Goal: Task Accomplishment & Management: Manage account settings

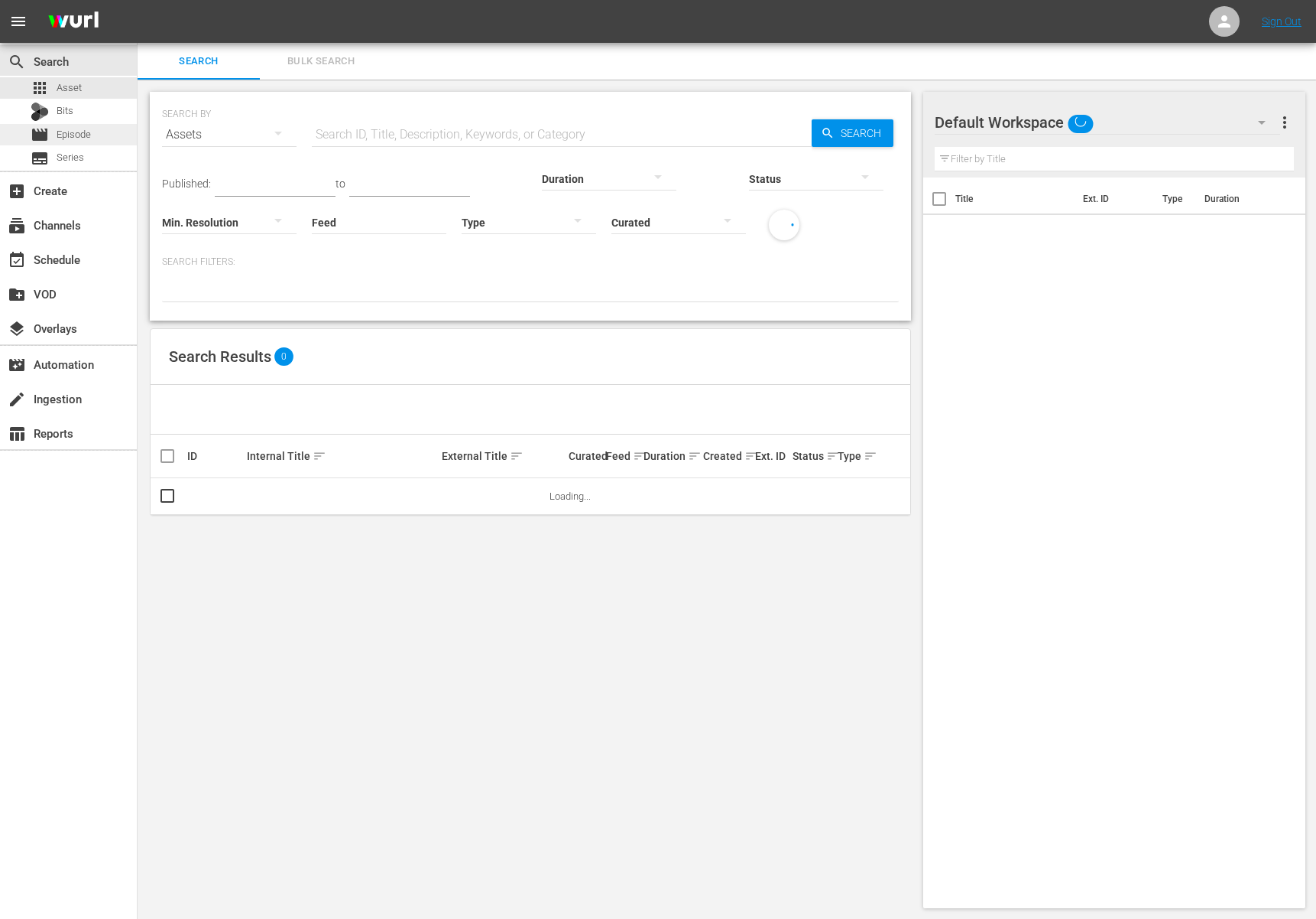
click at [81, 134] on span "Episode" at bounding box center [74, 134] width 35 height 15
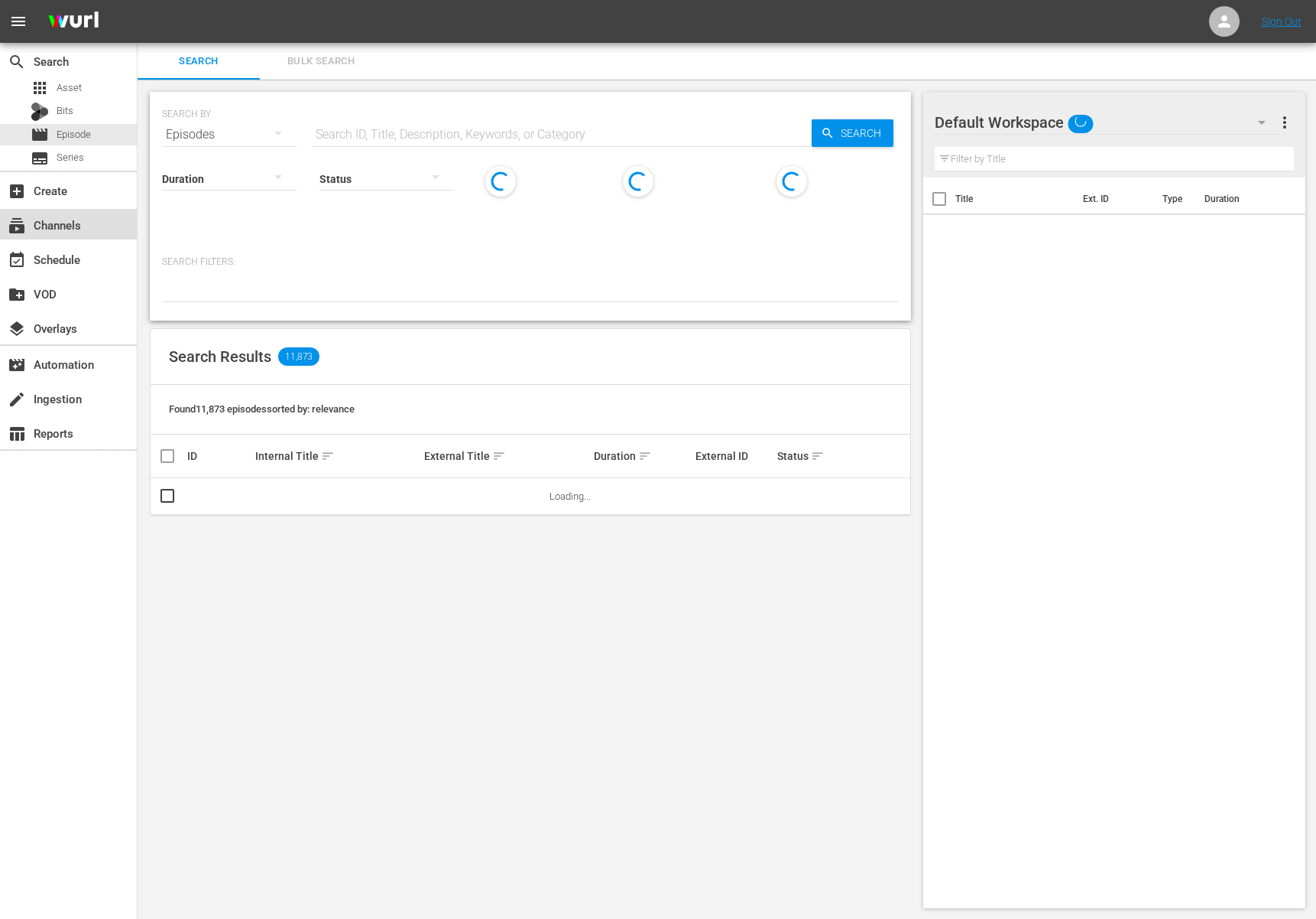
click at [57, 219] on div "subscriptions Channels" at bounding box center [43, 222] width 86 height 14
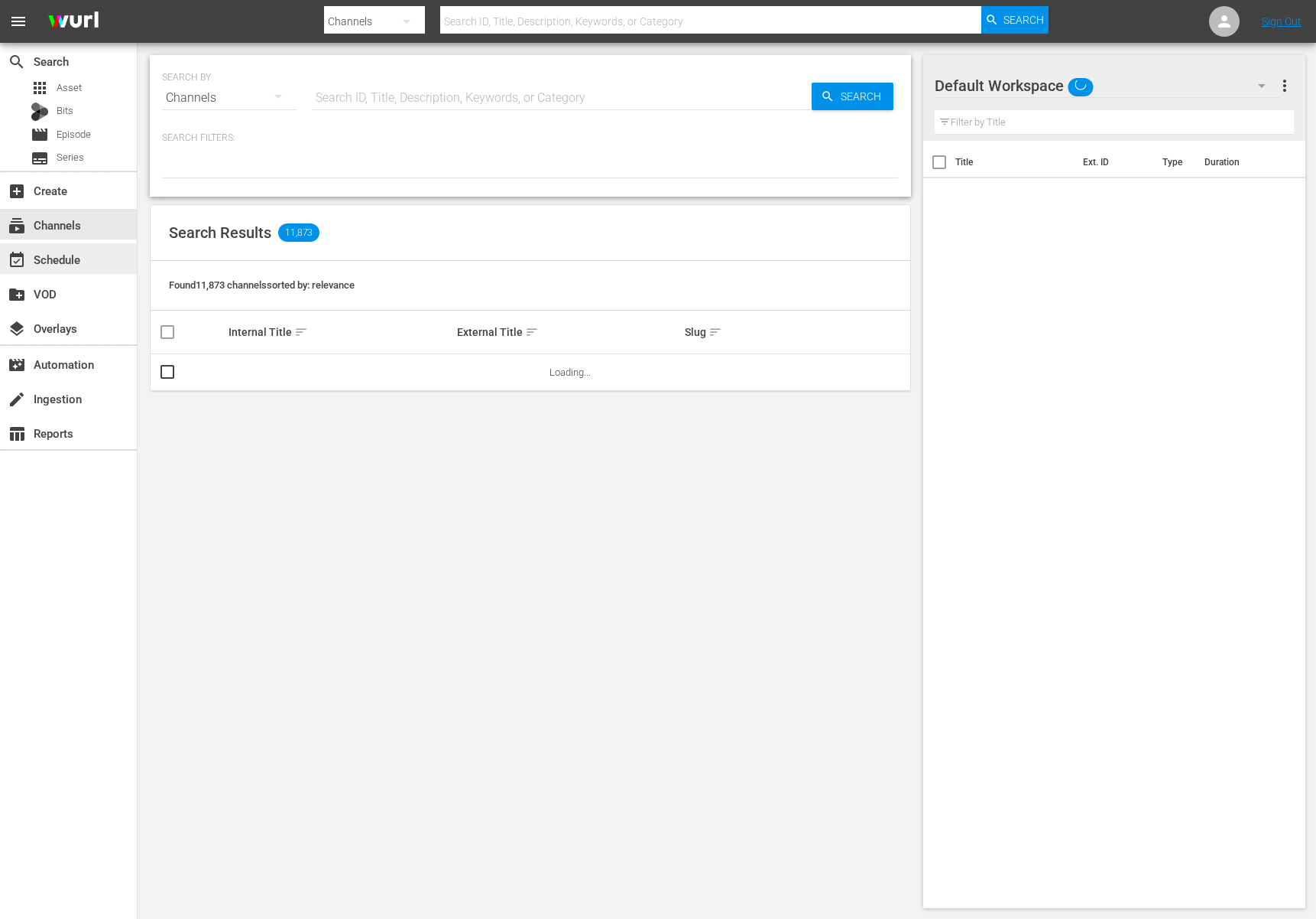
click at [58, 262] on div "event_available Schedule" at bounding box center [43, 257] width 86 height 14
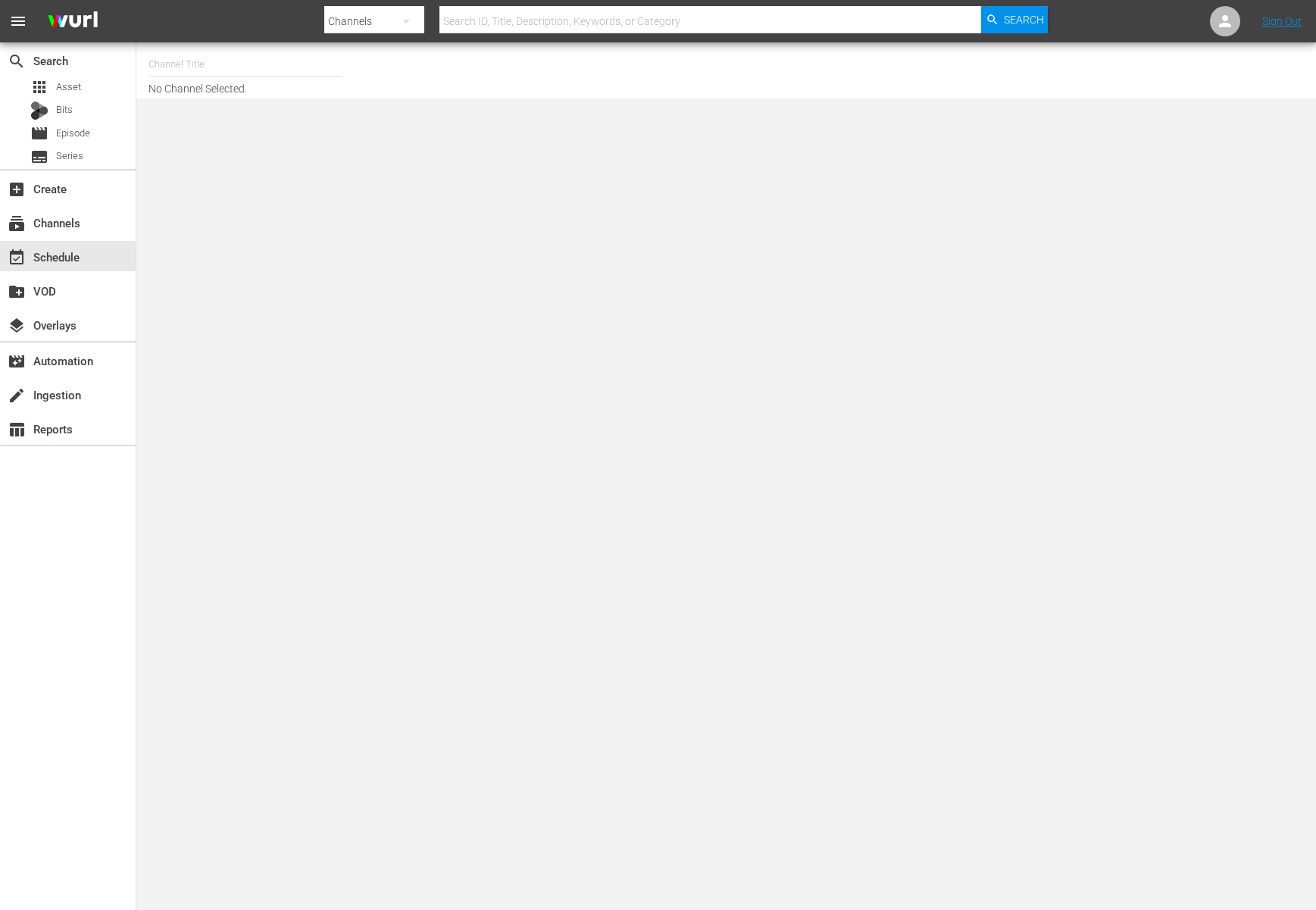
click at [254, 39] on nav "menu Search By Channels Search ID, Title, Description, Keywords, or Category Se…" at bounding box center [658, 21] width 1316 height 42
click at [254, 47] on input "text" at bounding box center [245, 64] width 194 height 37
click at [252, 53] on input "text" at bounding box center [245, 64] width 194 height 37
click at [287, 102] on div "BABY SHARK TV (696 - newidco_babysharktv_1)" at bounding box center [357, 107] width 393 height 37
type input "BABY SHARK TV (696 - newidco_babysharktv_1)"
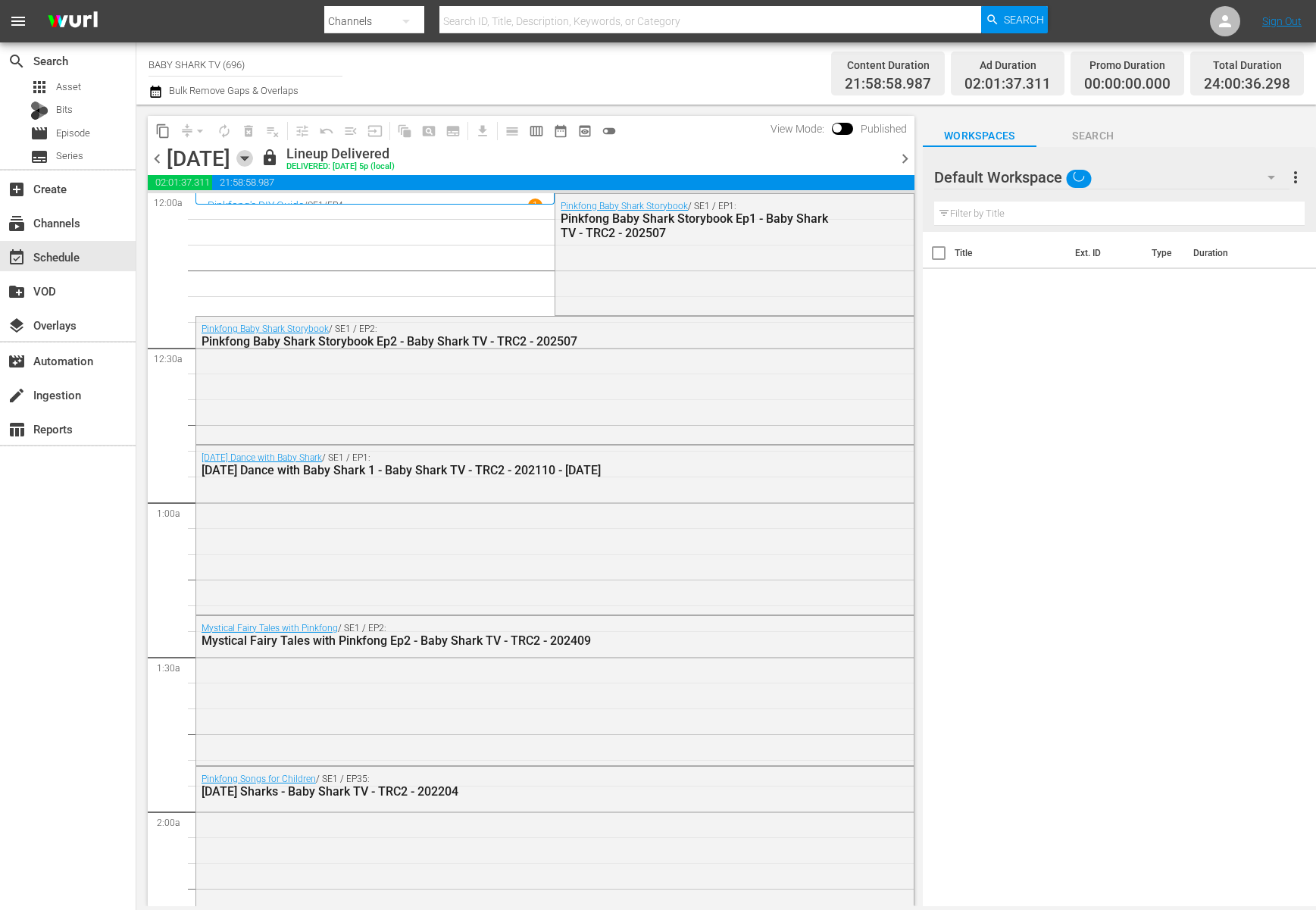
click at [253, 161] on icon "button" at bounding box center [244, 158] width 17 height 17
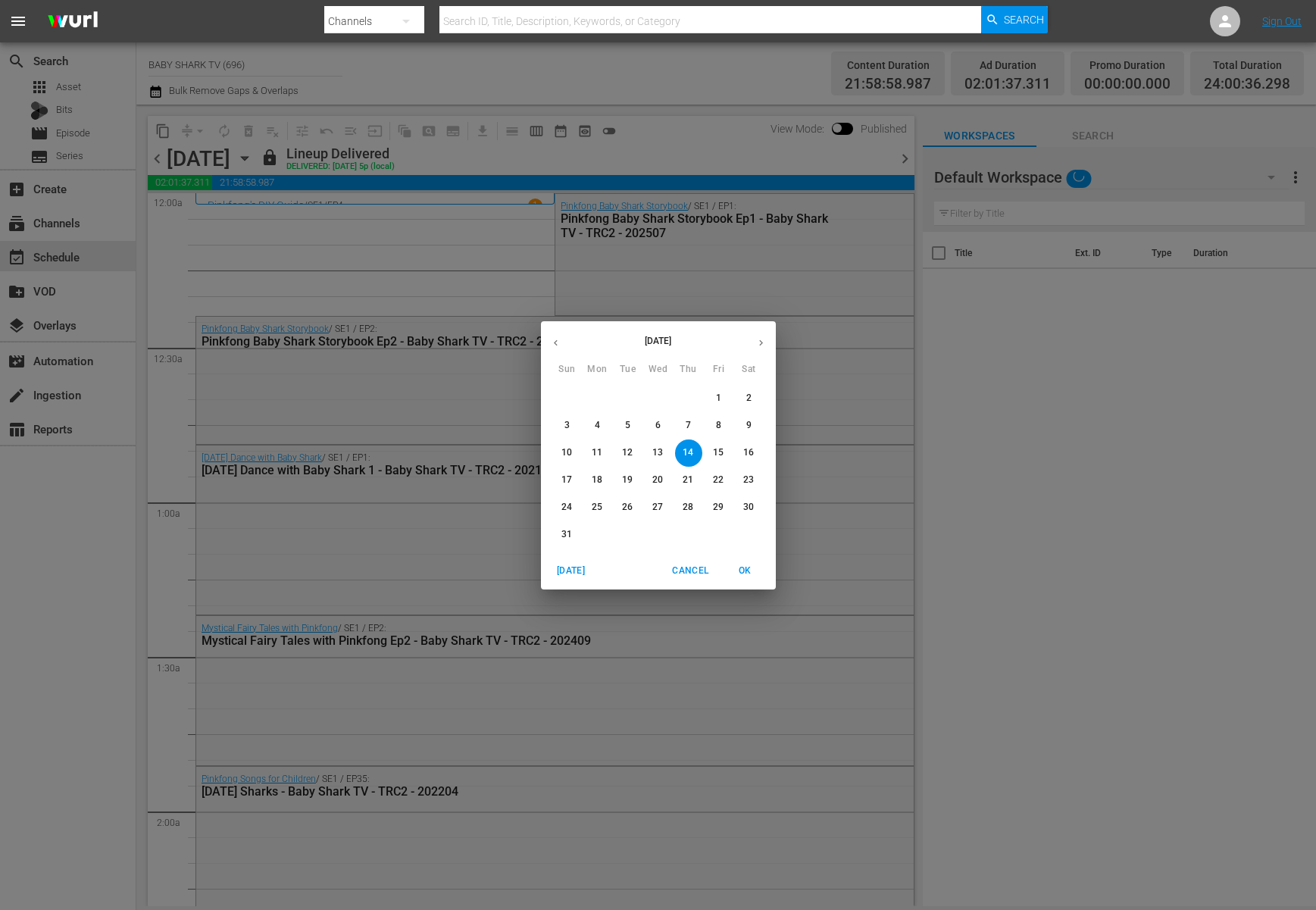
click at [567, 484] on p "17" at bounding box center [567, 480] width 11 height 13
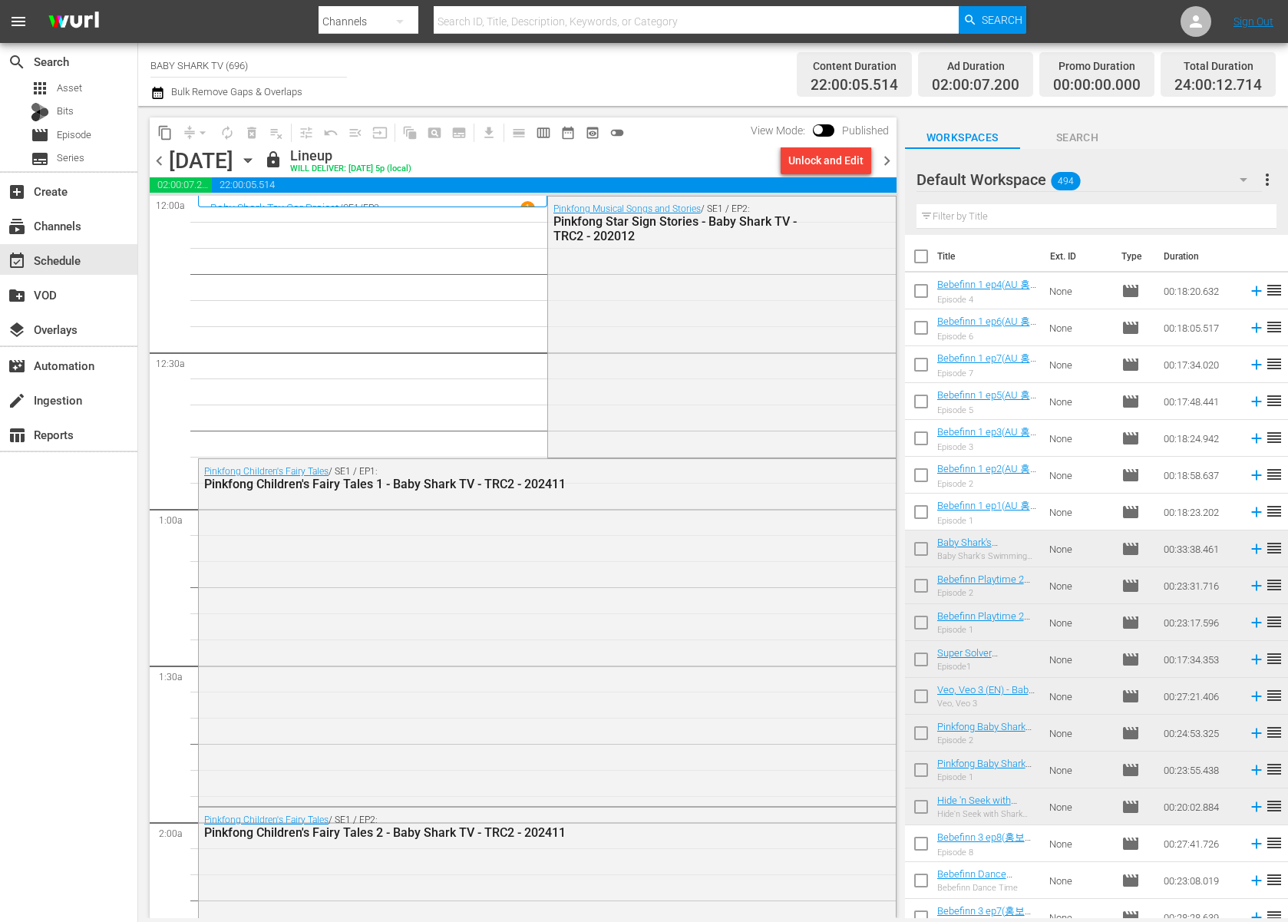
click at [260, 162] on div "Sunday, August 17th August 17th" at bounding box center [214, 160] width 91 height 25
click at [256, 157] on icon "button" at bounding box center [247, 160] width 17 height 17
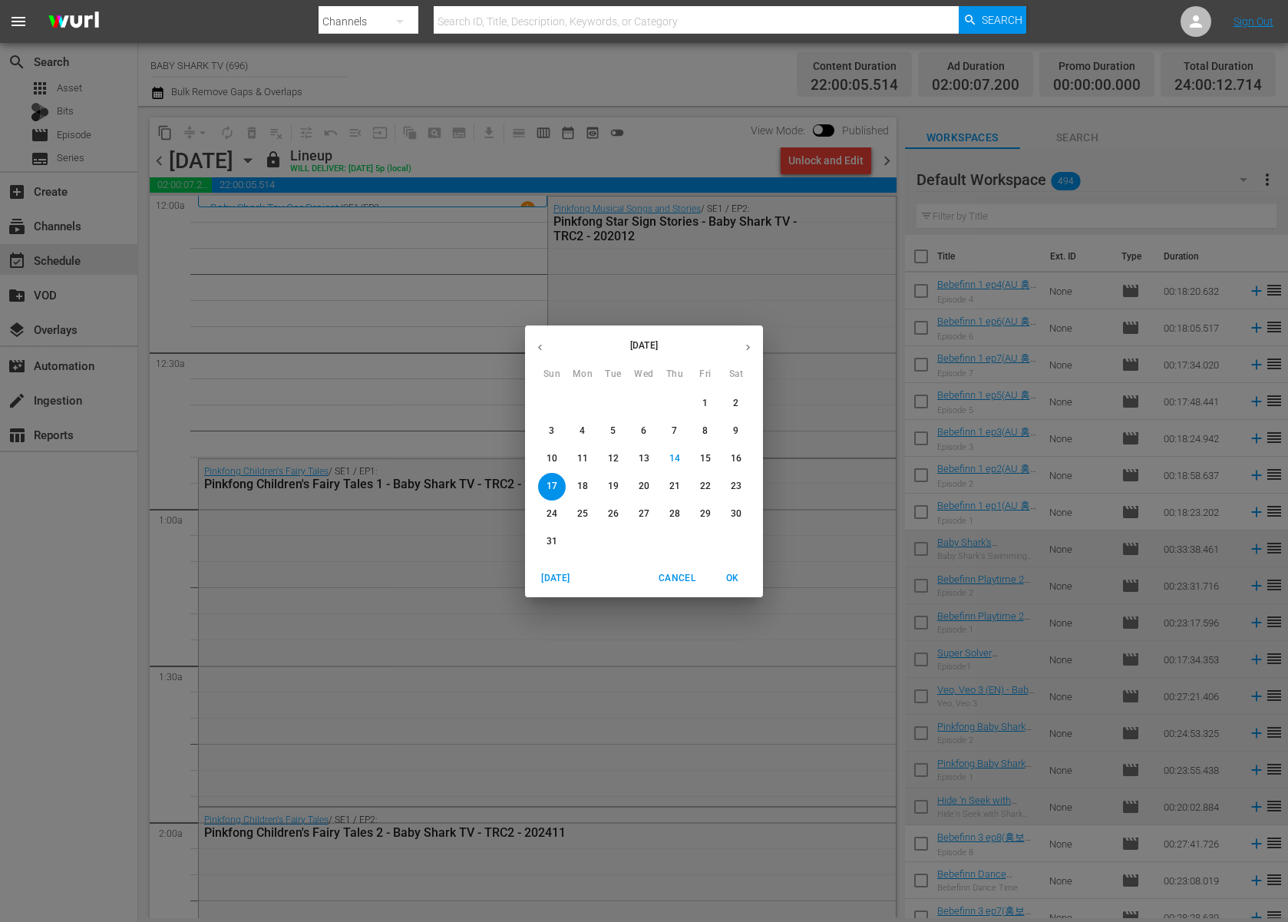
click at [586, 480] on p "18" at bounding box center [582, 486] width 11 height 13
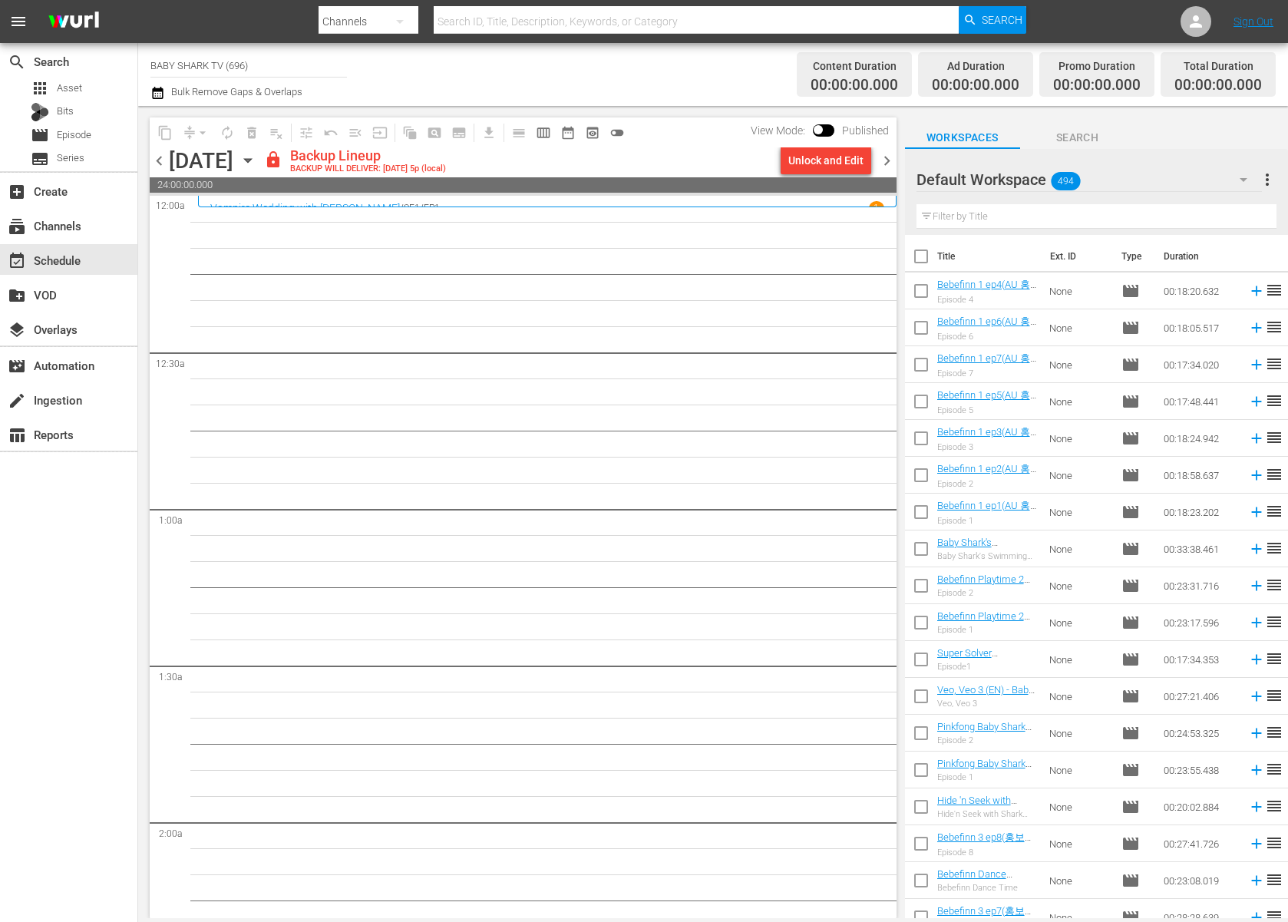
click at [782, 177] on div "content_copy compress arrow_drop_down autorenew_outlined delete_forever_outline…" at bounding box center [523, 517] width 747 height 800
click at [787, 172] on button "Unlock and Edit" at bounding box center [825, 161] width 91 height 28
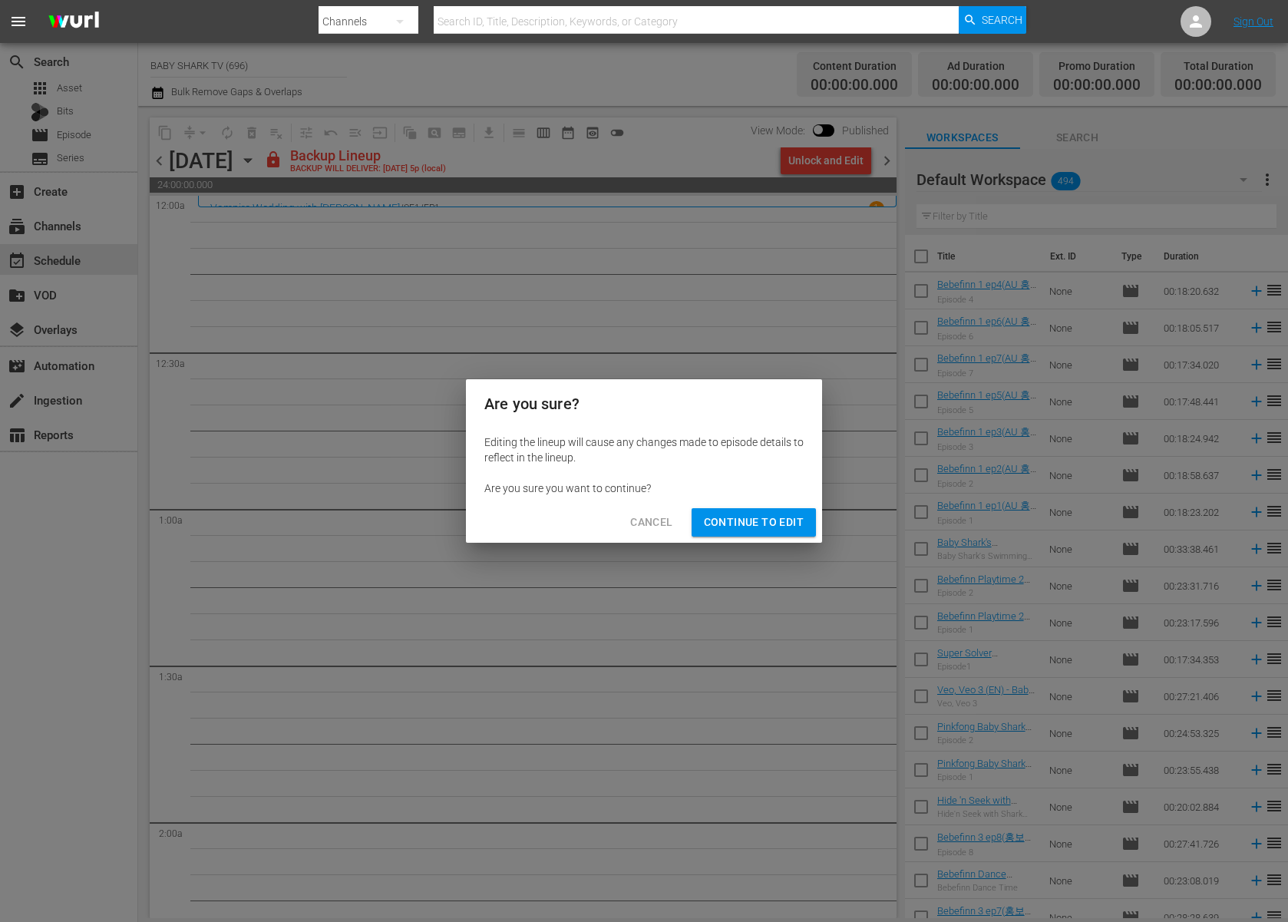
click at [733, 543] on div "Are you sure? Editing the lineup will cause any changes made to episode details…" at bounding box center [644, 461] width 1288 height 922
click at [757, 519] on span "Continue to Edit" at bounding box center [754, 522] width 100 height 19
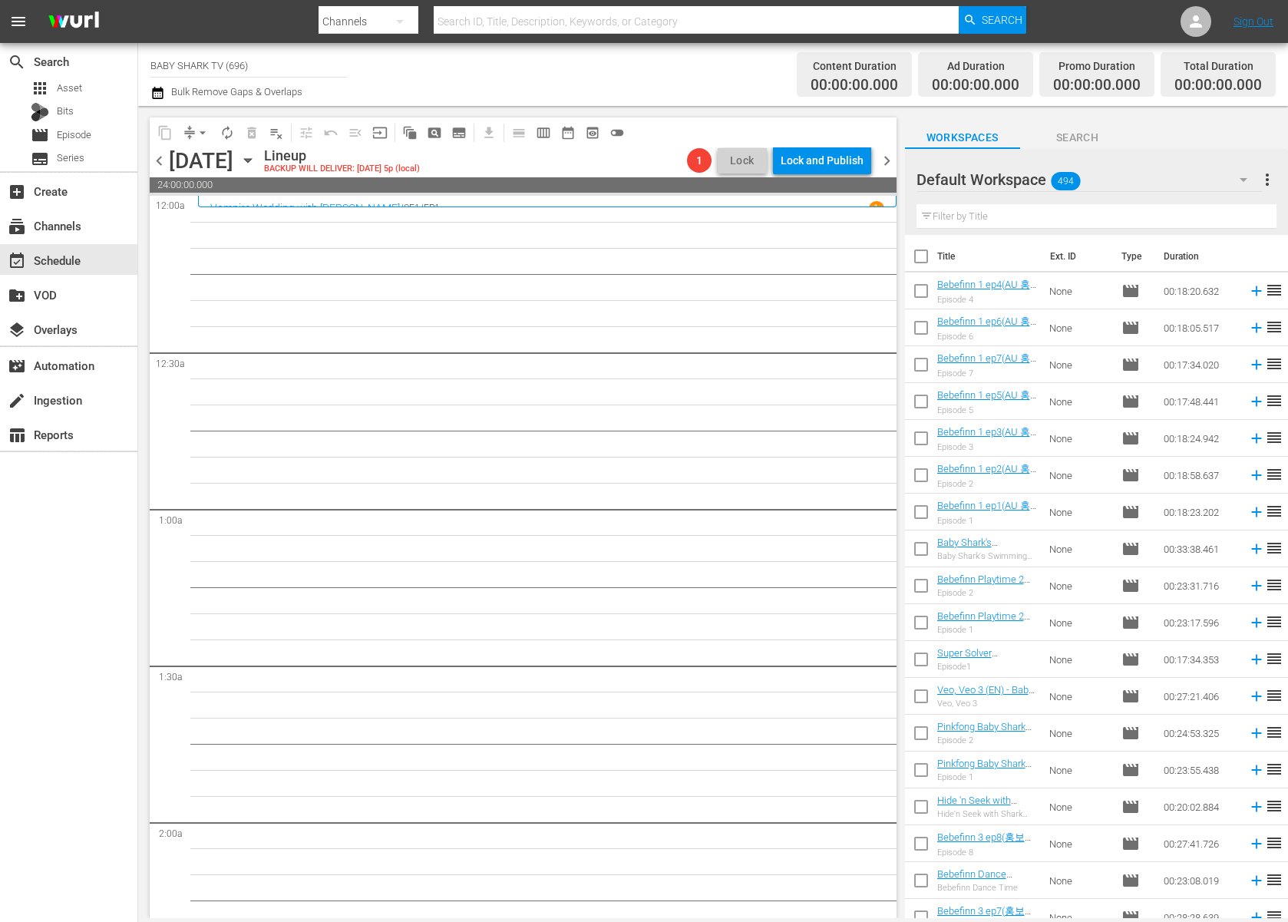
click at [260, 151] on div "Monday, August 18th August 18th" at bounding box center [214, 160] width 91 height 25
click at [251, 160] on icon "button" at bounding box center [247, 161] width 7 height 4
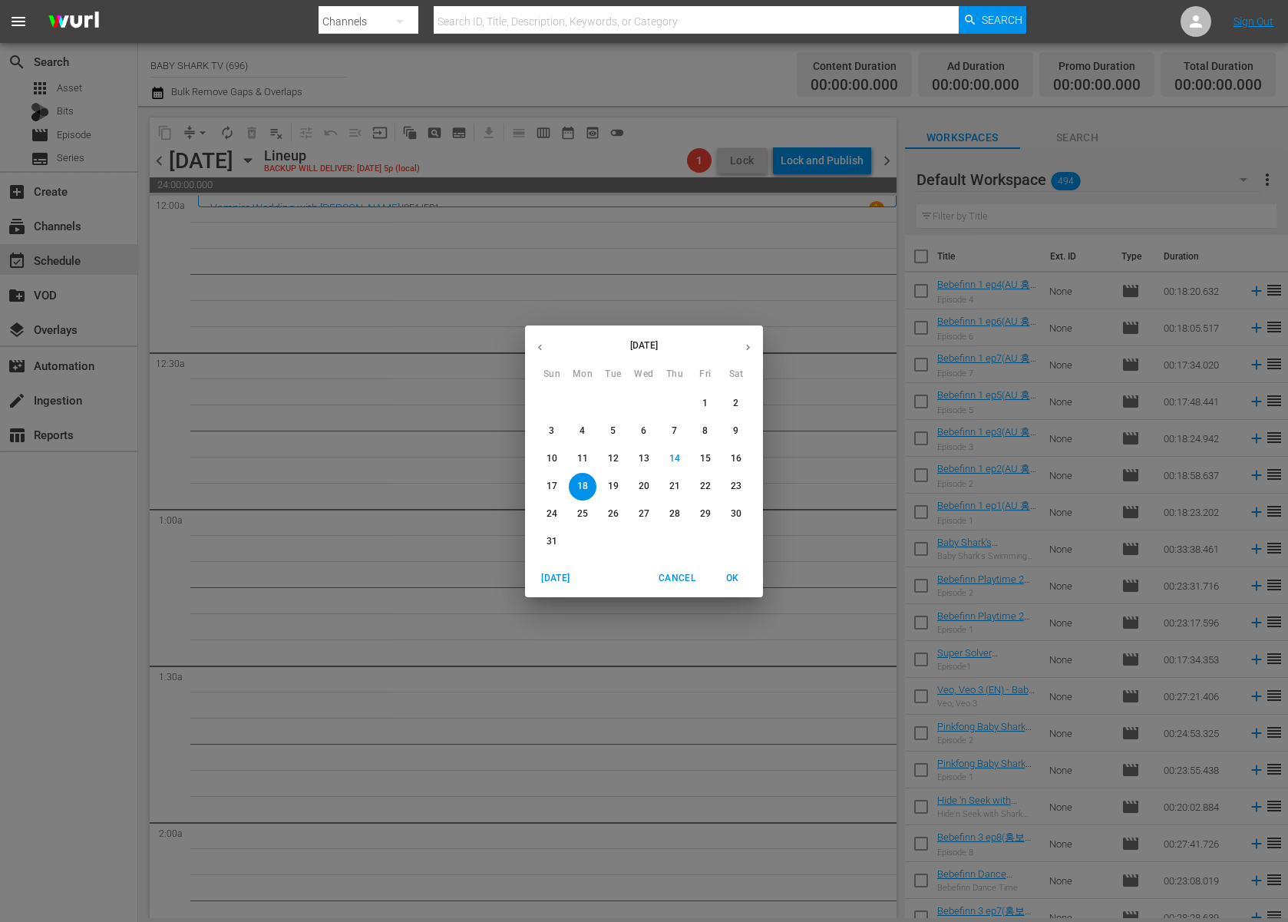
click at [711, 464] on span "15" at bounding box center [705, 458] width 28 height 13
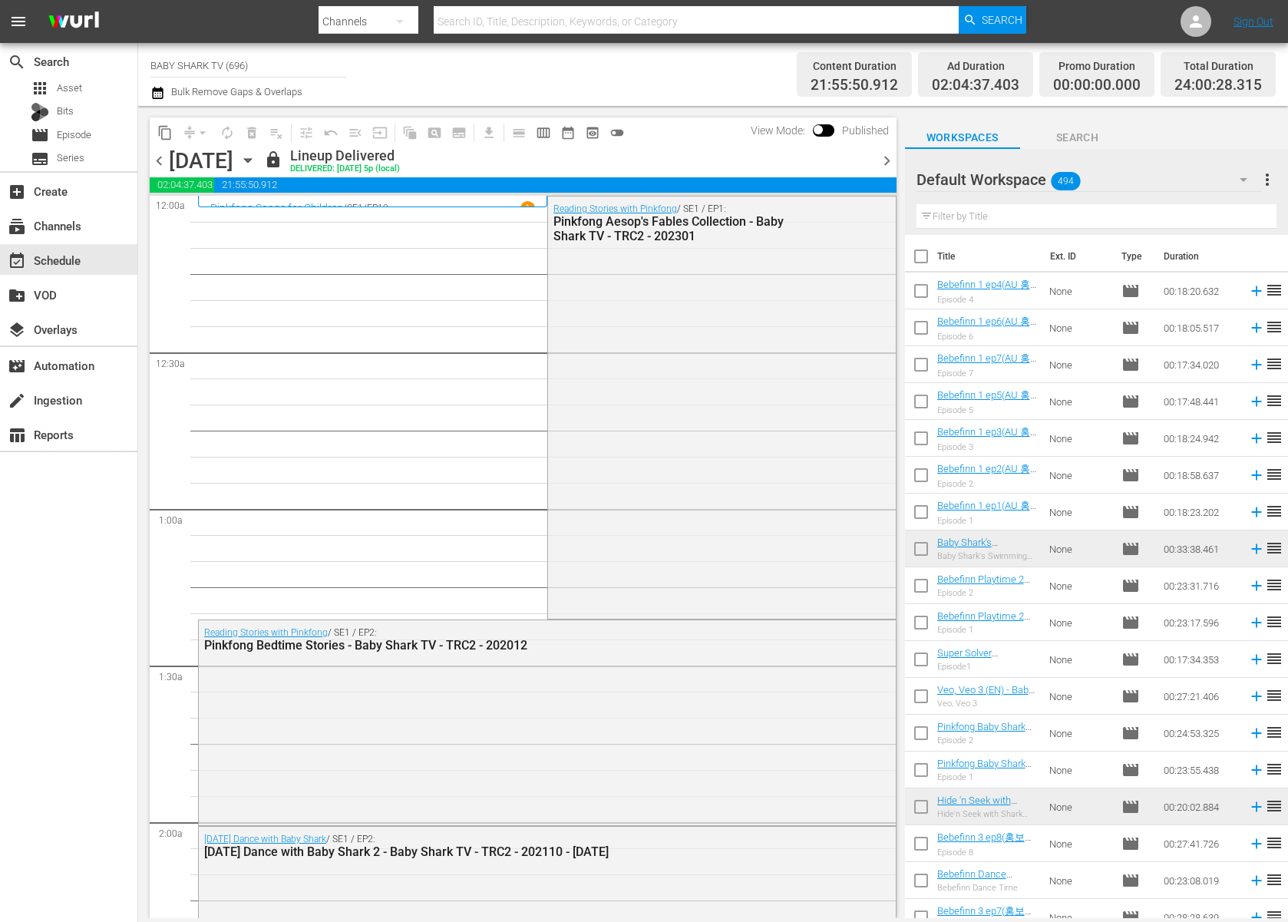
scroll to position [49, 0]
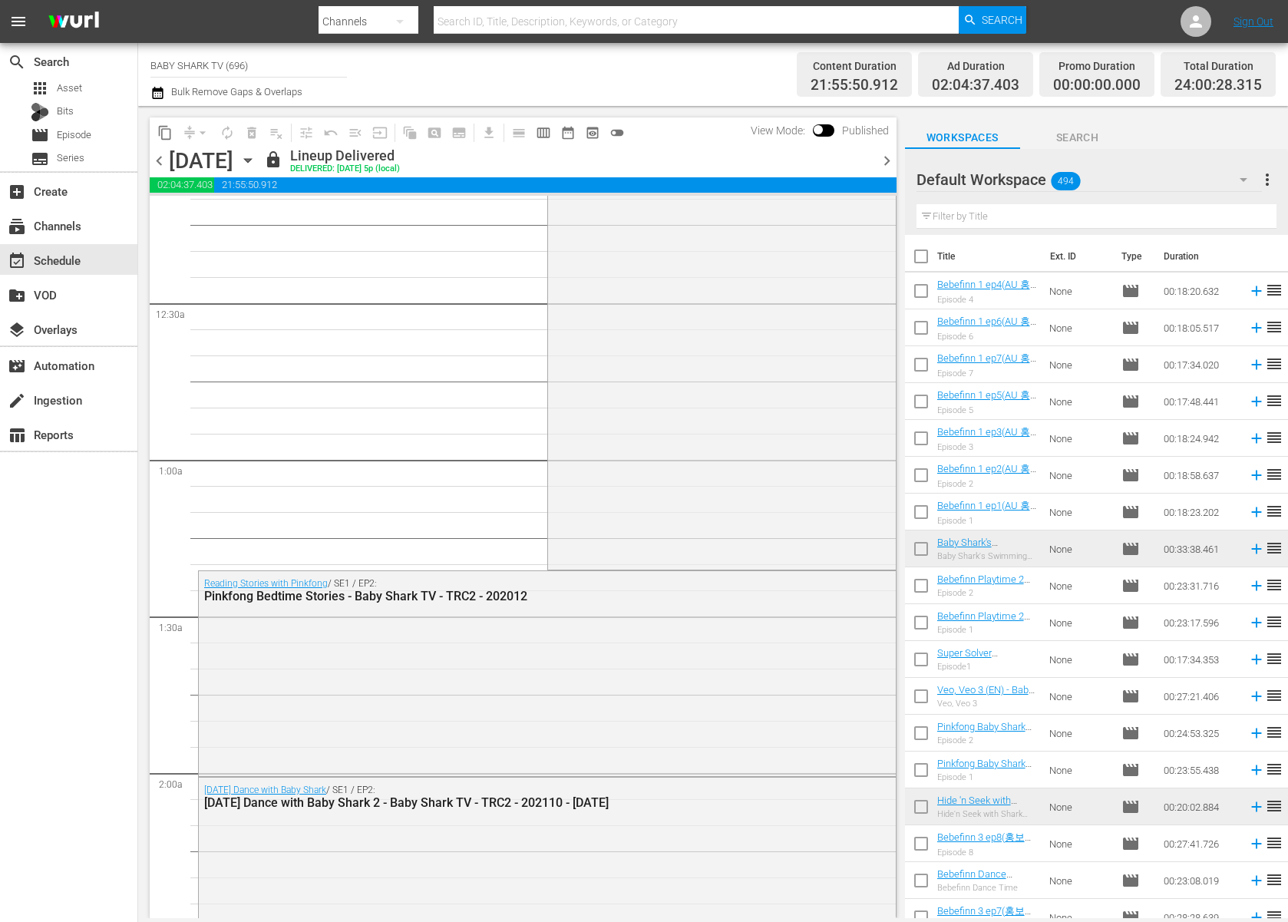
click at [256, 162] on icon "button" at bounding box center [247, 160] width 17 height 17
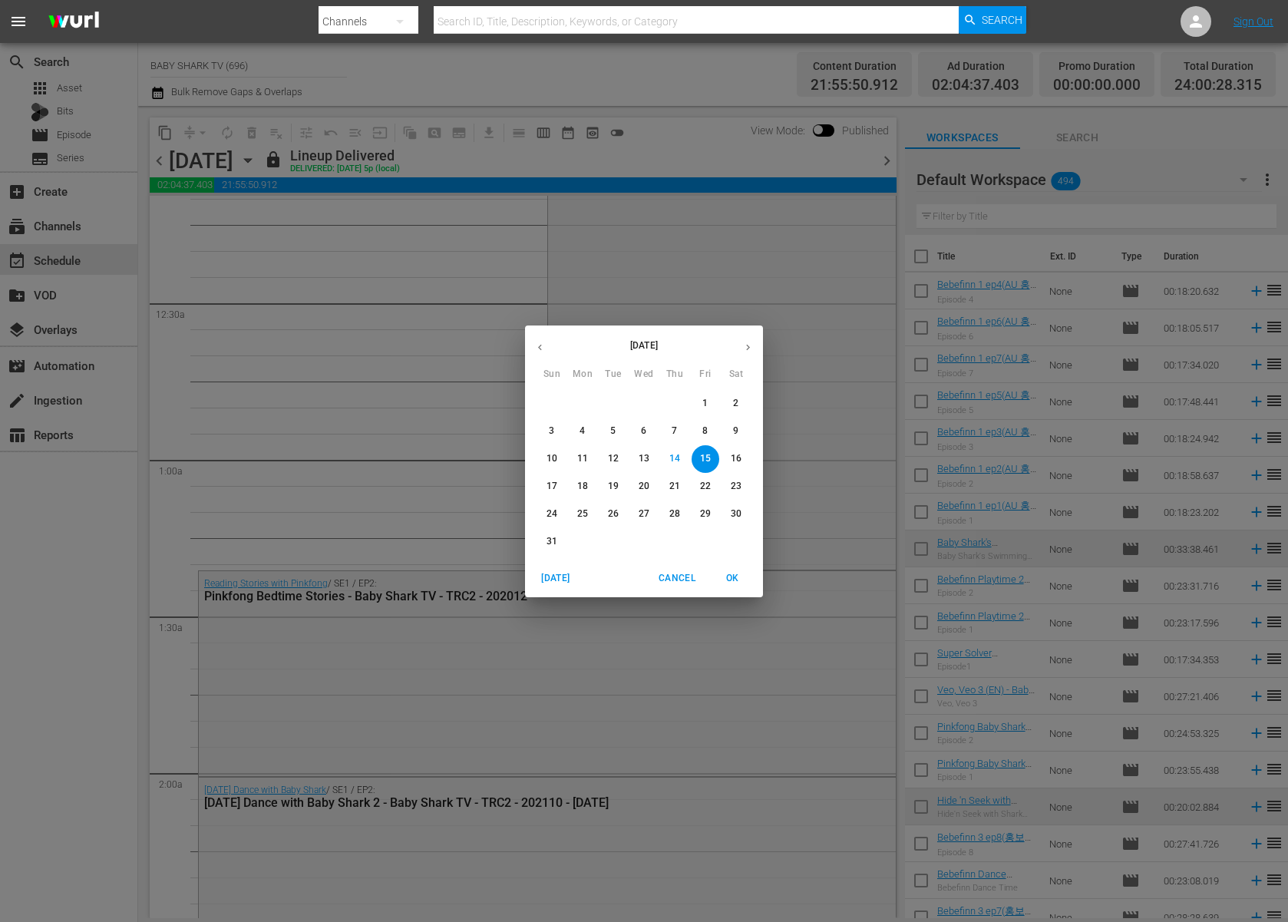
click at [559, 487] on span "17" at bounding box center [552, 486] width 28 height 13
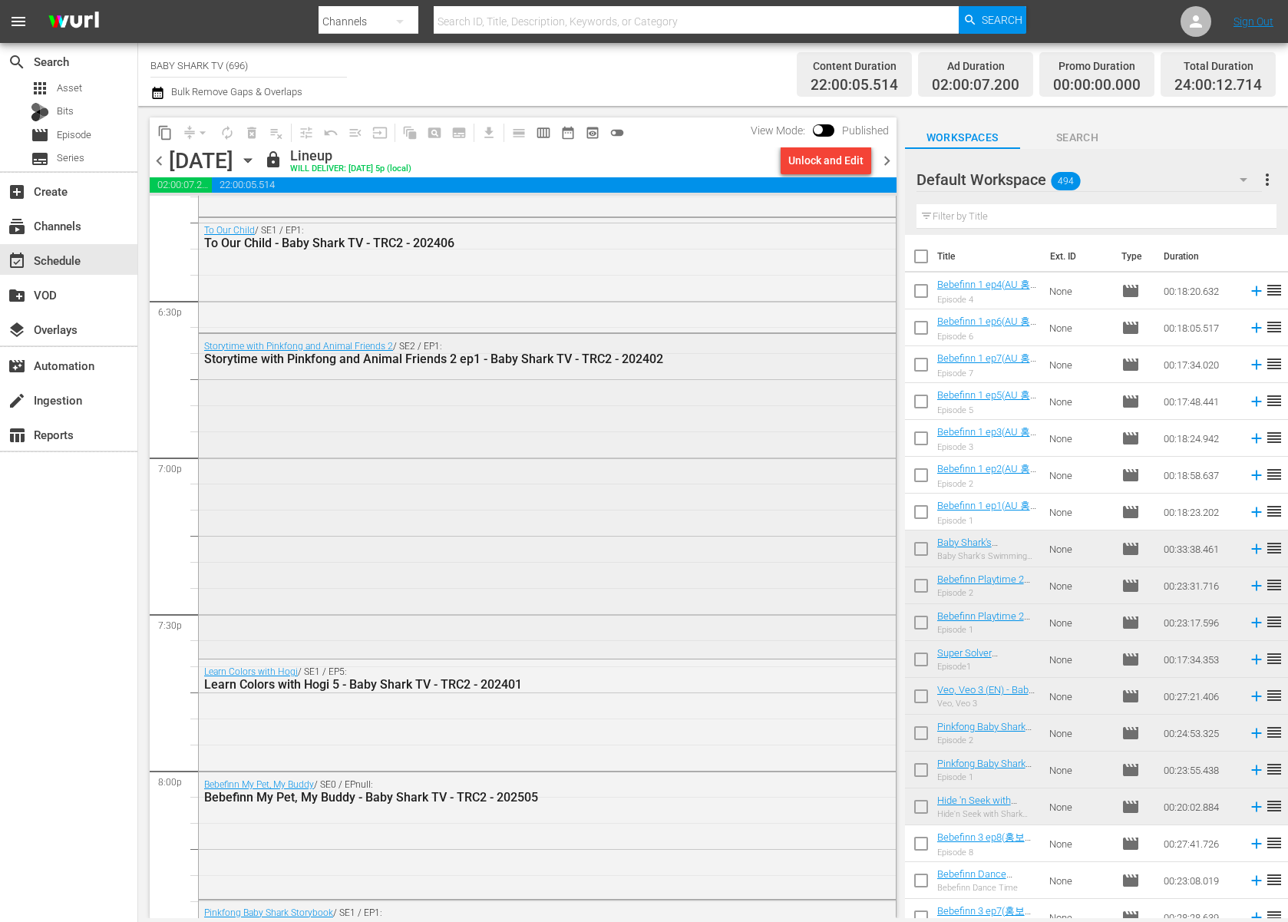
scroll to position [6469, 0]
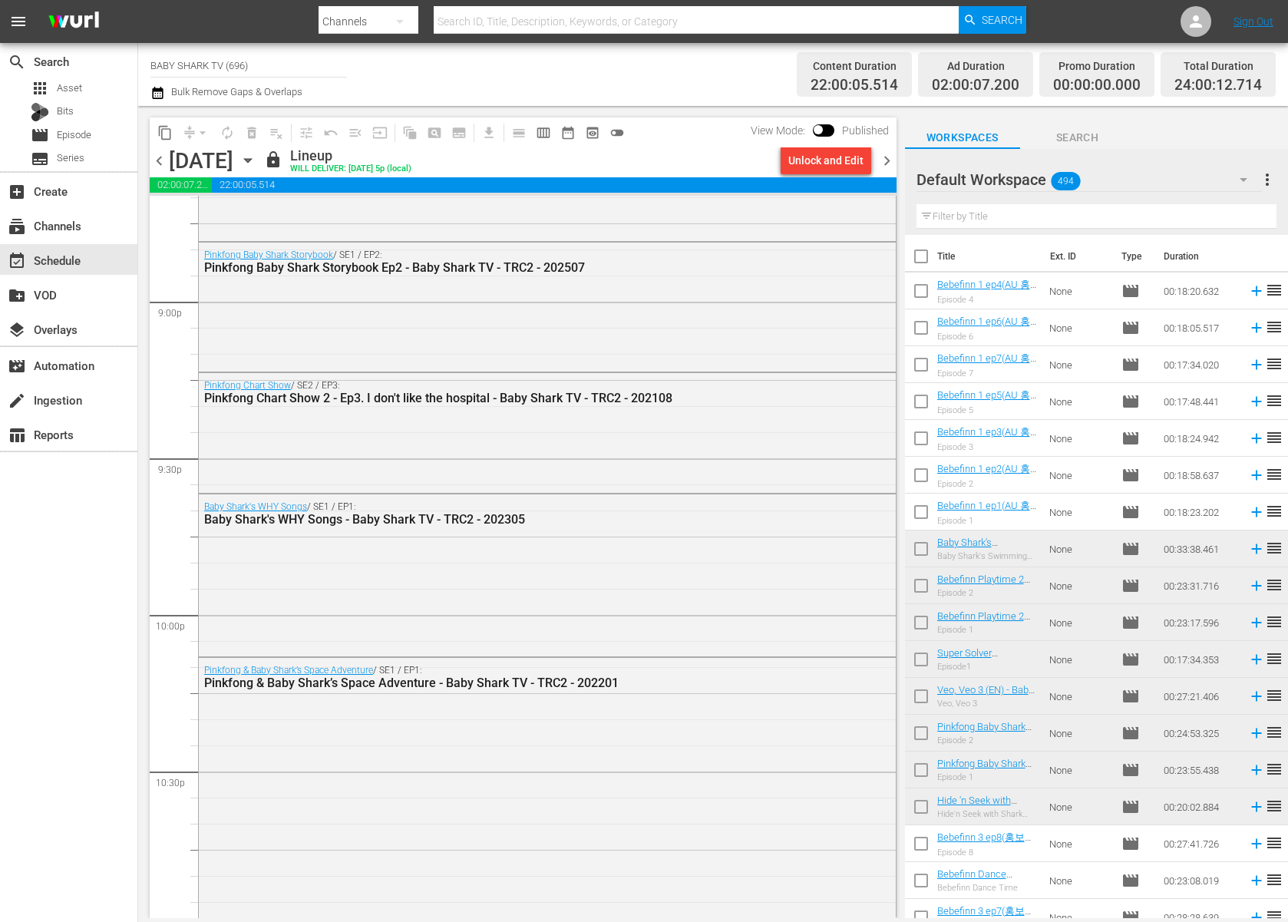
click at [260, 169] on div "Sunday, August 17th August 17th" at bounding box center [214, 160] width 91 height 25
click at [256, 164] on icon "button" at bounding box center [247, 160] width 17 height 17
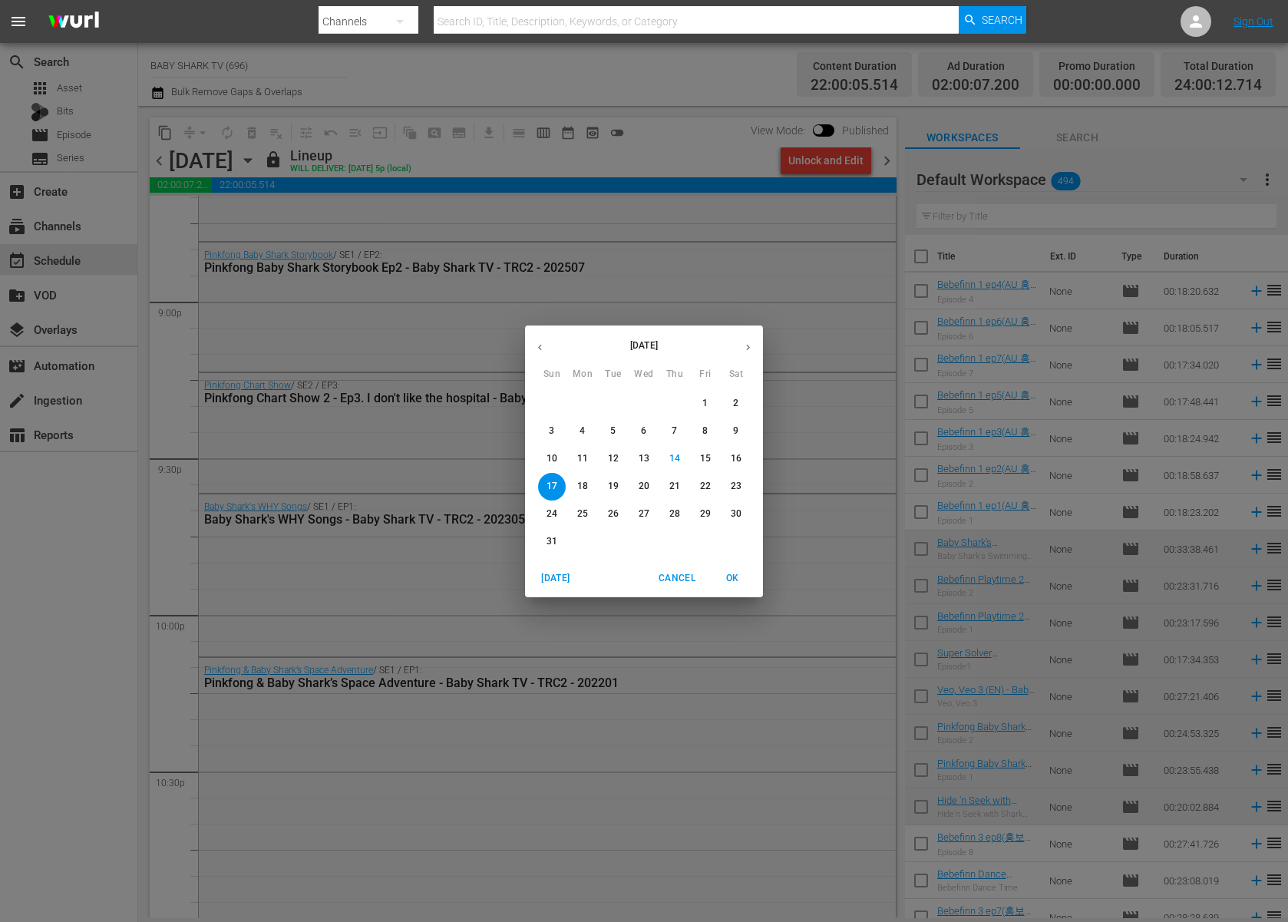
click at [573, 490] on span "18" at bounding box center [583, 486] width 28 height 13
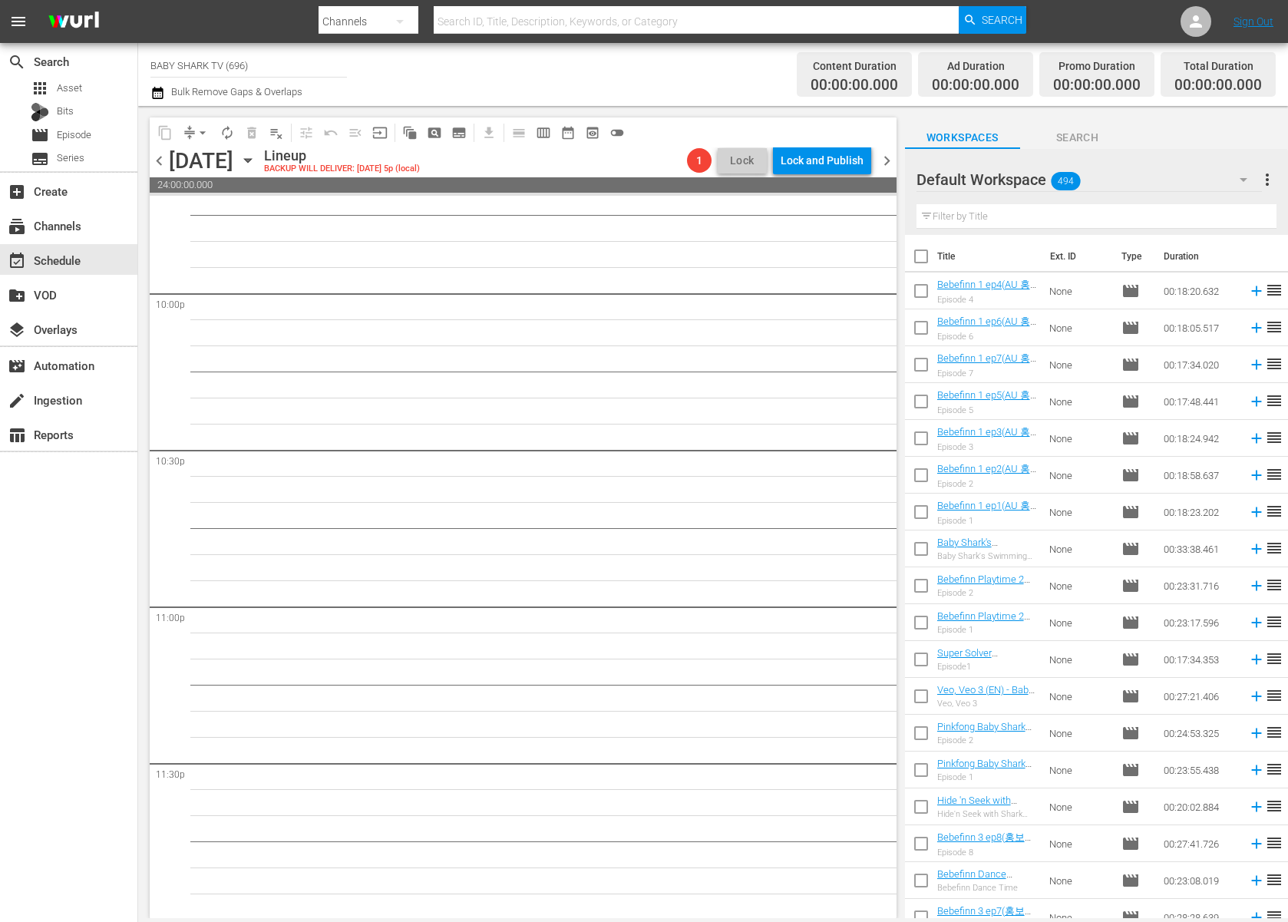
scroll to position [6792, 0]
click at [251, 159] on icon "button" at bounding box center [247, 161] width 7 height 4
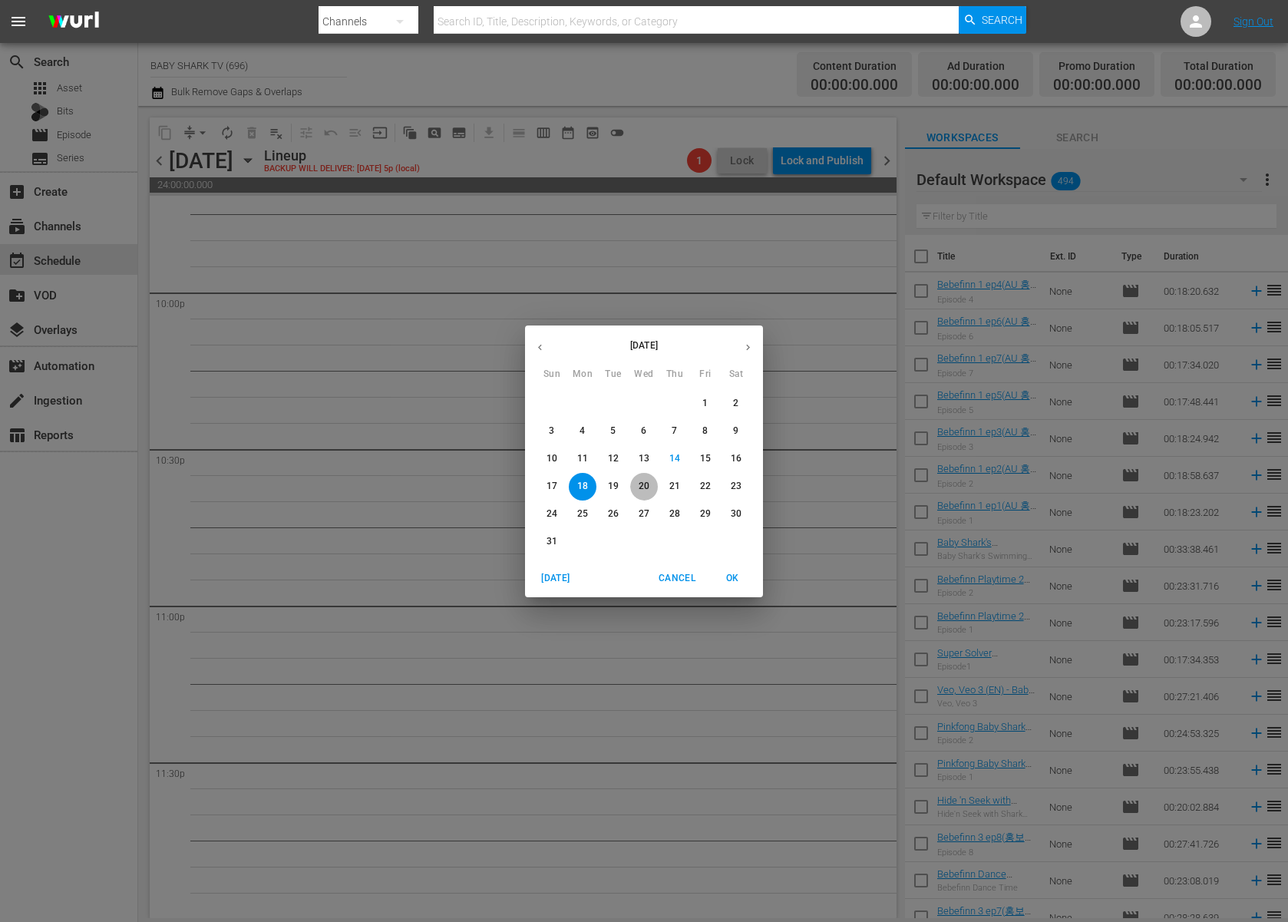
click at [650, 488] on span "20" at bounding box center [644, 486] width 28 height 13
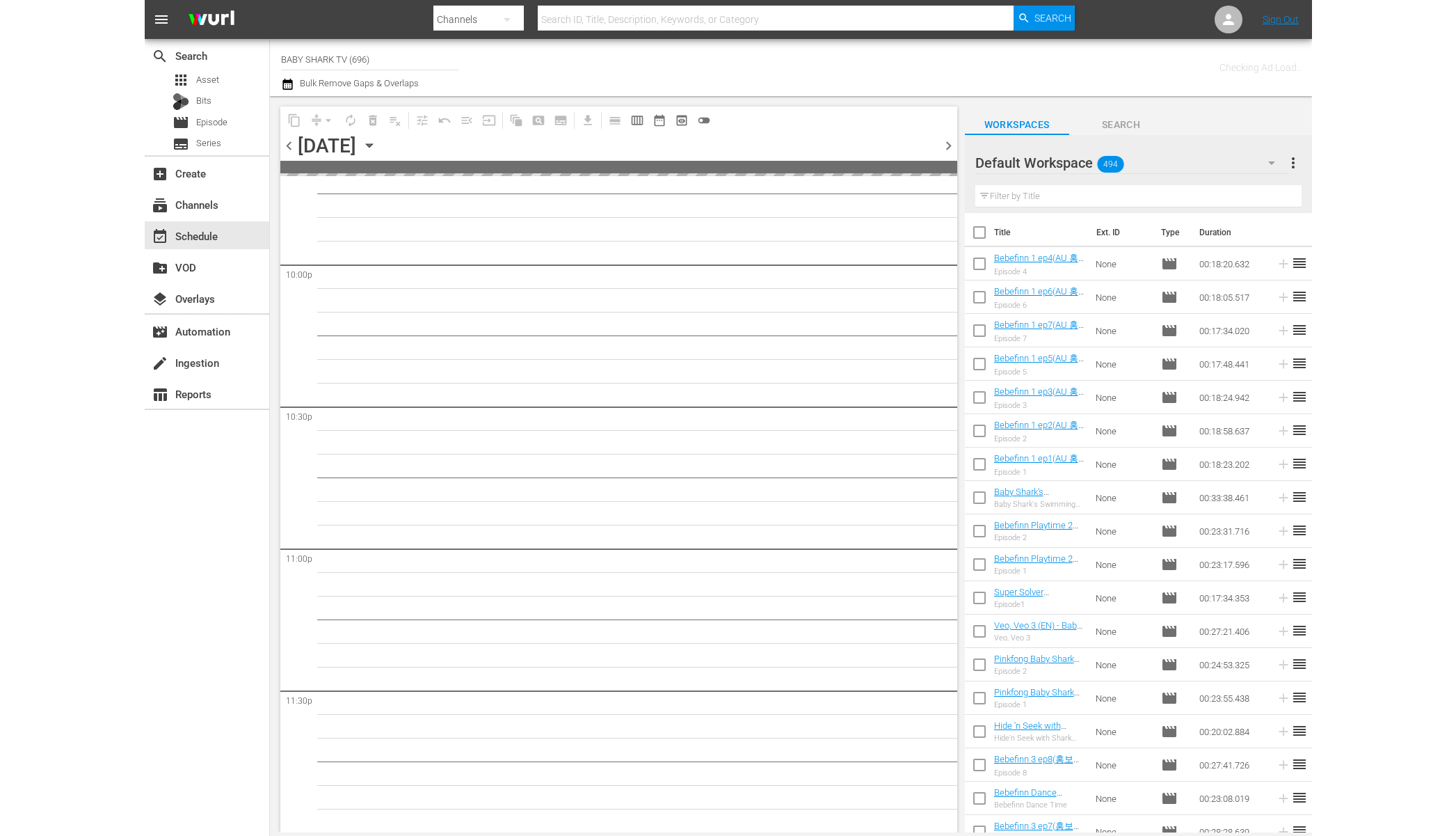
scroll to position [6158, 0]
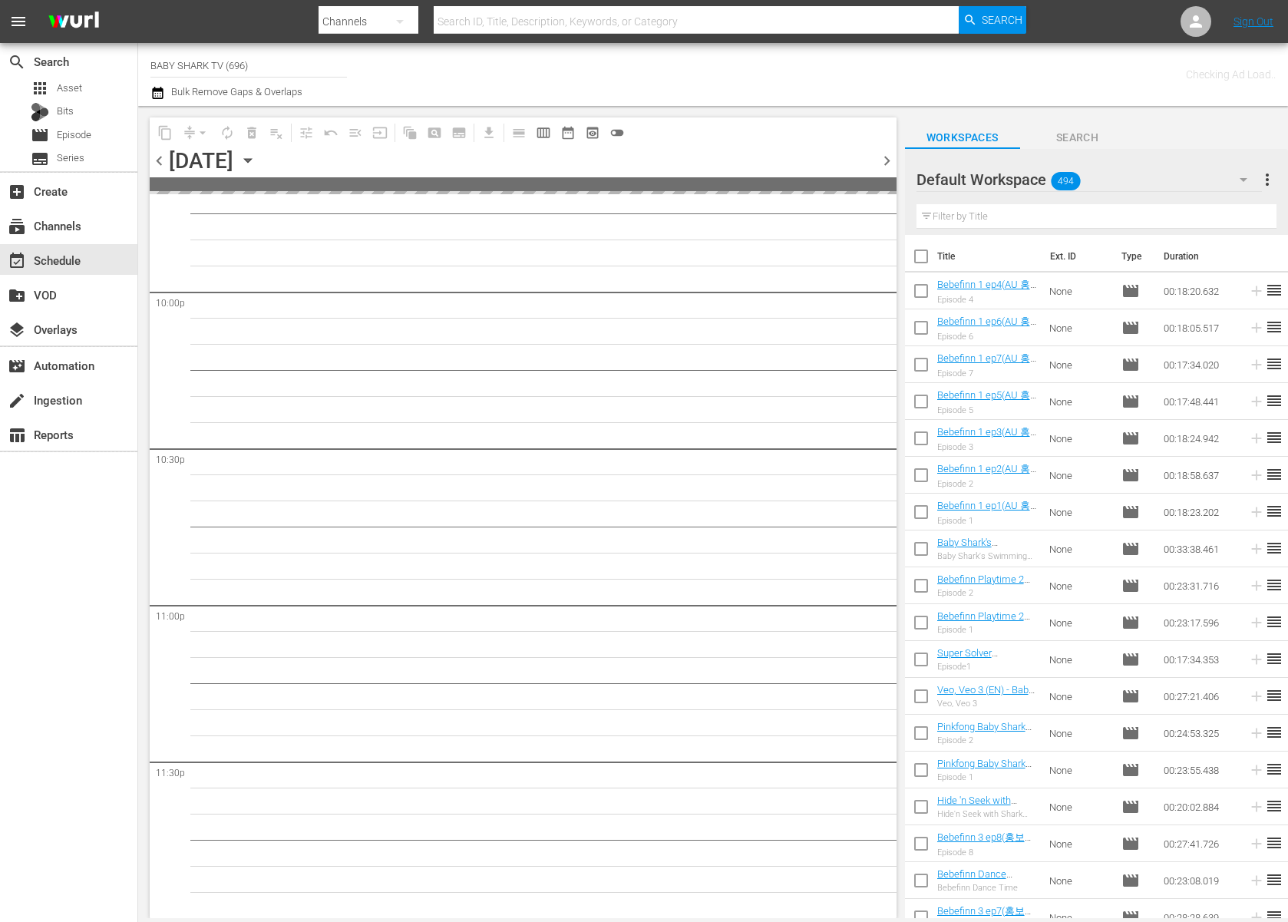
click at [1018, 219] on input "text" at bounding box center [1096, 216] width 360 height 25
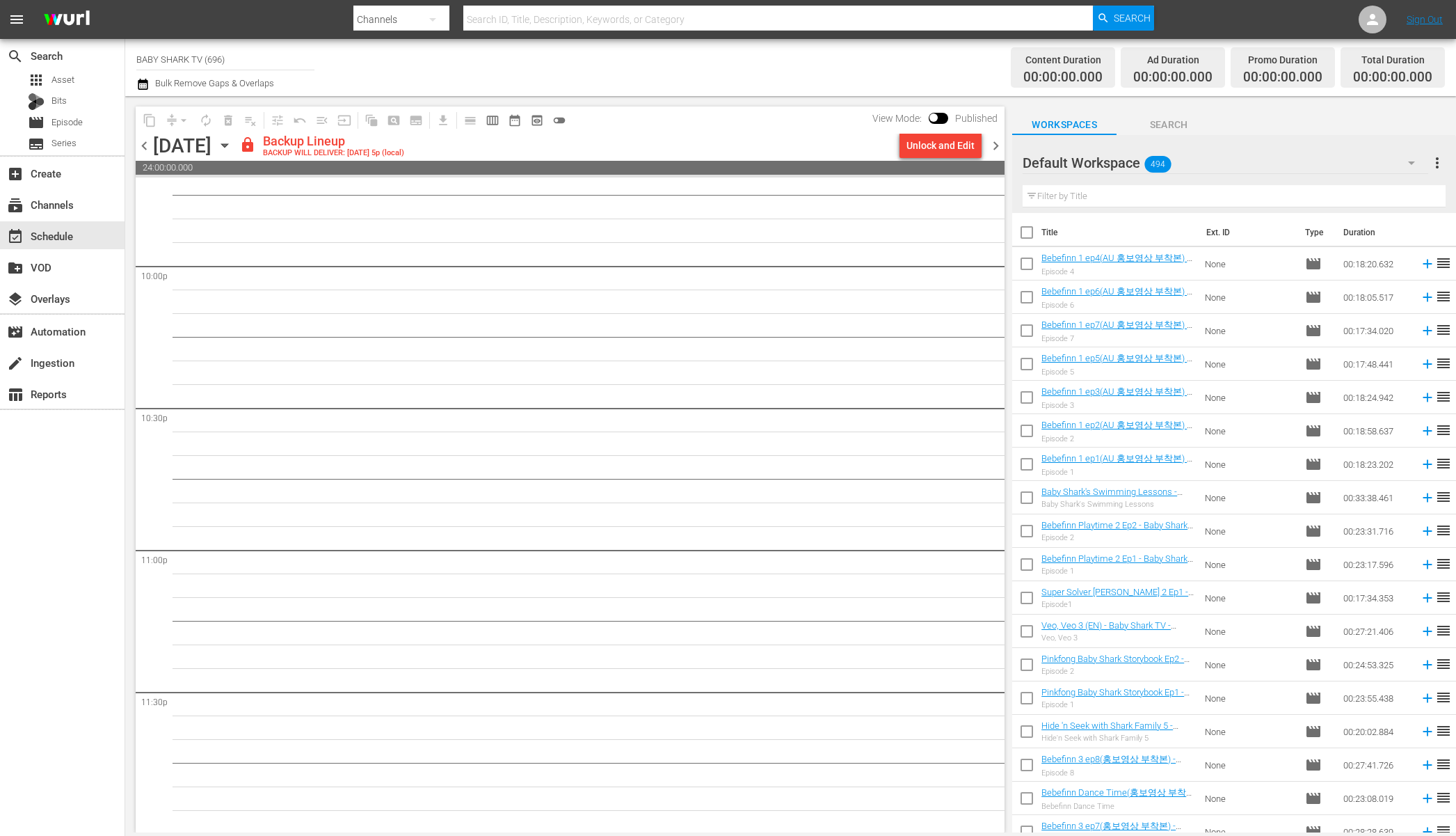
scroll to position [6158, 0]
click at [905, 154] on button "Unlock and Edit" at bounding box center [940, 146] width 83 height 25
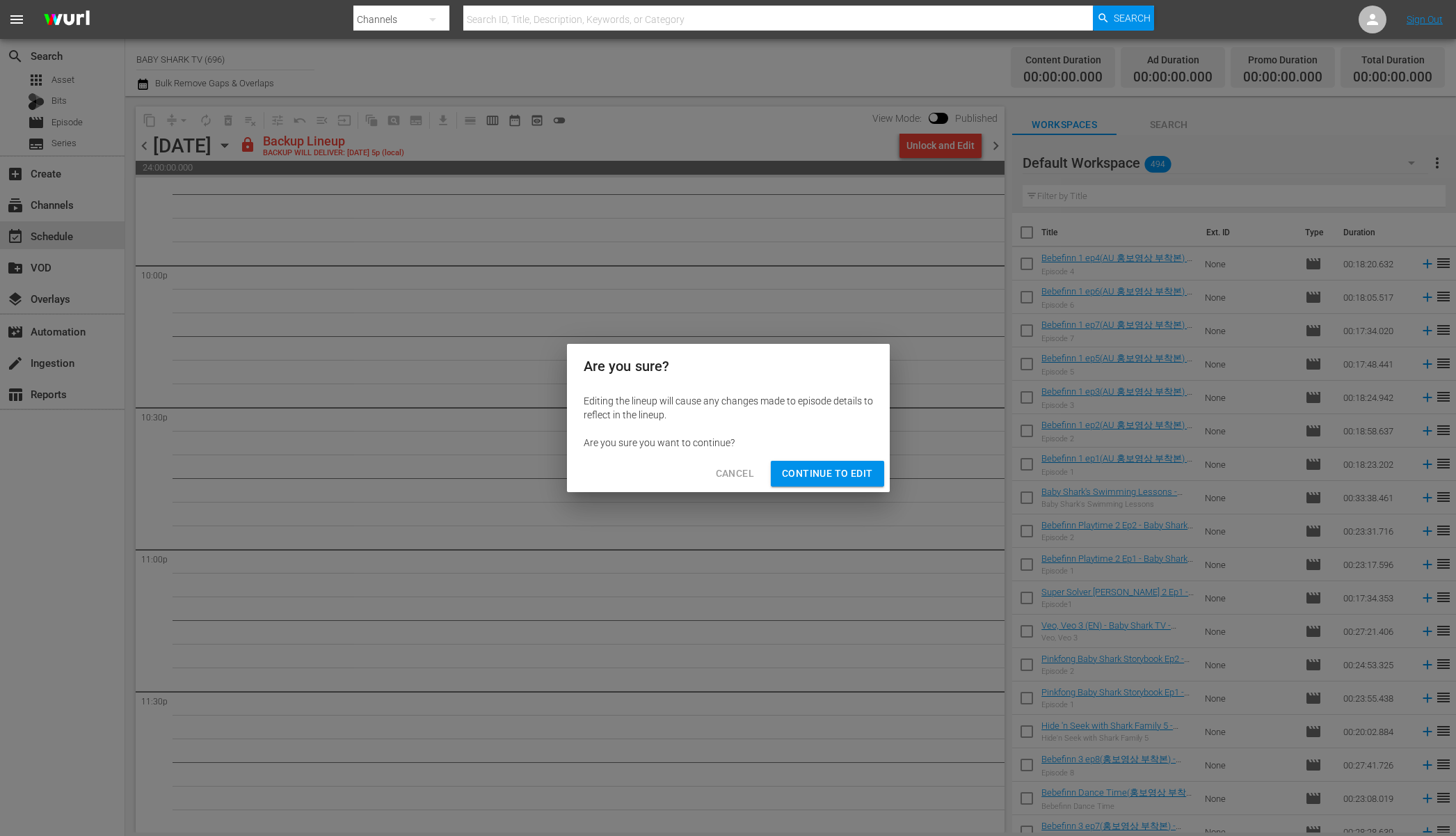
click at [801, 459] on div "Cancel Continue to Edit" at bounding box center [728, 473] width 323 height 37
click at [800, 470] on span "Continue to Edit" at bounding box center [828, 473] width 91 height 17
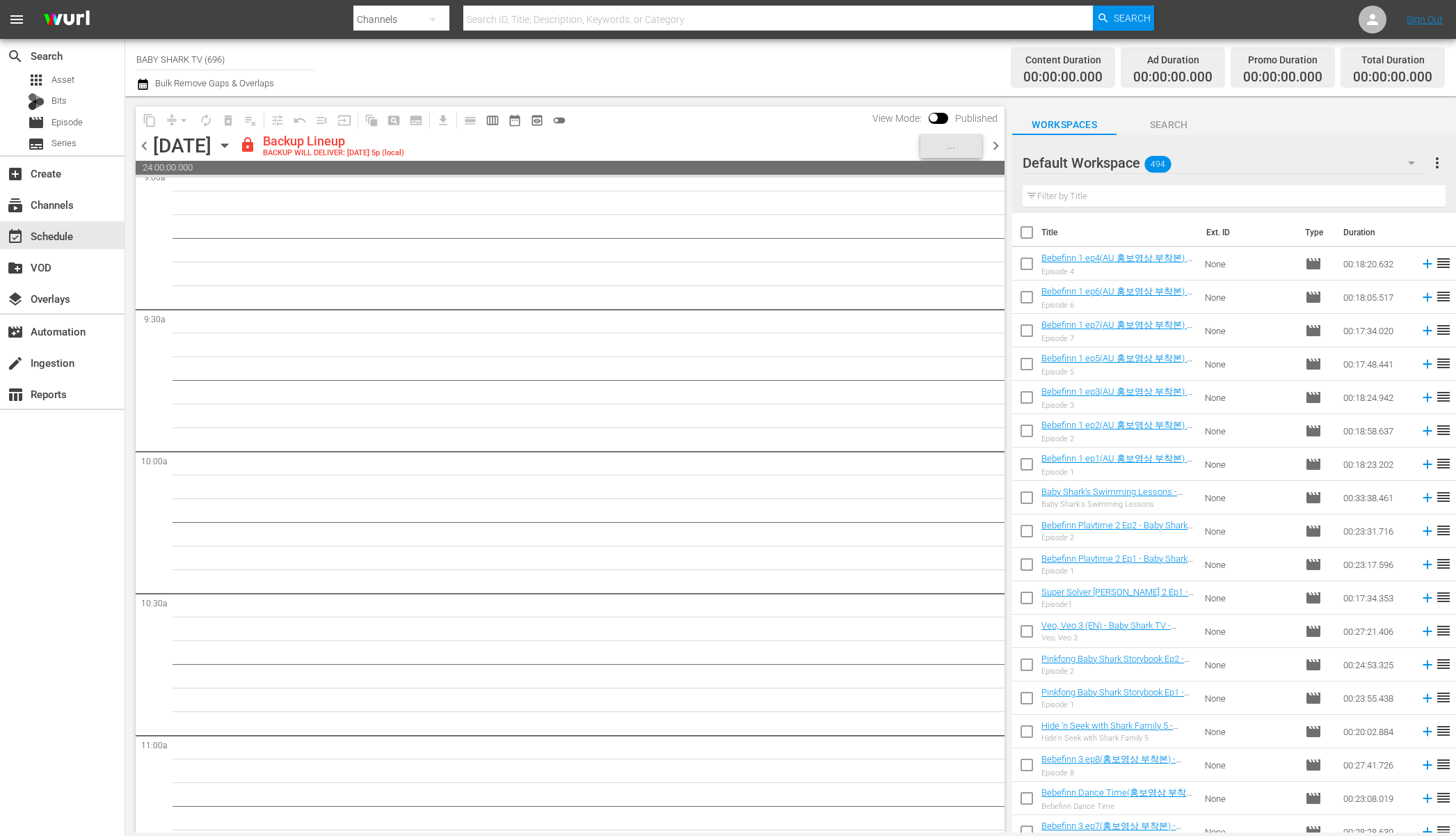
scroll to position [2406, 0]
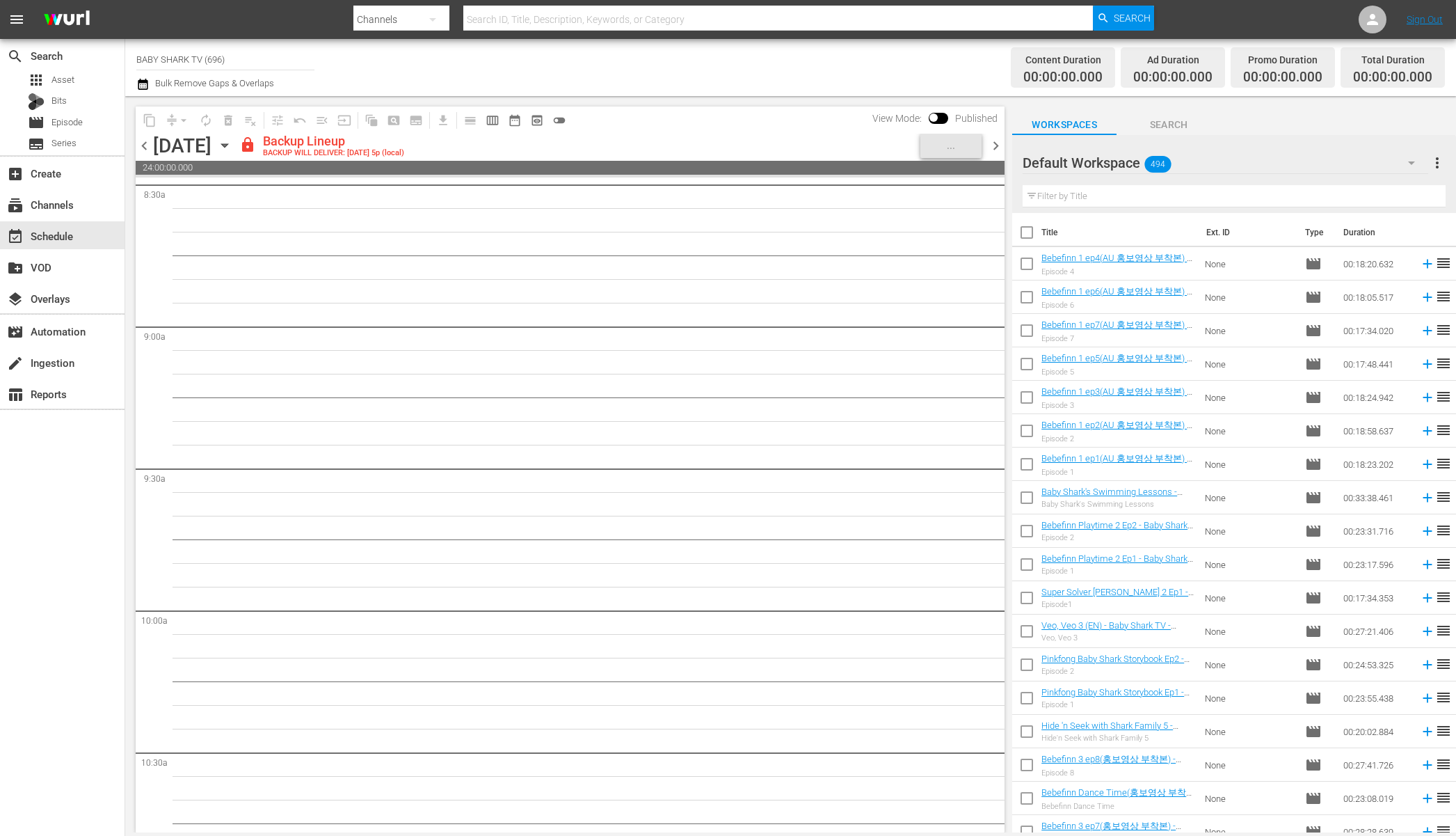
click at [768, 134] on div "lock Backup Lineup BACKUP WILL DELIVER: 8/19 @ 5p (local)" at bounding box center [577, 145] width 675 height 24
click at [1188, 200] on input "text" at bounding box center [1234, 196] width 423 height 23
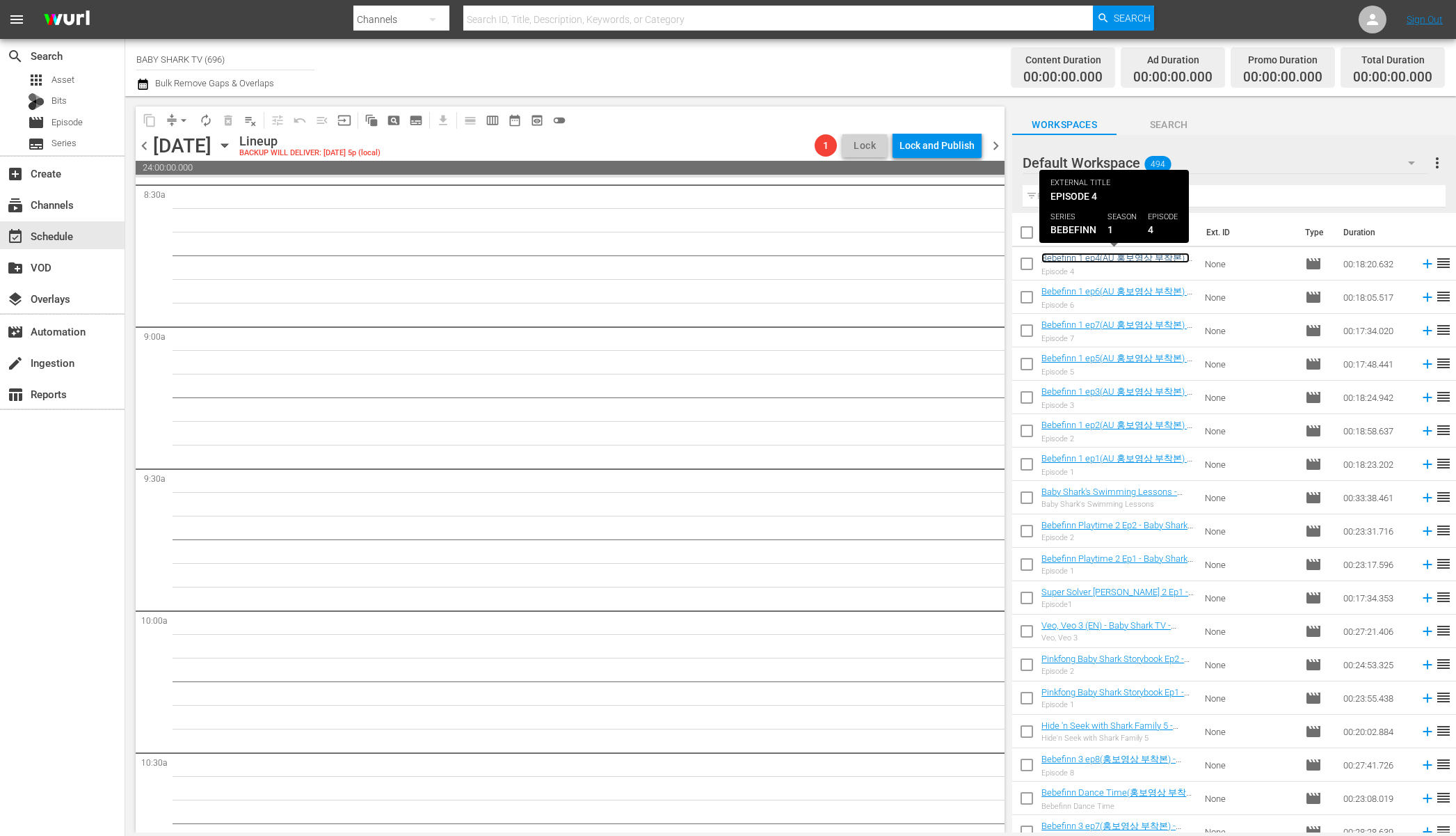
click at [1112, 258] on link "Bebefinn 1 ep4(AU 홍보영상 부착본) - Baby Shark TV - TRC2 - 202508" at bounding box center [1115, 264] width 148 height 23
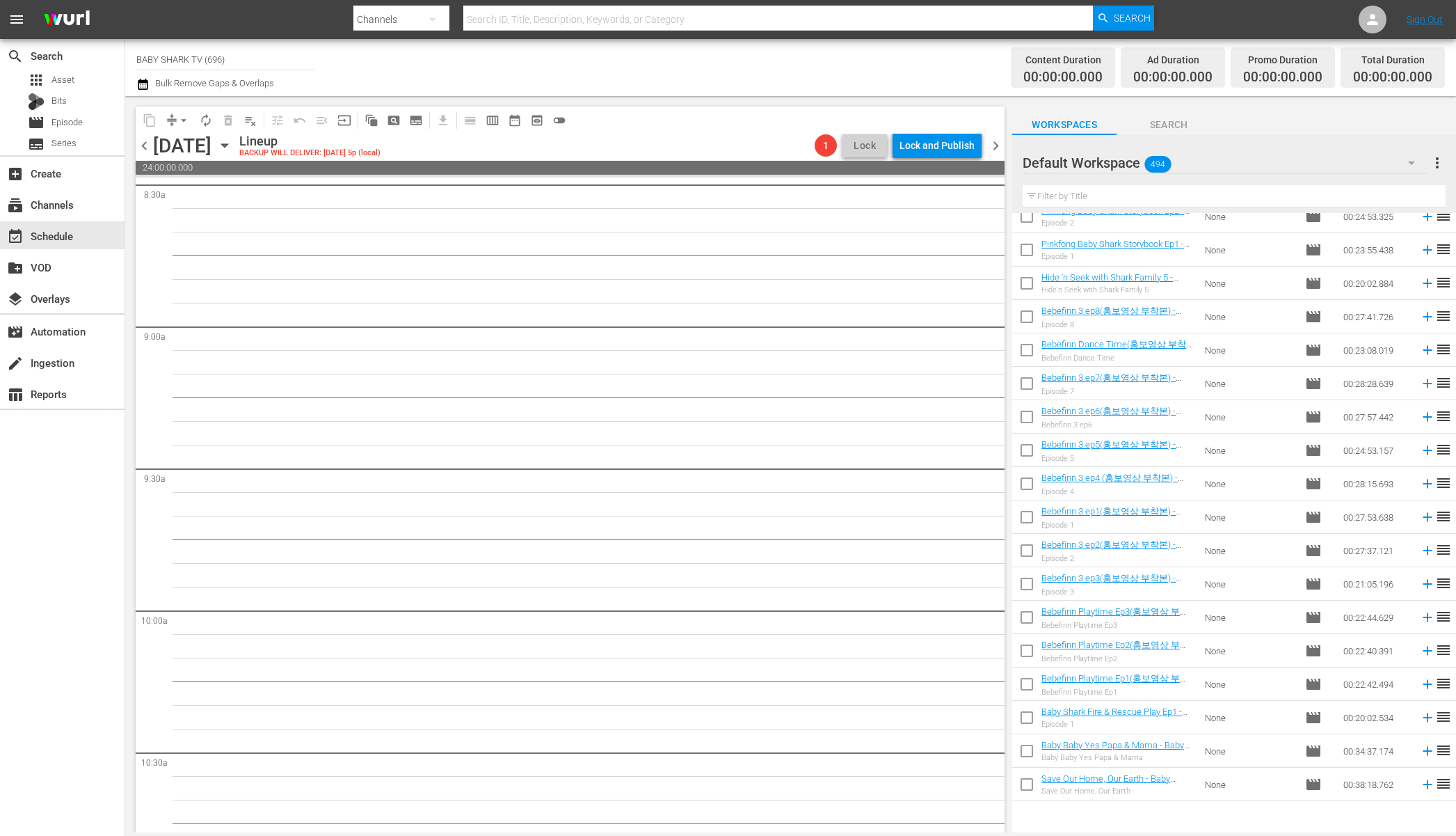
scroll to position [0, 0]
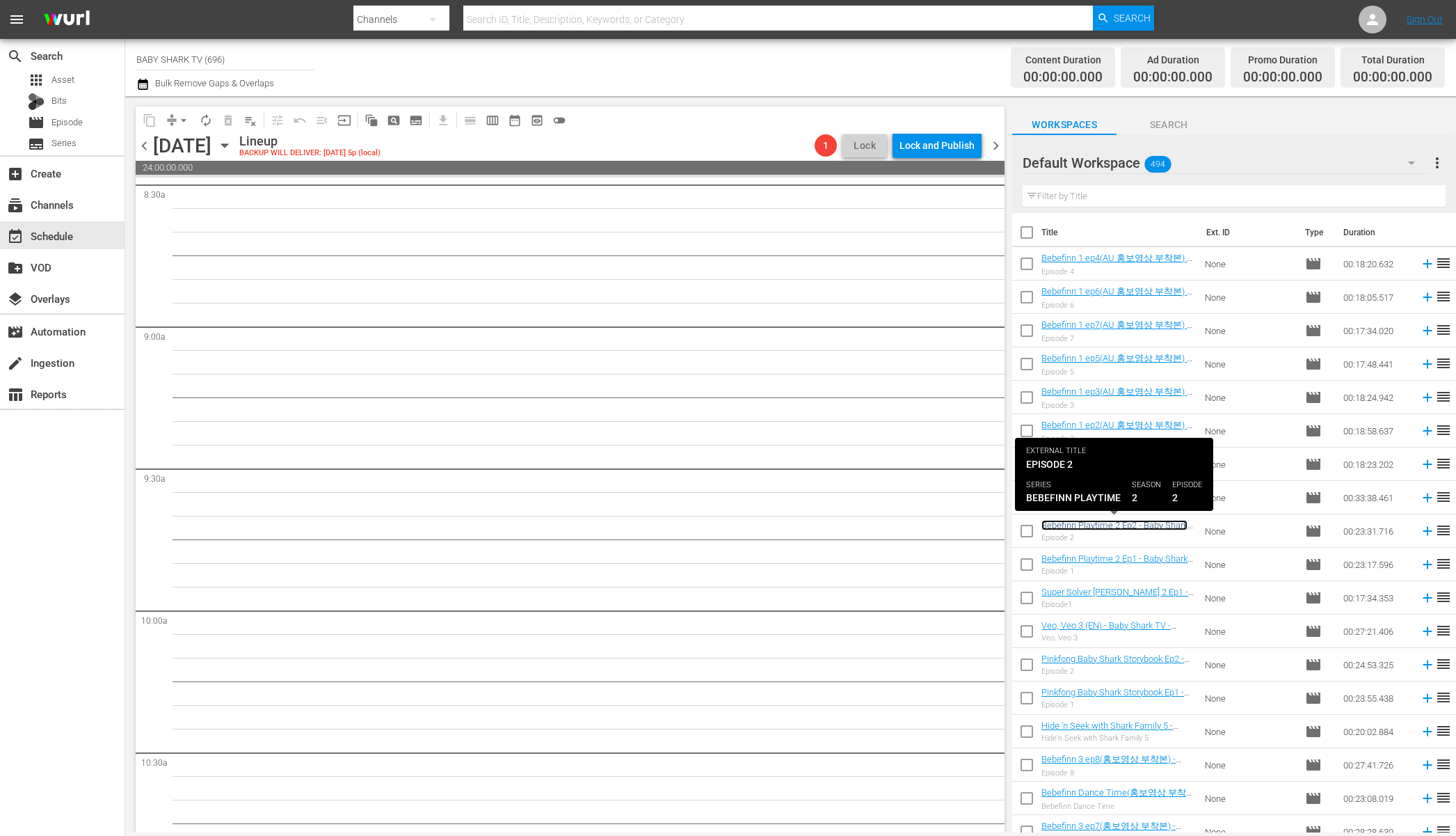
click at [1150, 522] on link "Bebefinn Playtime 2 Ep2 - Baby Shark TV - TRC2 - 202507" at bounding box center [1114, 530] width 146 height 21
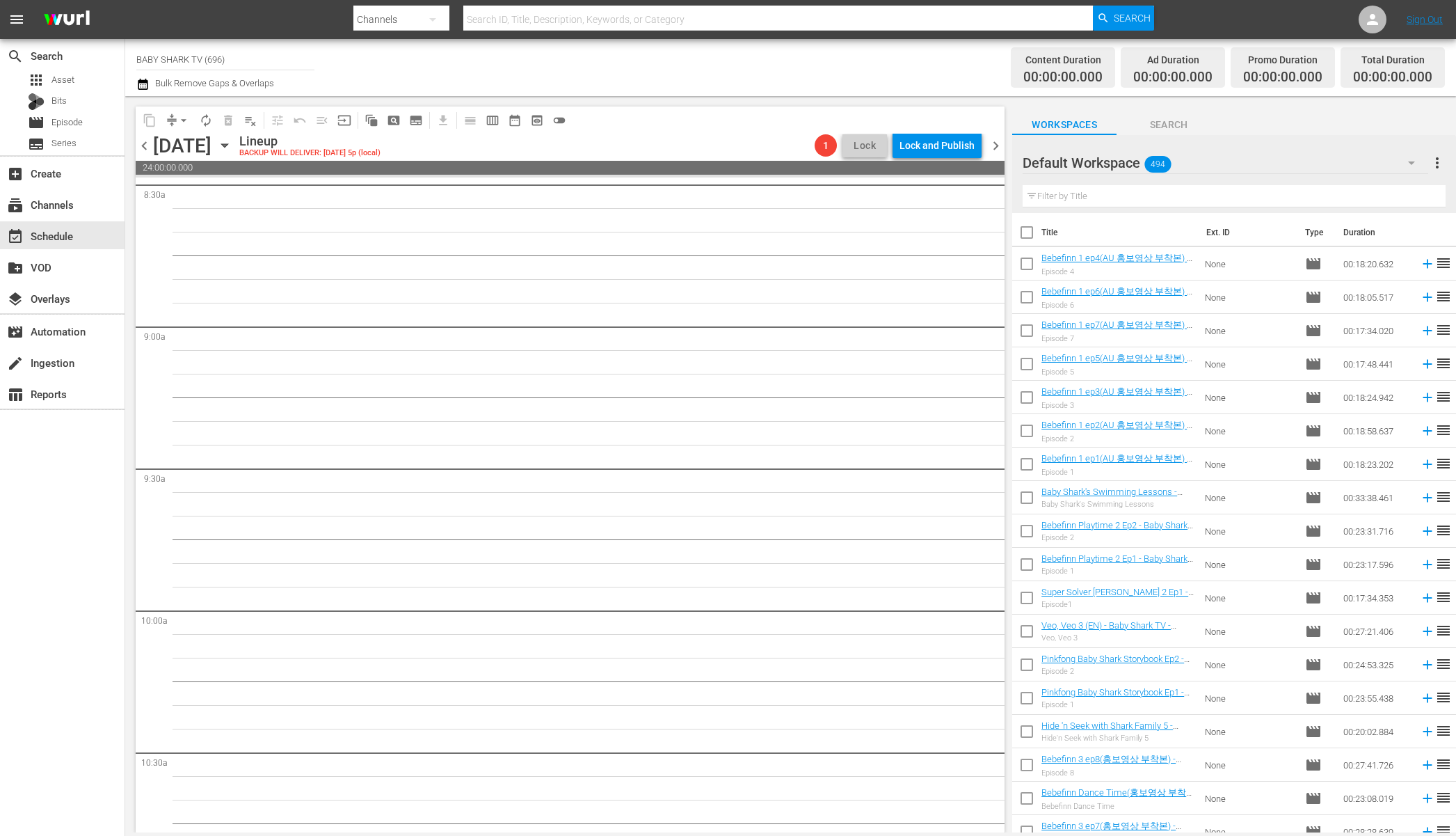
click at [1208, 197] on input "text" at bounding box center [1234, 196] width 423 height 23
paste input "- Baby Shark TV - TRC2 - 202507"
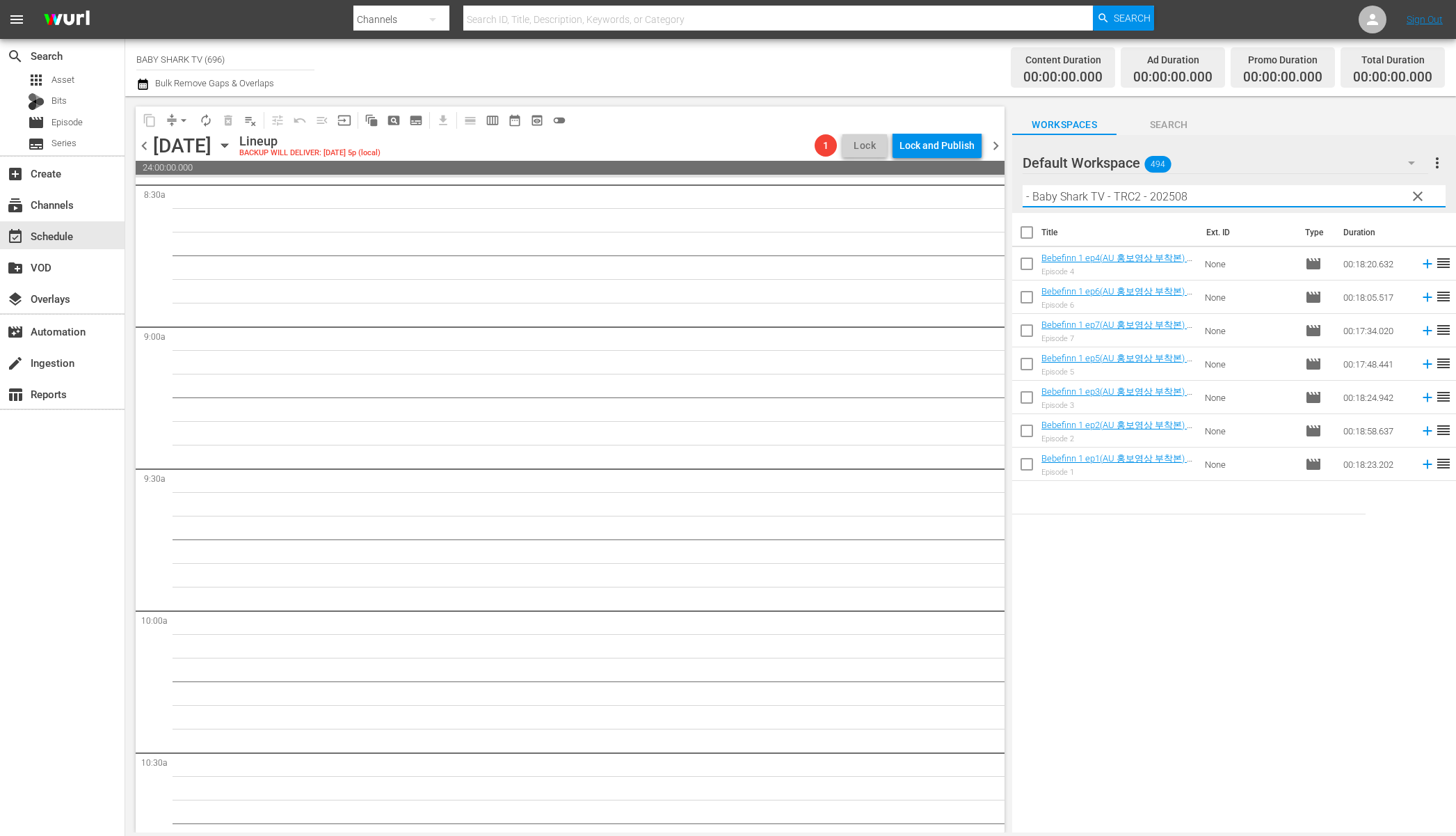
type input "- Baby Shark TV - TRC2 - 202508"
click at [1172, 127] on span "Search" at bounding box center [1169, 124] width 104 height 17
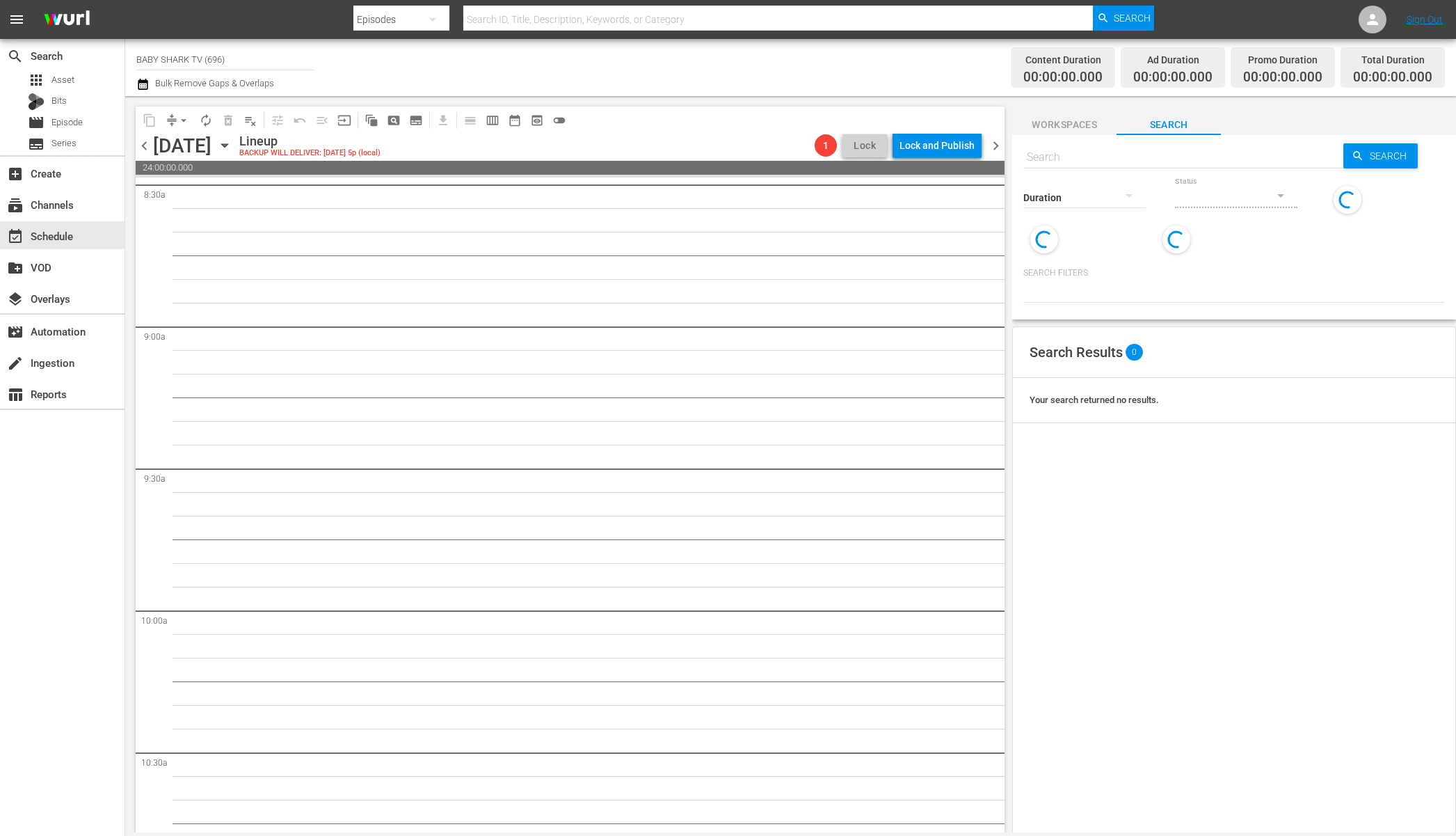
click at [1153, 159] on input "text" at bounding box center [1183, 157] width 320 height 34
paste input "- Baby Shark TV - TRC2 - 202508"
type input "- Baby Shark TV - TRC2 - 202508"
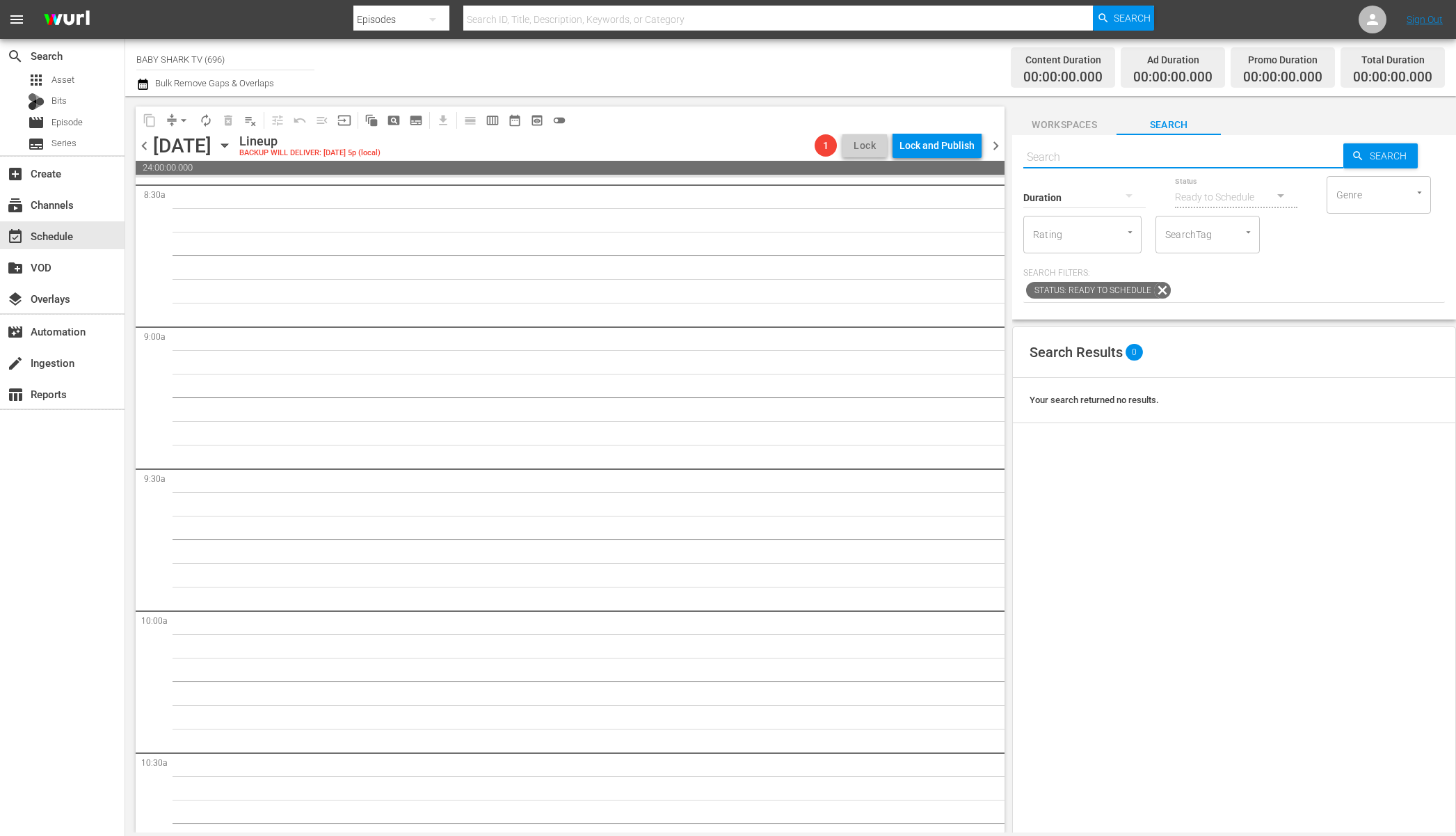
click at [1162, 142] on input "text" at bounding box center [1183, 157] width 320 height 34
paste input "- Baby Shark TV - TRC2 - 202508"
type input "- Baby Shark TV - TRC2 - 202508"
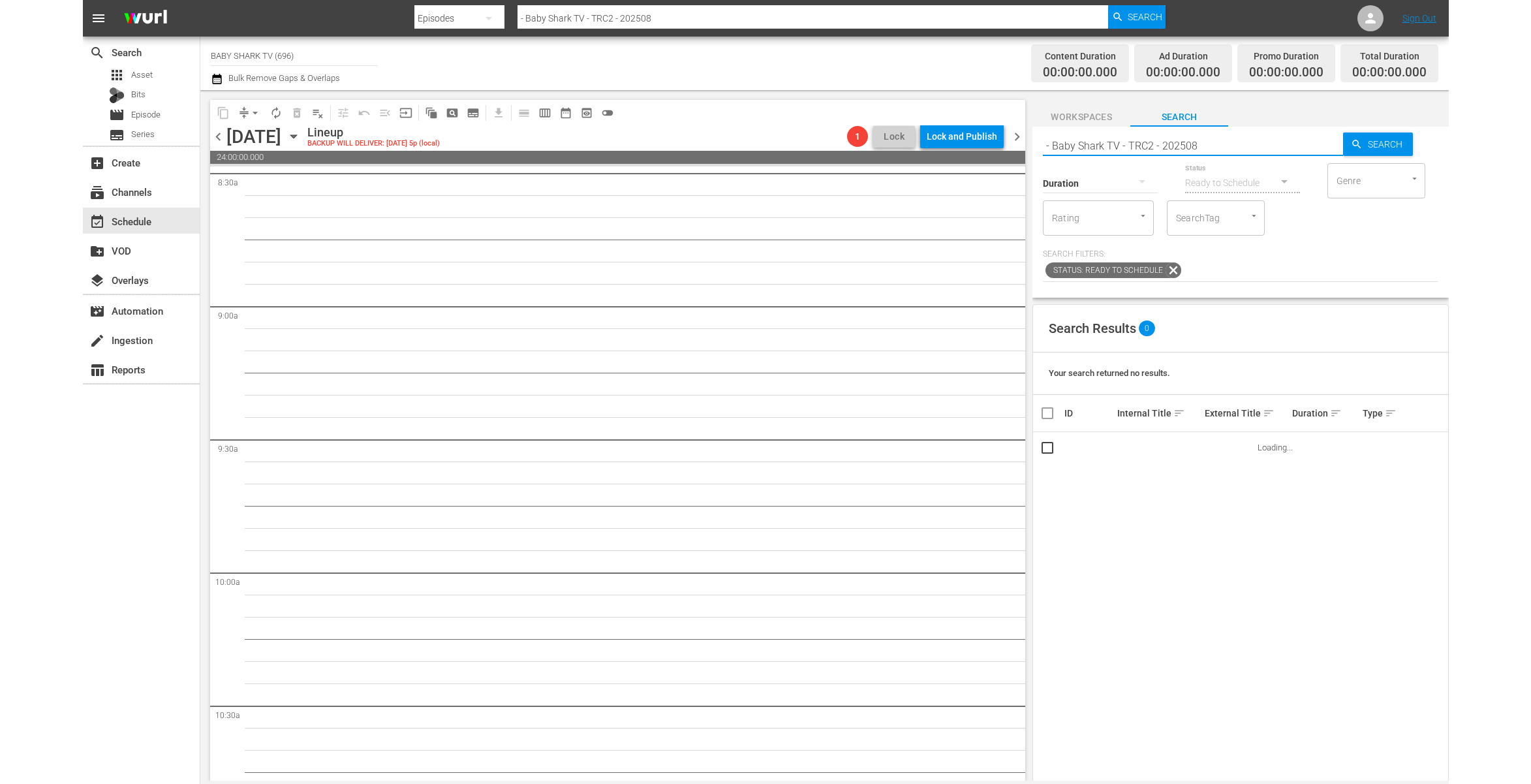
scroll to position [3, 0]
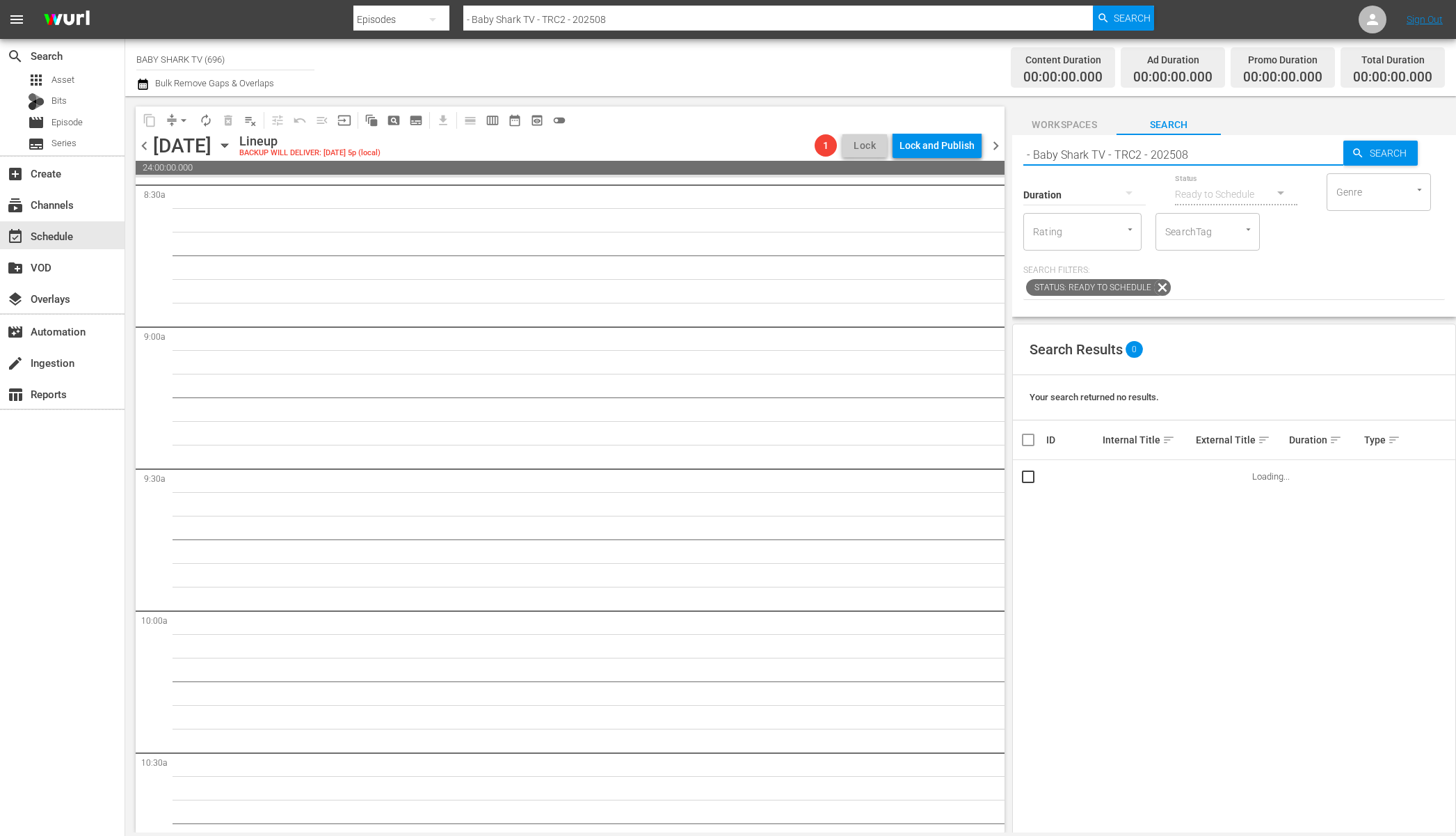
click at [1031, 155] on input "- Baby Shark TV - TRC2 - 202508" at bounding box center [1183, 154] width 320 height 34
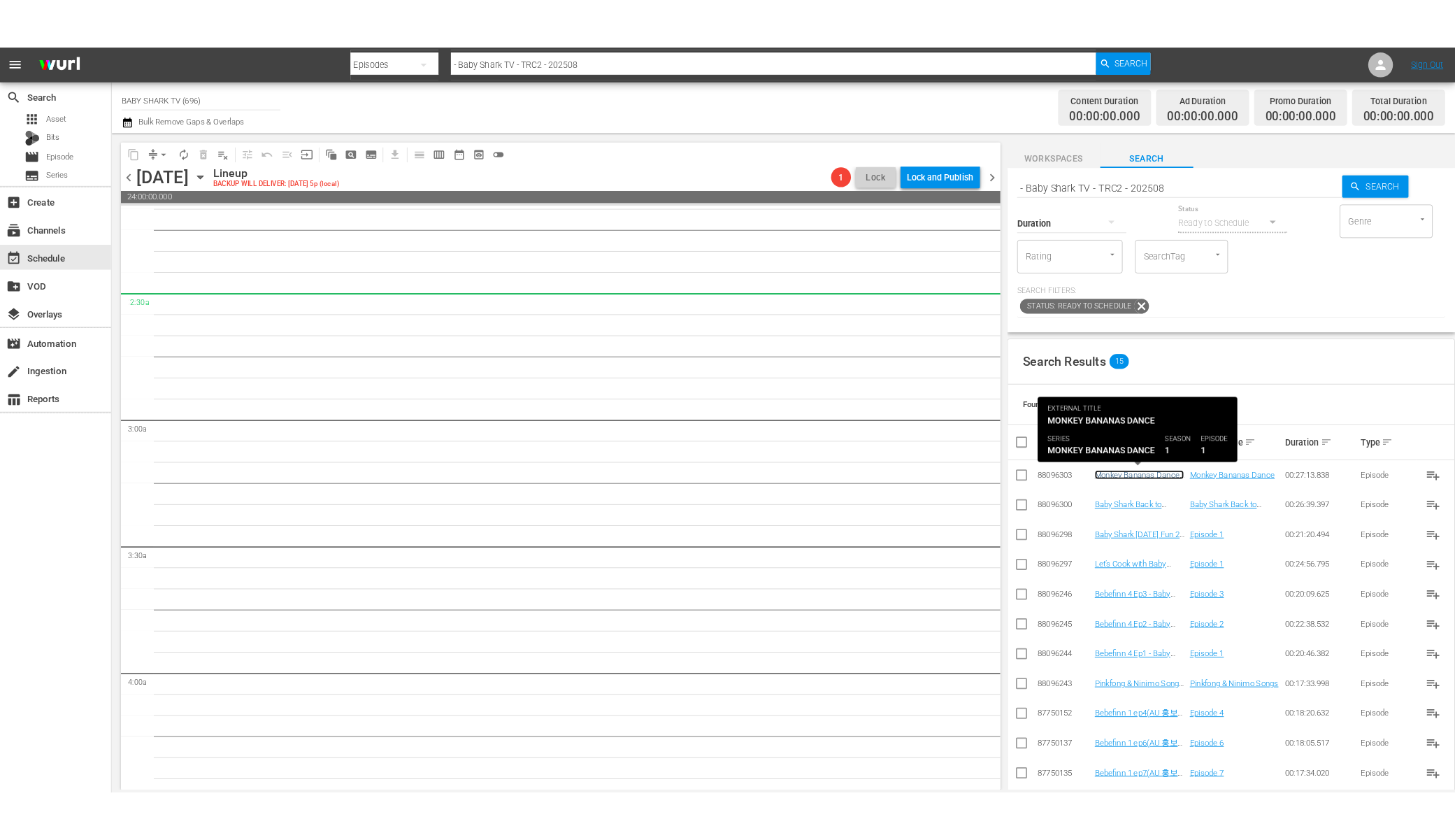
scroll to position [0, 0]
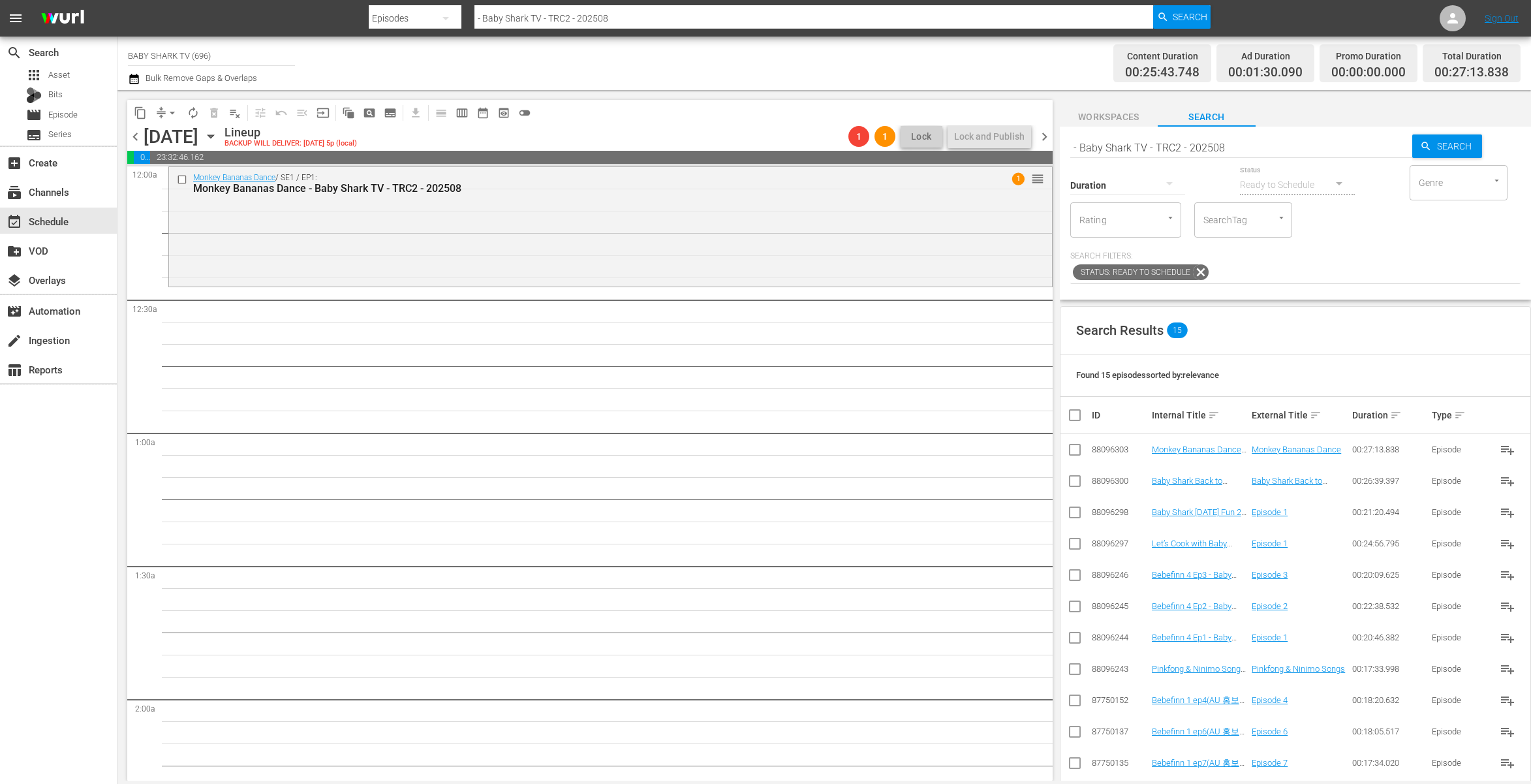
click at [1133, 342] on div "Search Results 15" at bounding box center [1295, 331] width 470 height 48
drag, startPoint x: 1206, startPoint y: 479, endPoint x: 767, endPoint y: 0, distance: 649.7
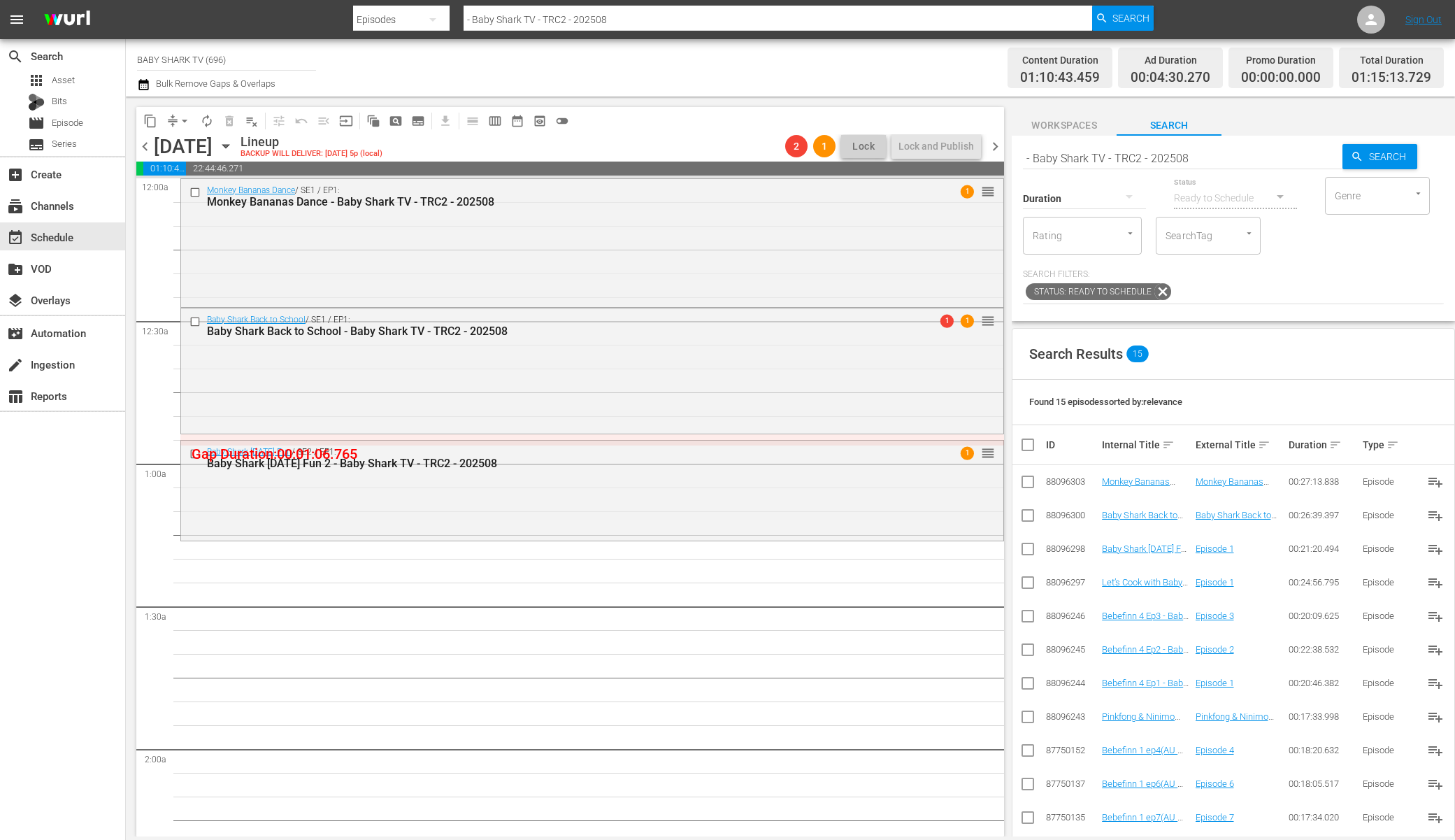
drag, startPoint x: 1288, startPoint y: 547, endPoint x: 831, endPoint y: 59, distance: 668.6
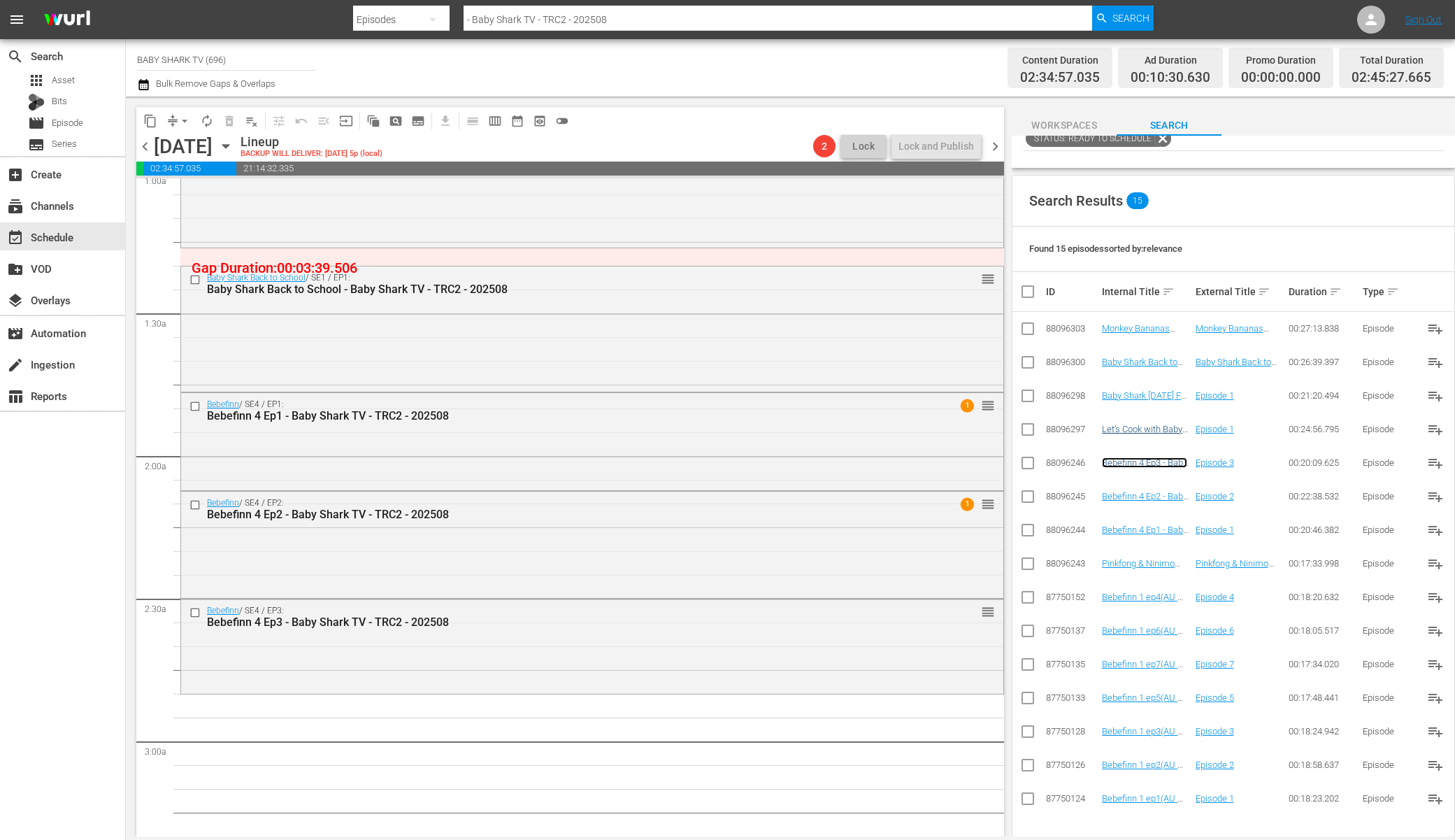
scroll to position [154, 0]
click at [1143, 420] on td "Let’s Cook with Baby Shark 2 Ep1 - Baby Shark TV - TRC2 - 202508" at bounding box center [1146, 428] width 93 height 34
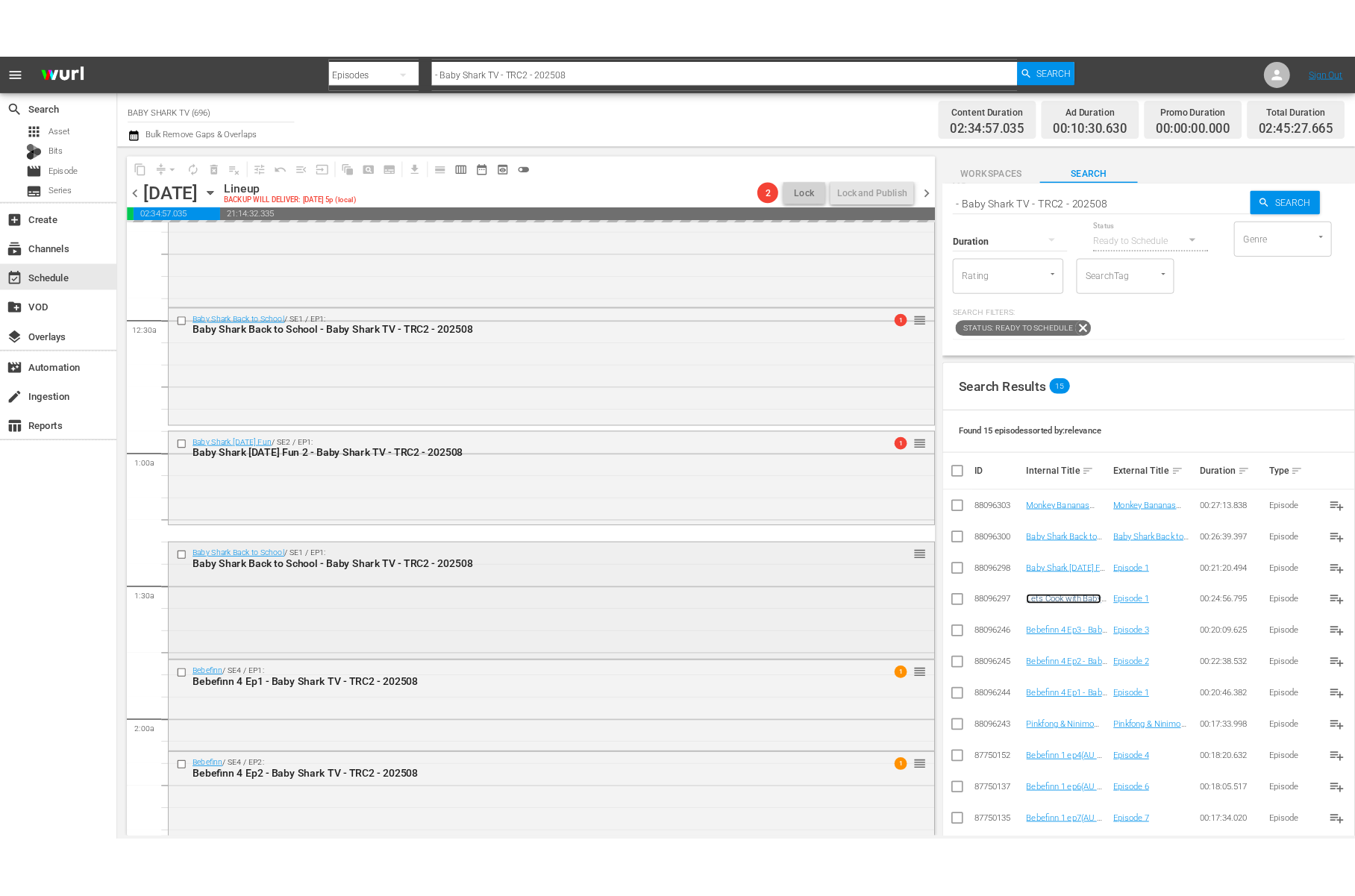
scroll to position [0, 0]
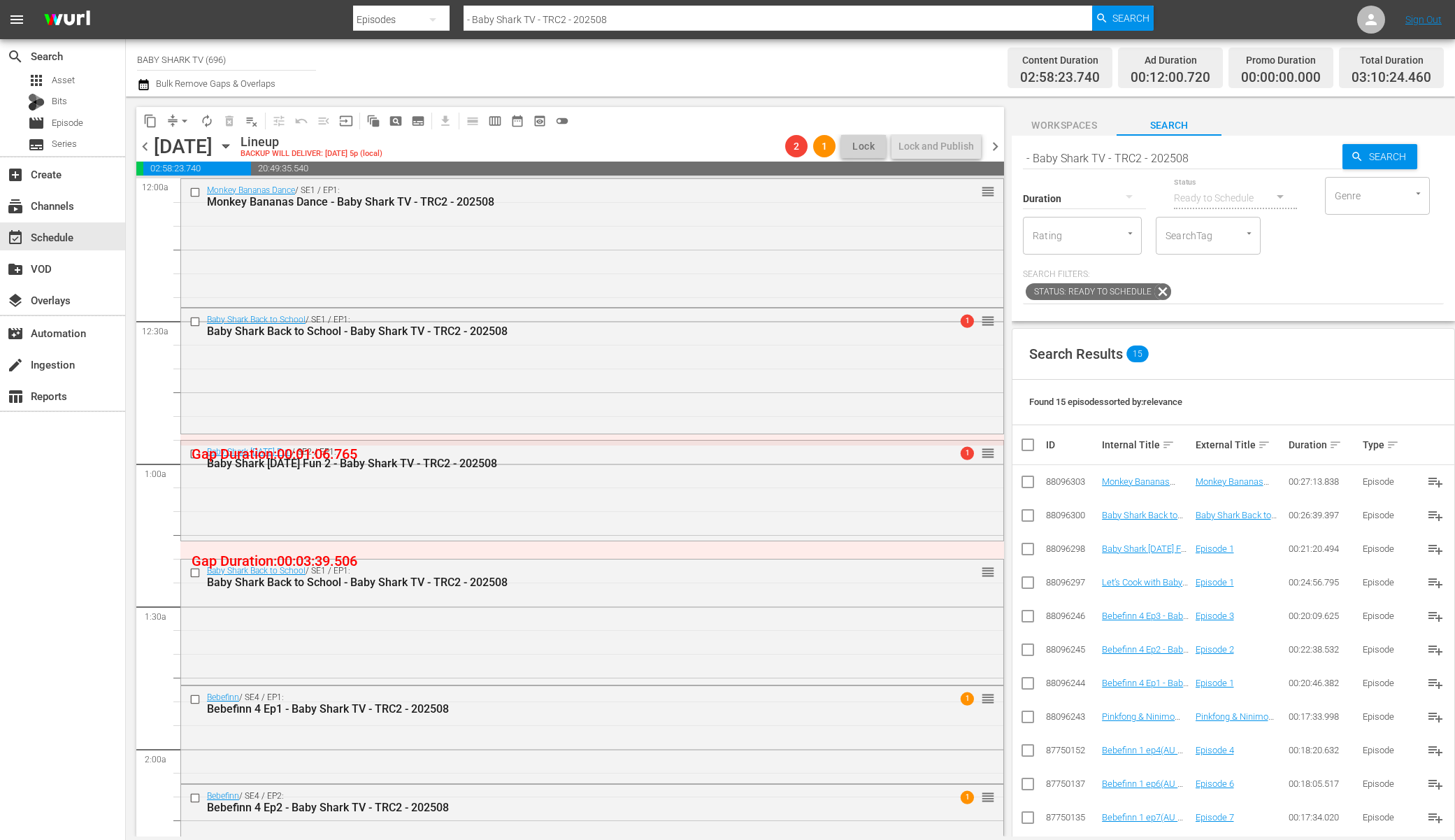
click at [233, 145] on icon "button" at bounding box center [225, 146] width 15 height 15
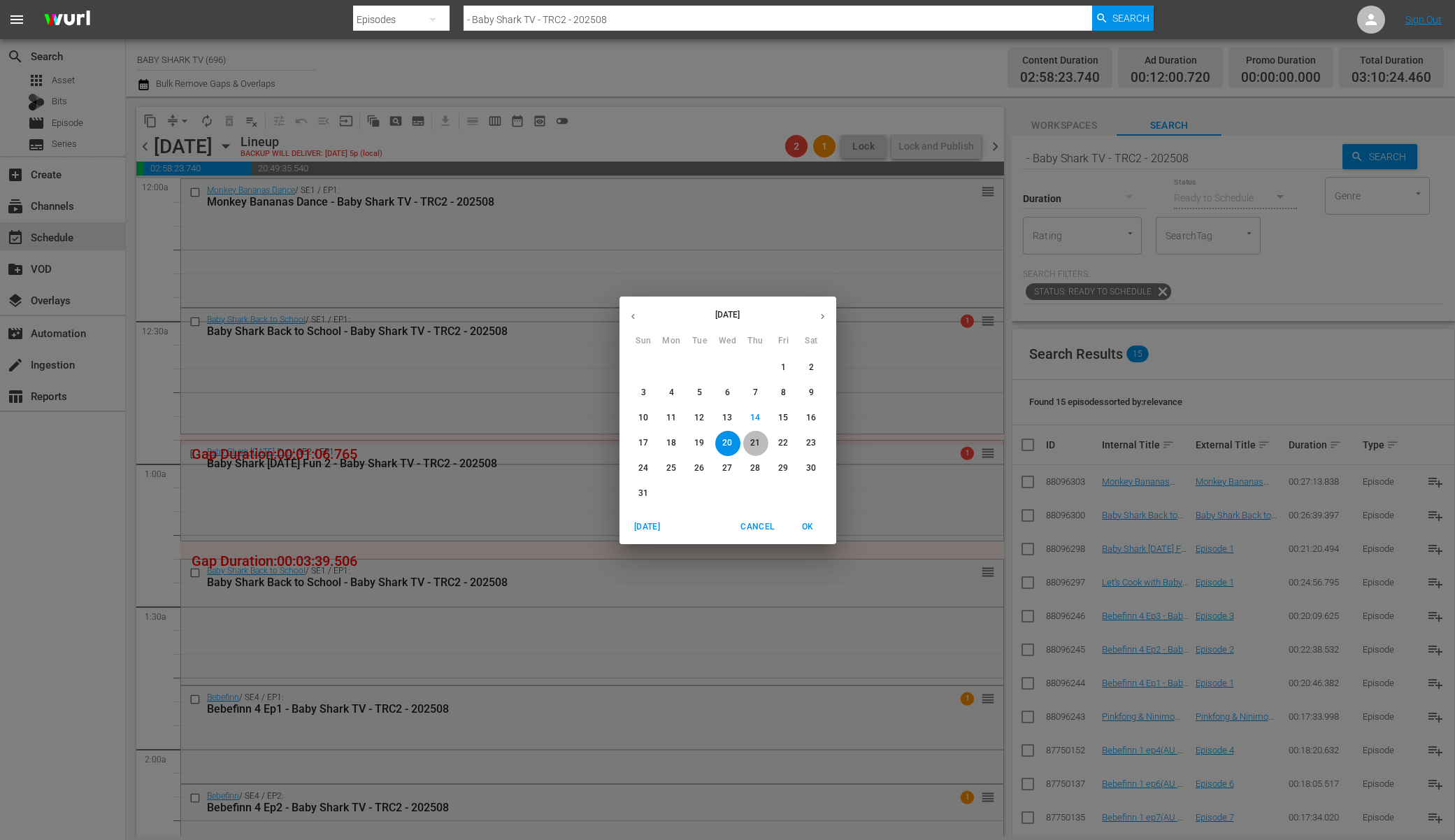
click at [750, 445] on p "21" at bounding box center [754, 443] width 10 height 12
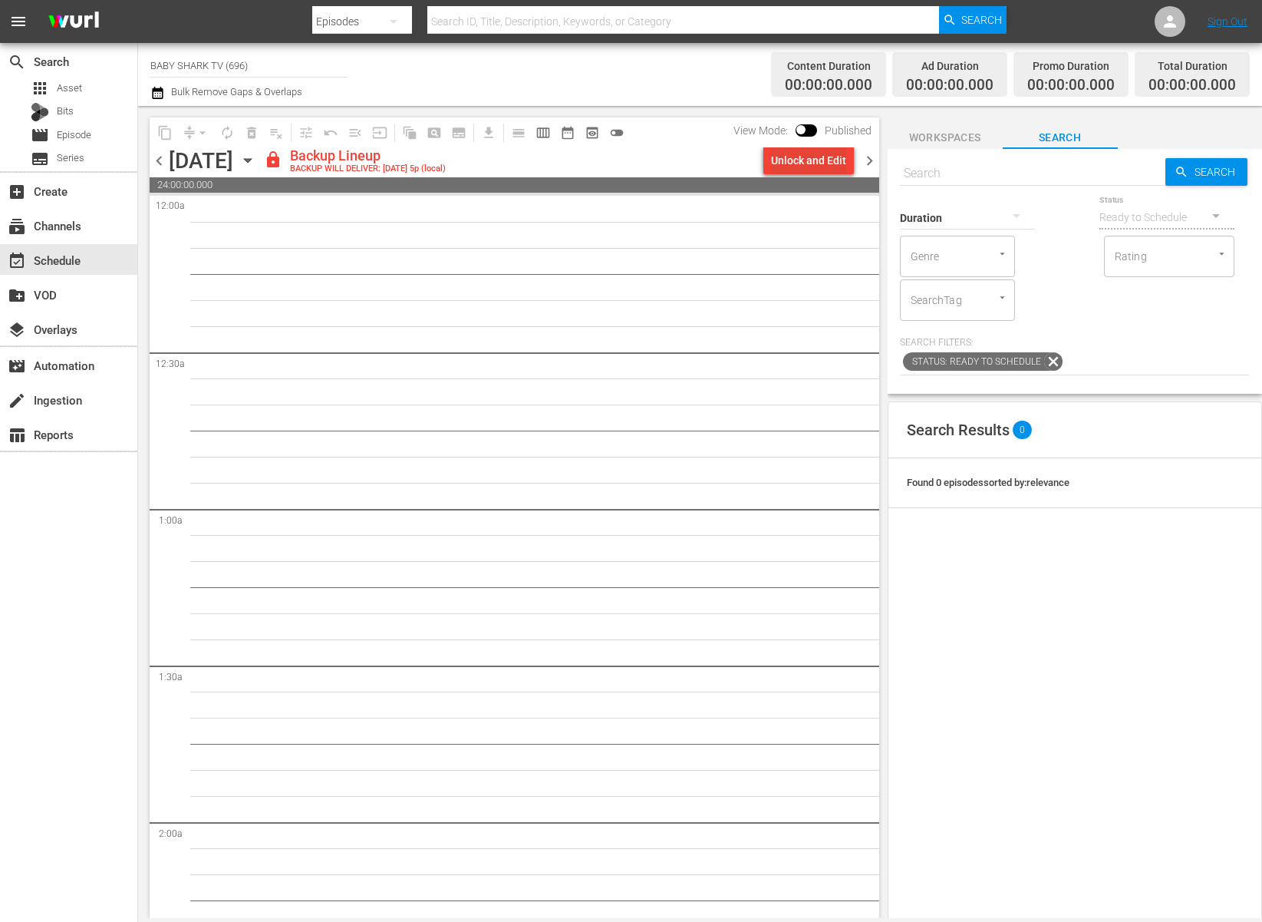
click at [843, 162] on div "Unlock and Edit" at bounding box center [808, 161] width 75 height 28
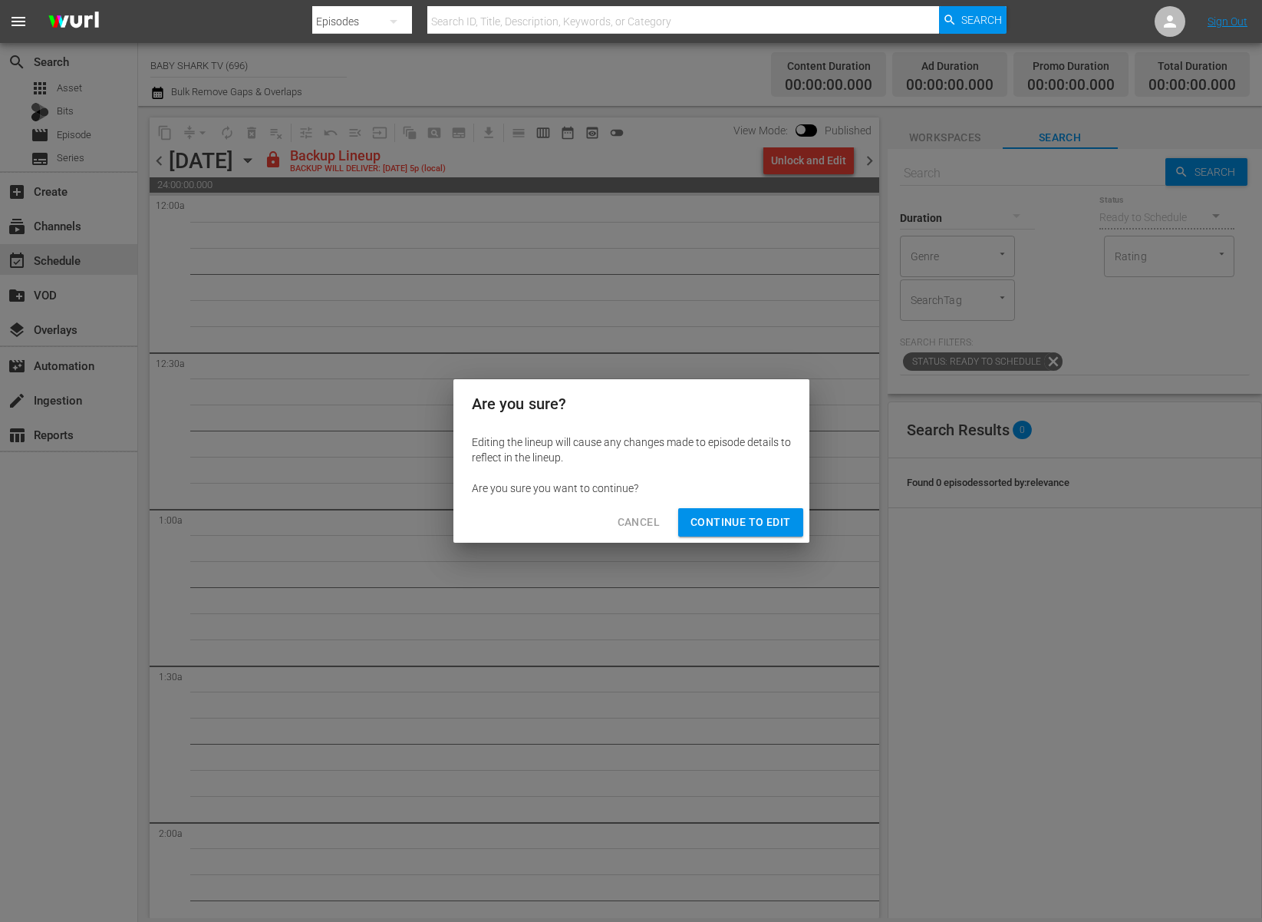
click at [706, 527] on span "Continue to Edit" at bounding box center [741, 522] width 100 height 19
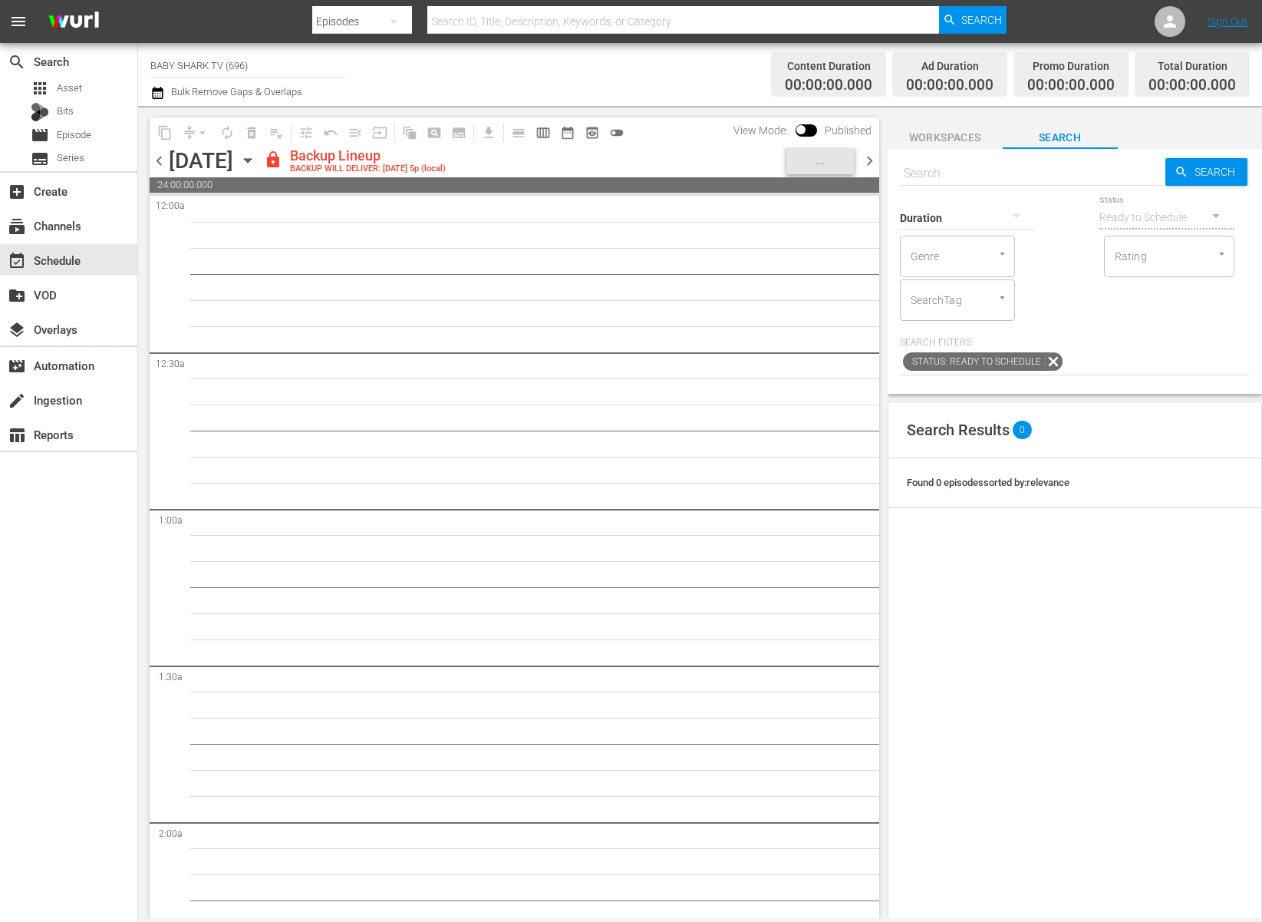
click at [609, 160] on div "lock Backup Lineup BACKUP WILL DELIVER: 8/20 @ 5p (local)" at bounding box center [522, 160] width 516 height 26
click at [256, 165] on icon "button" at bounding box center [247, 160] width 17 height 17
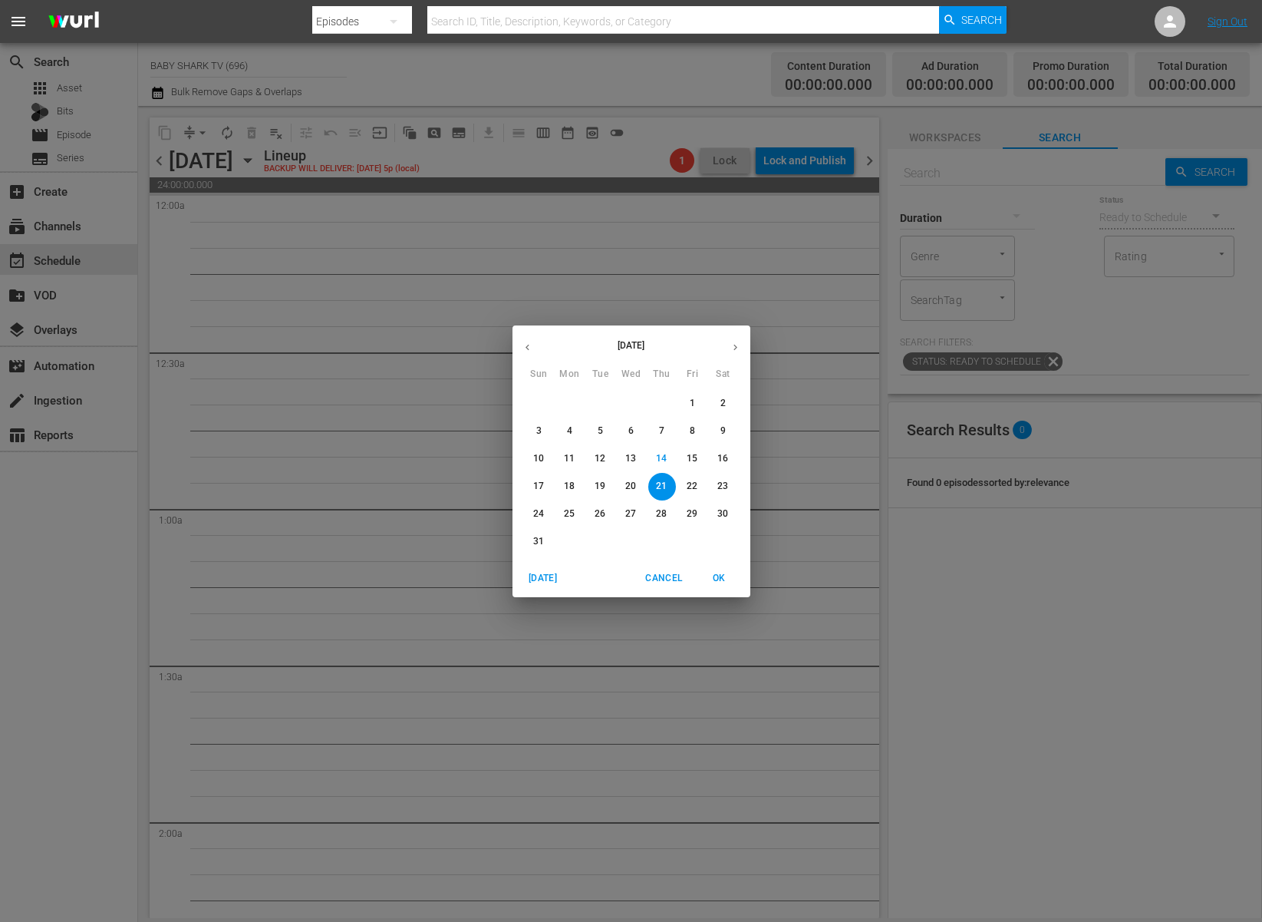
click at [563, 491] on span "18" at bounding box center [570, 486] width 28 height 13
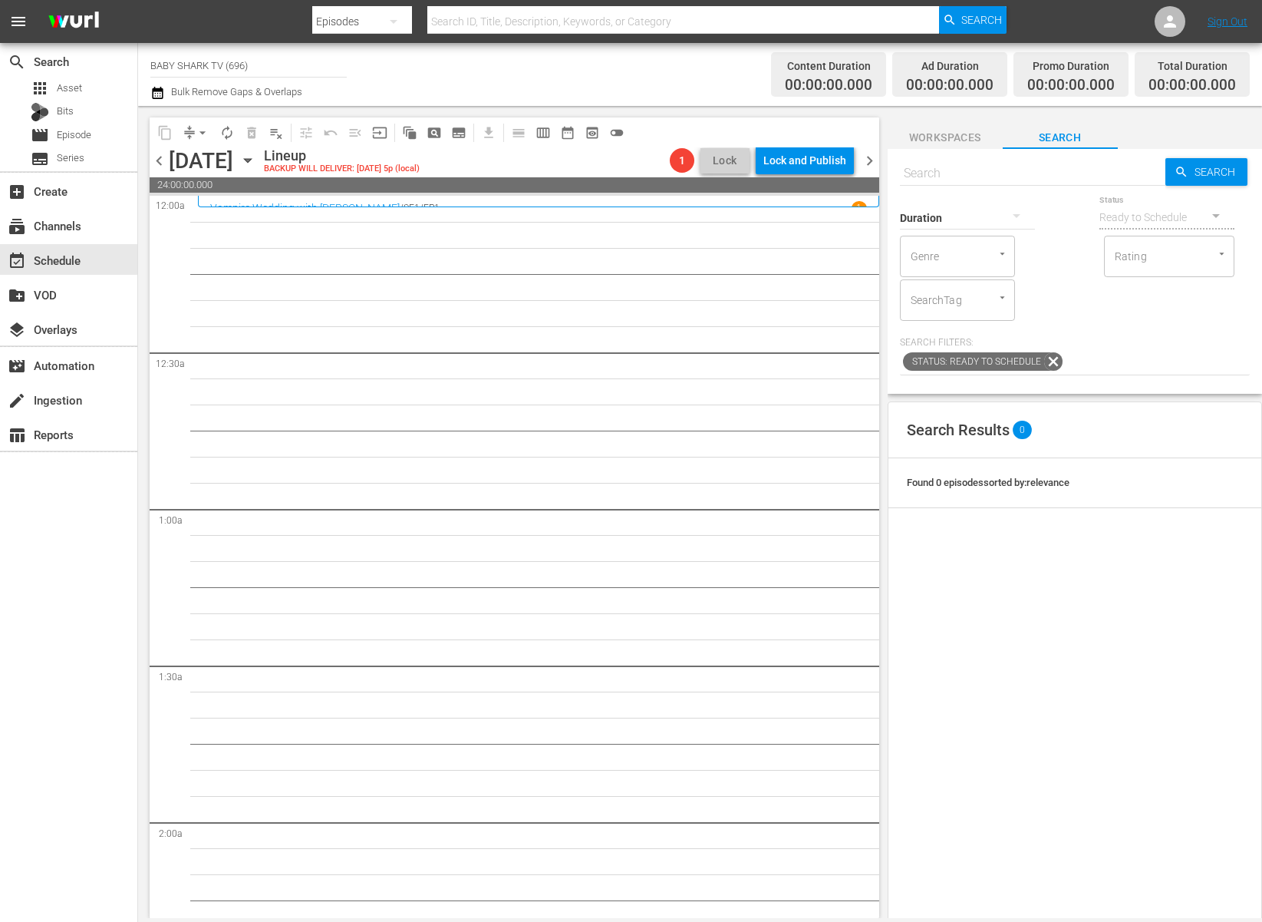
click at [256, 162] on icon "button" at bounding box center [247, 160] width 17 height 17
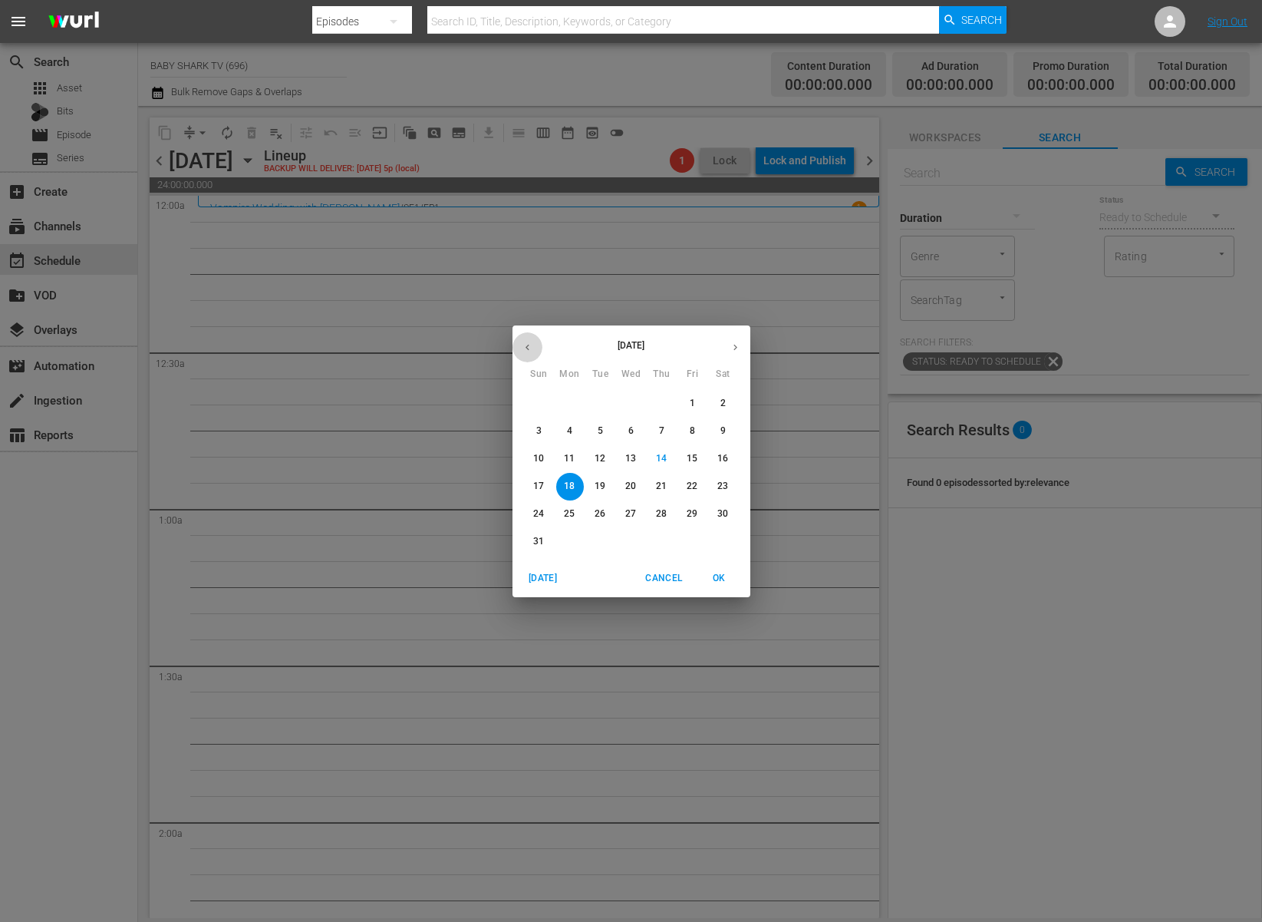
click at [516, 343] on button "button" at bounding box center [528, 347] width 30 height 30
click at [522, 343] on icon "button" at bounding box center [528, 348] width 12 height 12
click at [663, 458] on p "15" at bounding box center [661, 458] width 11 height 13
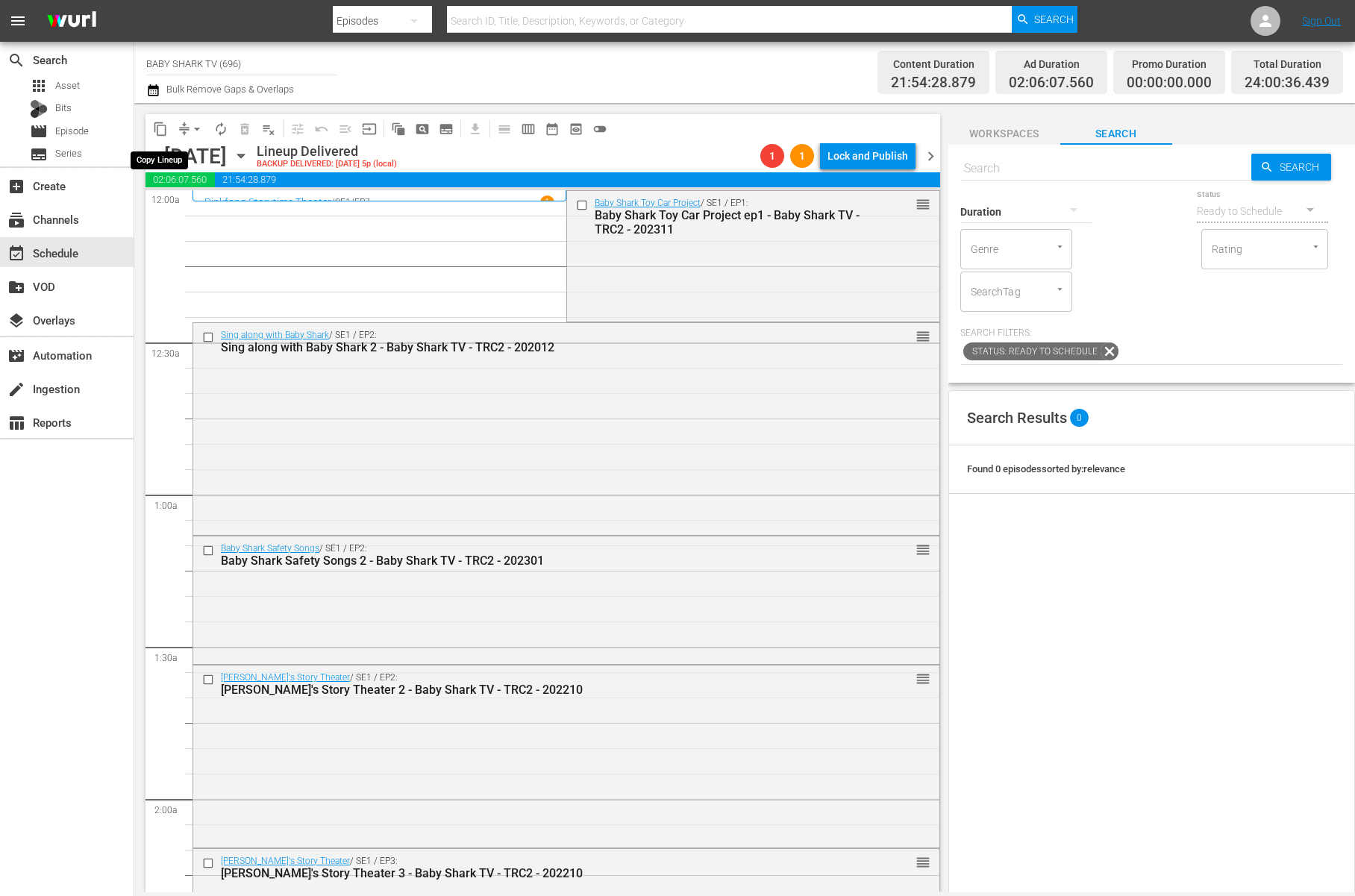
click at [165, 131] on span "content_copy" at bounding box center [159, 128] width 15 height 15
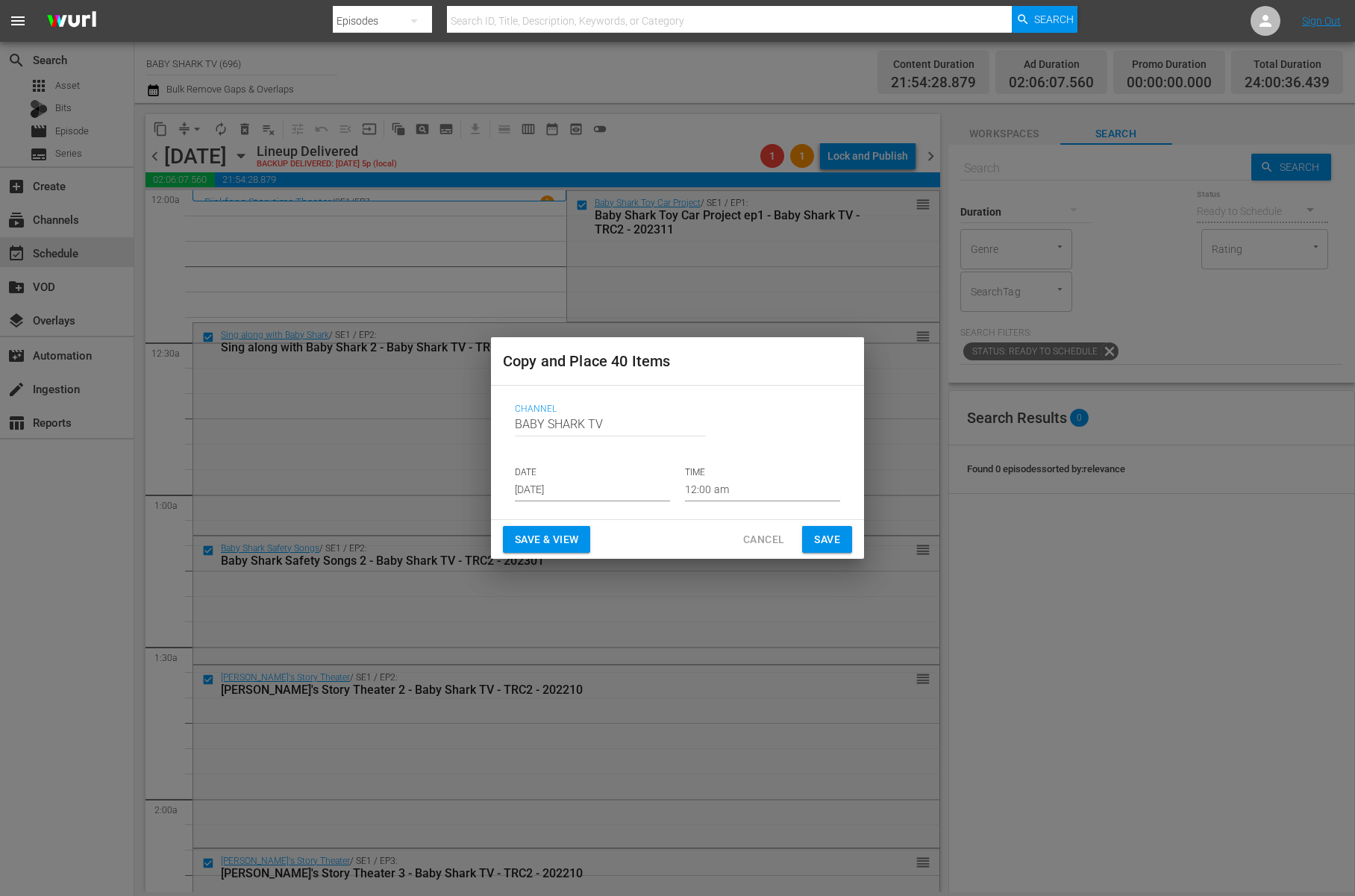
click at [563, 481] on input "Aug 16th 2025" at bounding box center [593, 490] width 156 height 22
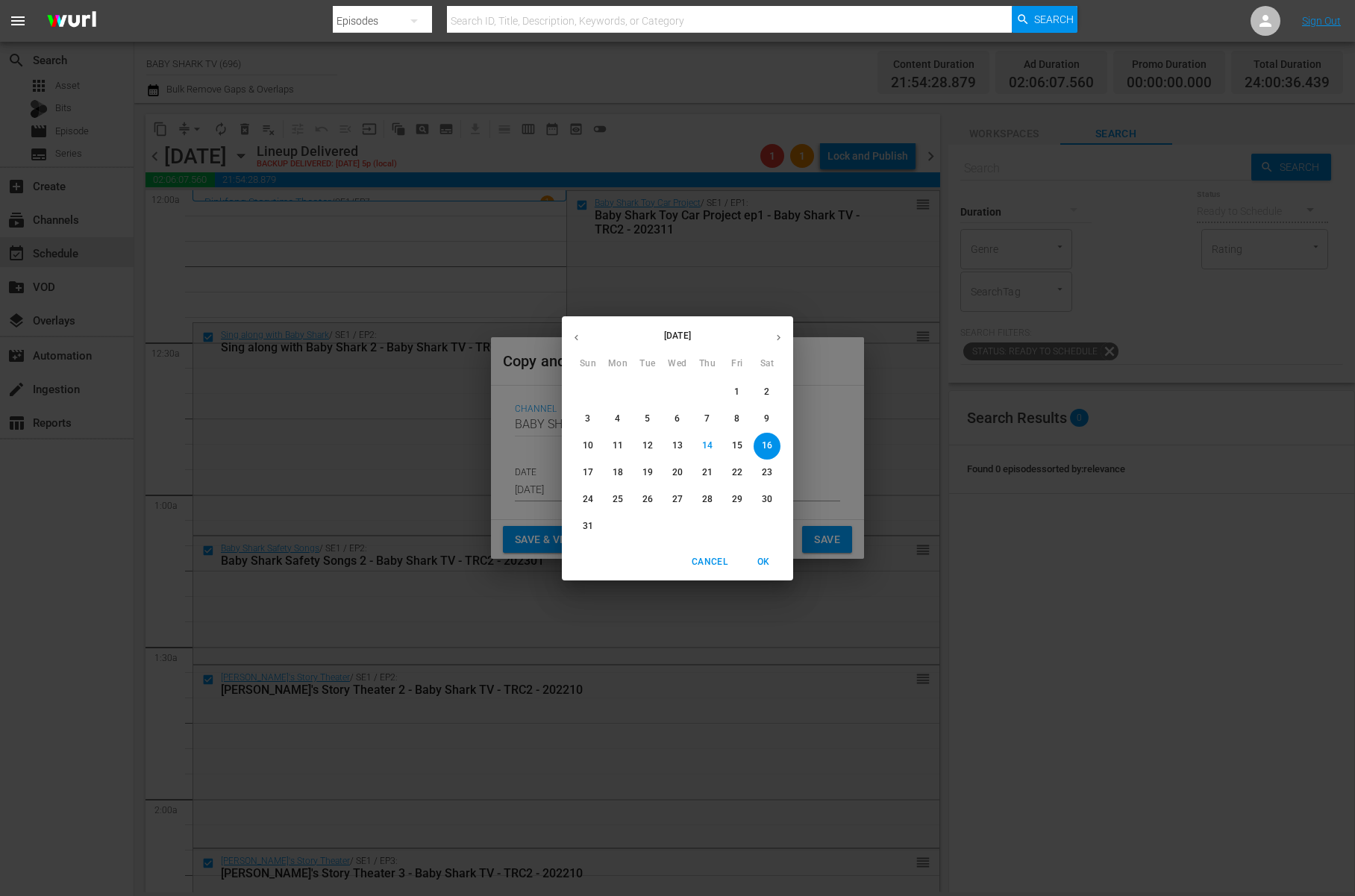
click at [623, 471] on span "18" at bounding box center [618, 472] width 27 height 13
type input "Aug 18th 2025"
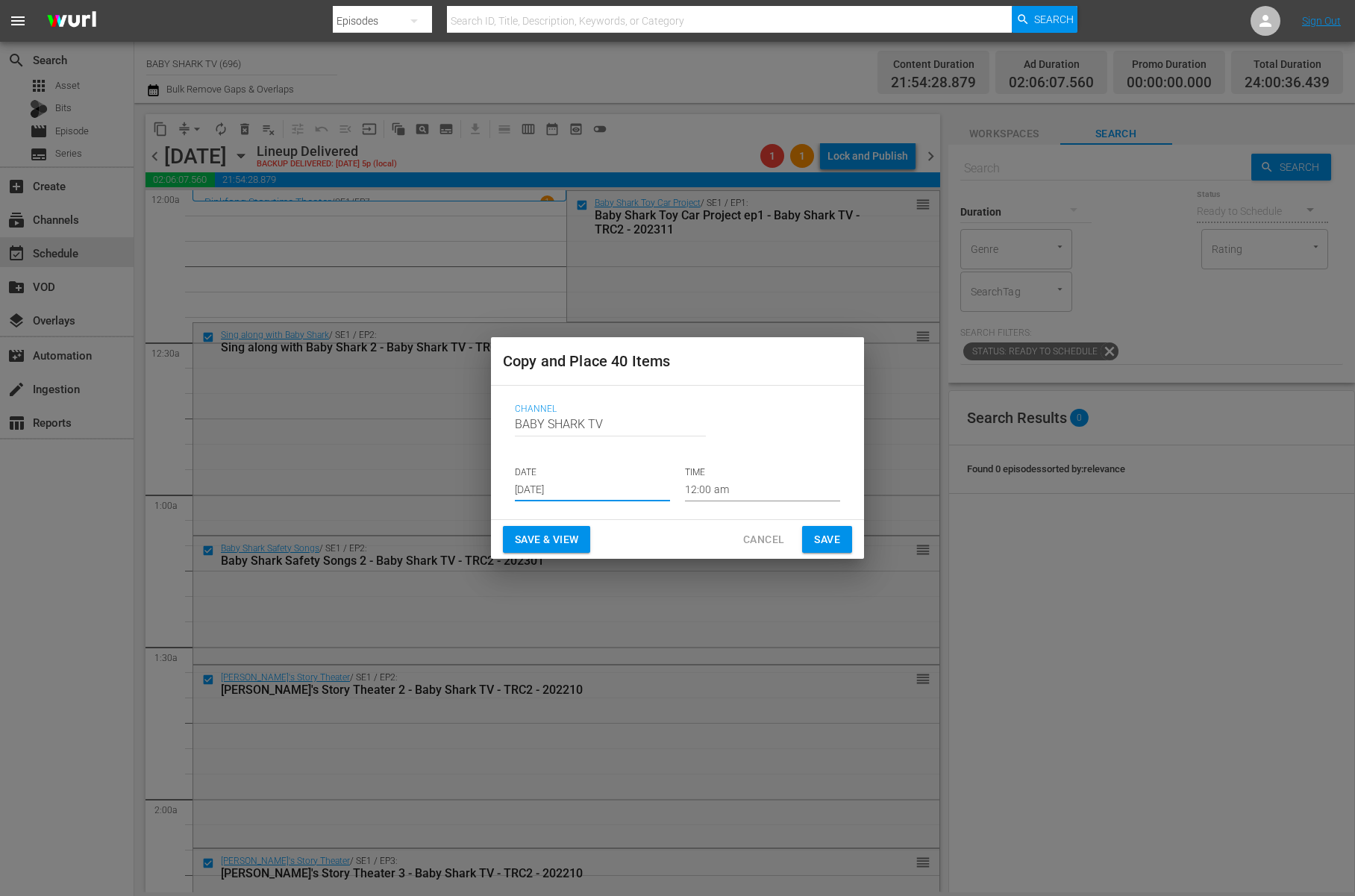
click at [630, 495] on input "Aug 18th 2025" at bounding box center [593, 490] width 156 height 22
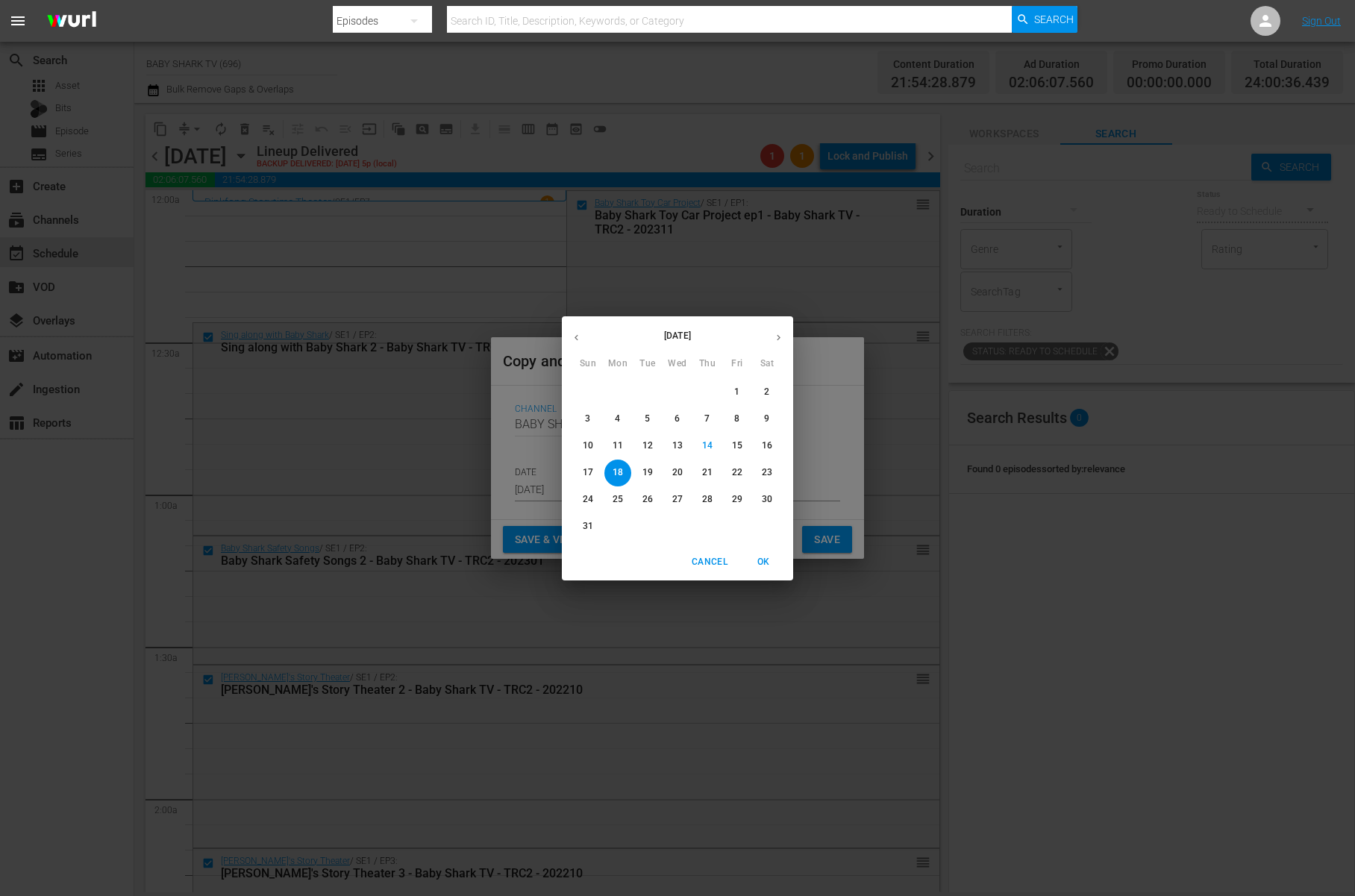
click at [622, 472] on p "18" at bounding box center [617, 472] width 11 height 13
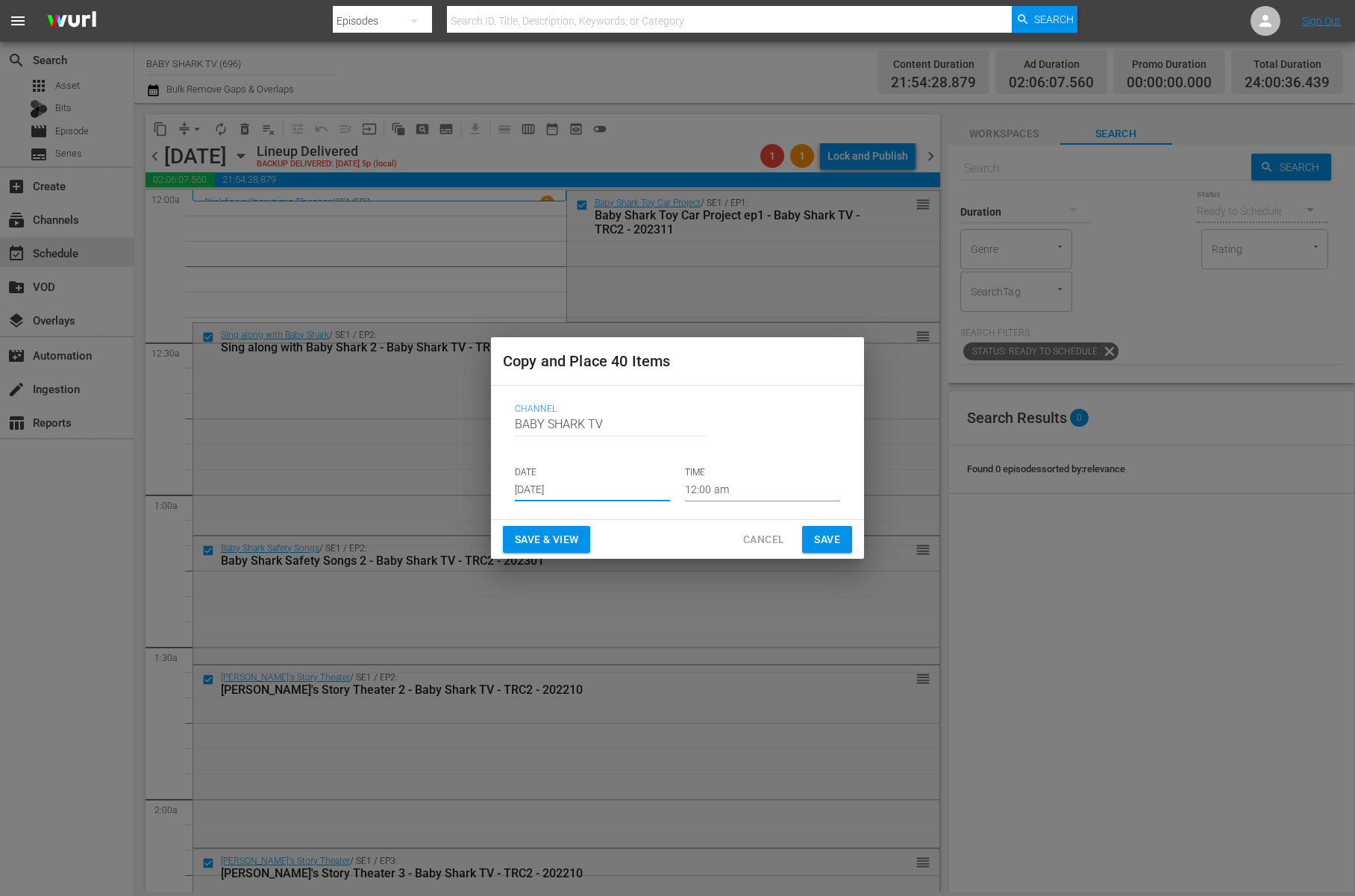
click at [664, 524] on div "Save & View Cancel Save" at bounding box center [678, 539] width 373 height 40
click at [806, 535] on button "Save" at bounding box center [826, 539] width 50 height 27
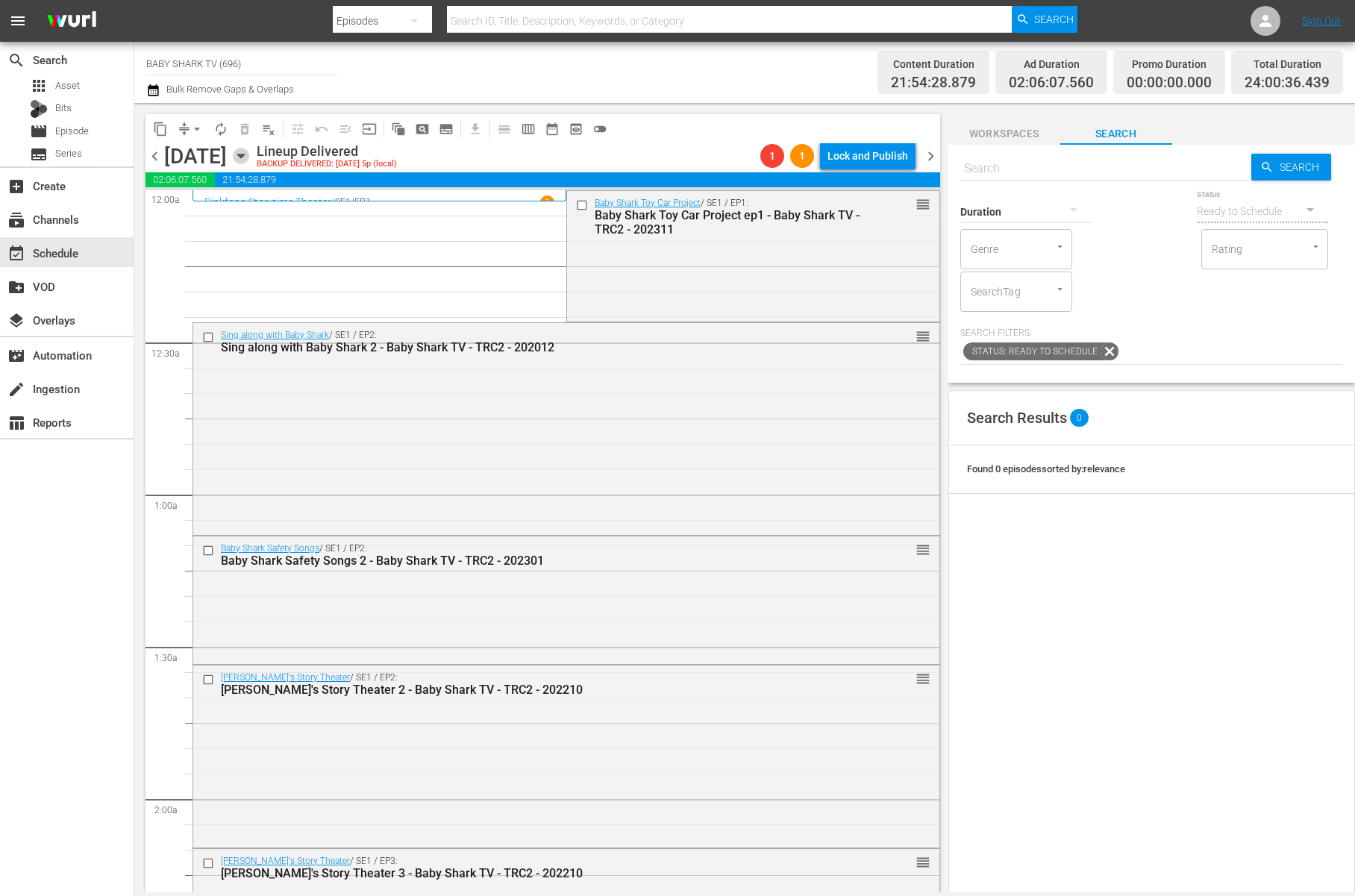
click at [249, 153] on icon "button" at bounding box center [240, 155] width 17 height 17
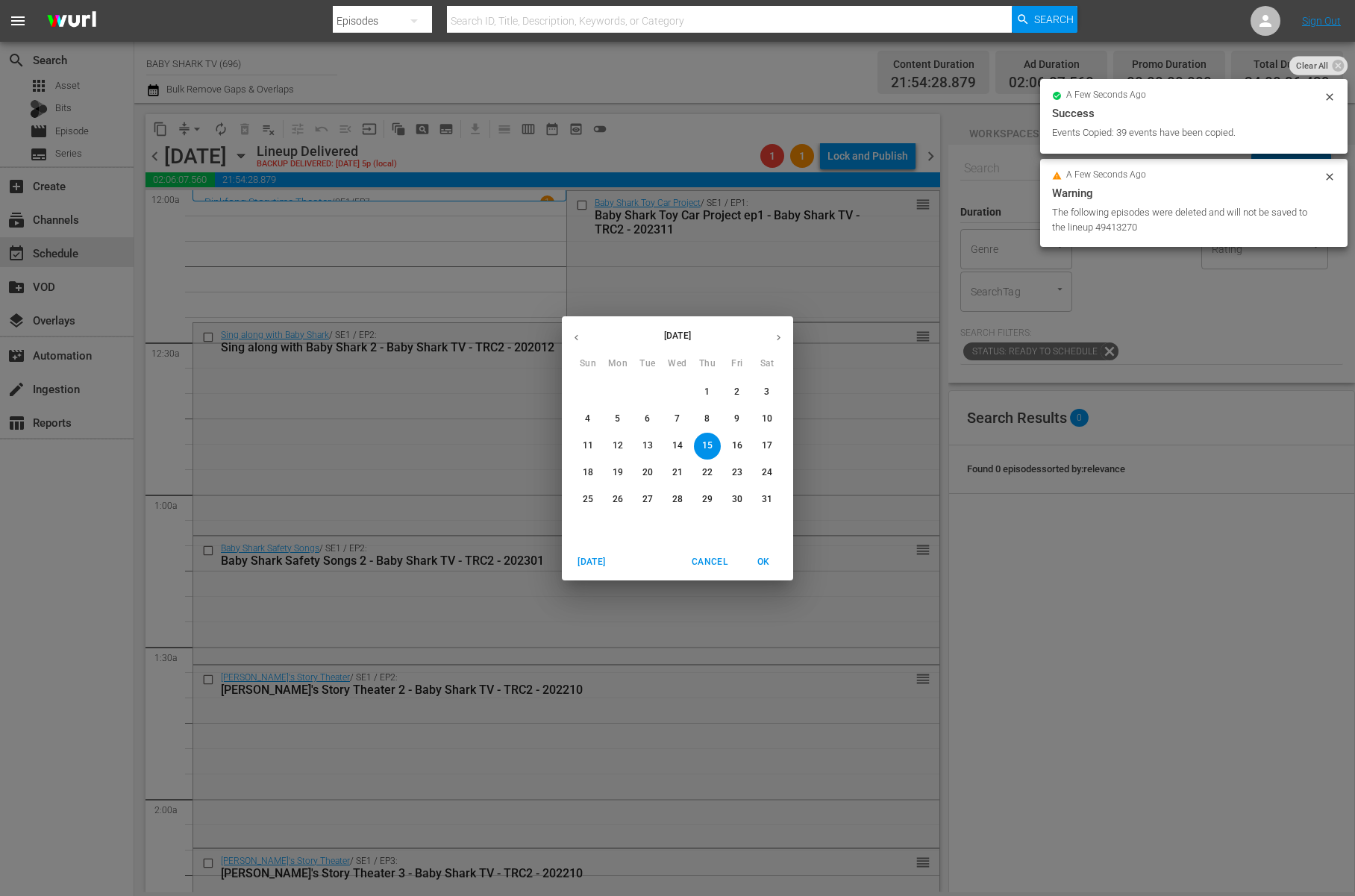
click at [580, 328] on button "button" at bounding box center [576, 337] width 29 height 29
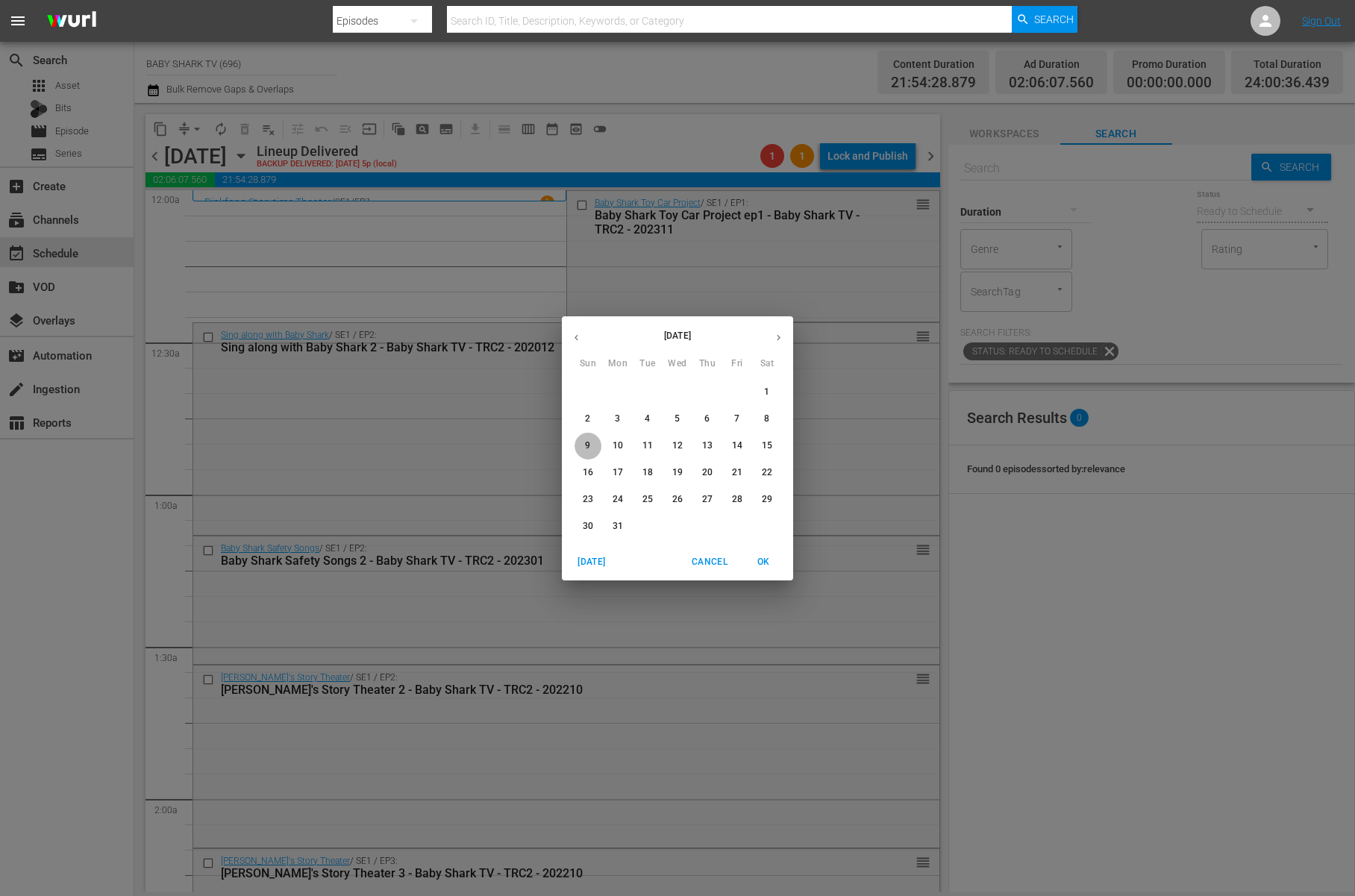
click at [596, 451] on span "9" at bounding box center [588, 445] width 27 height 13
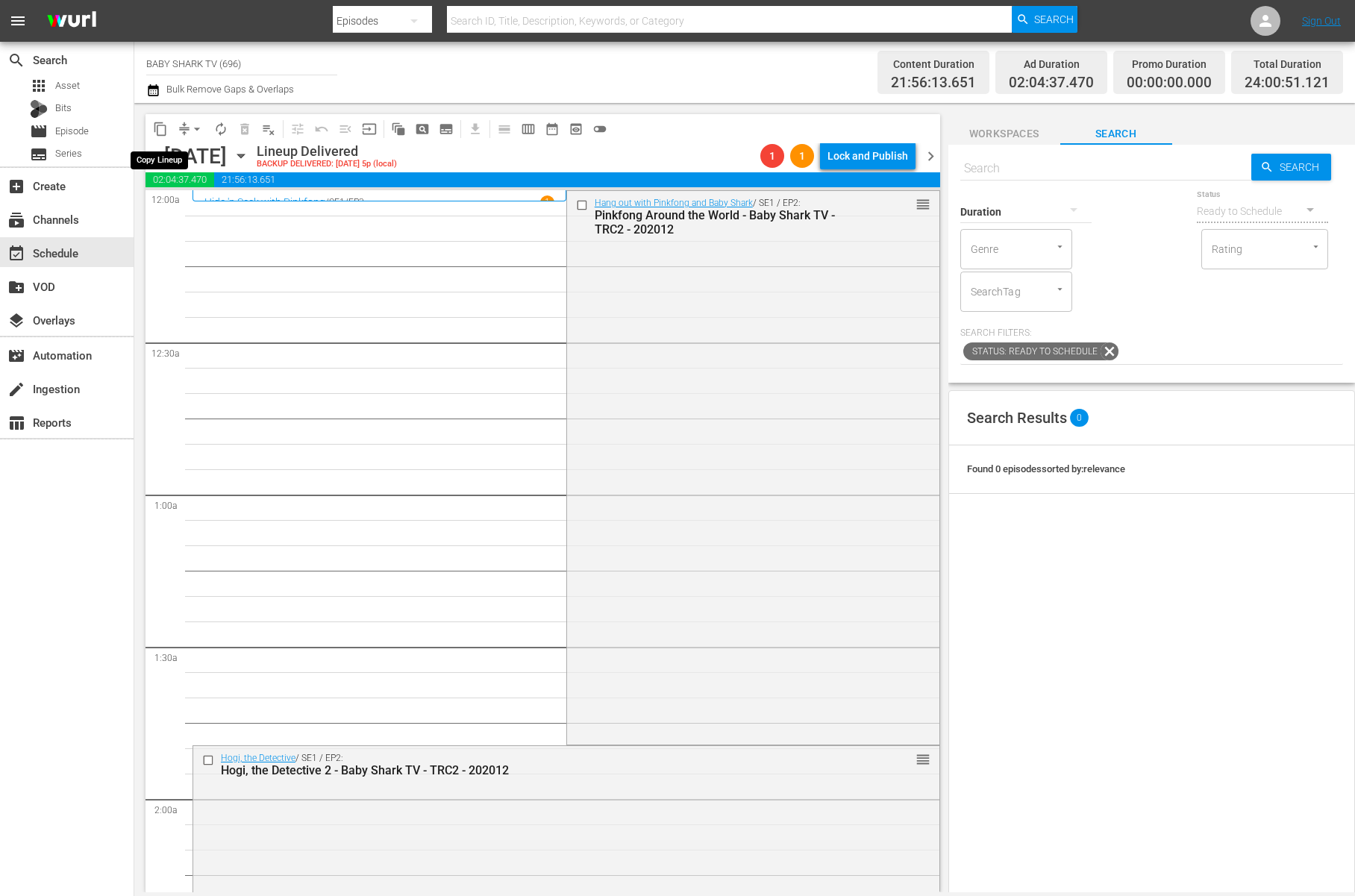
click at [165, 136] on button "content_copy" at bounding box center [160, 128] width 24 height 24
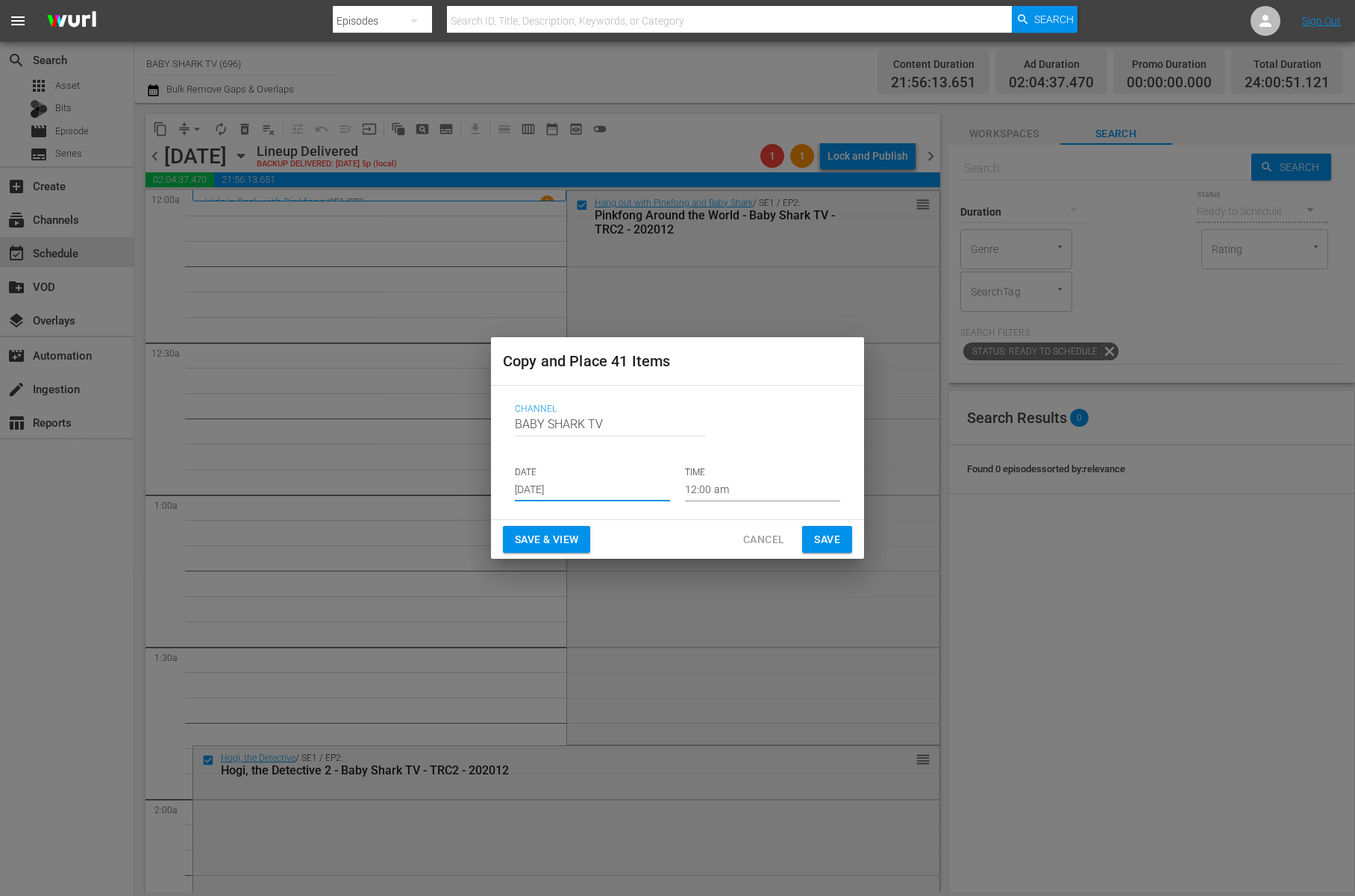
click at [623, 484] on input "Aug 16th 2025" at bounding box center [593, 490] width 156 height 22
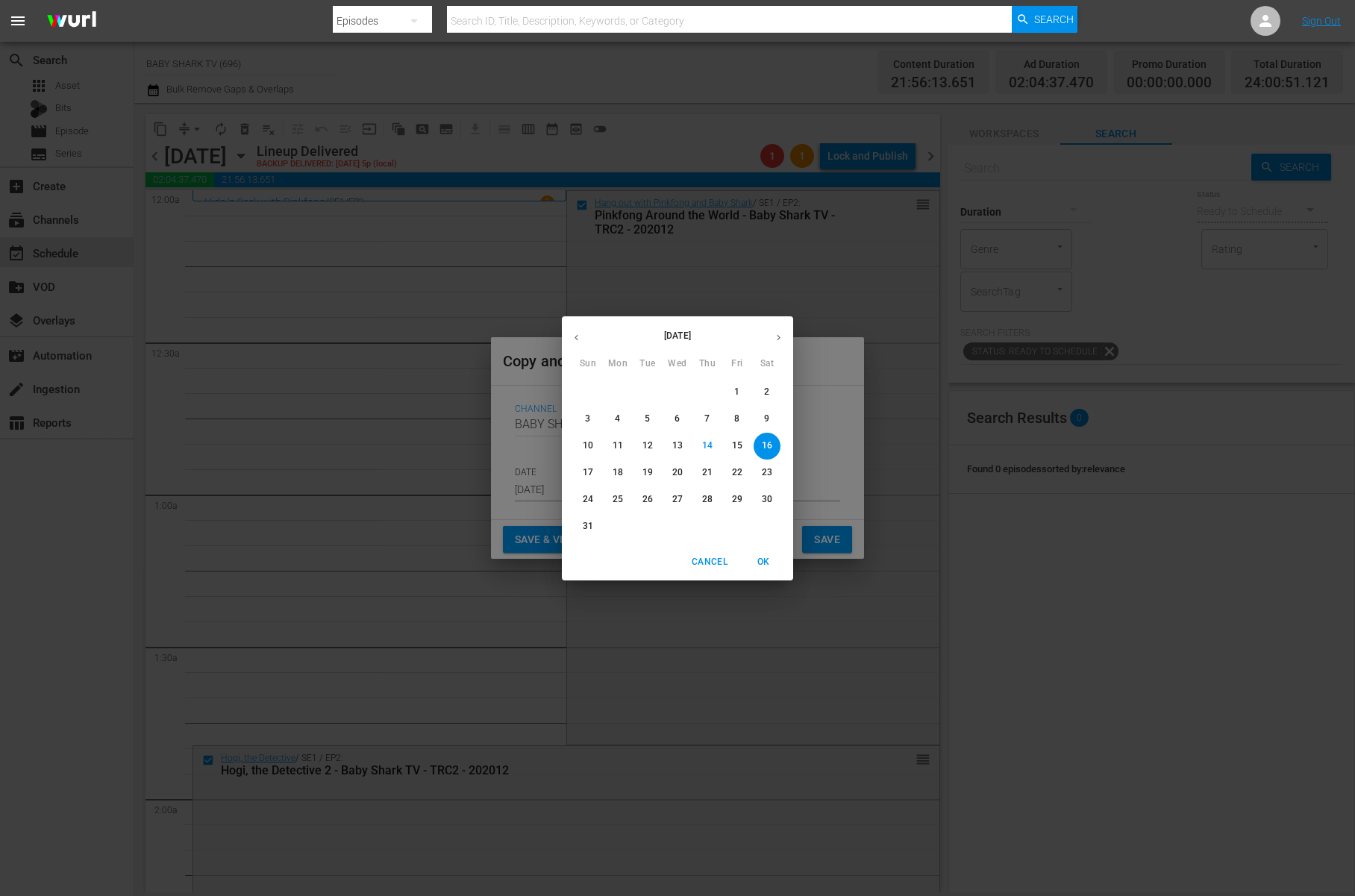
click at [655, 469] on span "19" at bounding box center [647, 472] width 27 height 13
type input "Aug 19th 2025"
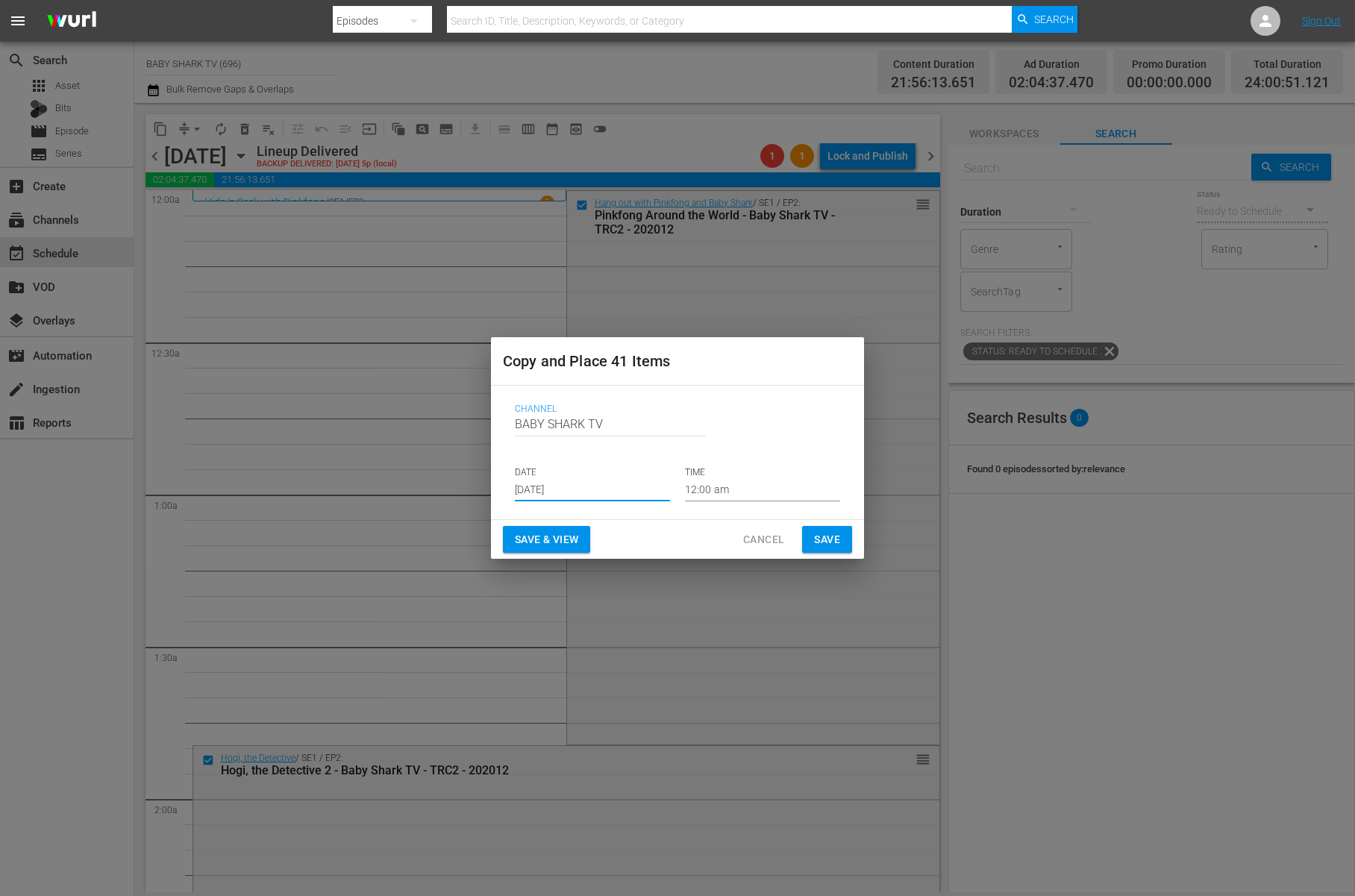
click at [649, 537] on div "Save & View Cancel Save" at bounding box center [678, 539] width 373 height 40
click at [819, 540] on span "Save" at bounding box center [826, 539] width 26 height 18
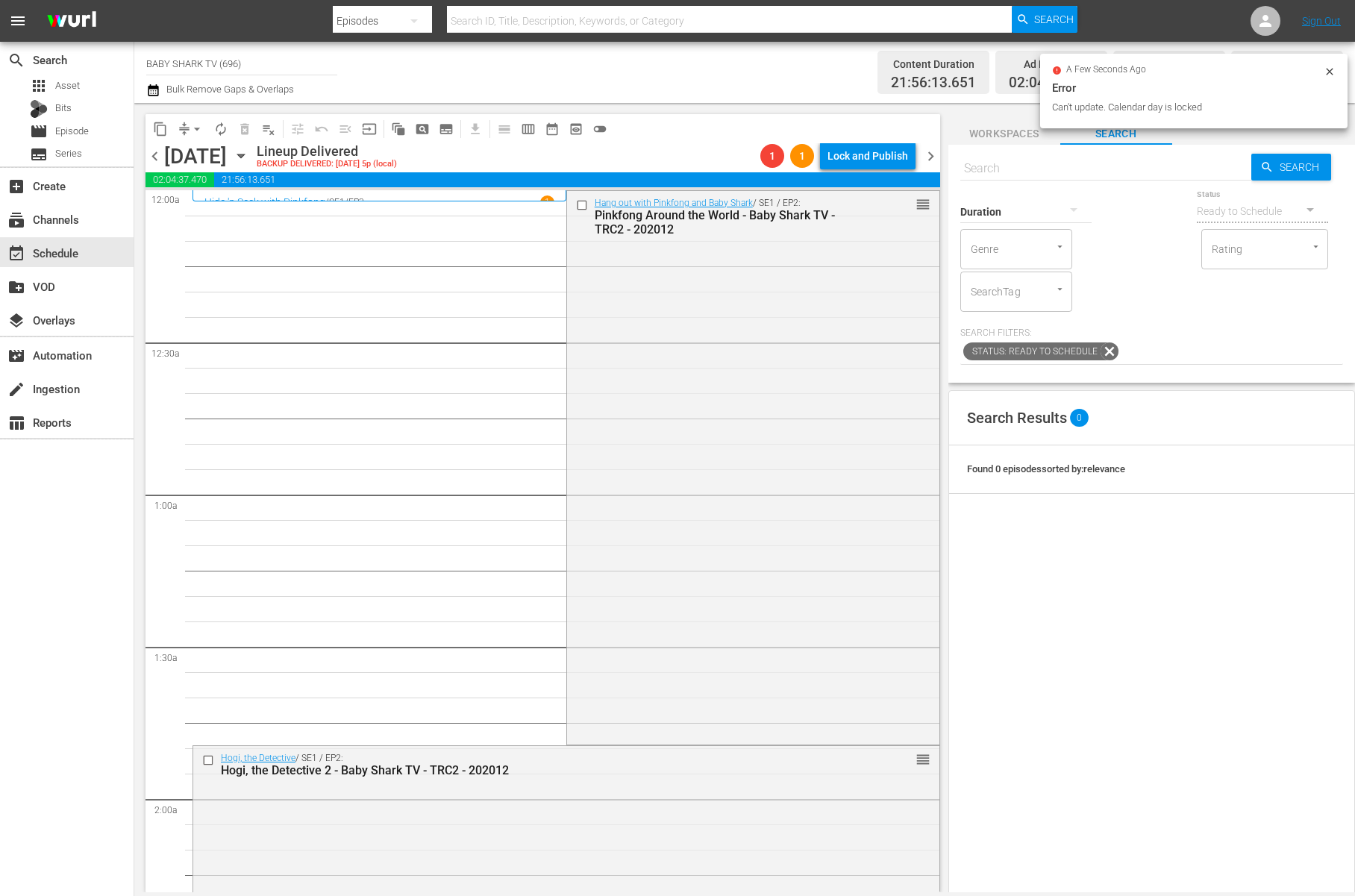
click at [244, 156] on icon "button" at bounding box center [240, 156] width 7 height 4
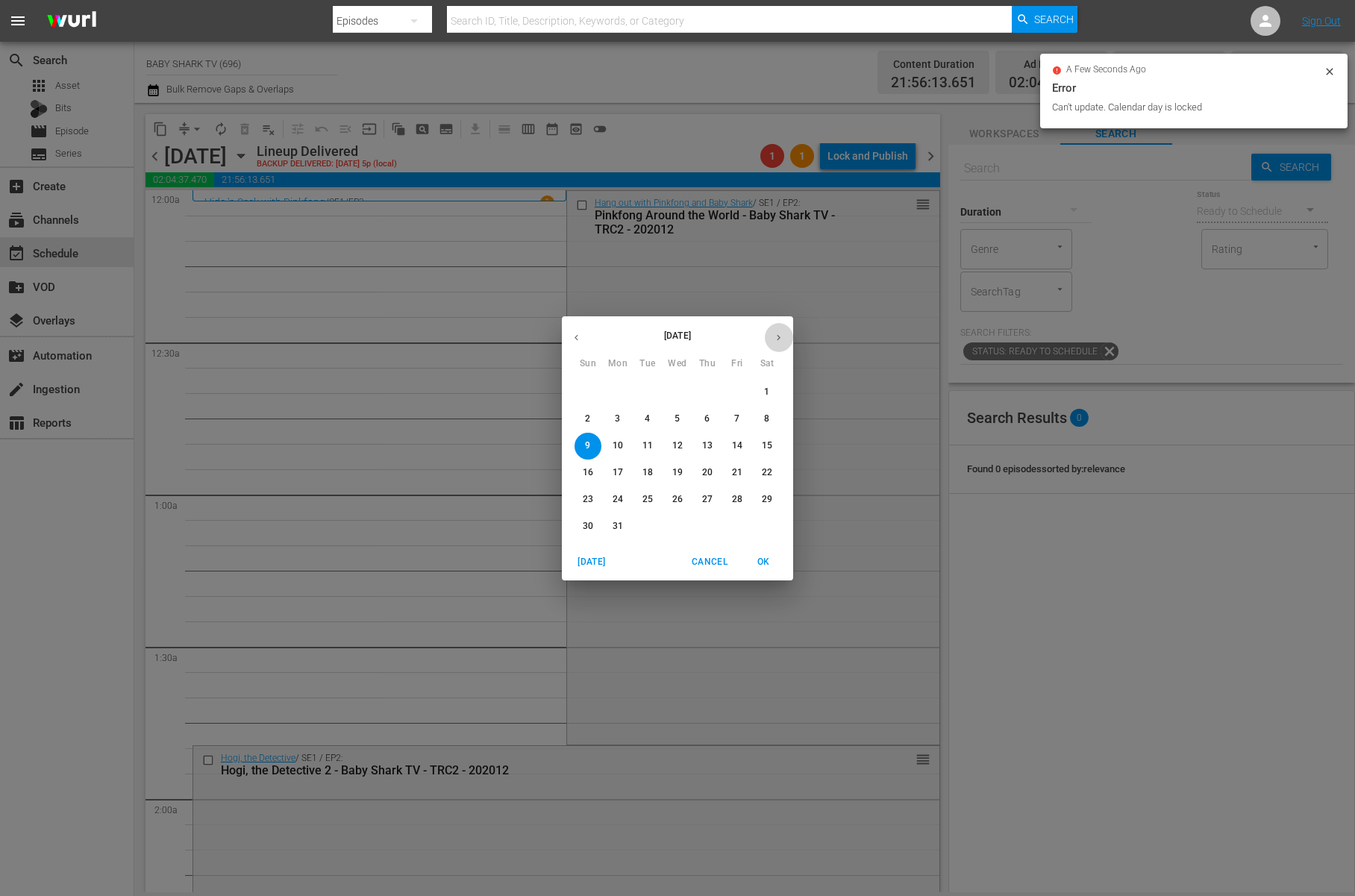
click at [777, 332] on icon "button" at bounding box center [779, 338] width 12 height 12
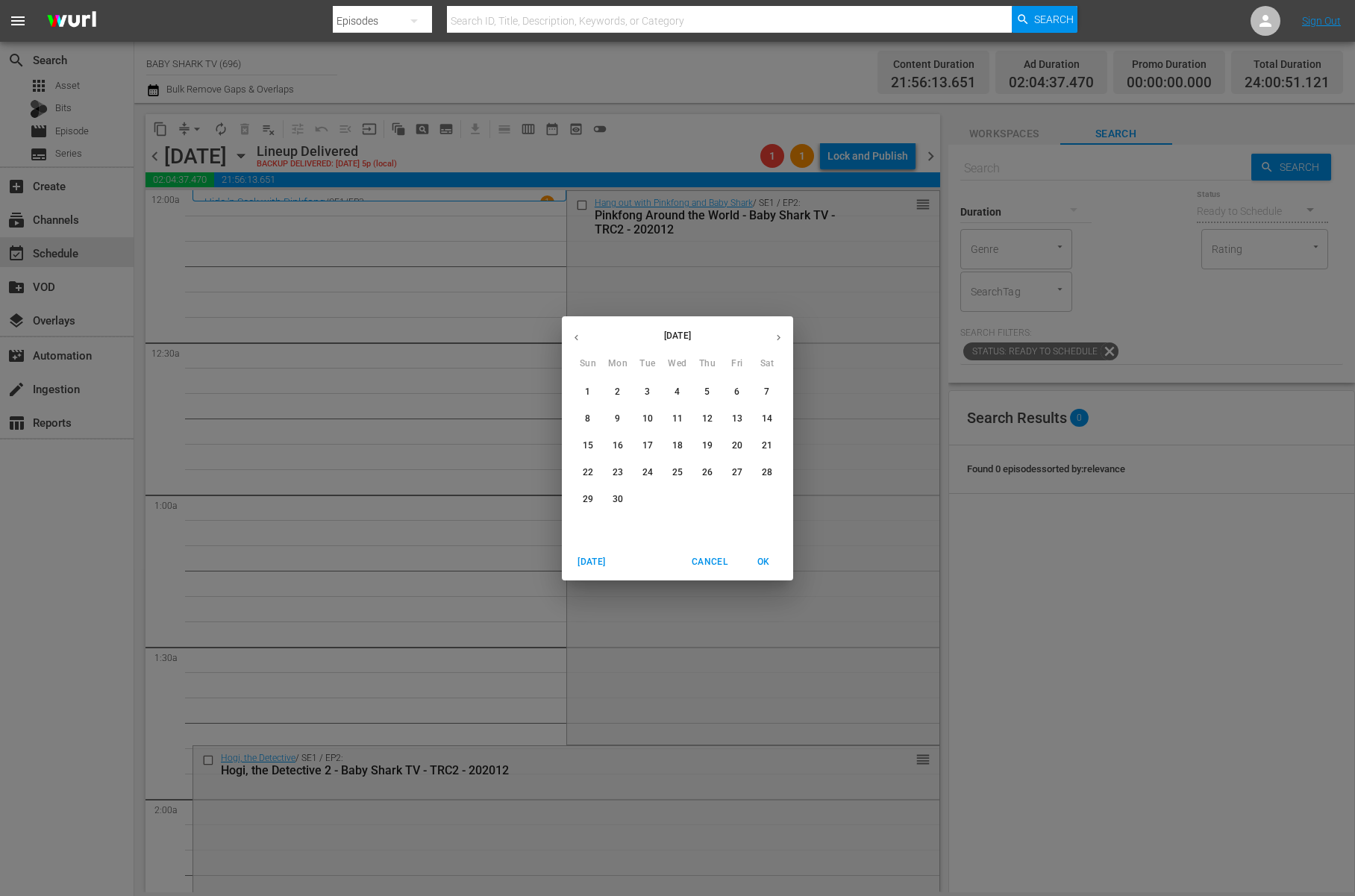
click at [772, 423] on span "14" at bounding box center [767, 418] width 27 height 13
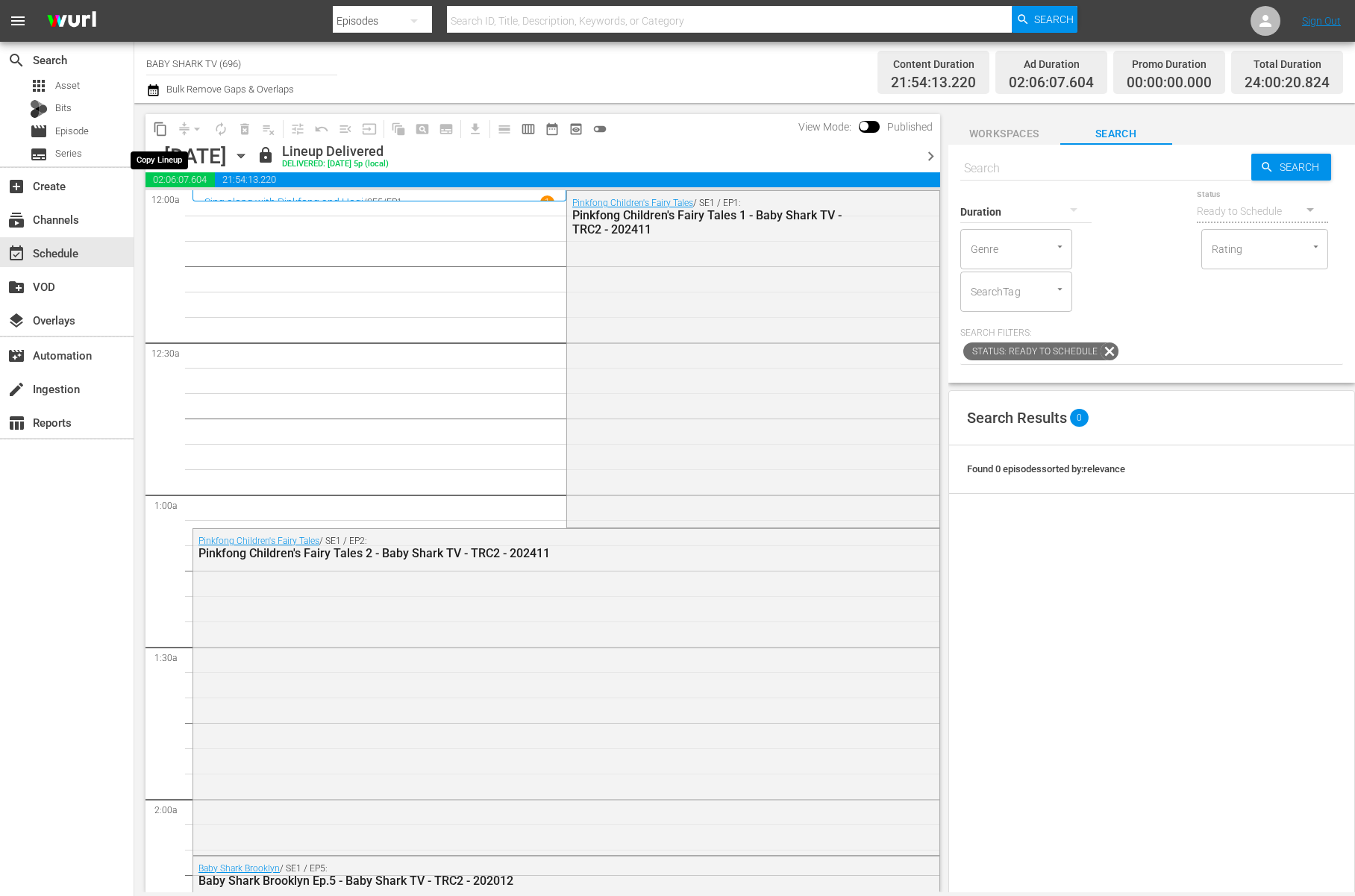
click at [161, 135] on span "content_copy" at bounding box center [159, 128] width 15 height 15
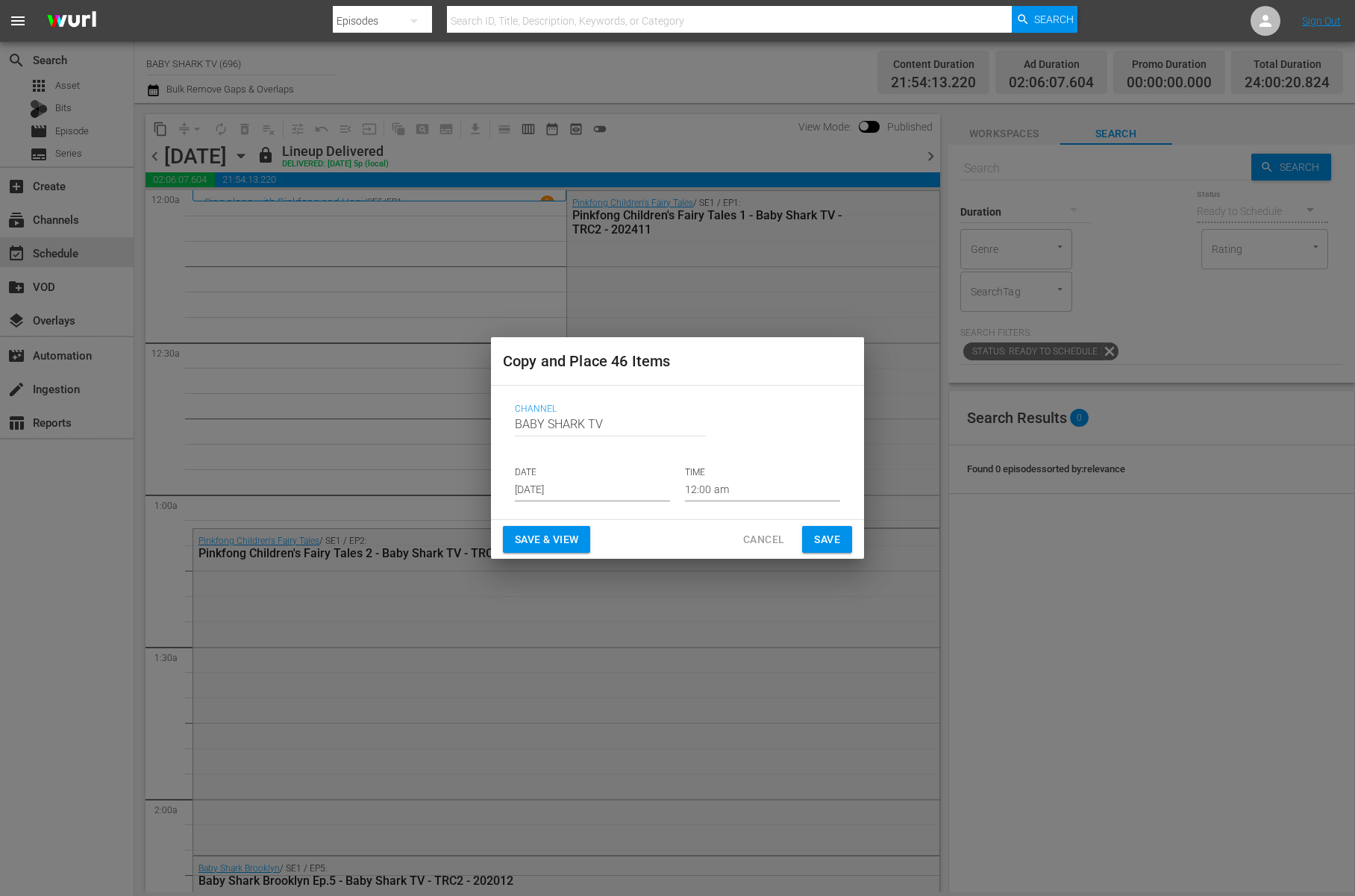
click at [636, 483] on input "Aug 16th 2025" at bounding box center [593, 490] width 156 height 22
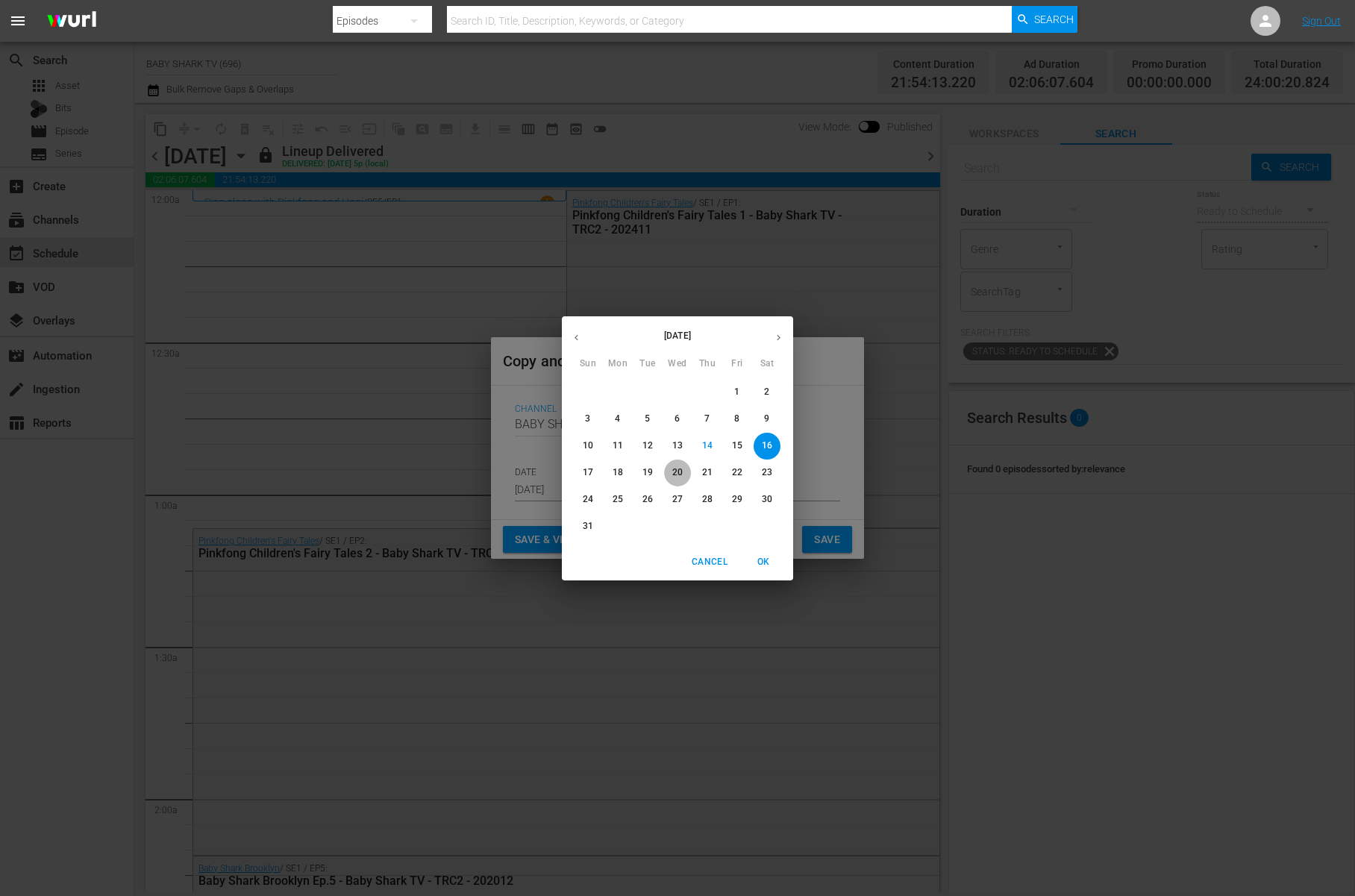
click at [677, 476] on p "20" at bounding box center [677, 472] width 11 height 13
type input "Aug 20th 2025"
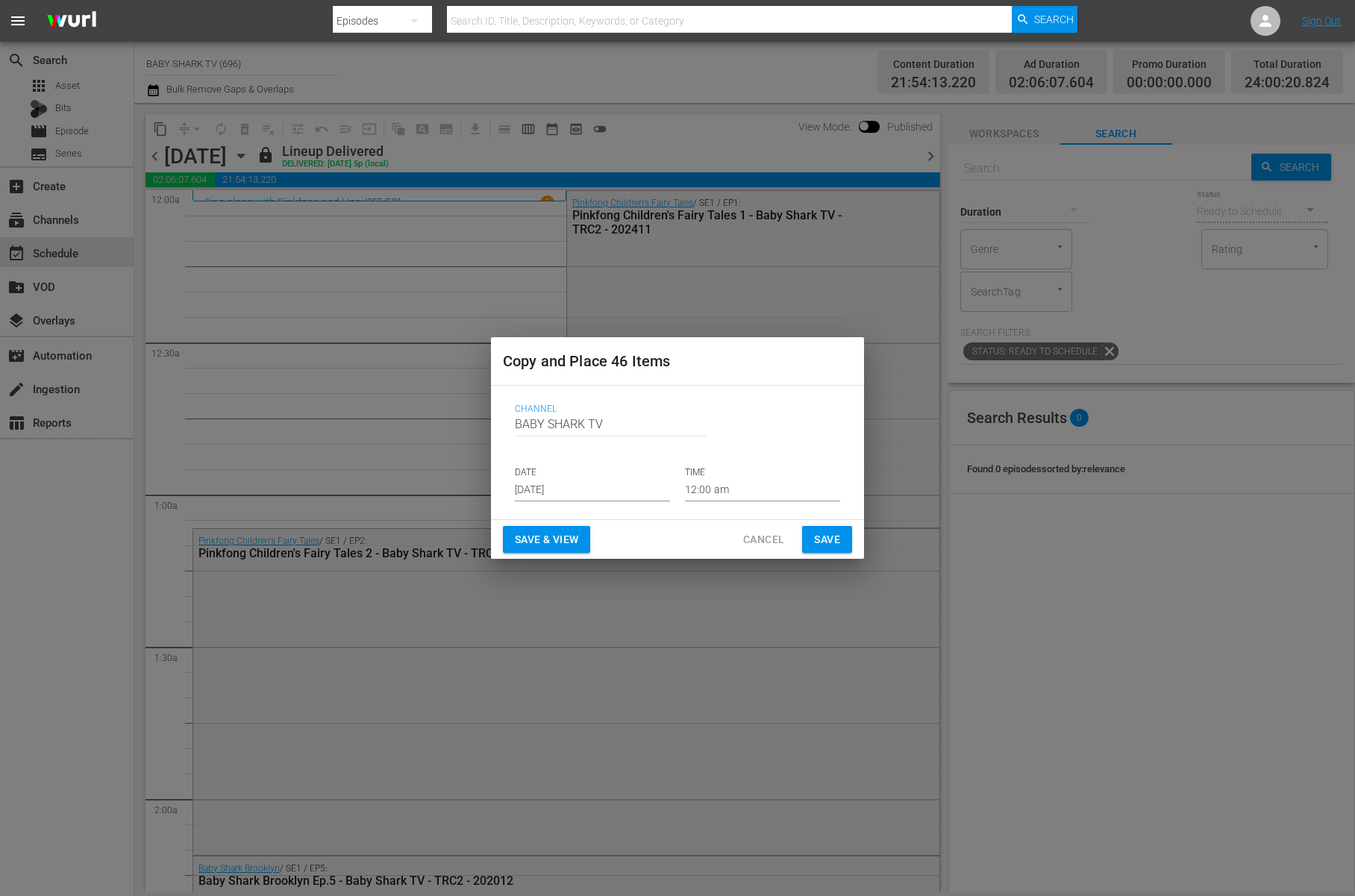
click at [678, 531] on div "Save & View Cancel Save" at bounding box center [678, 539] width 373 height 40
click at [810, 536] on button "Save" at bounding box center [826, 539] width 50 height 27
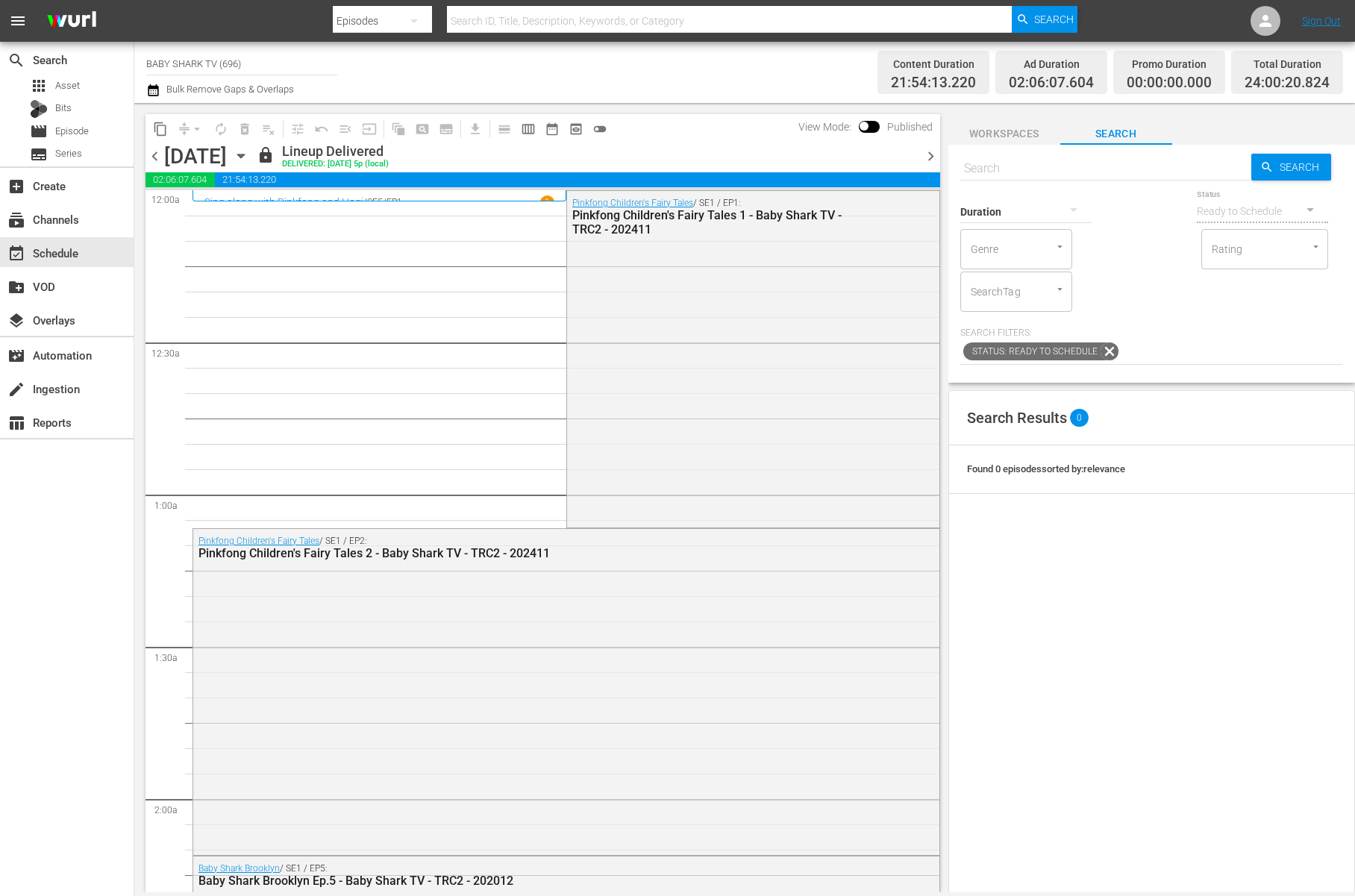
click at [249, 152] on icon "button" at bounding box center [240, 155] width 17 height 17
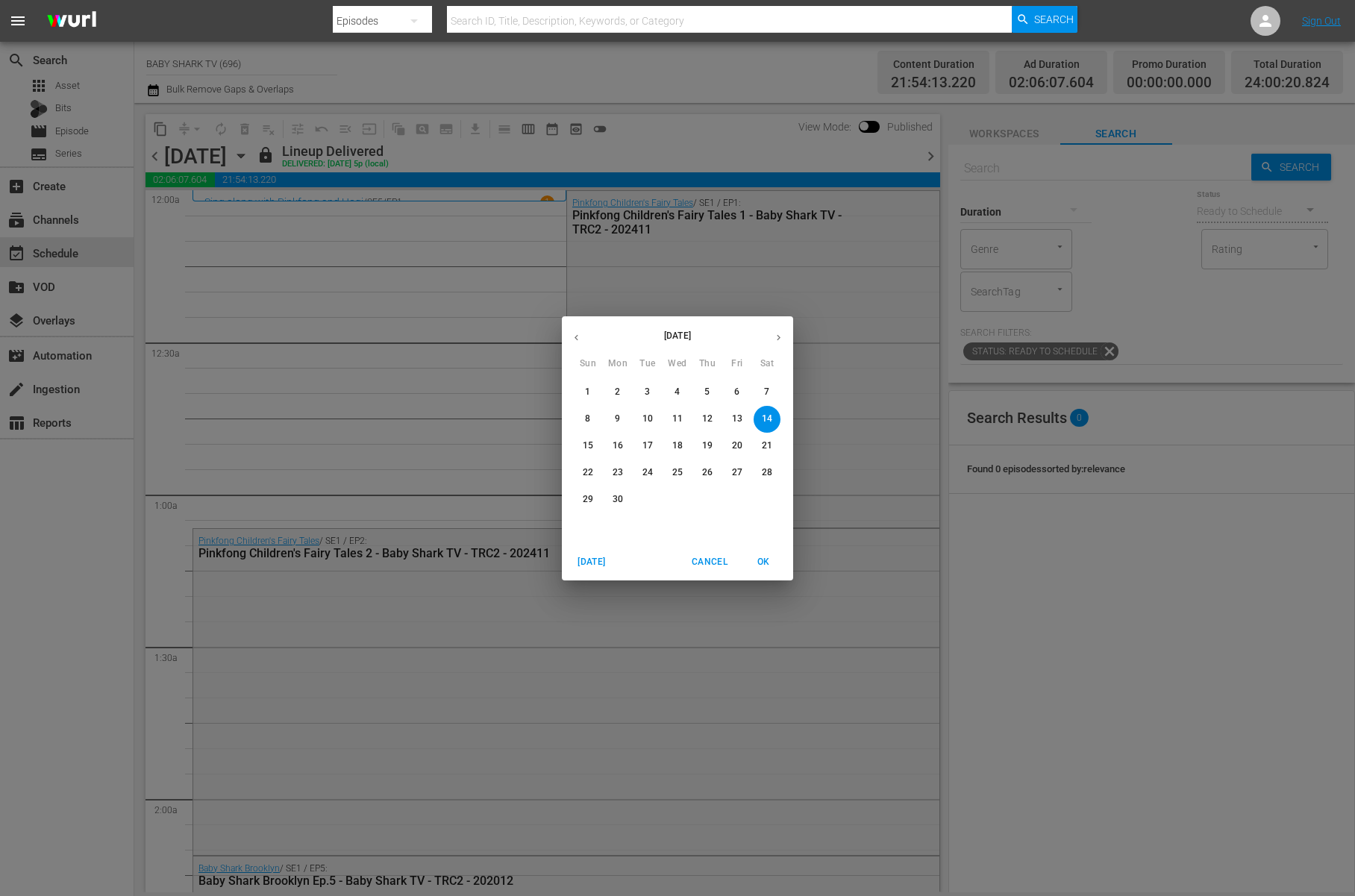
click at [775, 341] on icon "button" at bounding box center [779, 338] width 12 height 12
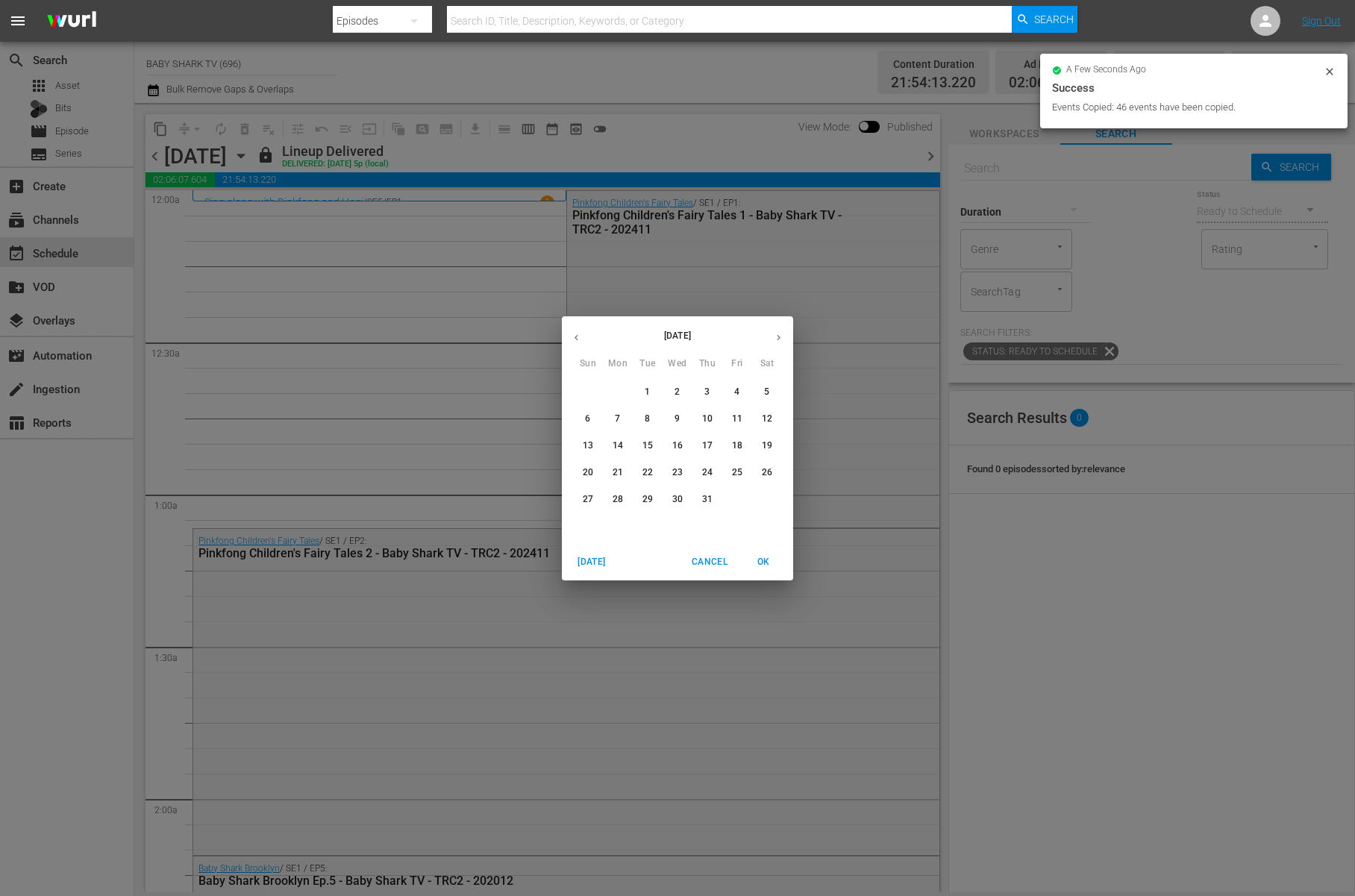
click at [760, 418] on span "12" at bounding box center [767, 418] width 27 height 13
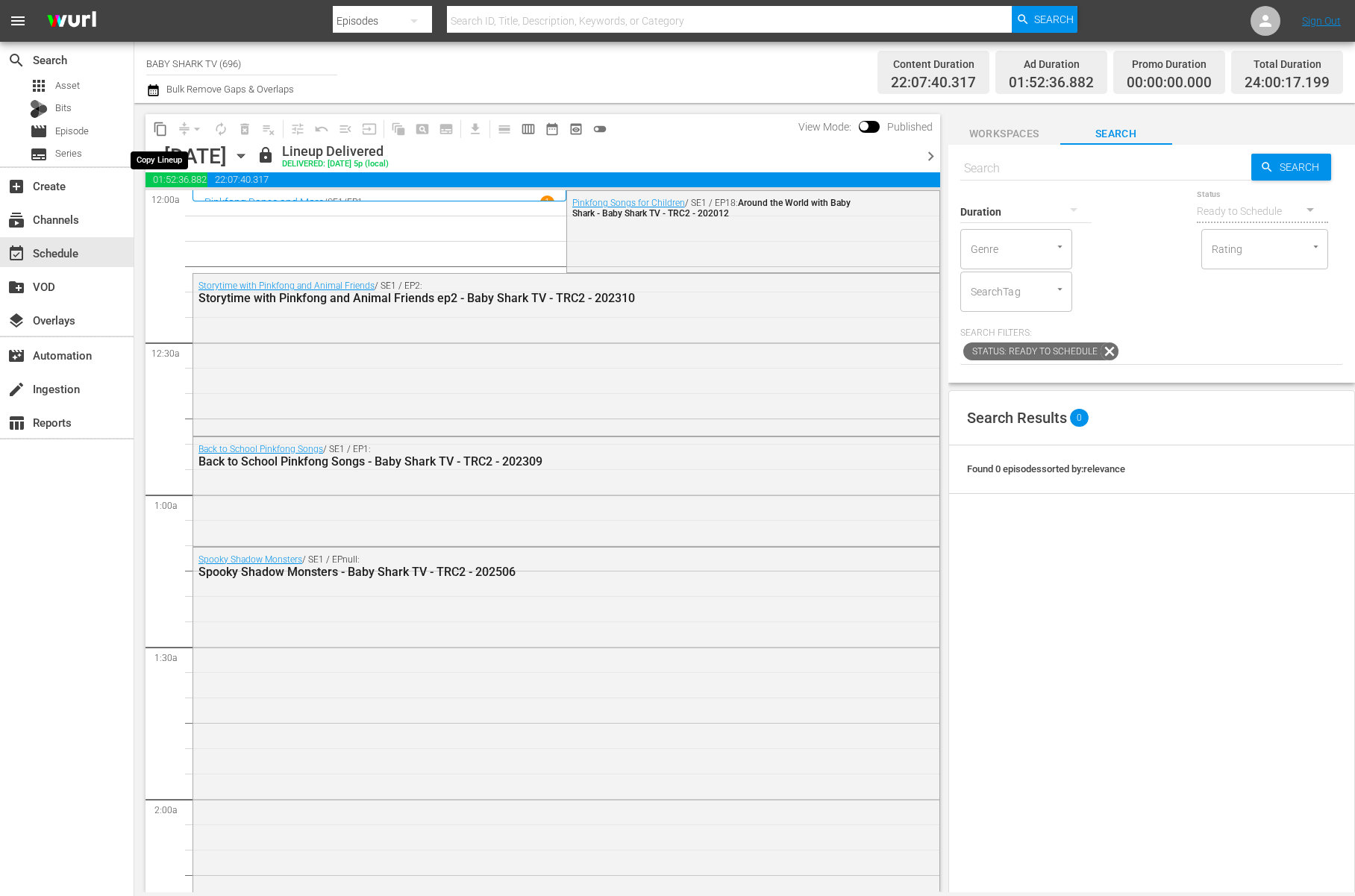
click at [158, 137] on button "content_copy" at bounding box center [160, 128] width 24 height 24
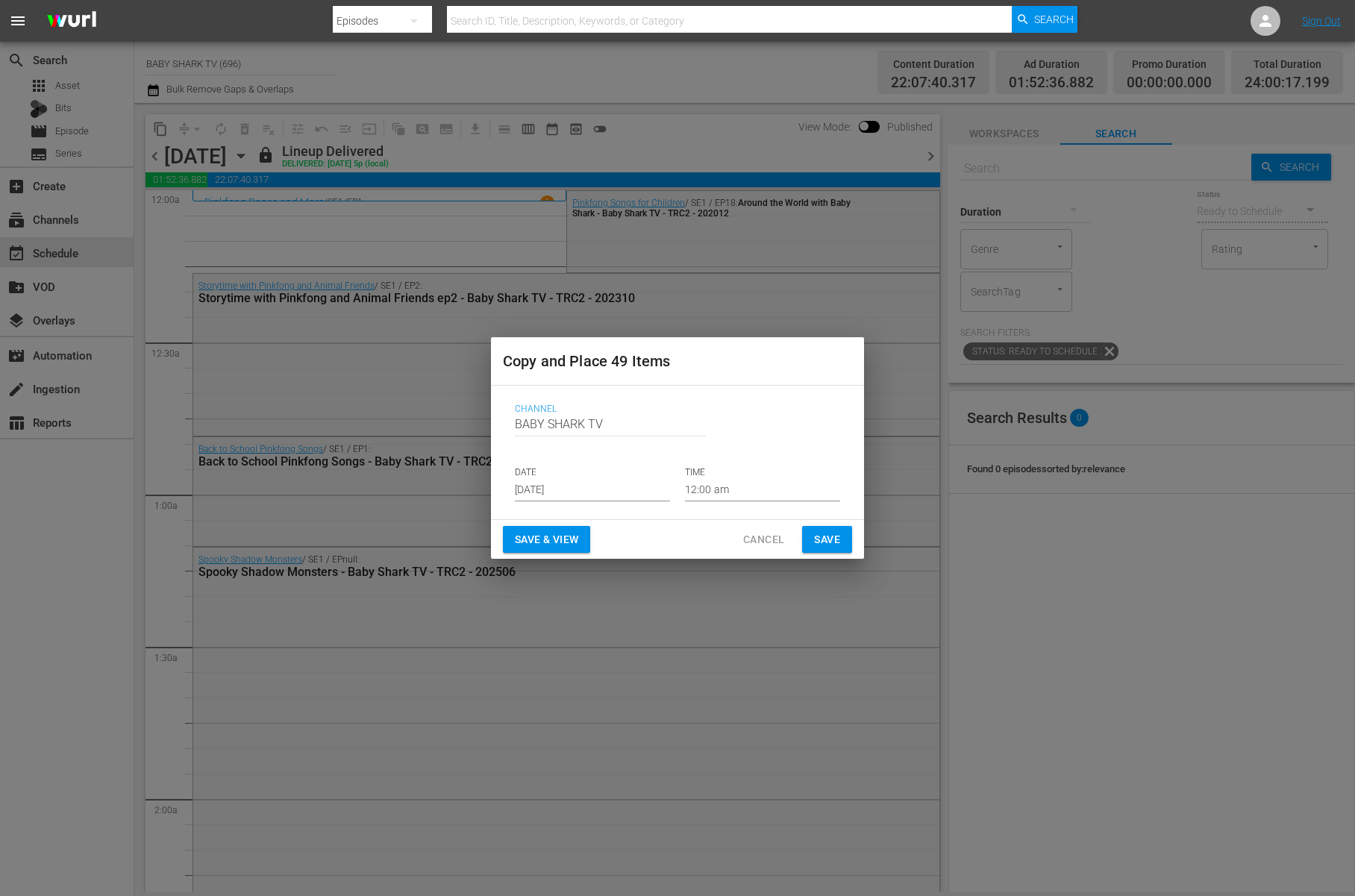
click at [575, 479] on input "Aug 16th 2025" at bounding box center [593, 490] width 156 height 22
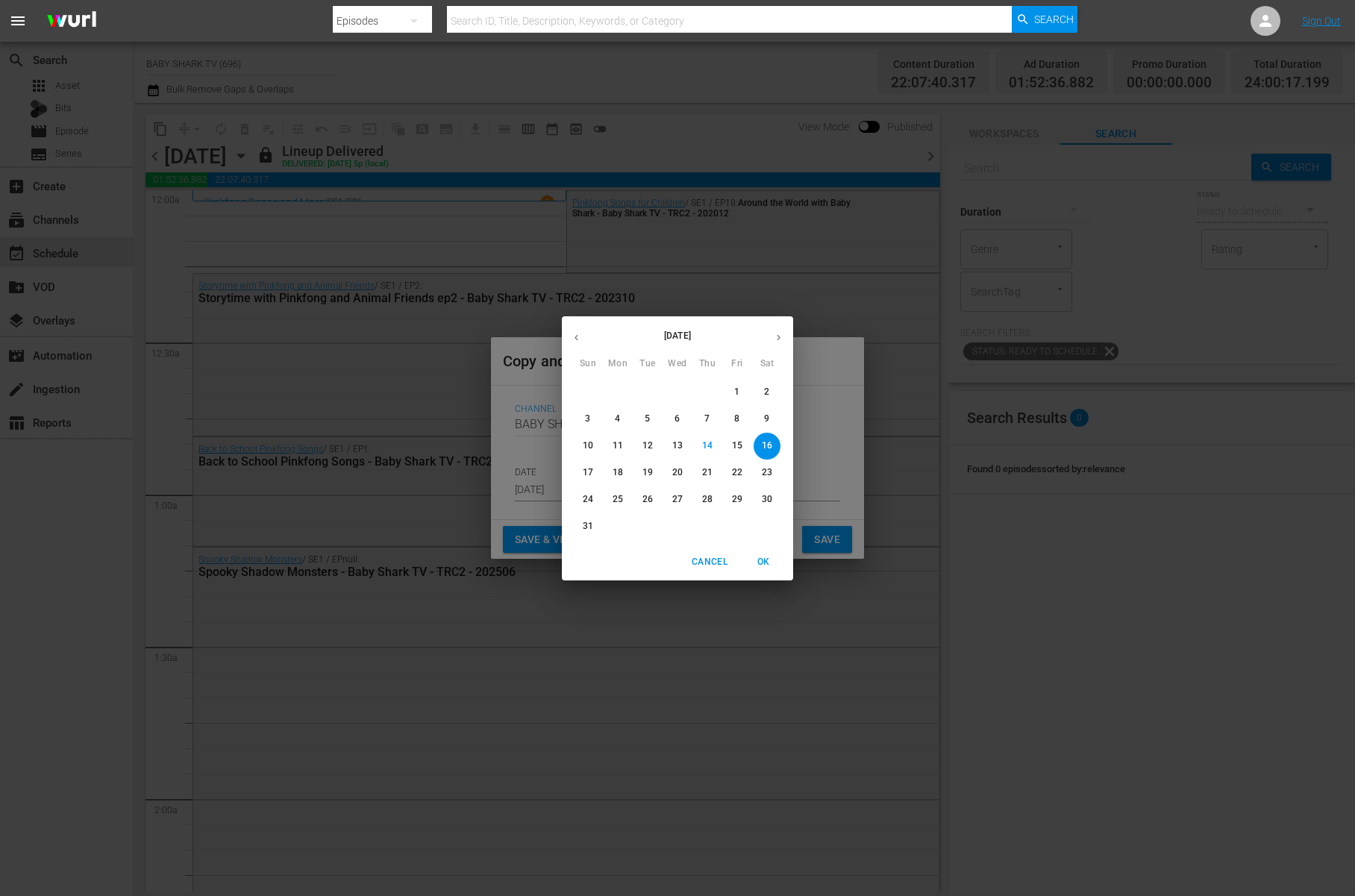
click at [710, 477] on p "21" at bounding box center [707, 472] width 11 height 13
type input "Aug 21st 2025"
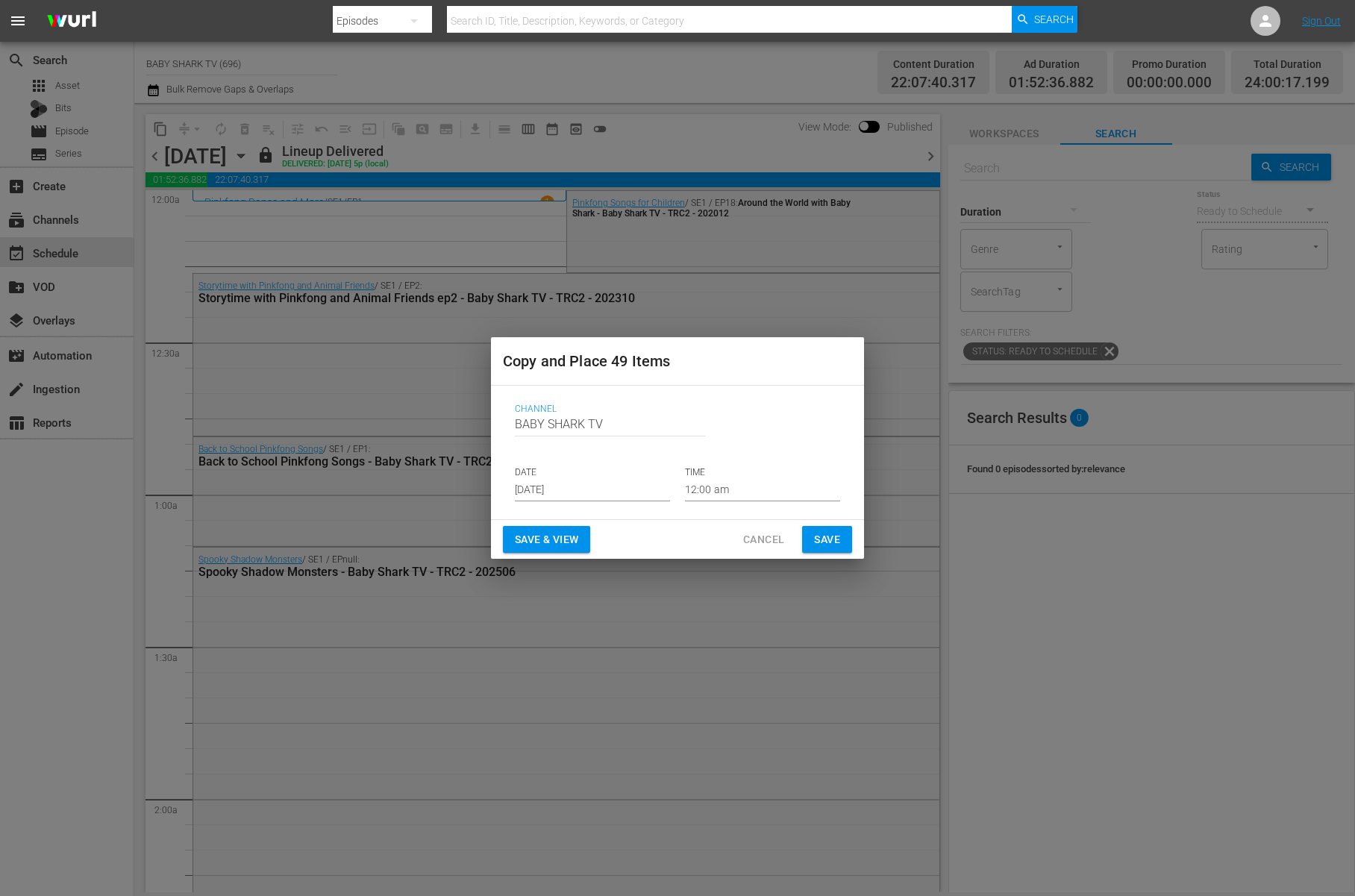
click at [701, 537] on div "Save & View Cancel Save" at bounding box center [678, 539] width 373 height 40
click at [826, 543] on span "Save" at bounding box center [826, 539] width 26 height 18
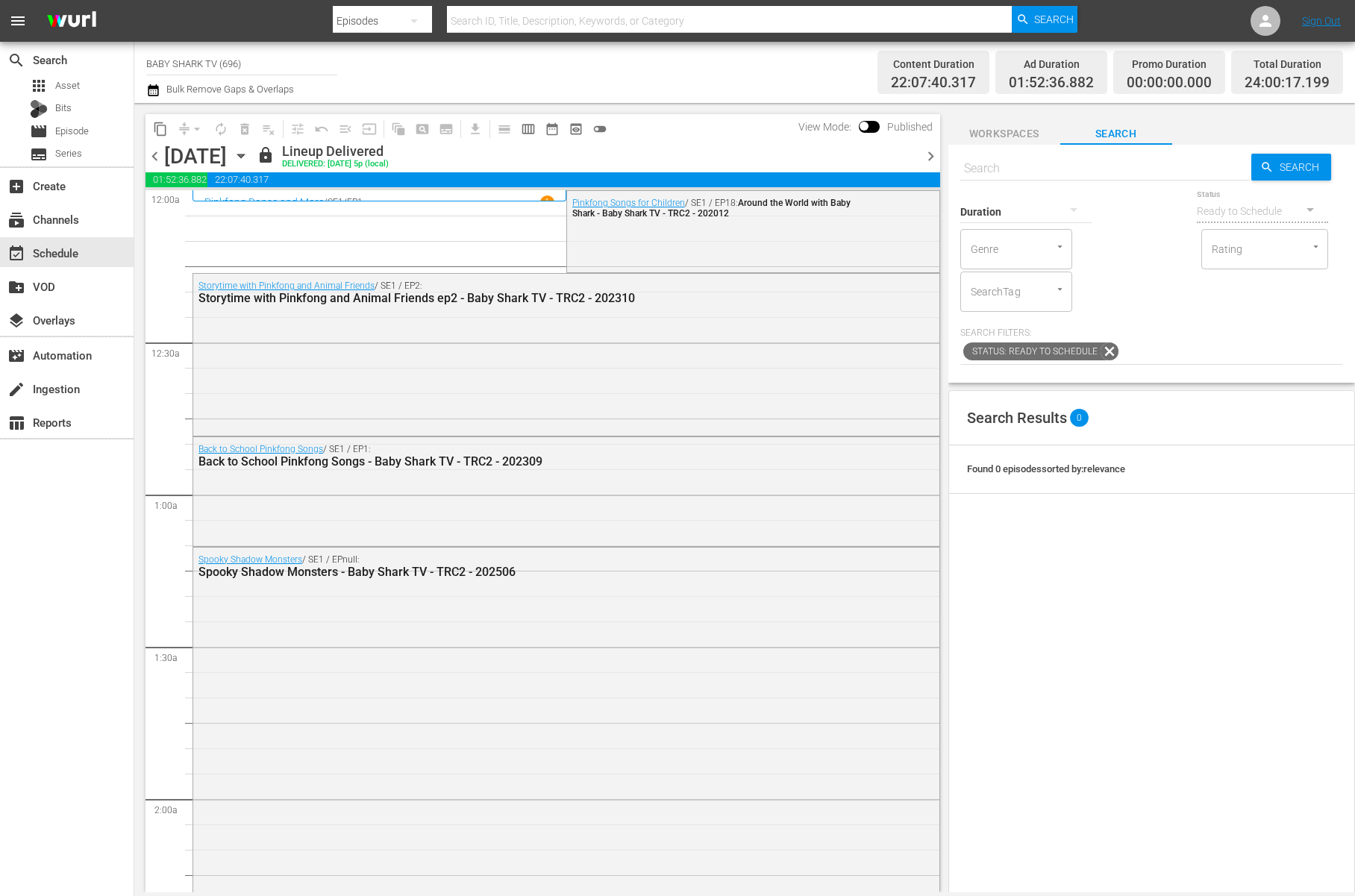
click at [249, 155] on icon "button" at bounding box center [240, 155] width 17 height 17
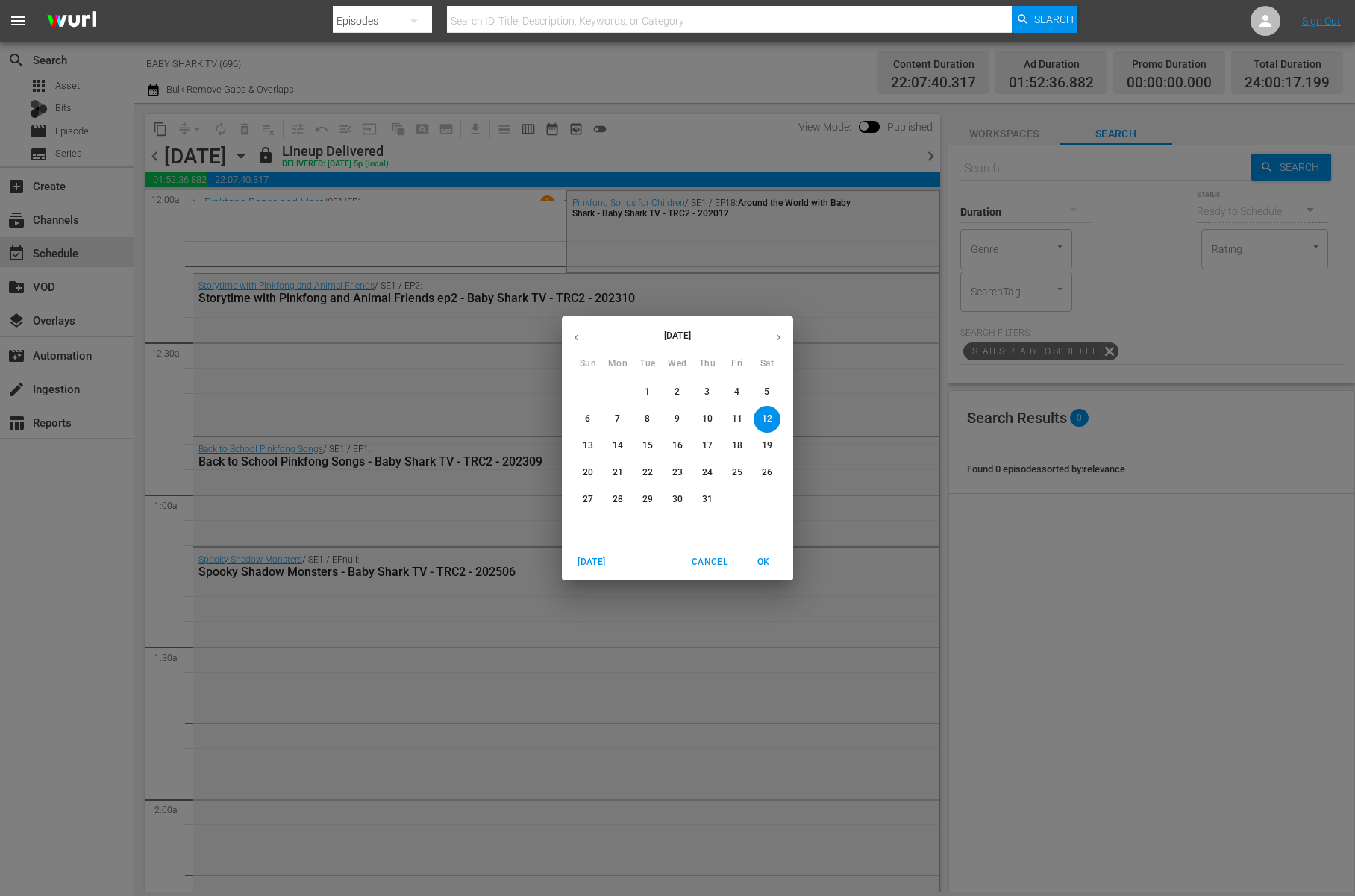
click at [577, 332] on icon "button" at bounding box center [576, 338] width 12 height 12
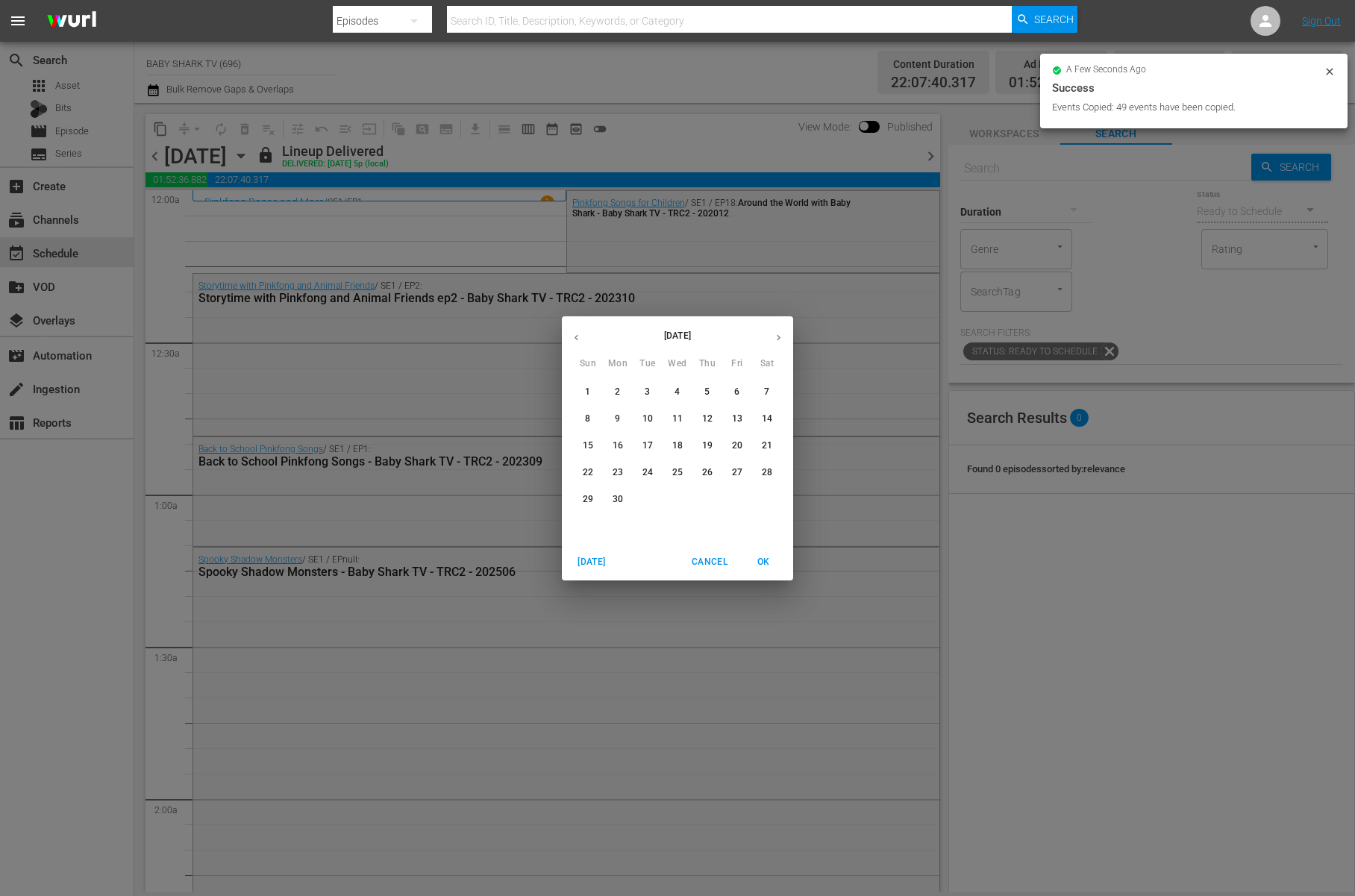
click at [612, 415] on span "9" at bounding box center [618, 418] width 27 height 13
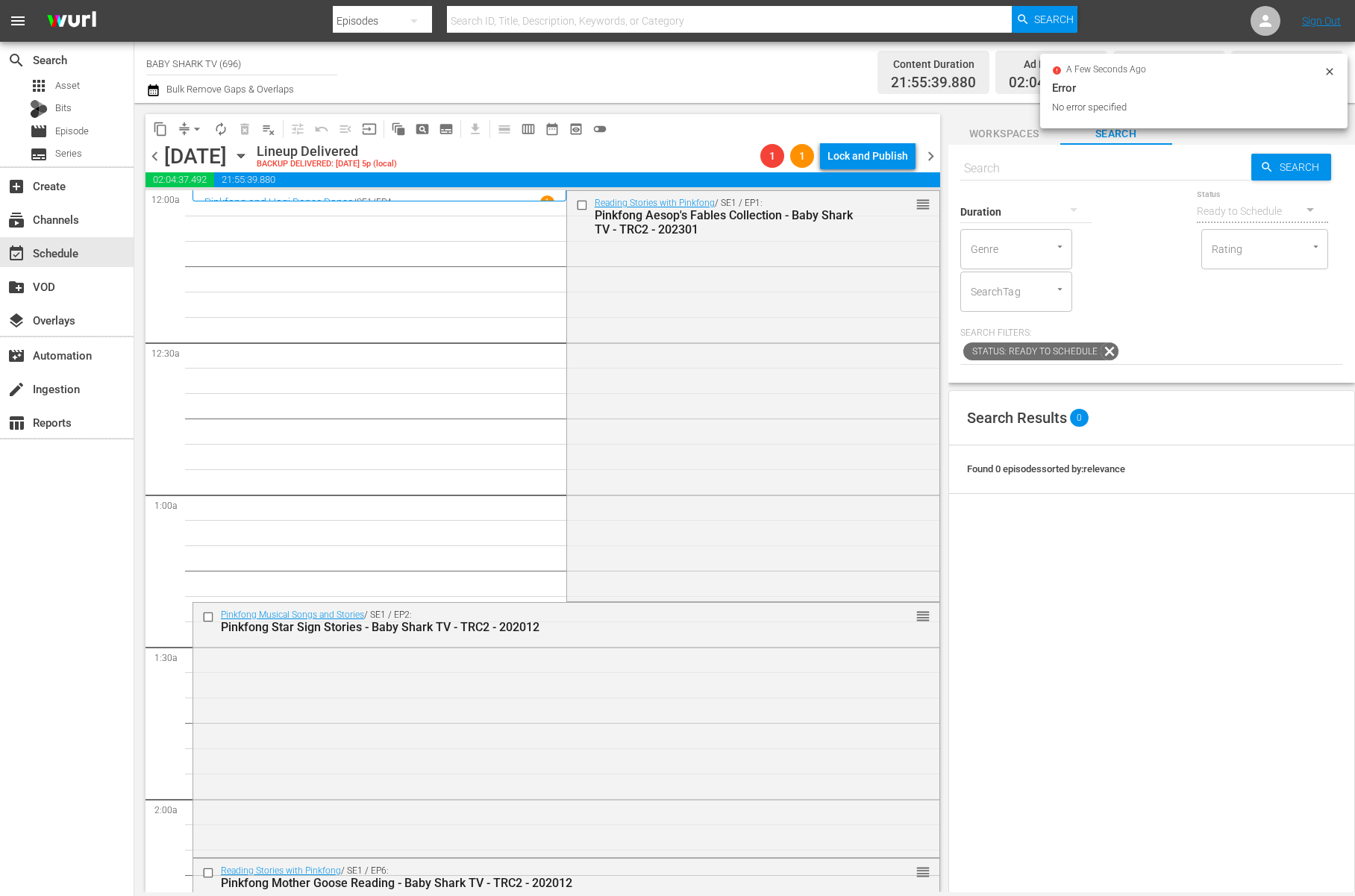
click at [670, 134] on div "content_copy compress arrow_drop_down autorenew_outlined delete_forever_outline…" at bounding box center [542, 128] width 794 height 29
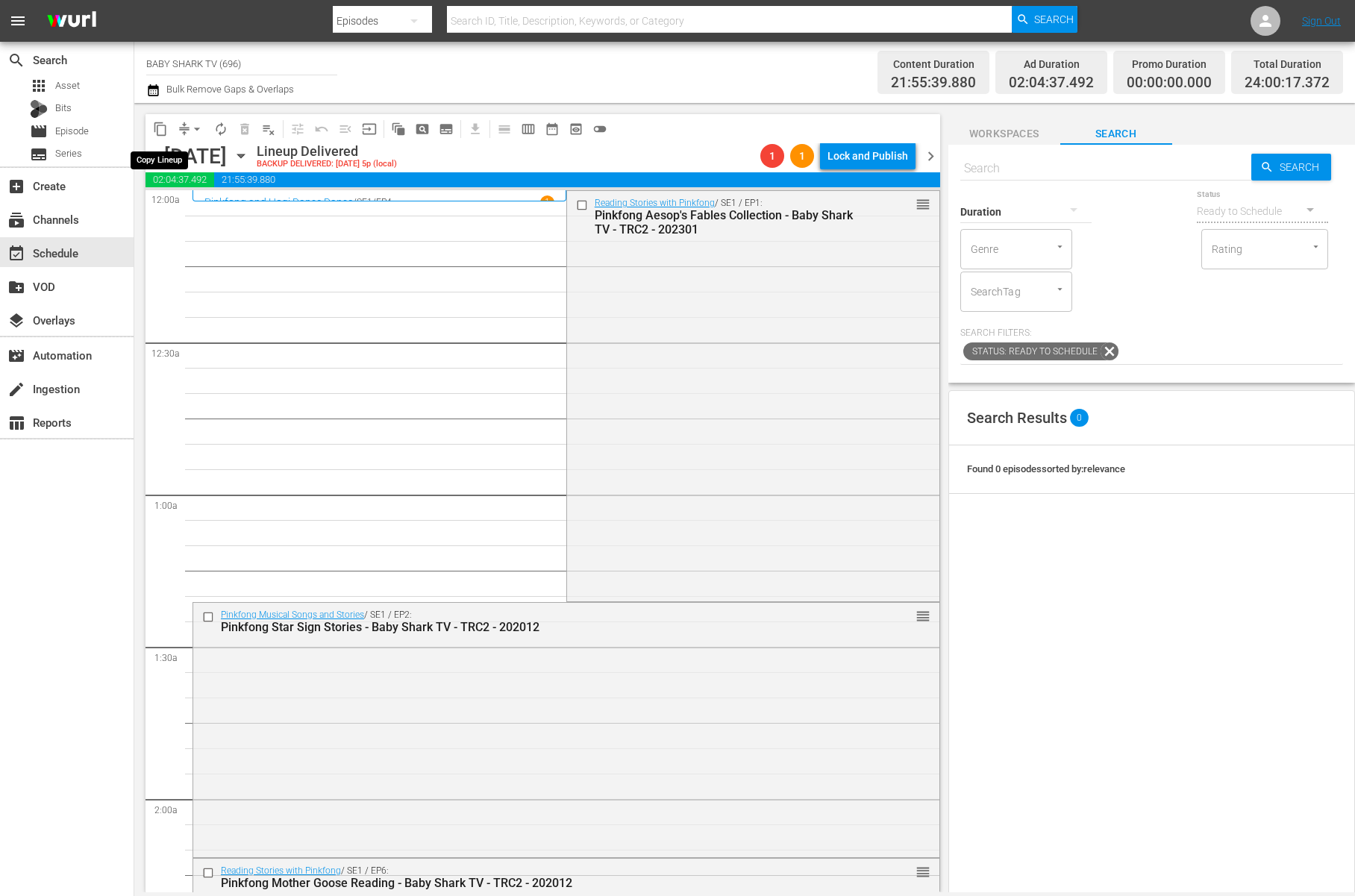
click at [163, 128] on span "content_copy" at bounding box center [159, 128] width 15 height 15
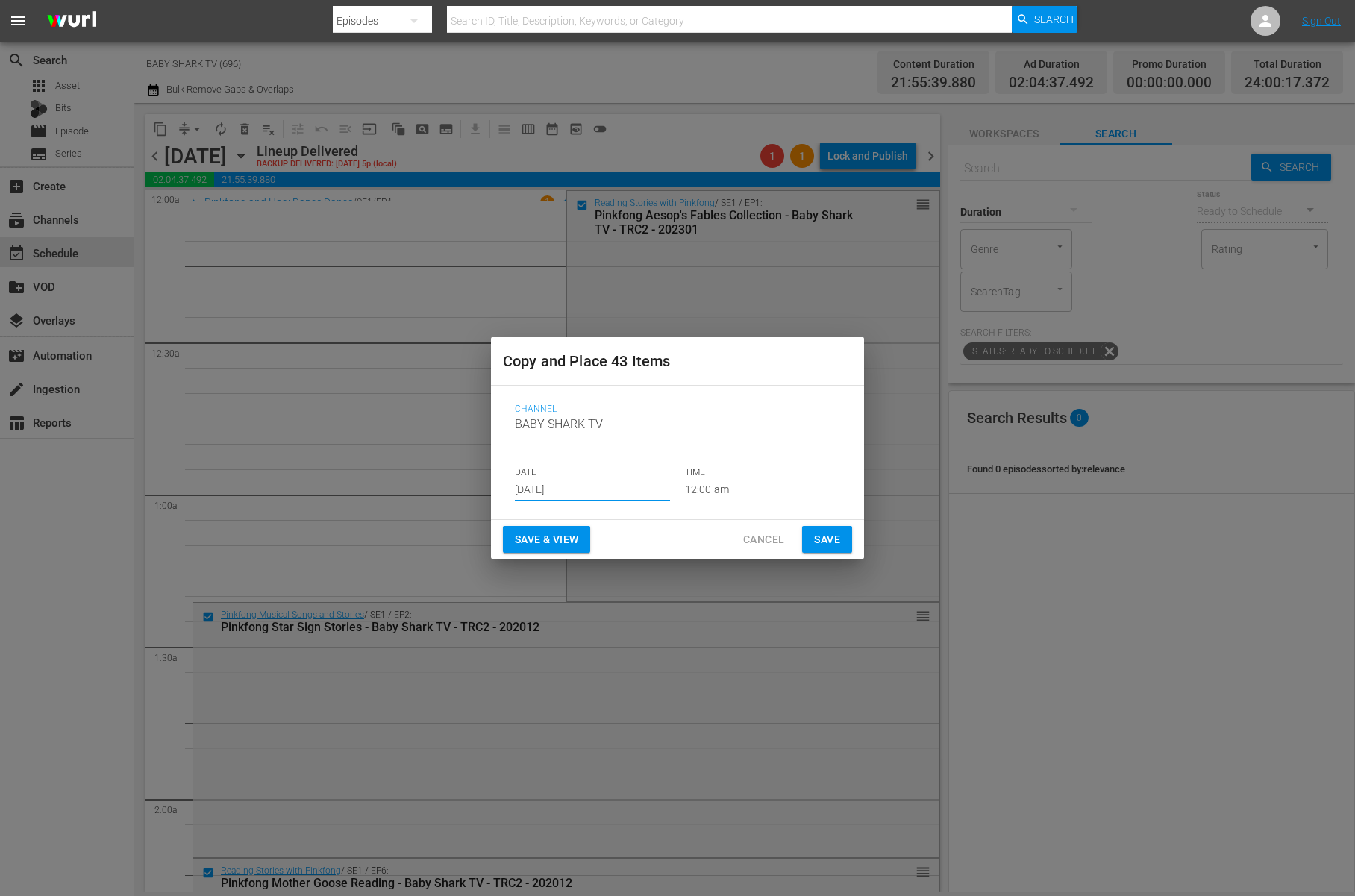
click at [598, 487] on input "Aug 16th 2025" at bounding box center [593, 490] width 156 height 22
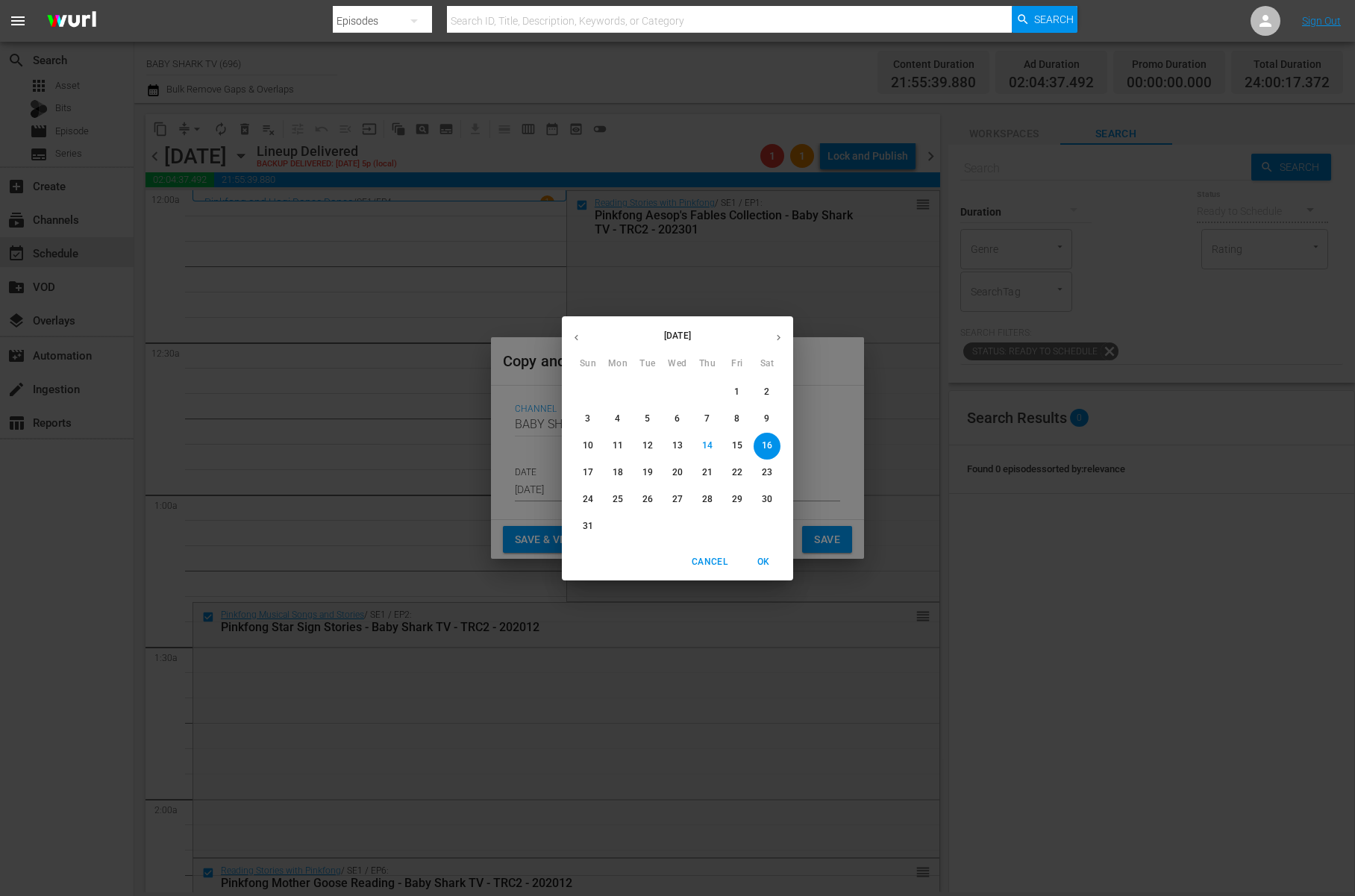
click at [730, 470] on span "22" at bounding box center [737, 472] width 27 height 13
type input "Aug 22nd 2025"
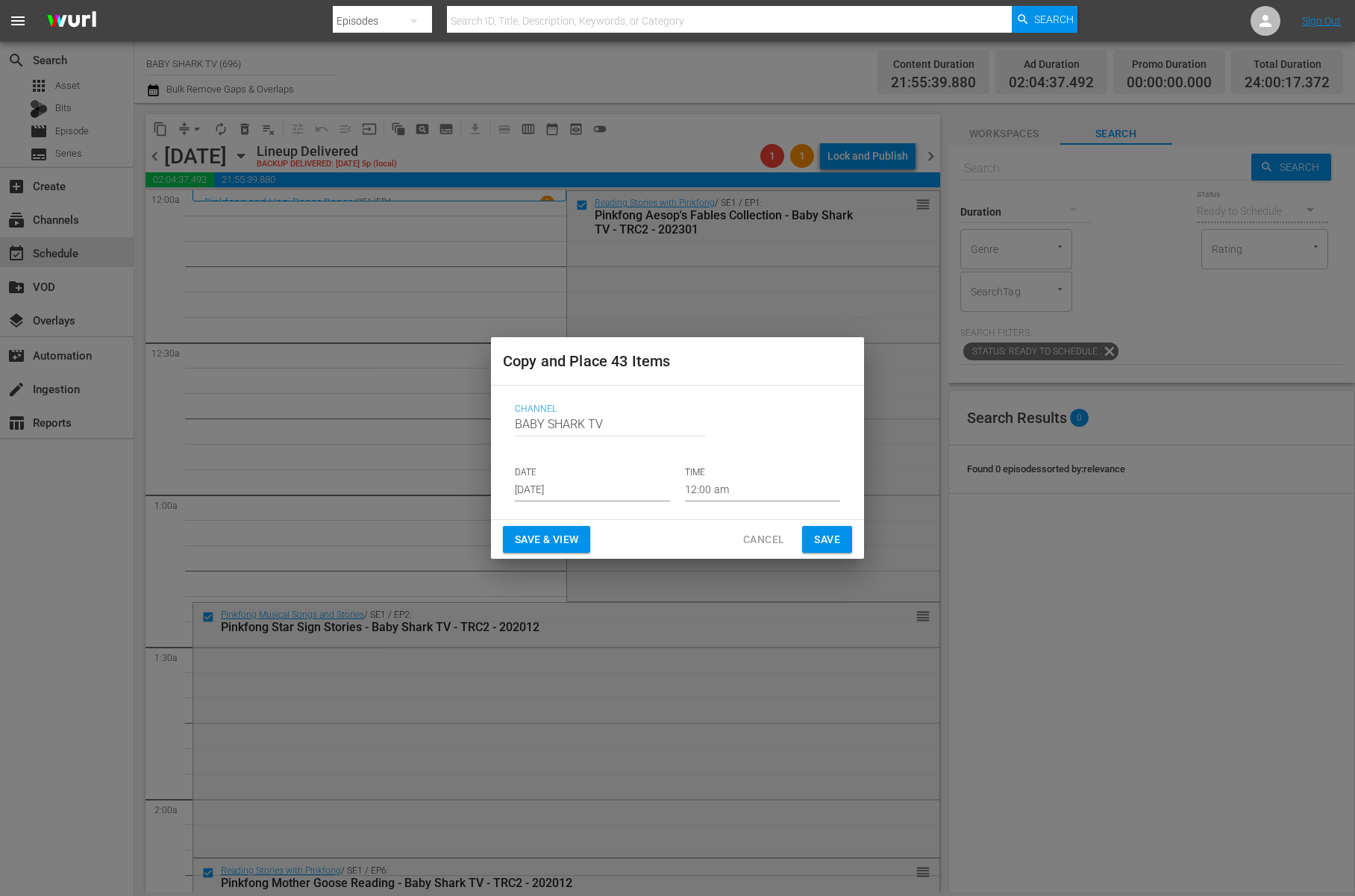
click at [676, 540] on div "Save & View Cancel Save" at bounding box center [678, 539] width 373 height 40
click at [838, 537] on span "Save" at bounding box center [826, 539] width 26 height 18
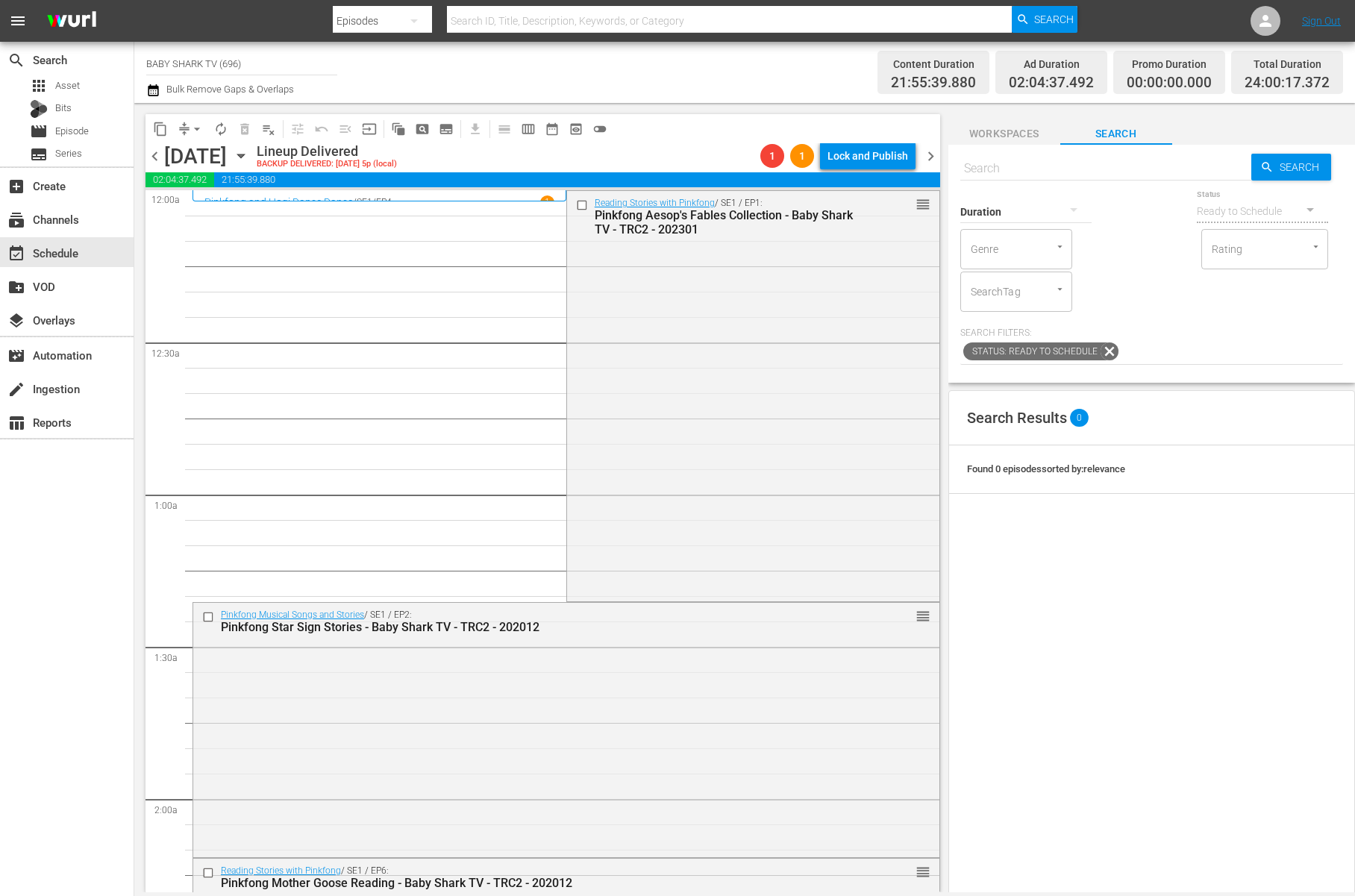
click at [193, 133] on span "arrow_drop_down" at bounding box center [196, 128] width 15 height 15
click at [210, 150] on li "Align to Midnight" at bounding box center [197, 158] width 156 height 24
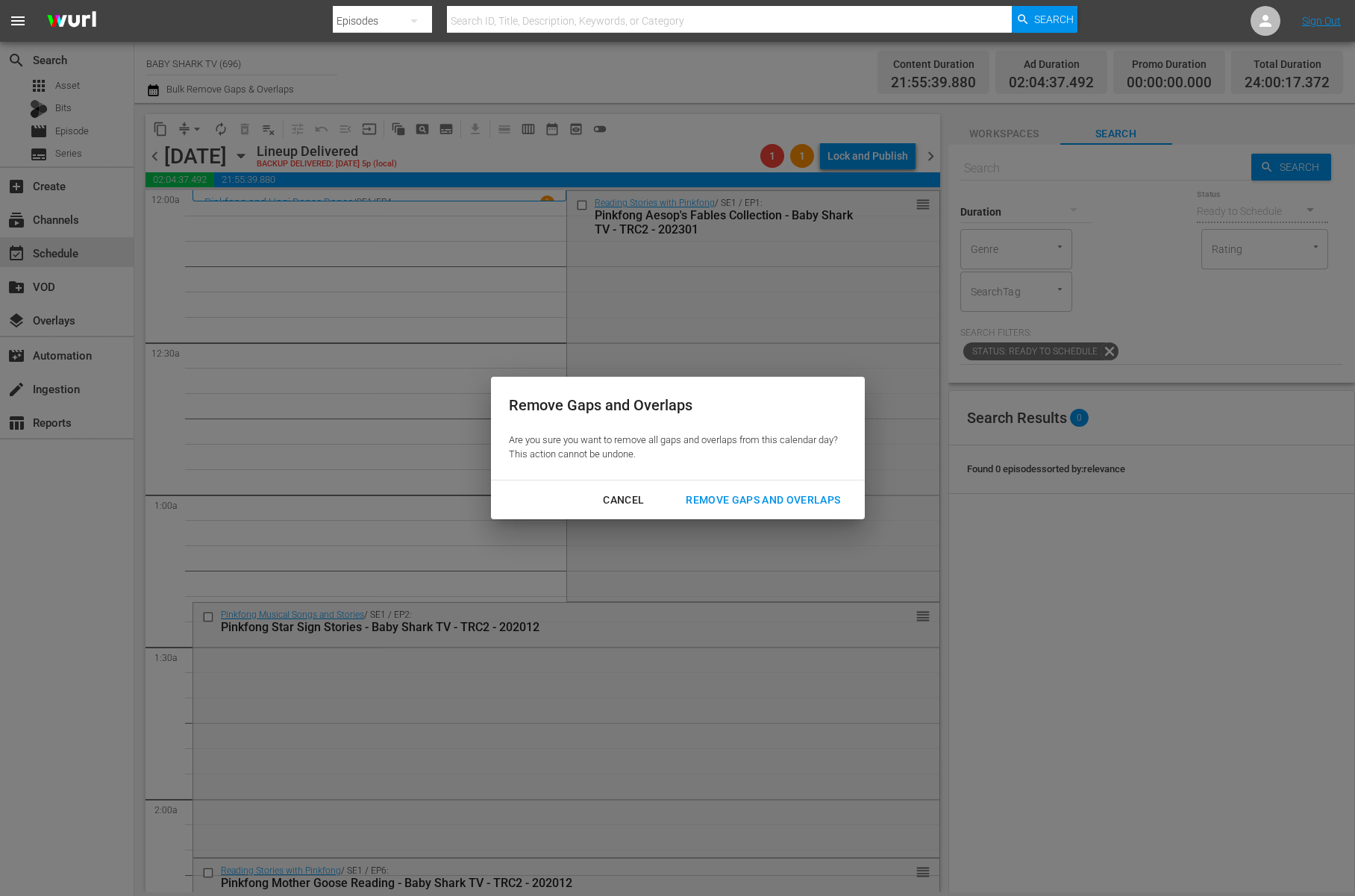
click at [758, 494] on div "Remove Gaps and Overlaps" at bounding box center [762, 500] width 178 height 18
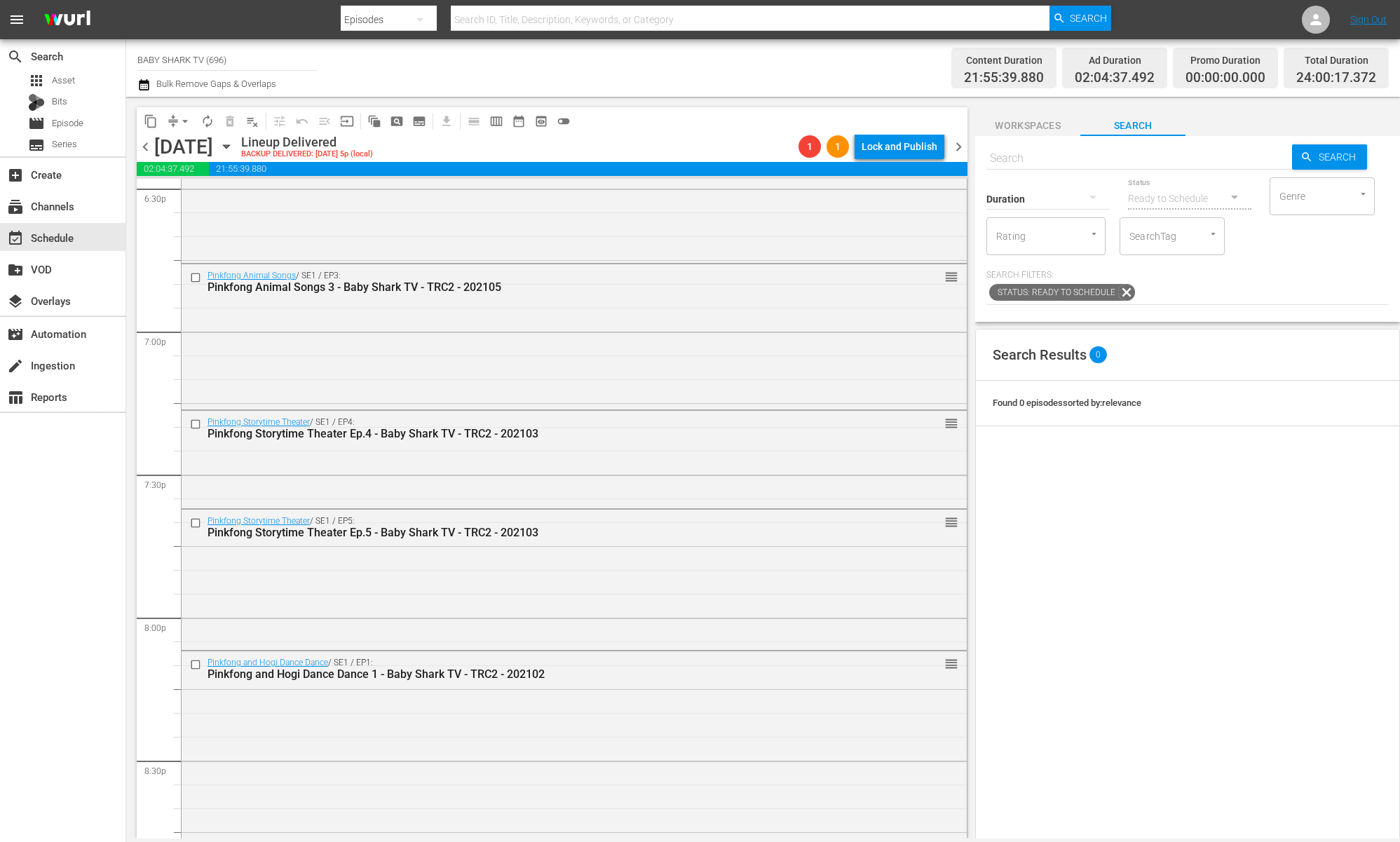
scroll to position [4266, 0]
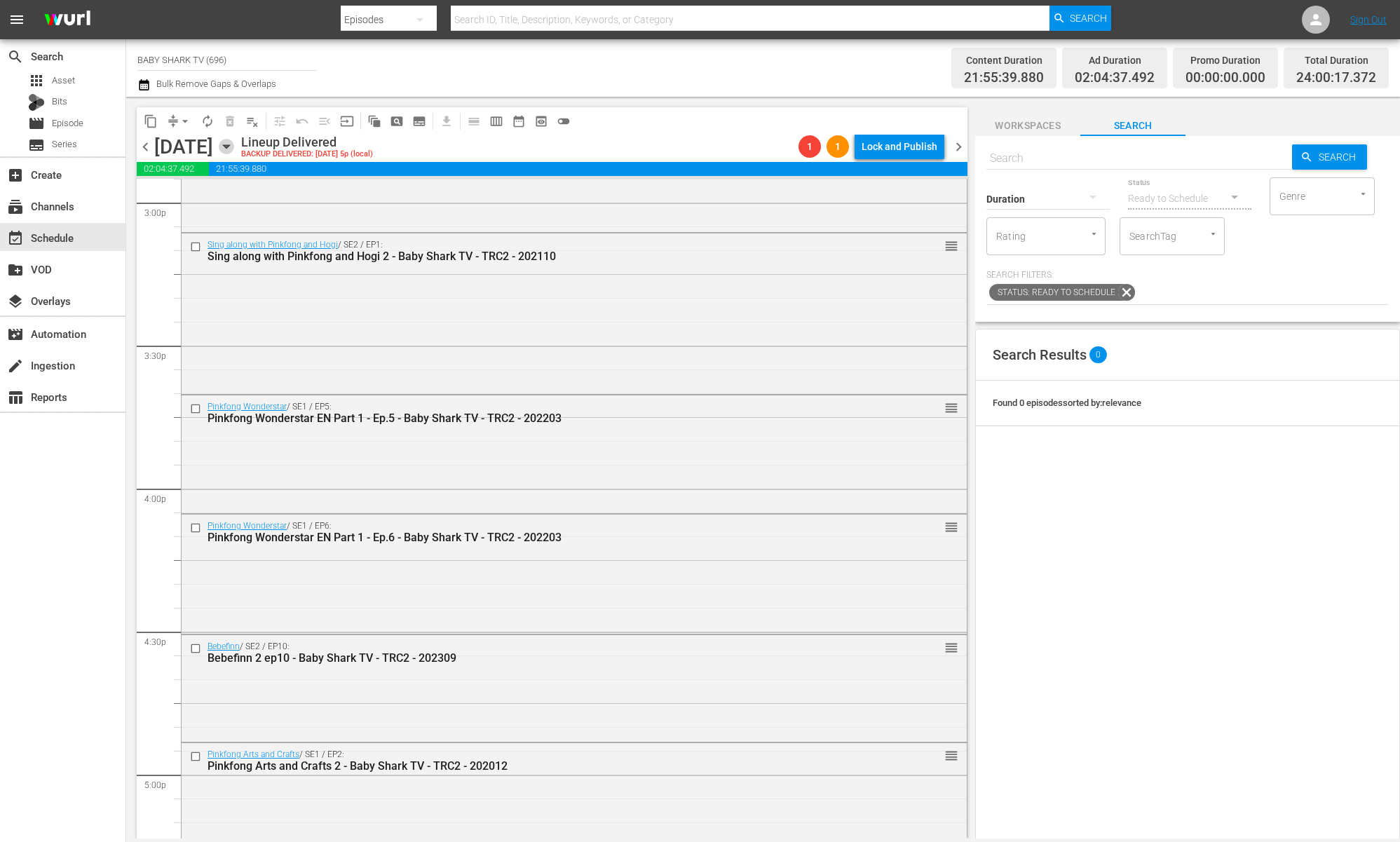
click at [234, 151] on icon "button" at bounding box center [226, 146] width 16 height 16
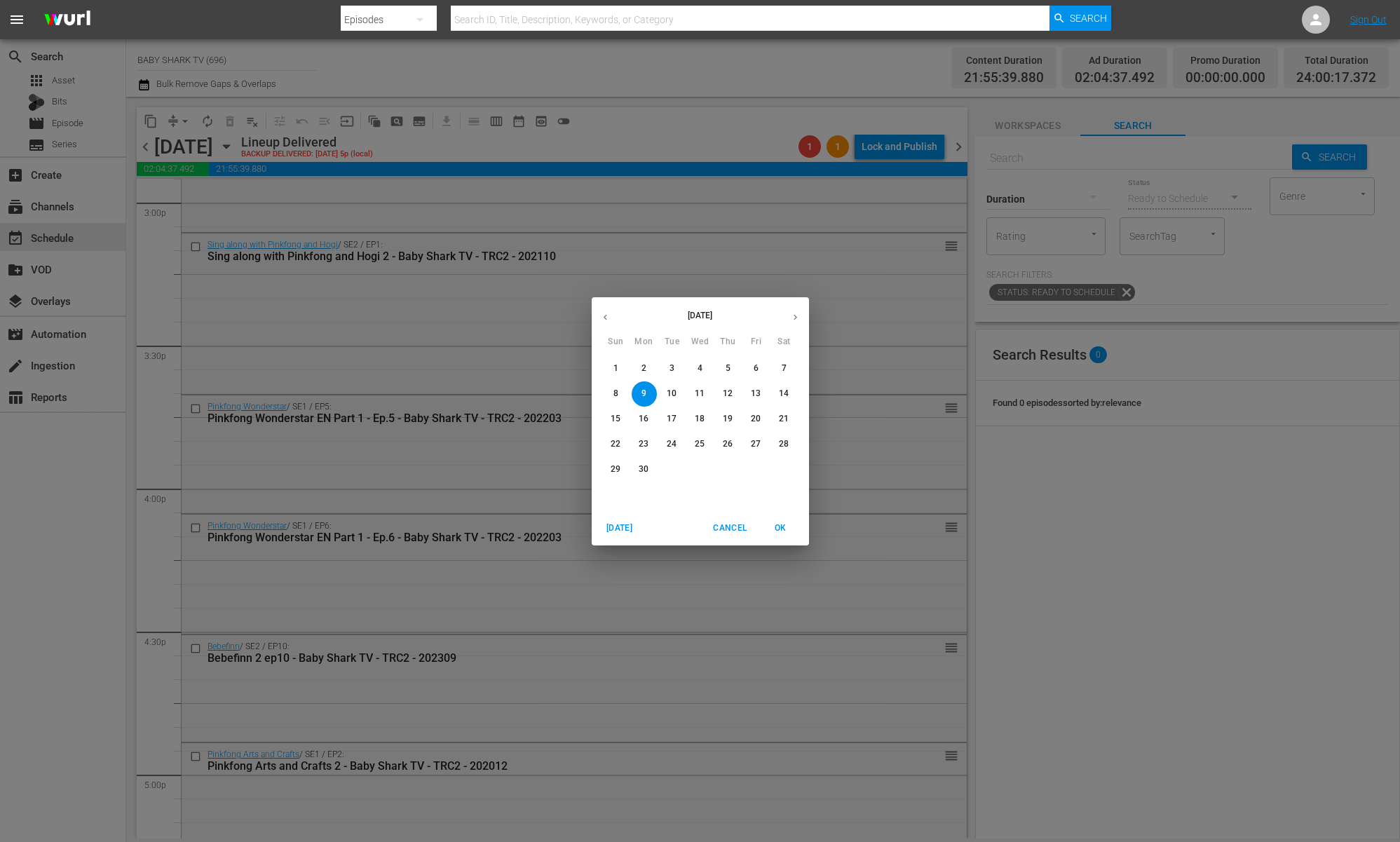
click at [800, 325] on button "button" at bounding box center [795, 317] width 27 height 27
click at [800, 323] on button "button" at bounding box center [795, 317] width 27 height 27
click at [646, 450] on button "18" at bounding box center [644, 445] width 26 height 26
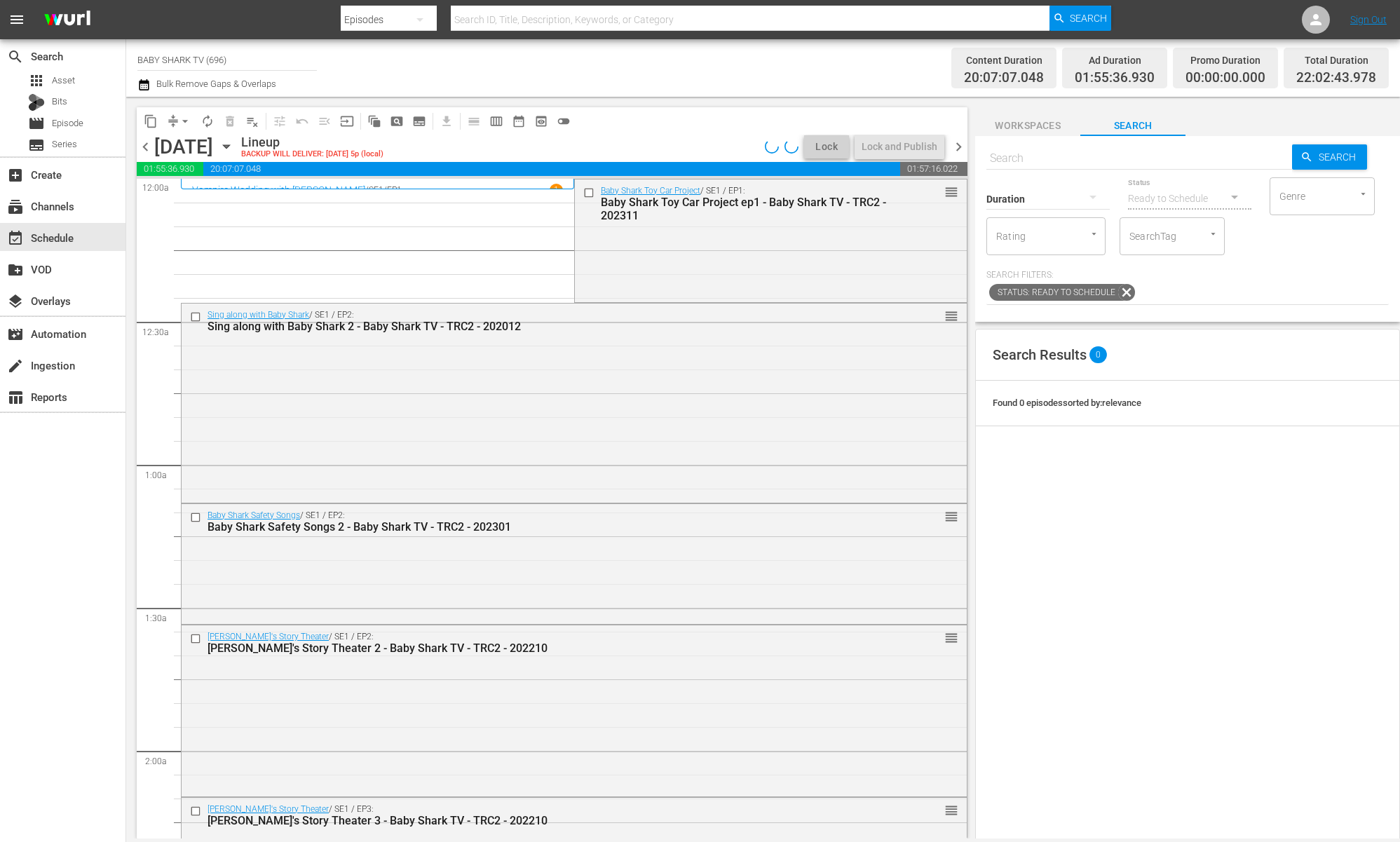
click at [695, 152] on div "Lineup BACKUP WILL DELIVER: 8/17 @ 5p (local)" at bounding box center [500, 146] width 518 height 24
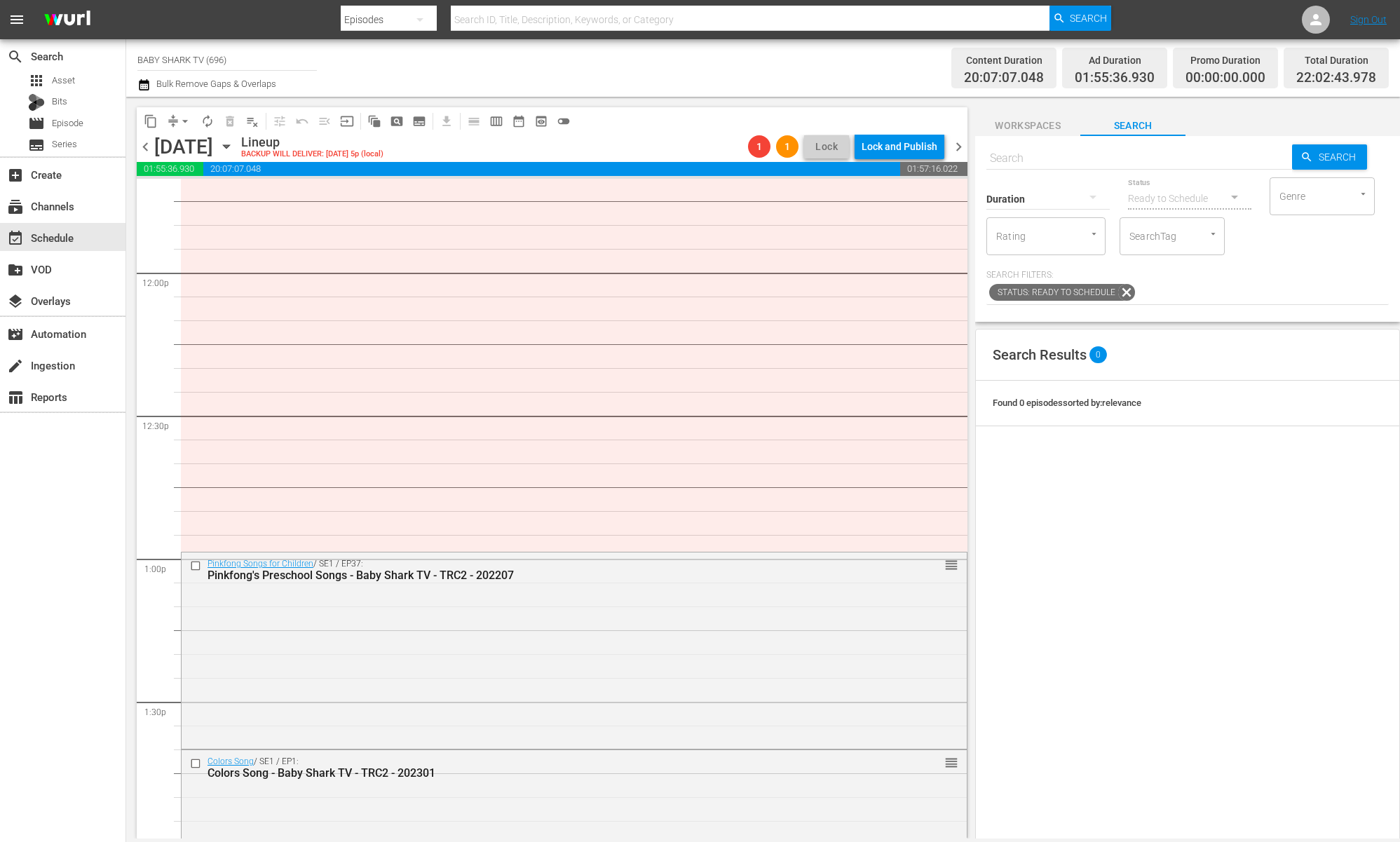
scroll to position [3393, 0]
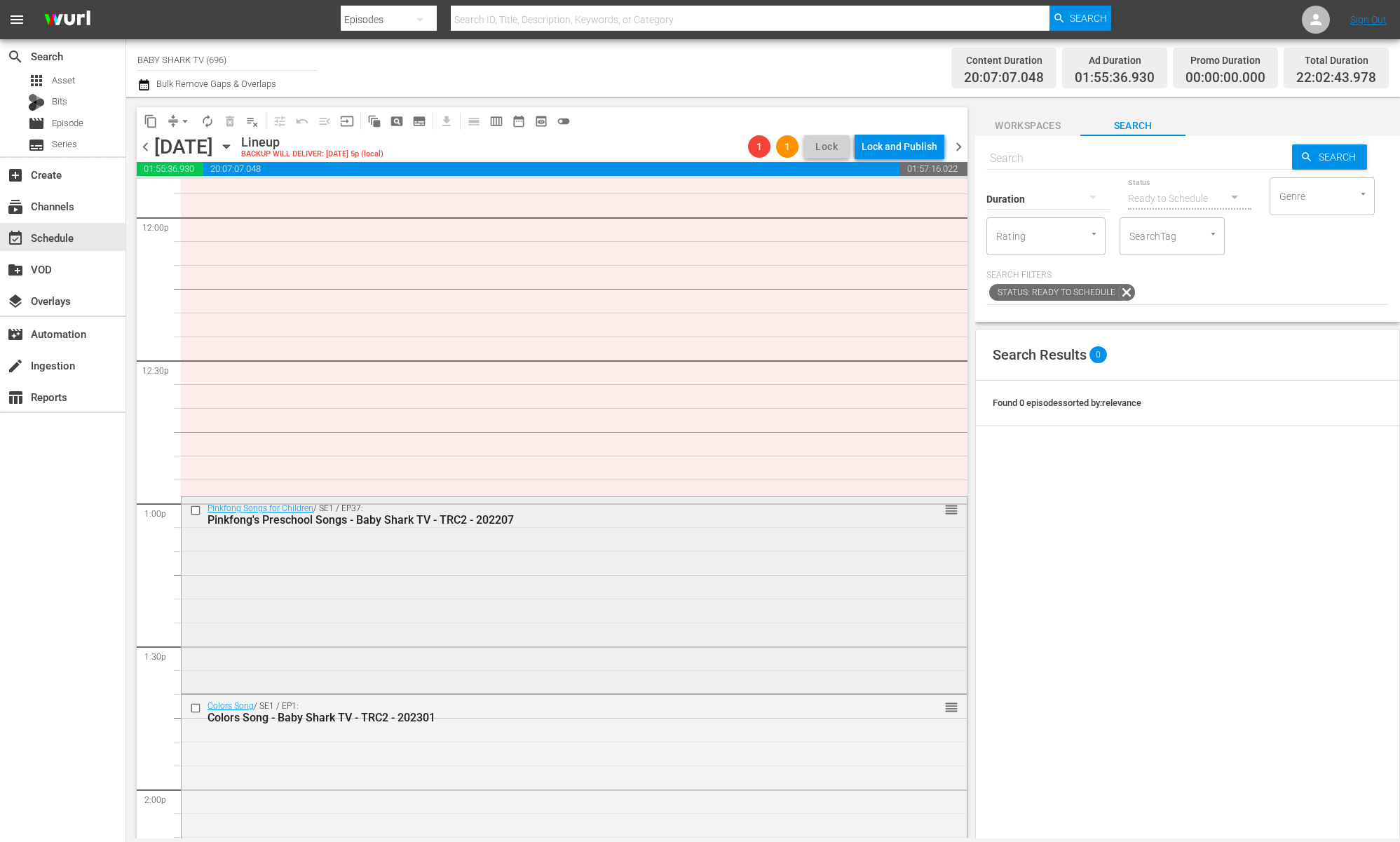
click at [193, 510] on input "checkbox" at bounding box center [197, 510] width 15 height 12
click at [197, 510] on input "checkbox" at bounding box center [197, 510] width 15 height 12
click at [195, 510] on input "checkbox" at bounding box center [197, 510] width 15 height 12
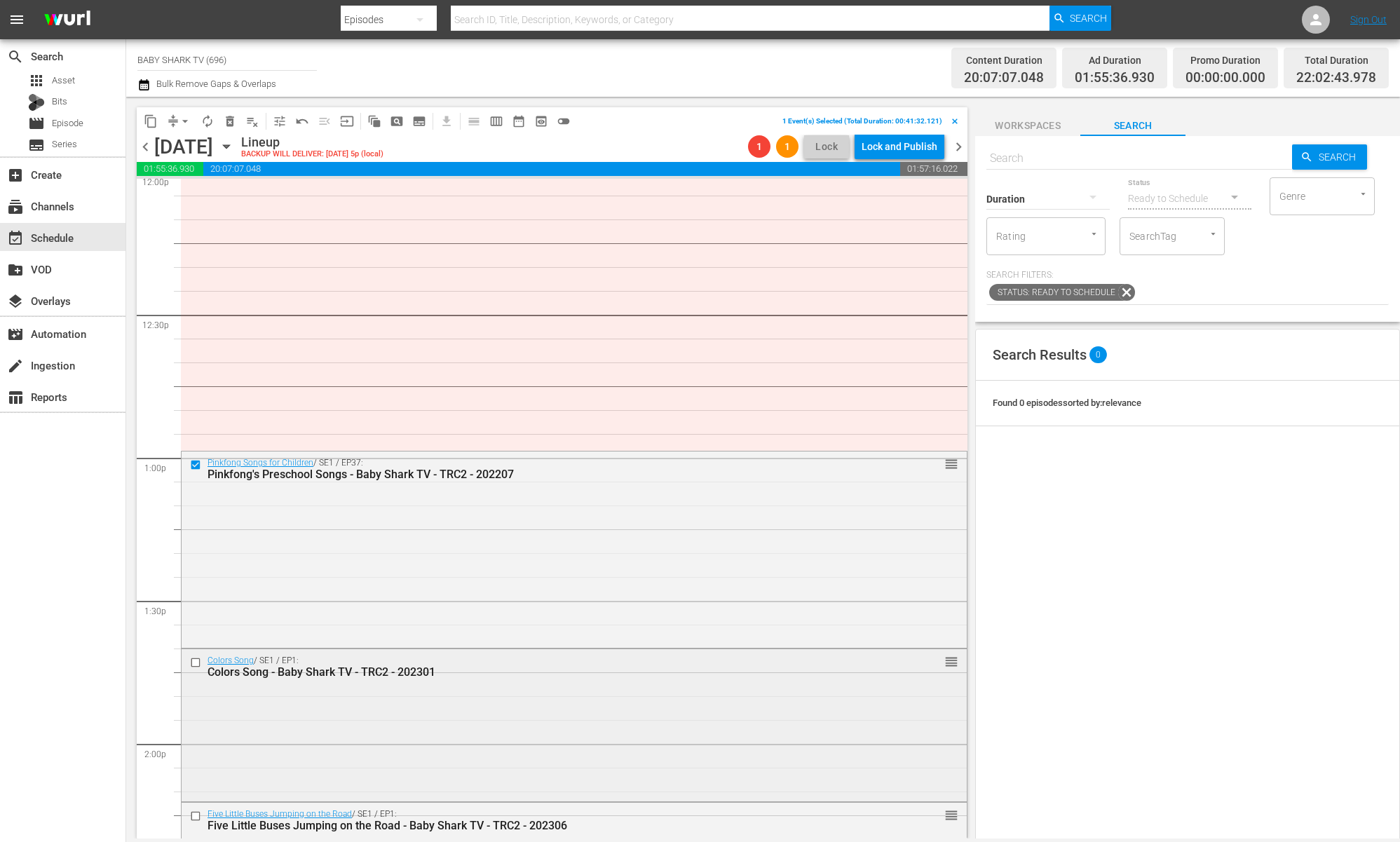
scroll to position [3664, 0]
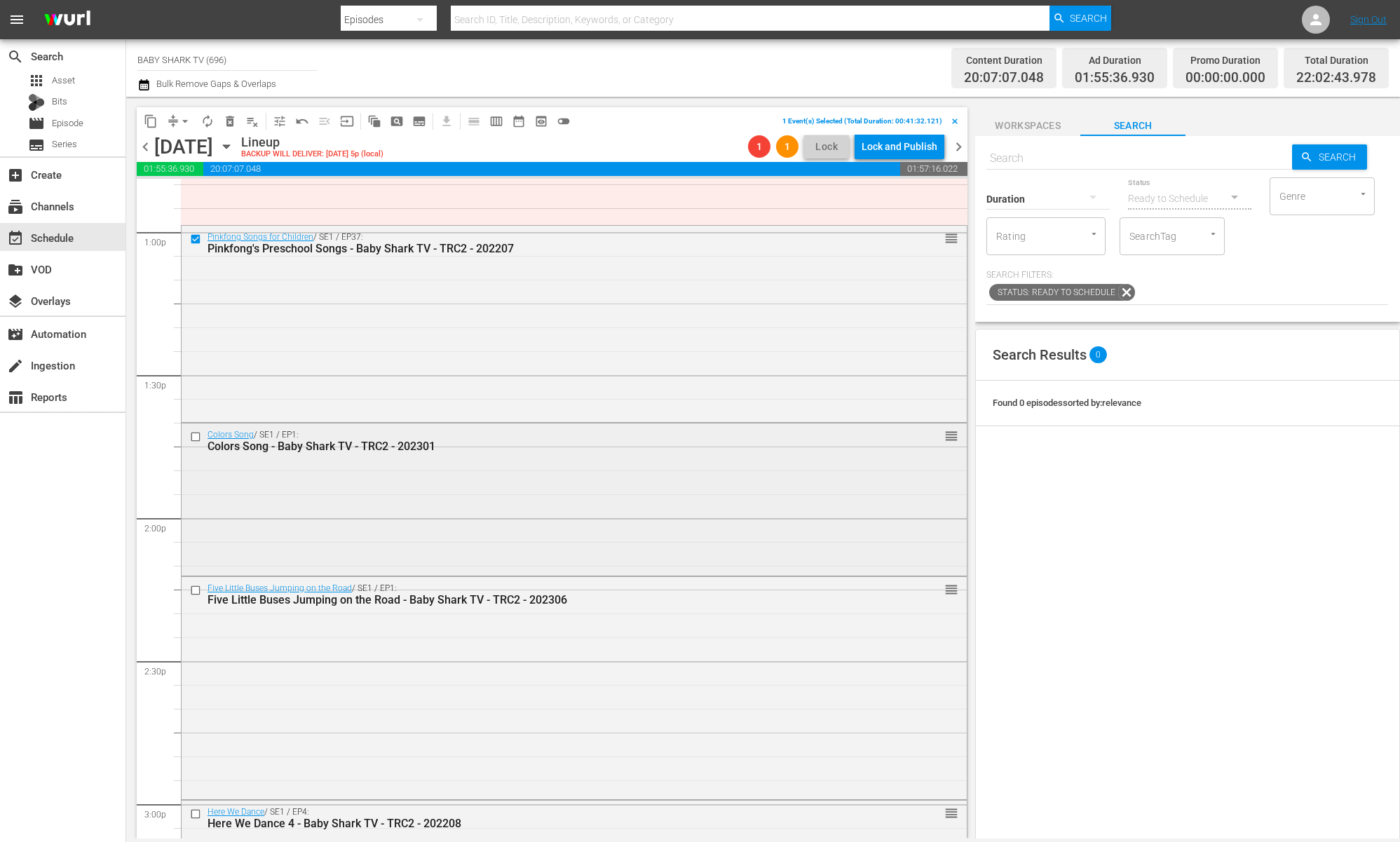
click at [194, 438] on input "checkbox" at bounding box center [197, 437] width 15 height 12
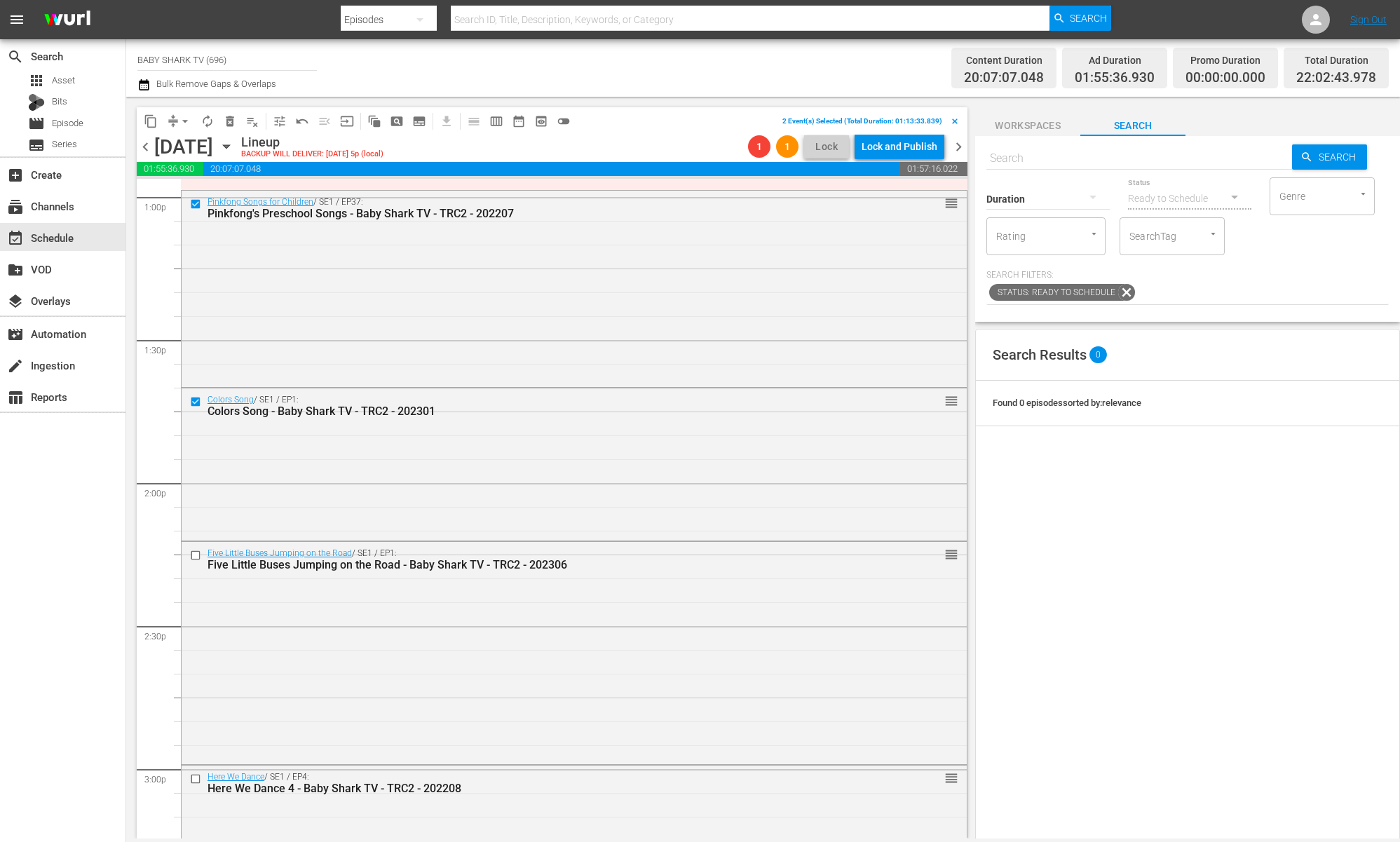
scroll to position [3701, 0]
click at [196, 553] on input "checkbox" at bounding box center [197, 553] width 15 height 12
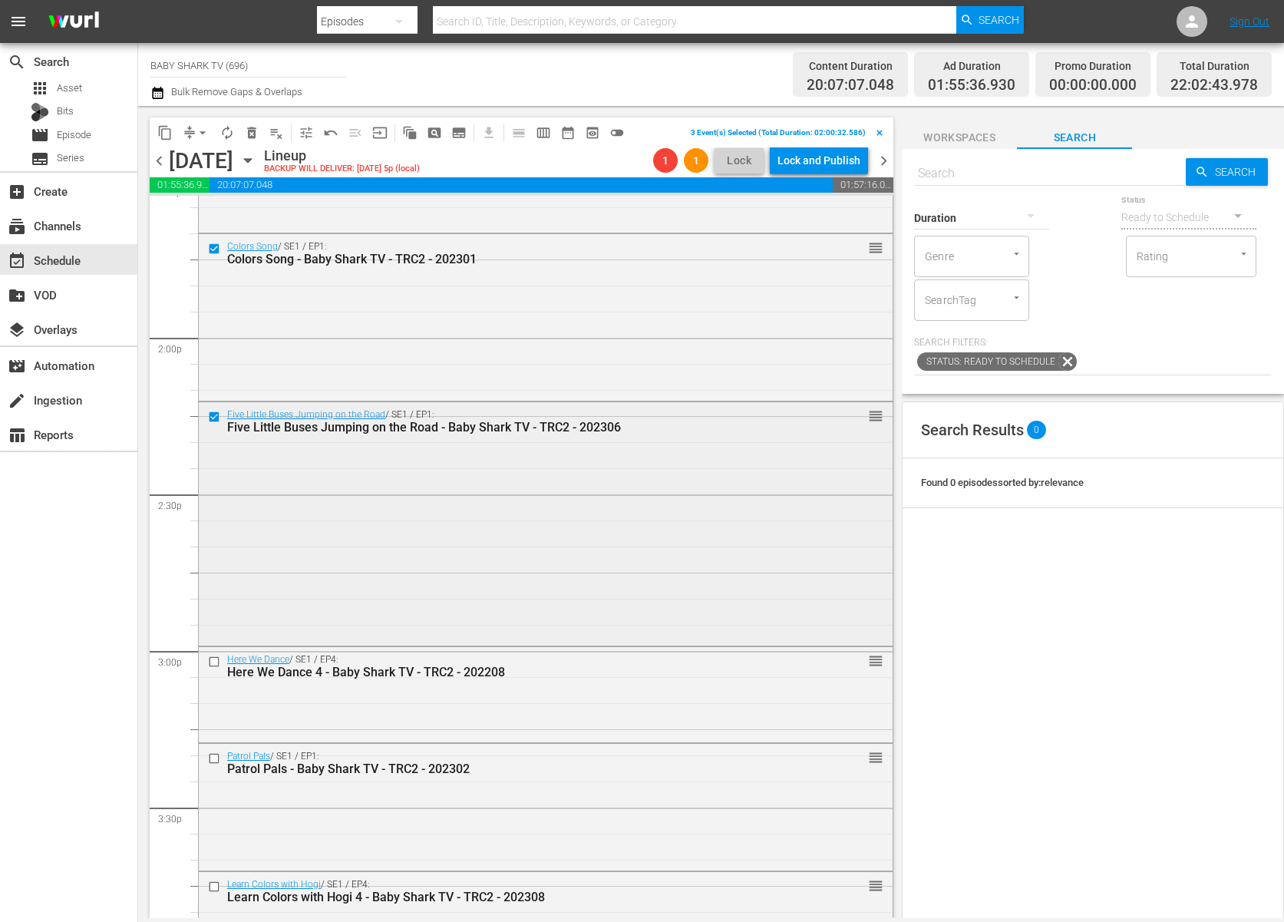
scroll to position [4301, 0]
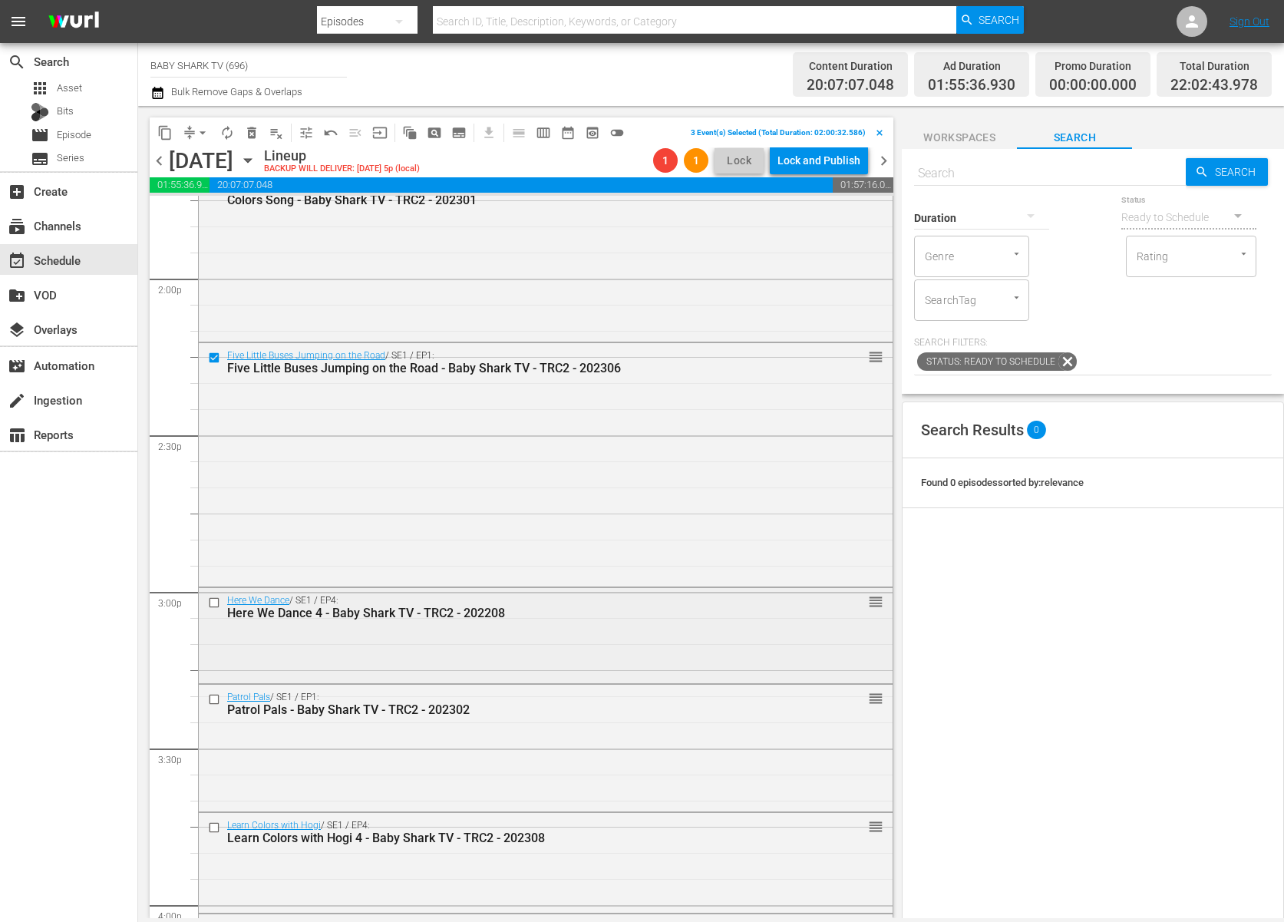
click at [210, 602] on input "checkbox" at bounding box center [216, 602] width 16 height 13
click at [216, 696] on input "checkbox" at bounding box center [216, 699] width 16 height 13
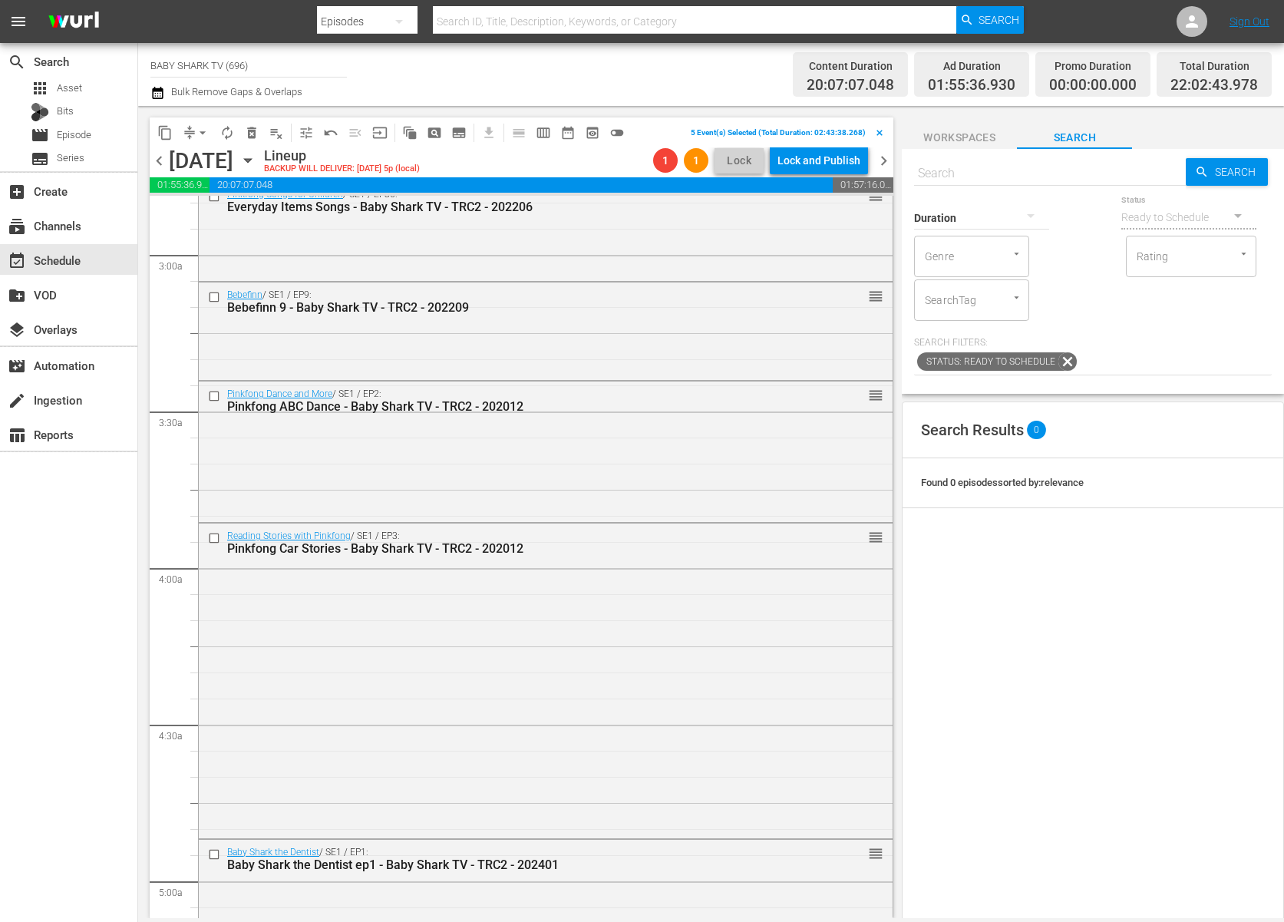
scroll to position [802, 0]
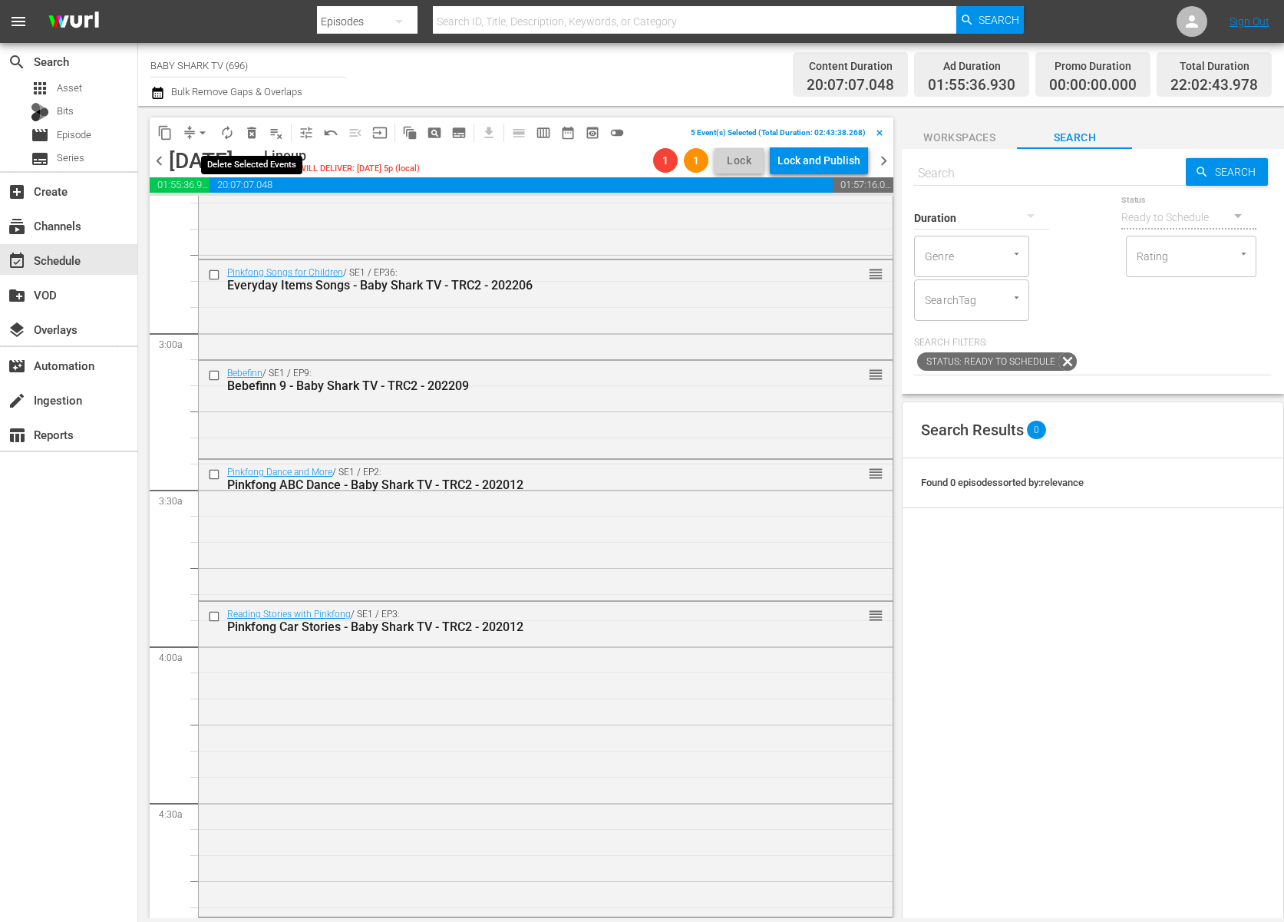
click at [244, 125] on span "delete_forever_outlined" at bounding box center [251, 132] width 15 height 15
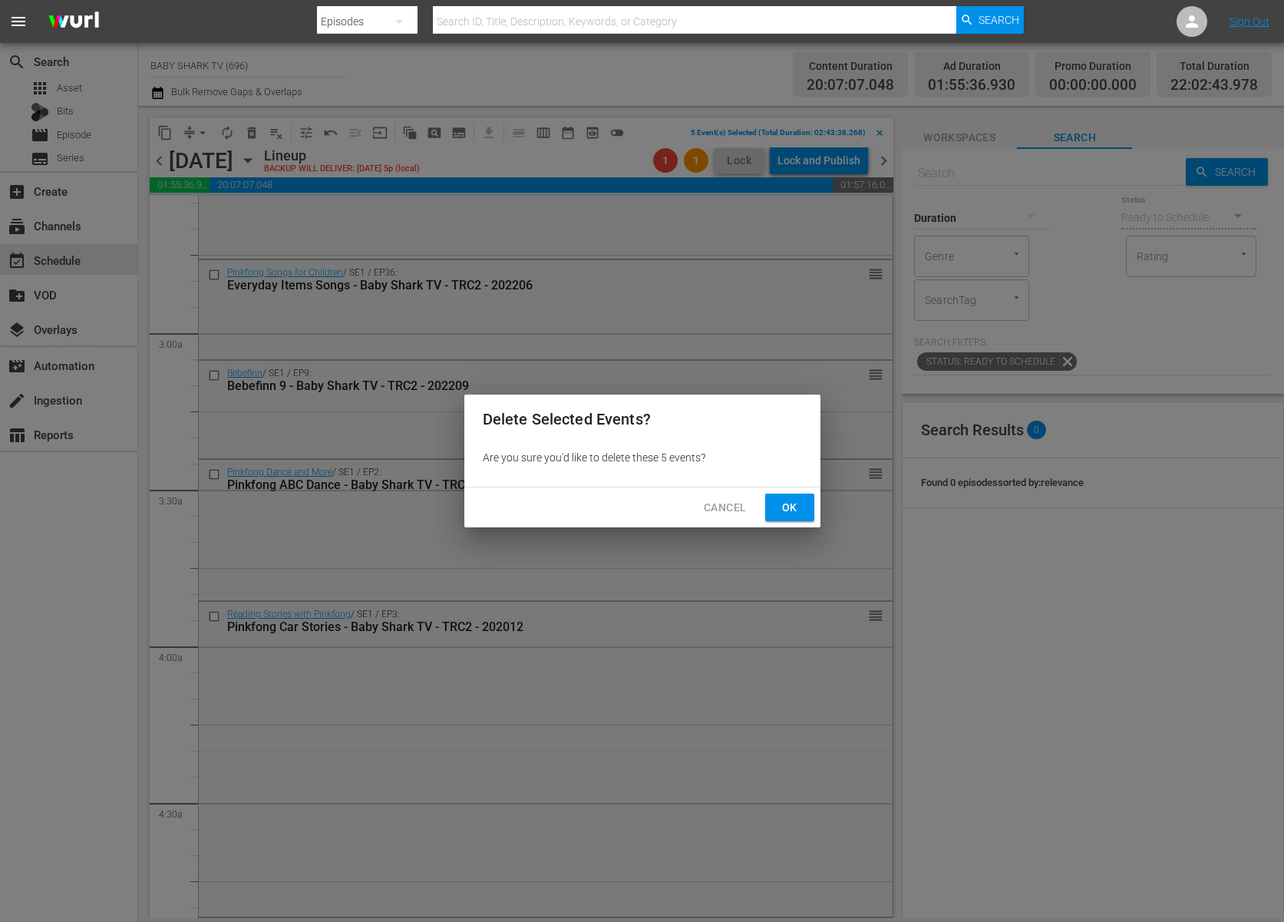
click at [780, 516] on button "Ok" at bounding box center [789, 507] width 49 height 28
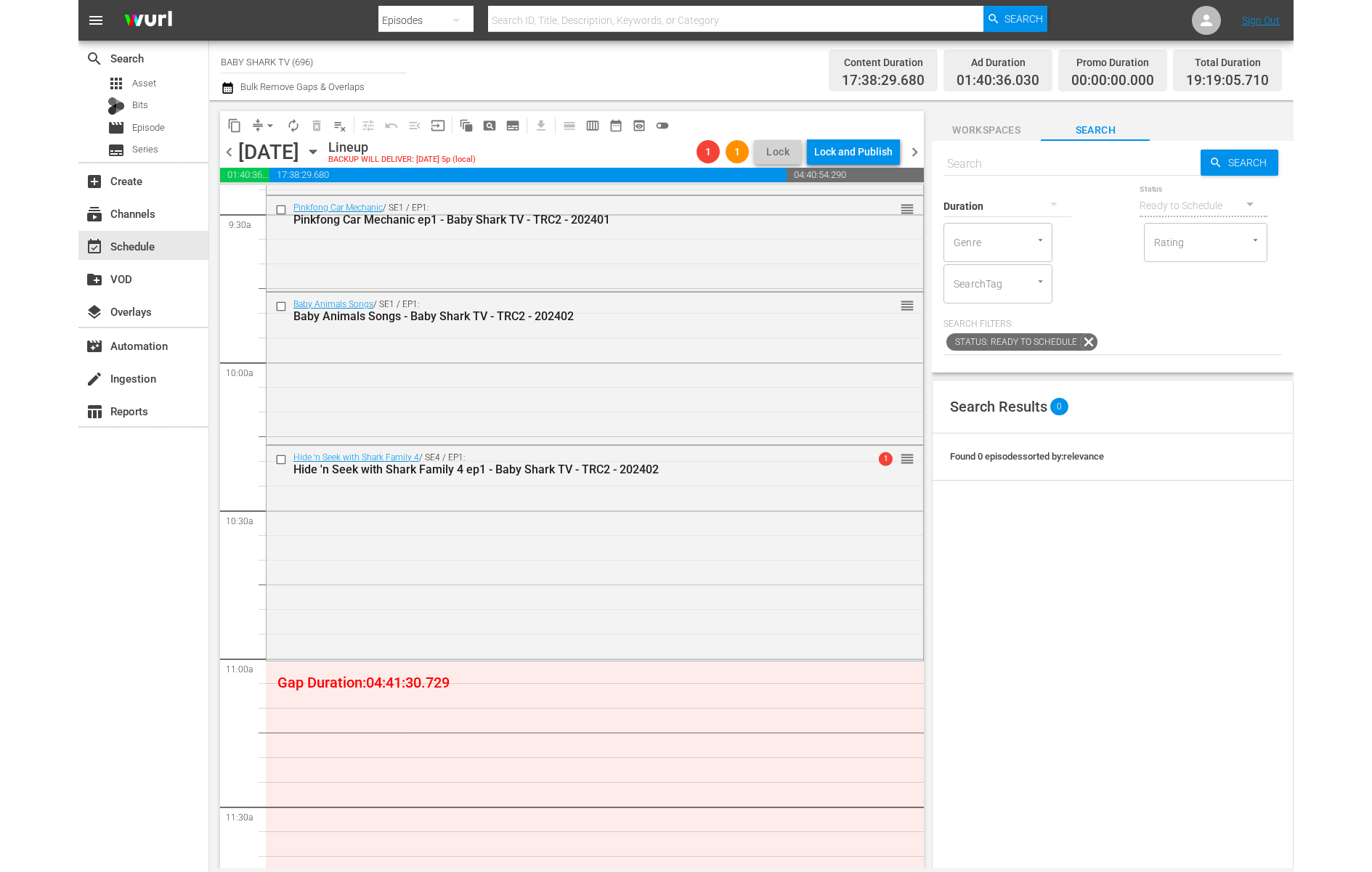
scroll to position [2785, 0]
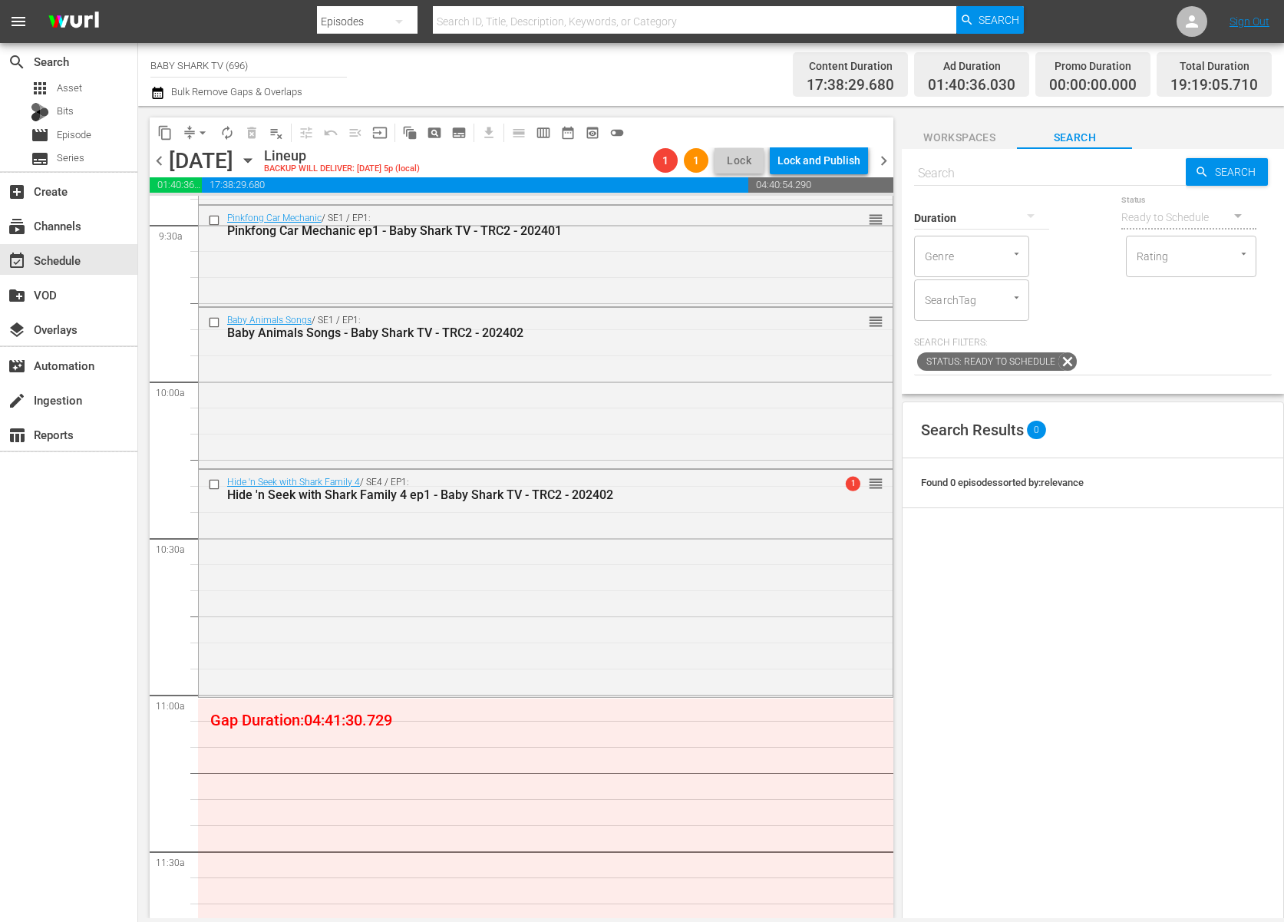
click at [1136, 178] on input "text" at bounding box center [1050, 173] width 272 height 37
paste input "Pinkfong & Ninimo Songs Ep1"
type input "Pinkfong & Ninimo Songs Ep1"
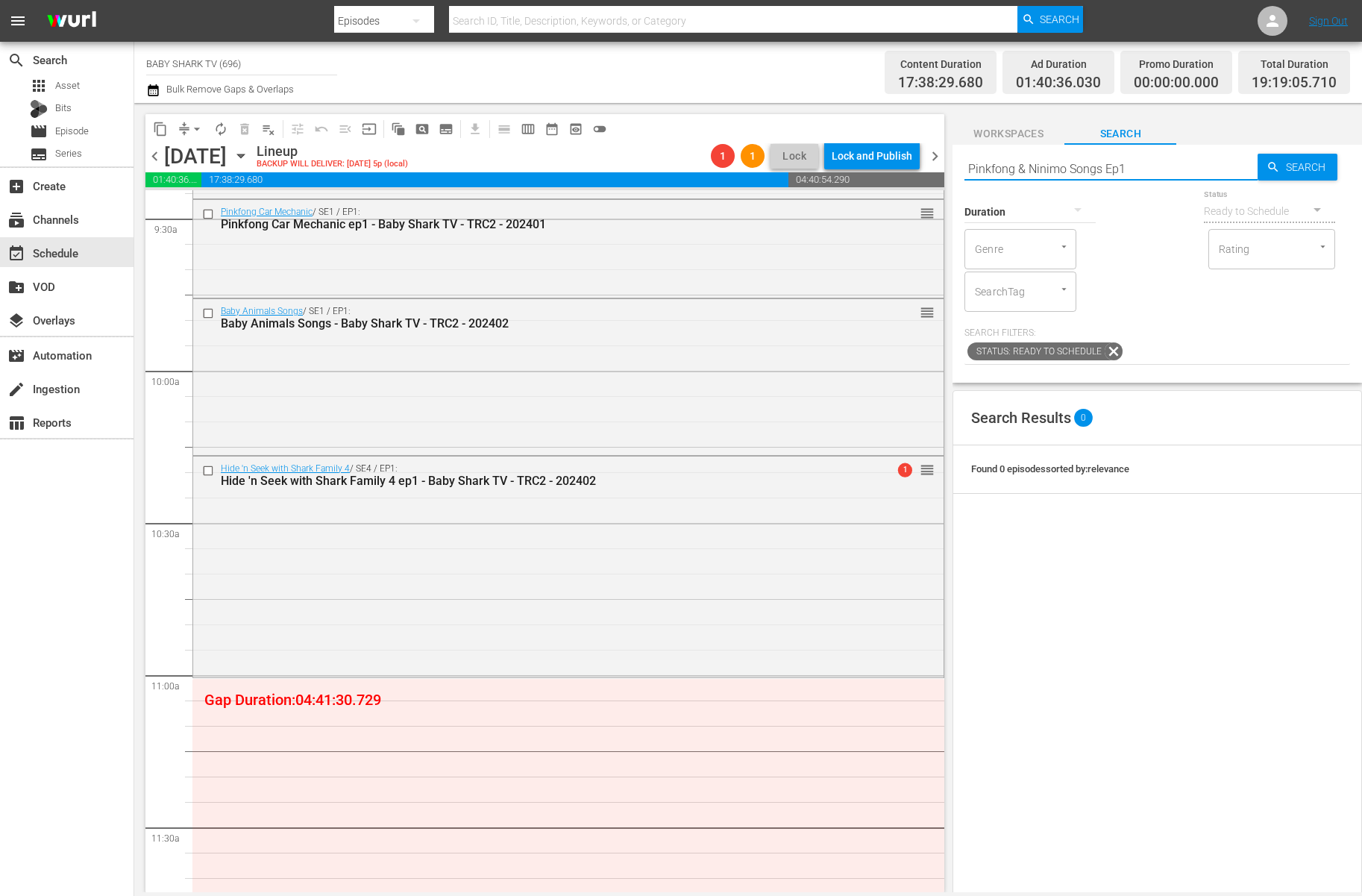
type input "Pinkfong & Ninimo Songs Ep1"
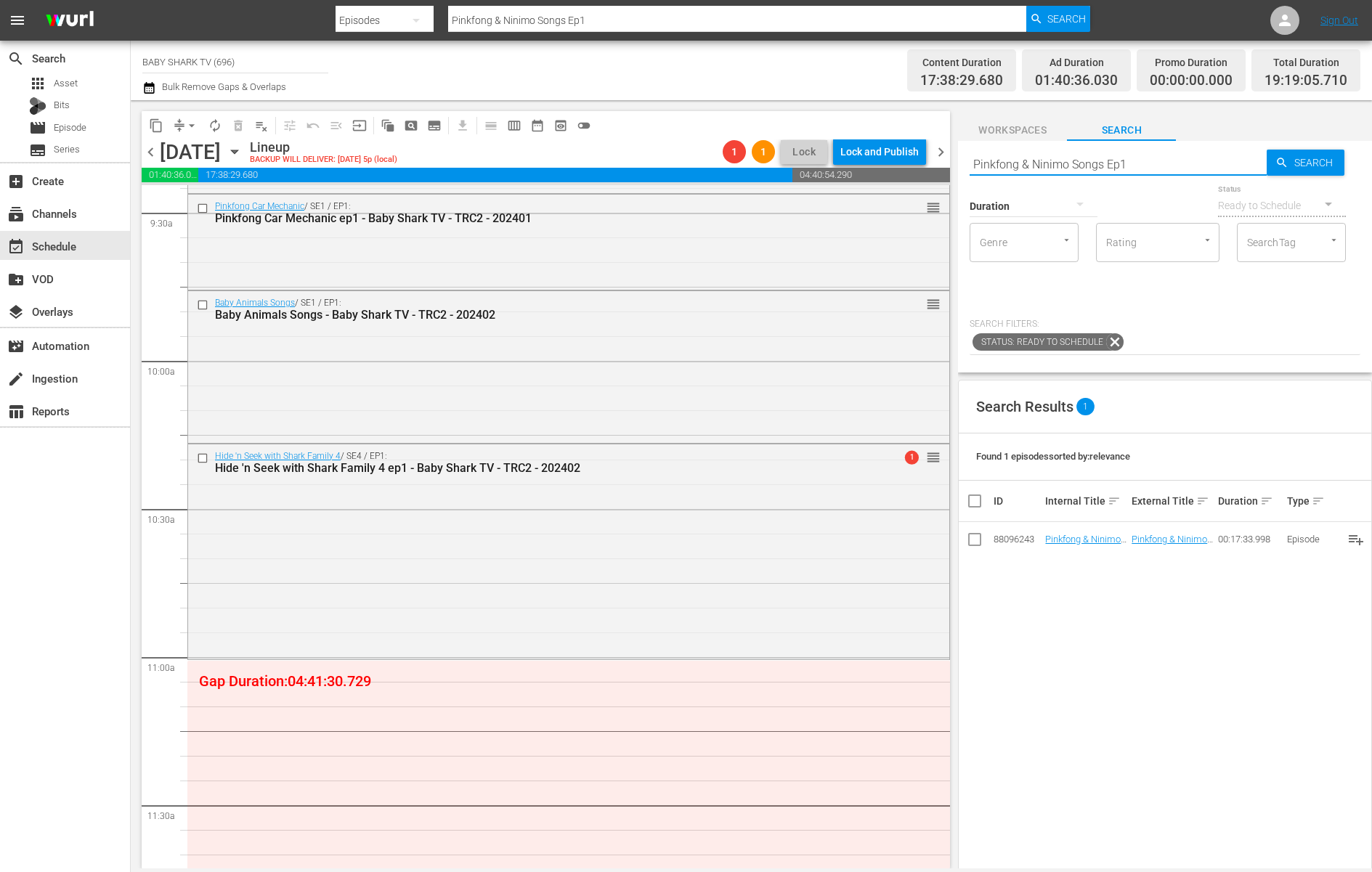
click at [1148, 167] on input "Pinkfong & Ninimo Songs Ep1" at bounding box center [1118, 164] width 297 height 35
paste input "- Baby Shark TV - TRC2 - 202507"
type input "- Baby Shark TV - TRC2 - 202508"
click at [976, 168] on input "- Baby Shark TV - TRC2 - 202508" at bounding box center [1118, 164] width 297 height 35
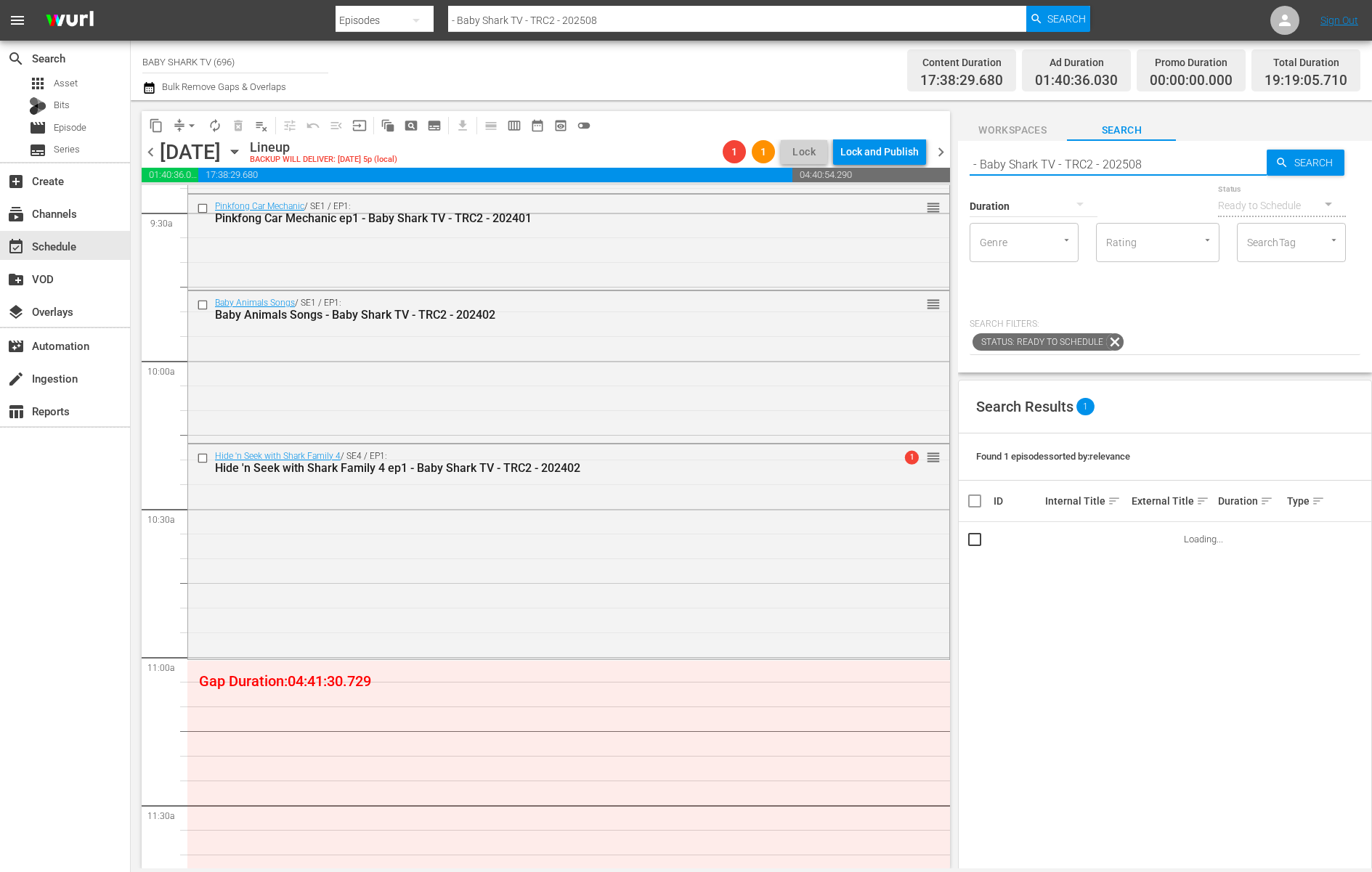
type input "- Baby Shark TV - TRC2 - 202508"
click at [1113, 211] on div "Duration Status Ready to Schedule Genre Genre Rating Rating SearchTag SearchTag" at bounding box center [1165, 242] width 391 height 122
click at [1148, 248] on div "Duration Status Ready to Schedule Genre Genre Rating Rating SearchTag SearchTag" at bounding box center [1165, 242] width 391 height 122
type input "- Baby Shark TV - TRC2 - 202508"
click at [1260, 167] on span "Search" at bounding box center [1315, 163] width 56 height 26
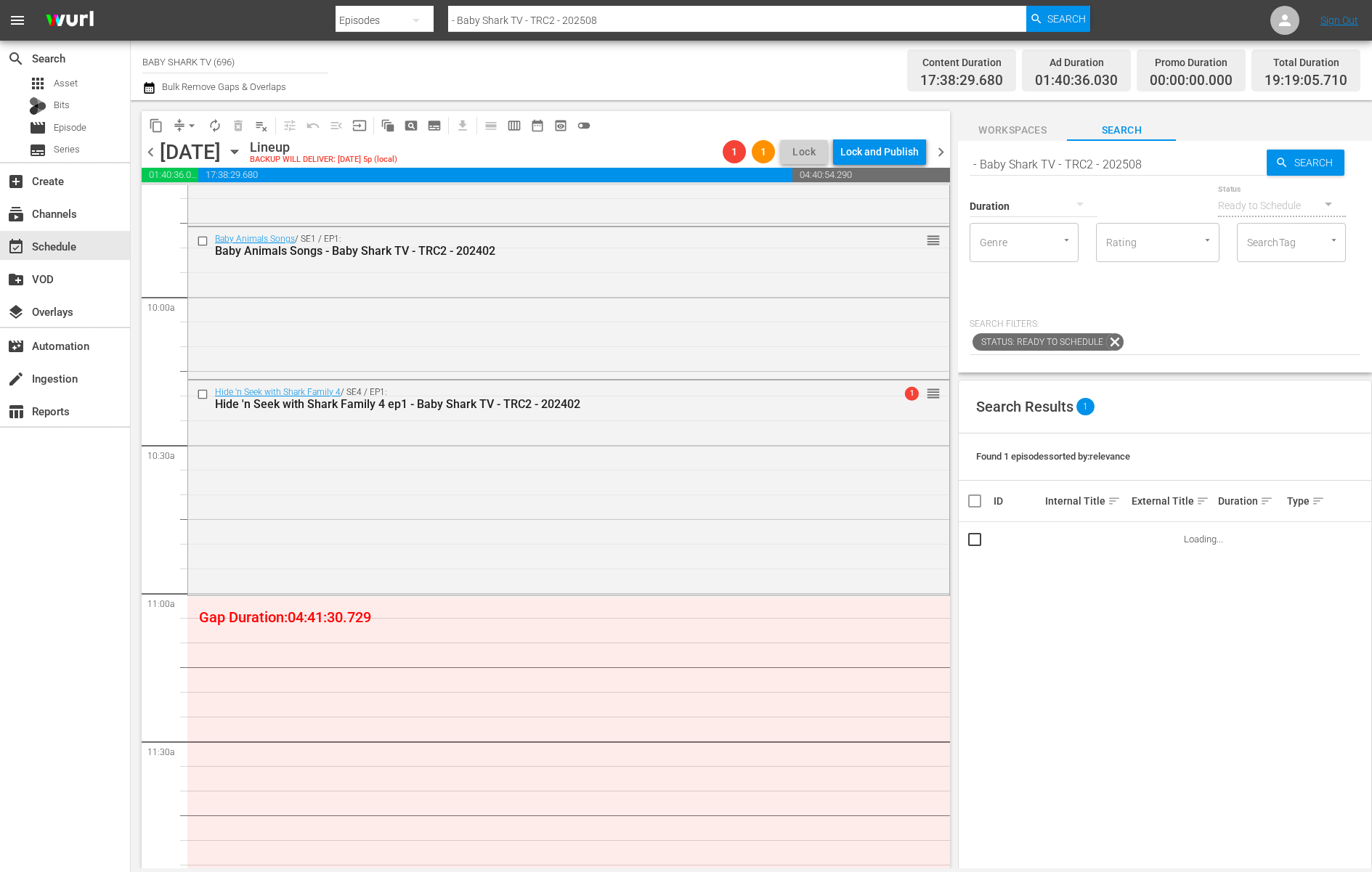
scroll to position [3049, 0]
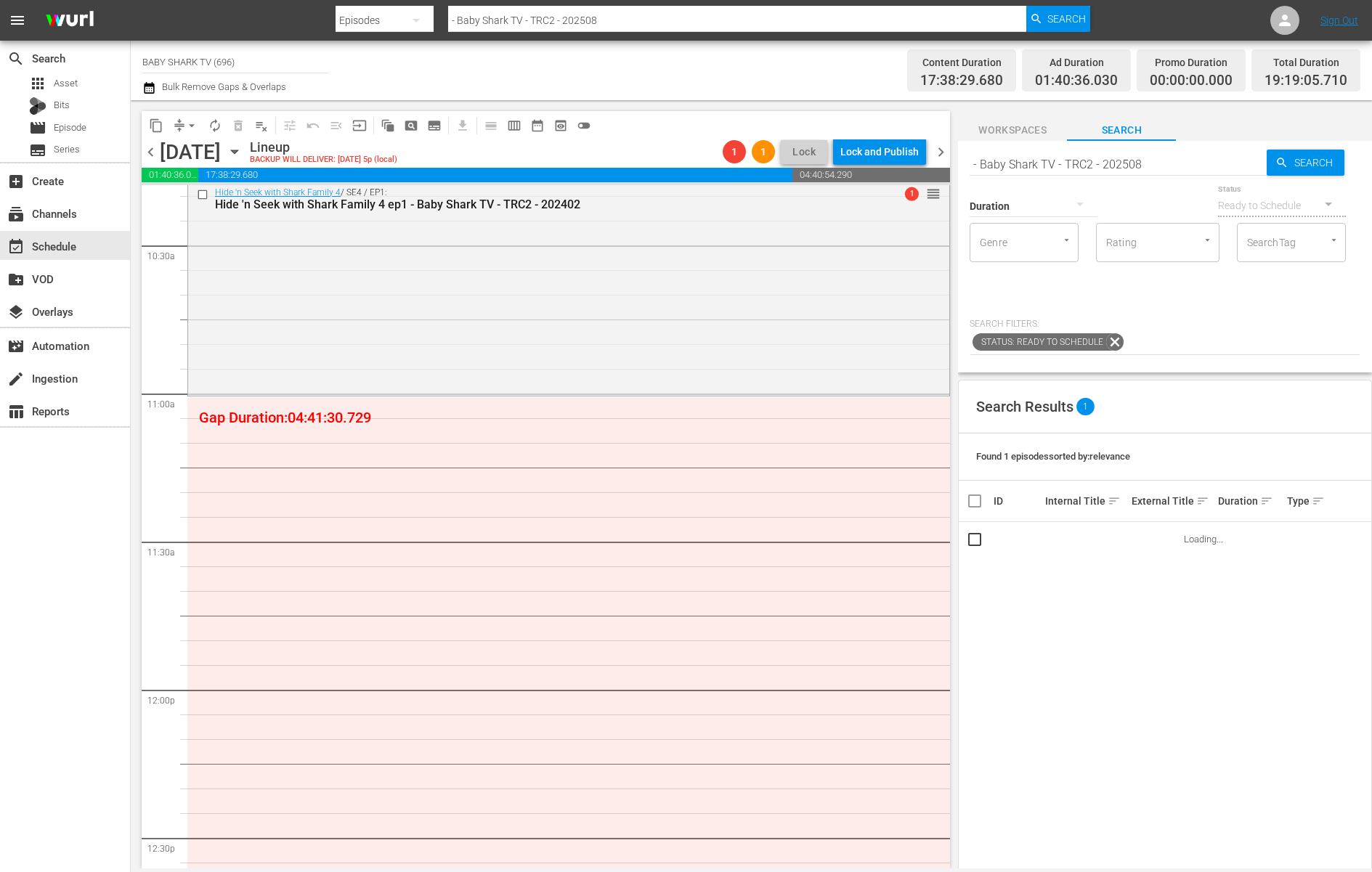
click at [1196, 413] on div "Search Results 1" at bounding box center [1165, 407] width 413 height 53
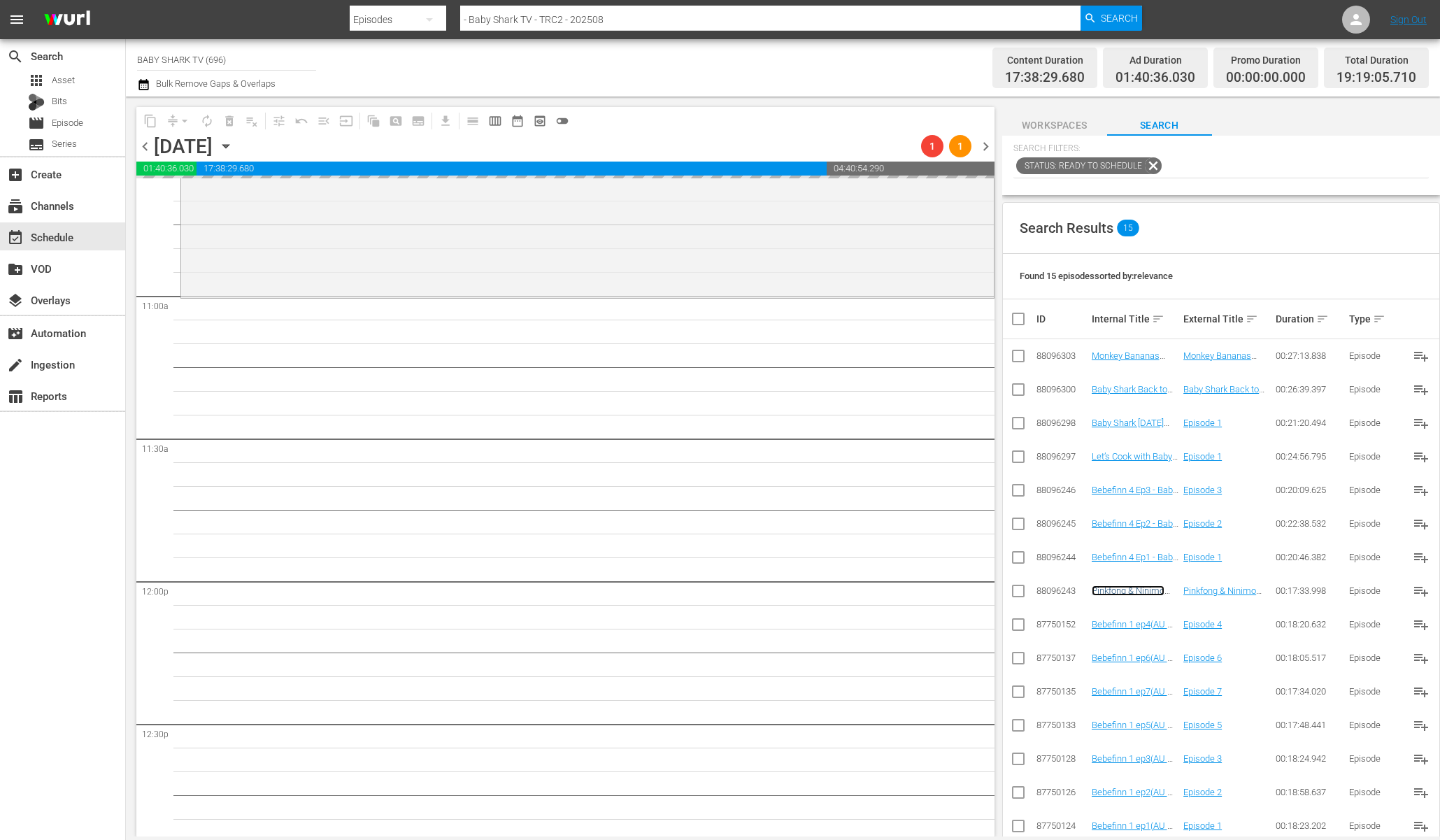
scroll to position [192, 0]
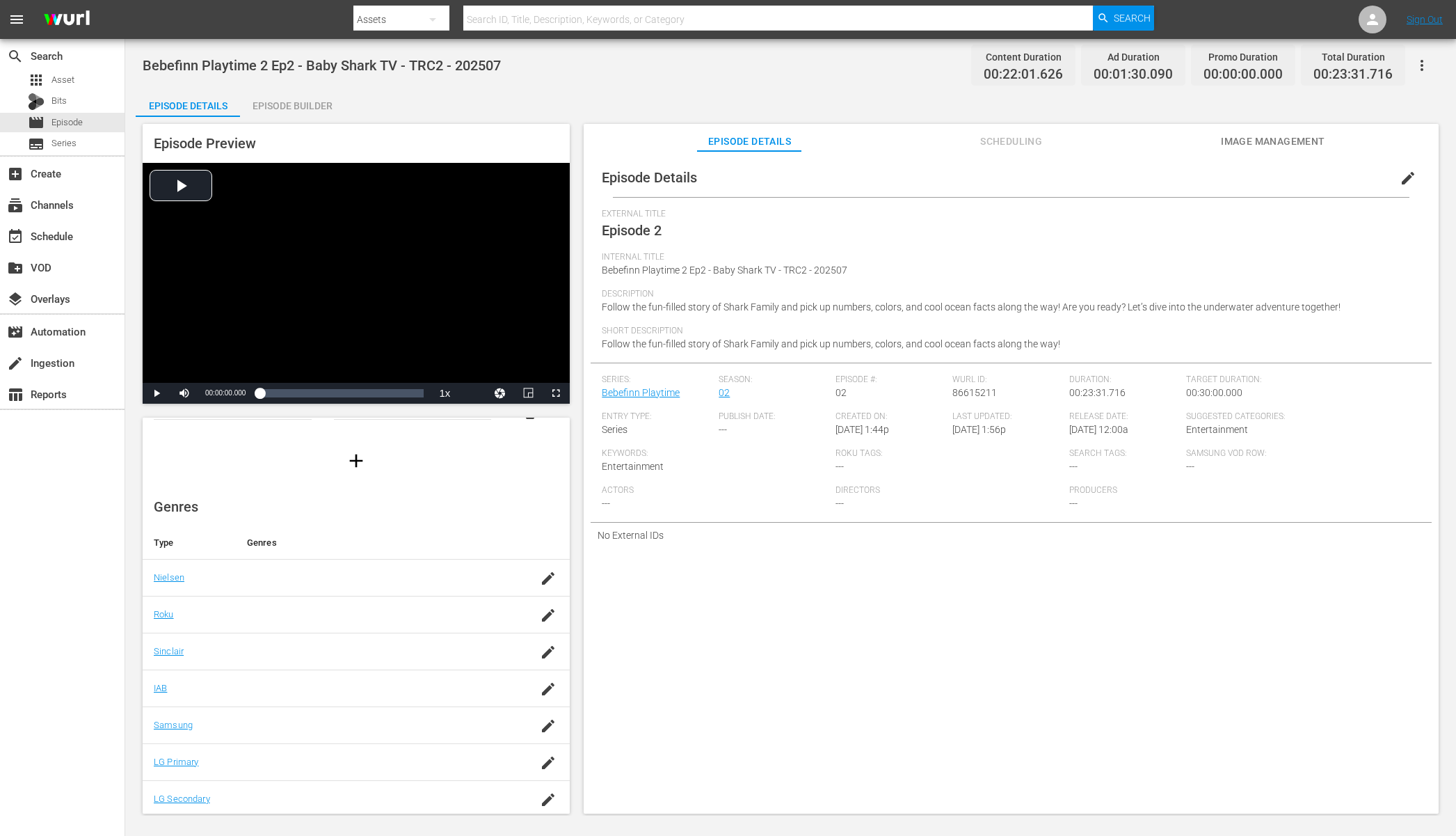
scroll to position [102, 0]
drag, startPoint x: 884, startPoint y: 265, endPoint x: 707, endPoint y: 269, distance: 177.0
click at [707, 269] on div "Internal Title Bebefinn Playtime 2 Ep2 - Baby Shark TV - TRC2 - 202507" at bounding box center [1011, 270] width 819 height 37
copy span "- Baby Shark TV - TRC2 - 202507"
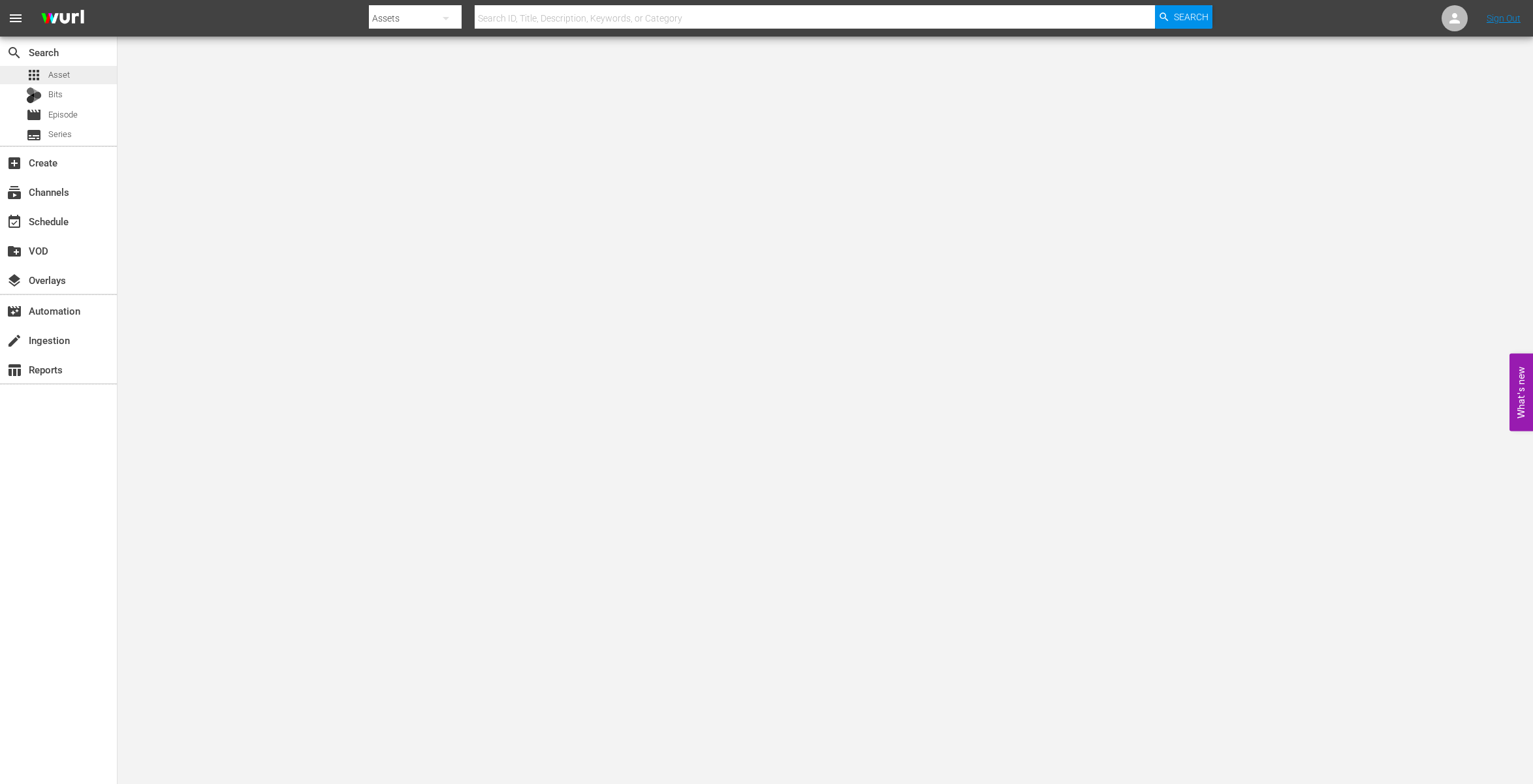
click at [71, 74] on div "apps Asset" at bounding box center [58, 75] width 117 height 18
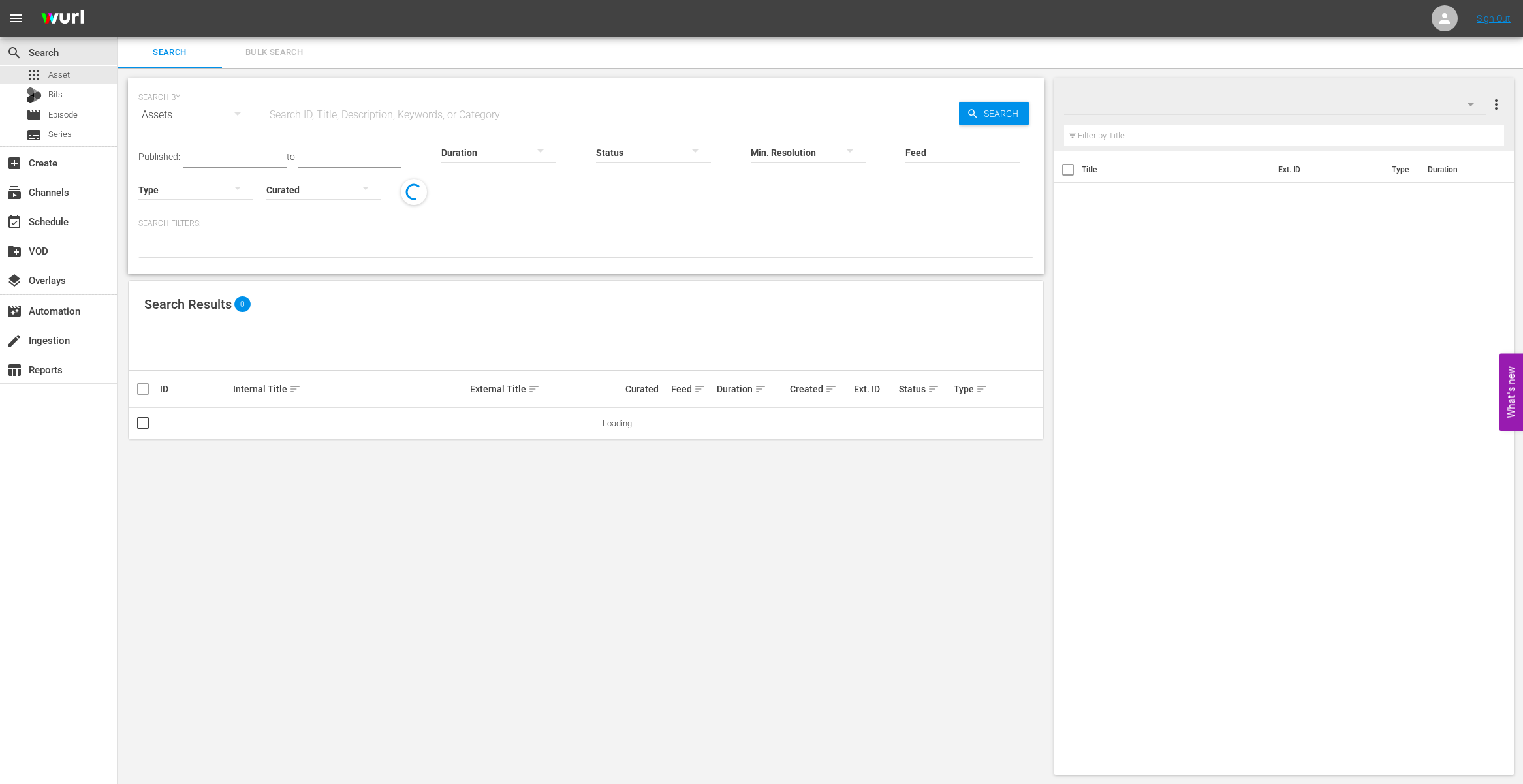
click at [482, 102] on input "text" at bounding box center [613, 115] width 693 height 31
paste input "Baby Shark Fire"
type input "Baby Shark Fire"
click at [872, 111] on input "Baby Shark Fire" at bounding box center [613, 115] width 693 height 31
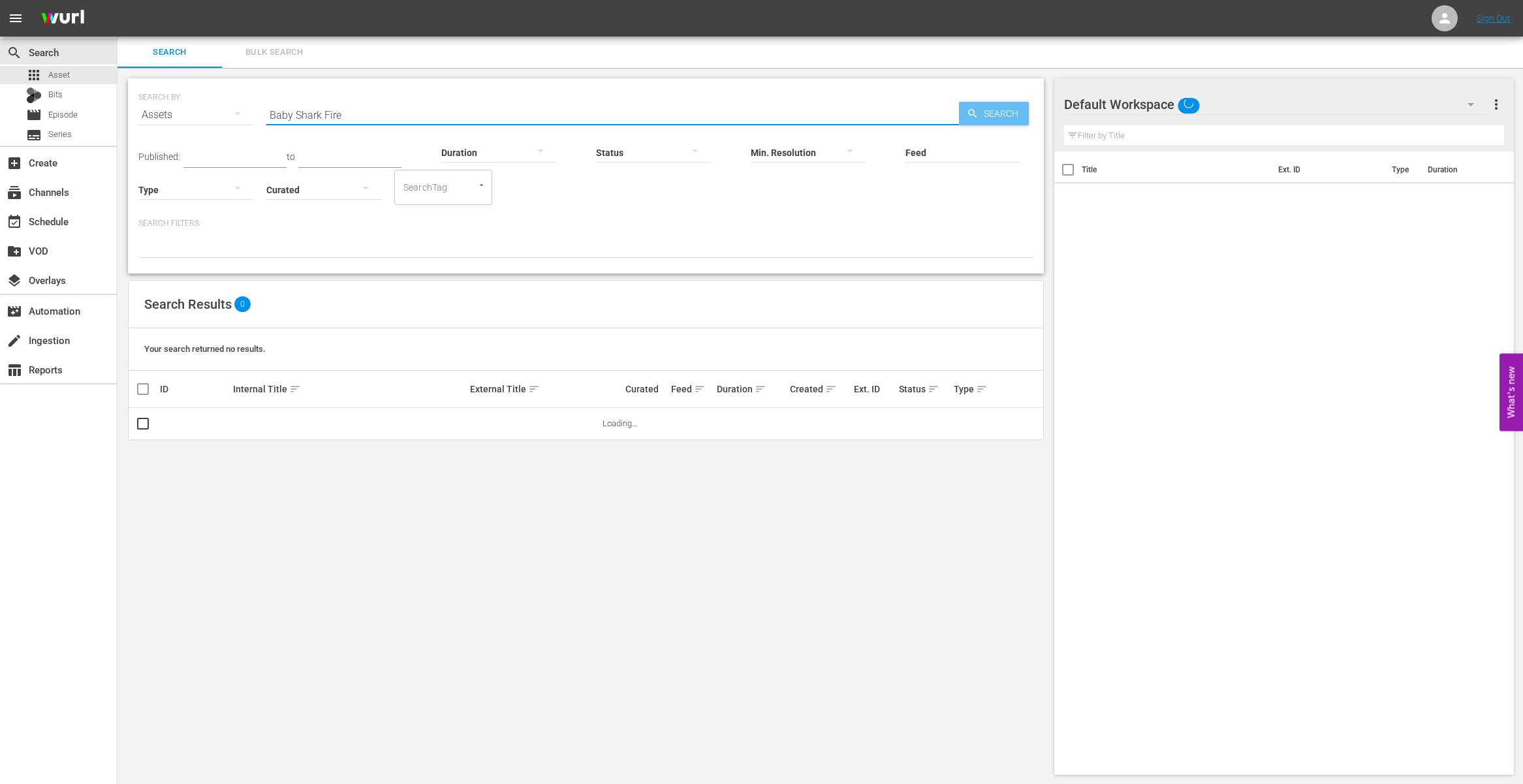
click at [998, 108] on span "Search" at bounding box center [1003, 114] width 50 height 24
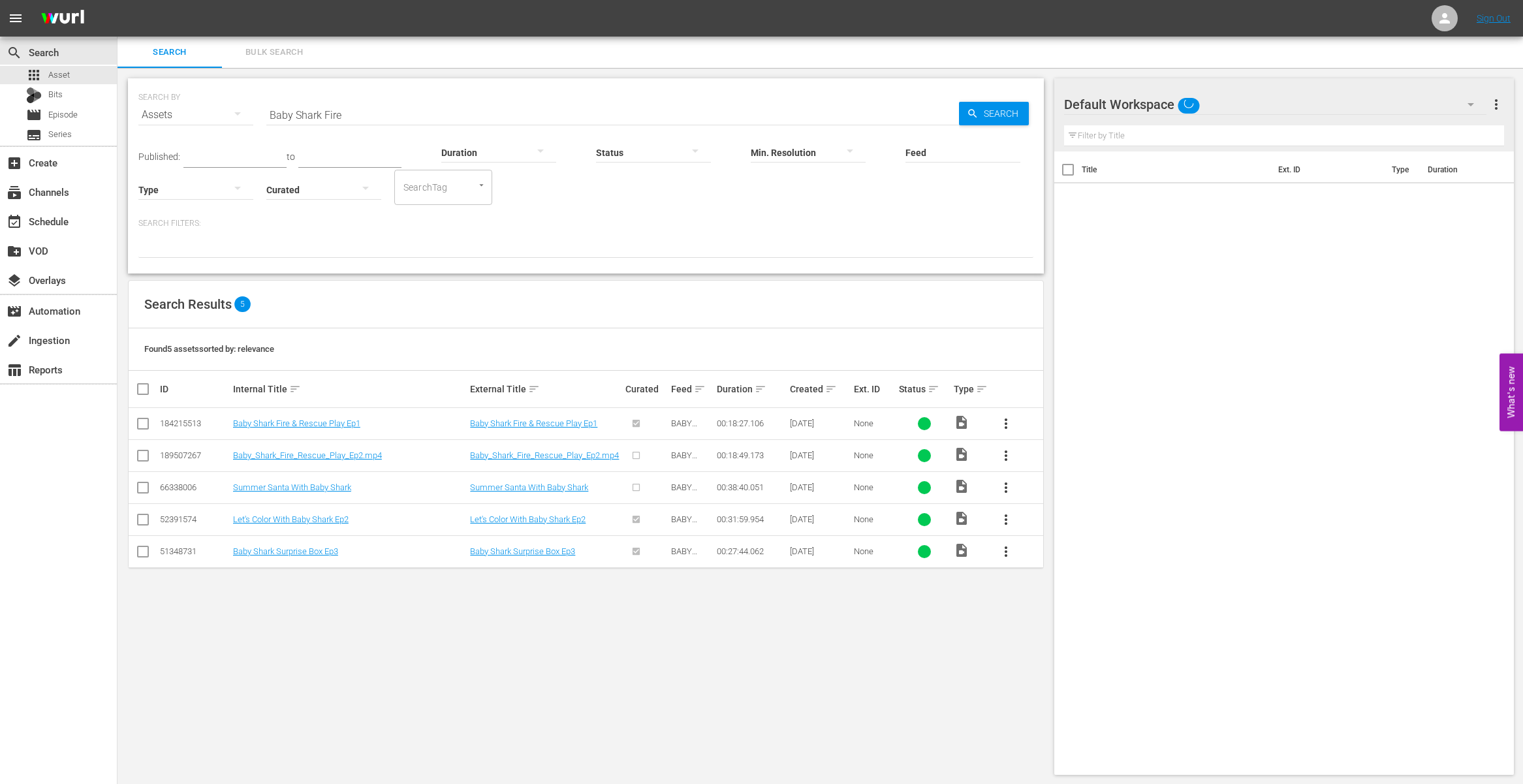
click at [420, 112] on input "Baby Shark Fire" at bounding box center [613, 115] width 693 height 31
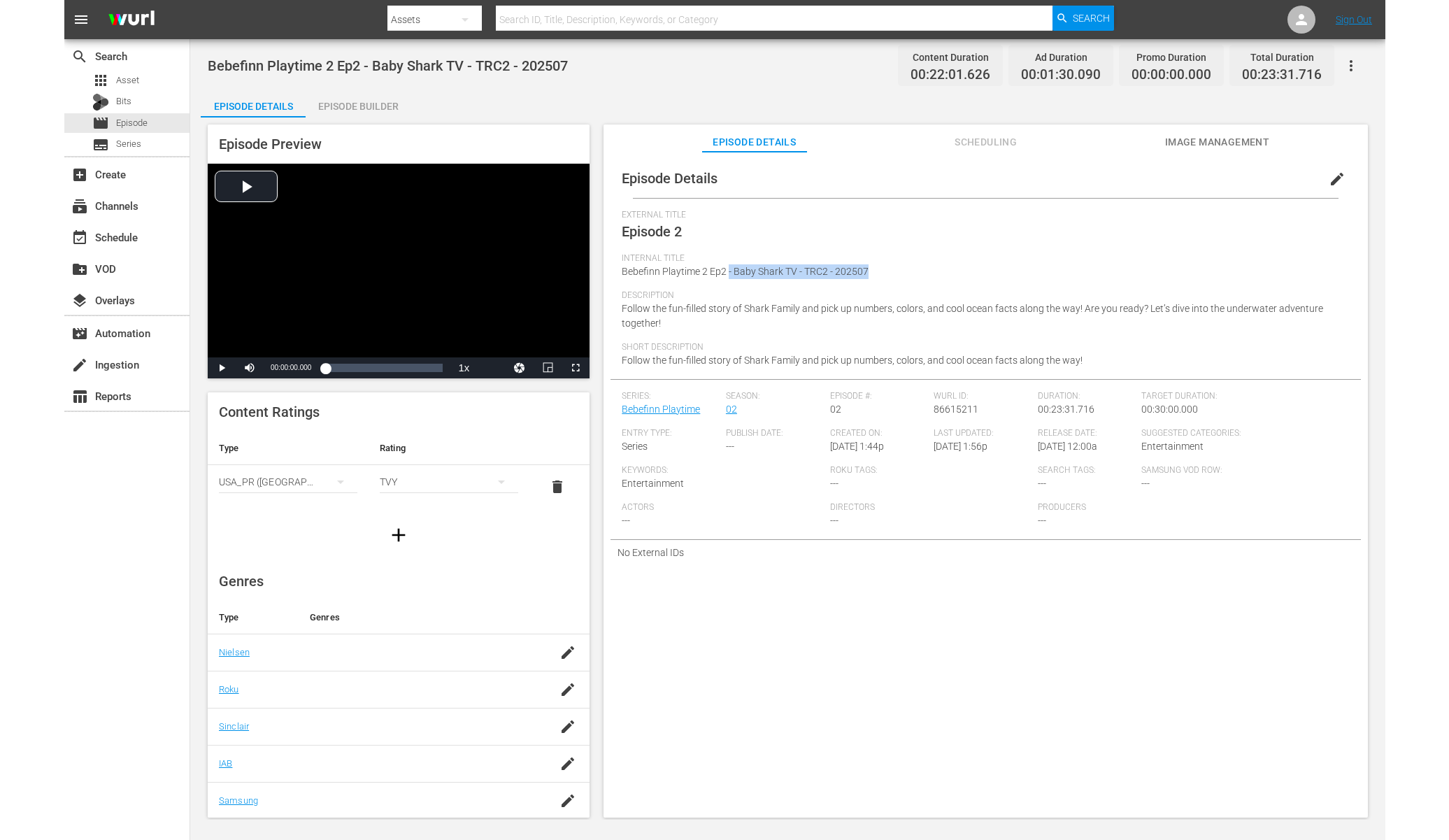
scroll to position [76, 0]
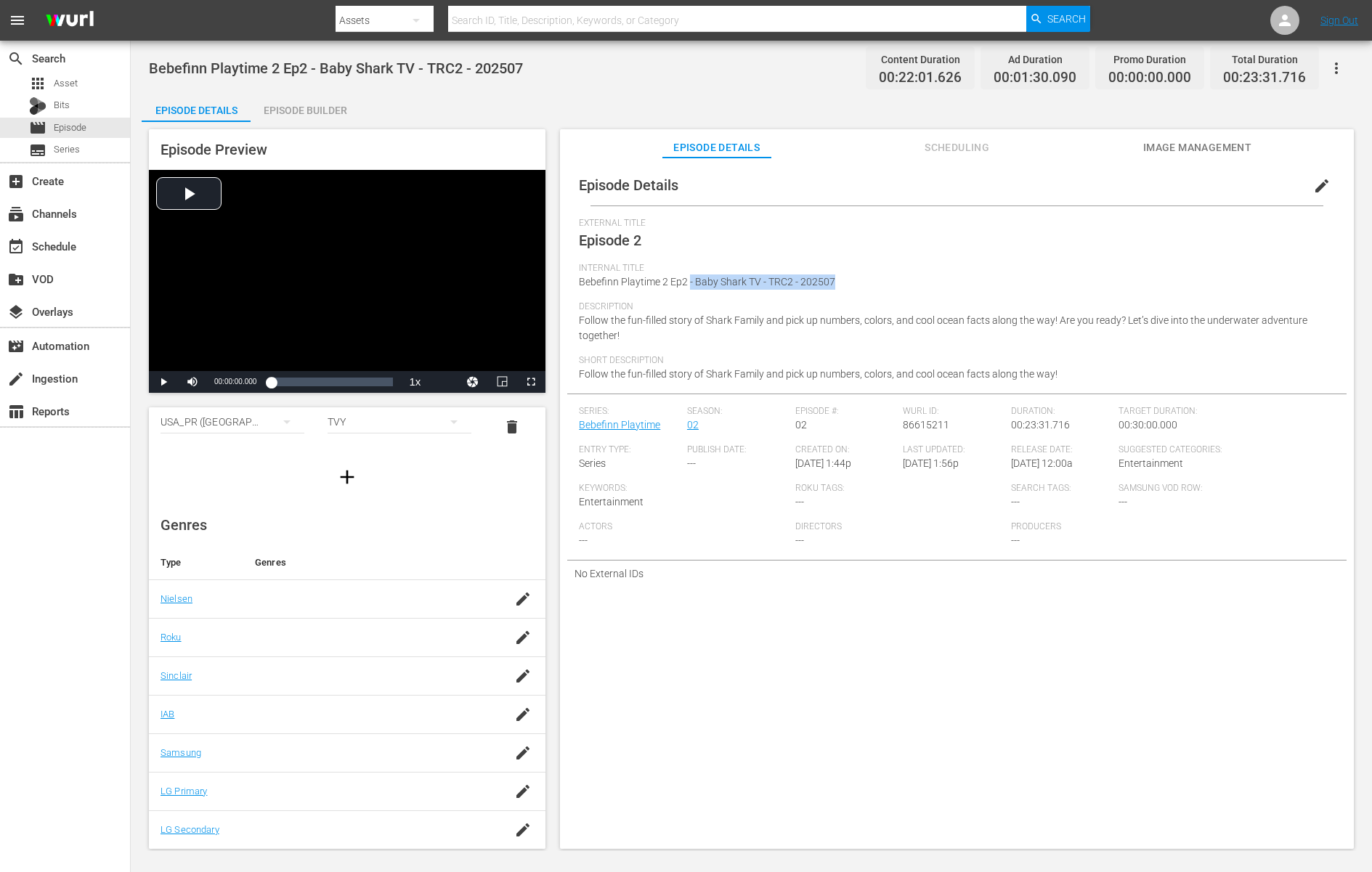
click at [814, 282] on span "Bebefinn Playtime 2 Ep2 - Baby Shark TV - TRC2 - 202507" at bounding box center [707, 282] width 256 height 11
drag, startPoint x: 841, startPoint y: 282, endPoint x: 687, endPoint y: 281, distance: 154.0
click at [687, 281] on div "Internal Title Bebefinn Playtime 2 Ep2 - Baby Shark TV - TRC2 - 202507" at bounding box center [957, 282] width 756 height 39
copy span "- Baby Shark TV - TRC2 - 202507"
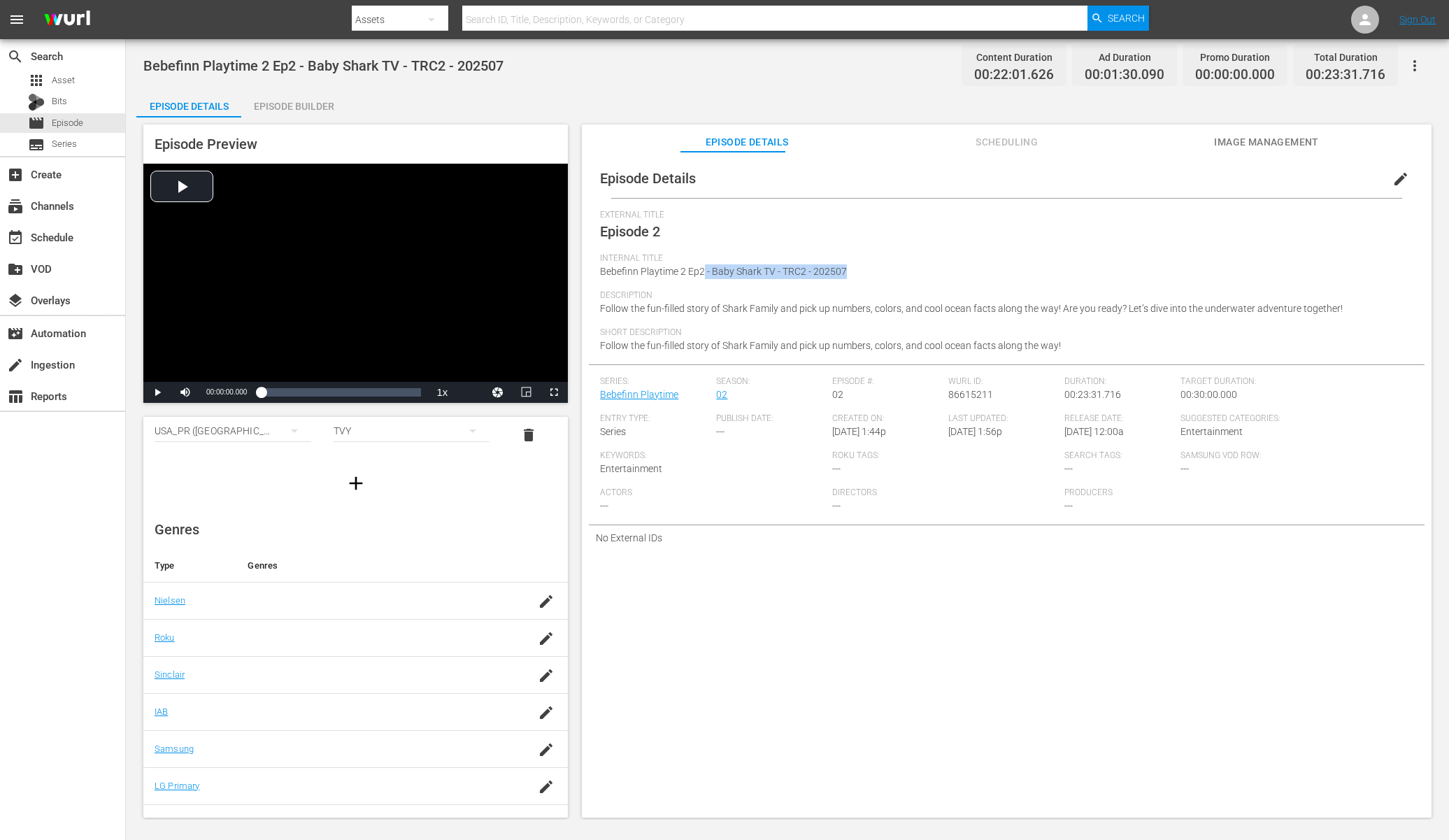
scroll to position [99, 0]
copy span "- Baby Shark TV - TRC2 - 202507"
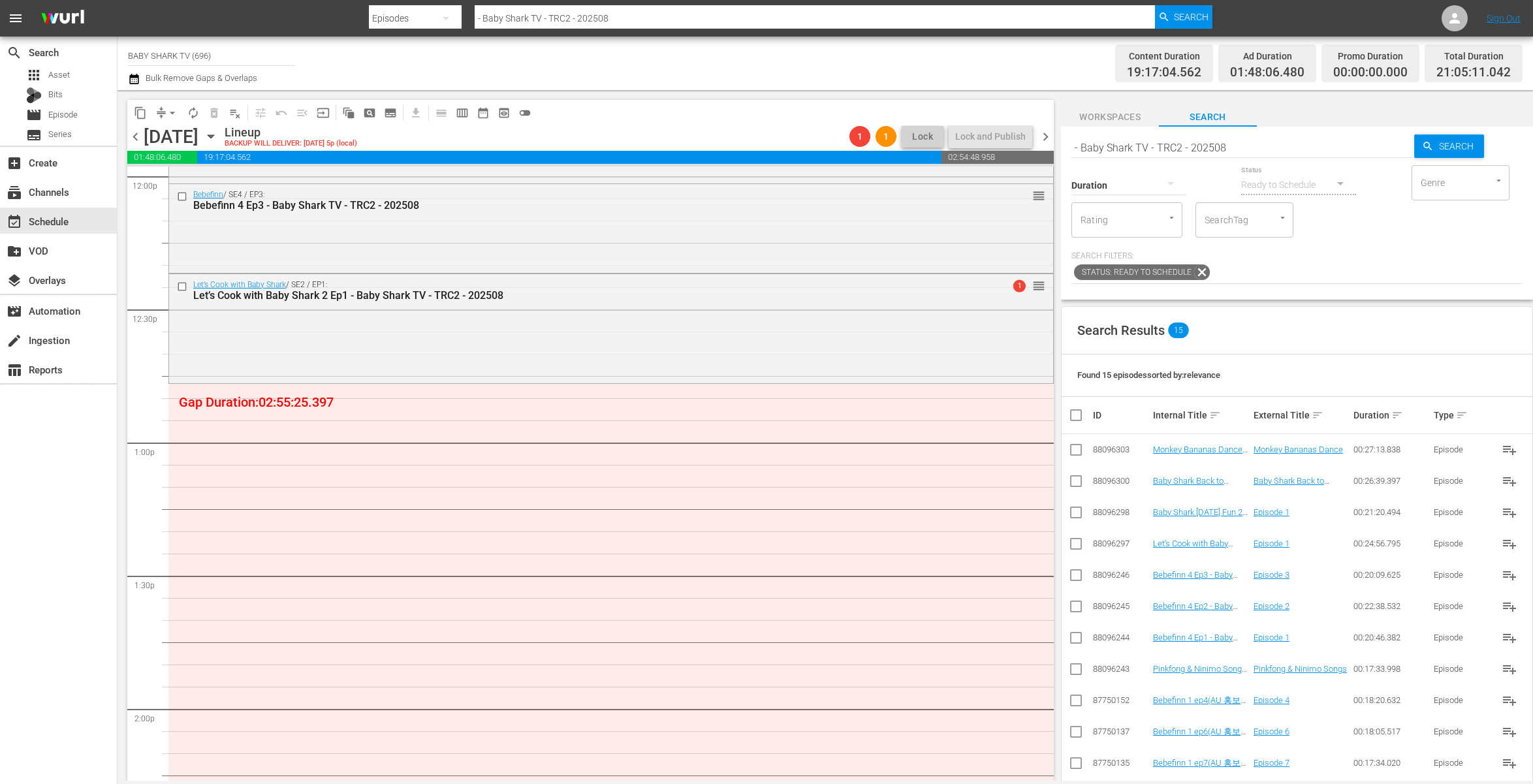
drag, startPoint x: 63, startPoint y: 18, endPoint x: 574, endPoint y: 2, distance: 511.3
click at [0, 0] on div "menu" at bounding box center [54, 18] width 107 height 37
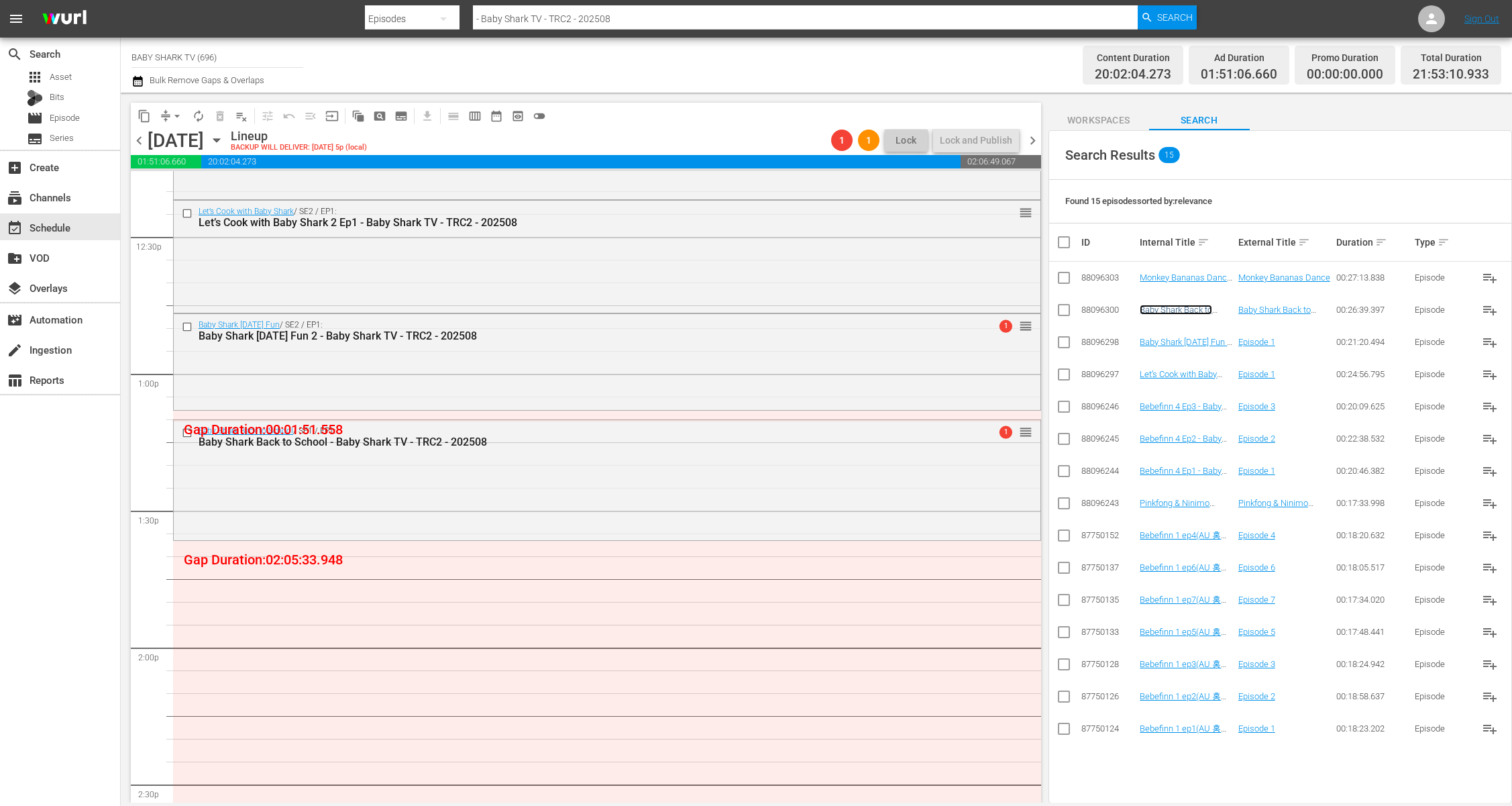
scroll to position [3532, 0]
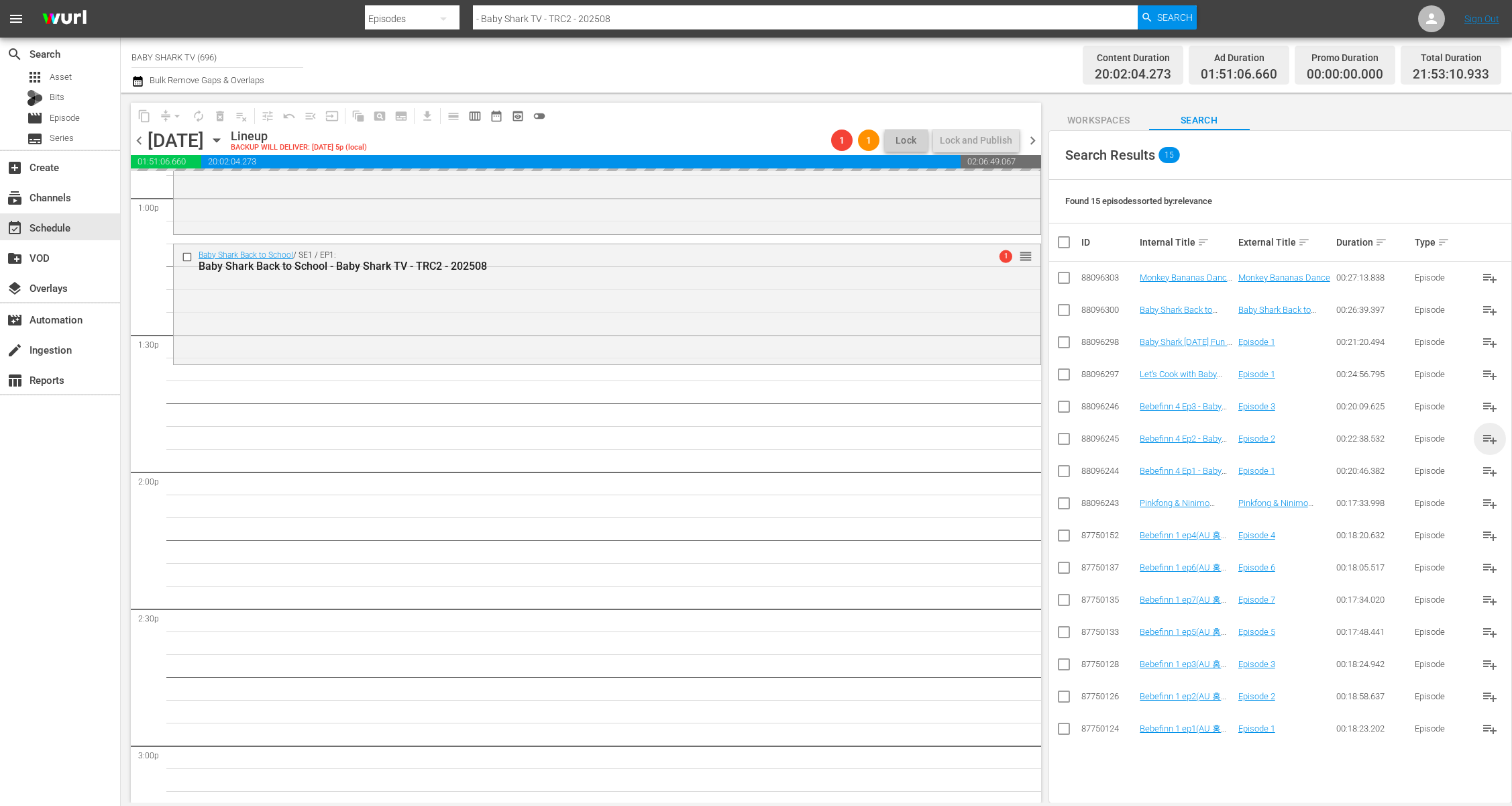
click at [1380, 434] on span "playlist_add" at bounding box center [1489, 439] width 16 height 16
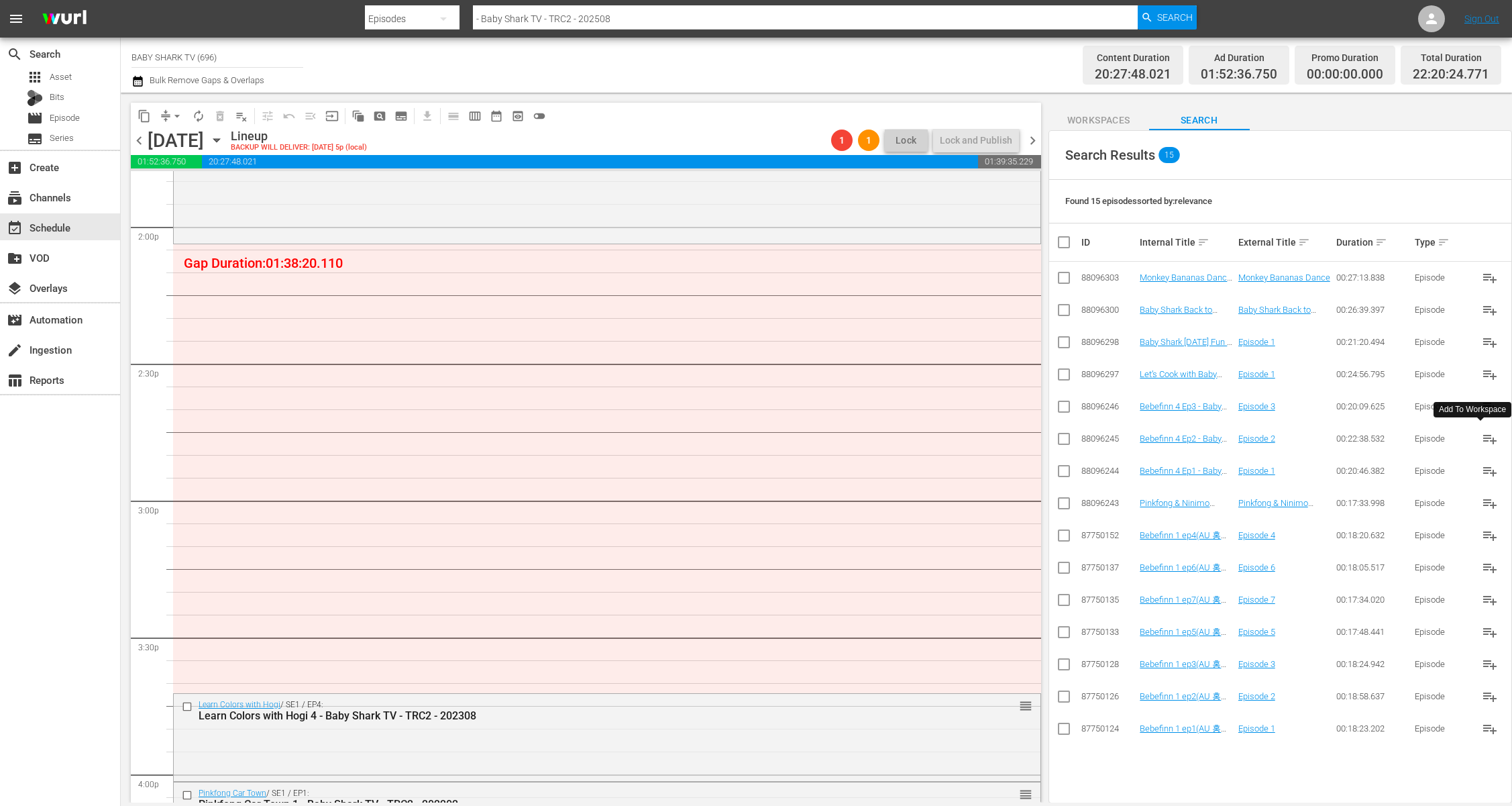
scroll to position [3906, 0]
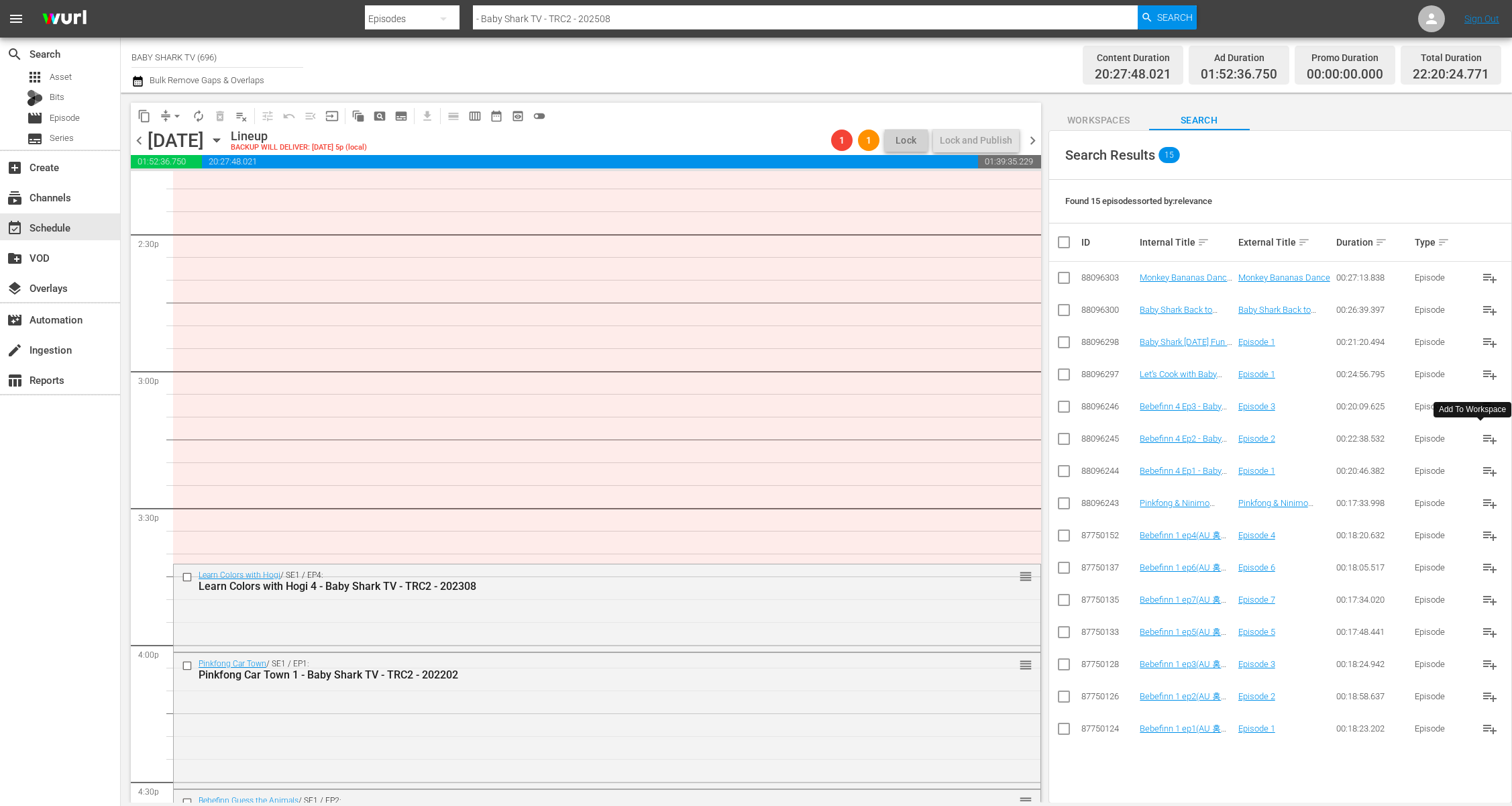
click at [1103, 118] on span "Workspaces" at bounding box center [1098, 120] width 101 height 17
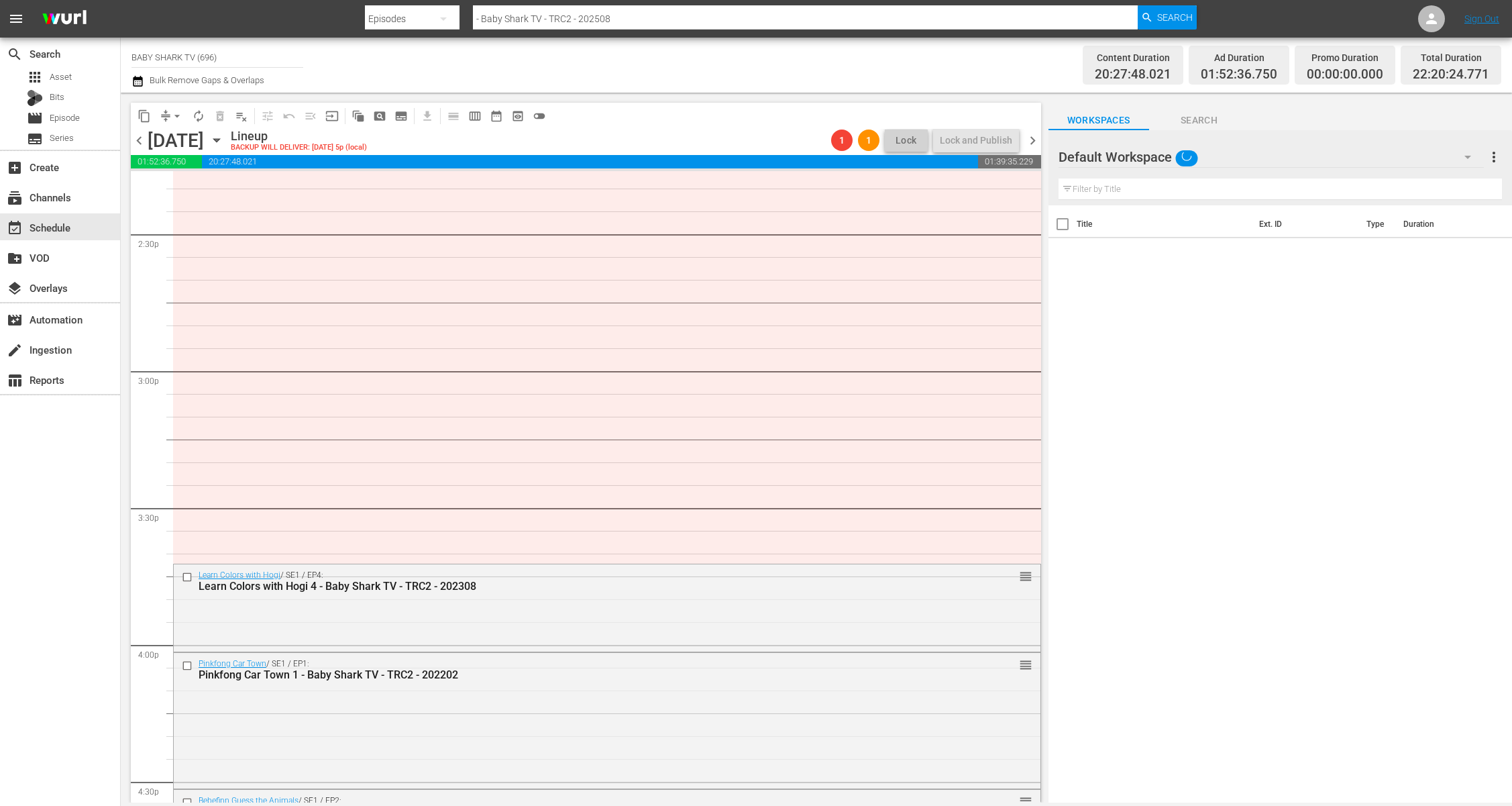
click at [1170, 104] on button "Search" at bounding box center [1199, 116] width 101 height 27
click at [1185, 124] on span "Search" at bounding box center [1199, 120] width 101 height 17
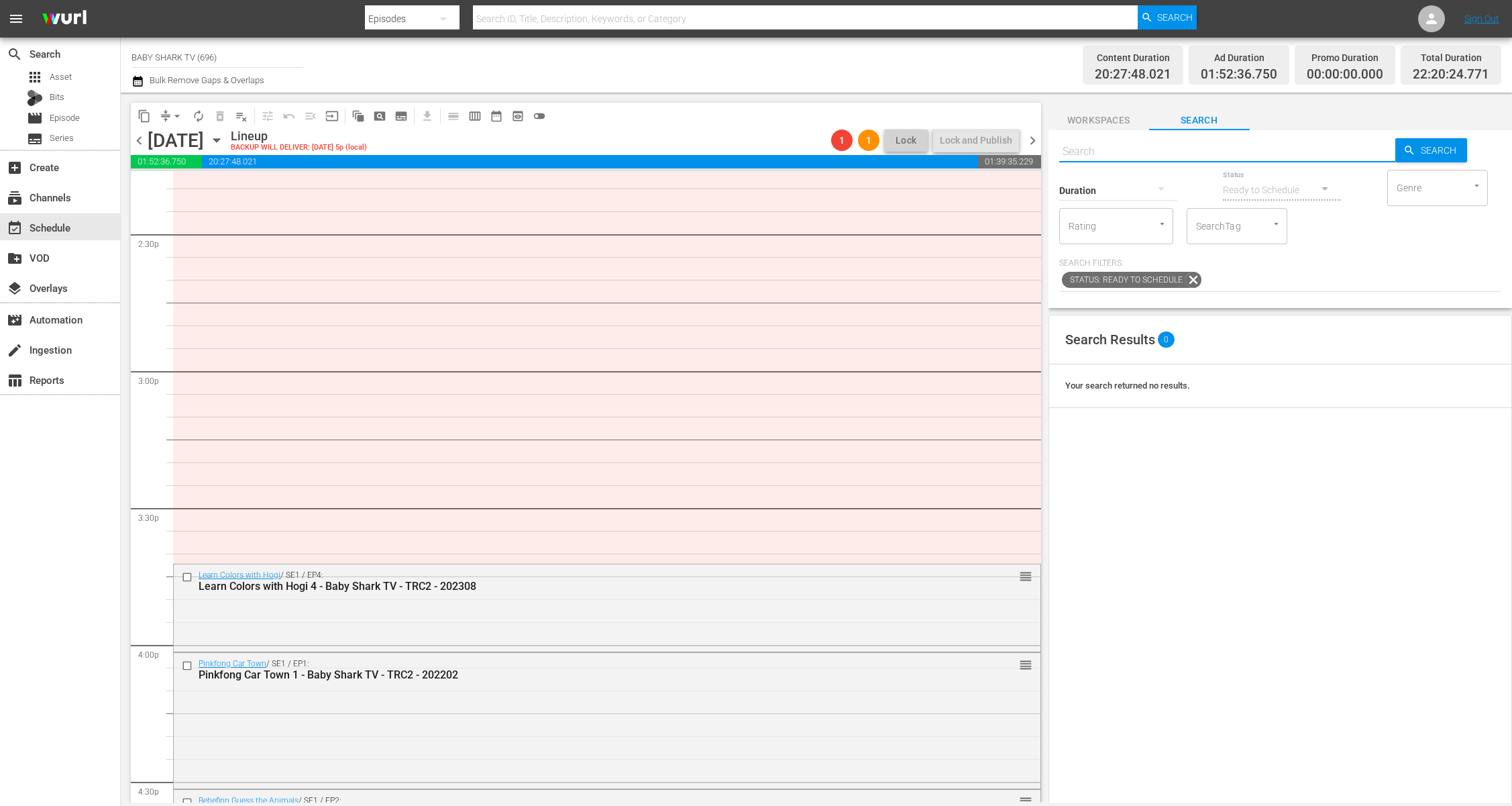
click at [1228, 149] on input "text" at bounding box center [1227, 151] width 336 height 32
paste input "Pinkfong Dinosaur Musical Stories 1"
type input "Pinkfong Dinosaur Musical Stories 1"
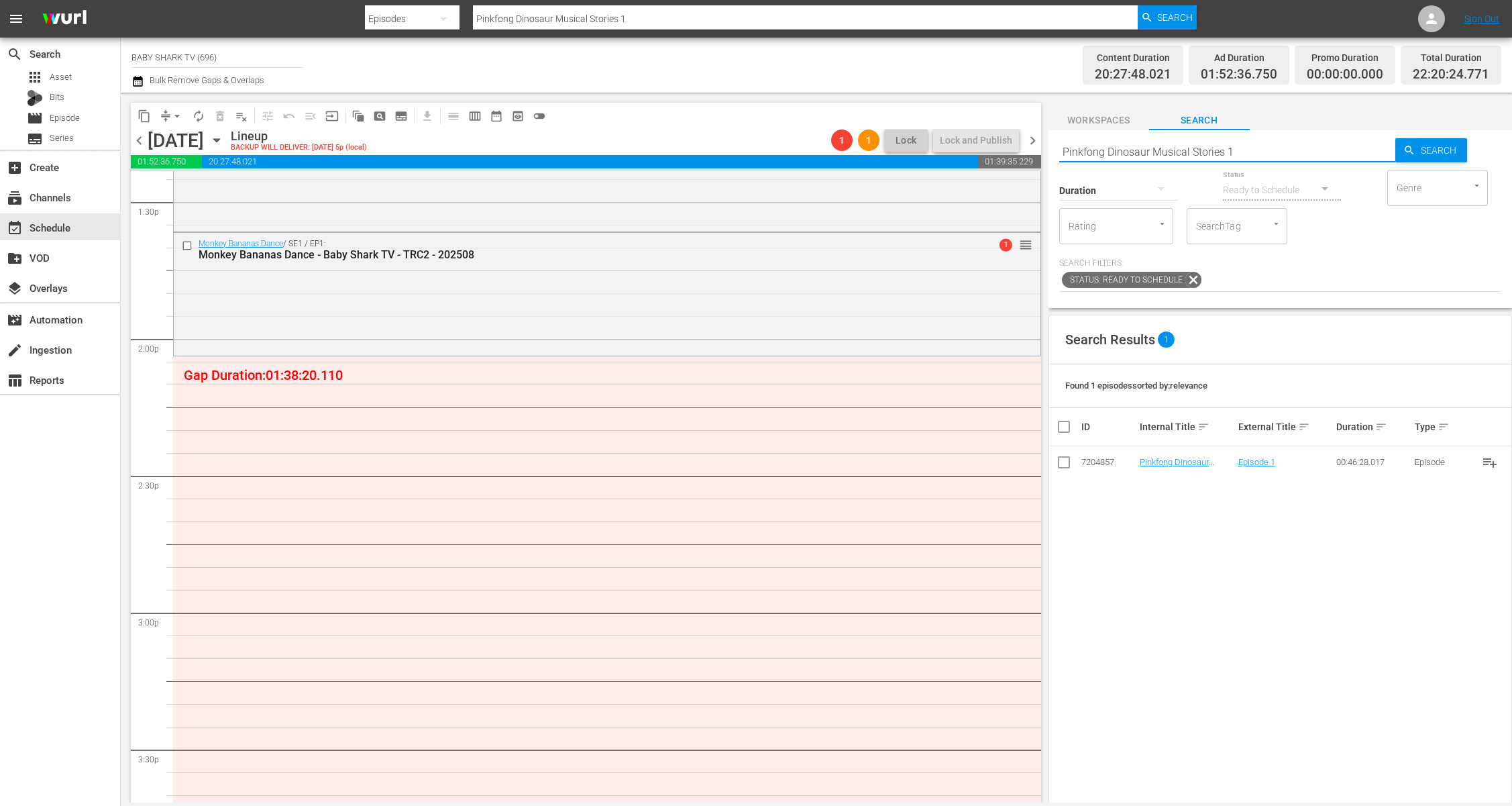
scroll to position [3665, 0]
click at [1169, 579] on div "Search Results 1 Found 1 episodes sorted by: relevance ID Internal Title sort E…" at bounding box center [1280, 651] width 463 height 673
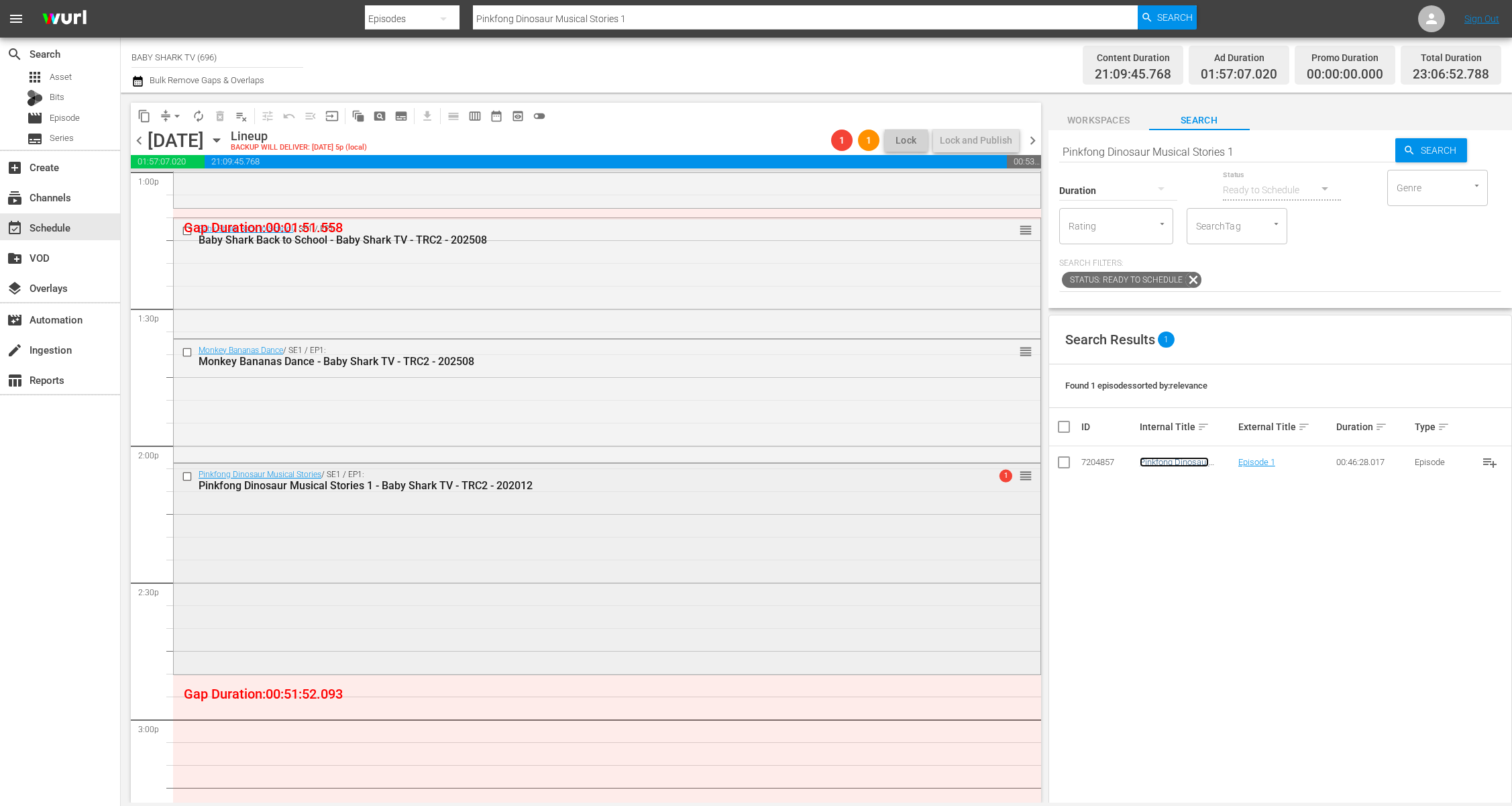
scroll to position [3832, 0]
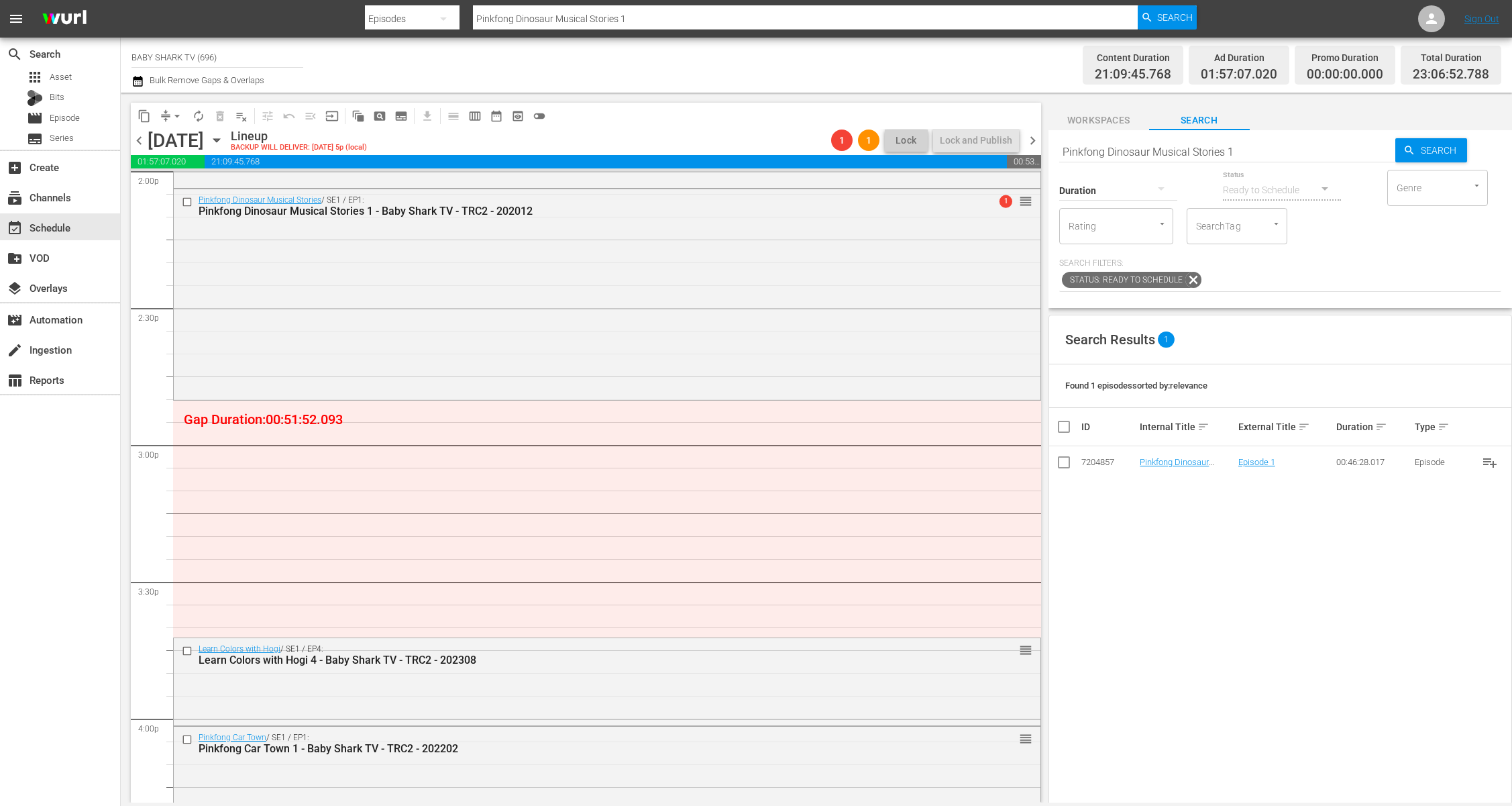
click at [1314, 163] on div "Status Ready to Schedule" at bounding box center [1281, 181] width 118 height 48
click at [1314, 161] on div "Status Ready to Schedule" at bounding box center [1281, 181] width 118 height 48
click at [1317, 154] on input "Pinkfong Dinosaur Musical Stories 1" at bounding box center [1227, 151] width 336 height 32
paste input "Dance with Pinkfong"
type input "Dance with Pinkfong 1"
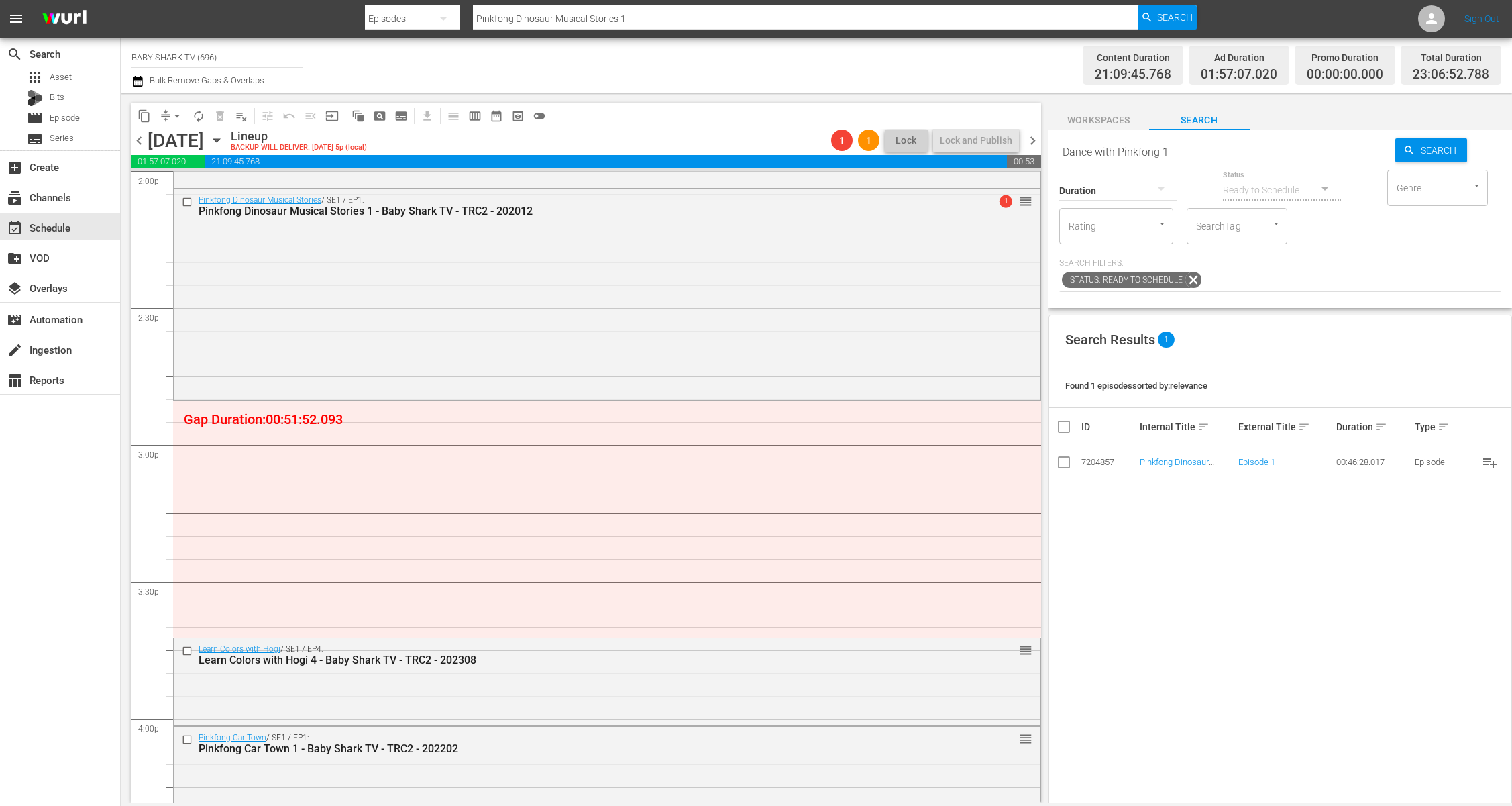
type input "Dance with Pinkfong 1"
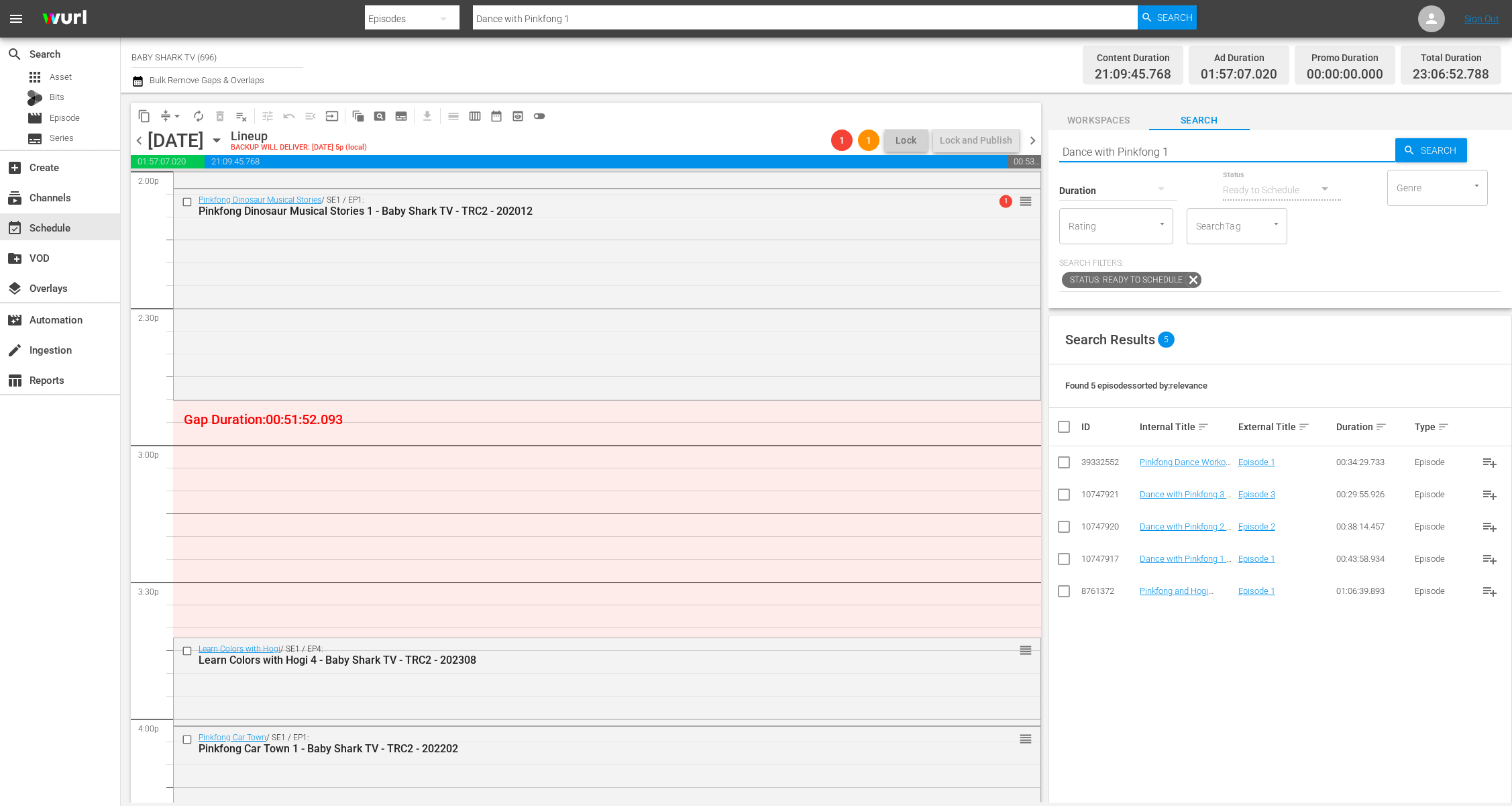
click at [1329, 343] on div "Search Results 5" at bounding box center [1280, 340] width 462 height 49
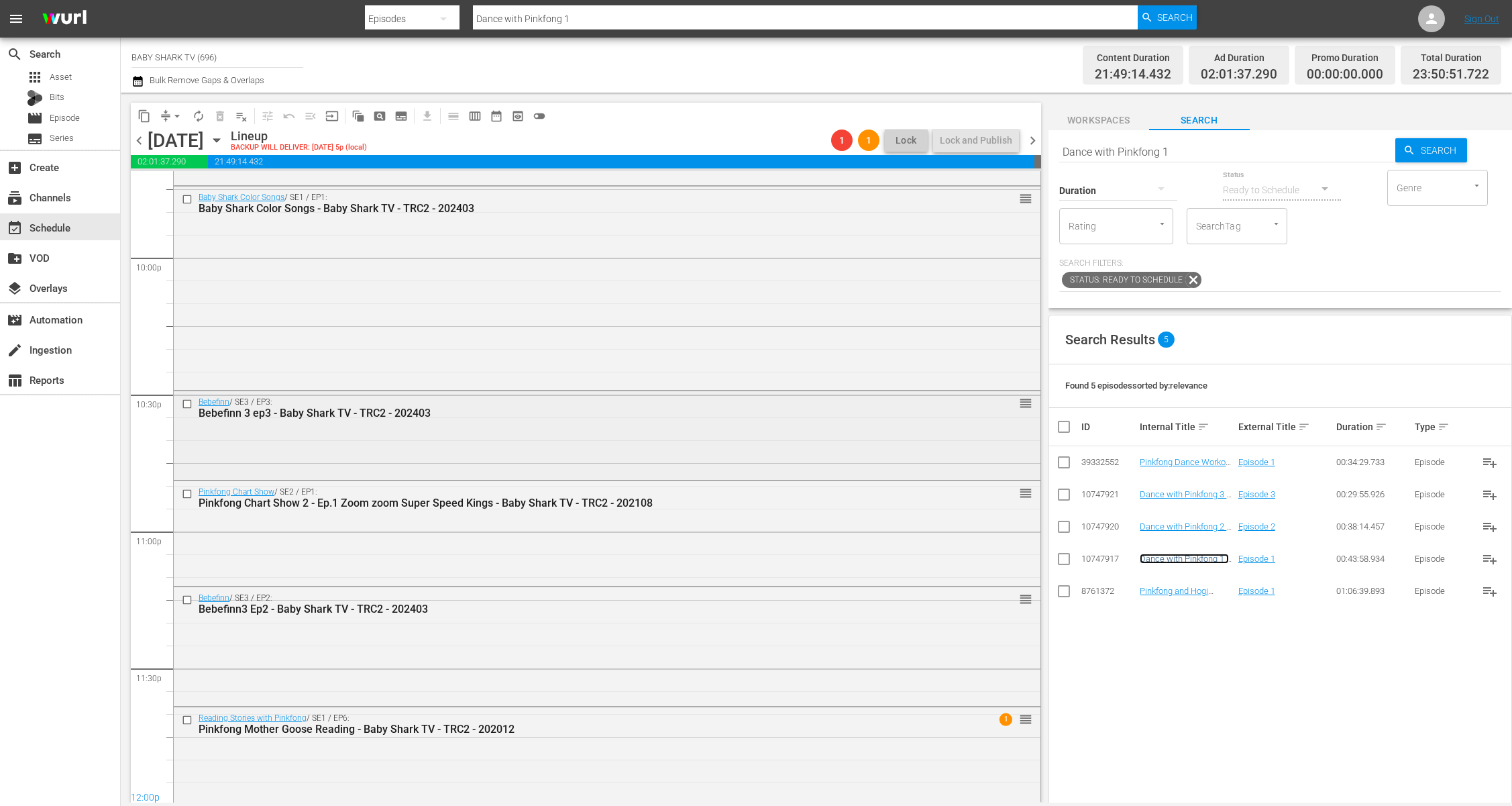
scroll to position [5940, 0]
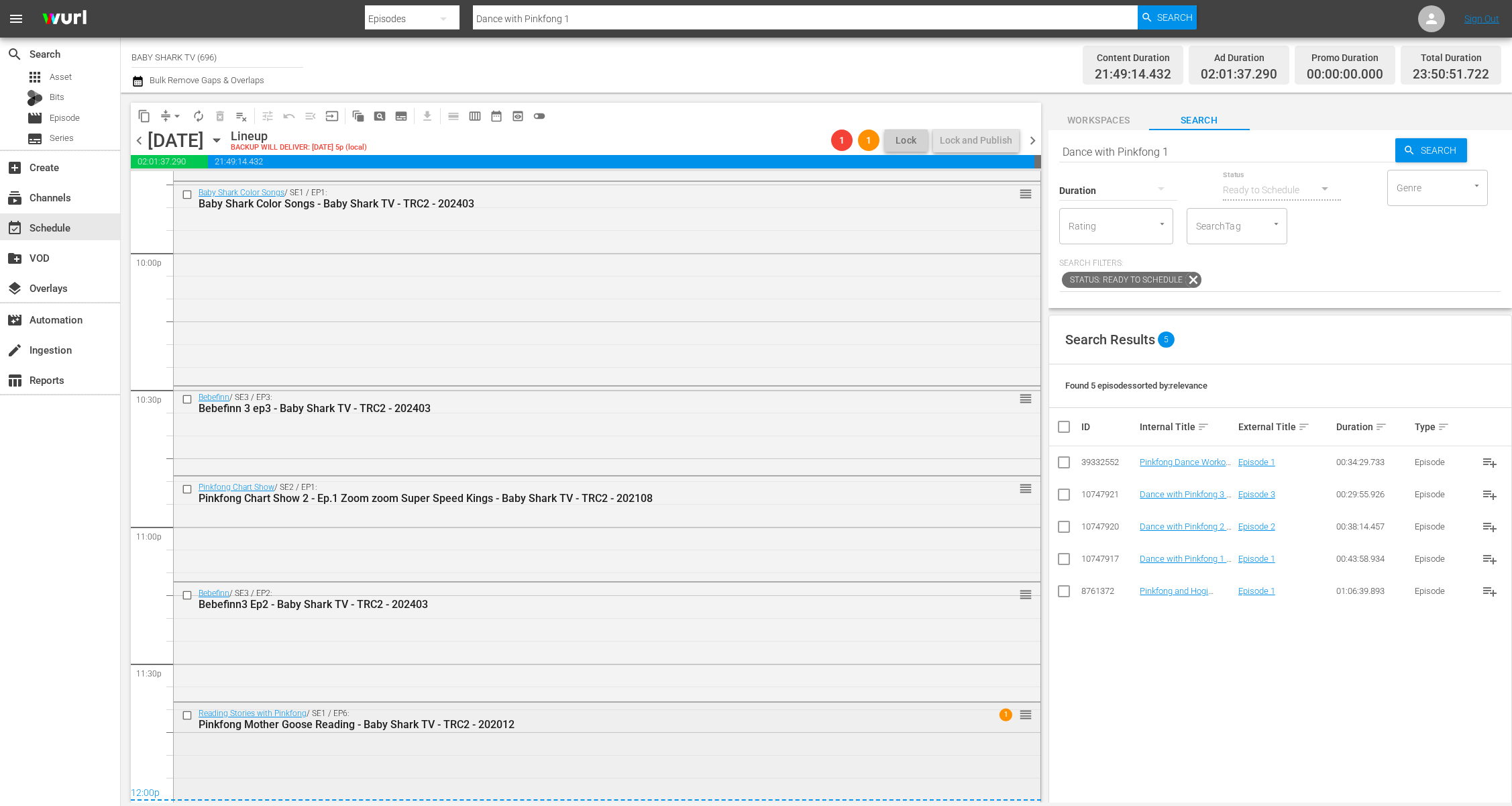
click at [586, 719] on div "Pinkfong Mother Goose Reading - Baby Shark TV - TRC2 - 202012" at bounding box center [581, 724] width 766 height 13
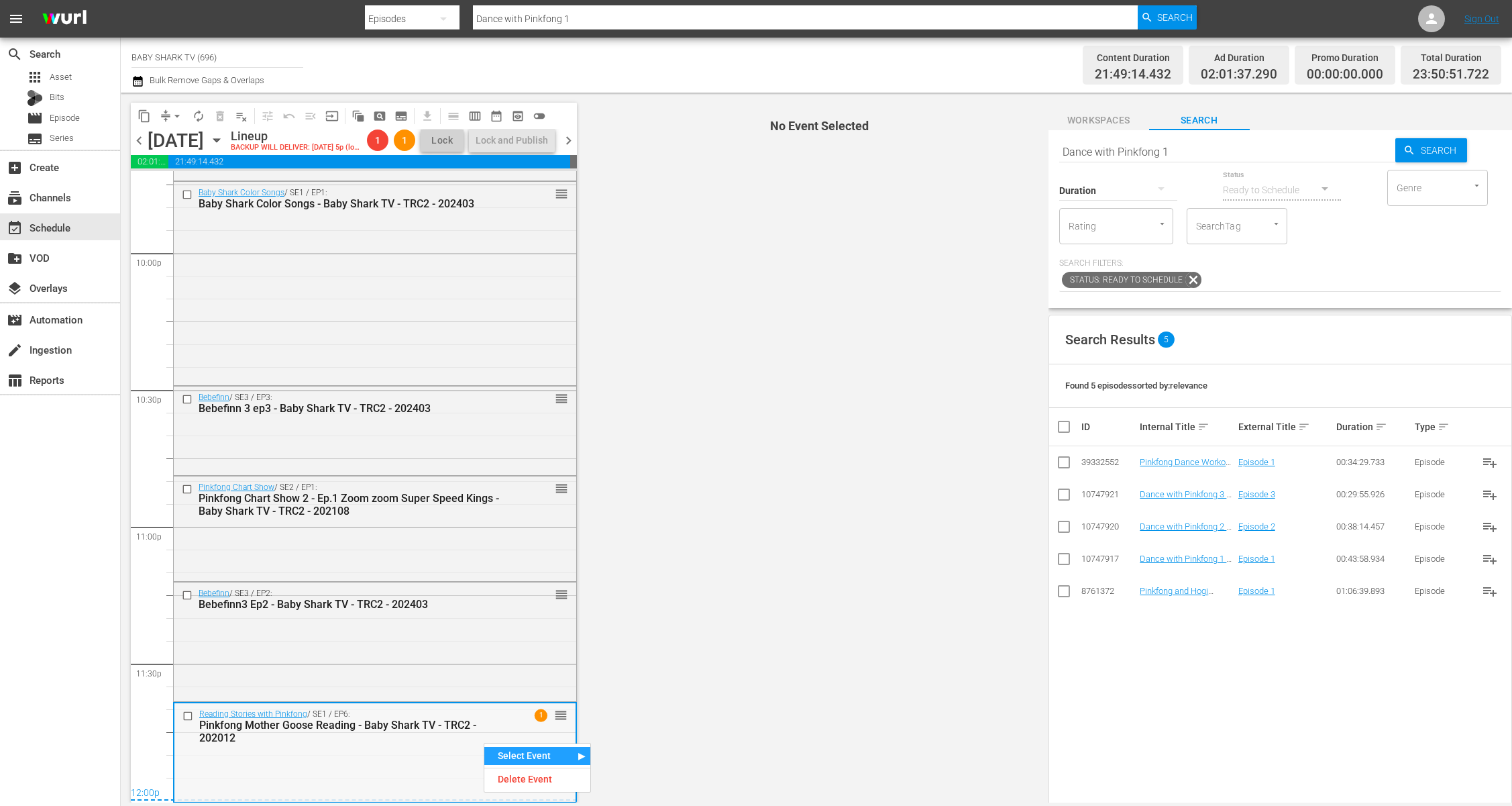
click at [448, 752] on div "Reading Stories with Pinkfong / SE1 / EP6: Pinkfong Mother Goose Reading - Baby…" at bounding box center [375, 751] width 401 height 97
click at [479, 771] on div "Reading Stories with Pinkfong / SE1 / EP6: Pinkfong Mother Goose Reading - Baby…" at bounding box center [375, 751] width 401 height 97
drag, startPoint x: 448, startPoint y: 752, endPoint x: 477, endPoint y: 770, distance: 34.1
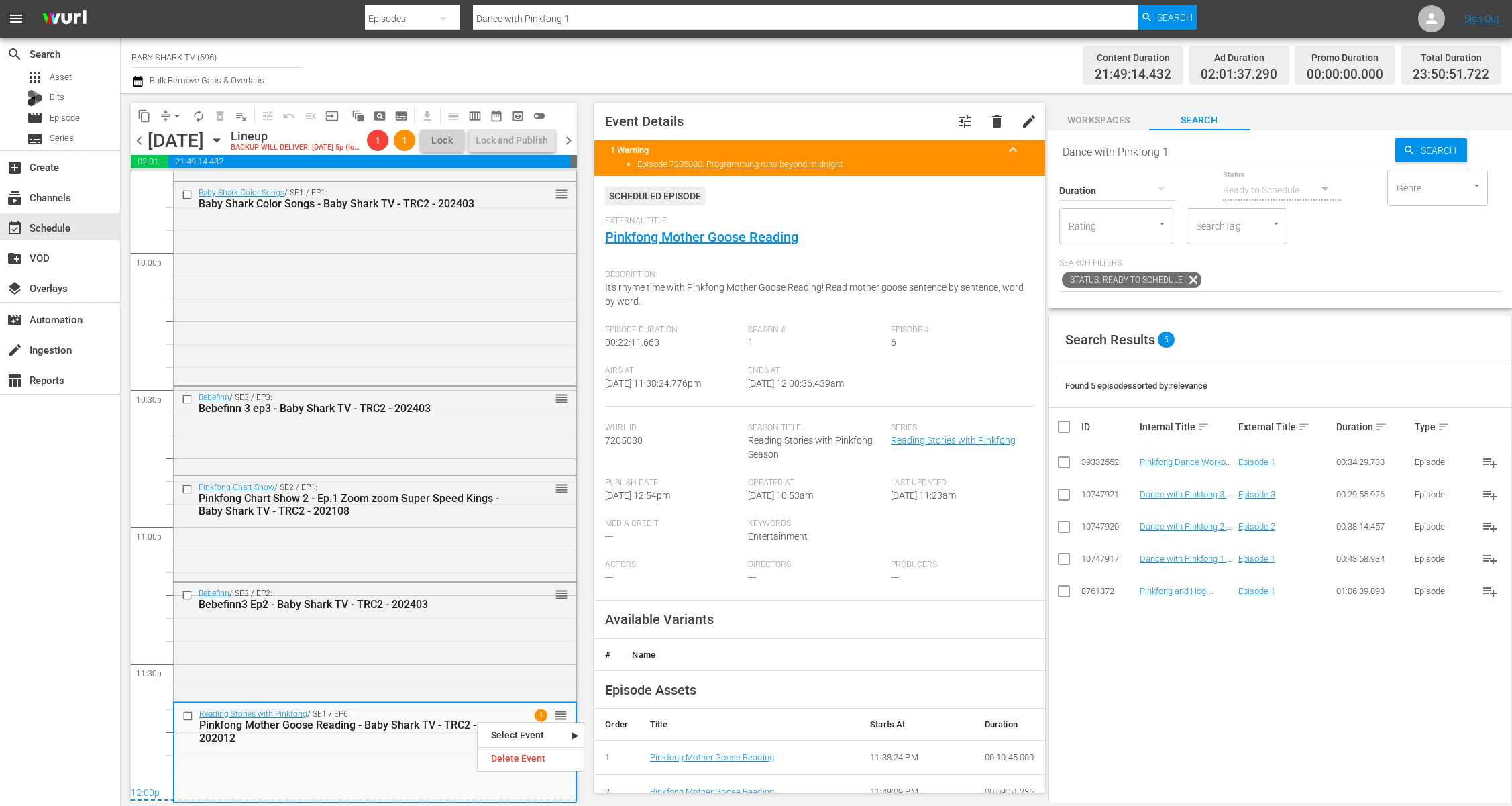
drag, startPoint x: 417, startPoint y: 743, endPoint x: 464, endPoint y: 778, distance: 58.6
click at [486, 779] on div "Delete Event" at bounding box center [469, 781] width 106 height 18
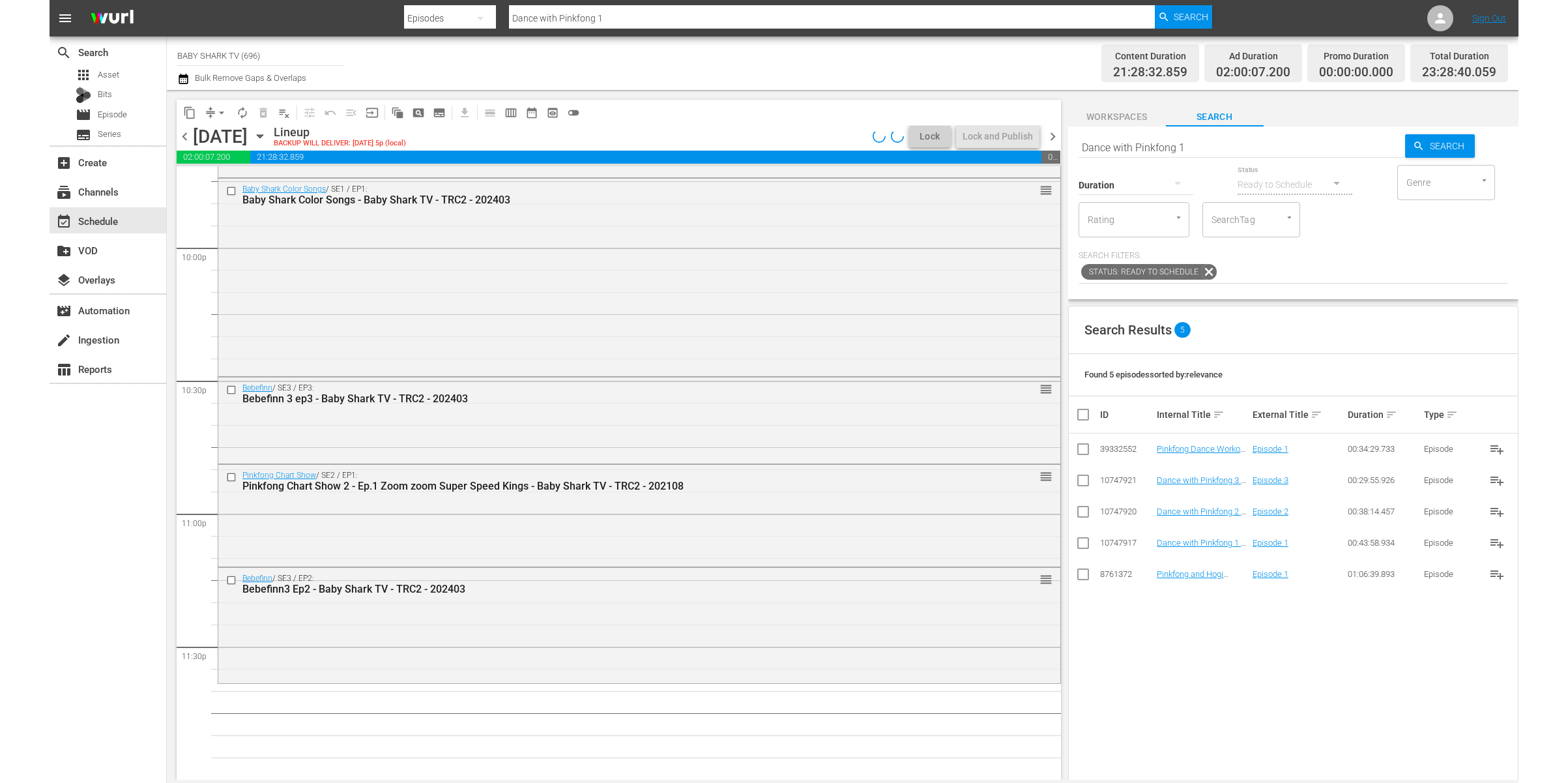
scroll to position [5768, 0]
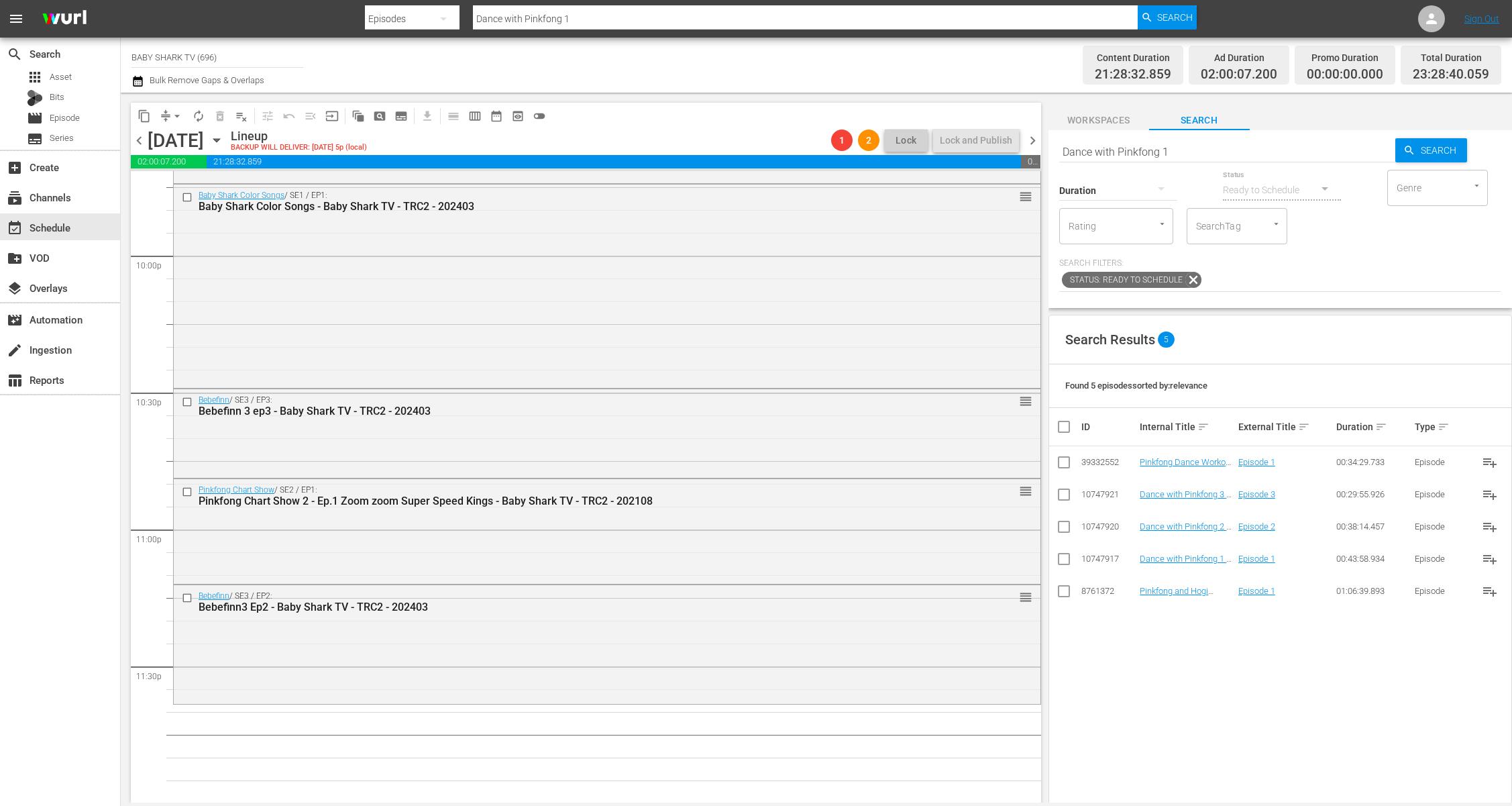
click at [1265, 154] on input "Dance with Pinkfong 1" at bounding box center [1227, 151] width 336 height 32
paste input "Bebefinn Nursery Rhymes"
type input "Bebefinn Nursery Rhymes"
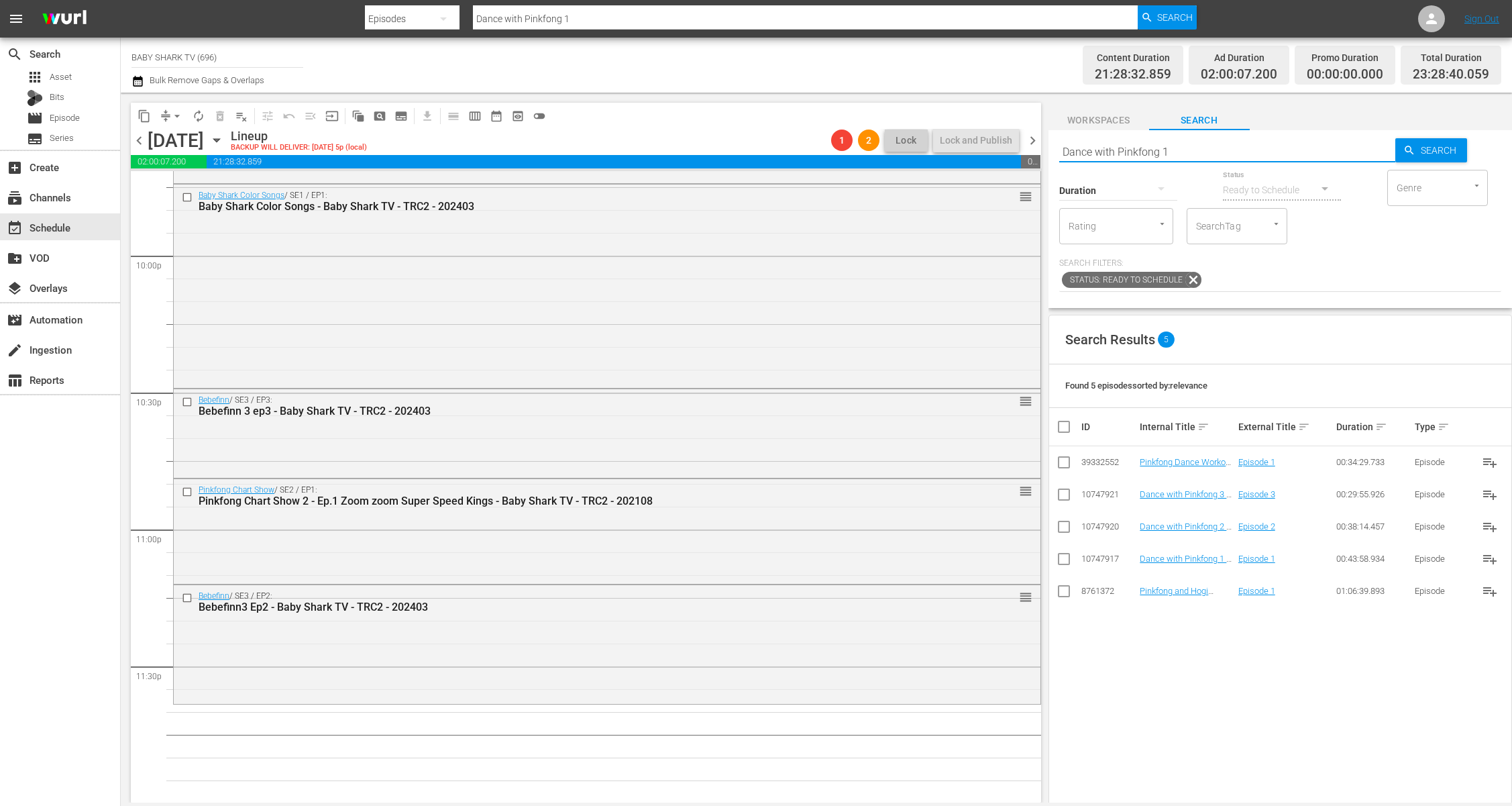
click at [1380, 152] on span "Search" at bounding box center [1440, 150] width 52 height 24
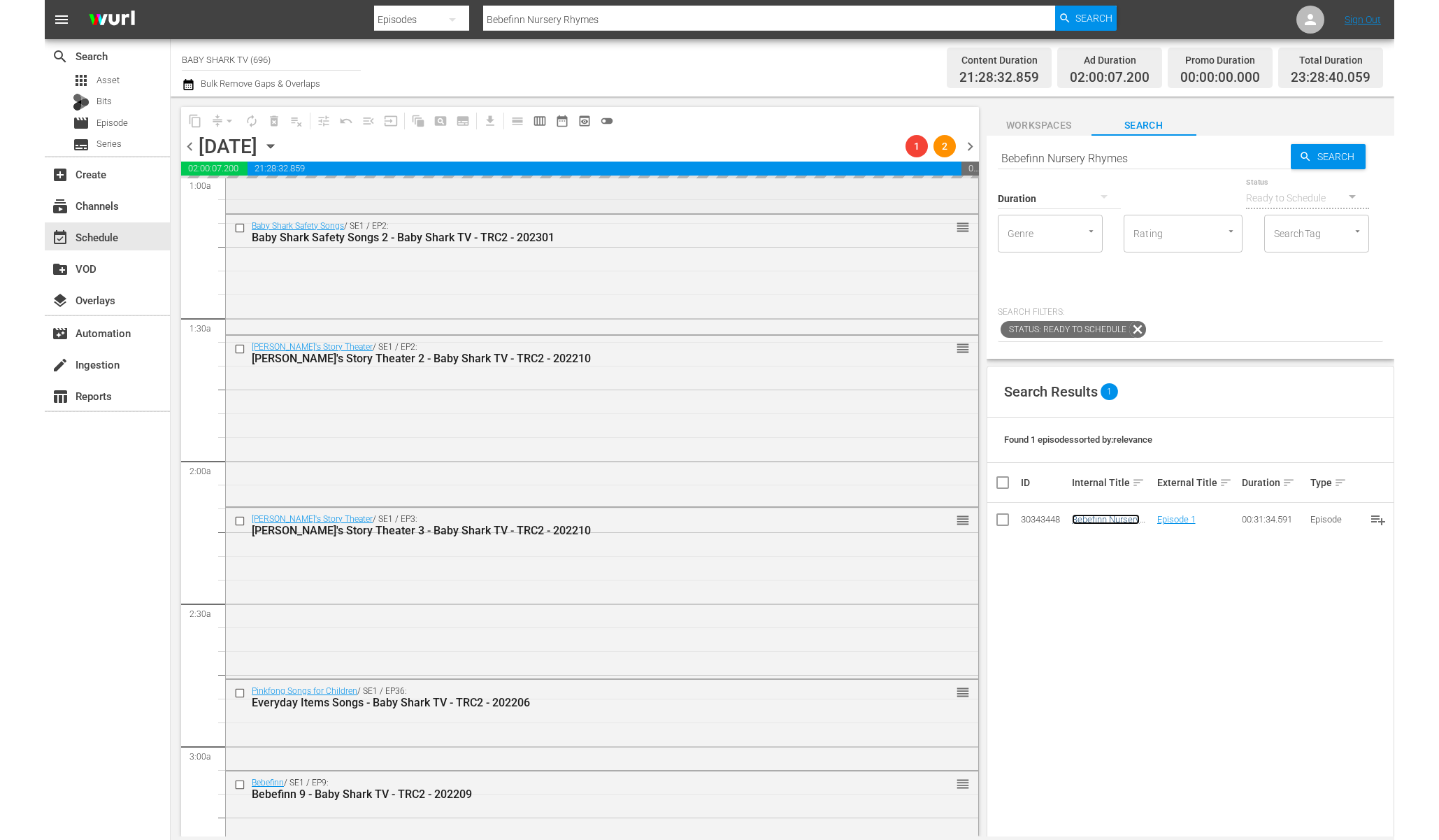
scroll to position [0, 0]
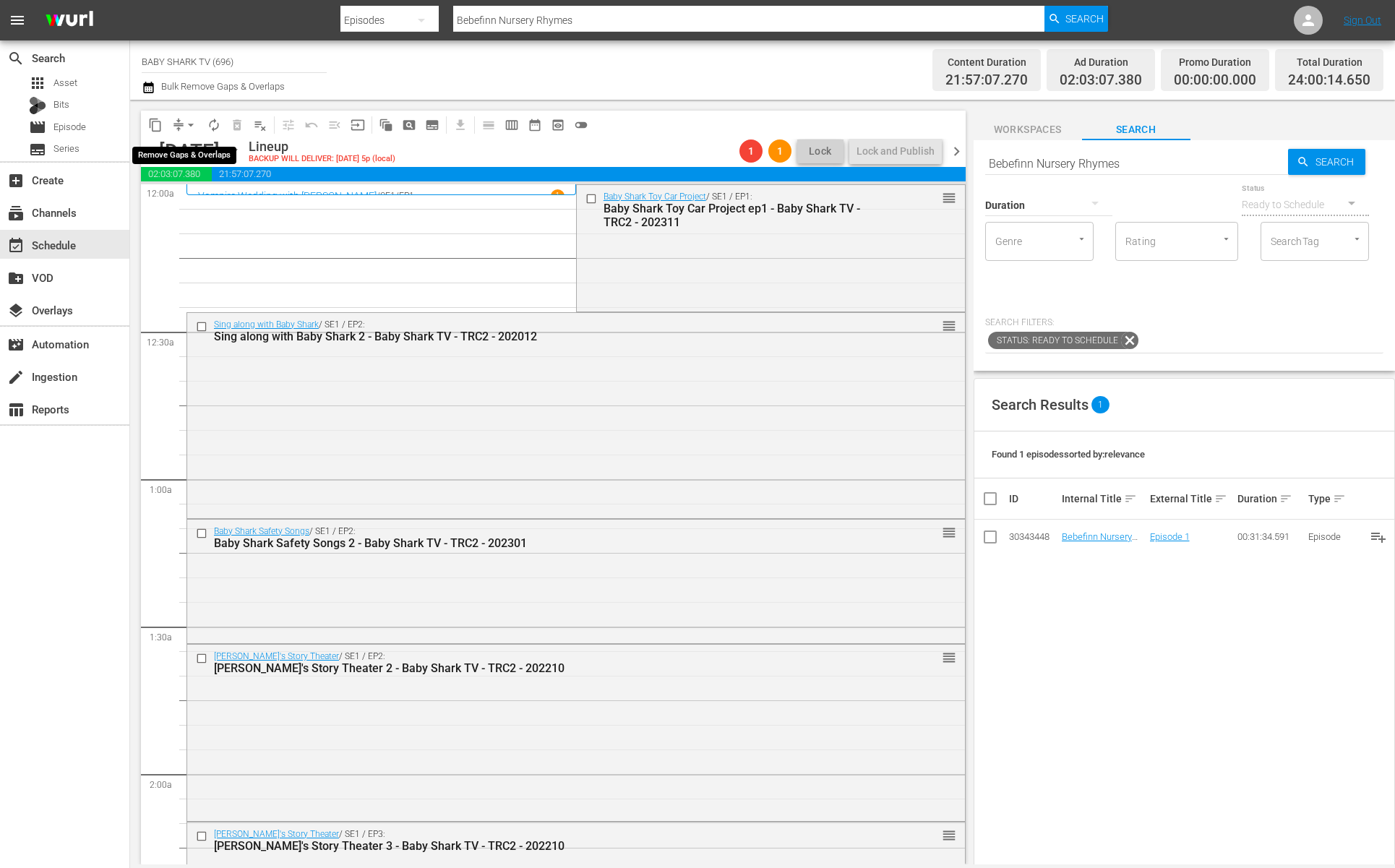
click at [188, 129] on span "arrow_drop_down" at bounding box center [190, 124] width 14 height 14
click at [228, 144] on li "Align to Midnight" at bounding box center [191, 153] width 152 height 24
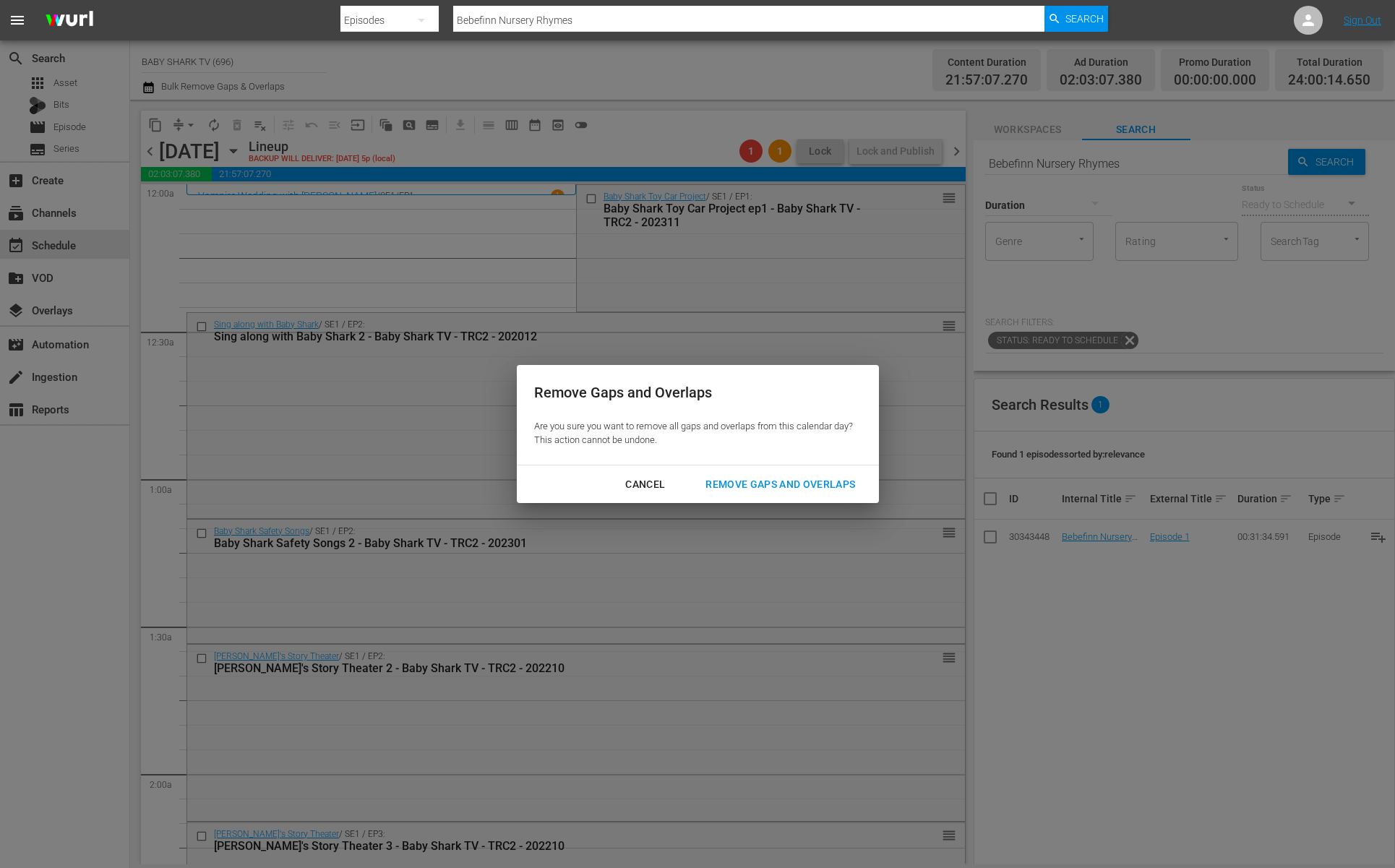
click at [822, 476] on div "Remove Gaps and Overlaps" at bounding box center [780, 484] width 172 height 18
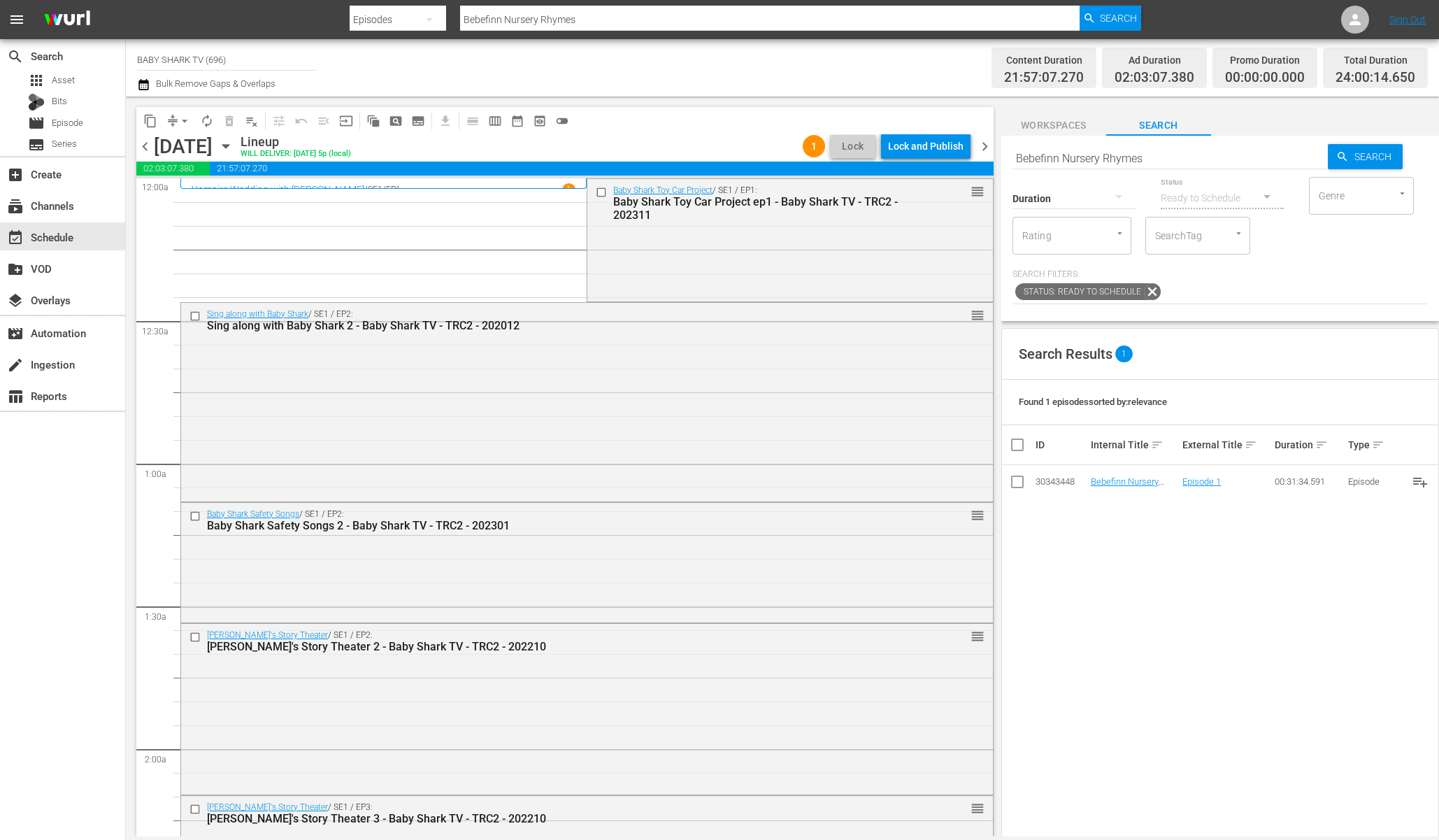
click at [705, 138] on div "Lineup WILL DELIVER: 8/17 @ 5p (local)" at bounding box center [519, 146] width 557 height 24
click at [911, 145] on div "Lock and Publish" at bounding box center [926, 147] width 76 height 26
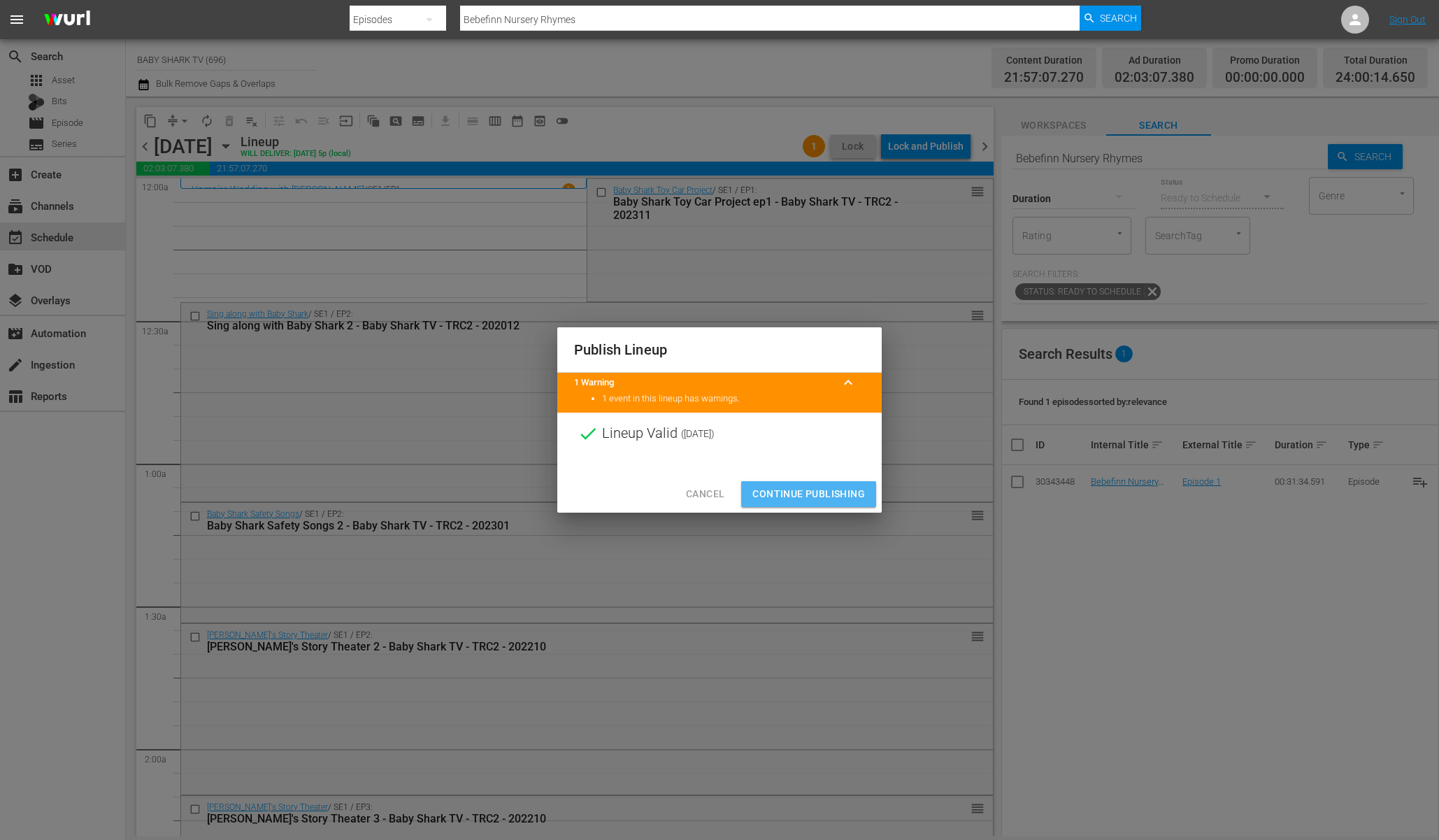
click at [832, 502] on button "Continue Publishing" at bounding box center [808, 494] width 135 height 26
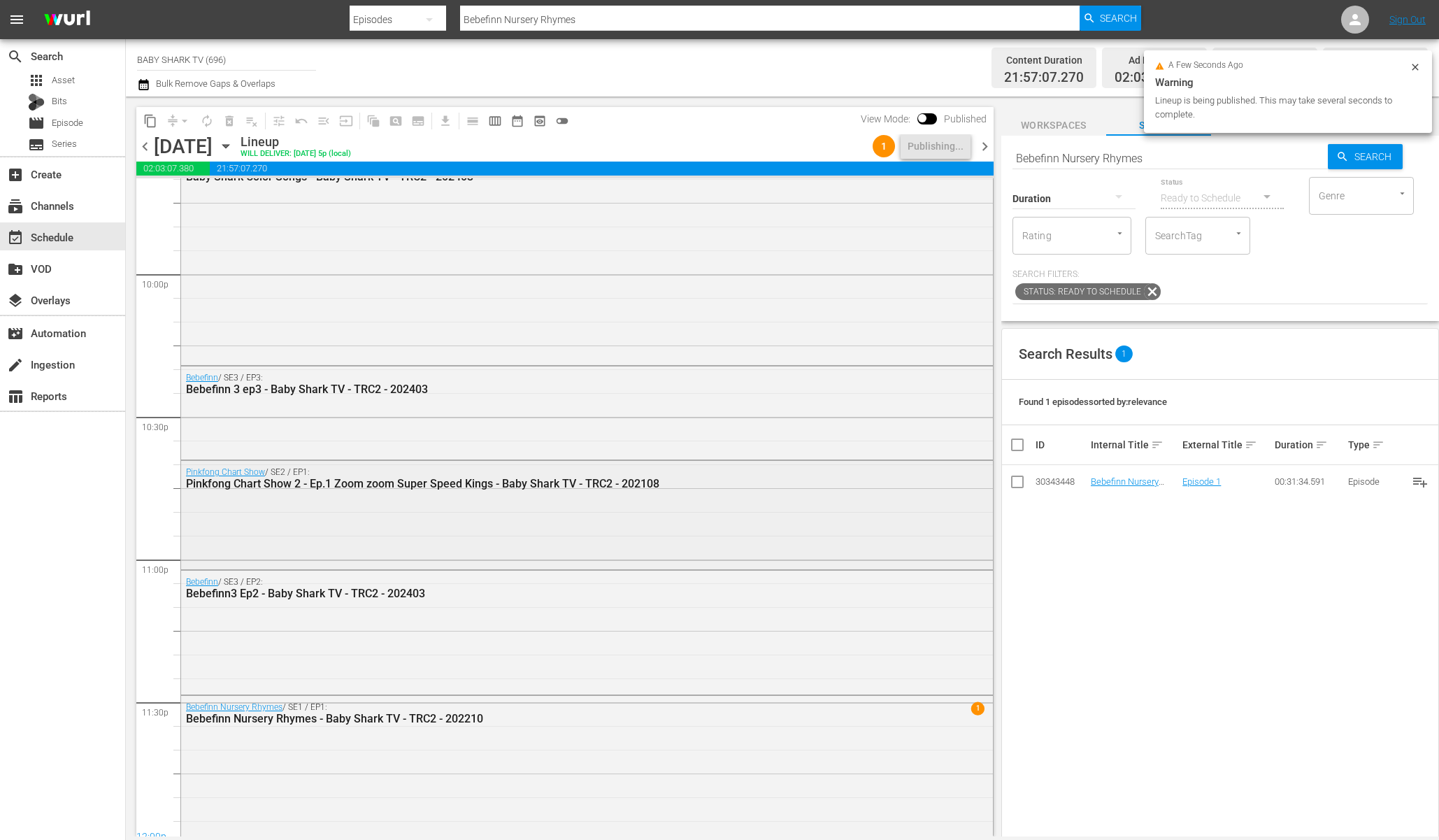
scroll to position [6189, 0]
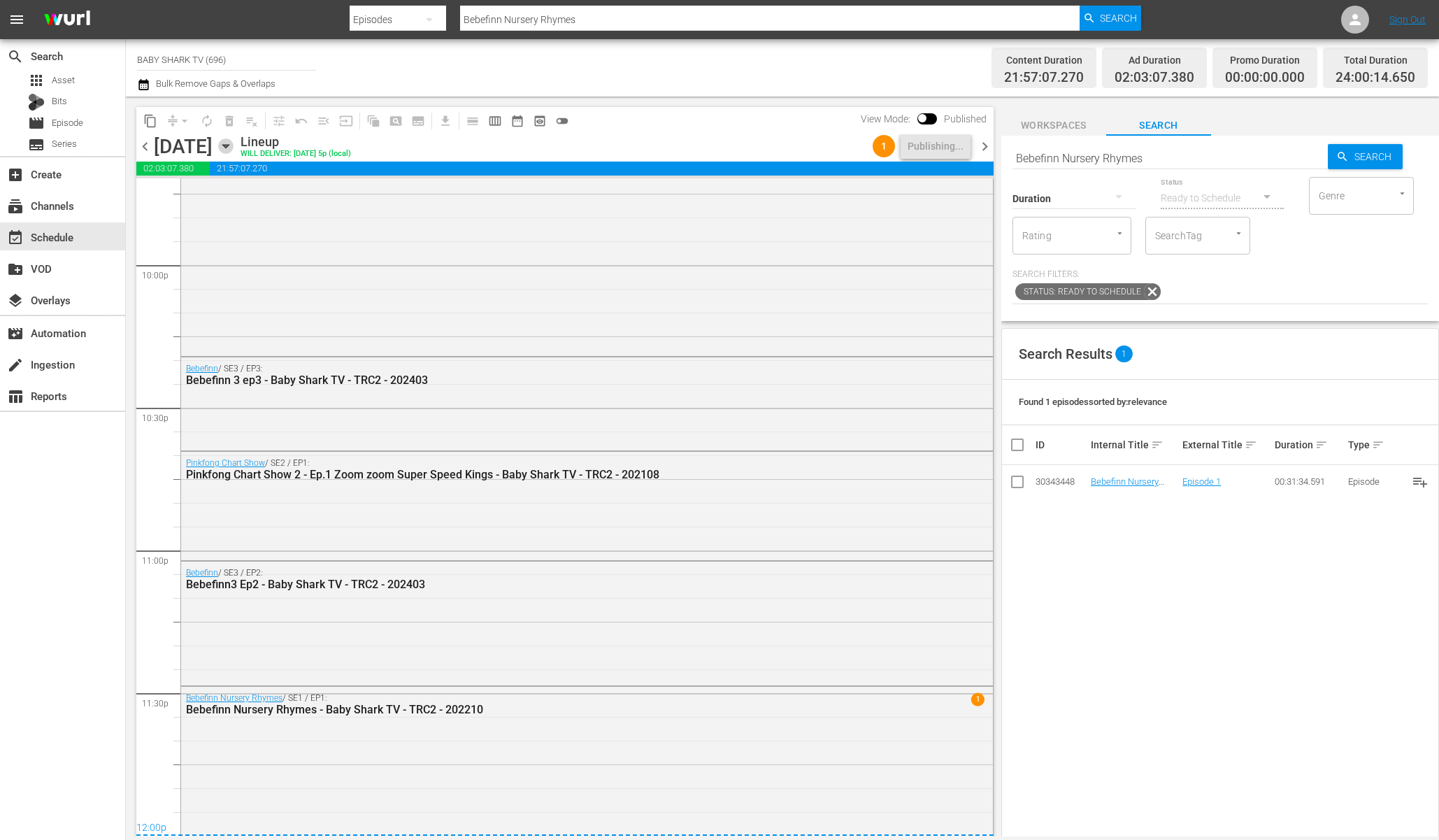
click at [233, 150] on icon "button" at bounding box center [225, 146] width 15 height 15
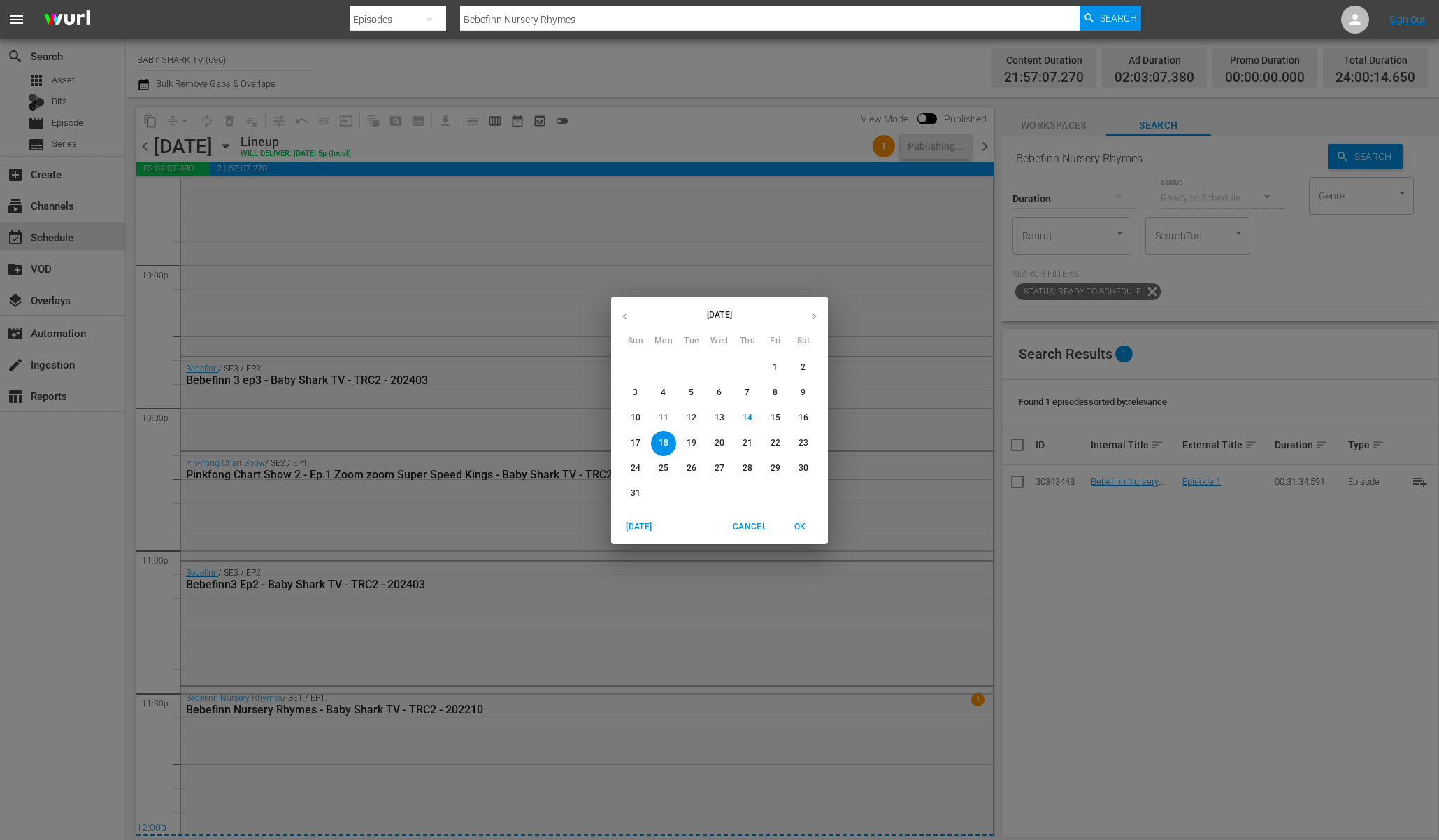
click at [694, 444] on p "19" at bounding box center [692, 443] width 10 height 12
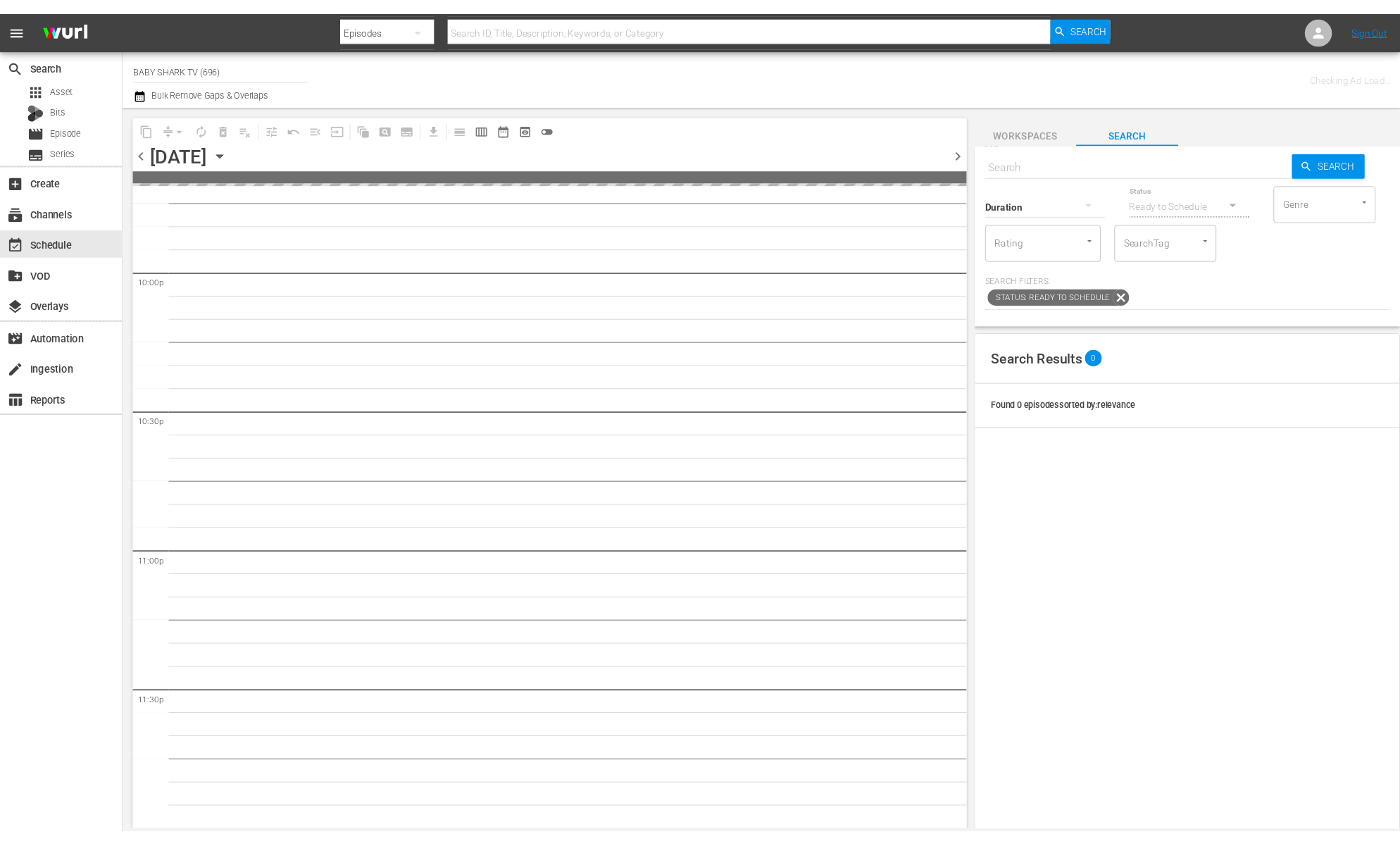
scroll to position [6231, 0]
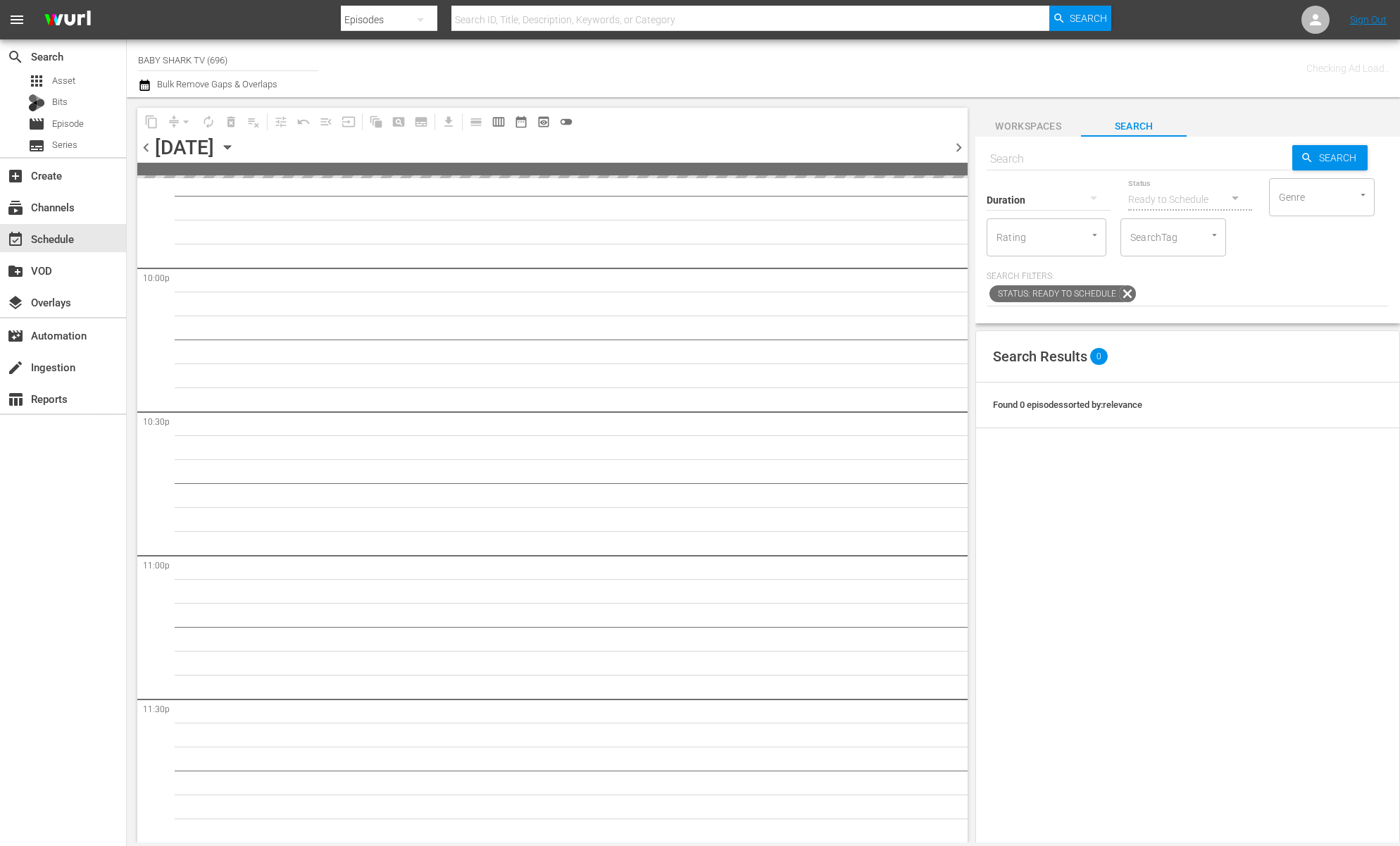
click at [657, 127] on div "content_copy compress arrow_drop_down autorenew_outlined delete_forever_outline…" at bounding box center [552, 121] width 830 height 28
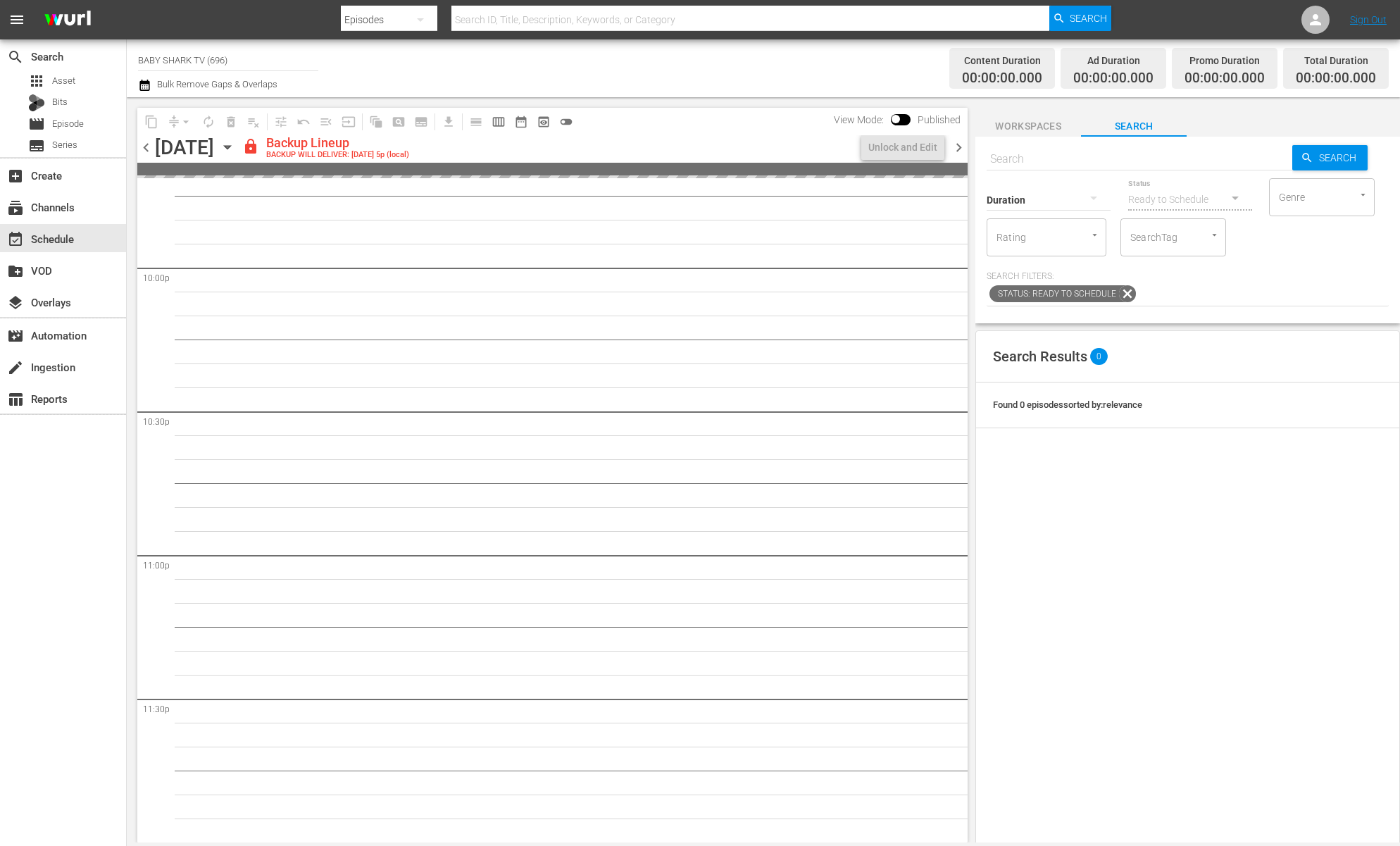
scroll to position [6207, 0]
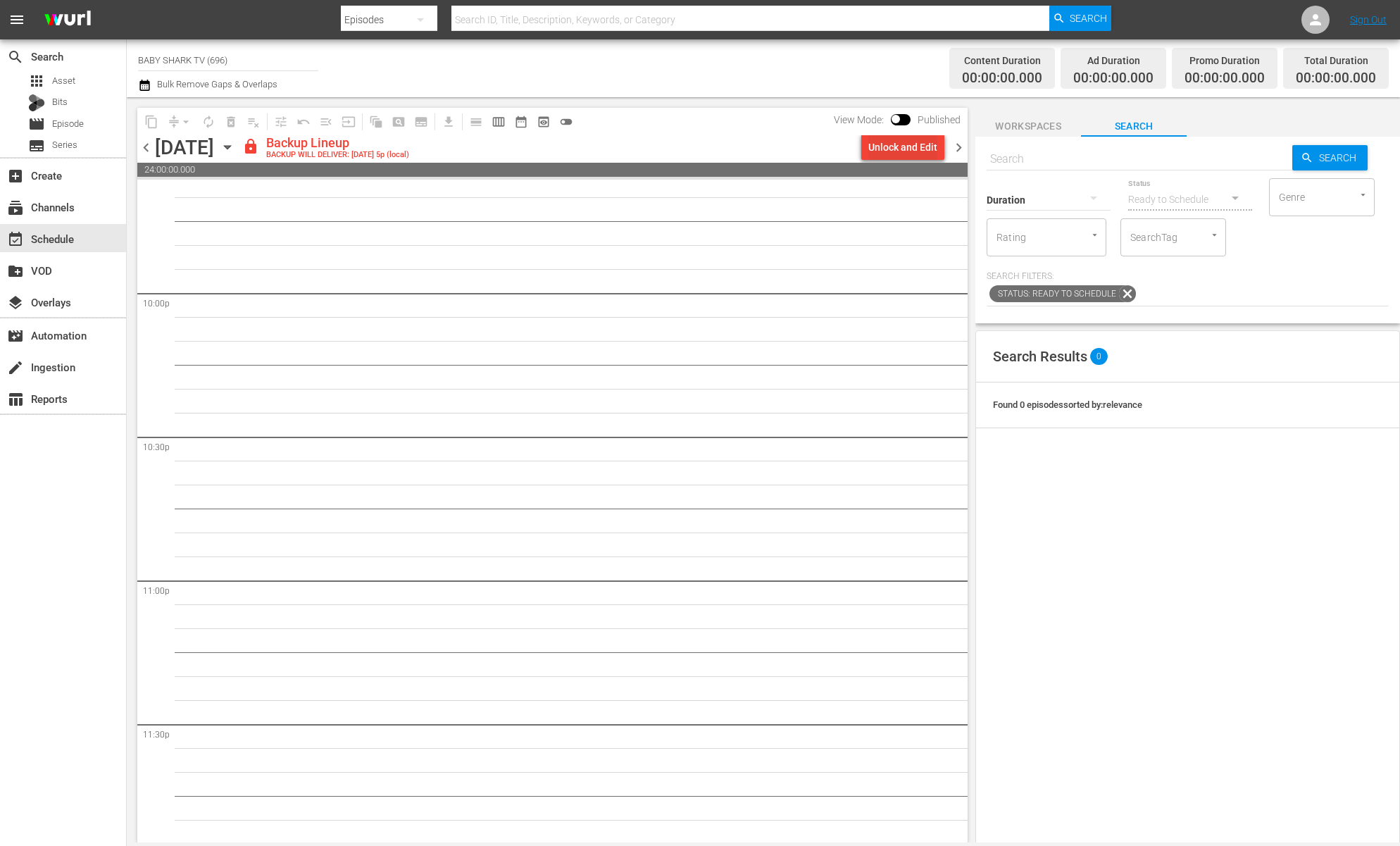
click at [889, 141] on div "Unlock and Edit" at bounding box center [902, 148] width 69 height 26
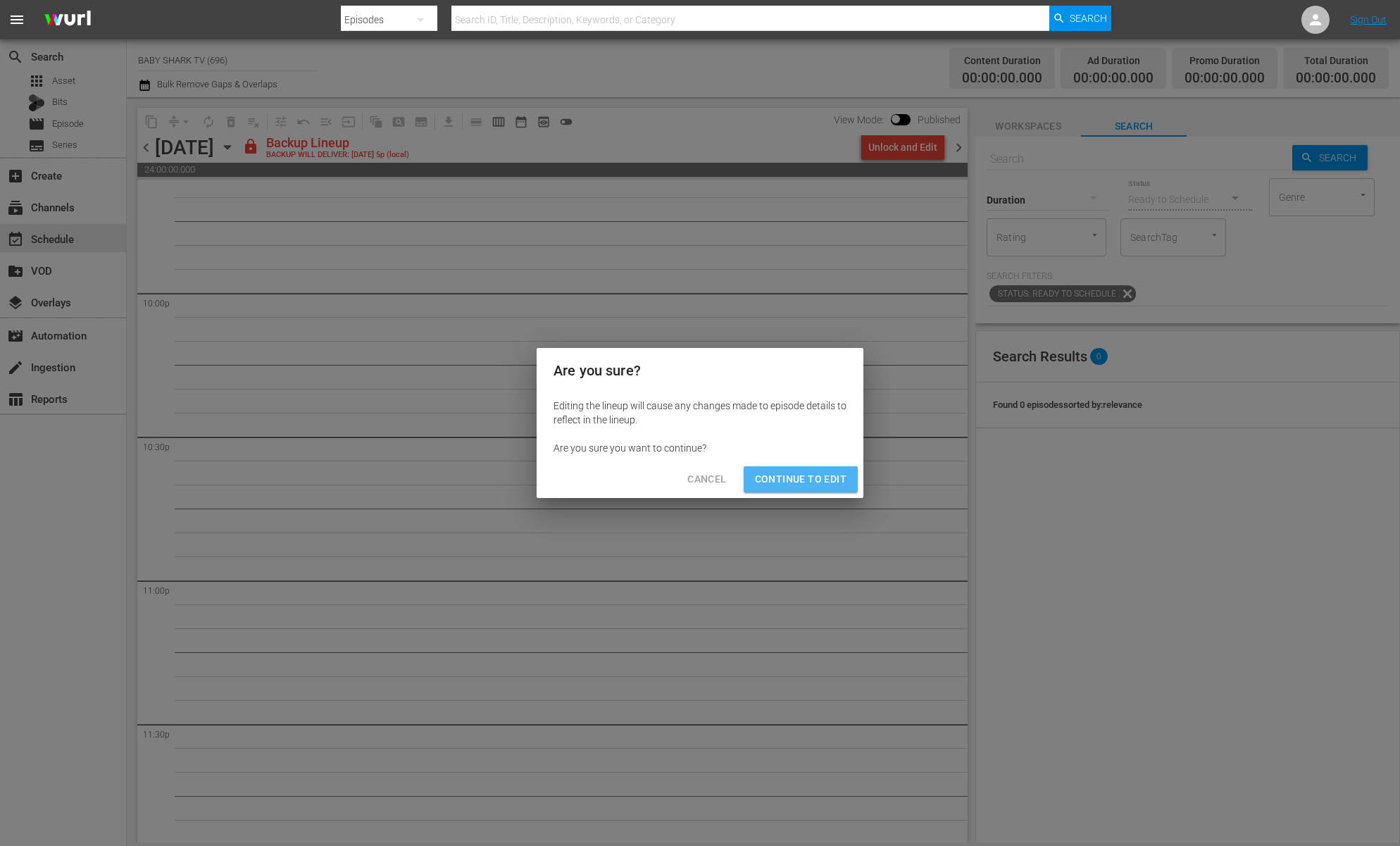
click at [790, 485] on span "Continue to Edit" at bounding box center [801, 479] width 92 height 17
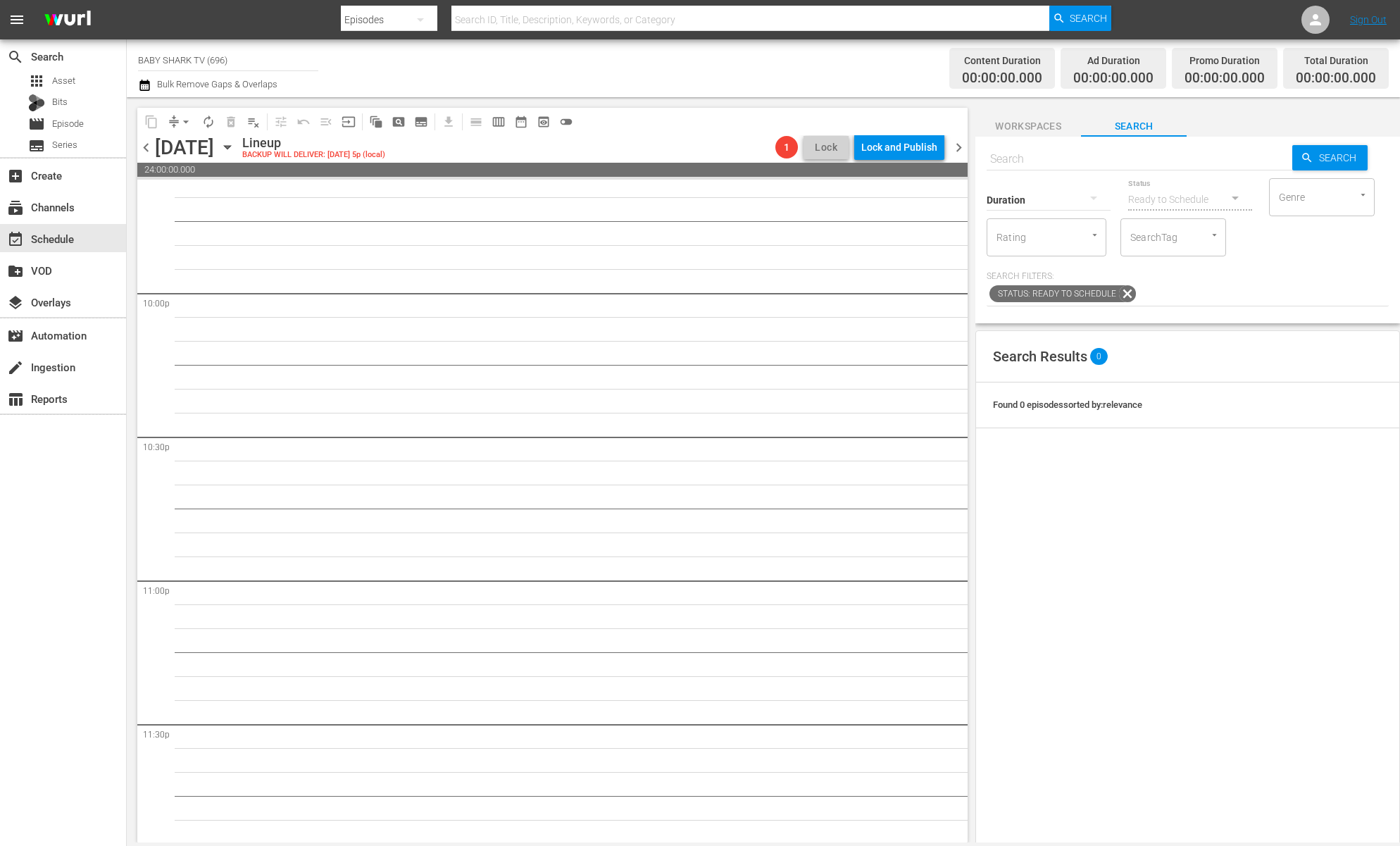
click at [235, 147] on icon "button" at bounding box center [227, 147] width 16 height 16
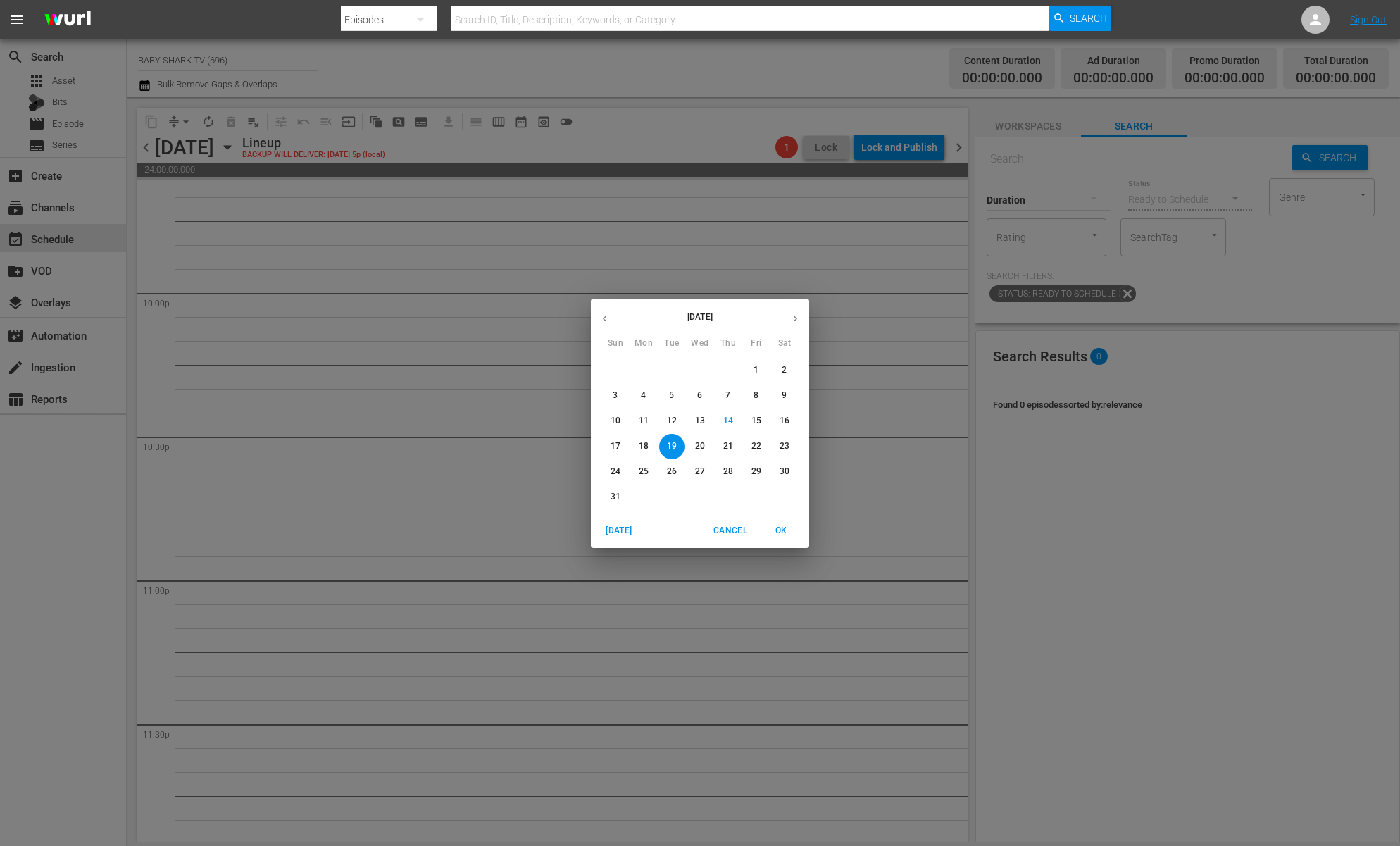
click at [608, 323] on icon "button" at bounding box center [605, 319] width 11 height 11
click at [608, 322] on icon "button" at bounding box center [605, 319] width 11 height 11
click at [597, 311] on button "button" at bounding box center [605, 318] width 28 height 28
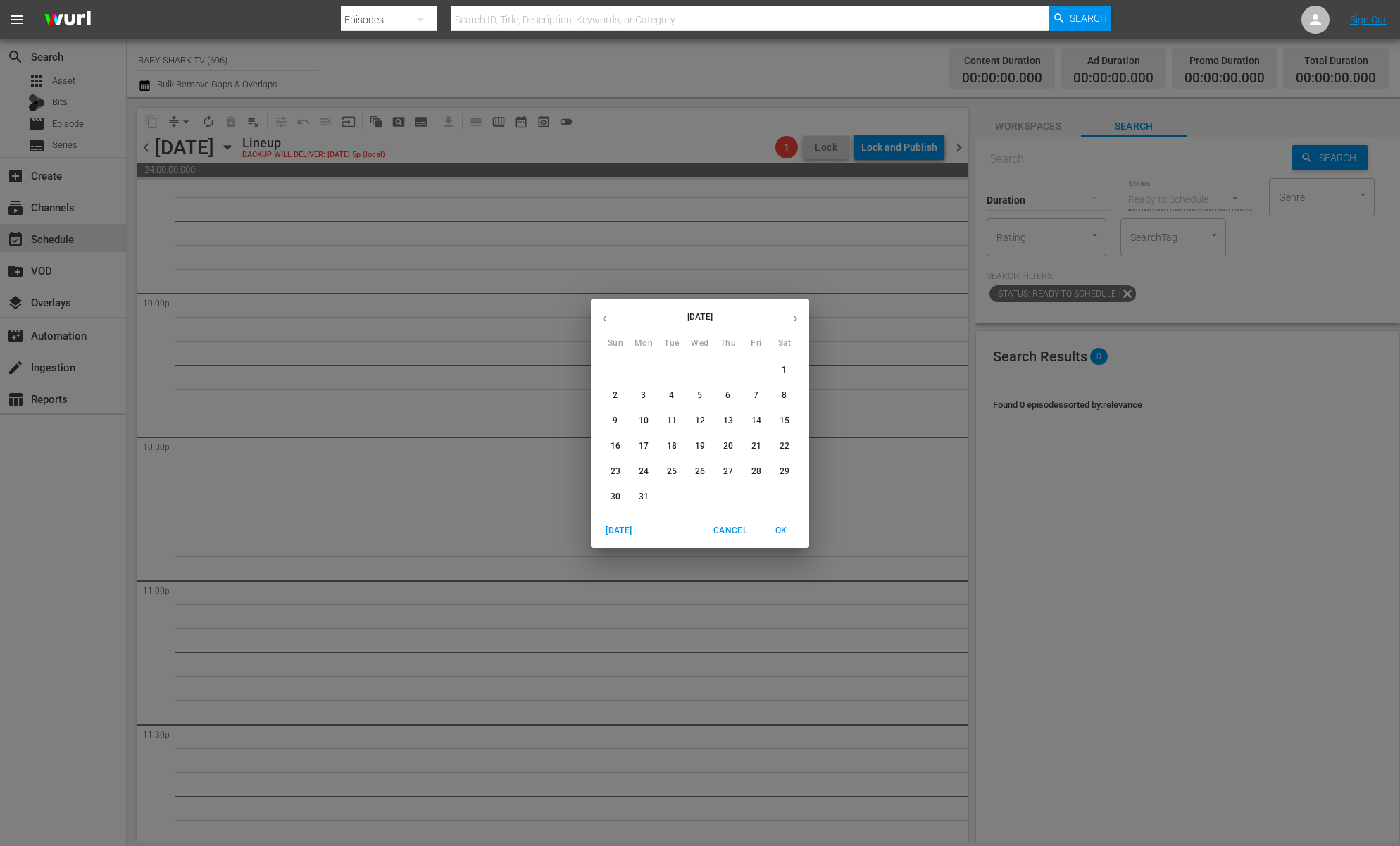
drag, startPoint x: 619, startPoint y: 417, endPoint x: 913, endPoint y: 406, distance: 294.2
click at [619, 417] on span "9" at bounding box center [616, 420] width 26 height 12
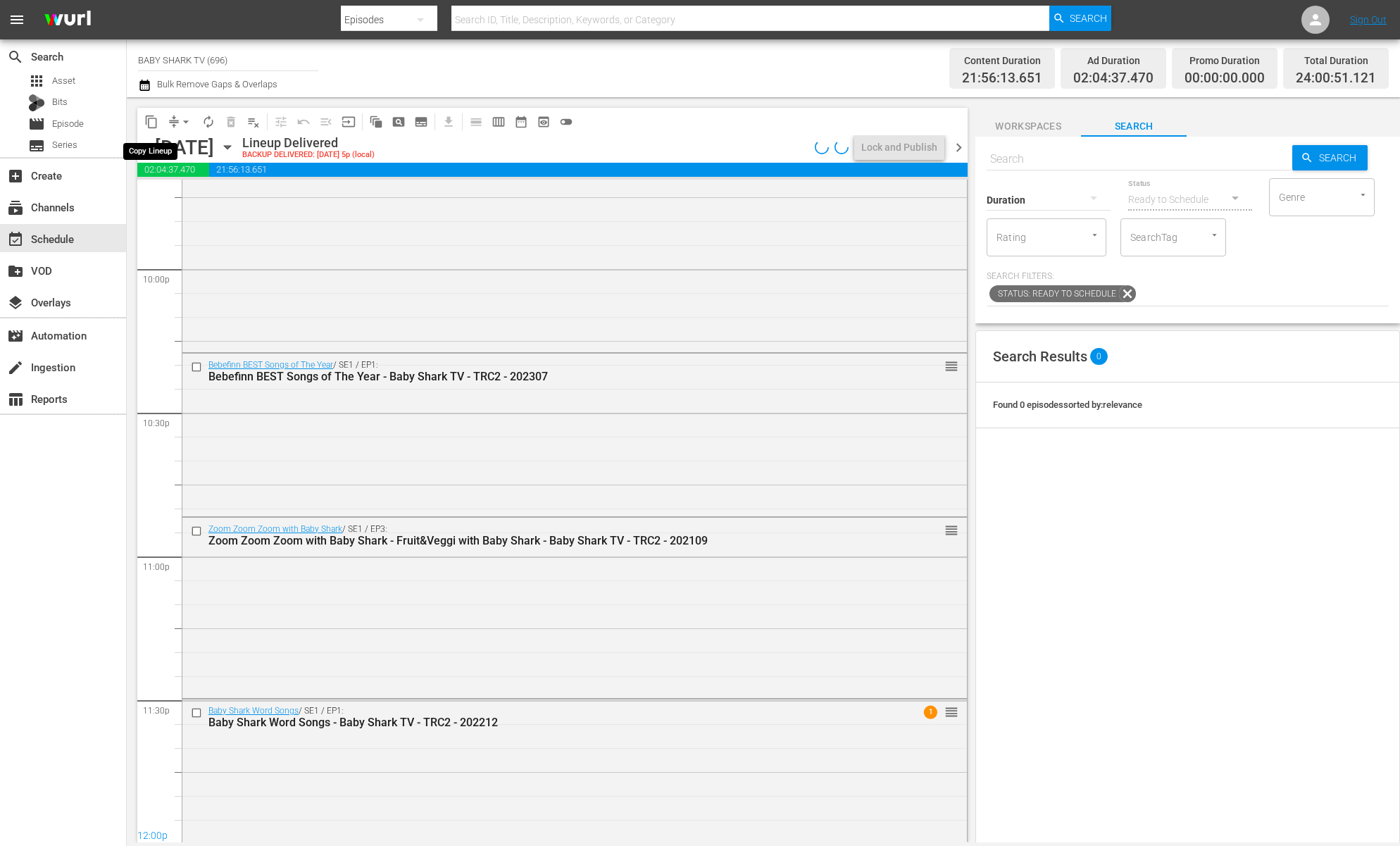
scroll to position [5775, 0]
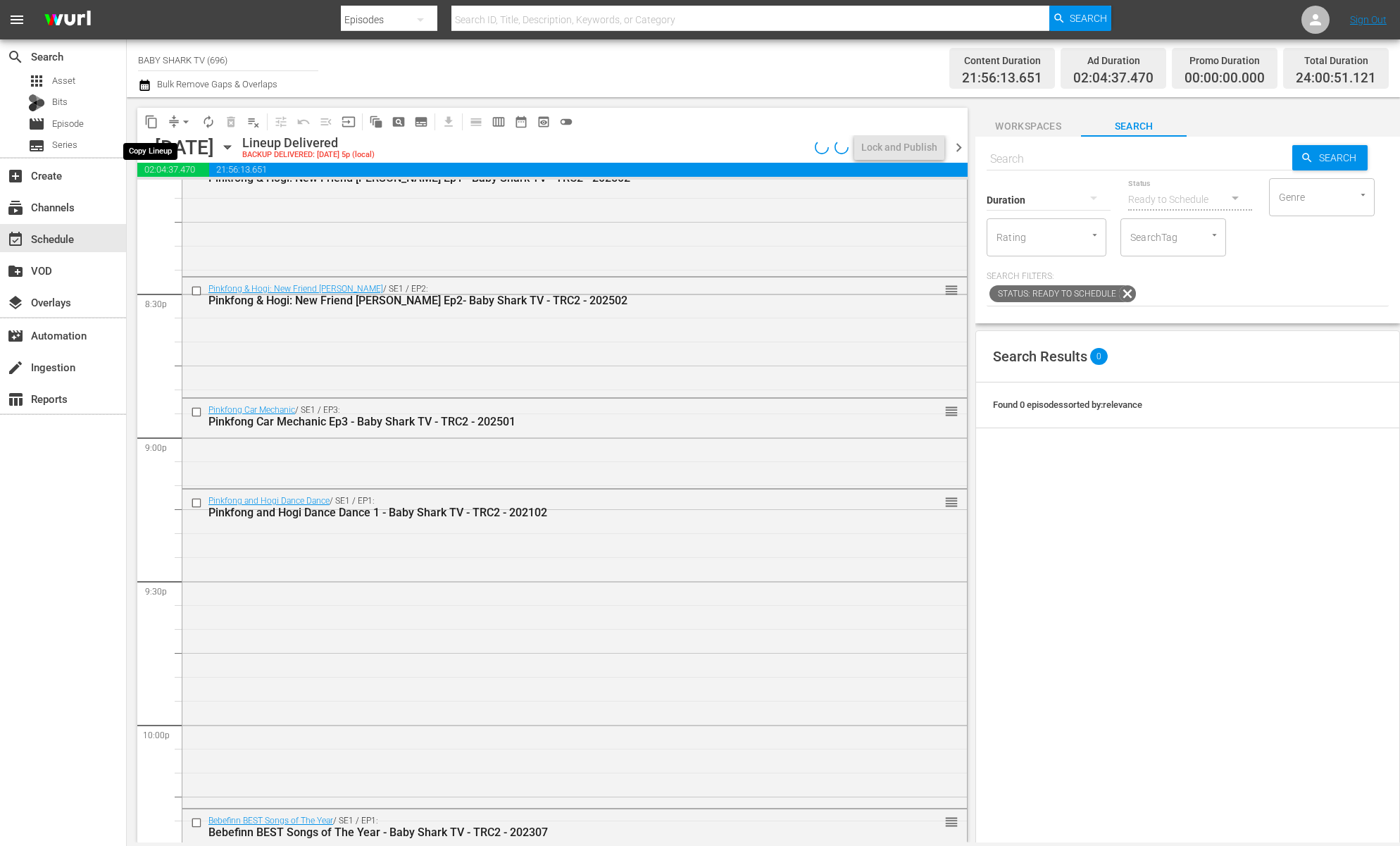
click at [159, 119] on button "content_copy" at bounding box center [151, 121] width 23 height 23
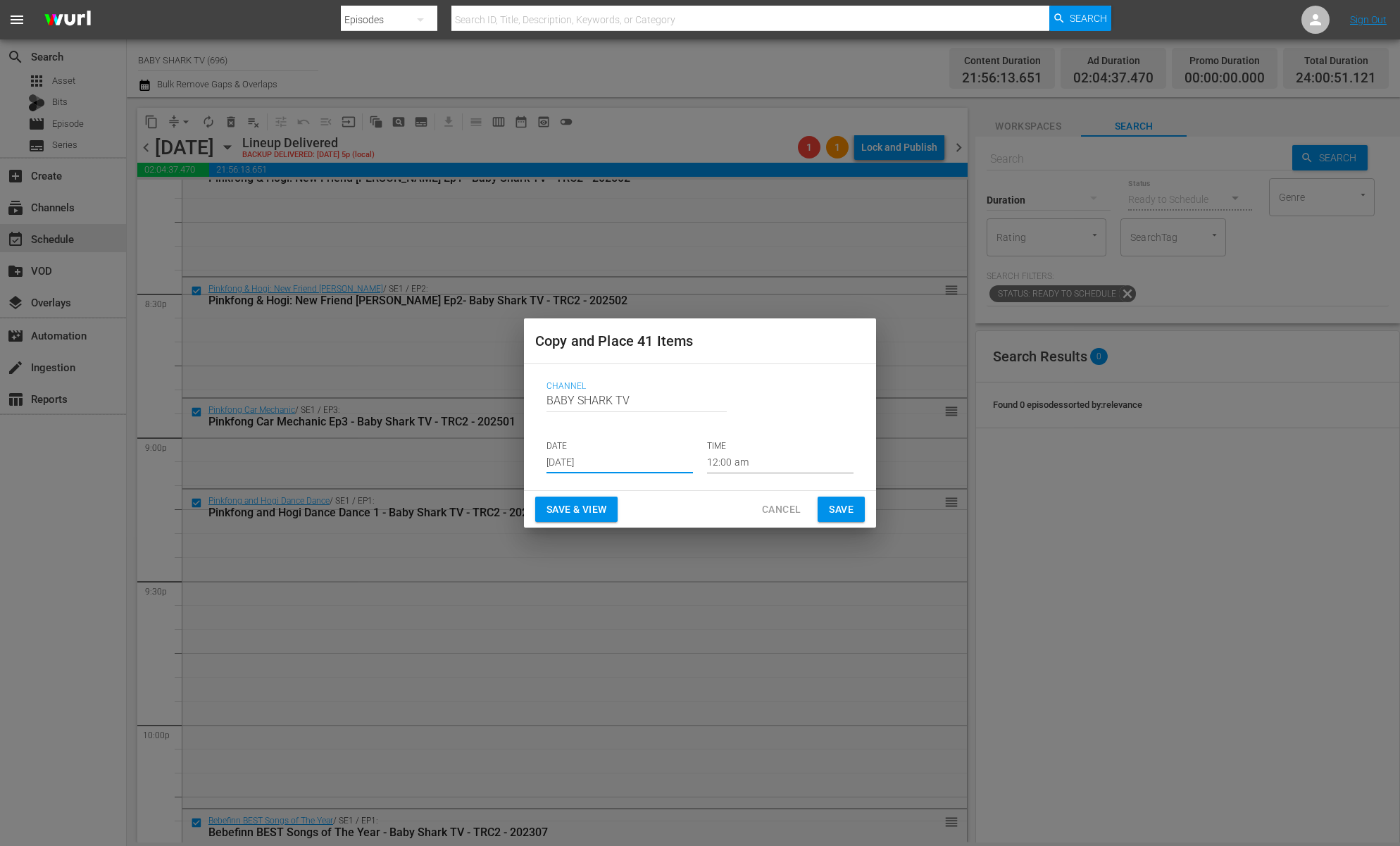
click at [604, 459] on input "Aug 16th 2025" at bounding box center [620, 462] width 147 height 21
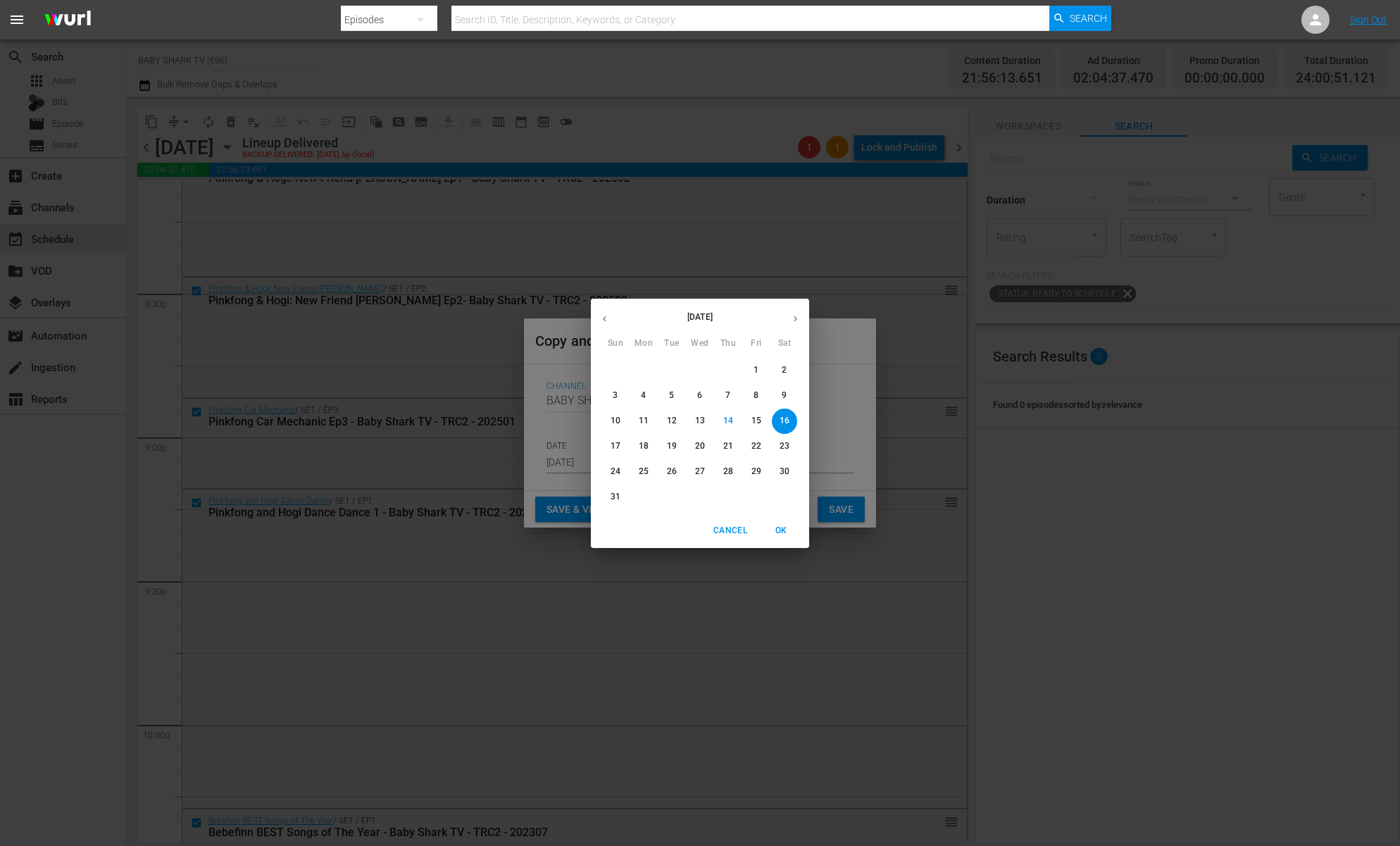
click at [663, 452] on button "19" at bounding box center [672, 447] width 26 height 26
type input "Aug 19th 2025"
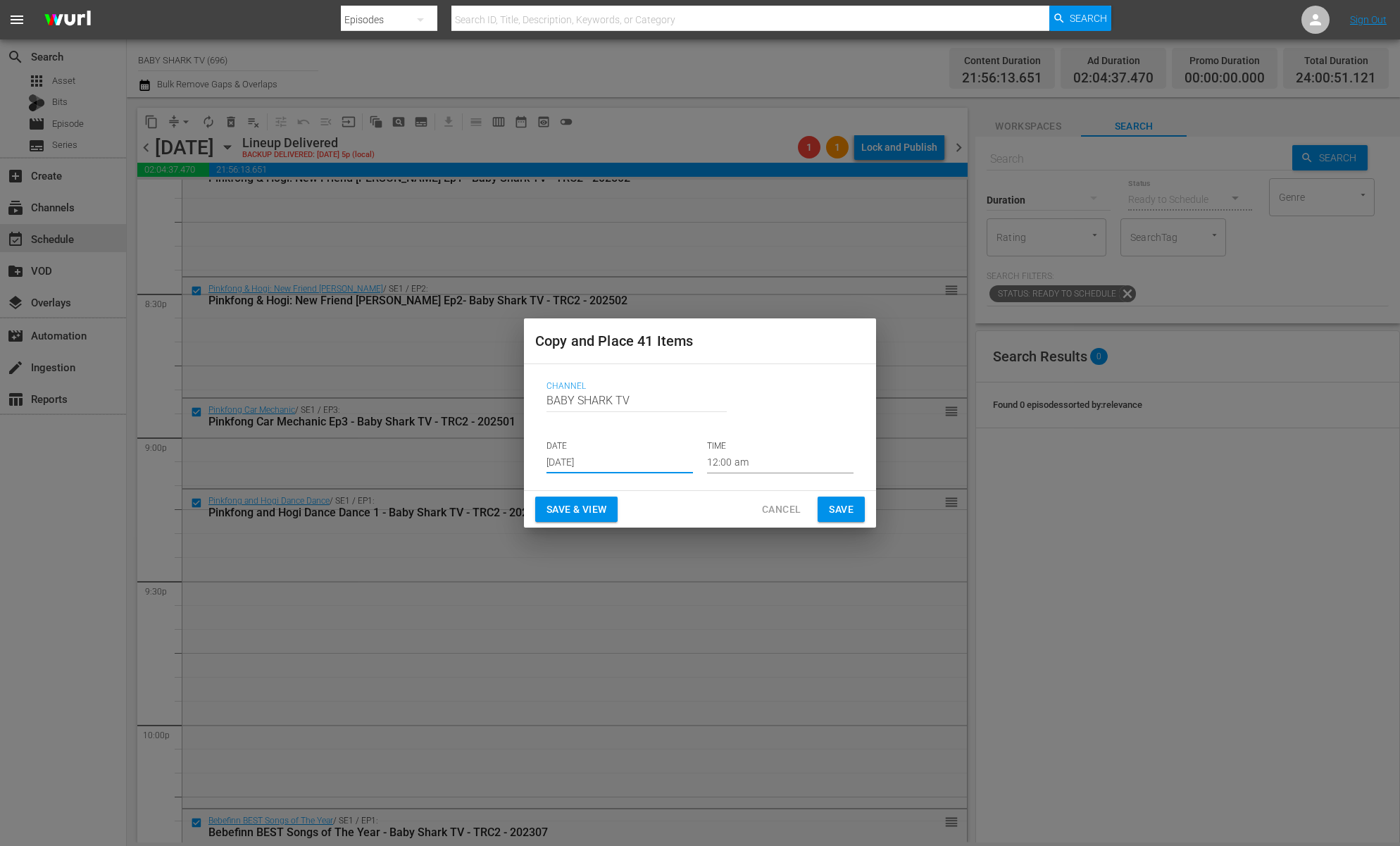
click at [827, 504] on button "Save" at bounding box center [840, 509] width 47 height 26
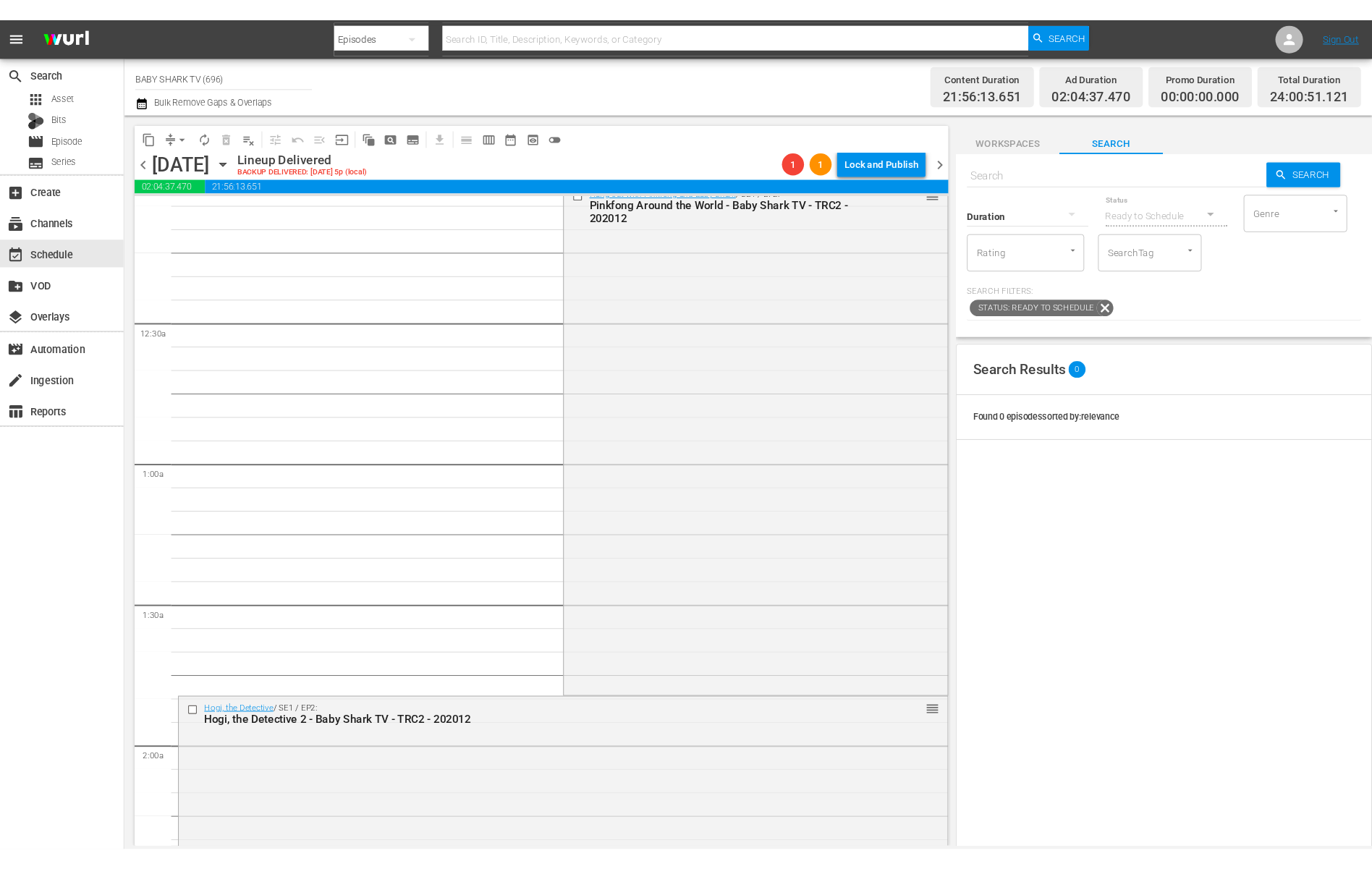
scroll to position [0, 0]
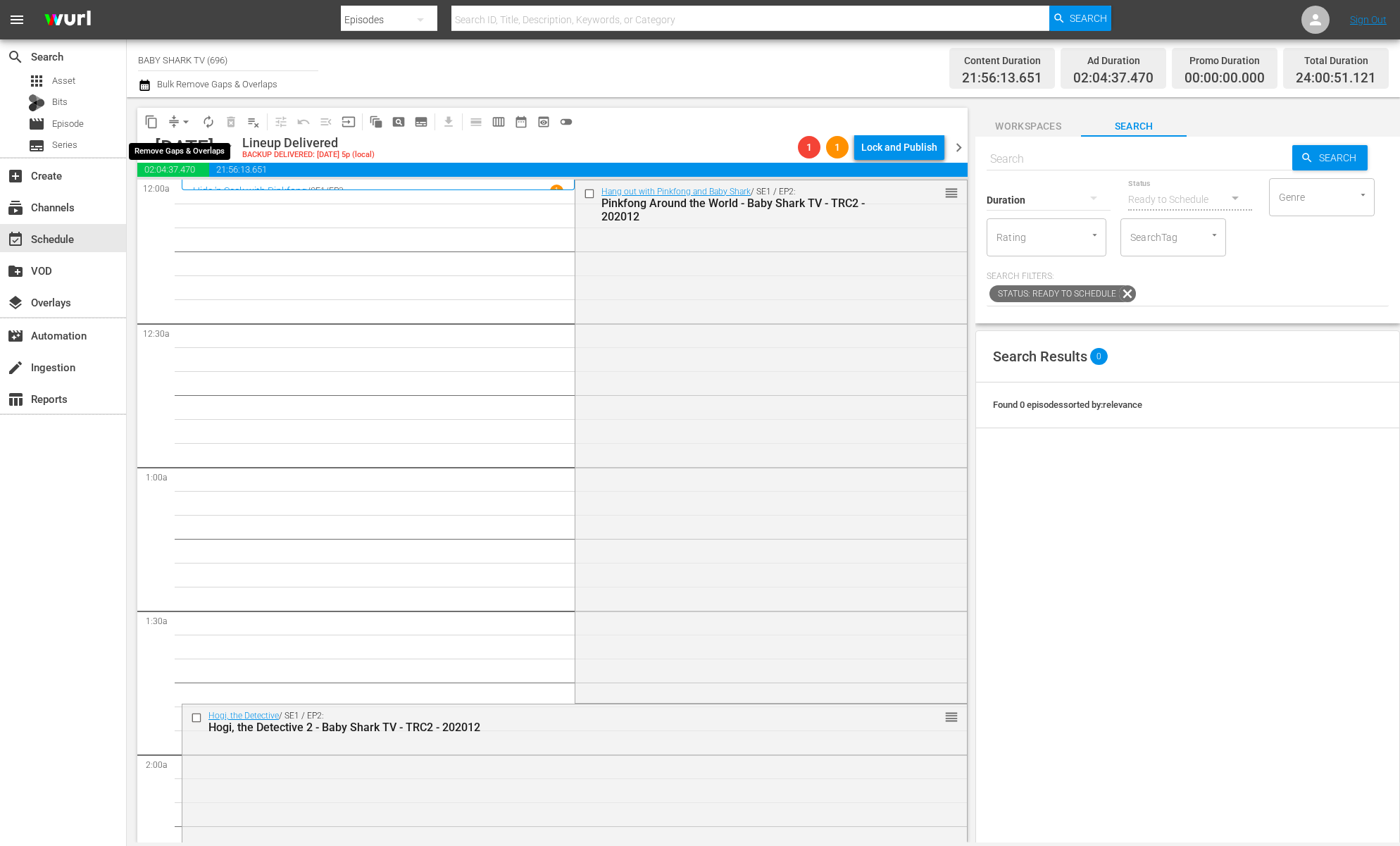
click at [182, 118] on span "arrow_drop_down" at bounding box center [185, 121] width 14 height 14
click at [217, 150] on li "Align to Midnight" at bounding box center [186, 150] width 148 height 23
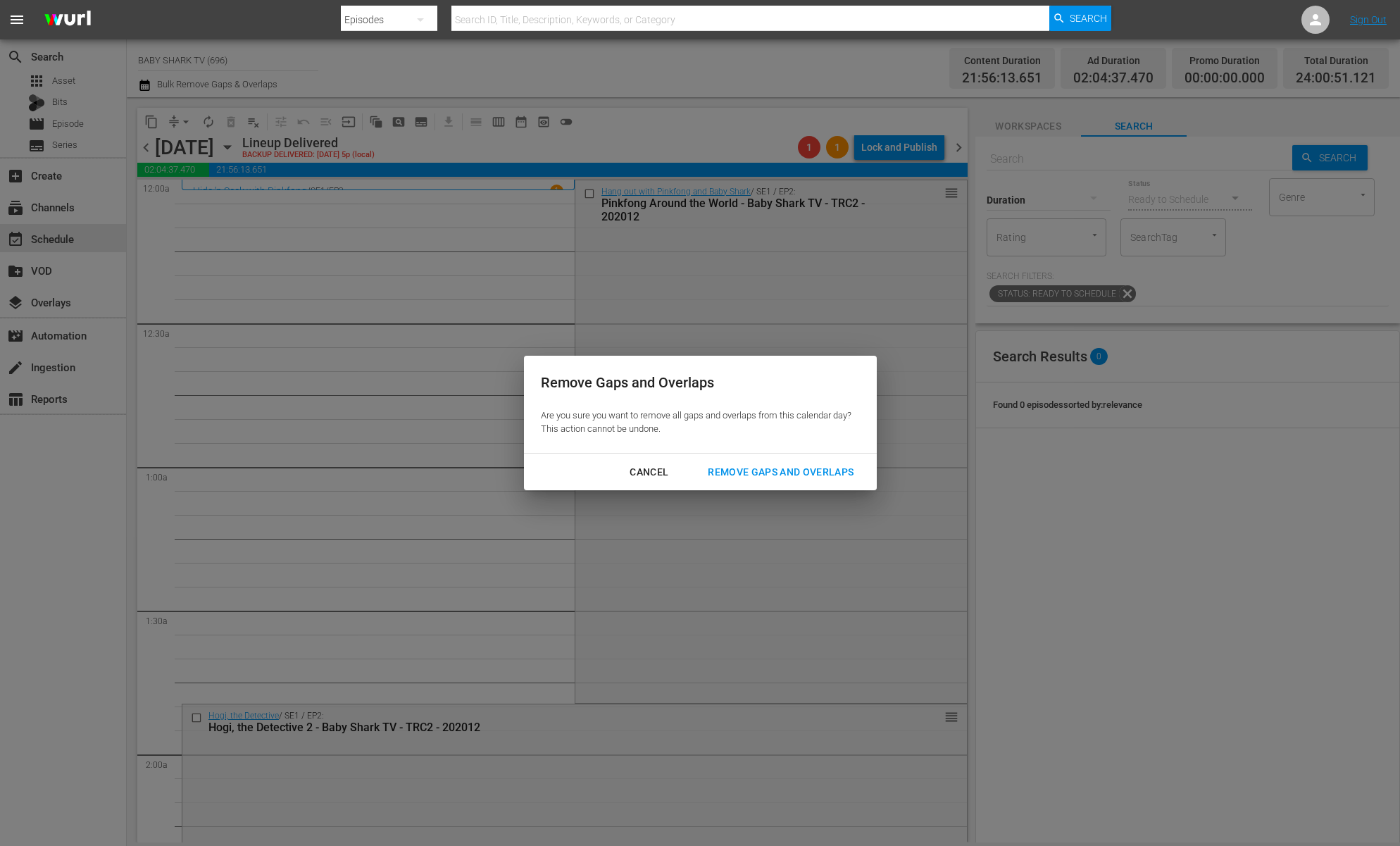
click at [765, 480] on button "Remove Gaps and Overlaps" at bounding box center [781, 472] width 180 height 26
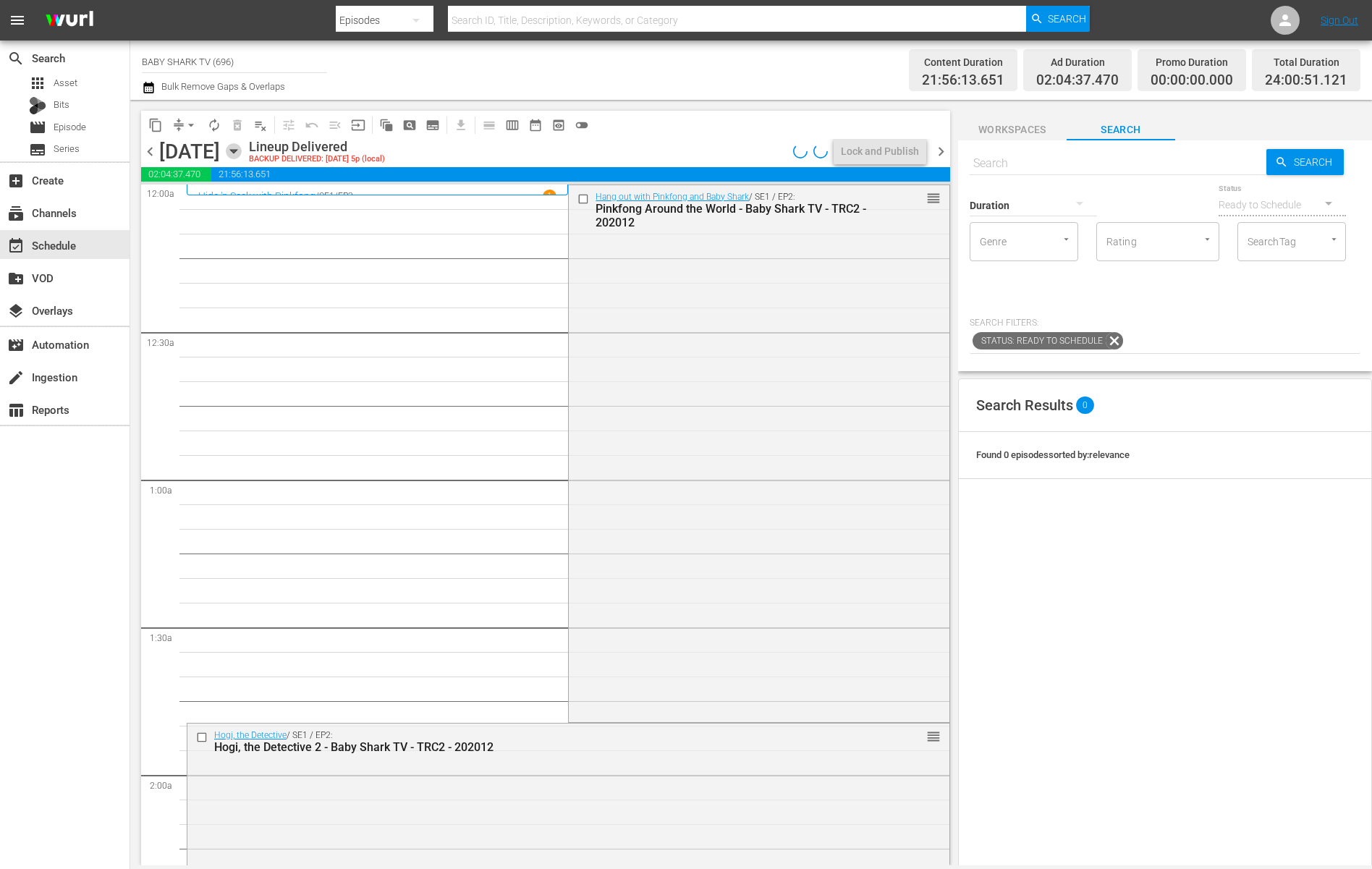
click at [241, 144] on icon "button" at bounding box center [233, 151] width 16 height 16
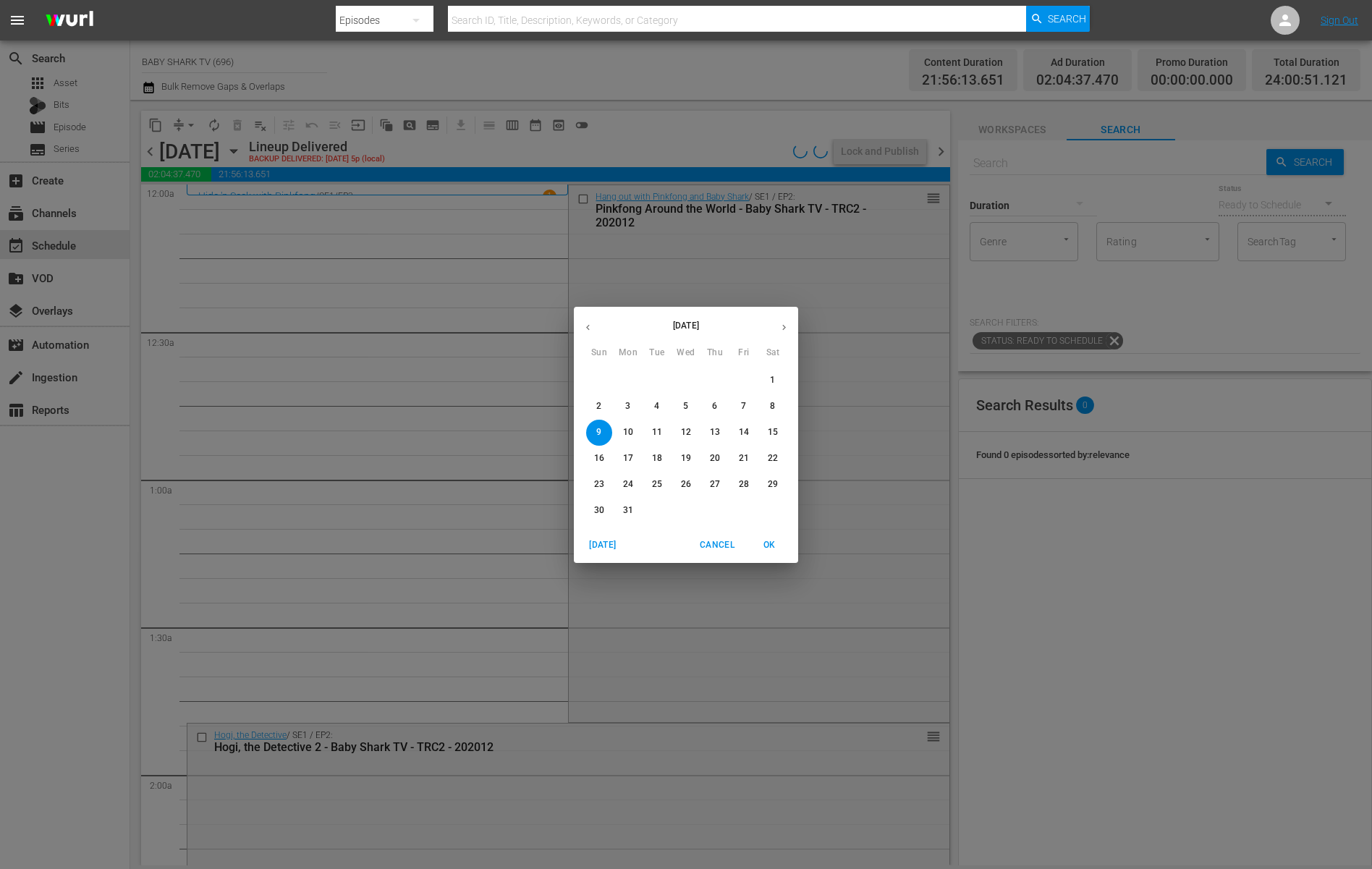
click at [773, 328] on button "button" at bounding box center [785, 327] width 28 height 28
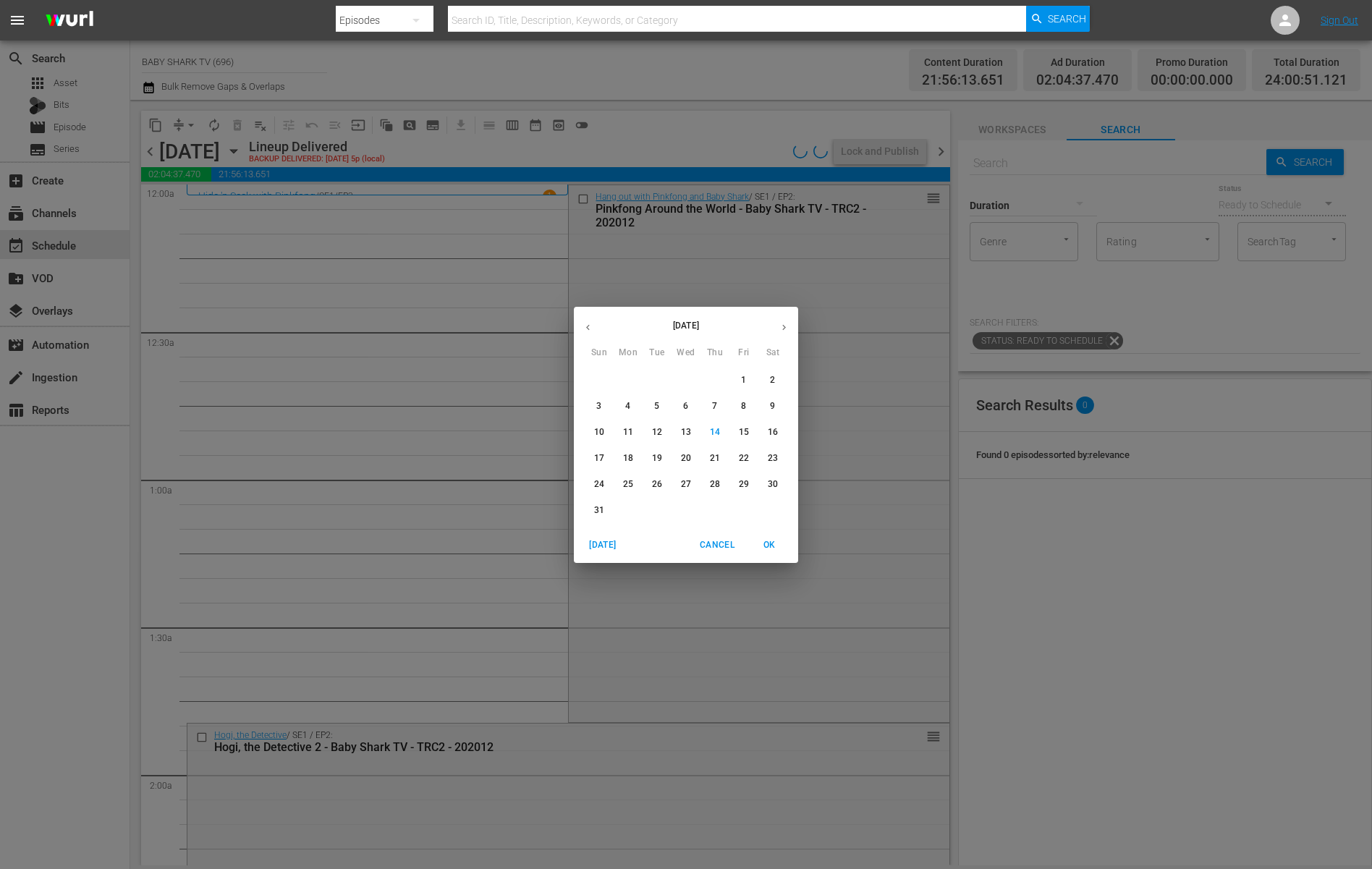
click at [773, 328] on button "button" at bounding box center [785, 327] width 28 height 28
click at [587, 328] on icon "button" at bounding box center [588, 328] width 11 height 11
click at [656, 462] on p "19" at bounding box center [656, 458] width 10 height 12
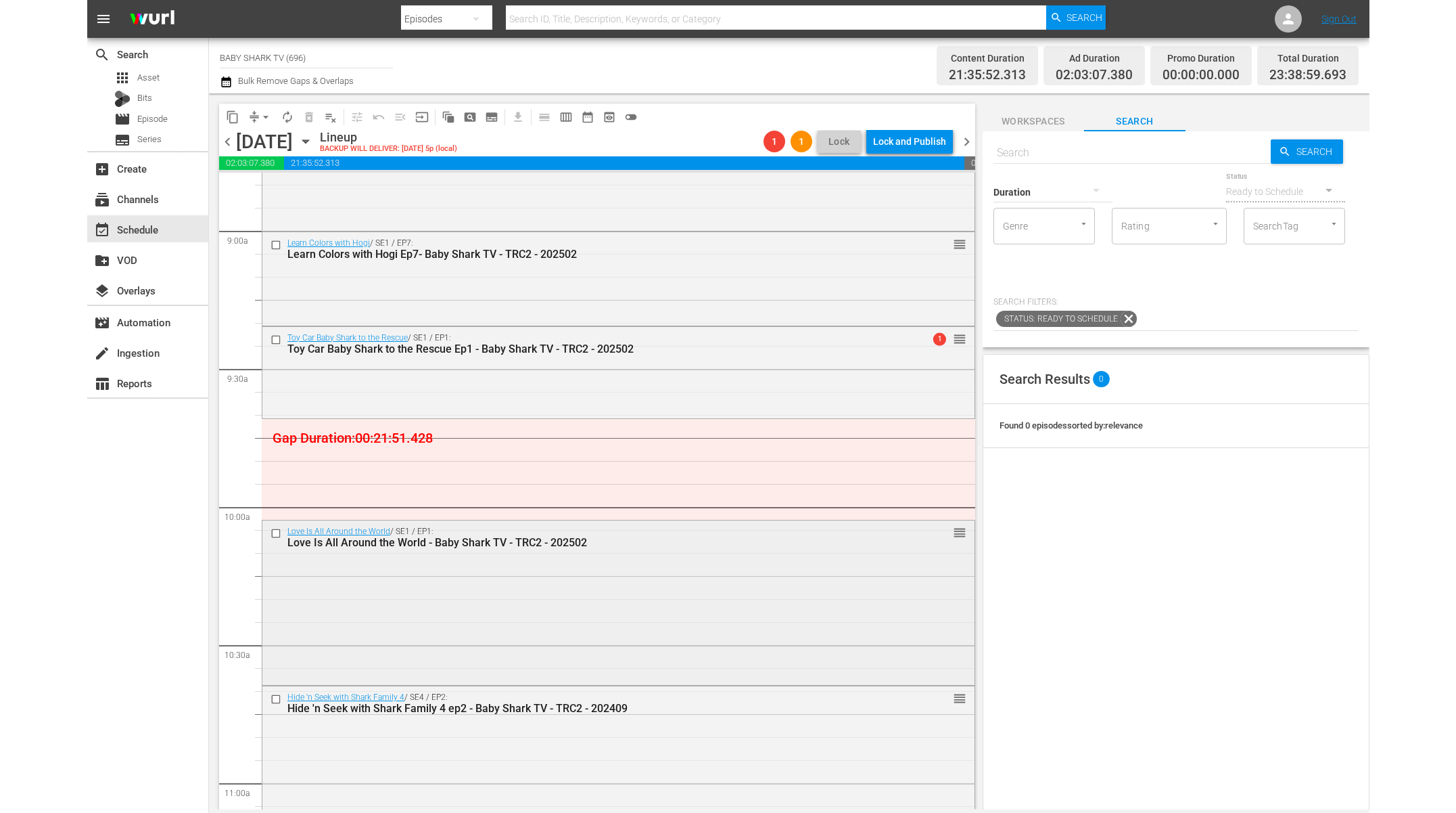
scroll to position [2427, 0]
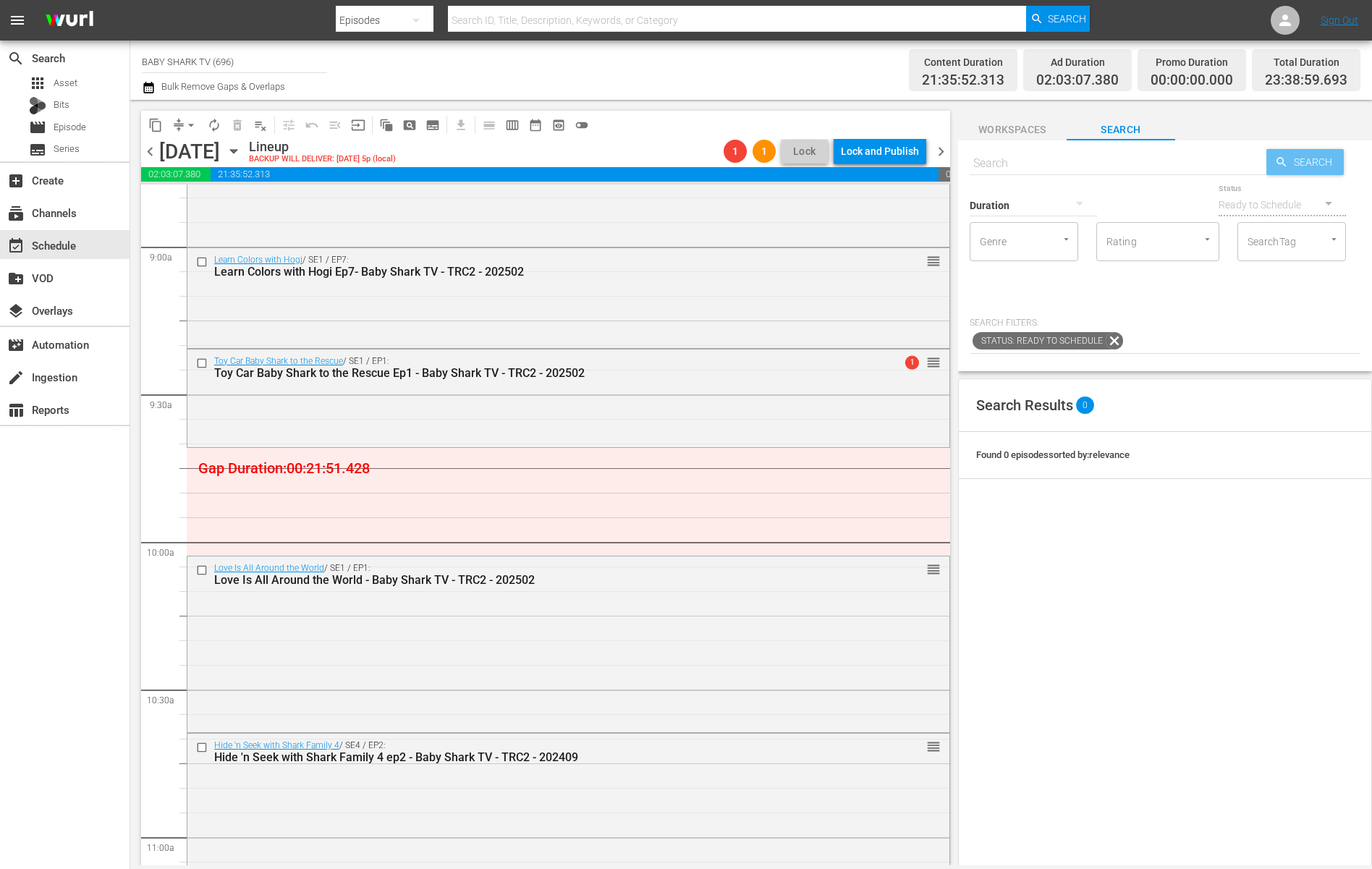
click at [1204, 175] on hr at bounding box center [1117, 174] width 297 height 1
click at [1198, 170] on input "text" at bounding box center [1117, 163] width 297 height 35
paste input "To Our Child"
type input "To Our Child"
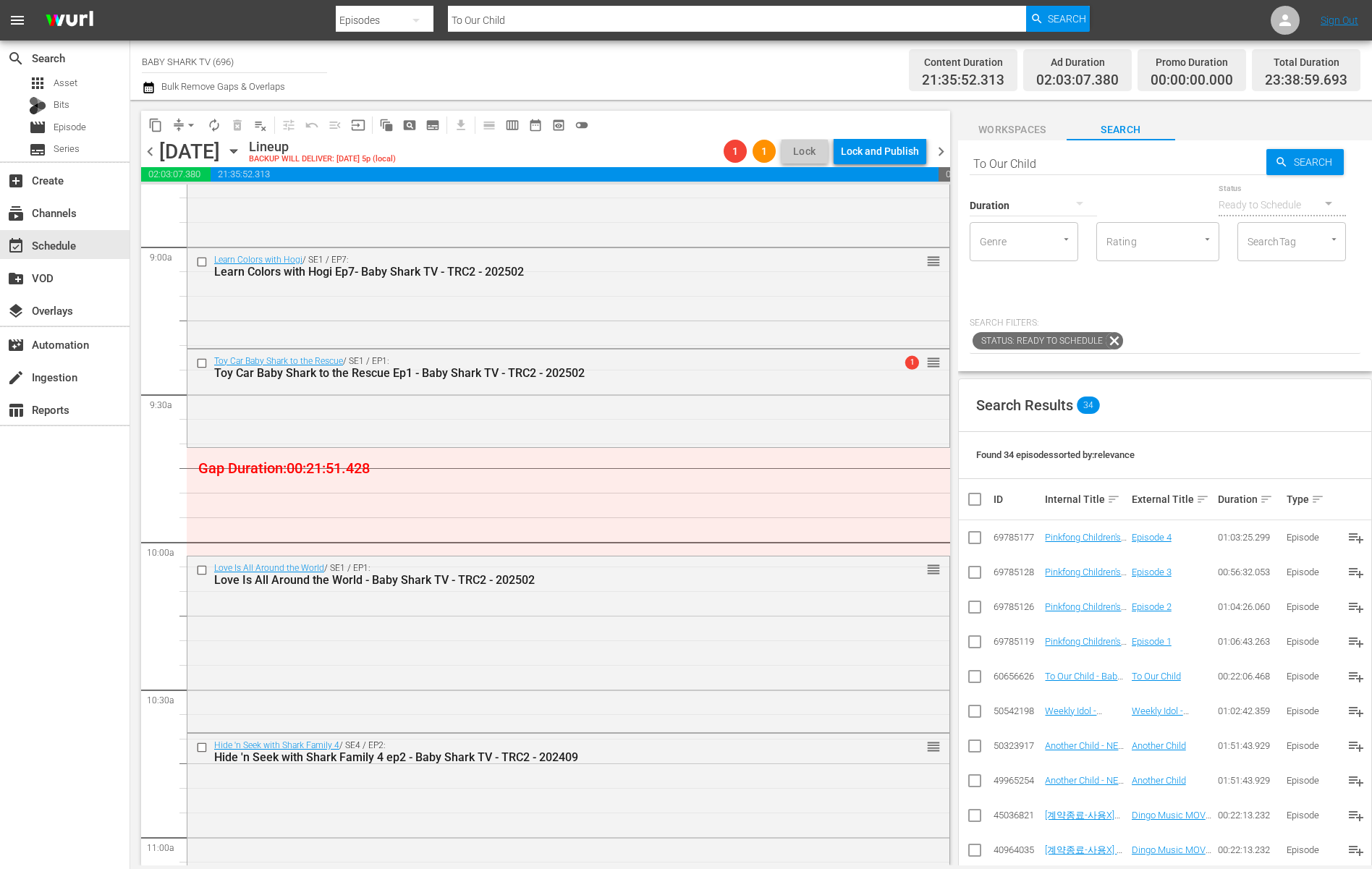
click at [1032, 180] on div at bounding box center [1033, 205] width 127 height 52
click at [1069, 163] on div "0-1m 1-2m 2-3m 3-4m 4-5m 5-10m 10-15m 15-30m 30-60m 60-90m >90m Clips (<5min) S…" at bounding box center [686, 434] width 1372 height 869
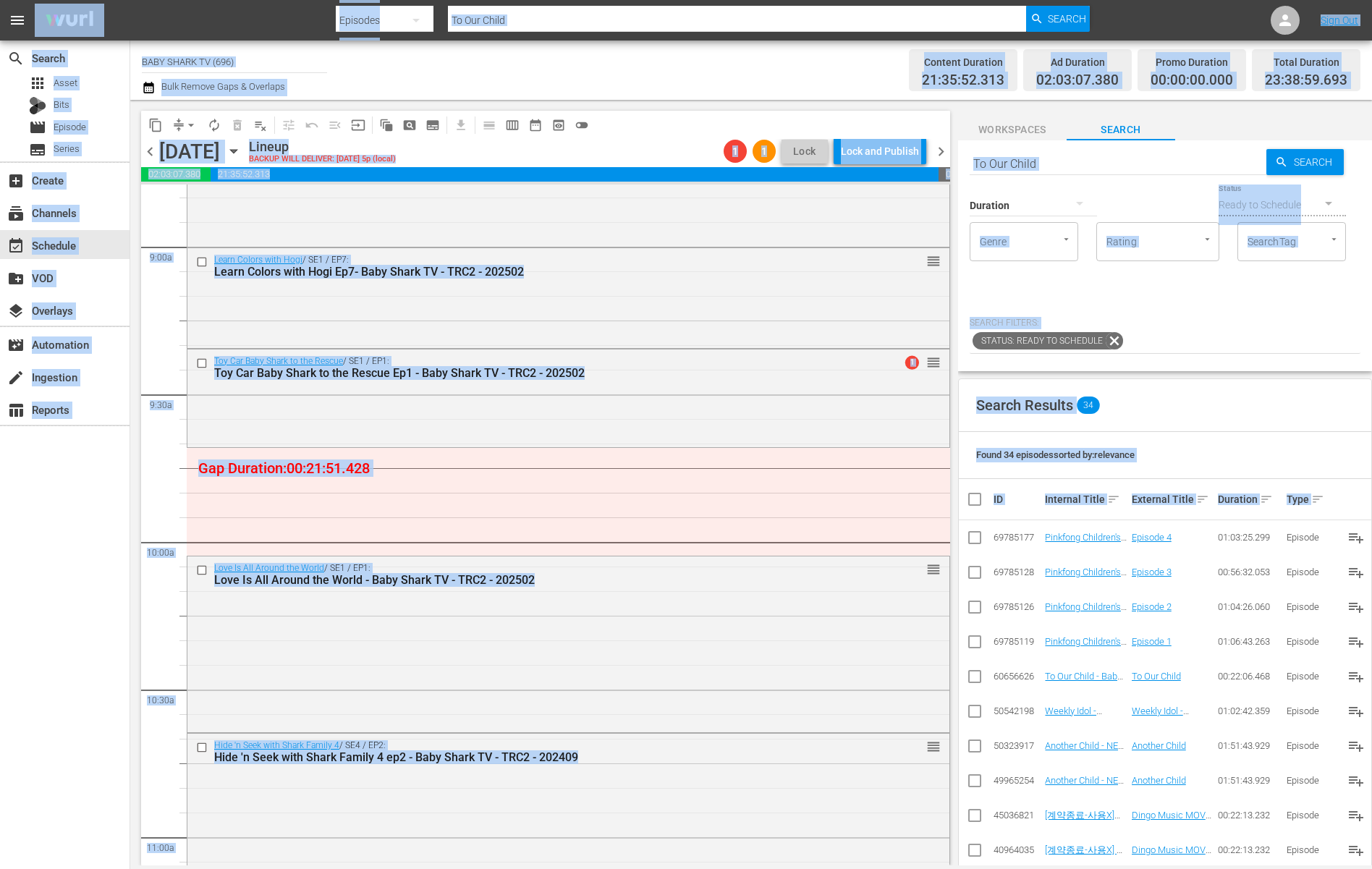
click at [1063, 163] on input "To Our Child" at bounding box center [1117, 163] width 297 height 35
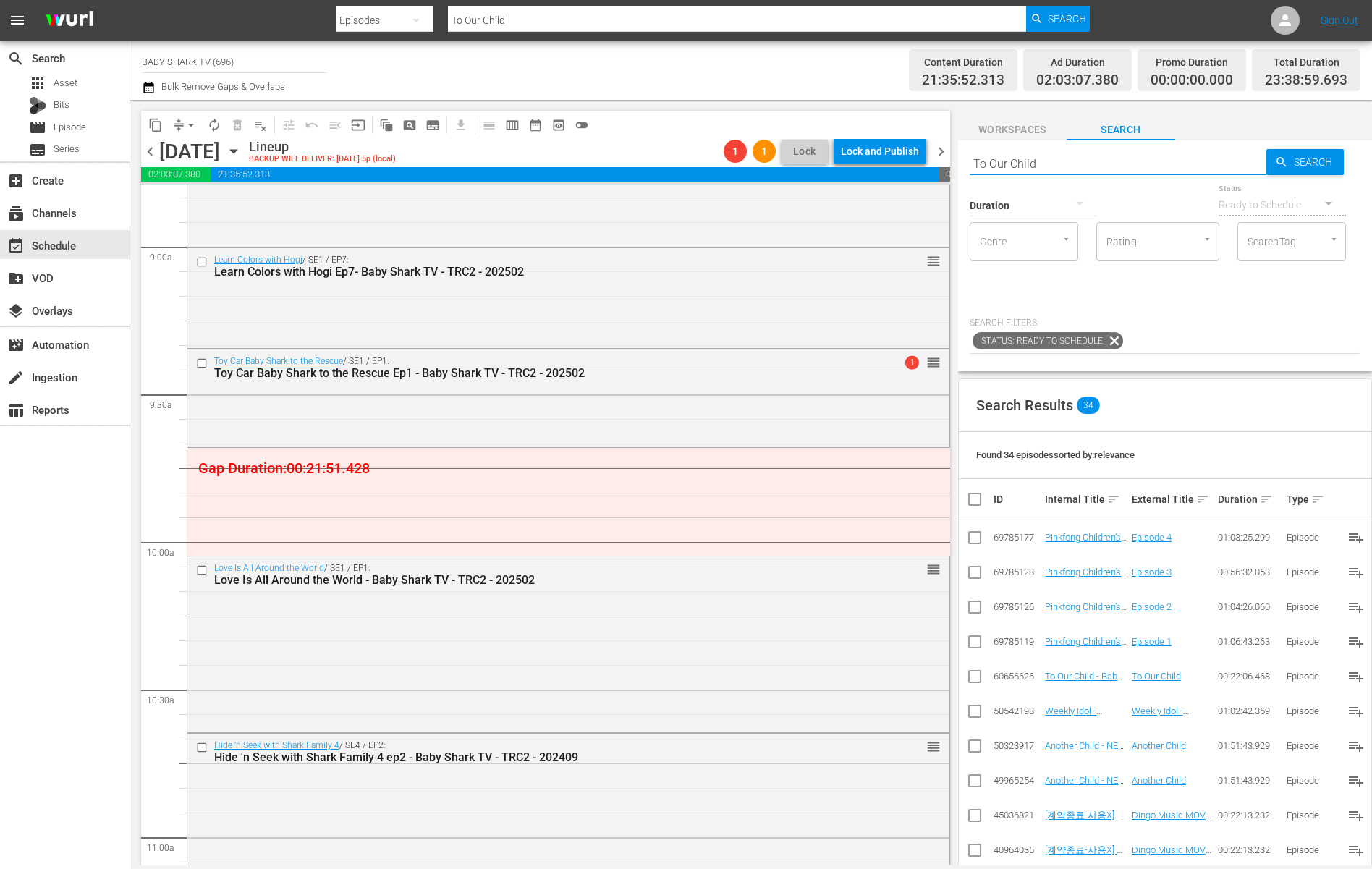
click at [1063, 163] on input "To Our Child" at bounding box center [1117, 163] width 297 height 35
paste input "Bebefinn Playtime Ep2"
type input "Bebefinn Playtime Ep2"
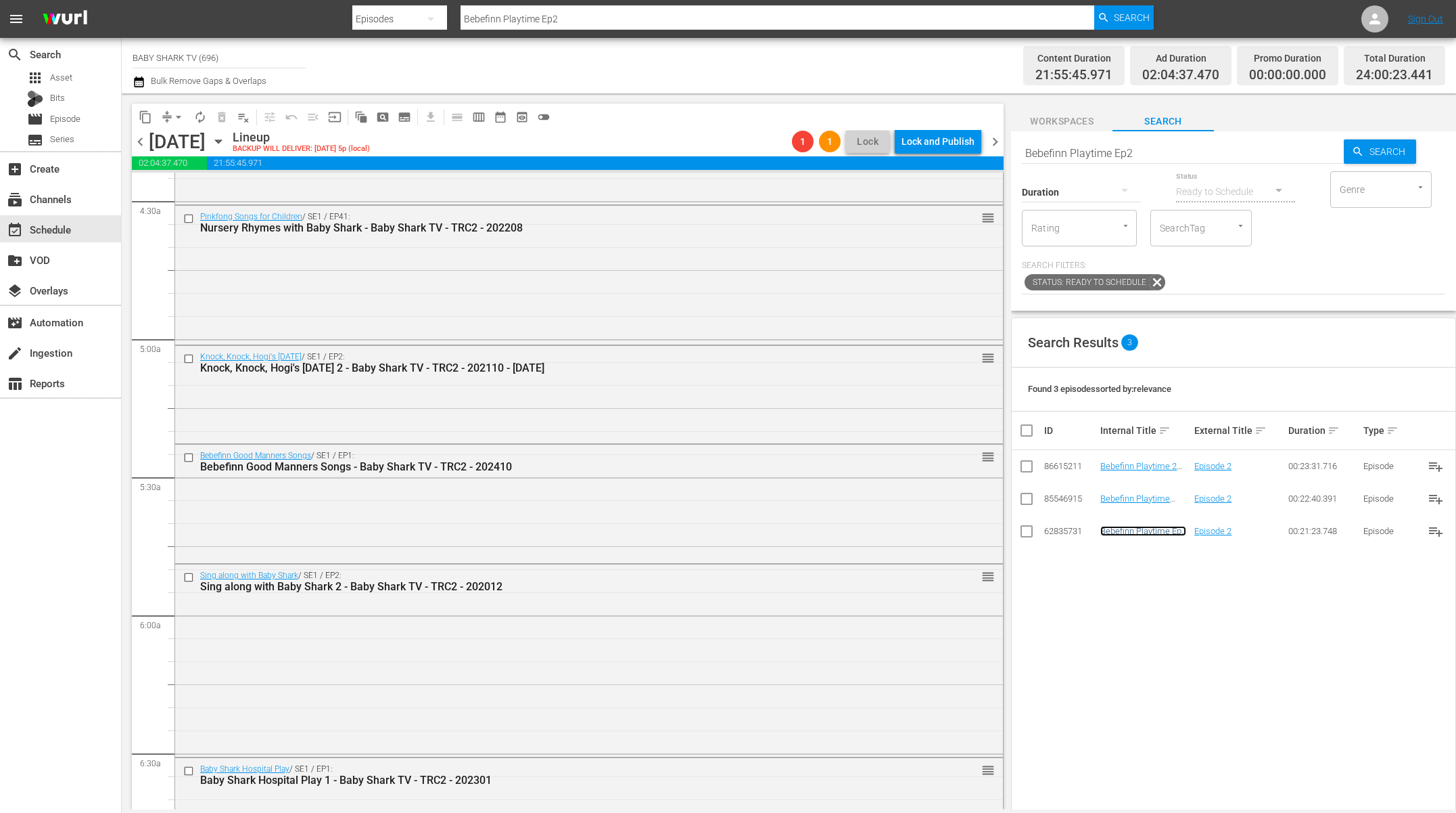
scroll to position [794, 0]
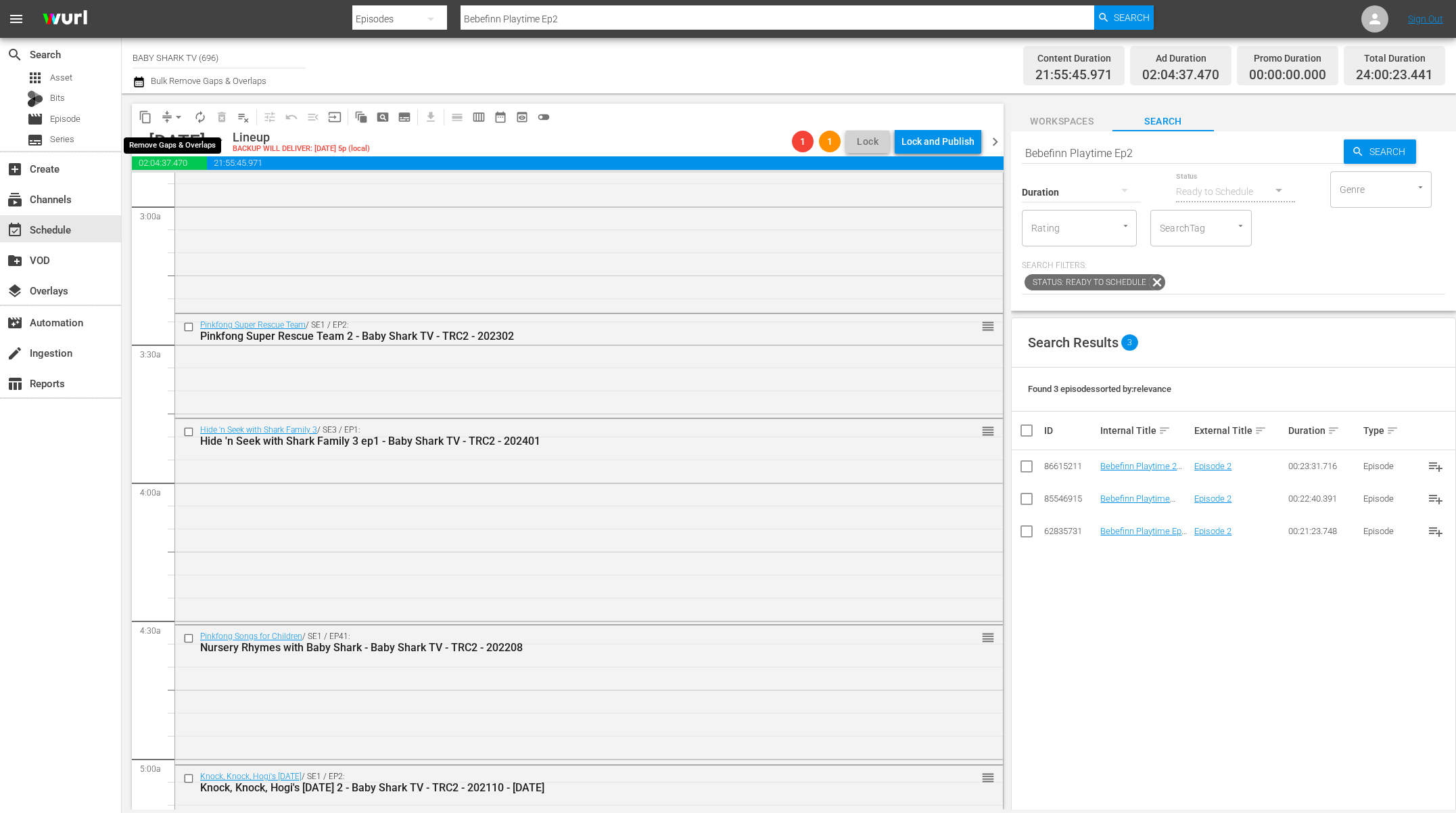
click at [179, 121] on span "arrow_drop_down" at bounding box center [178, 116] width 13 height 13
click at [188, 138] on li "Align to Midnight" at bounding box center [179, 144] width 142 height 22
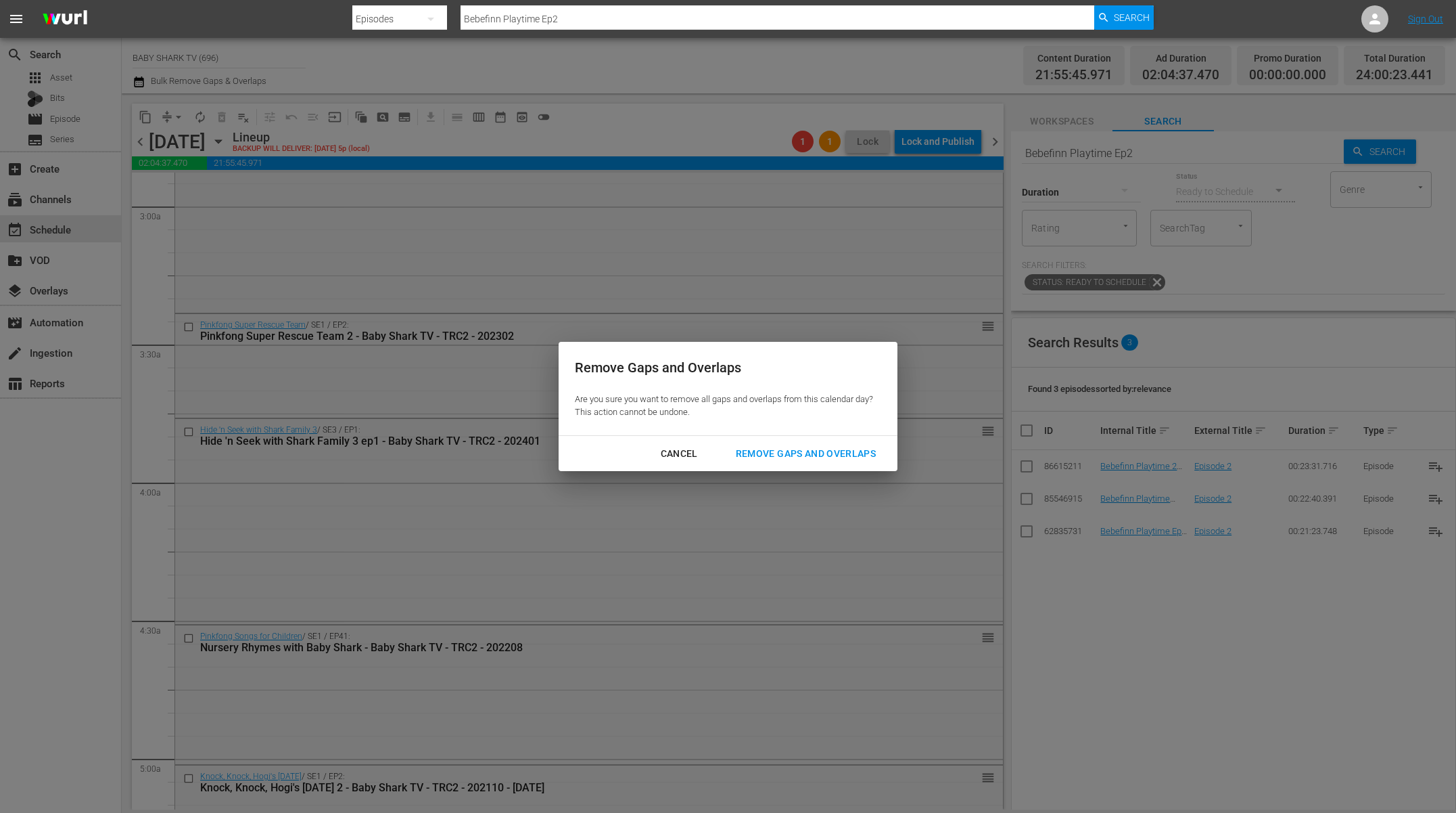
click at [868, 449] on div "Remove Gaps and Overlaps" at bounding box center [806, 453] width 161 height 17
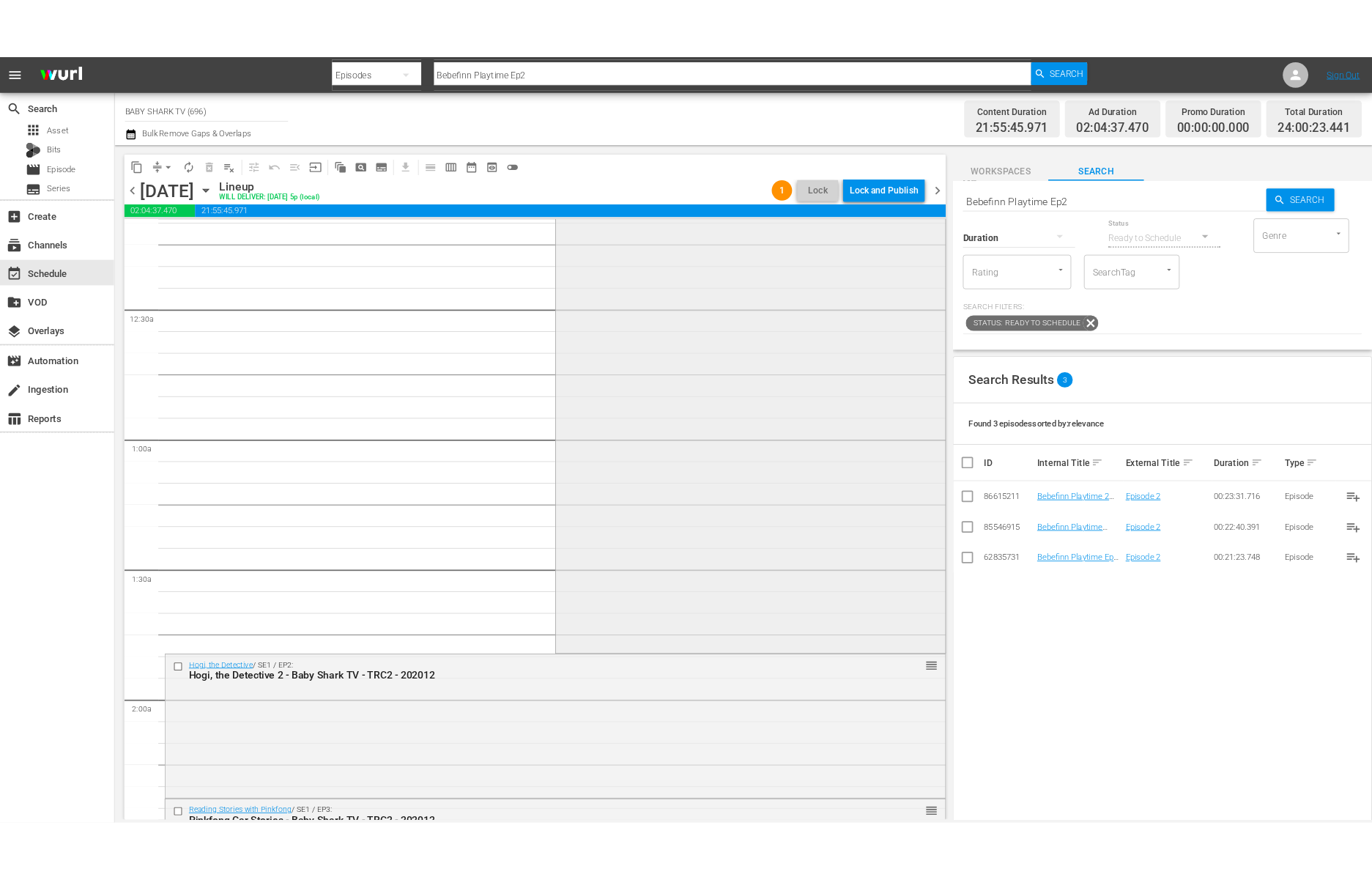
scroll to position [0, 0]
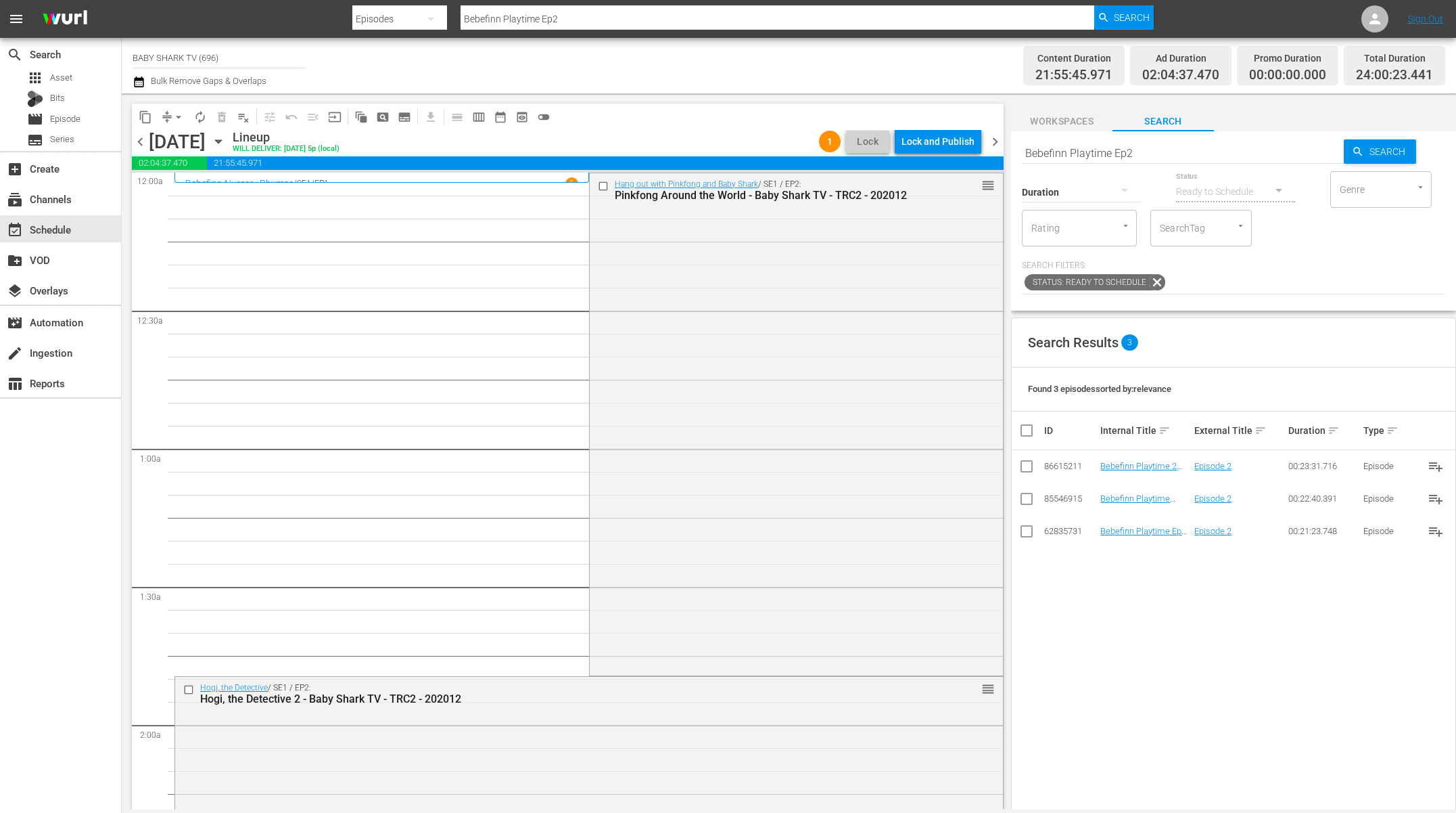
click at [709, 110] on div "content_copy compress arrow_drop_down autorenew_outlined delete_forever_outline…" at bounding box center [568, 116] width 872 height 26
click at [936, 144] on div "Lock and Publish" at bounding box center [938, 142] width 73 height 25
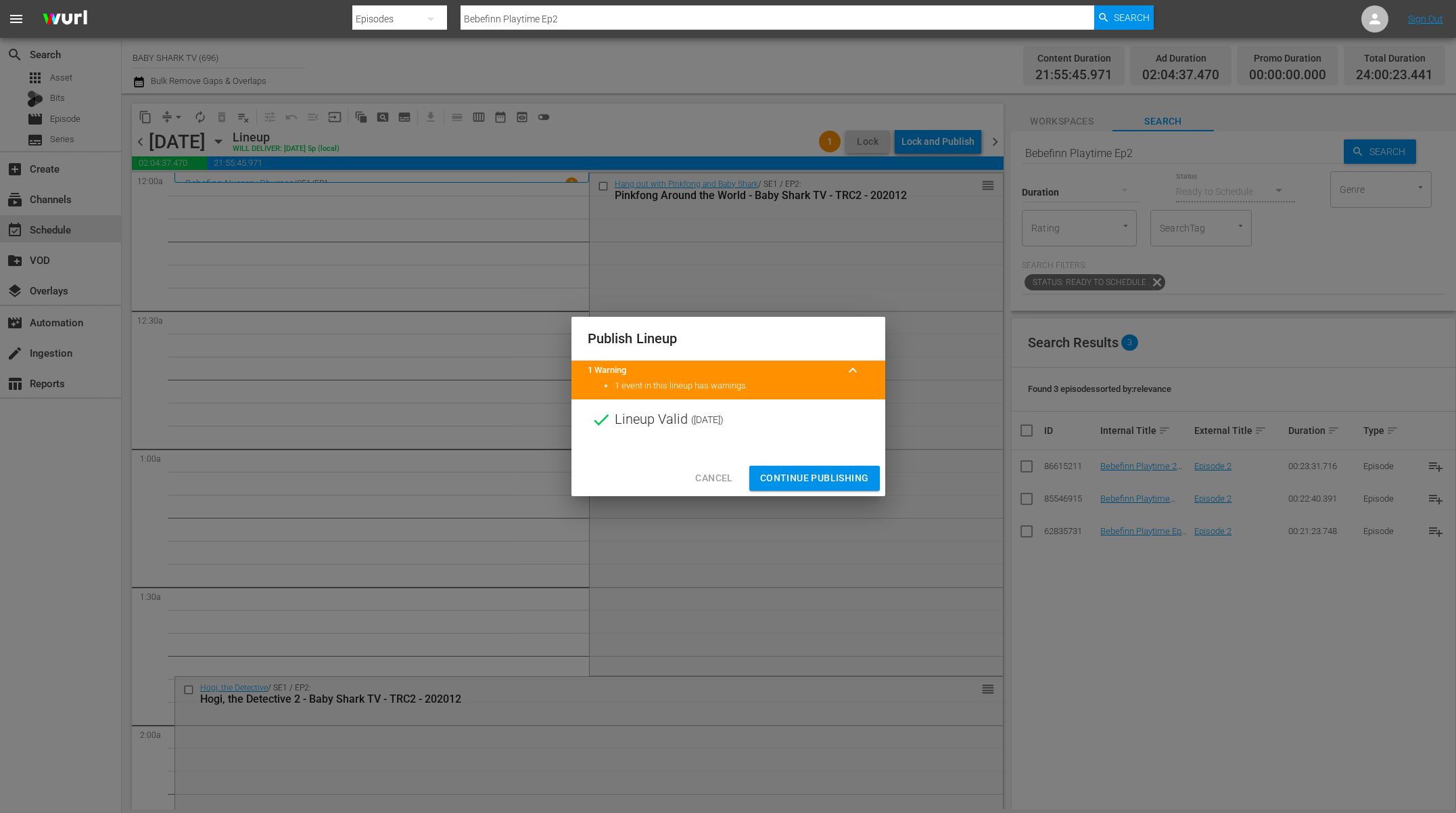
click at [831, 474] on span "Continue Publishing" at bounding box center [815, 478] width 109 height 17
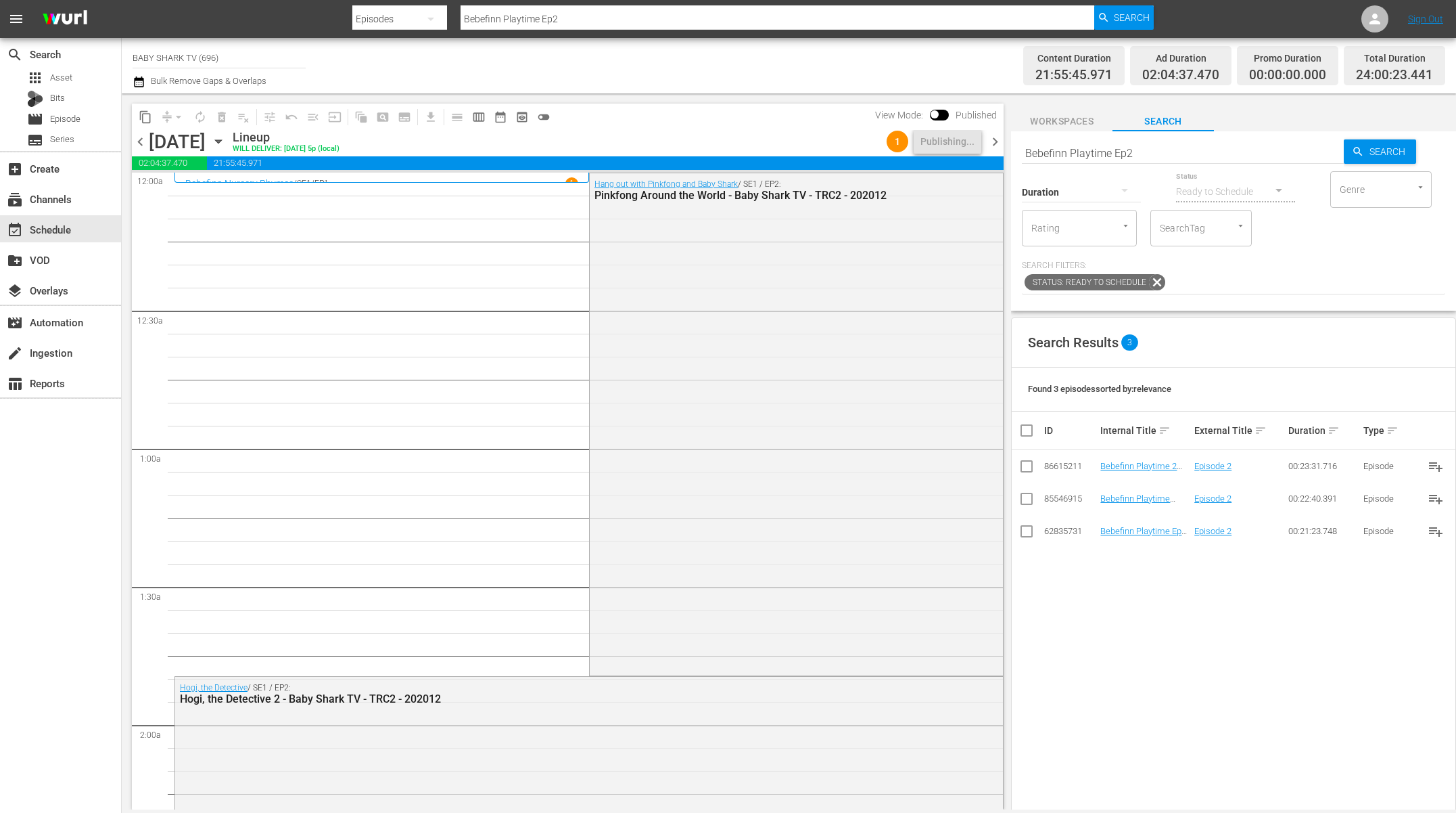
click at [226, 147] on icon "button" at bounding box center [218, 141] width 15 height 15
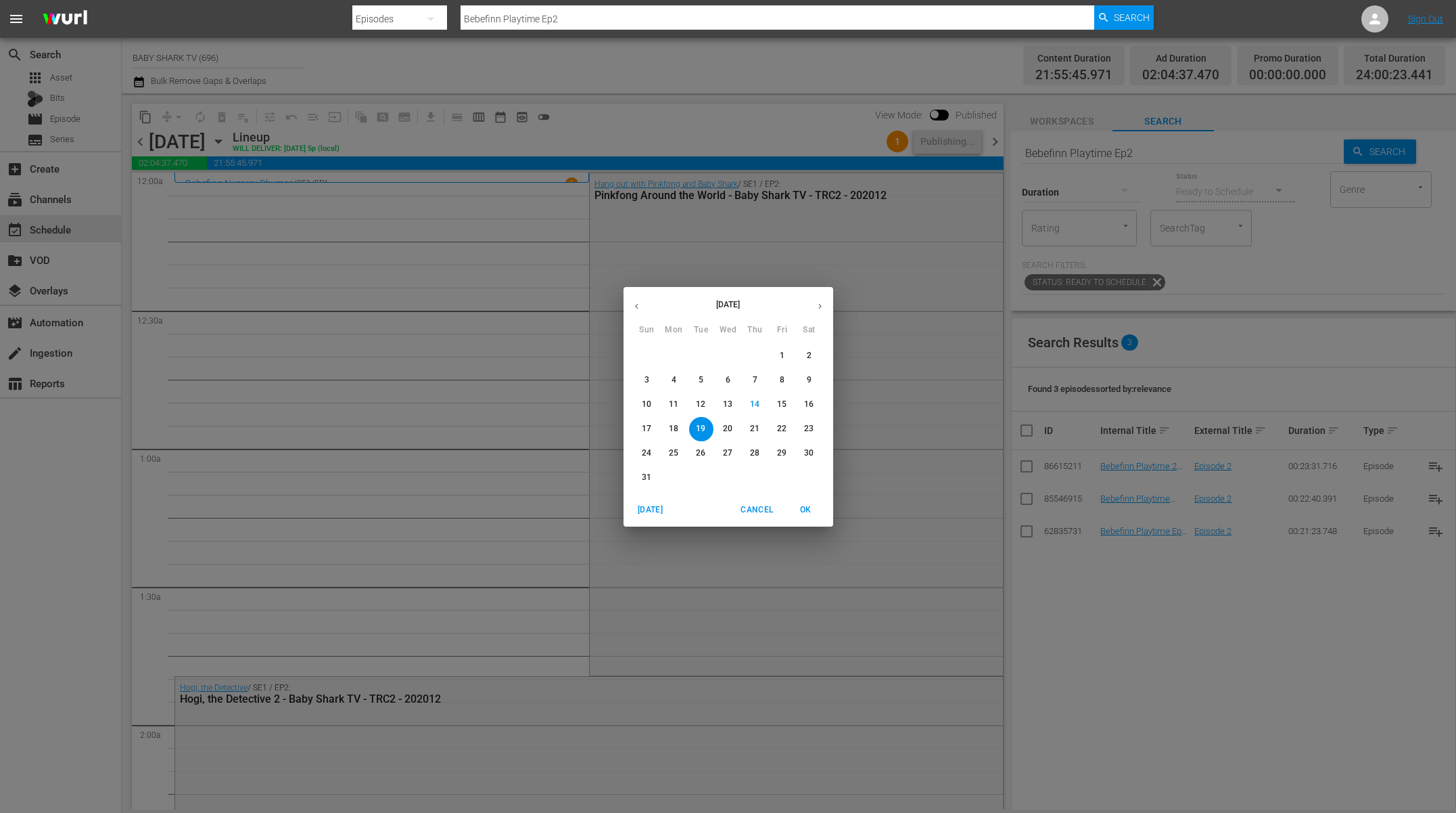
click at [732, 436] on button "20" at bounding box center [729, 429] width 25 height 25
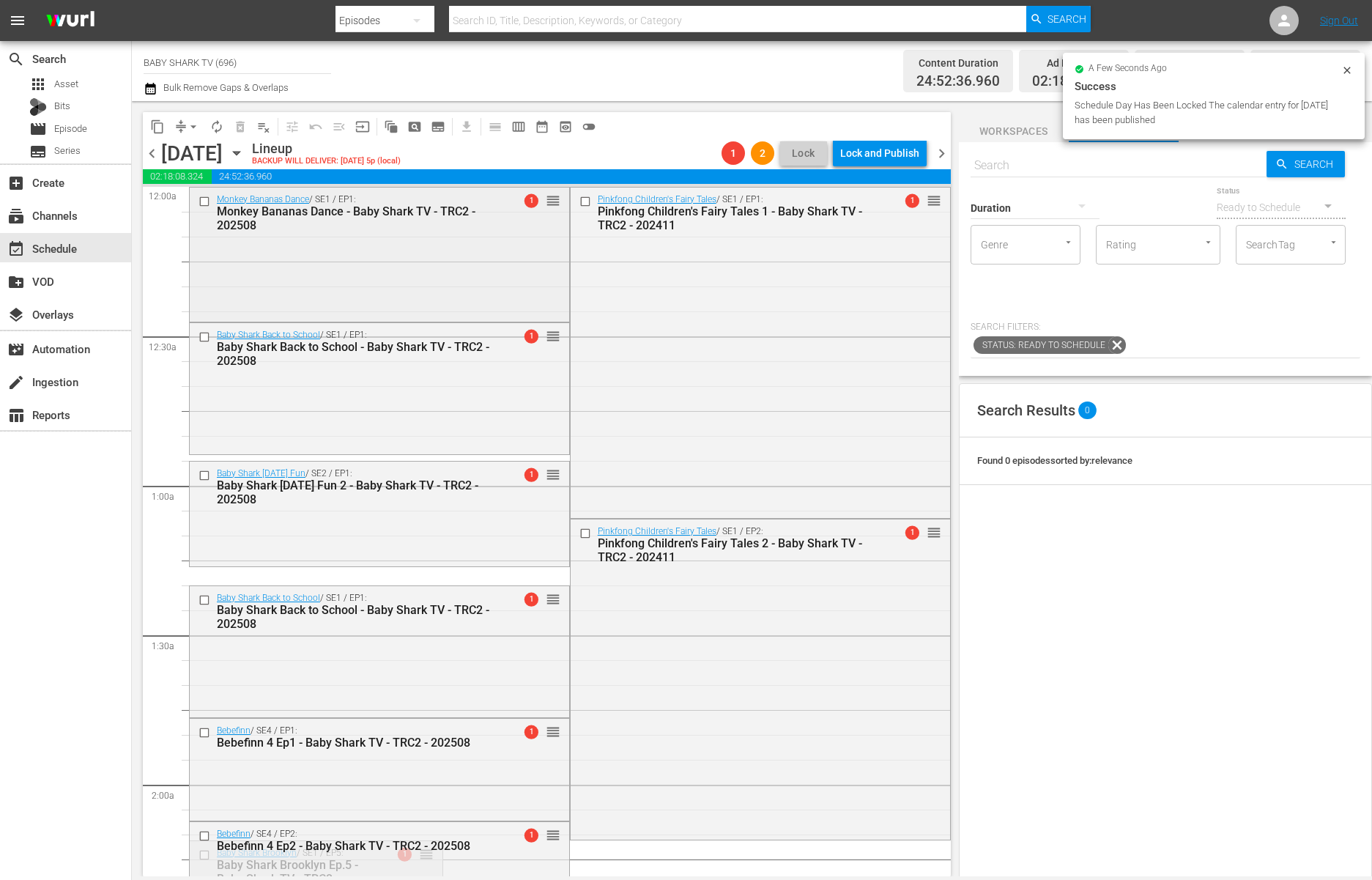
click at [201, 198] on input "checkbox" at bounding box center [206, 200] width 15 height 12
click at [205, 332] on input "checkbox" at bounding box center [206, 336] width 15 height 12
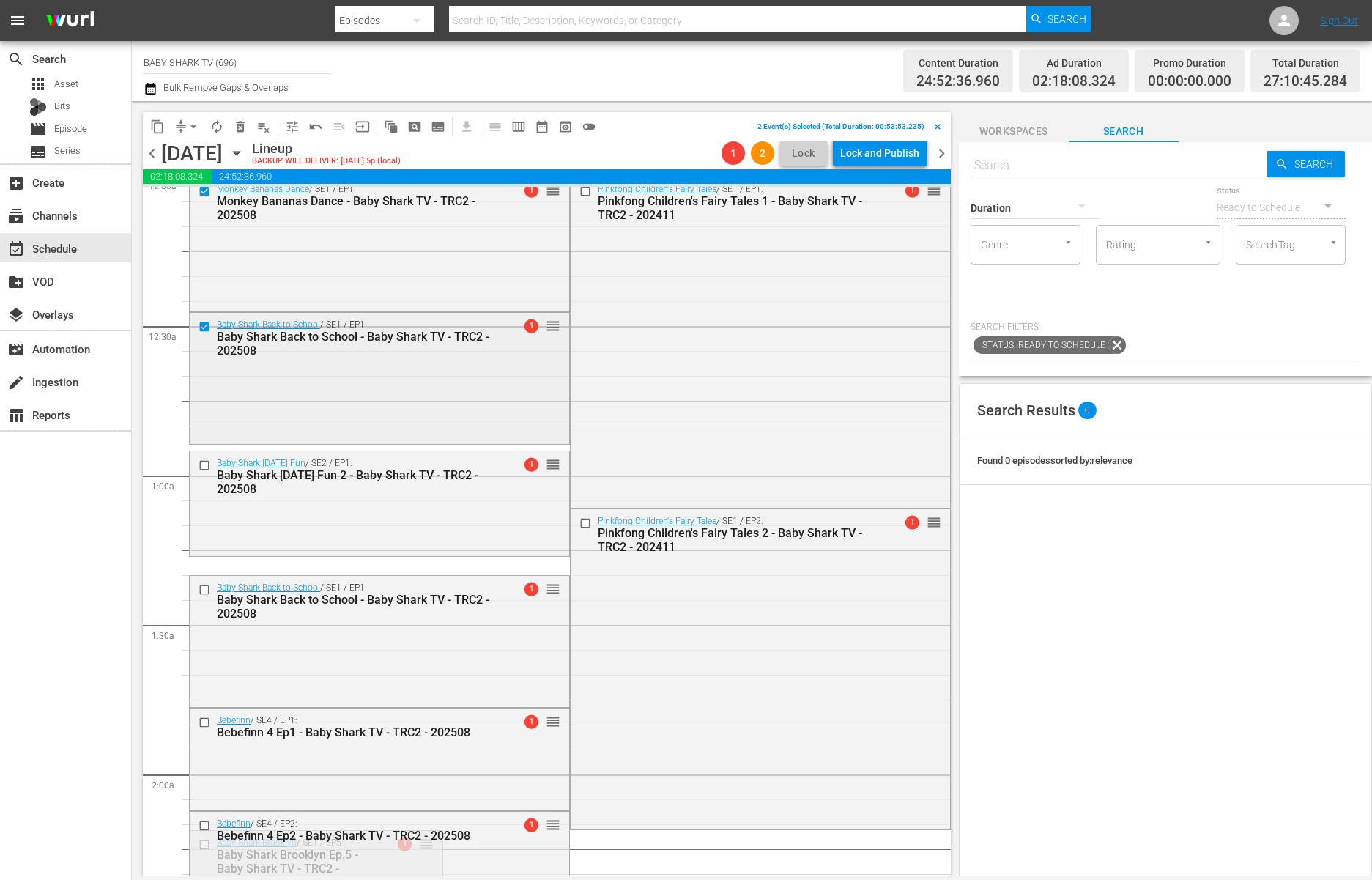
scroll to position [25, 0]
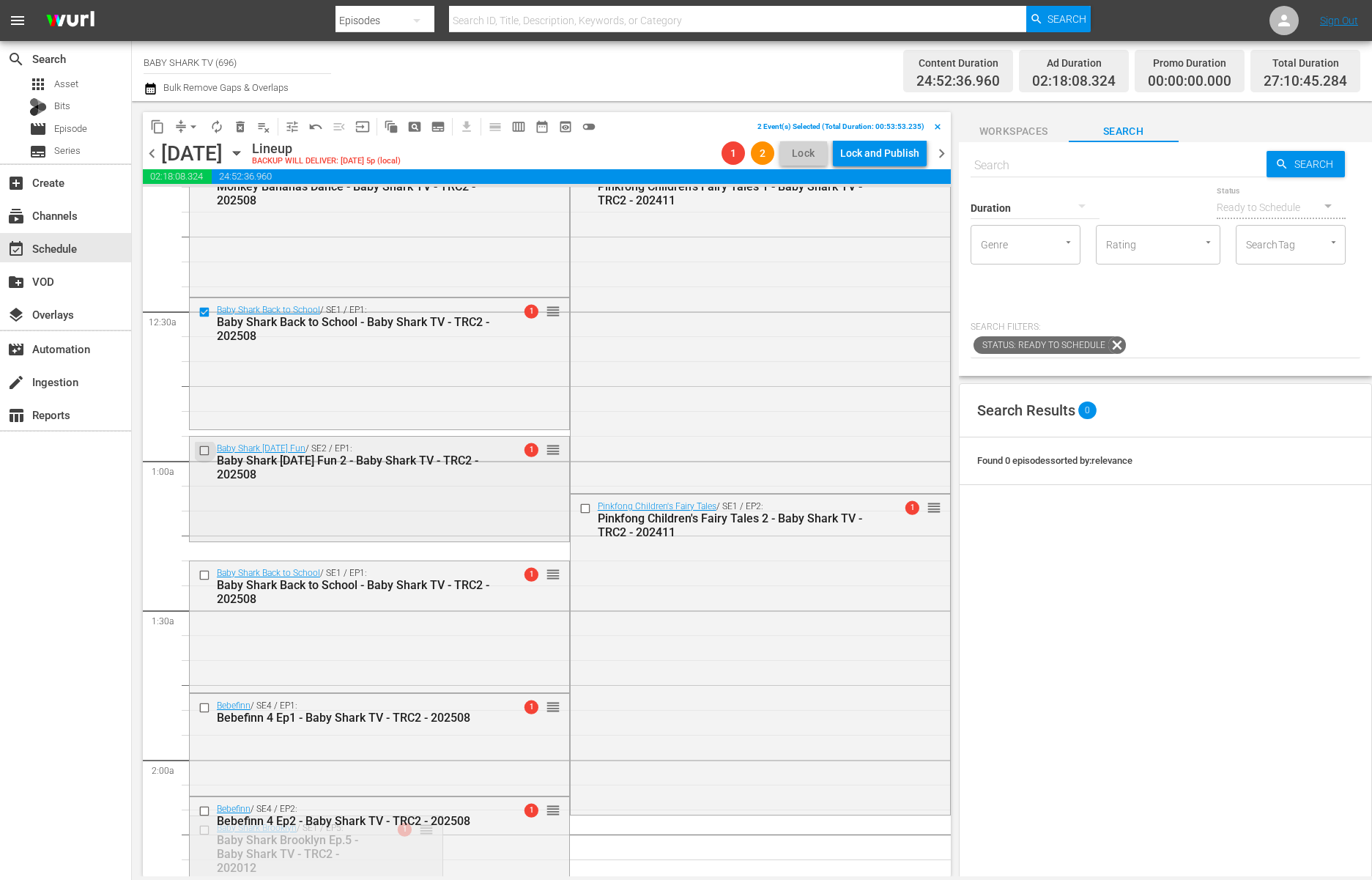
click at [209, 450] on input "checkbox" at bounding box center [206, 450] width 15 height 12
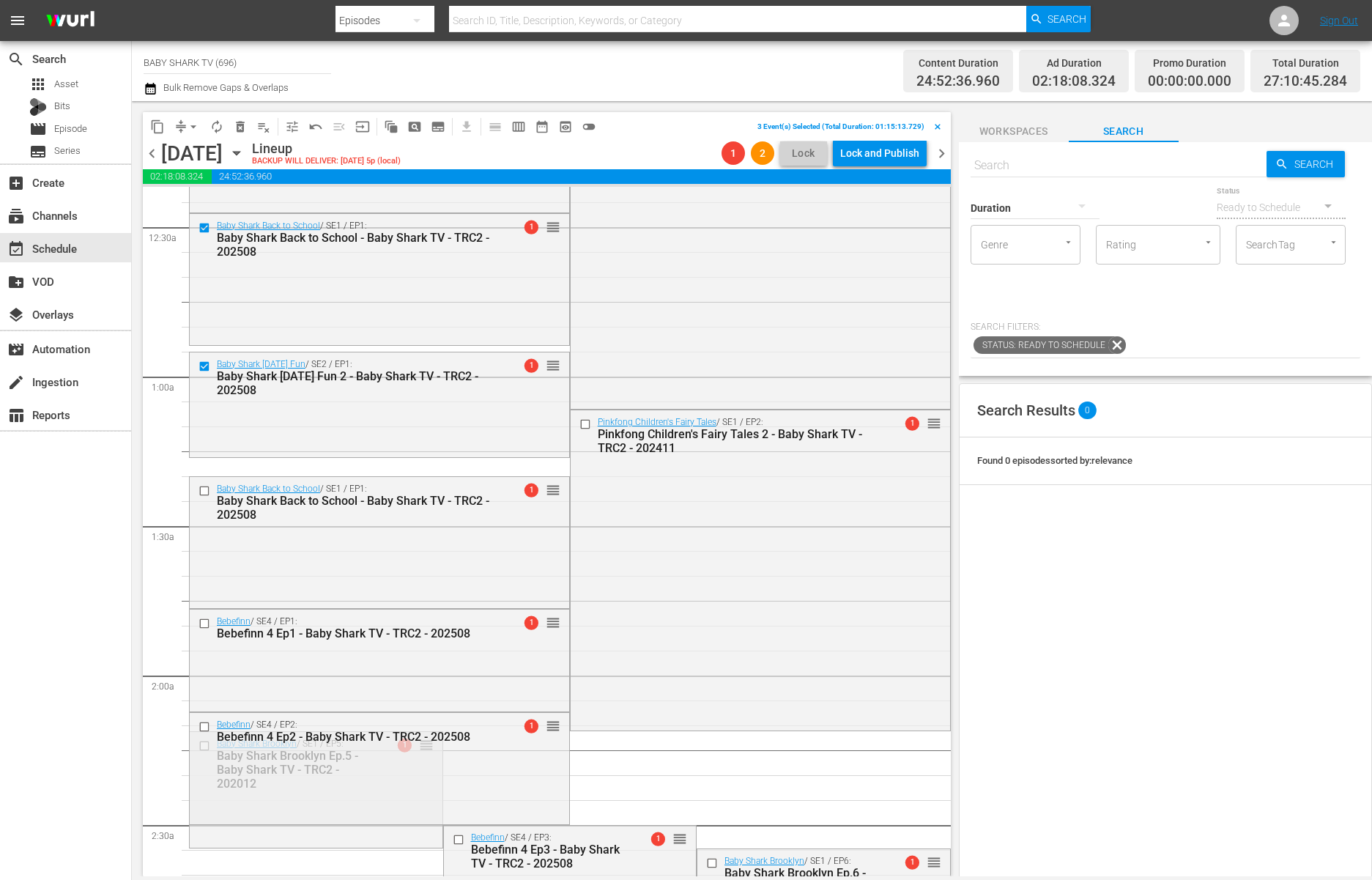
scroll to position [149, 0]
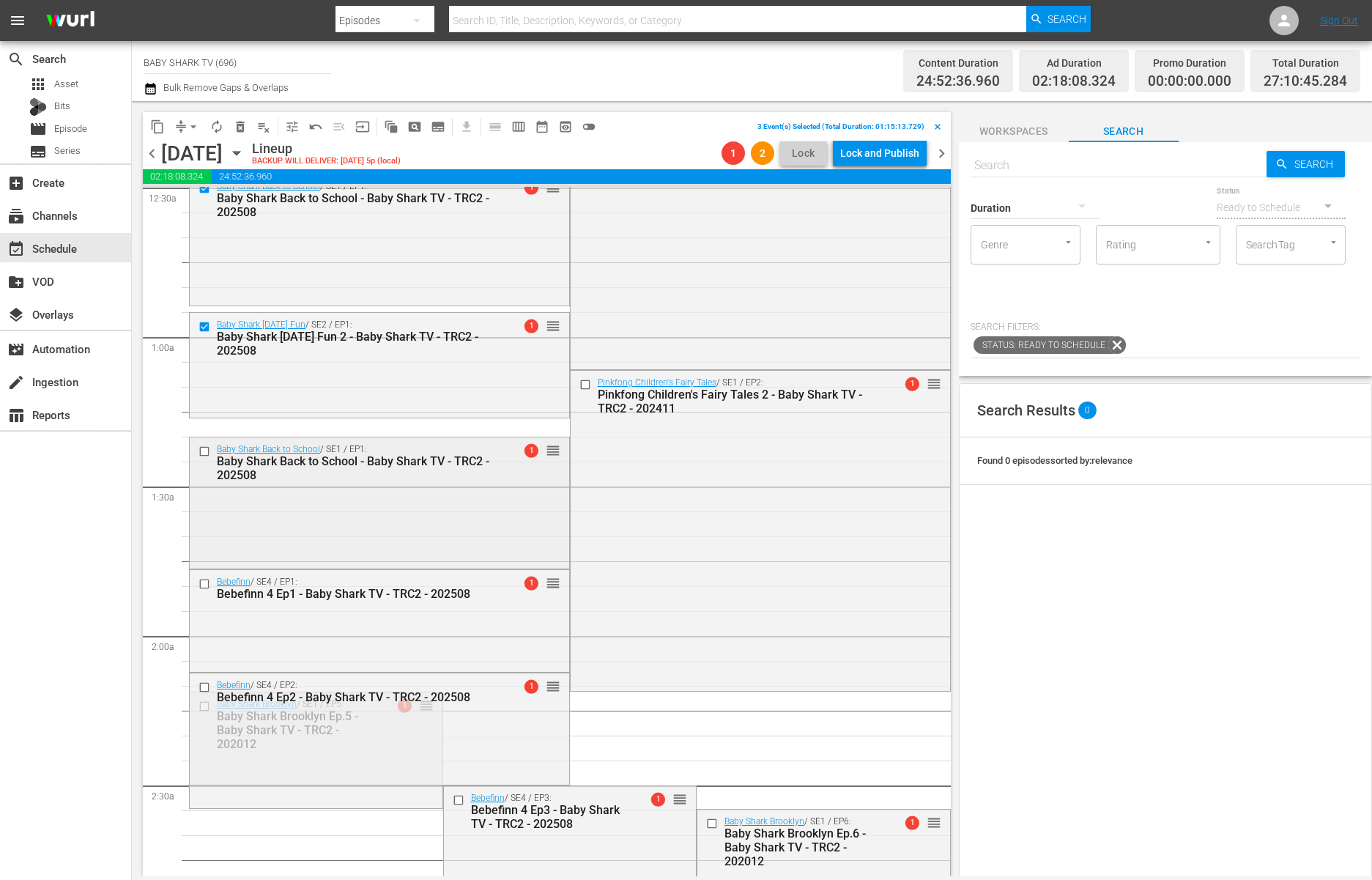
click at [202, 450] on input "checkbox" at bounding box center [206, 451] width 15 height 12
click at [205, 584] on input "checkbox" at bounding box center [206, 583] width 15 height 12
click at [203, 688] on input "checkbox" at bounding box center [206, 687] width 15 height 12
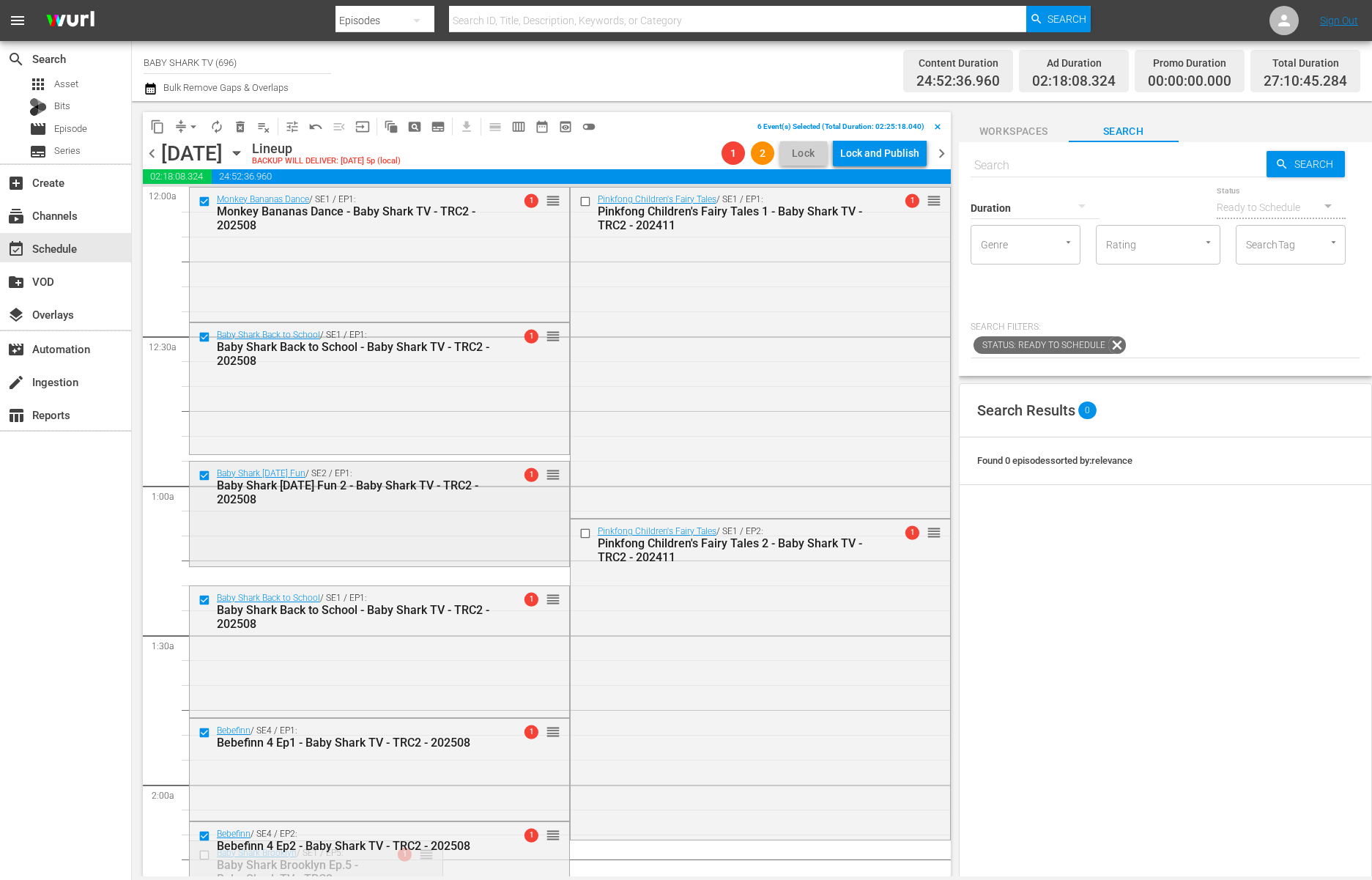
scroll to position [241, 0]
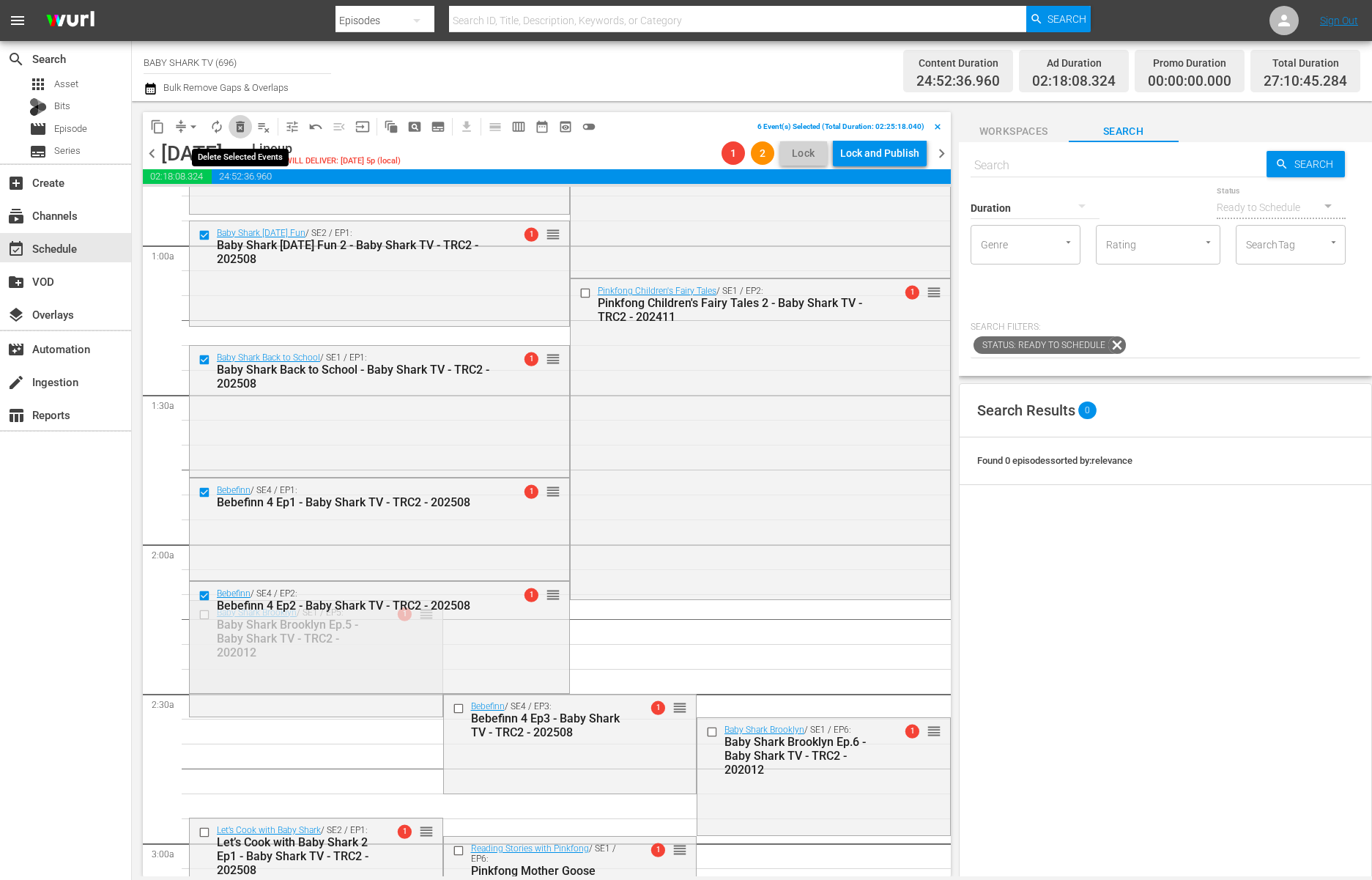
click at [233, 128] on span "delete_forever_outlined" at bounding box center [240, 126] width 14 height 14
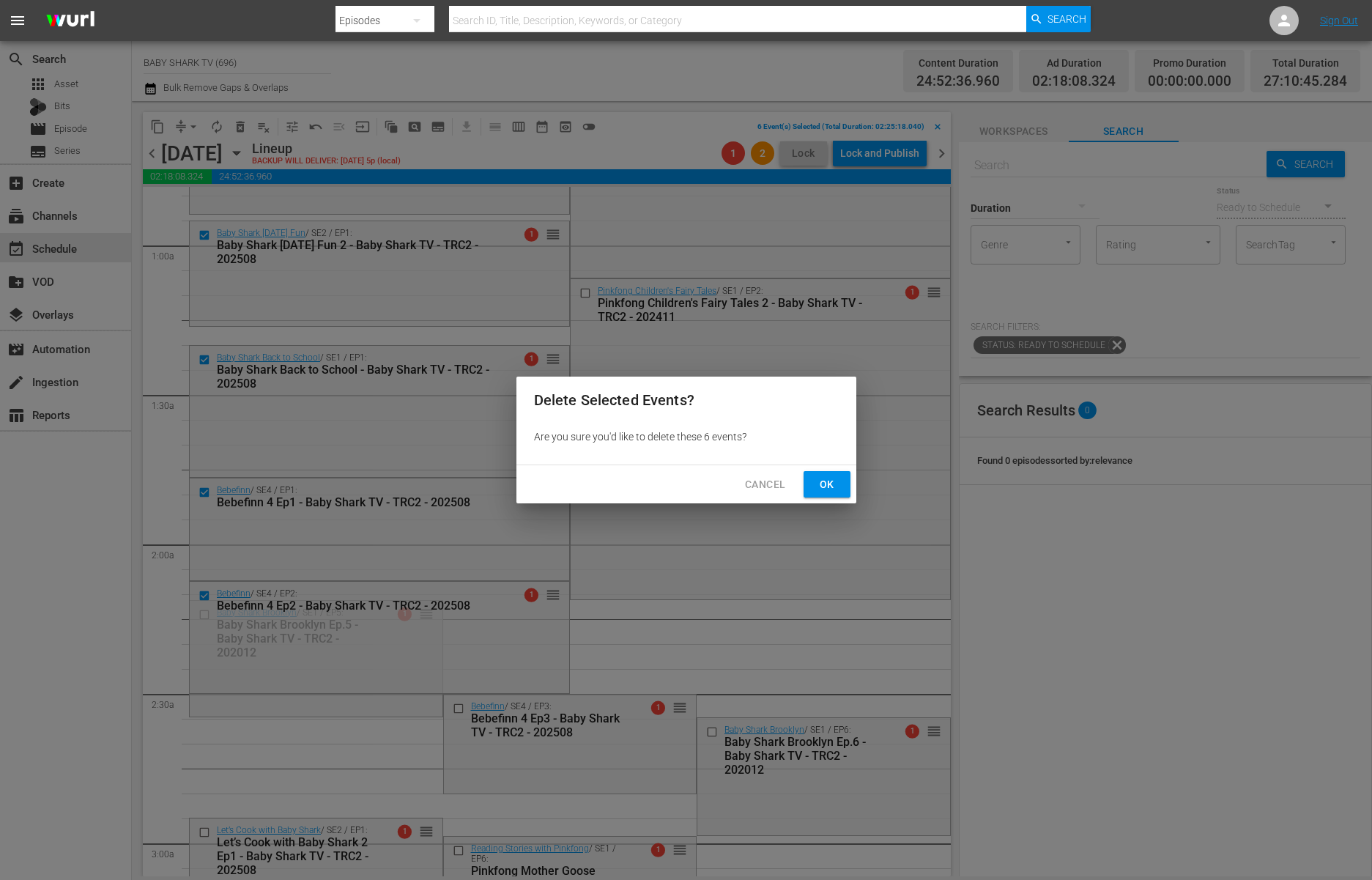
click at [824, 483] on span "Ok" at bounding box center [827, 484] width 24 height 18
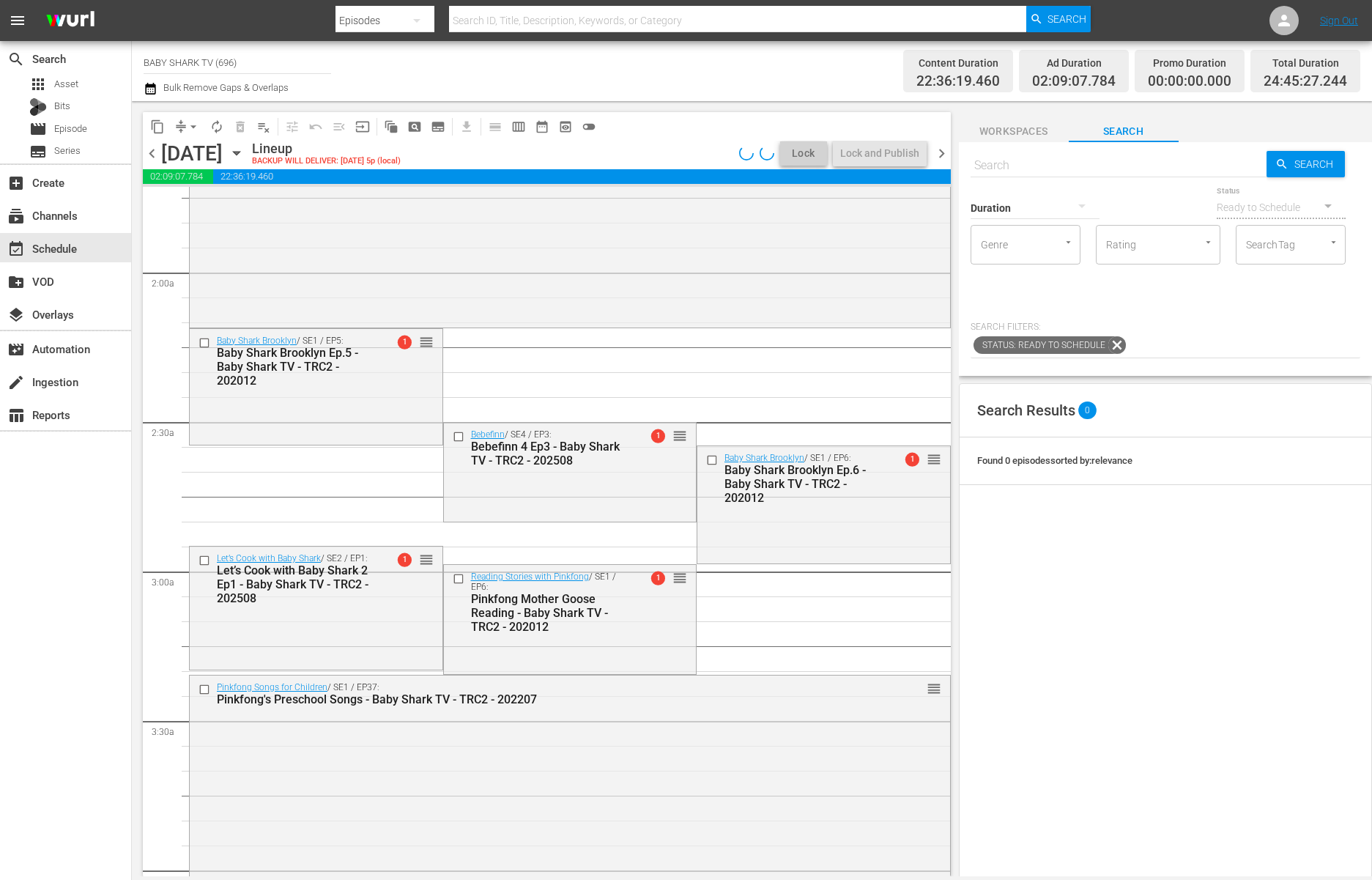
scroll to position [455, 0]
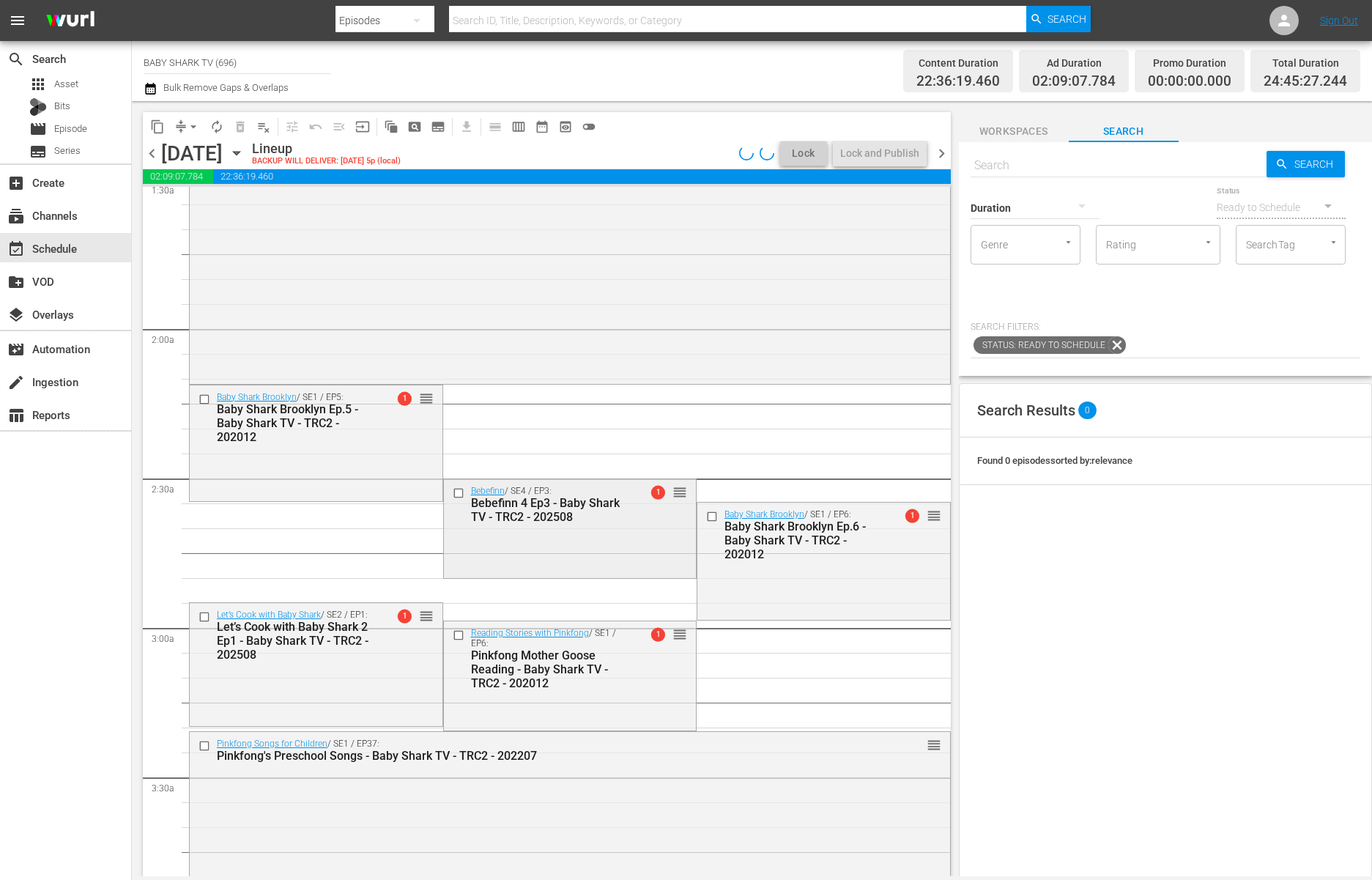
click at [457, 491] on input "checkbox" at bounding box center [459, 492] width 15 height 12
click at [206, 618] on input "checkbox" at bounding box center [206, 617] width 15 height 12
click at [242, 132] on span "delete_forever_outlined" at bounding box center [240, 126] width 14 height 14
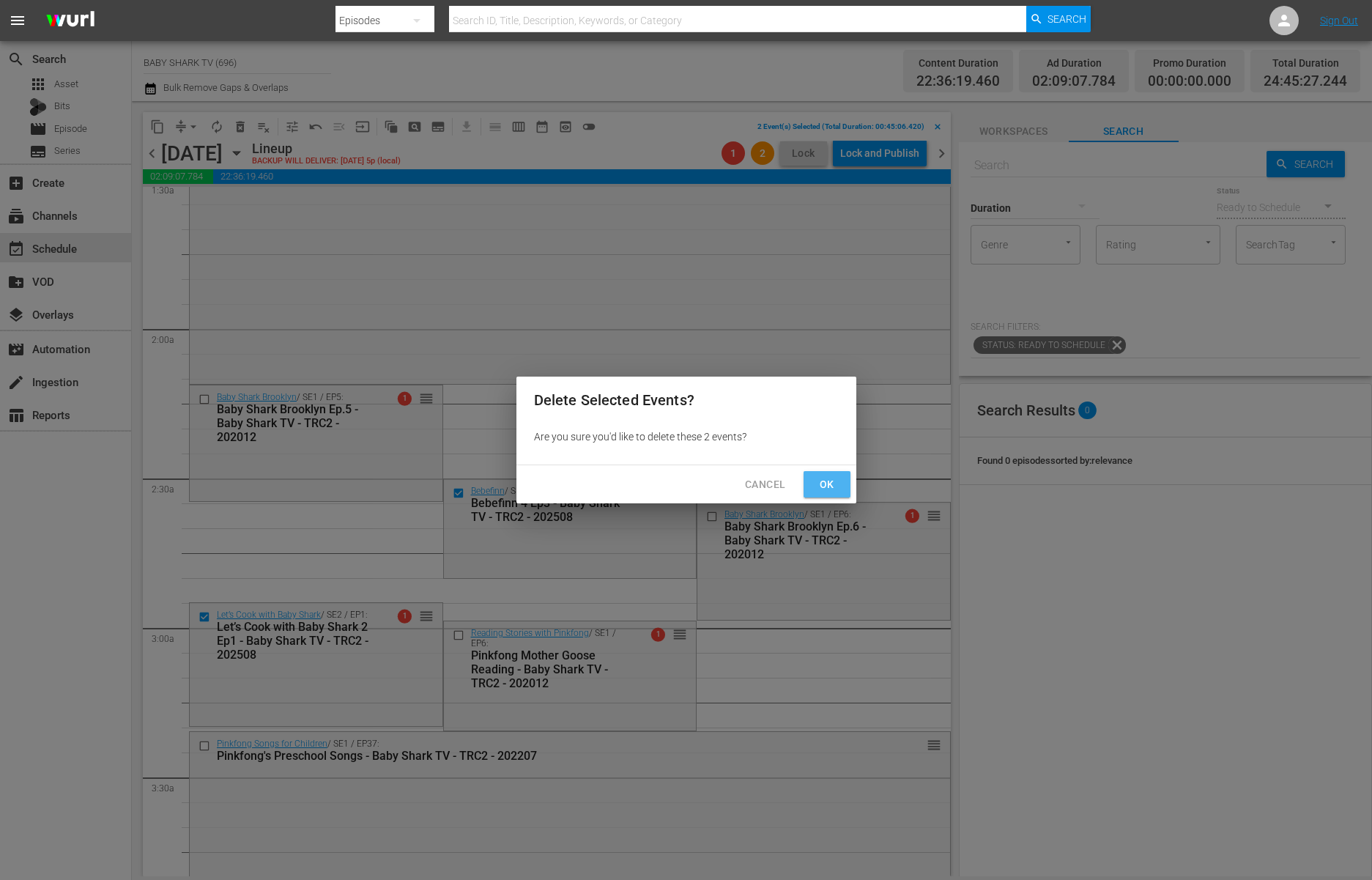
click at [817, 478] on button "Ok" at bounding box center [827, 484] width 47 height 27
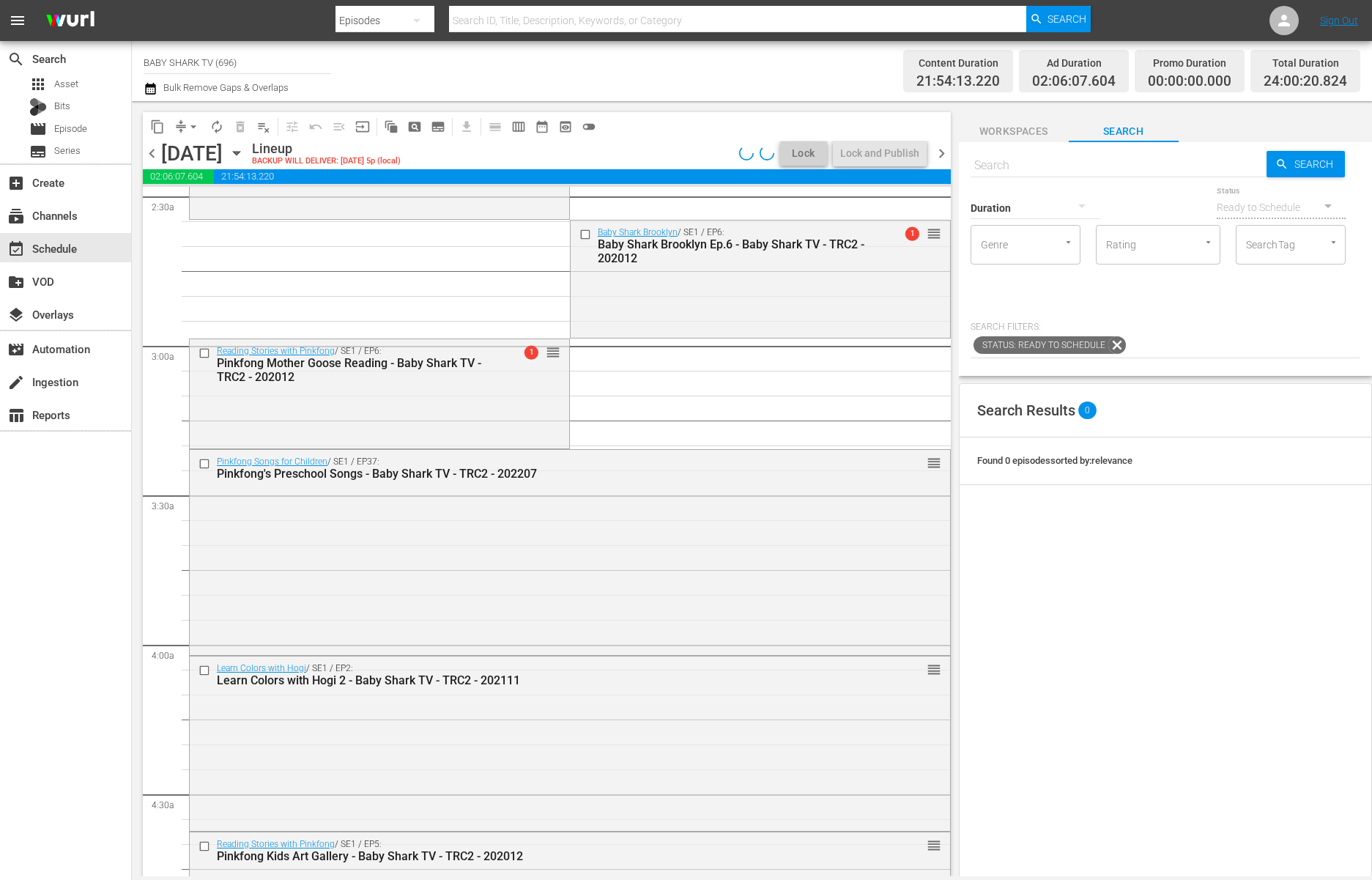
scroll to position [0, 0]
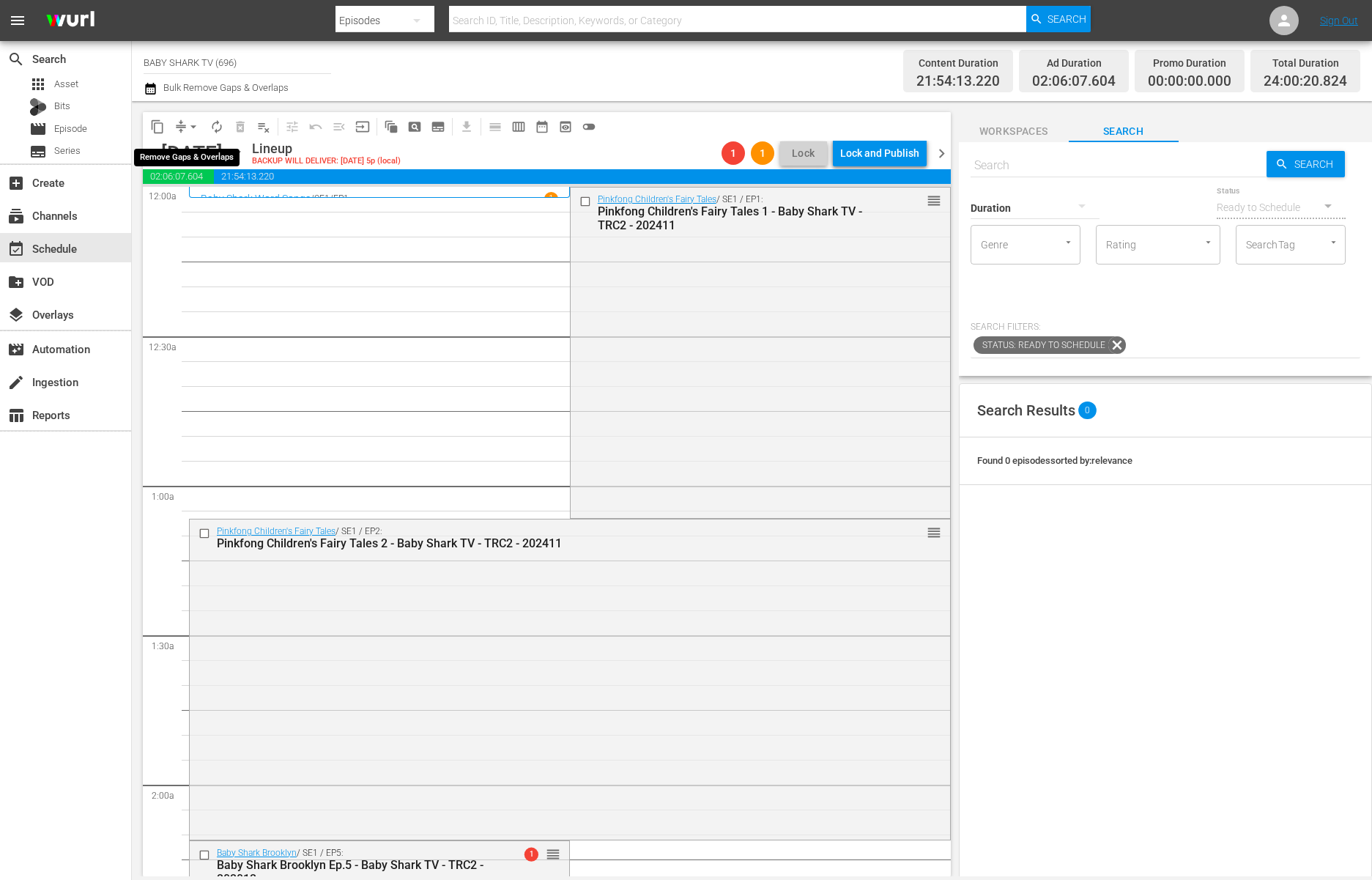
click at [195, 126] on span "arrow_drop_down" at bounding box center [193, 126] width 14 height 14
click at [194, 153] on li "Align to Midnight" at bounding box center [194, 156] width 154 height 24
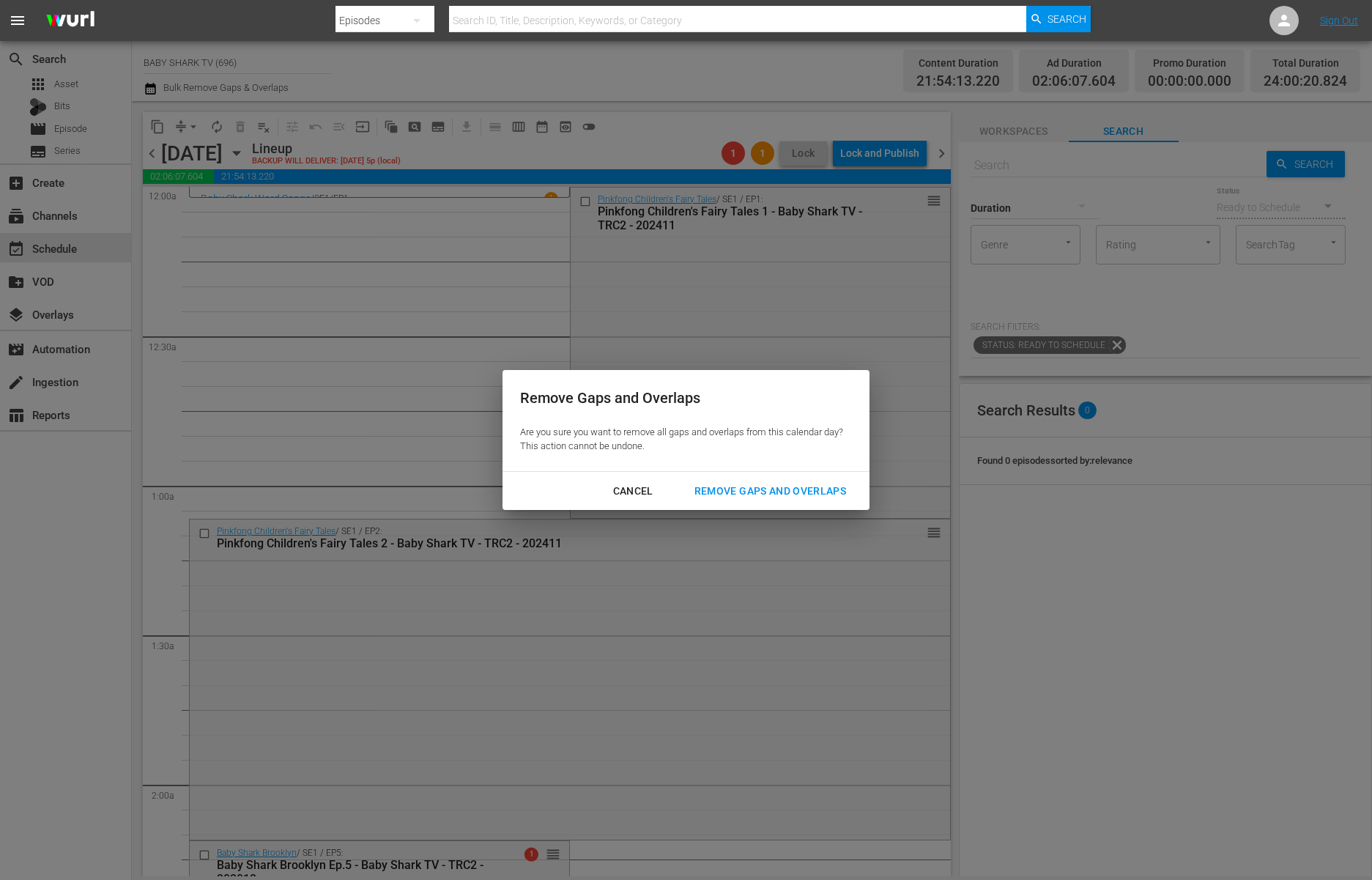
click at [789, 485] on div "Remove Gaps and Overlaps" at bounding box center [770, 491] width 175 height 18
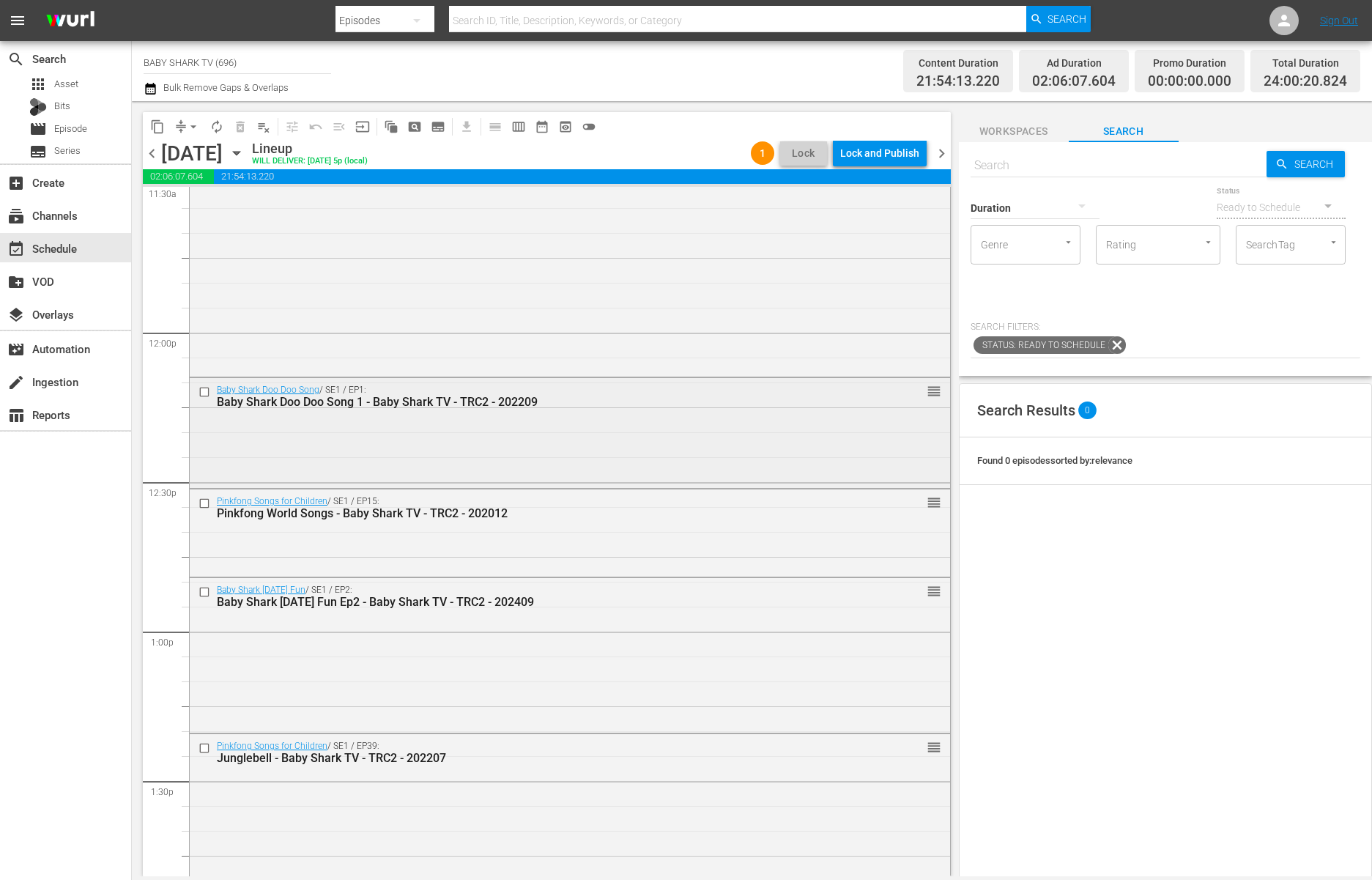
scroll to position [3441, 0]
click at [203, 386] on input "checkbox" at bounding box center [206, 391] width 15 height 12
click at [203, 496] on input "checkbox" at bounding box center [206, 502] width 15 height 12
click at [202, 594] on input "checkbox" at bounding box center [206, 590] width 15 height 12
click at [209, 744] on input "checkbox" at bounding box center [206, 747] width 15 height 12
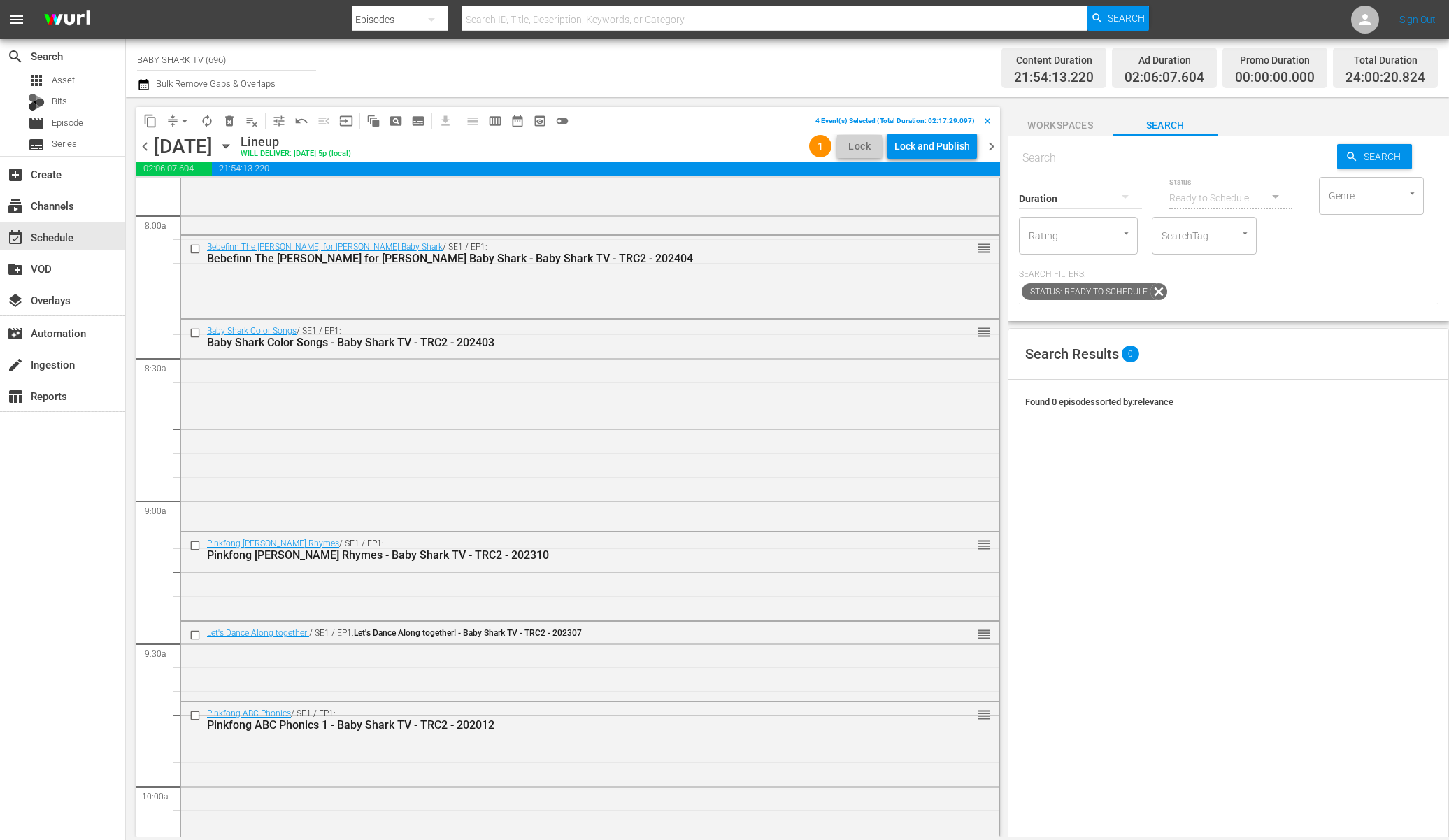
scroll to position [2235, 0]
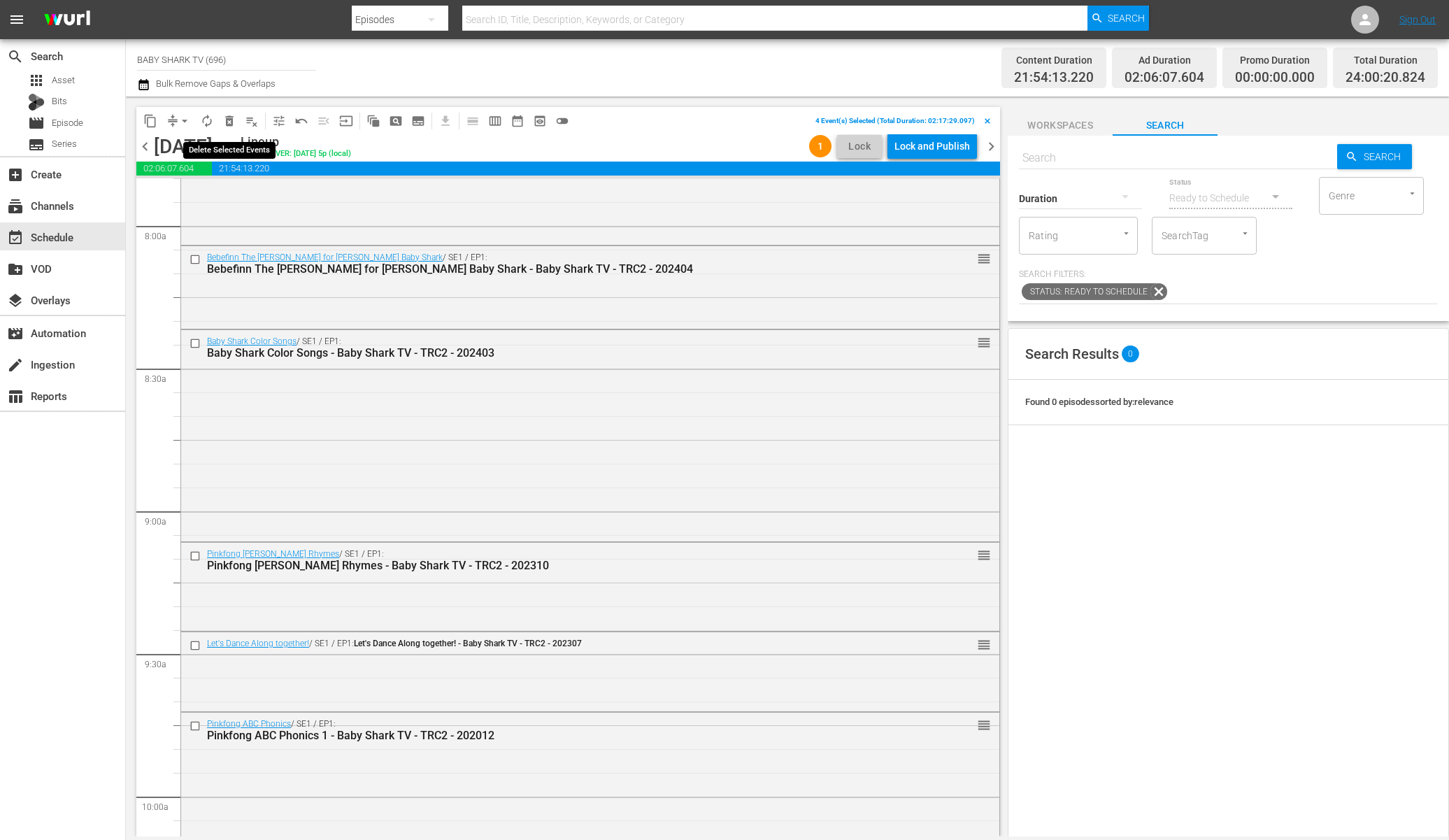
click at [223, 124] on span "delete_forever_outlined" at bounding box center [229, 120] width 14 height 14
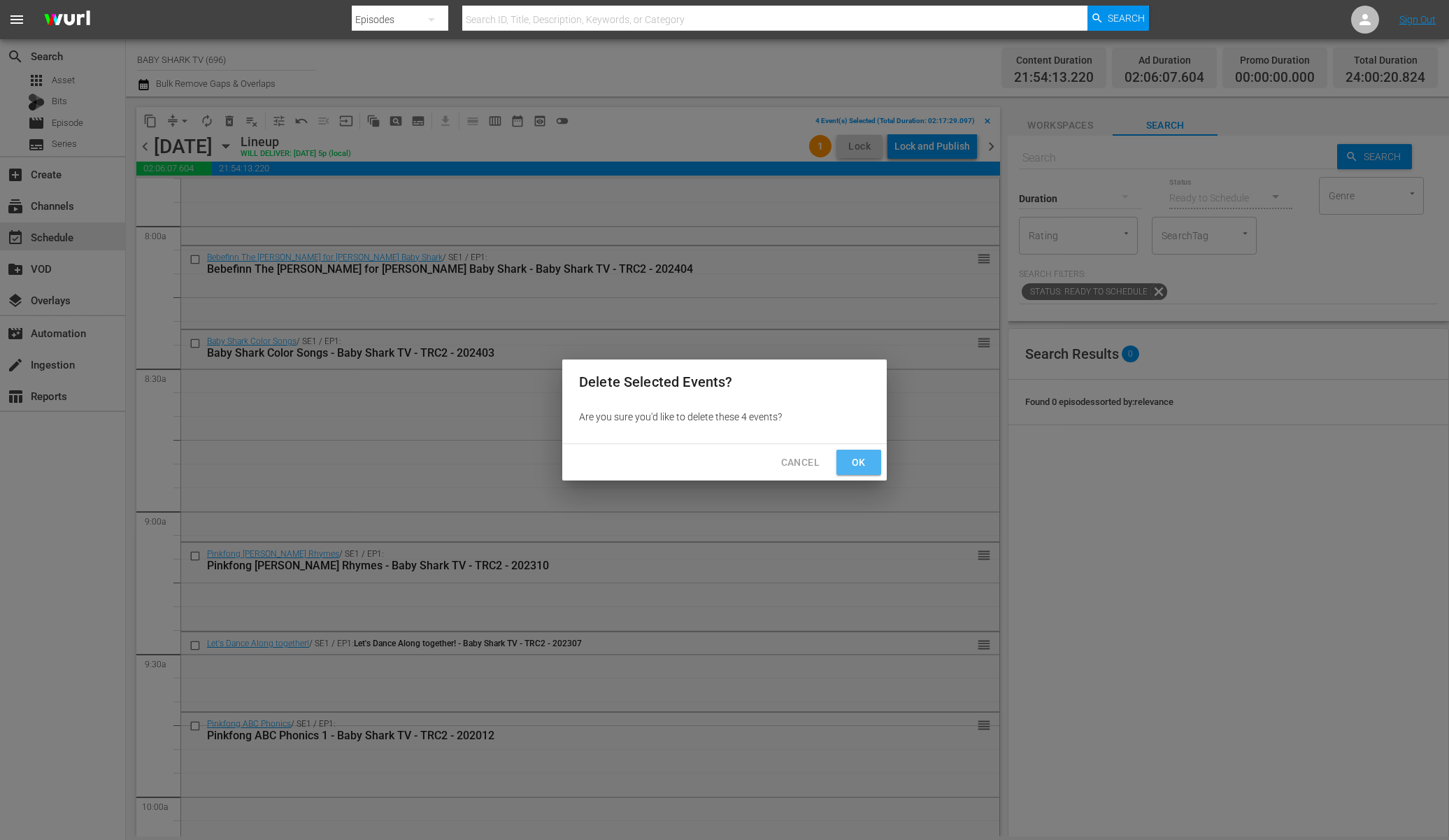
click at [846, 473] on button "Ok" at bounding box center [858, 462] width 45 height 26
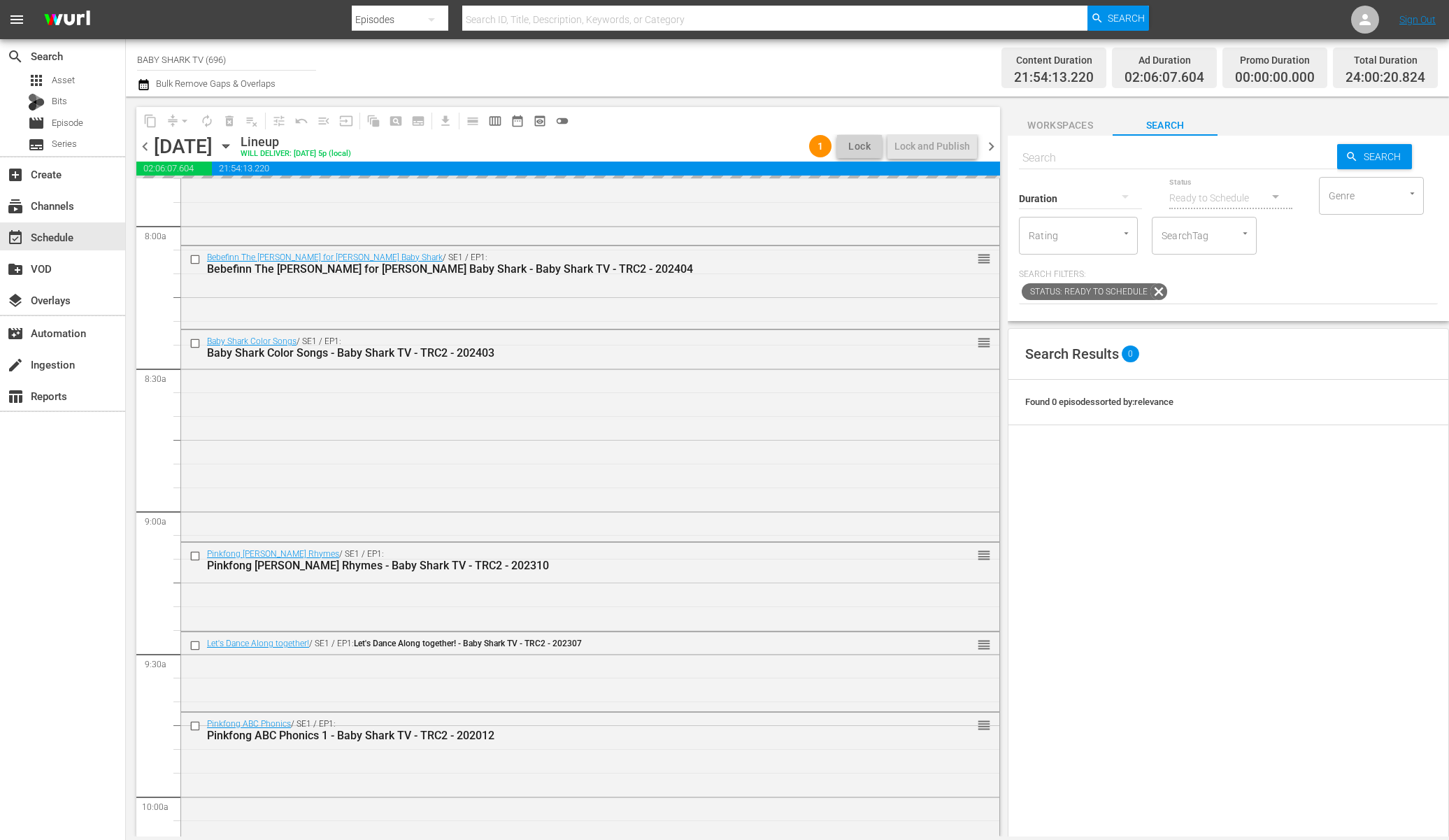
click at [1148, 525] on div "Search Results 0 Found 0 episodes sorted by: relevance" at bounding box center [1228, 679] width 441 height 702
click at [1228, 159] on input "text" at bounding box center [1177, 158] width 318 height 34
paste input "Pinkfong & Ninimo Songs Ep1 Bebefinn 4 Ep1 Bebefinn 4 Ep2 Bebefinn 4 Ep3"
type input "Pinkfong & Ninimo Songs Ep1 Bebefinn 4 Ep1 Bebefinn 4 Ep2 Bebefinn 4 Ep3"
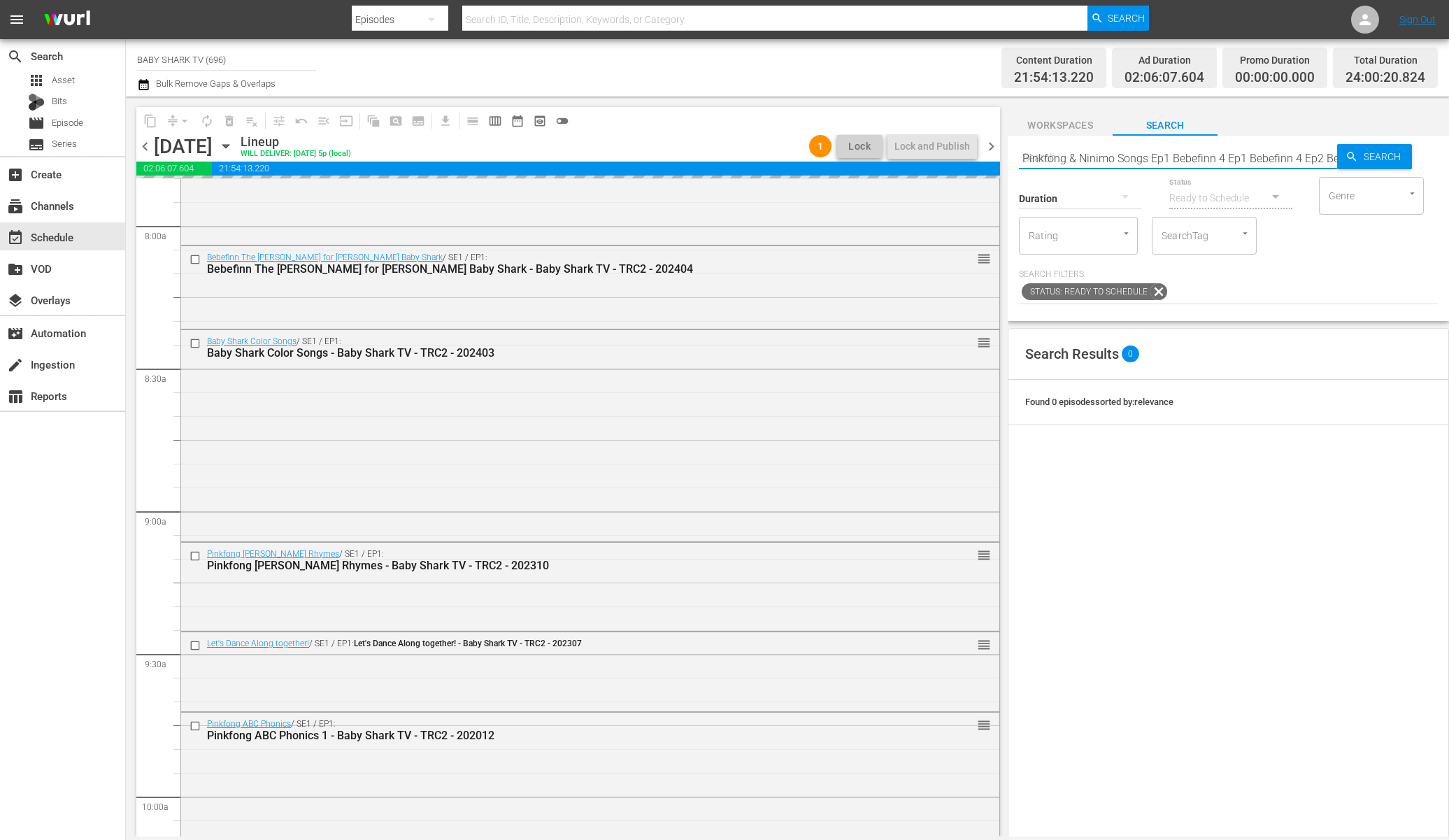
scroll to position [0, 67]
type input "Pinkfong & Ninimo Songs Ep1 Bebefinn 4 Ep1 Bebefinn 4 Ep2 Bebefinn 4 Ep3"
click at [1162, 164] on input "text" at bounding box center [1177, 158] width 318 height 34
paste input "- Baby Shark TV - TRC2 - 202507"
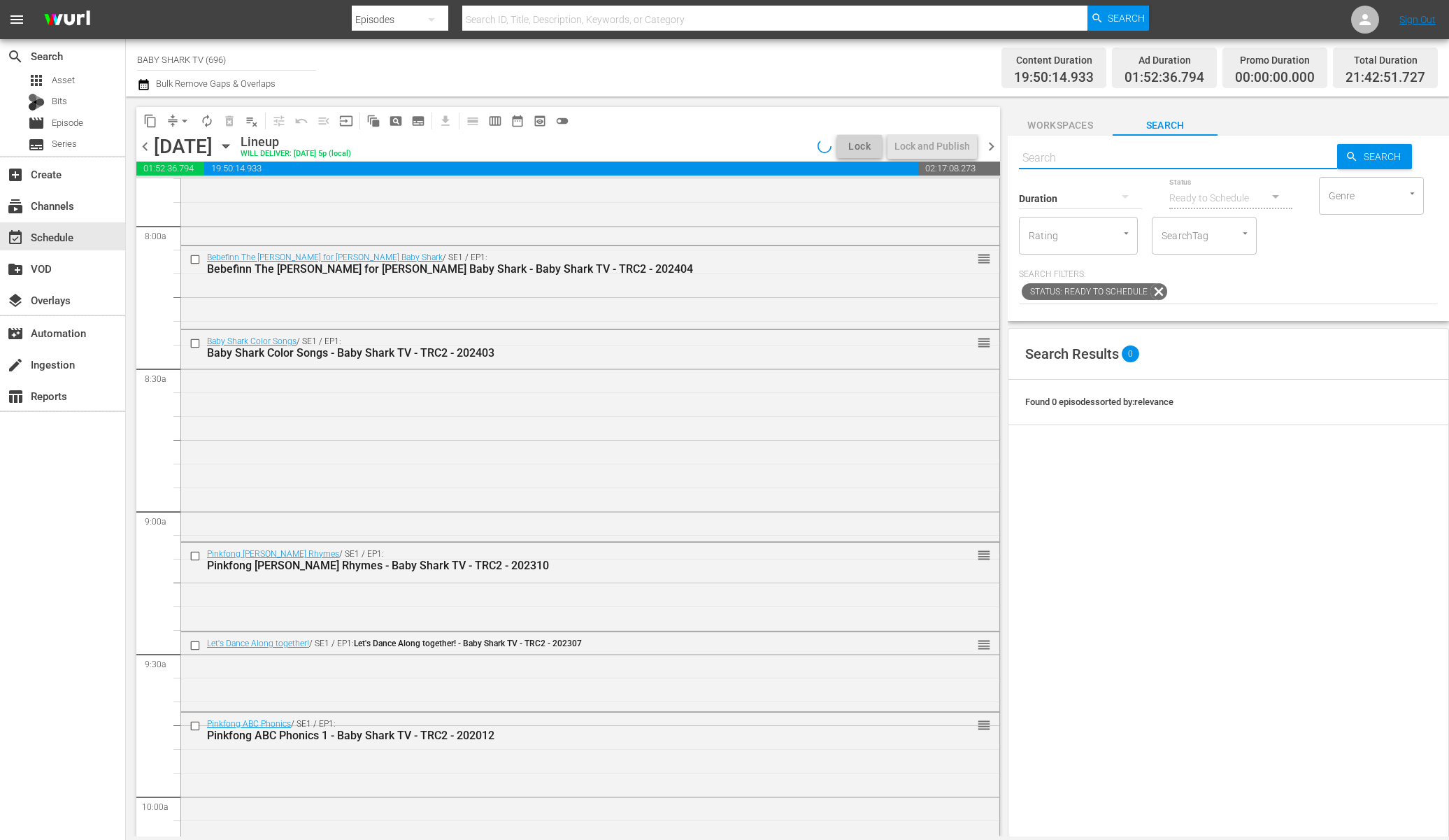
type input "- Baby Shark TV - TRC2 - 202507"
type input "- Baby Shark TV - TRC2 - 202508"
click at [1025, 163] on input "- Baby Shark TV - TRC2 - 202508" at bounding box center [1177, 158] width 318 height 34
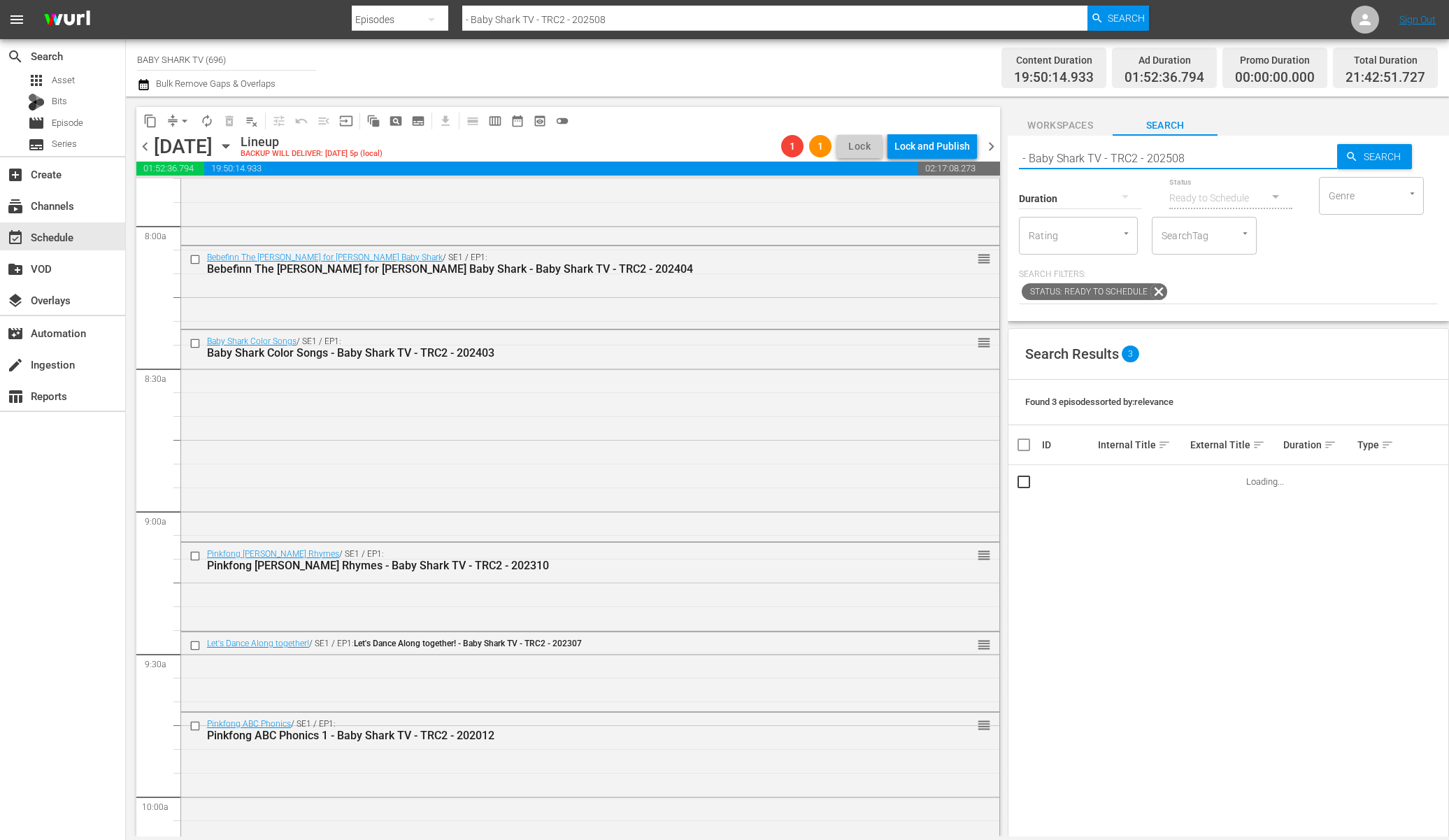
type input "- Baby Shark TV - TRC2 - 202508"
click at [1202, 167] on div "Status Ready to Schedule" at bounding box center [1230, 189] width 123 height 50
click at [1205, 162] on input "- Baby Shark TV - TRC2 - 202508" at bounding box center [1177, 158] width 318 height 34
type input "- Baby Shark TV - TRC2 - 202508"
click at [1360, 164] on span "Search" at bounding box center [1384, 157] width 54 height 26
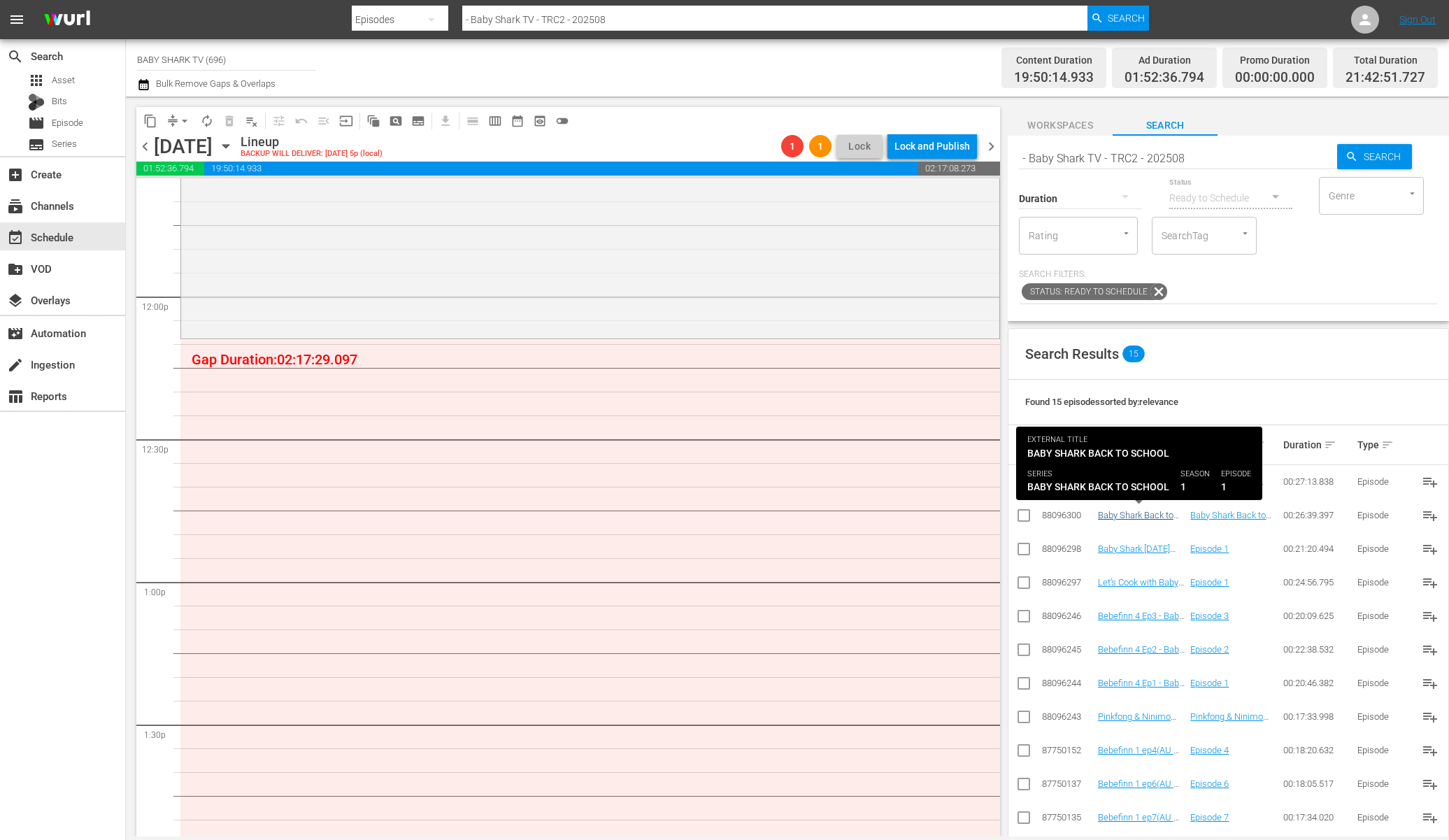
scroll to position [109, 0]
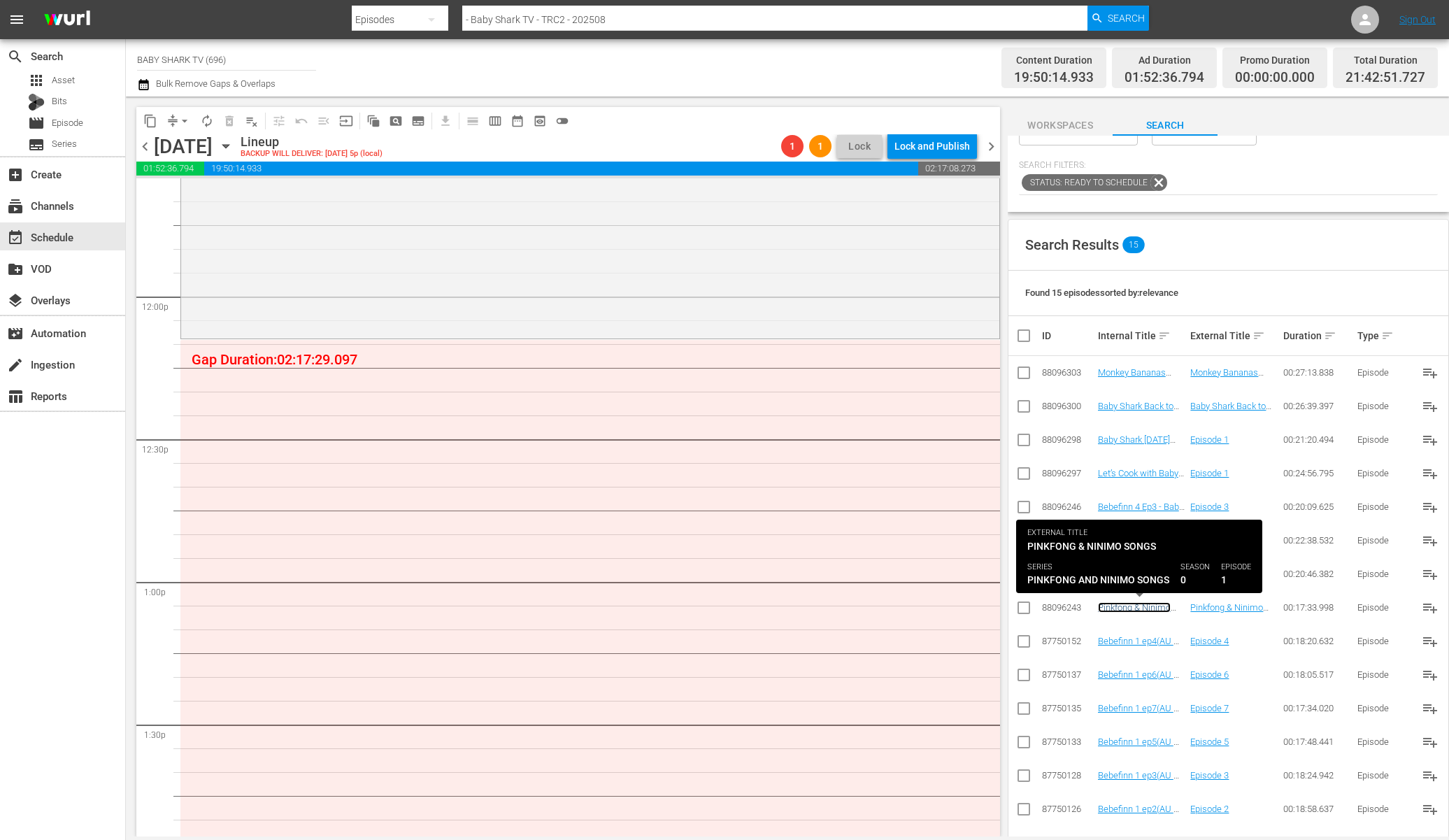
click at [1132, 607] on link "Pinkfong & Ninimo Songs Ep1 - Baby Shark TV - TRC2 - 202508" at bounding box center [1135, 623] width 73 height 42
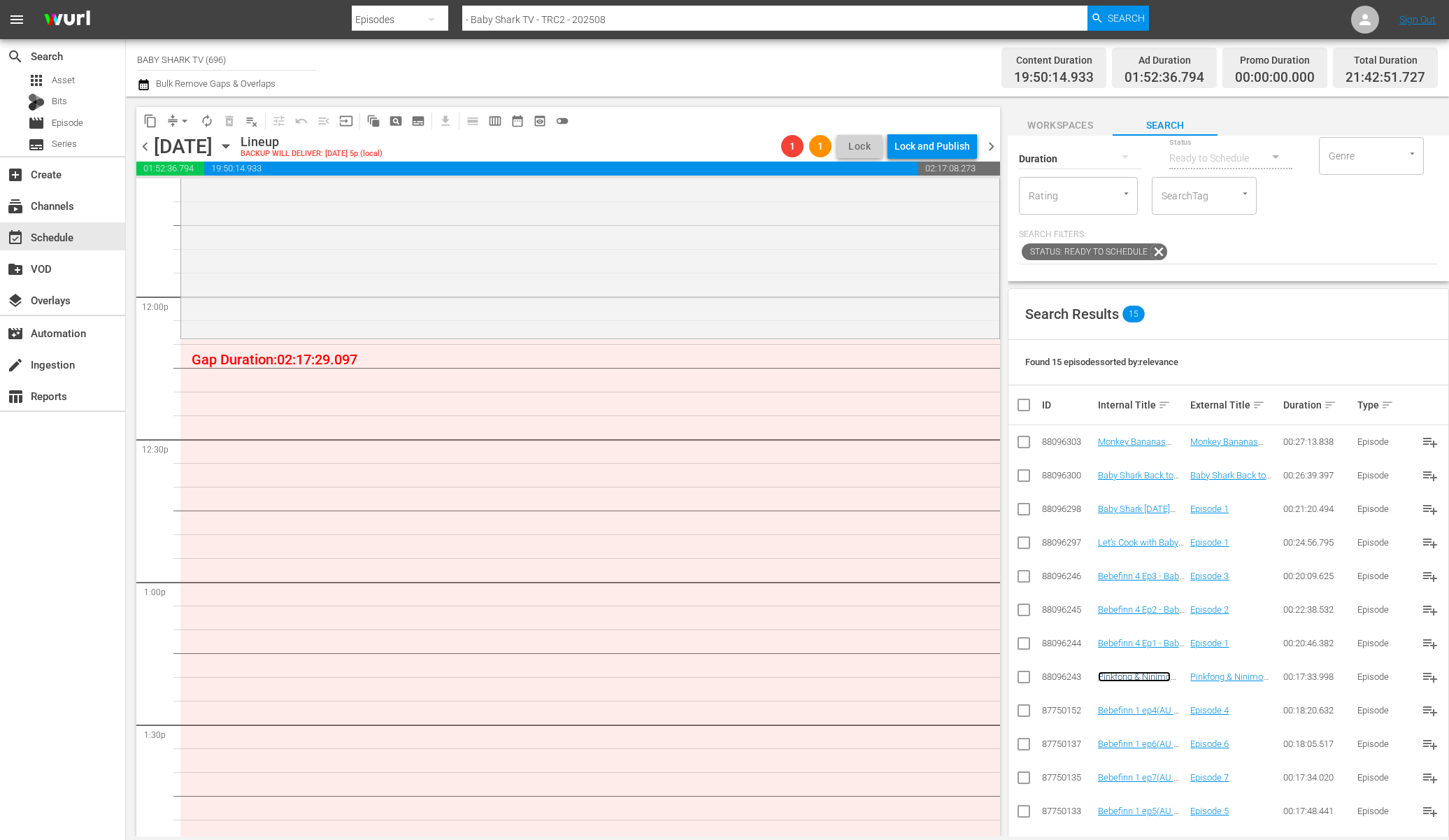
scroll to position [0, 0]
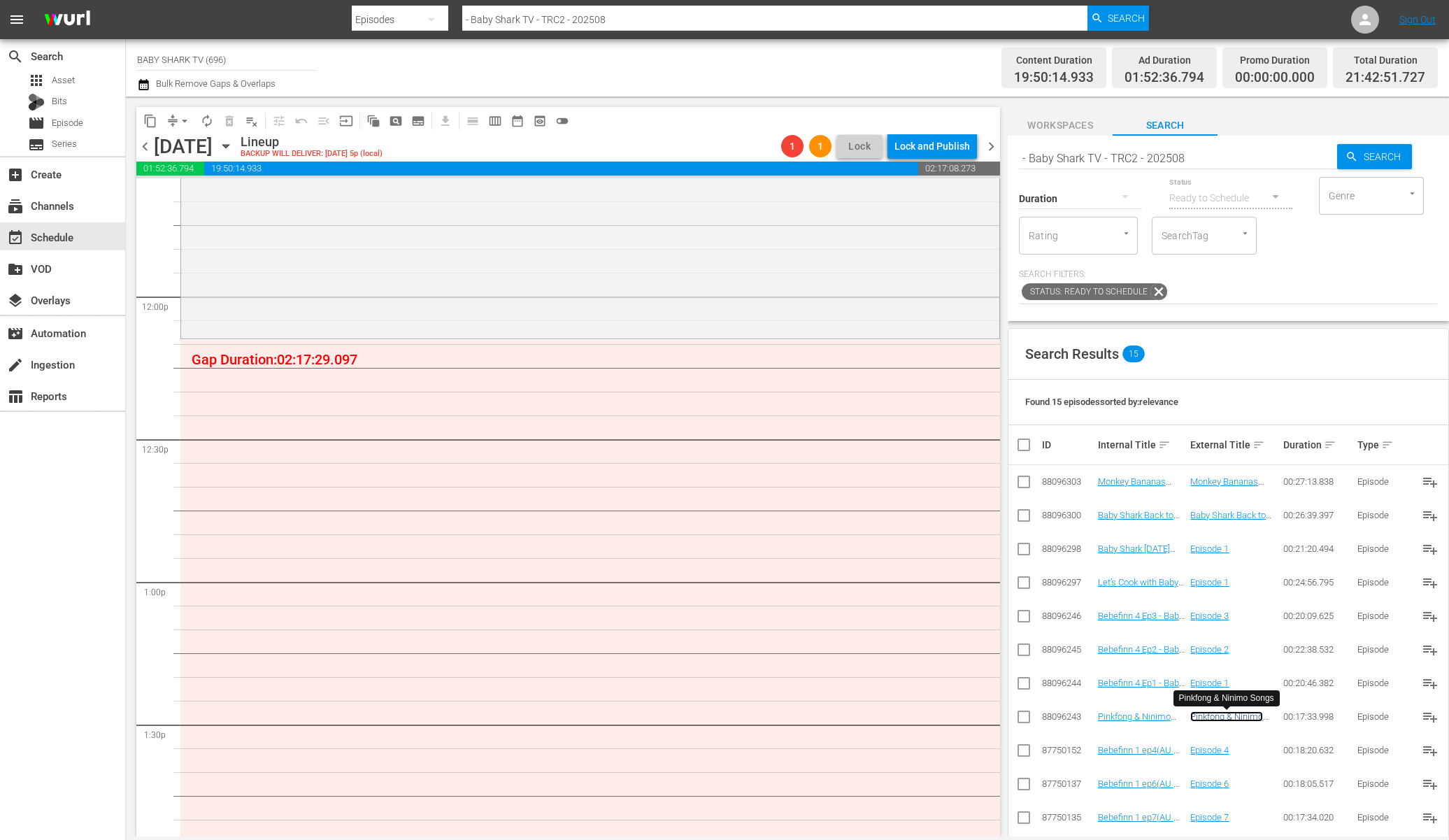
click at [1206, 714] on link "Pinkfong & Ninimo Songs" at bounding box center [1227, 721] width 73 height 21
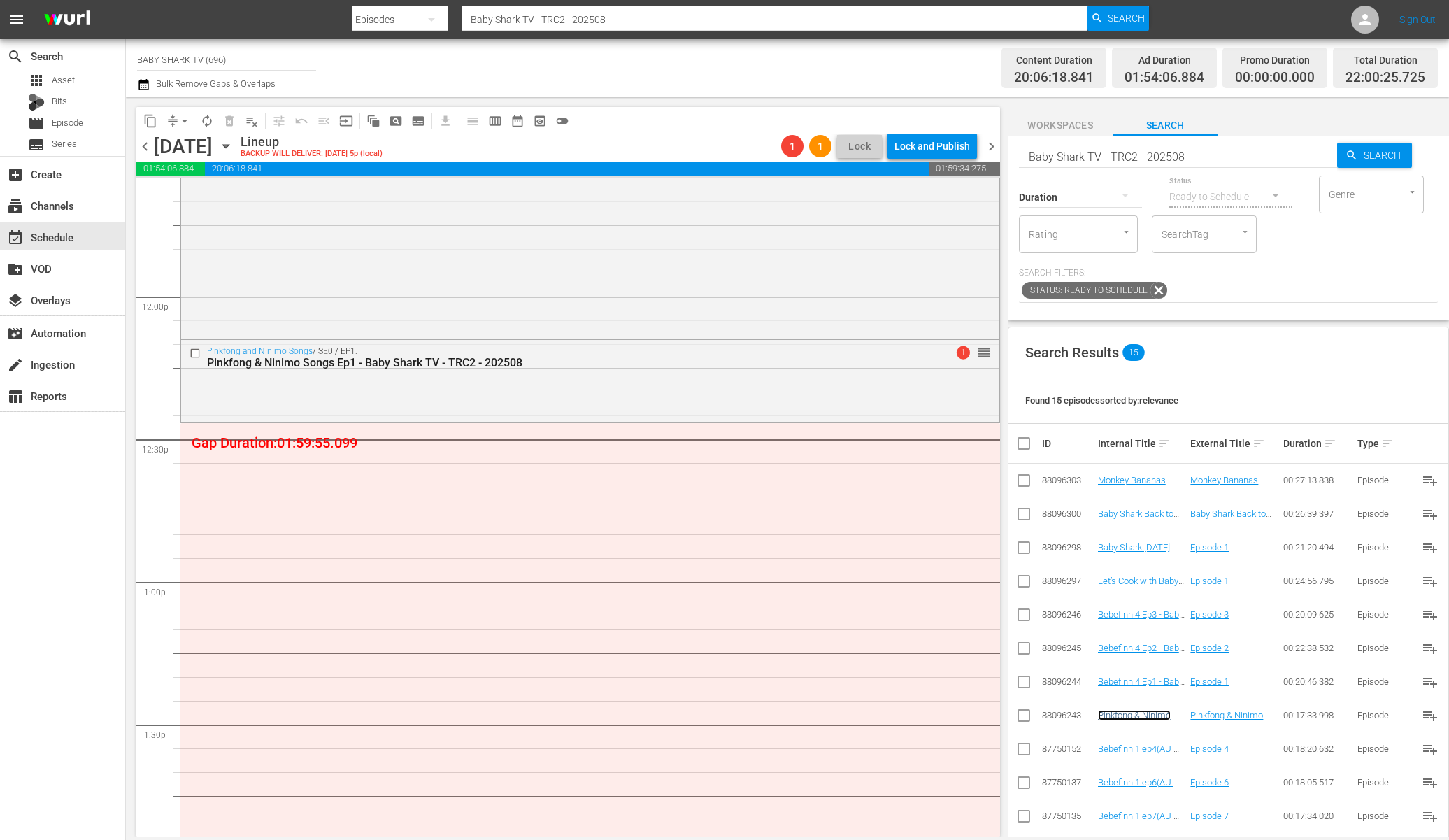
scroll to position [3, 0]
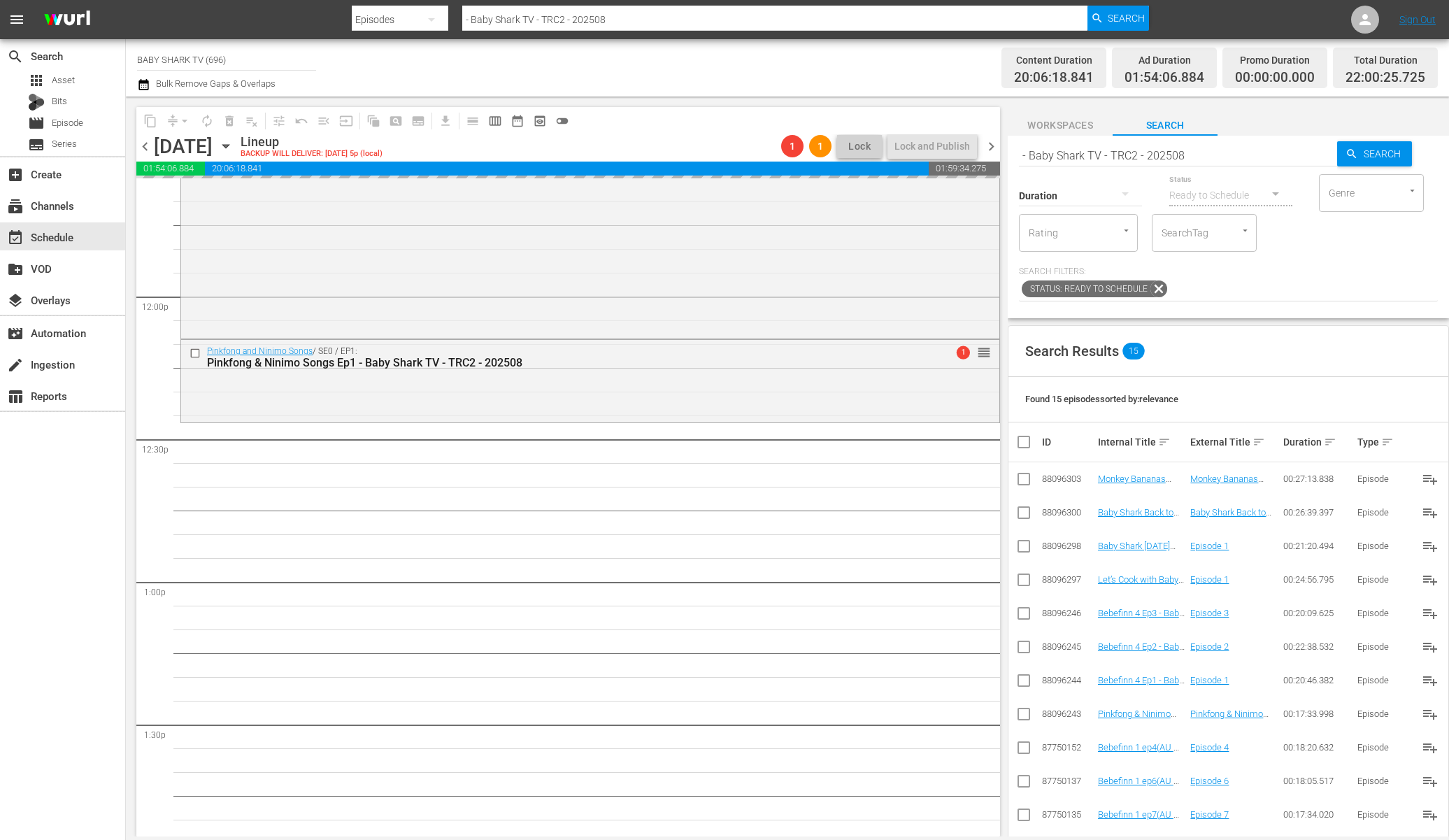
drag, startPoint x: 1147, startPoint y: 682, endPoint x: 618, endPoint y: 31, distance: 838.8
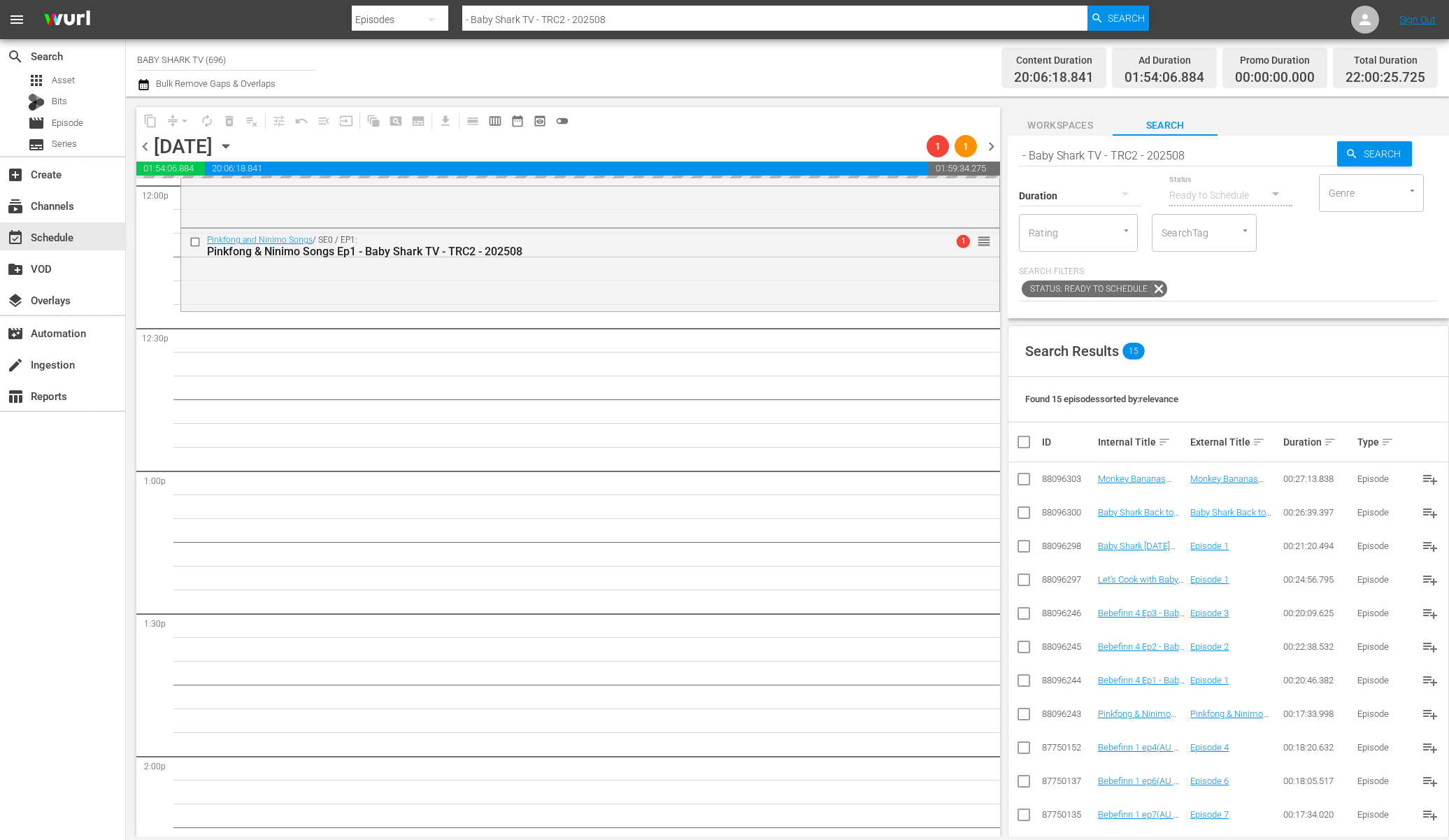
scroll to position [3414, 0]
click at [1337, 312] on div "Search - Baby Shark TV - TRC2 - 202508 Search Duration Status Ready to Schedule…" at bounding box center [1228, 225] width 441 height 185
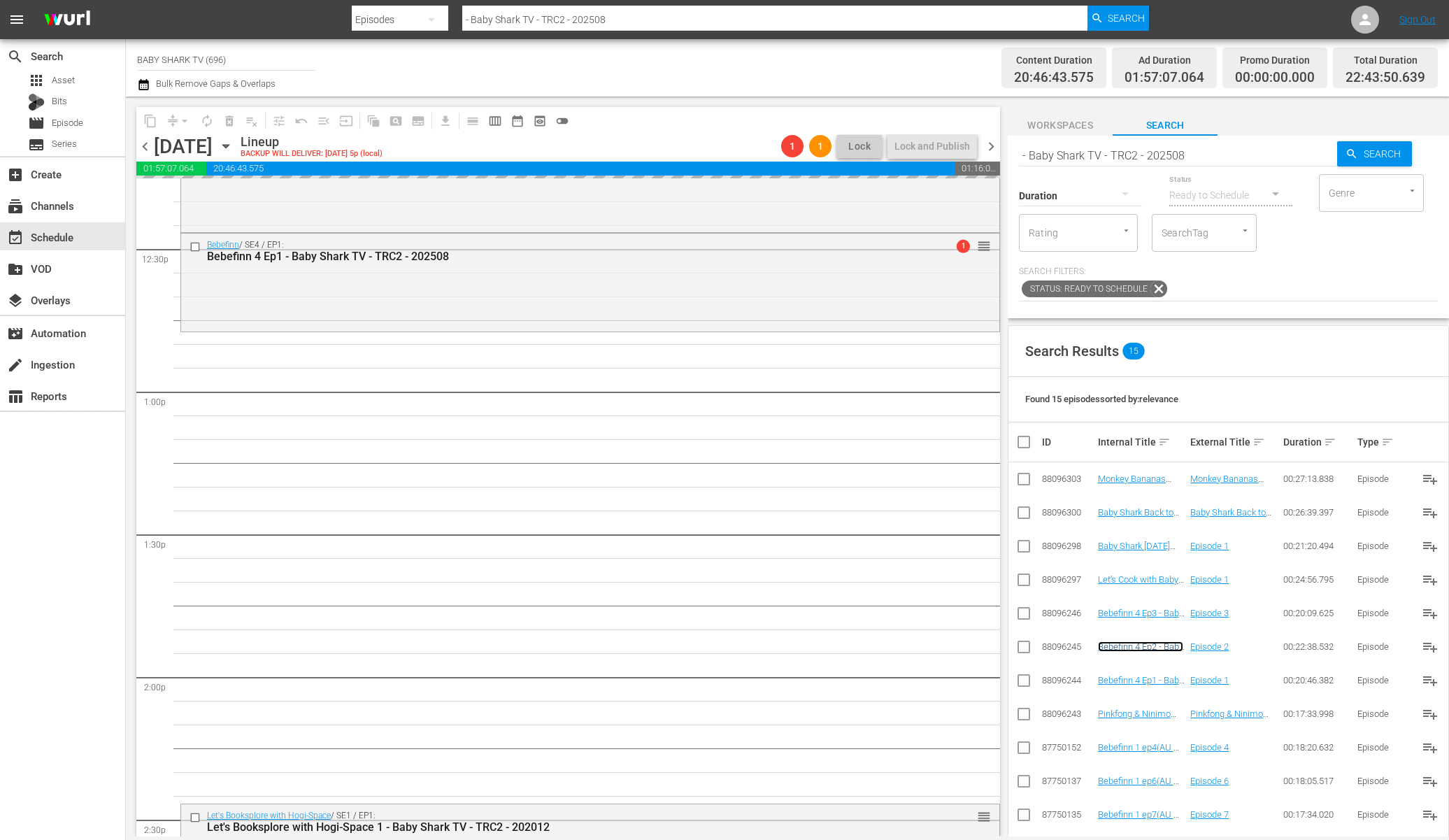
scroll to position [3496, 0]
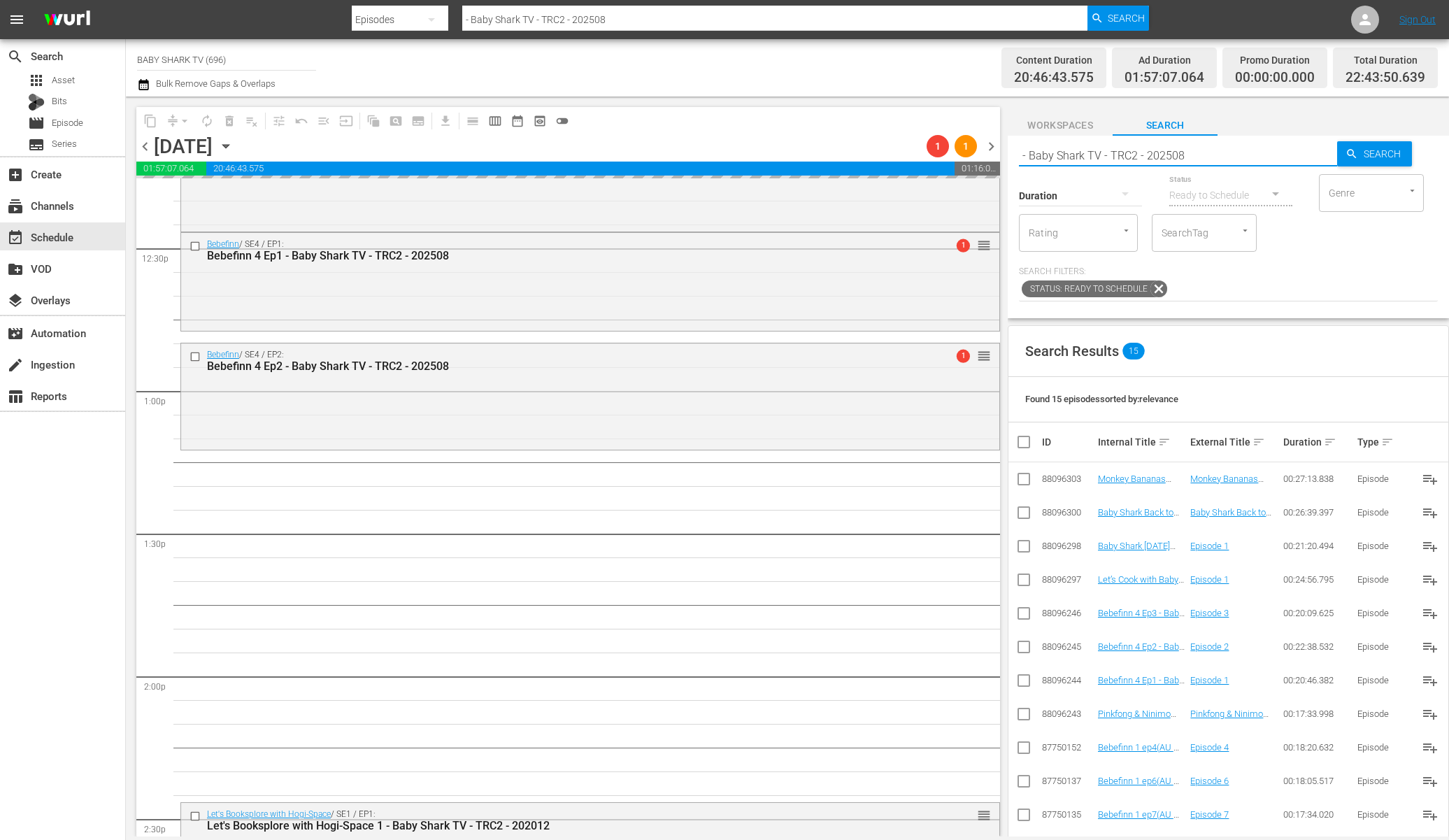
click at [1287, 153] on input "- Baby Shark TV - TRC2 - 202508" at bounding box center [1177, 155] width 318 height 34
click at [1289, 152] on input "- Baby Shark TV - TRC2 - 202508" at bounding box center [1177, 155] width 318 height 34
paste input "Baby Shark Halloween Fun Ep2"
type input "Baby Shark Halloween Fun Ep2"
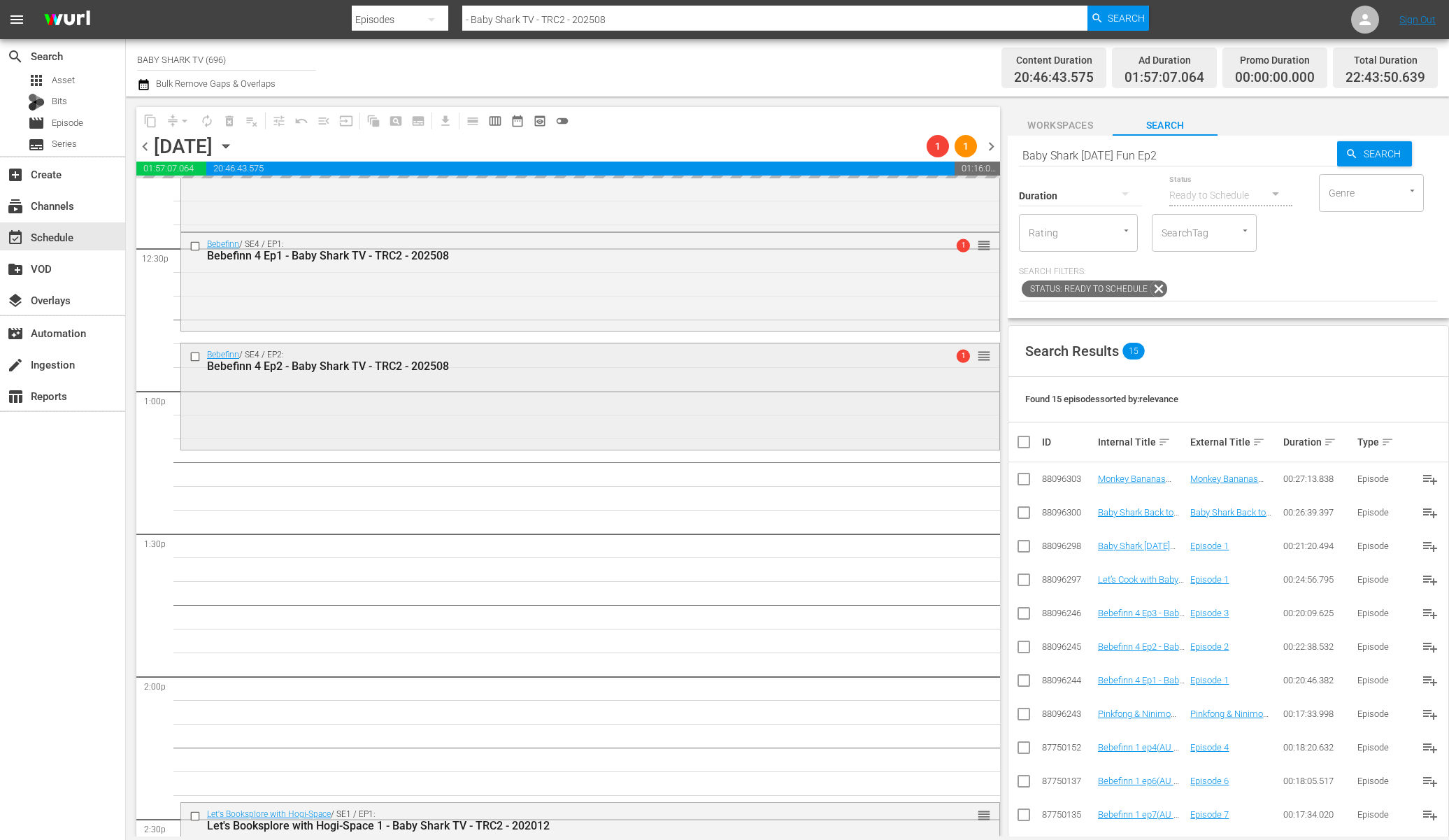
type input "Baby Shark Halloween Fun Ep2"
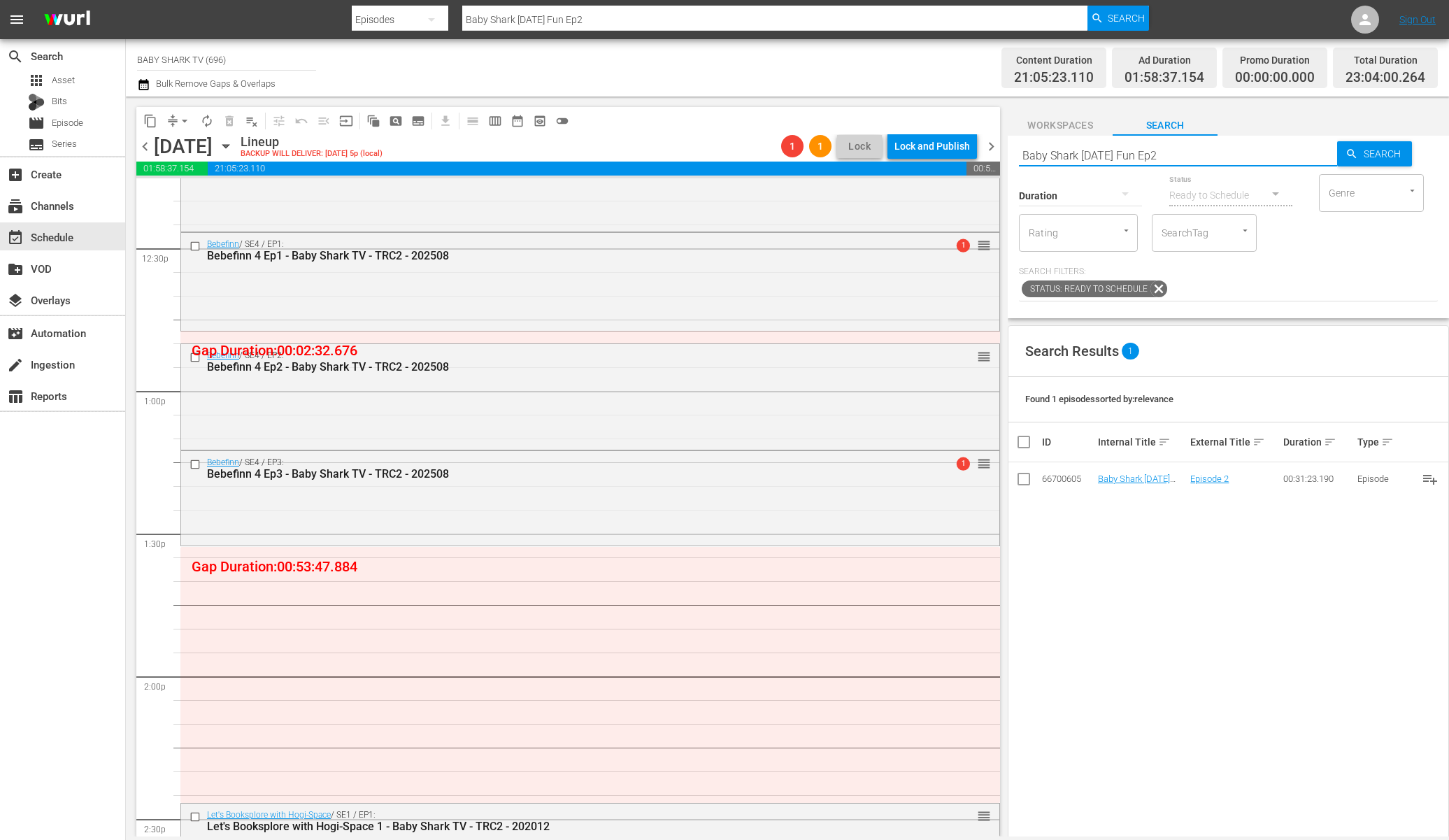
click at [1255, 158] on input "Baby Shark Halloween Fun Ep2" at bounding box center [1177, 155] width 318 height 34
paste input "Let’s Cook with Baby Shark 2 Ep1"
type input "Let’s Cook with Baby Shark 2 Ep1"
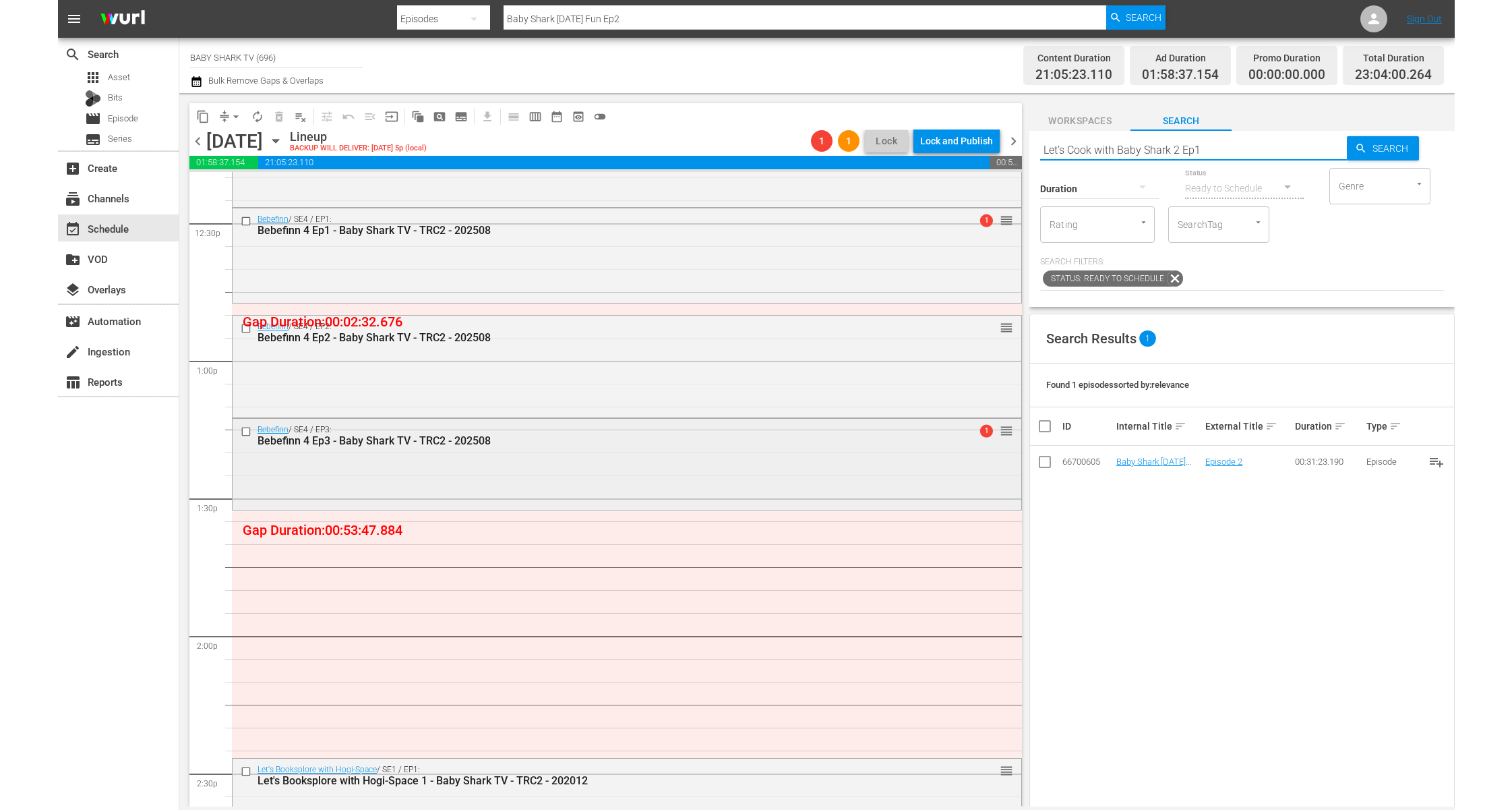
scroll to position [3477, 0]
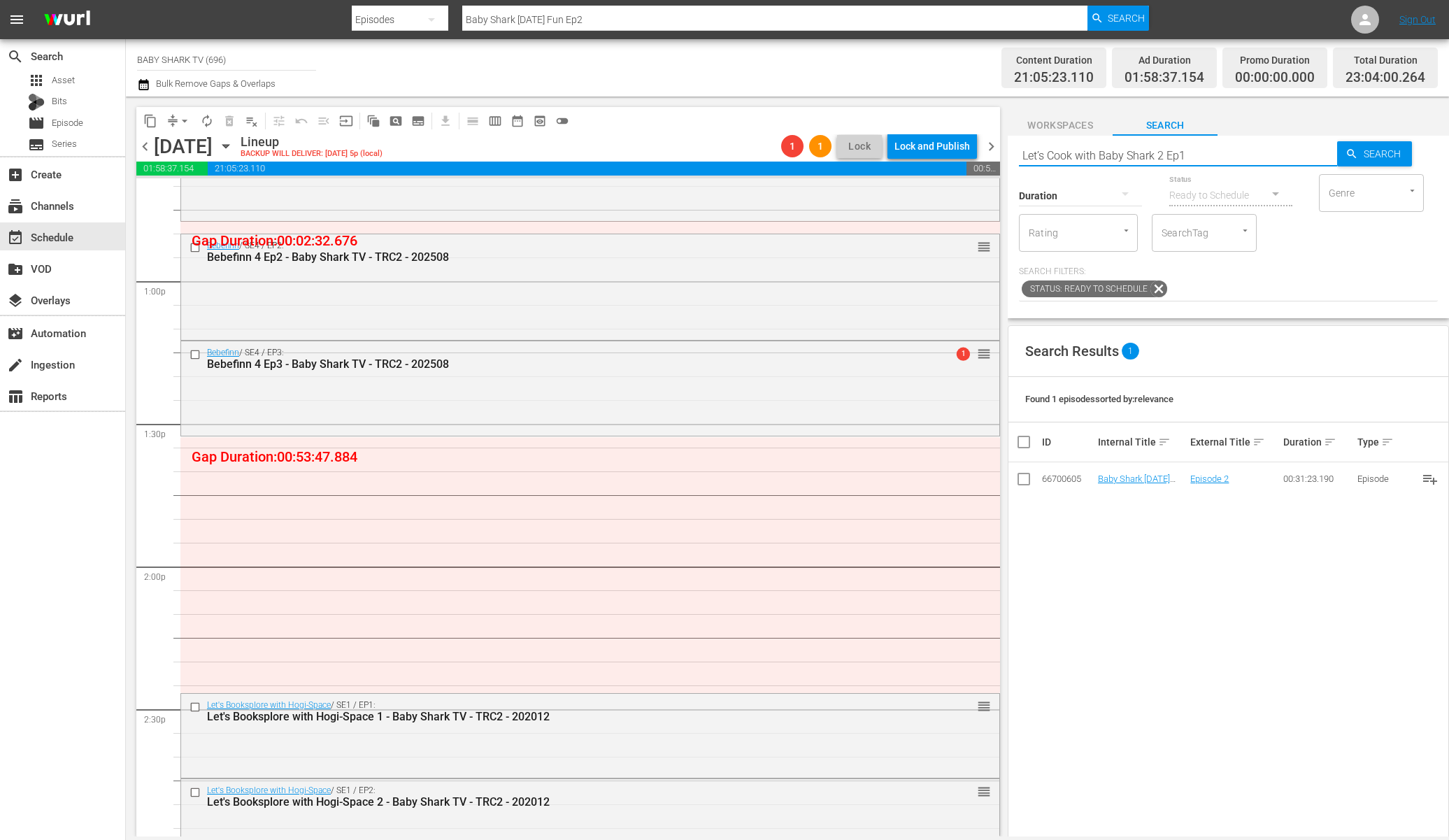
type input "Let’s Cook with Baby Shark 2 Ep1"
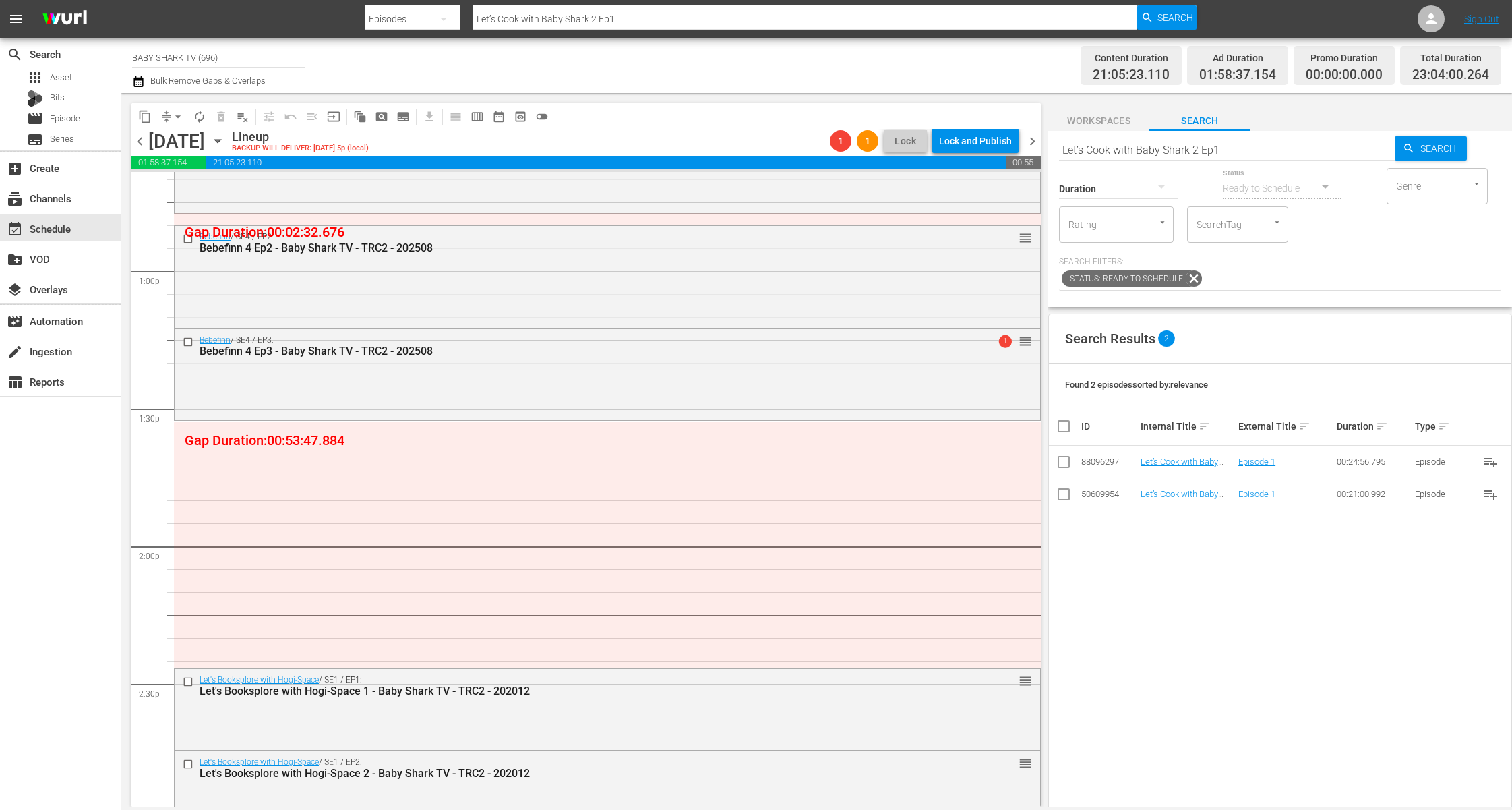
click at [1277, 575] on div "Search Results 2 Found 2 episodes sorted by: relevance ID Internal Title sort E…" at bounding box center [1280, 652] width 464 height 676
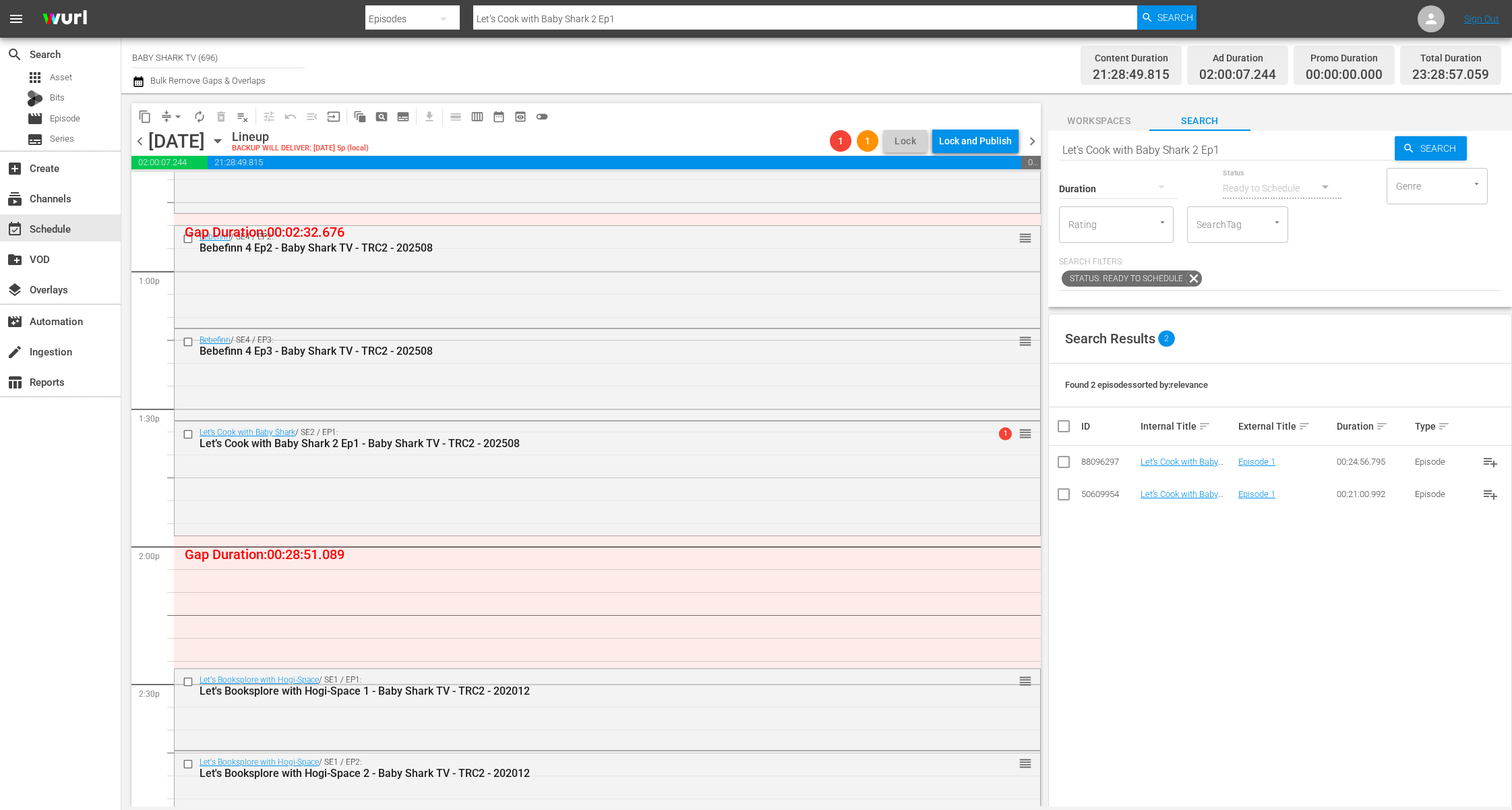
click at [1327, 158] on div "Status Ready to Schedule" at bounding box center [1282, 179] width 119 height 48
click at [1313, 152] on input "Let’s Cook with Baby Shark 2 Ep1" at bounding box center [1227, 149] width 336 height 33
paste input "ABC Dance"
type input "ABC Dance"
click at [1387, 146] on span "Search" at bounding box center [1441, 148] width 52 height 25
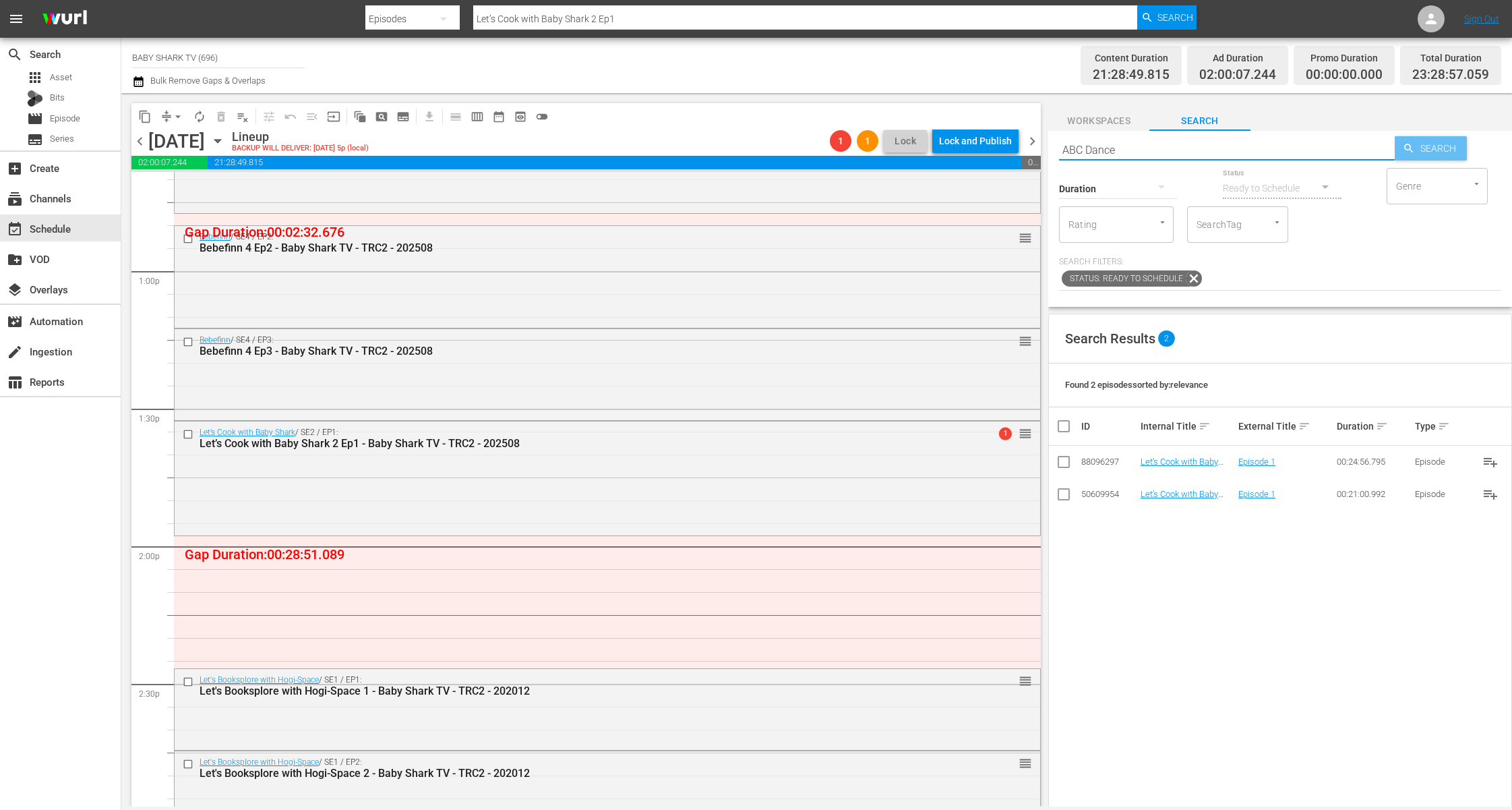
type input "ABC Dance"
click at [1227, 147] on input "ABC Dance" at bounding box center [1227, 149] width 336 height 33
paste input "Learn ABC with Pinkfong Animal 2"
type input "Learn ABC with Pinkfong Animal 2"
click at [1277, 631] on div "Search Results 2 Found 2 episodes sorted by: relevance ID Internal Title sort E…" at bounding box center [1280, 652] width 464 height 676
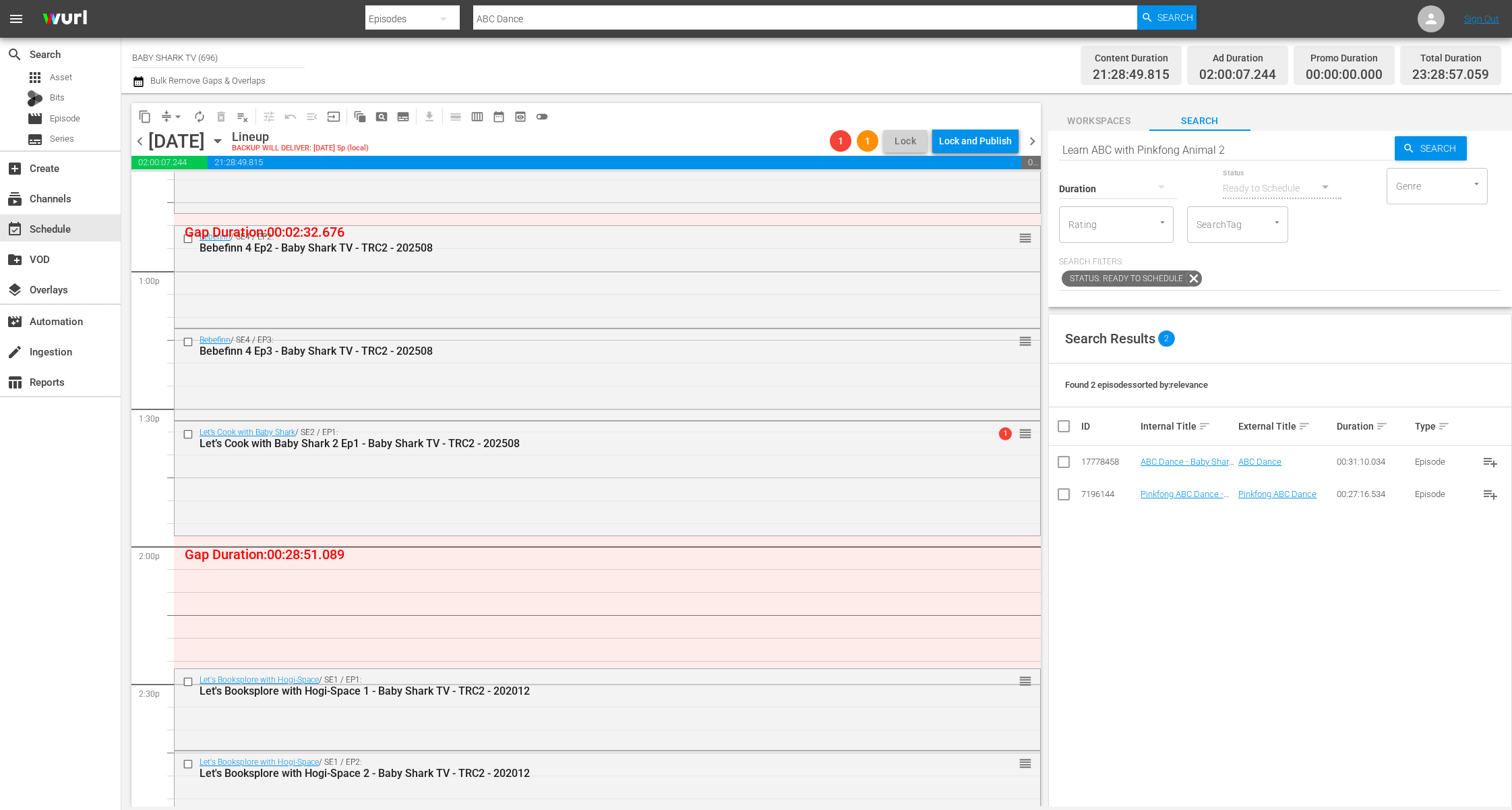
type input "Learn ABC with Pinkfong Animal 2"
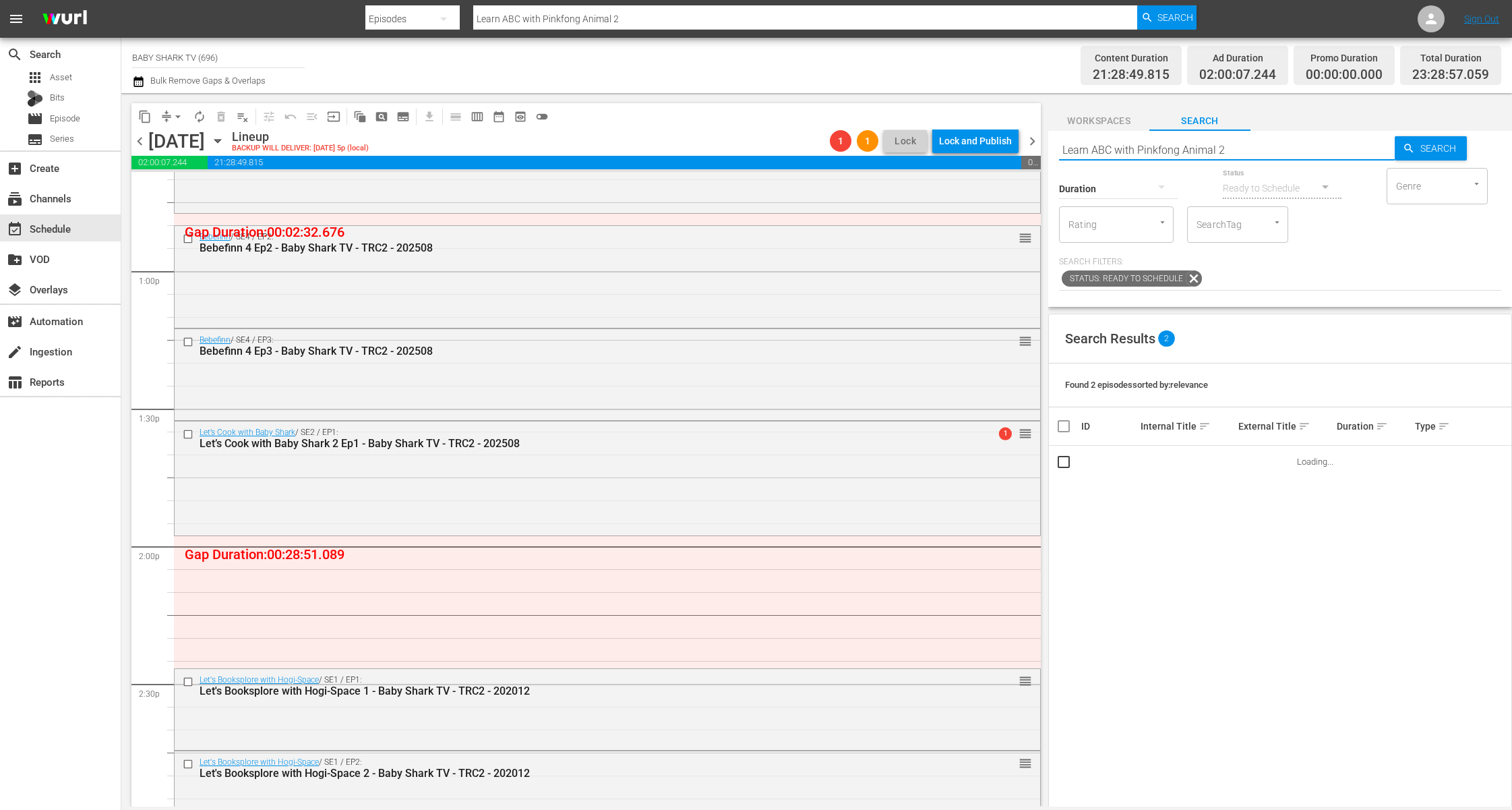
click at [1294, 149] on input "Learn ABC with Pinkfong Animal 2" at bounding box center [1227, 149] width 336 height 33
type input "Learn ABC with Pinkfong Animal"
click at [1260, 335] on div "Search Results 2" at bounding box center [1280, 339] width 462 height 49
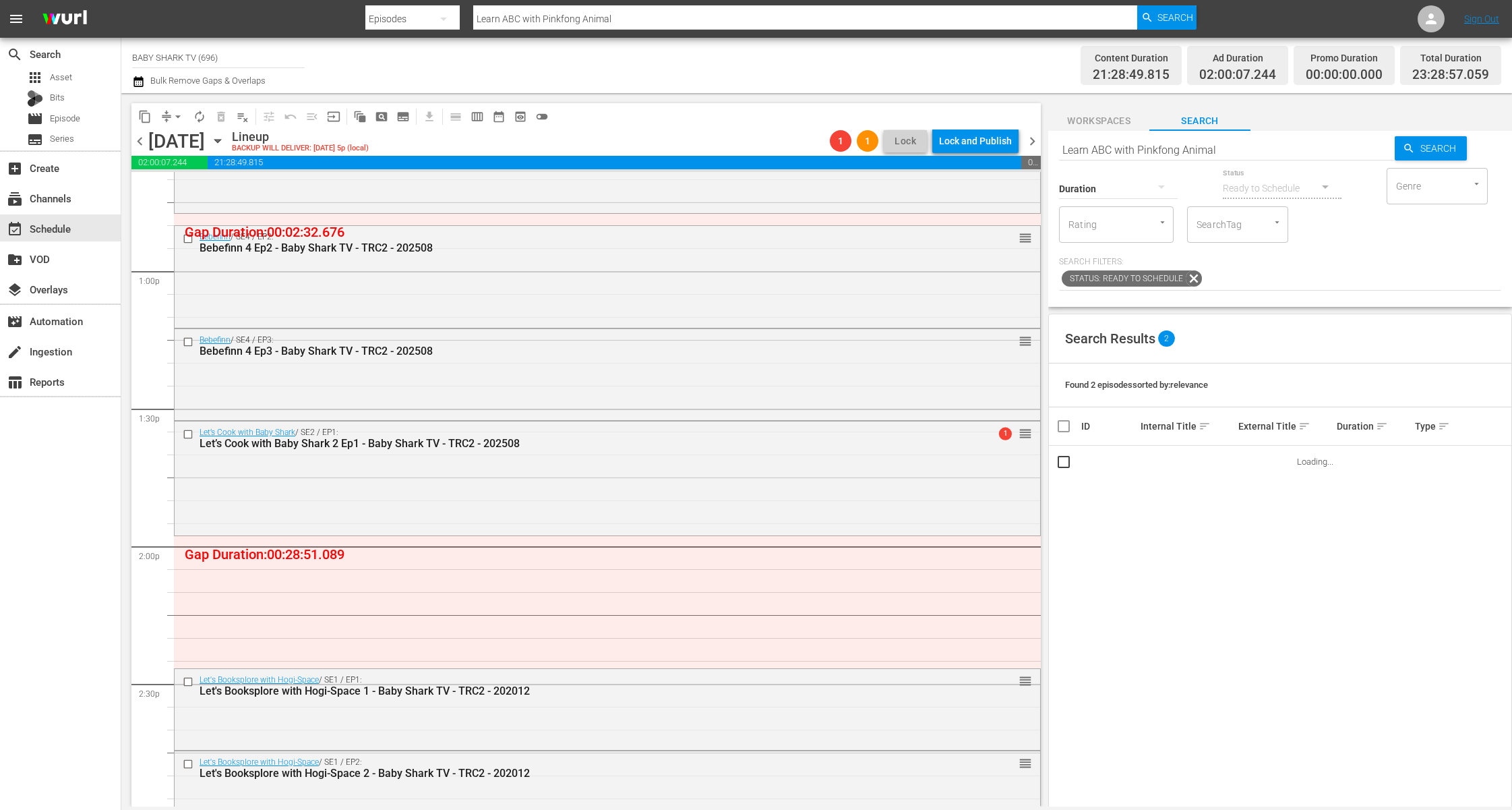
click at [1254, 152] on input "Learn ABC with Pinkfong Animal" at bounding box center [1227, 149] width 336 height 33
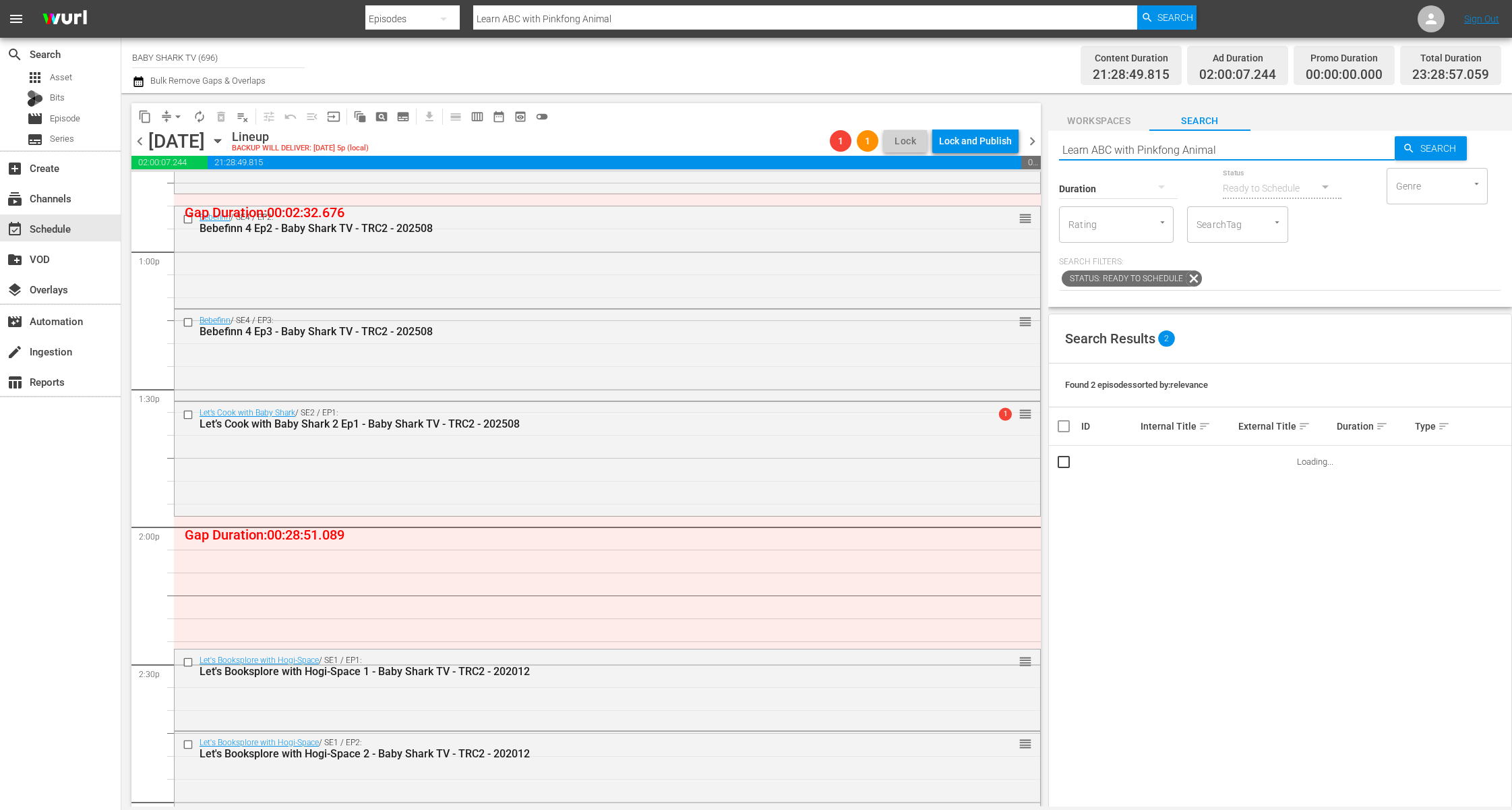
scroll to position [3497, 0]
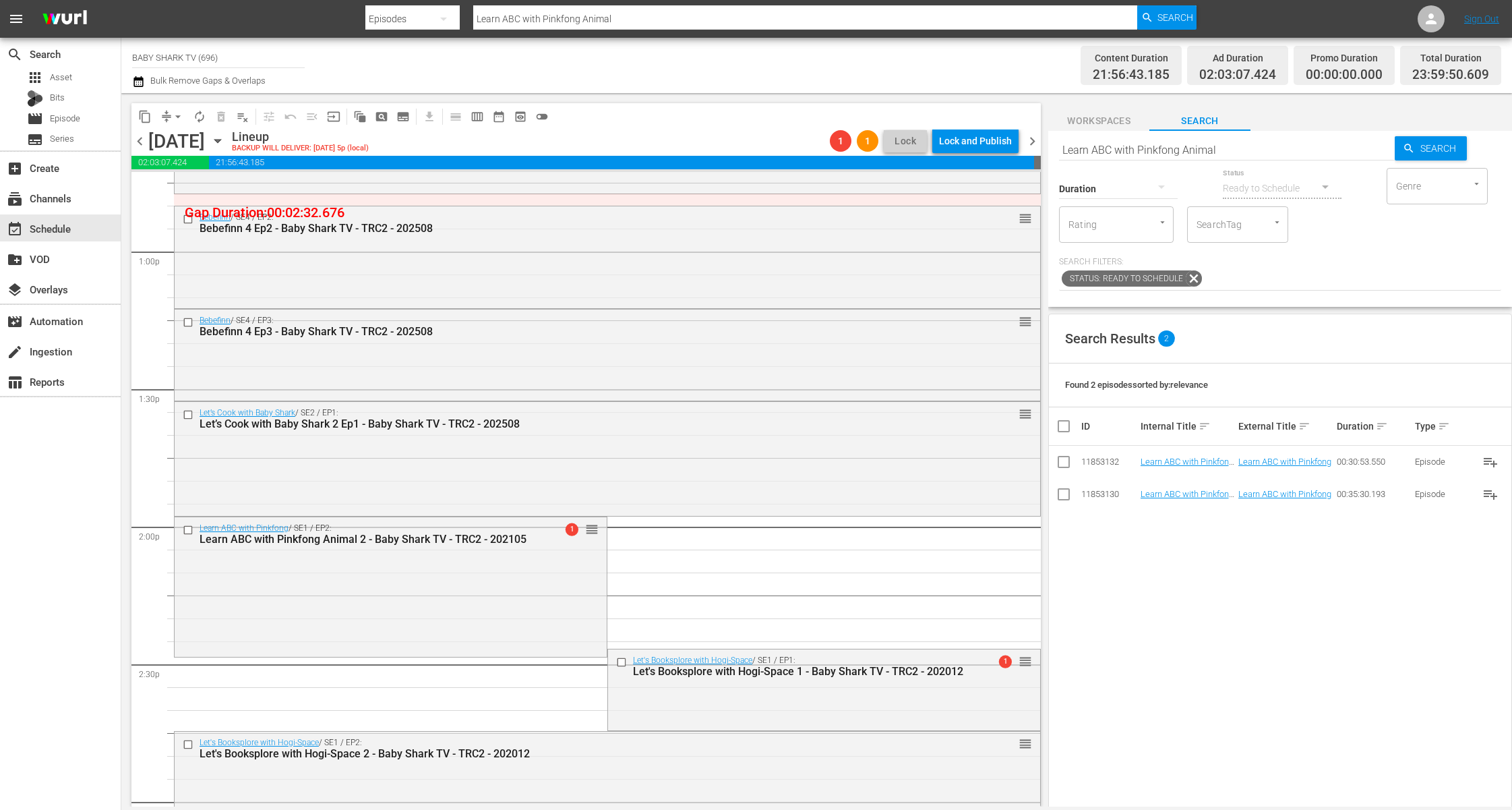
drag, startPoint x: 778, startPoint y: 655, endPoint x: 831, endPoint y: 673, distance: 56.0
click at [779, 656] on div "Let's Booksplore with Hogi-Space / SE1 / EP1: Let's Booksplore with Hogi-Space …" at bounding box center [801, 666] width 336 height 22
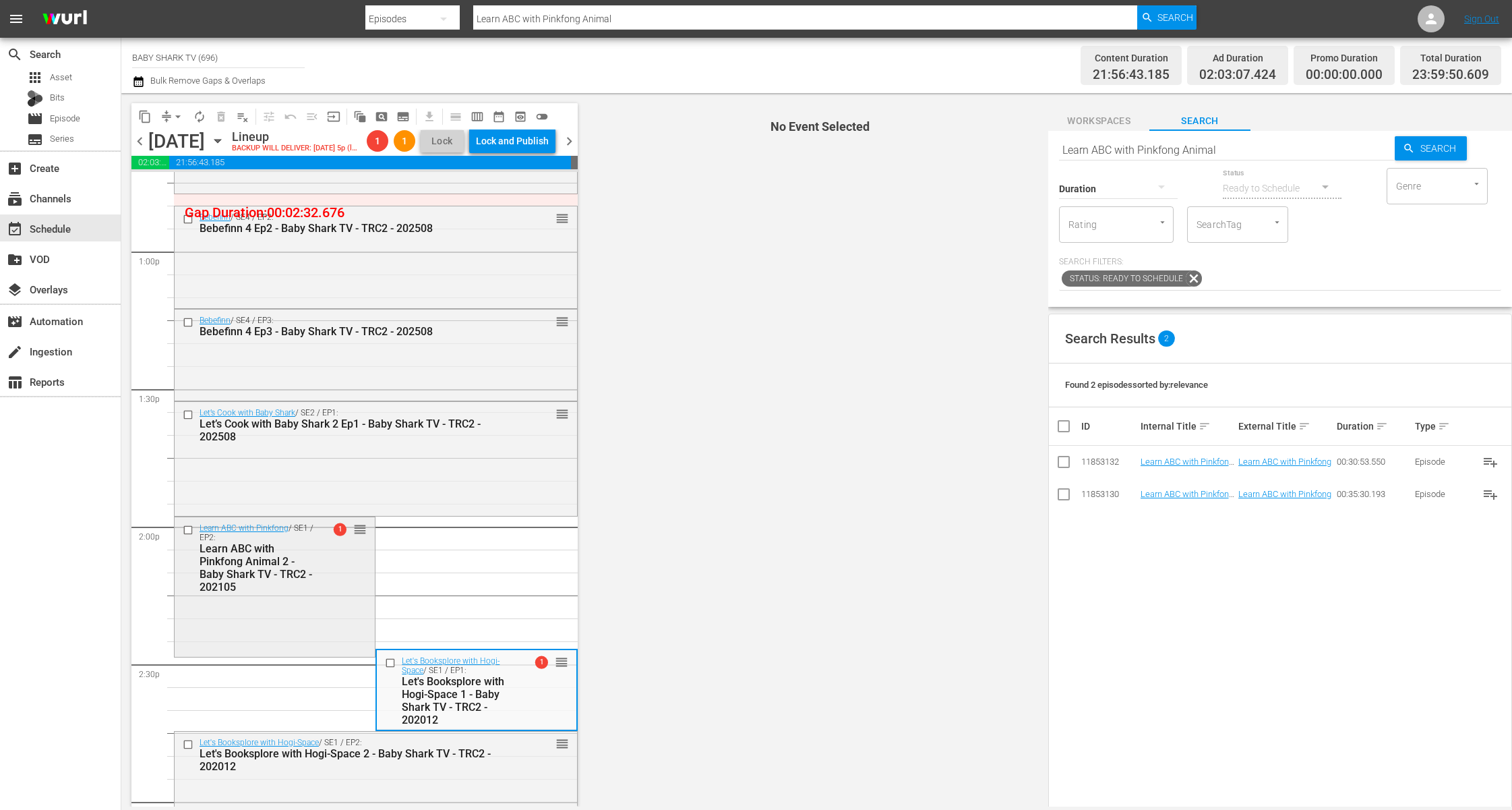
click at [316, 598] on div "Learn ABC with Pinkfong / SE1 / EP2: Learn ABC with Pinkfong Animal 2 - Baby Sh…" at bounding box center [275, 558] width 200 height 81
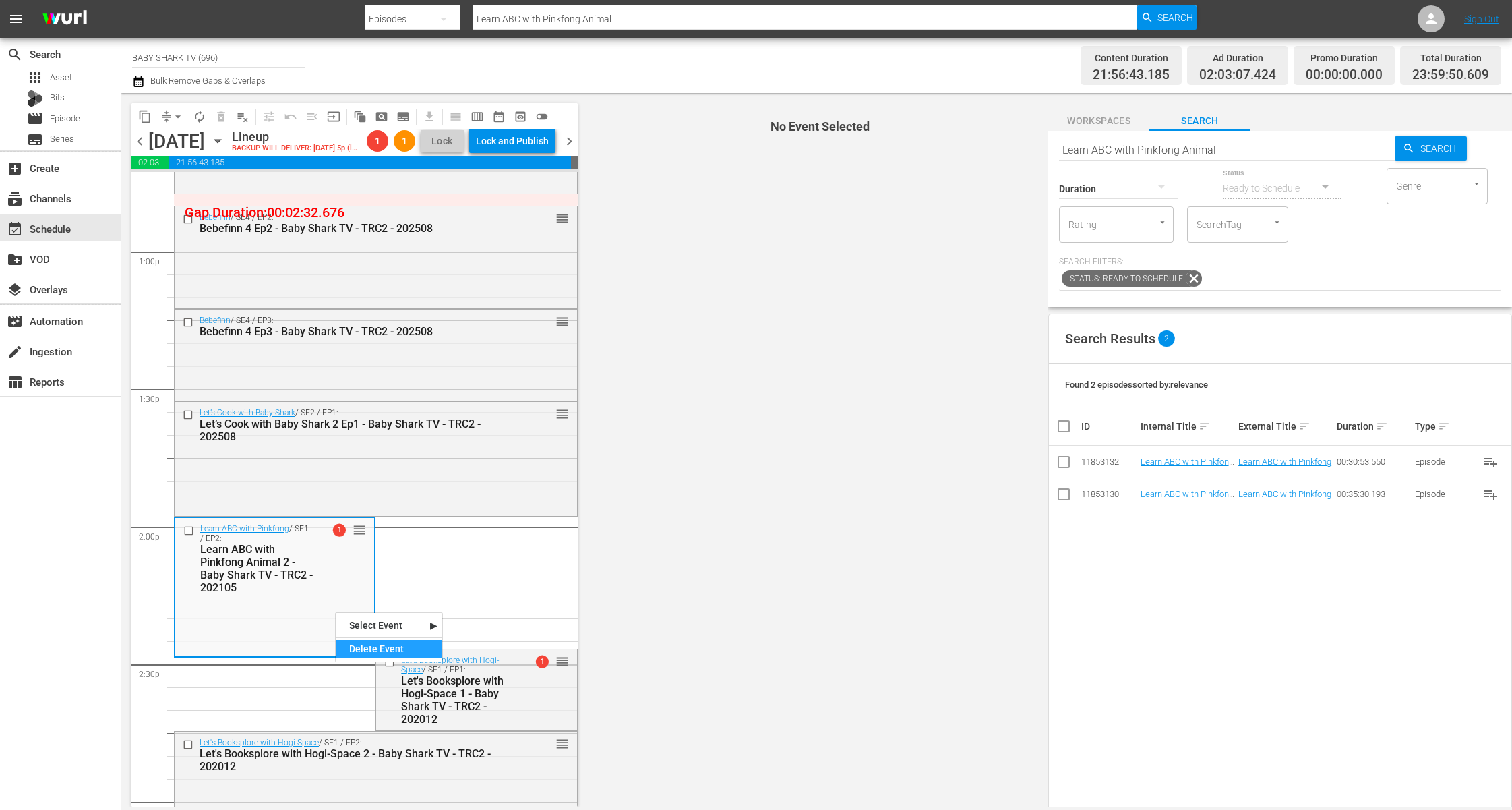
click at [390, 654] on div "Delete Event" at bounding box center [388, 648] width 106 height 18
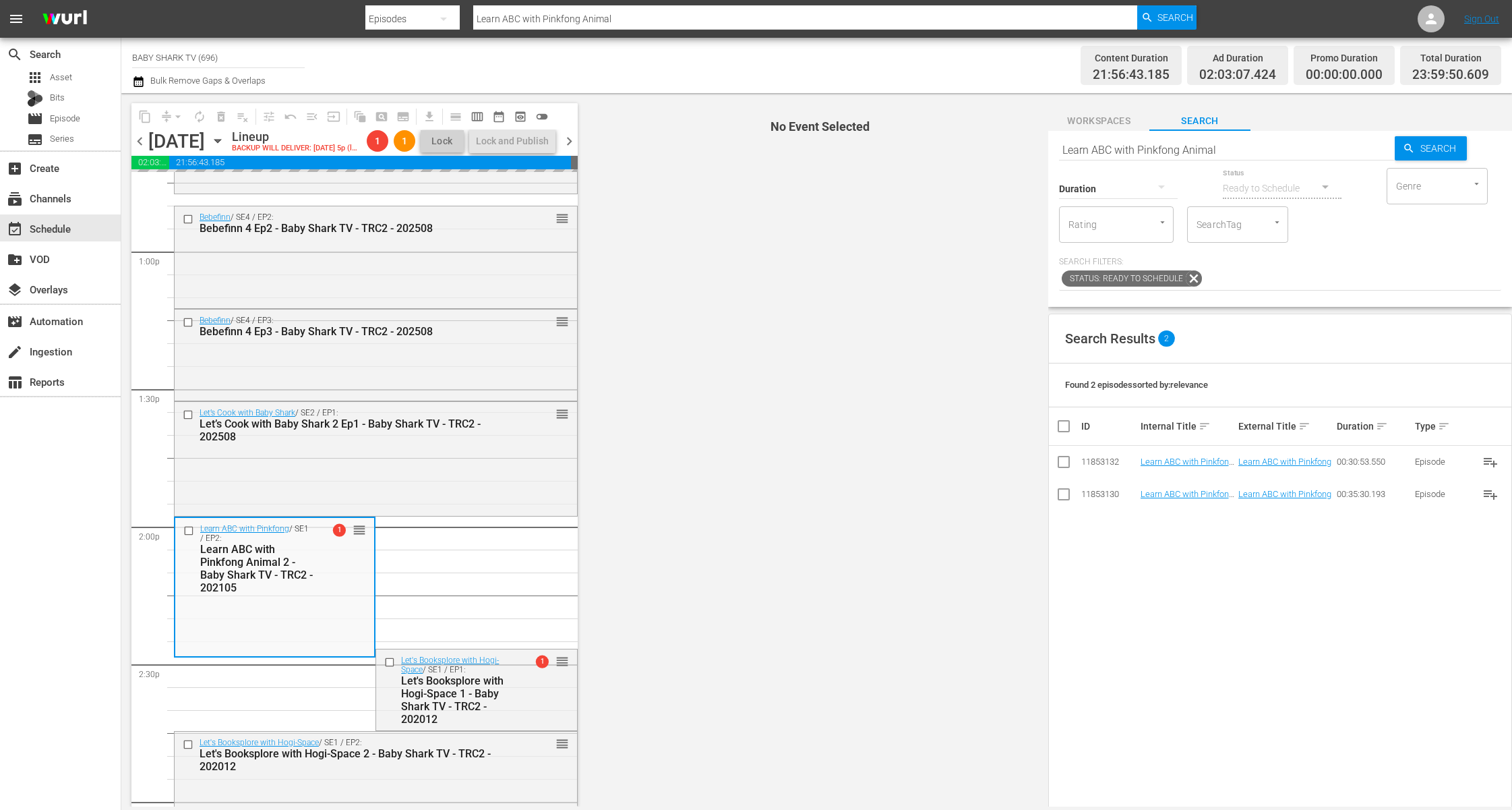
click at [837, 514] on span "No Event Selected" at bounding box center [817, 450] width 464 height 713
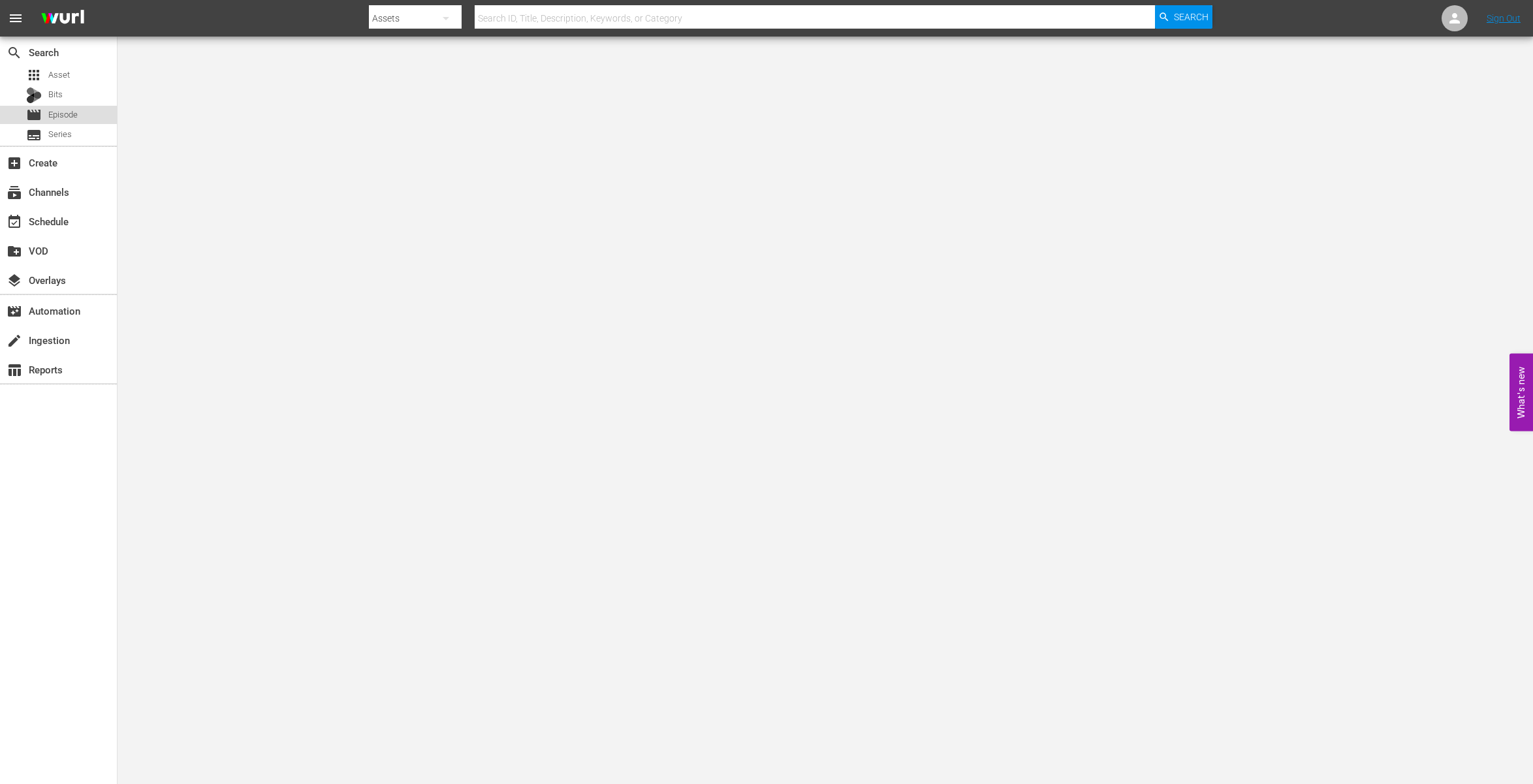
click at [67, 115] on span "Episode" at bounding box center [63, 114] width 30 height 13
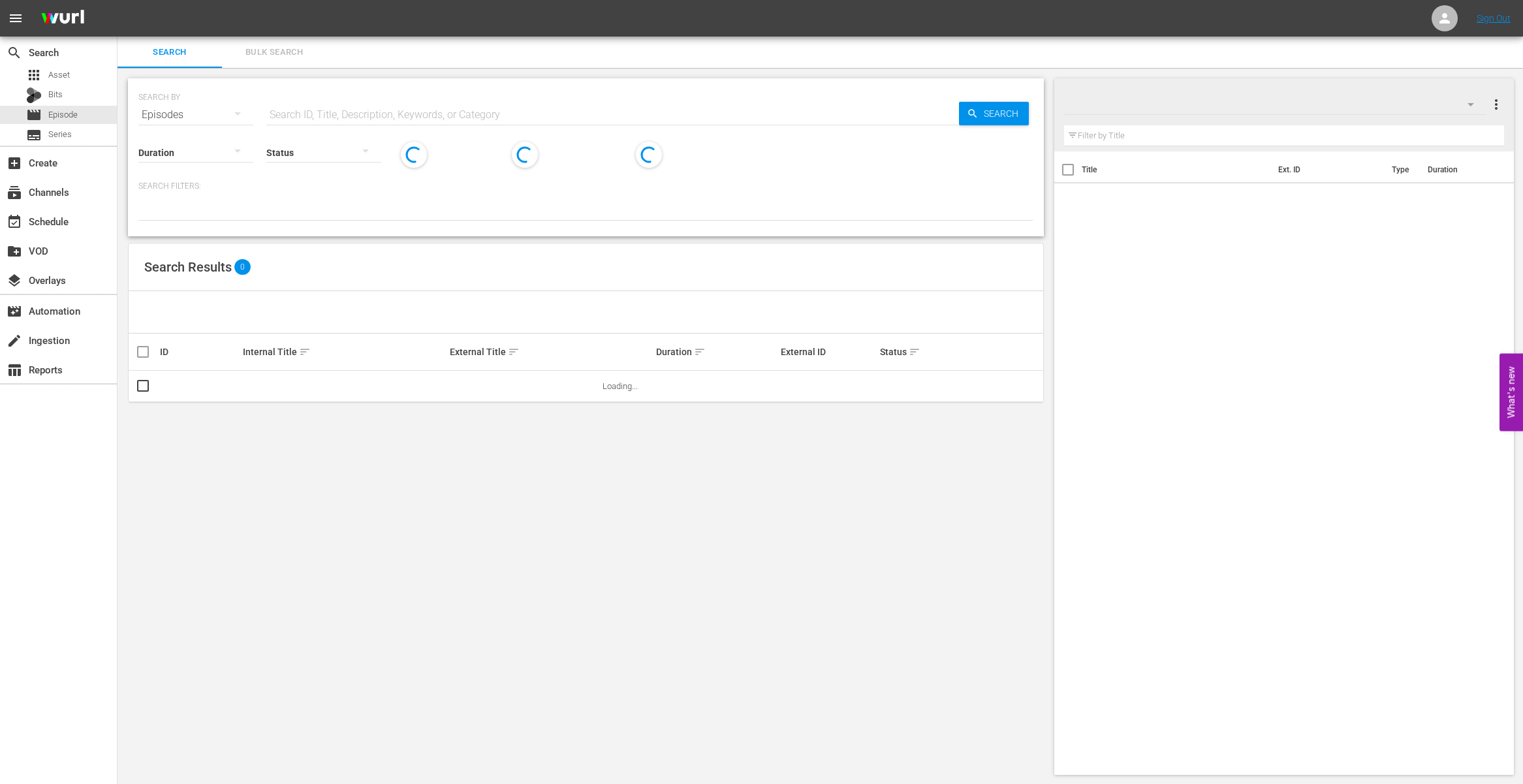
click at [368, 111] on input "text" at bounding box center [613, 115] width 693 height 31
click at [369, 111] on input "text" at bounding box center [613, 115] width 693 height 31
paste input "Baby Shark Fire & Rescue Play Ep2"
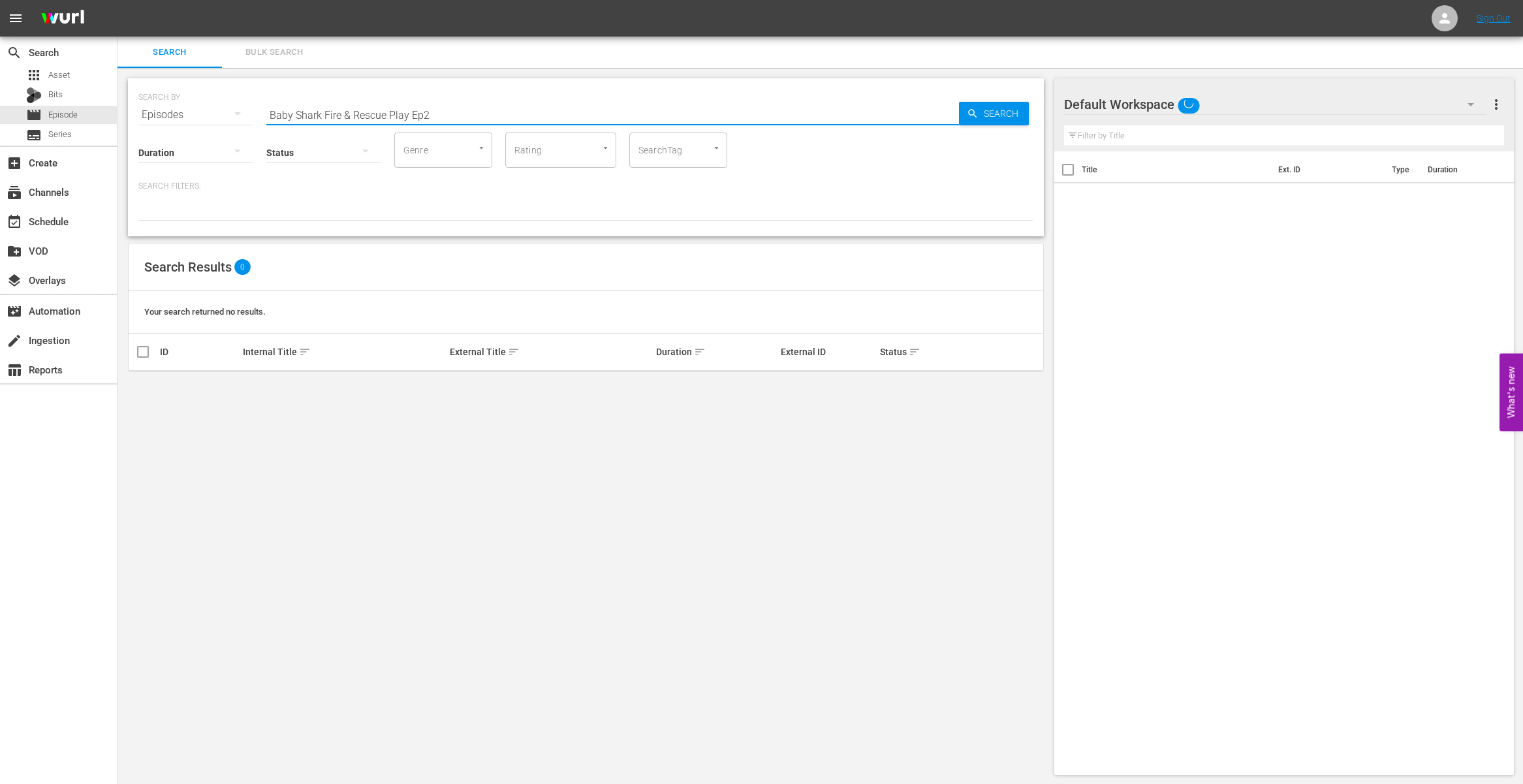
drag, startPoint x: 439, startPoint y: 116, endPoint x: 411, endPoint y: 118, distance: 28.1
click at [411, 118] on input "Baby Shark Fire & Rescue Play Ep2" at bounding box center [613, 115] width 693 height 31
drag, startPoint x: 442, startPoint y: 121, endPoint x: 340, endPoint y: 116, distance: 102.1
click at [340, 116] on input "Baby Shark Fire & Rescue Play Ep2" at bounding box center [613, 115] width 693 height 31
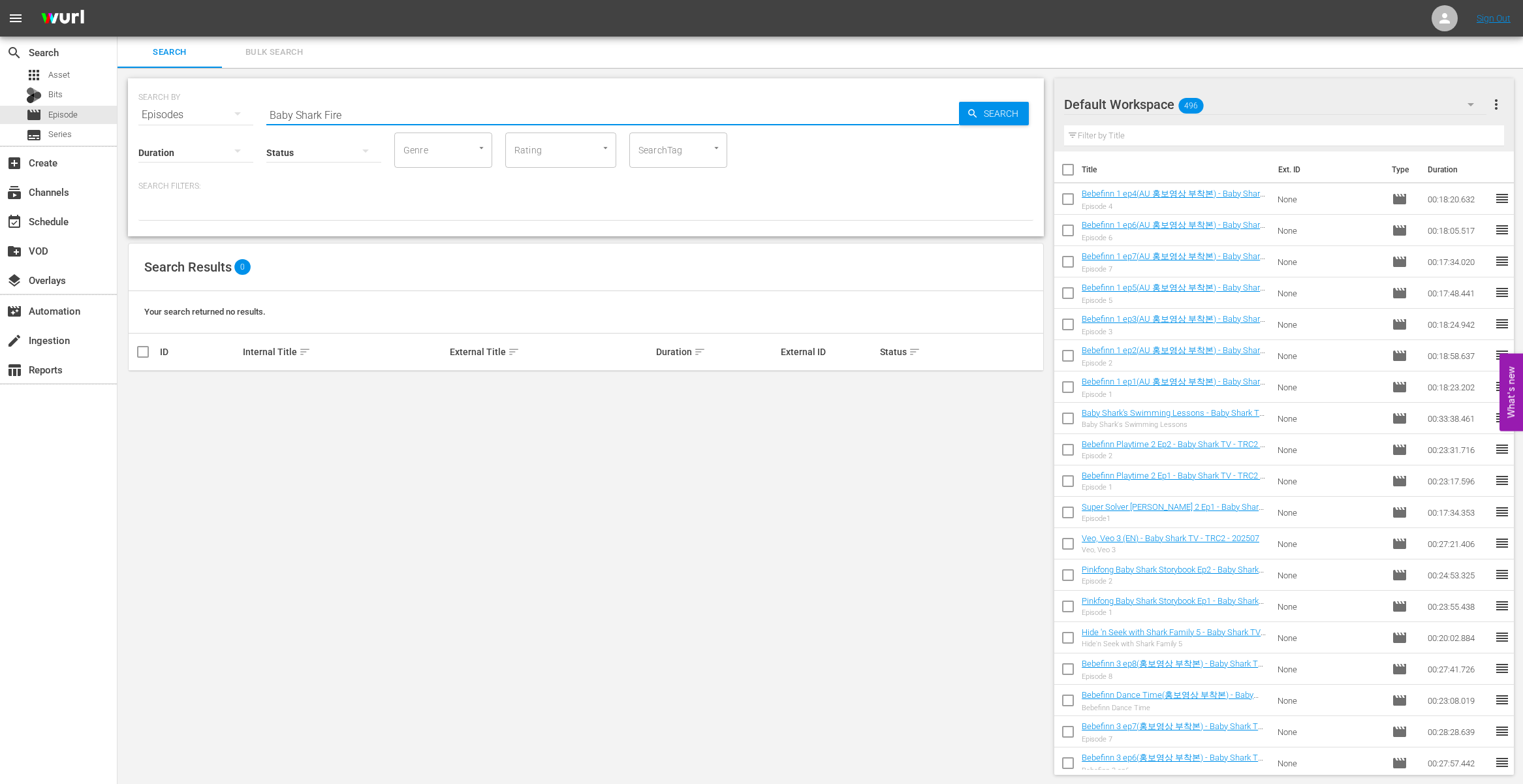
click at [857, 117] on input "Baby Shark Fire" at bounding box center [613, 115] width 693 height 31
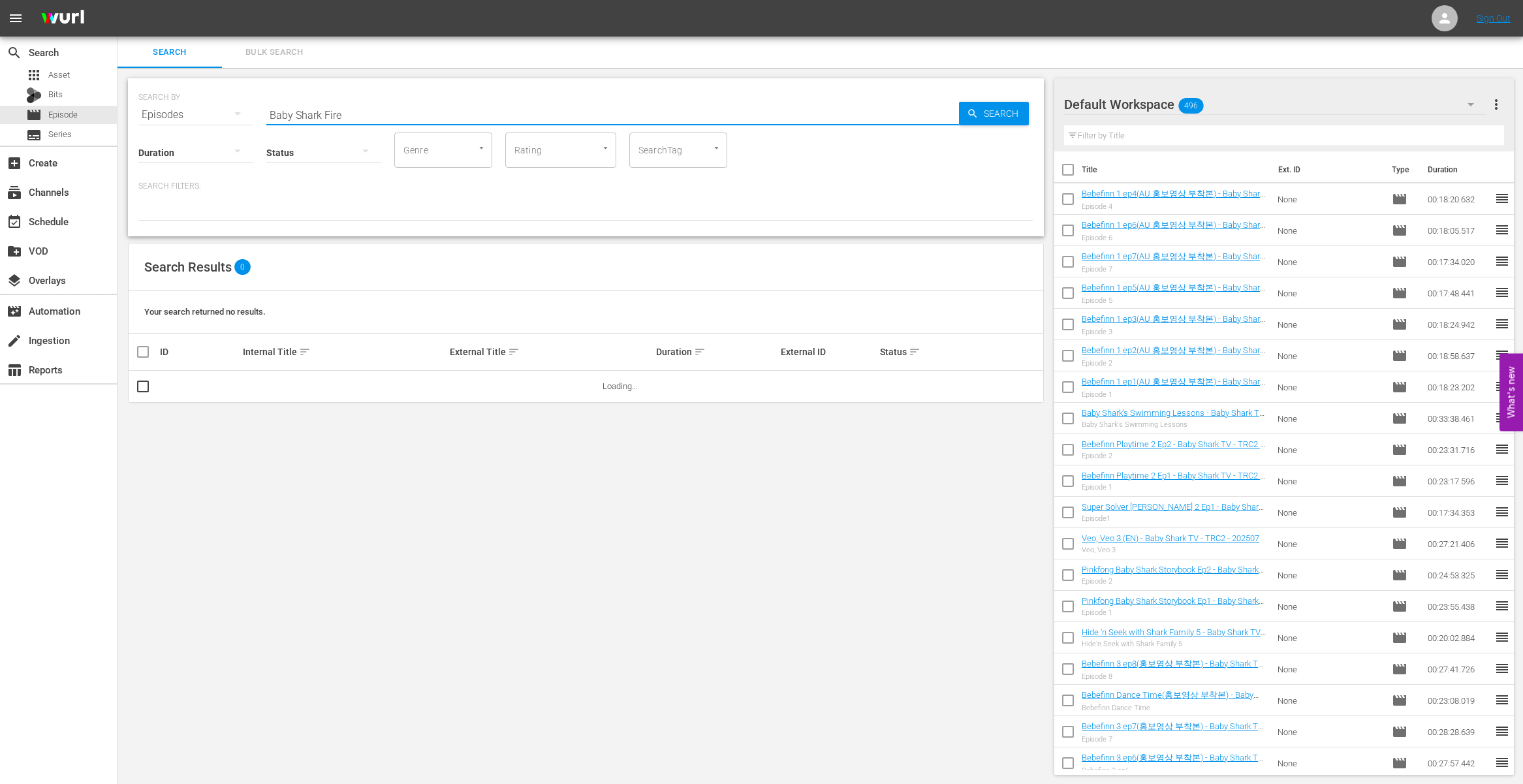
type input "Baby Shark Fire"
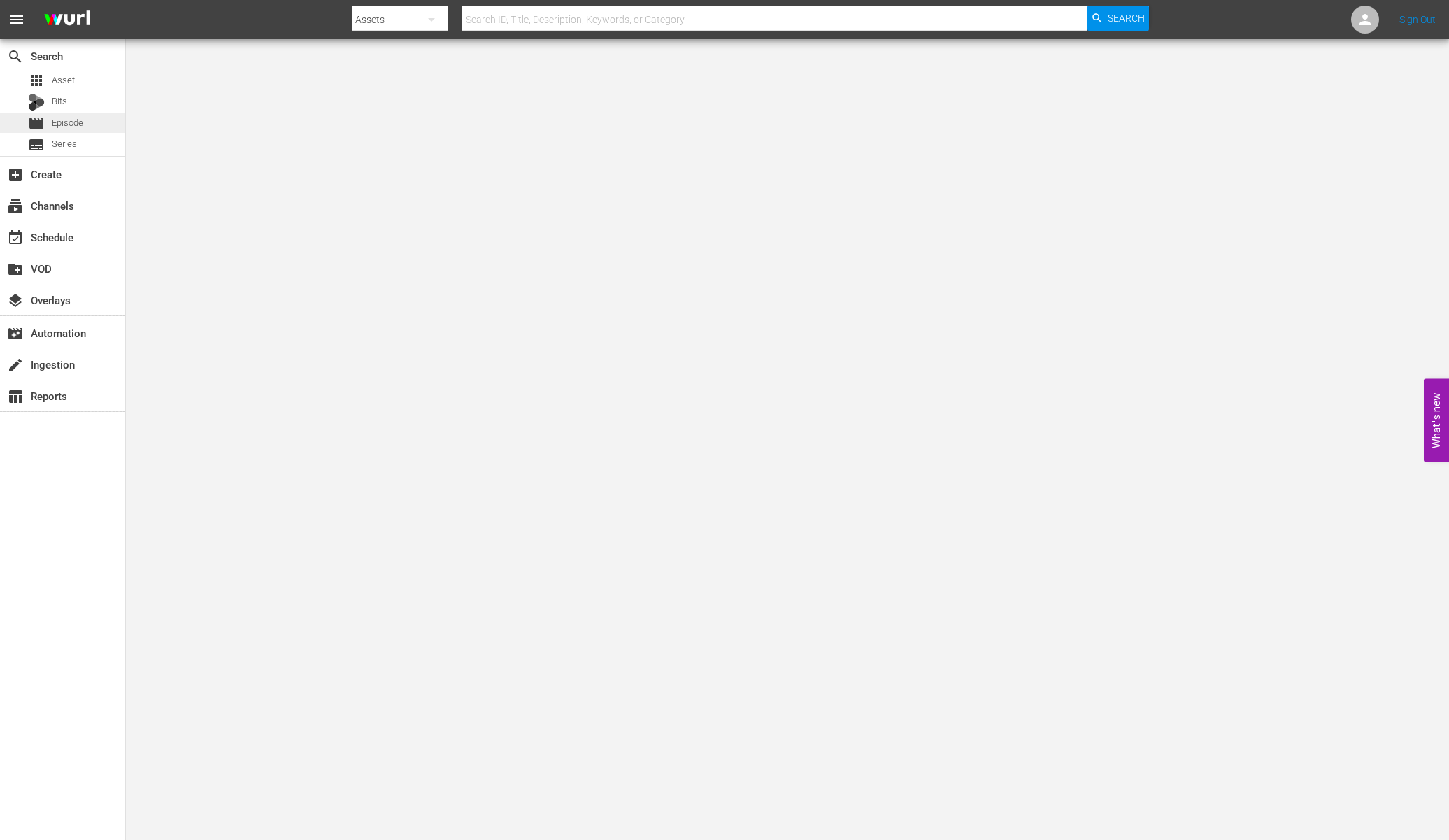
click at [52, 123] on span "Episode" at bounding box center [67, 122] width 32 height 14
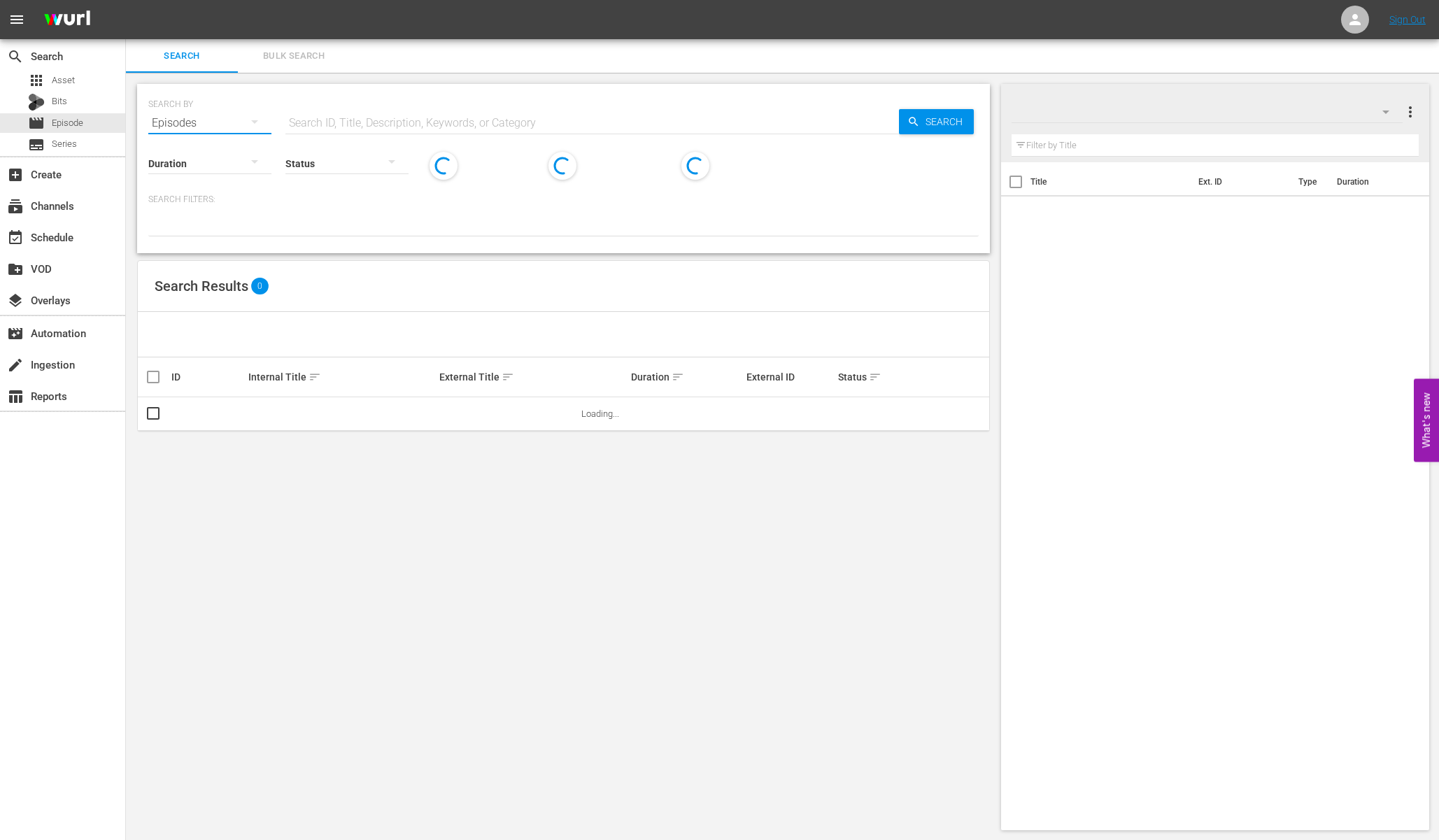
click at [263, 114] on button "button" at bounding box center [254, 121] width 34 height 34
click at [319, 128] on div "Channels Series Episodes Bits Assets" at bounding box center [719, 420] width 1439 height 840
click at [329, 126] on div "Channels Series Episodes Bits Assets" at bounding box center [719, 420] width 1439 height 840
click at [393, 121] on input "text" at bounding box center [591, 123] width 613 height 34
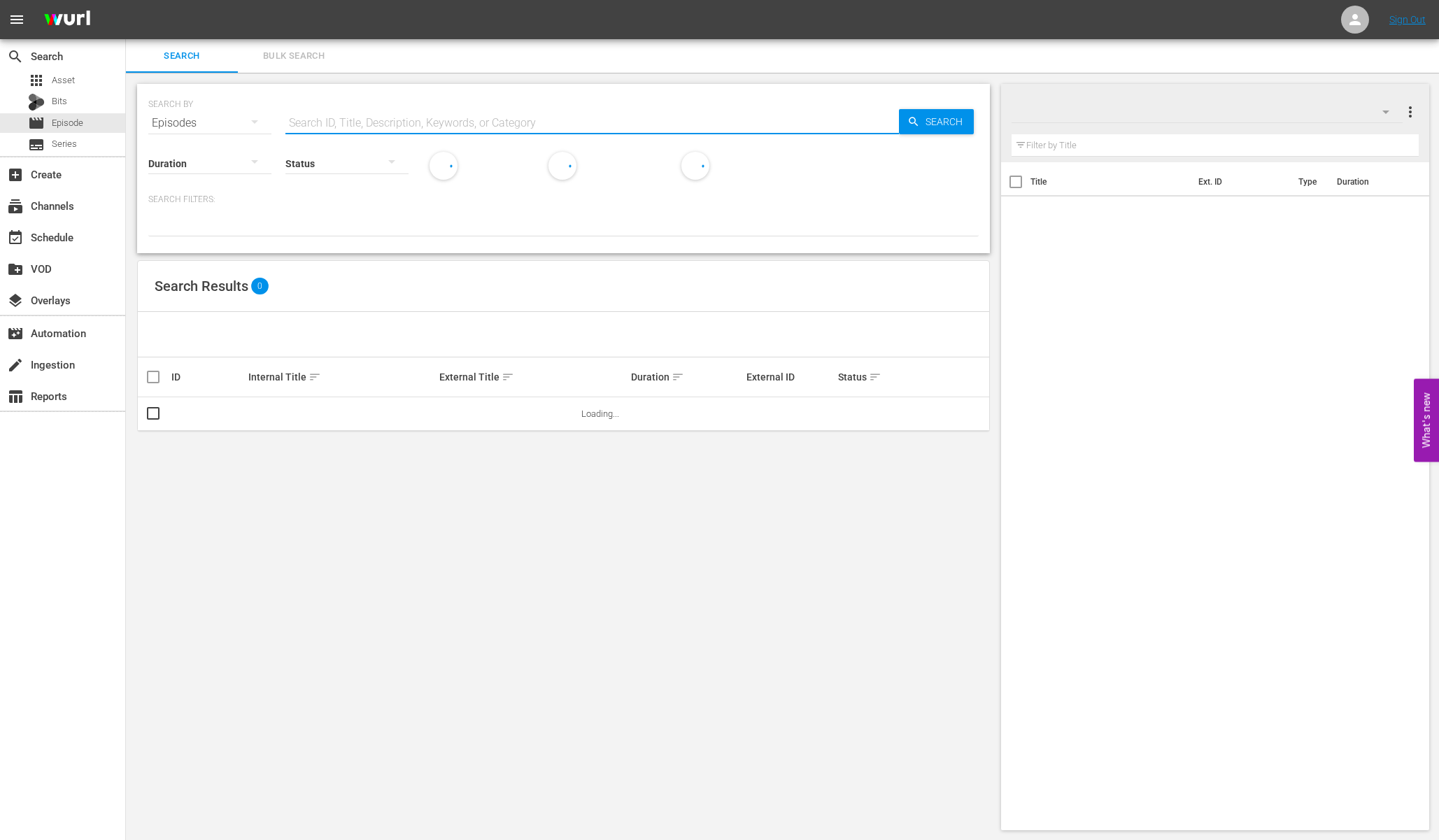
paste input "Pinkfong & Ninimo Songs Ep1 Bebefinn 4 Ep1 Bebefinn 4 Ep2 Bebefinn 4 Ep3"
drag, startPoint x: 433, startPoint y: 125, endPoint x: 812, endPoint y: 104, distance: 379.6
click at [812, 104] on div "SEARCH BY Search By Episodes Search ID, Title, Description, Keywords, or Catego…" at bounding box center [563, 114] width 830 height 50
drag, startPoint x: 749, startPoint y: 123, endPoint x: 435, endPoint y: 118, distance: 314.0
click at [435, 117] on input "Pinkfong & Ninimo Songs Ep1 Bebefinn 4 Ep1 Bebefinn 4 Ep2 Bebefinn 4 Ep3" at bounding box center [591, 123] width 613 height 34
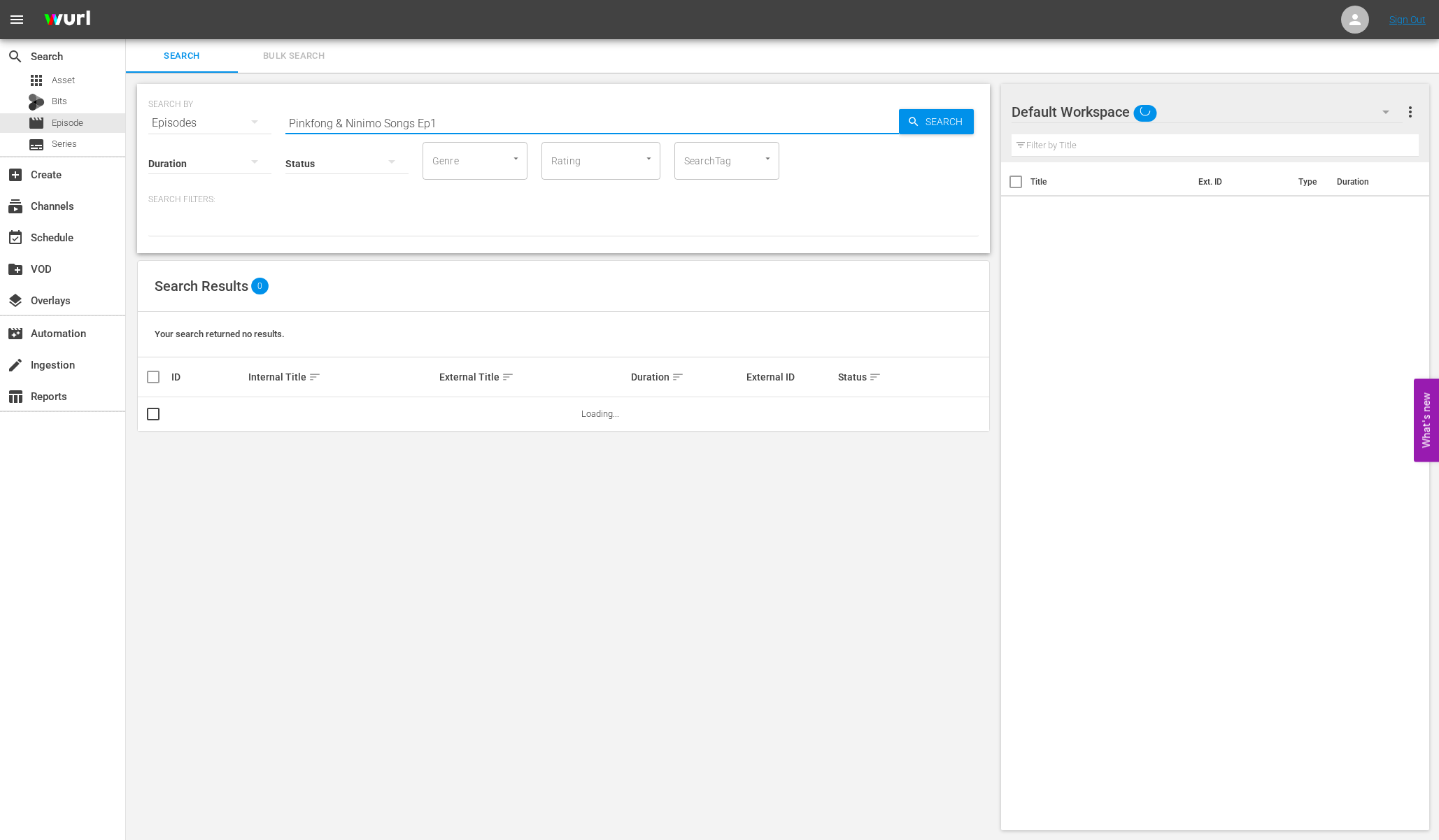
type input "Pinkfong & Ninimo Songs Ep1"
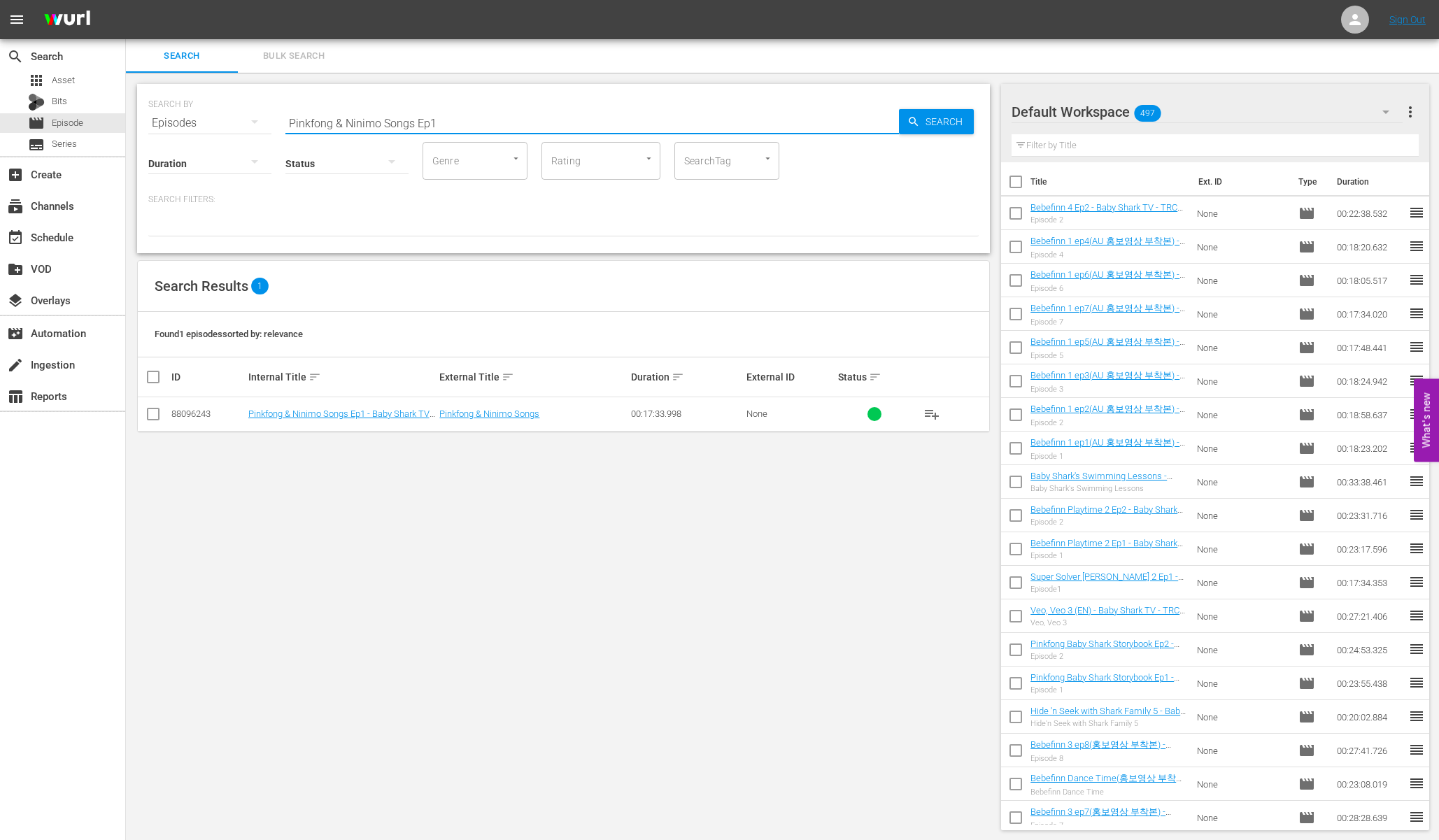
click at [394, 272] on div "Search Results 1" at bounding box center [563, 286] width 851 height 51
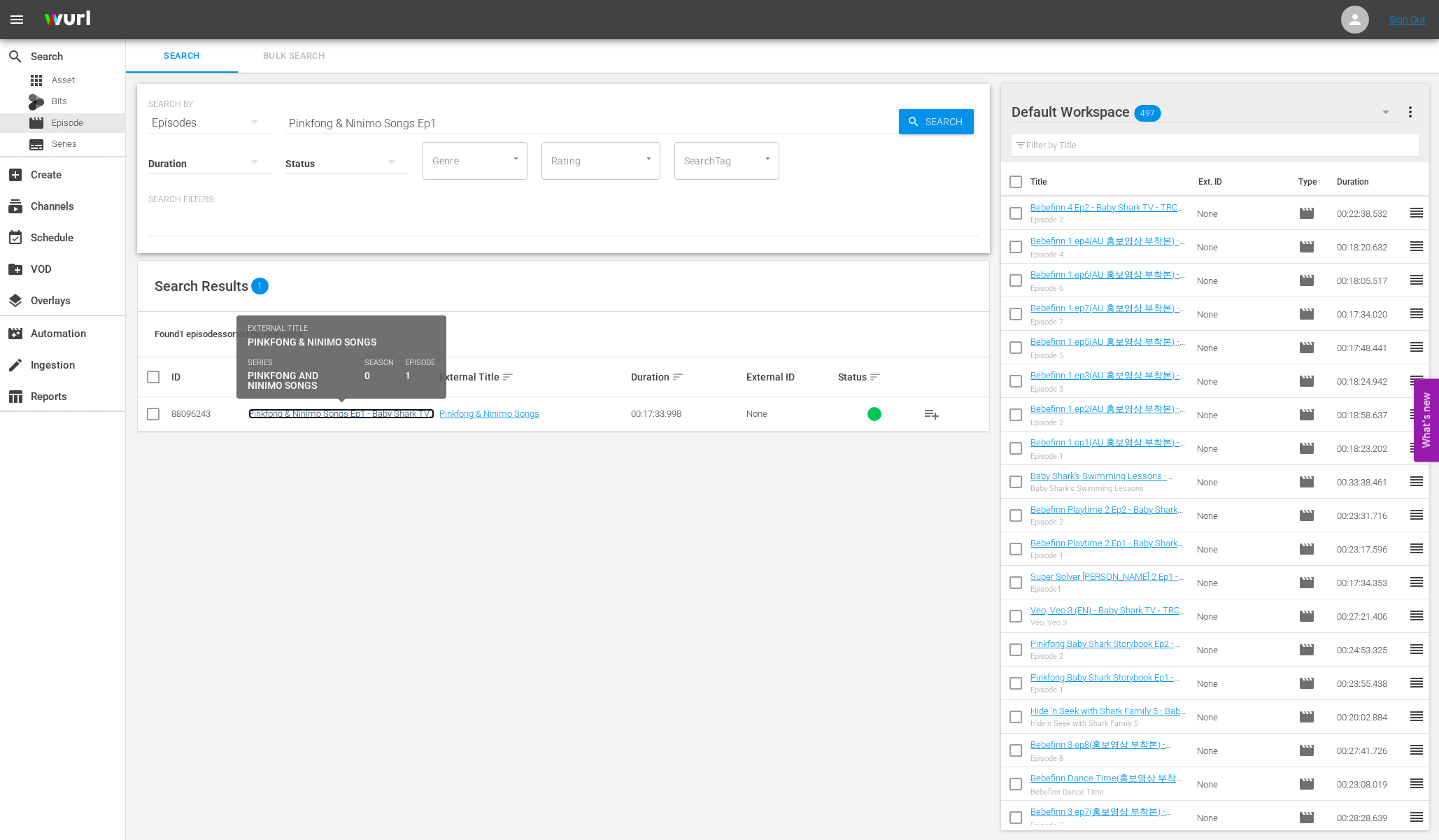
click at [359, 418] on link "Pinkfong & Ninimo Songs Ep1 - Baby Shark TV - TRC2 - 202508" at bounding box center [341, 418] width 186 height 21
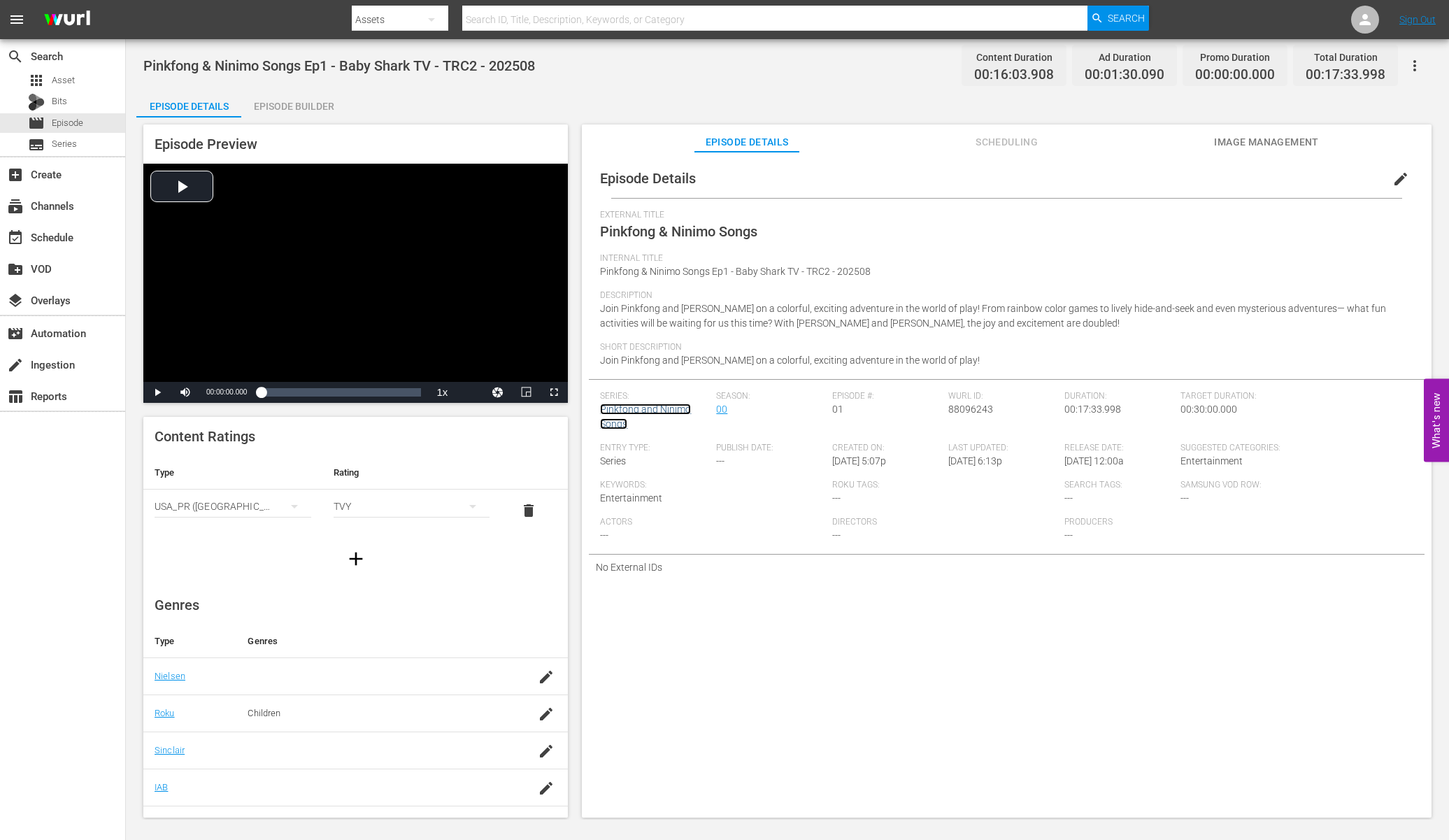
click at [663, 413] on link "Pinkfong and Ninimo Songs" at bounding box center [645, 416] width 91 height 26
click at [1153, 238] on div "External Title Pinkfong & Ninimo Songs" at bounding box center [1006, 231] width 814 height 44
click at [1384, 179] on button "edit" at bounding box center [1401, 179] width 34 height 34
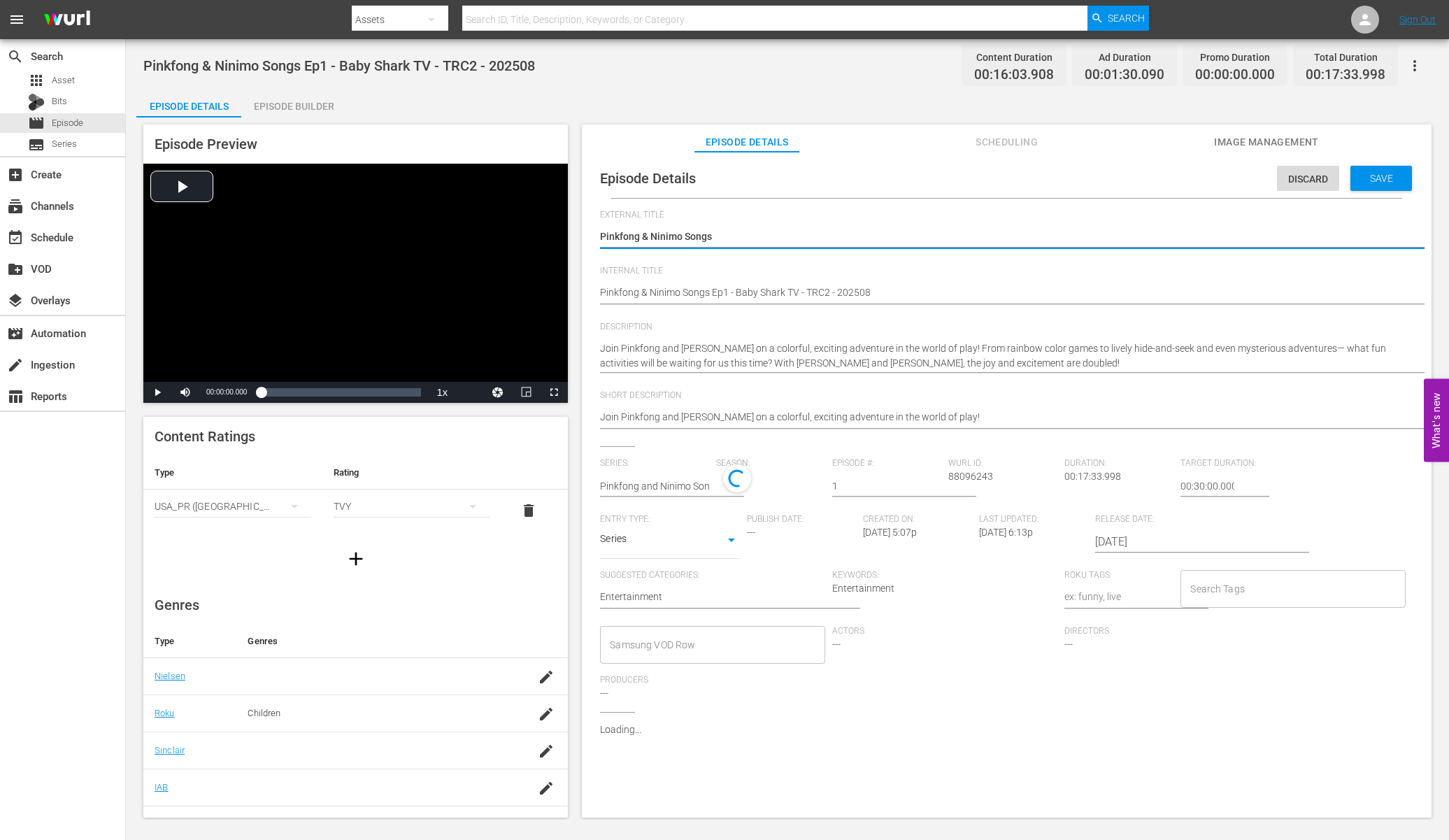
click at [726, 239] on textarea "Pinkfong & Ninimo Songs" at bounding box center [1002, 238] width 807 height 16
click at [750, 487] on div "0" at bounding box center [767, 484] width 102 height 39
click at [743, 511] on span "1" at bounding box center [748, 520] width 67 height 23
click at [968, 625] on div "1" at bounding box center [724, 420] width 1449 height 840
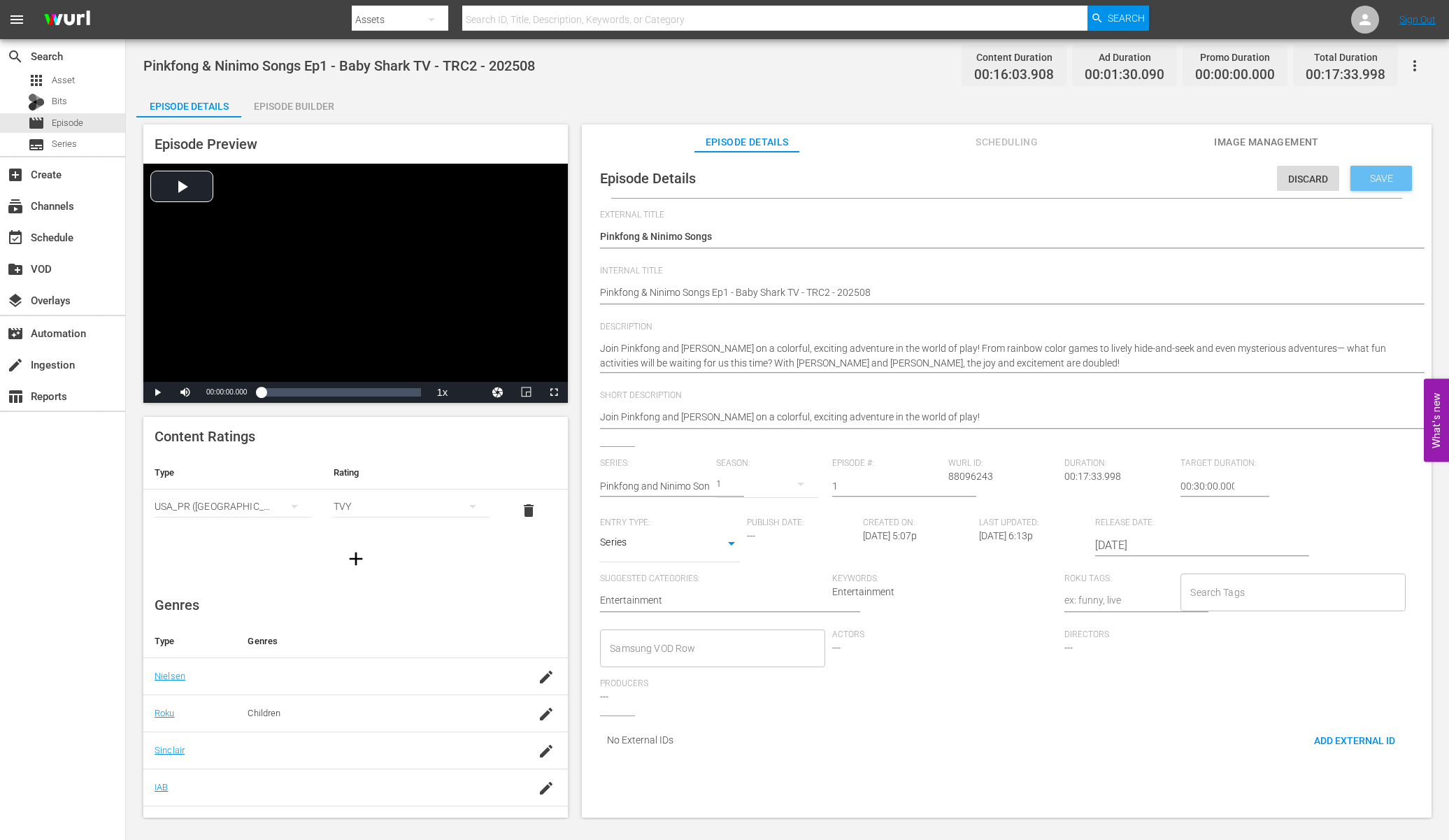
click at [1393, 179] on div "Save" at bounding box center [1382, 179] width 62 height 26
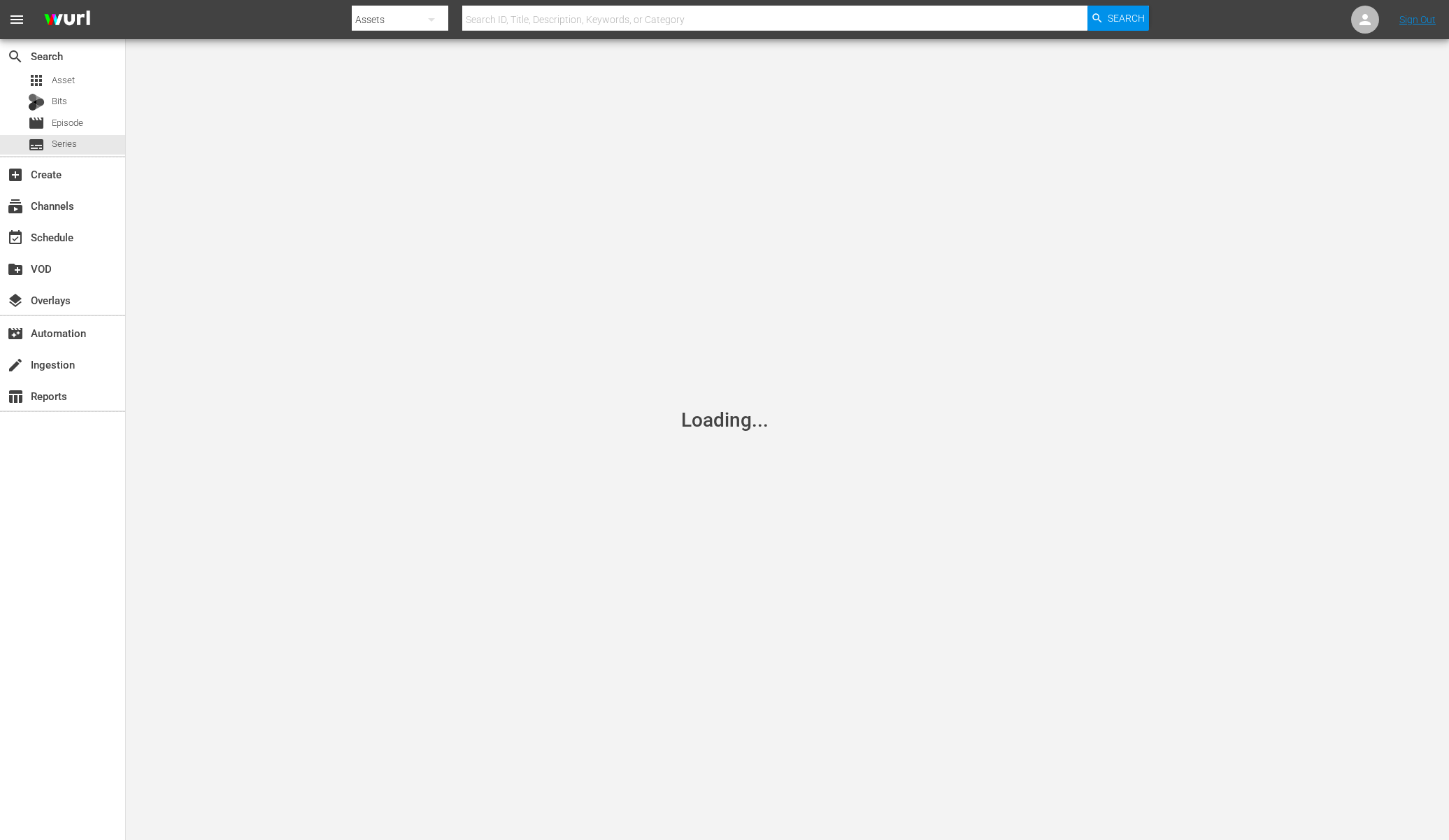
click at [760, 306] on div "Loading..." at bounding box center [724, 420] width 1449 height 840
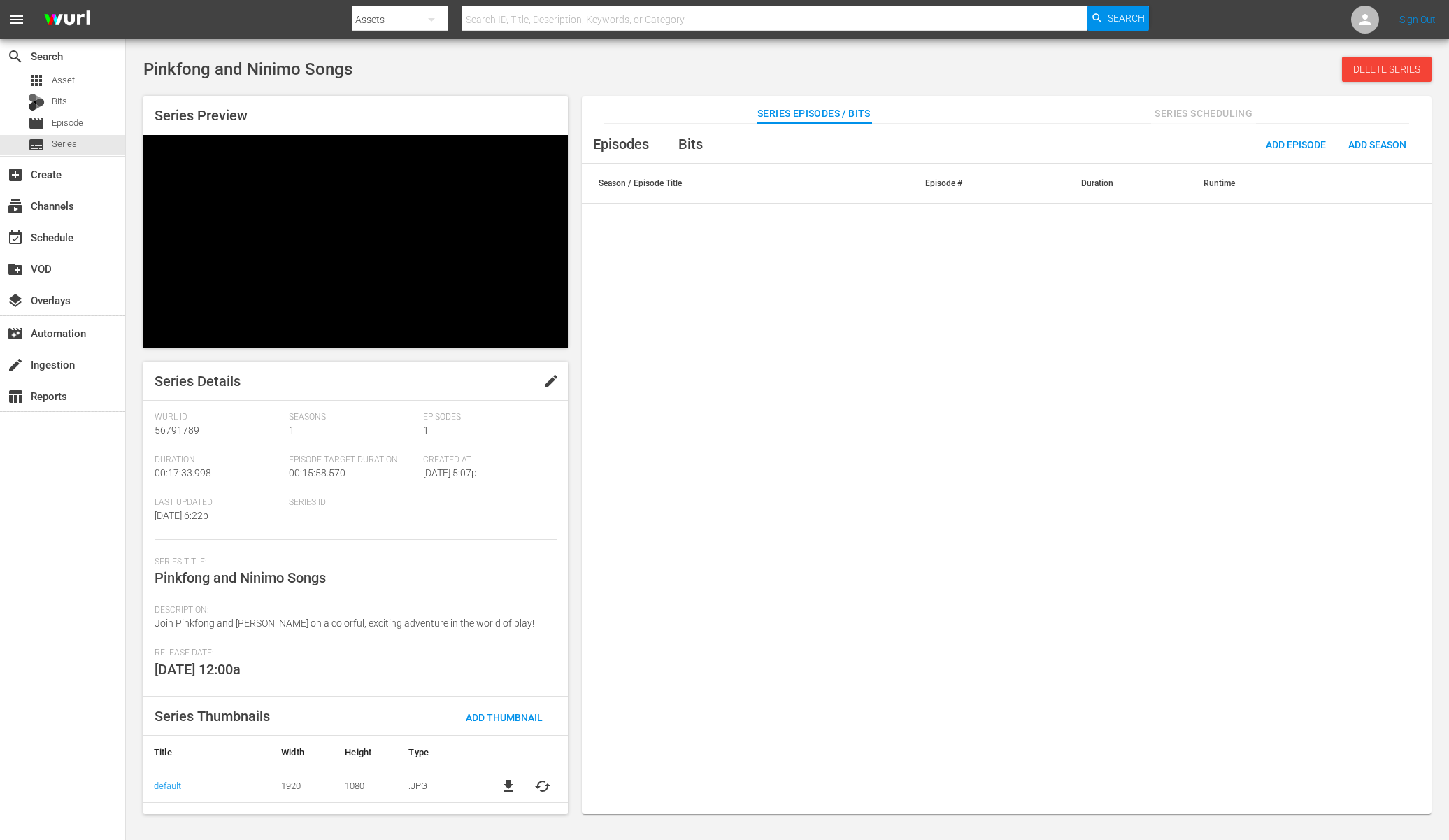
click at [697, 313] on div "Episodes Bits Add Episode Add Season Season / Episode Title Episode # Duration …" at bounding box center [1006, 476] width 849 height 704
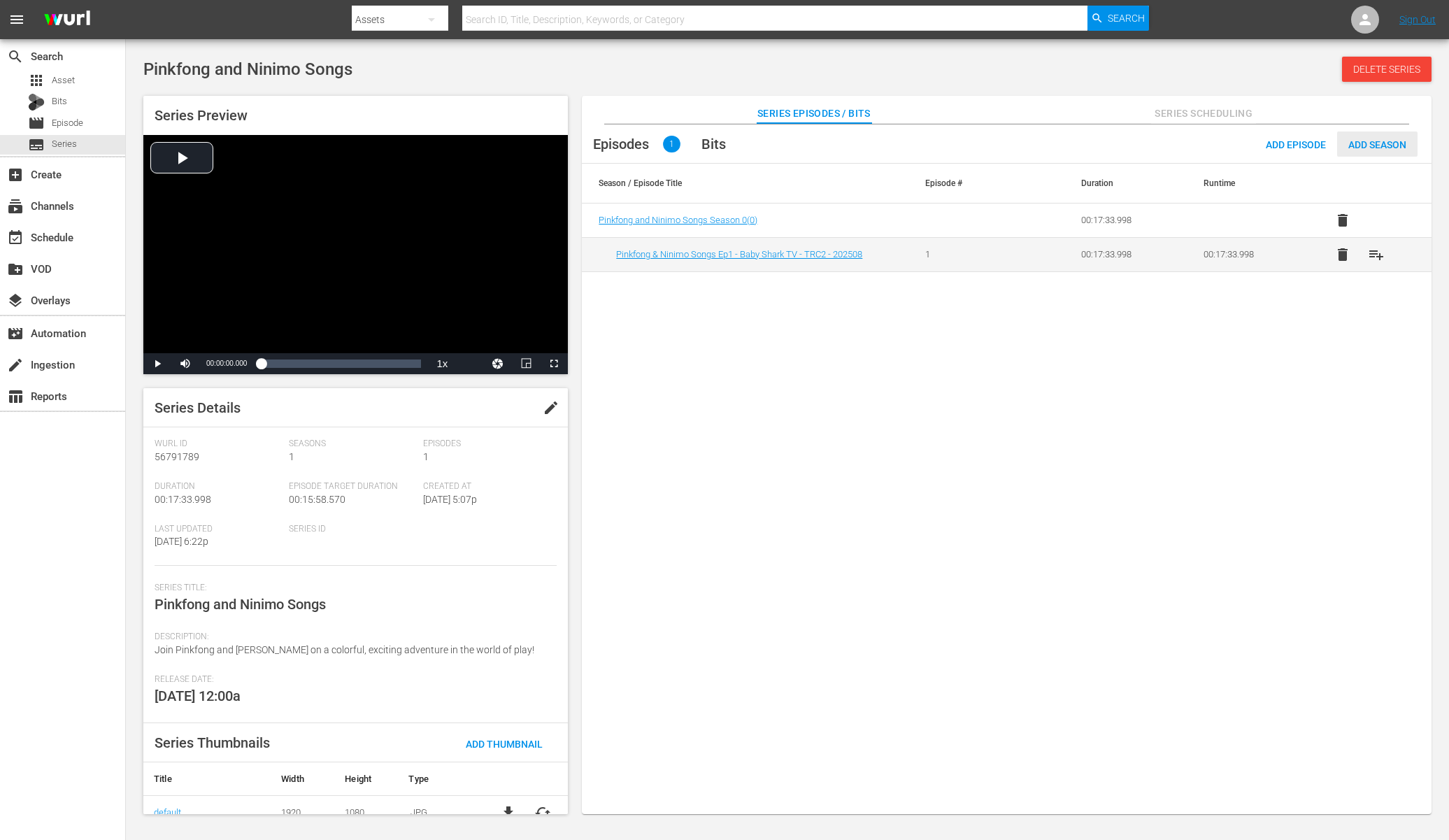
click at [1381, 142] on span "Add Season" at bounding box center [1377, 145] width 80 height 11
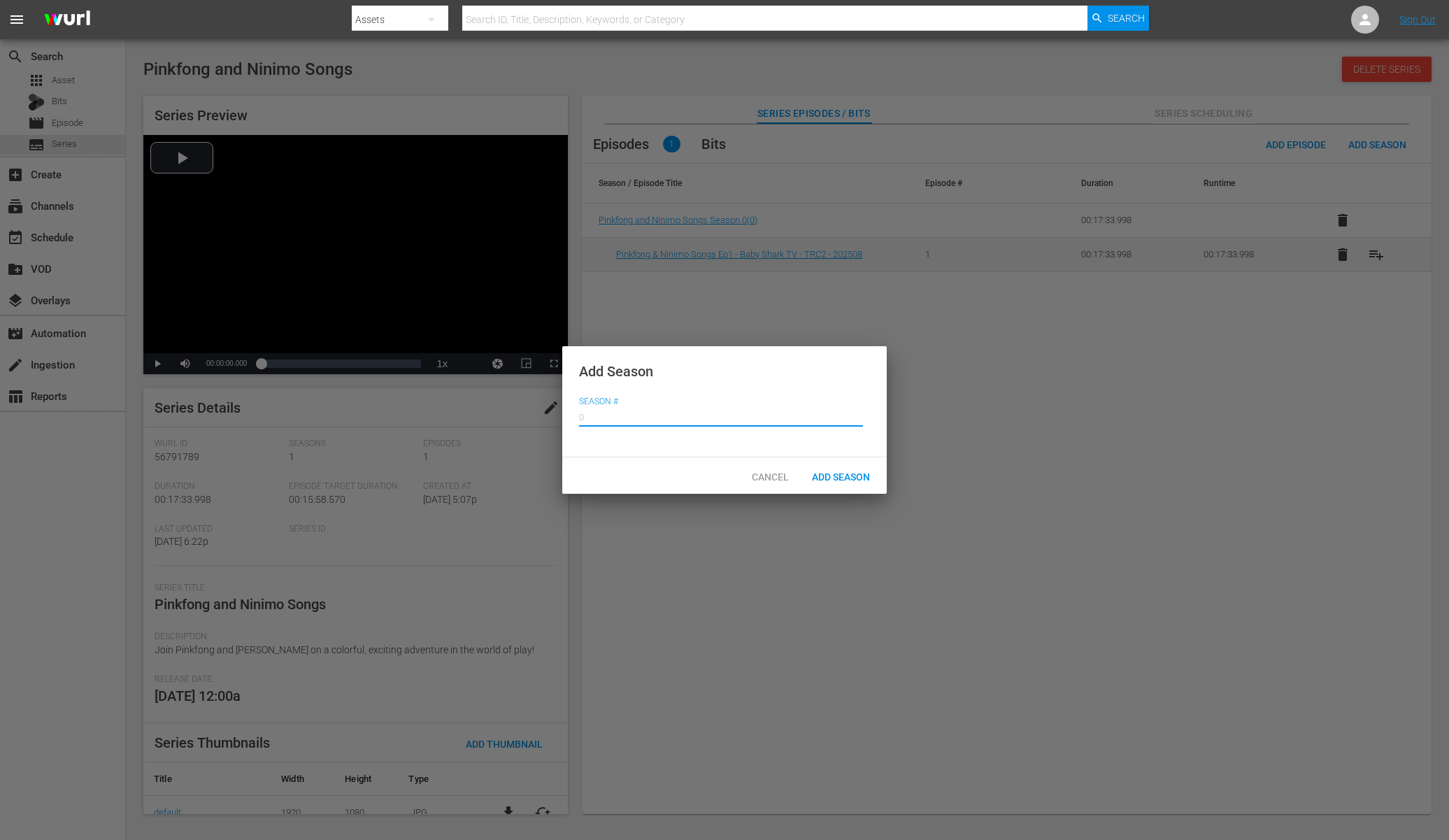
click at [635, 422] on input "text" at bounding box center [721, 415] width 284 height 34
type input "1"
click at [848, 483] on div "Add Season" at bounding box center [841, 476] width 80 height 26
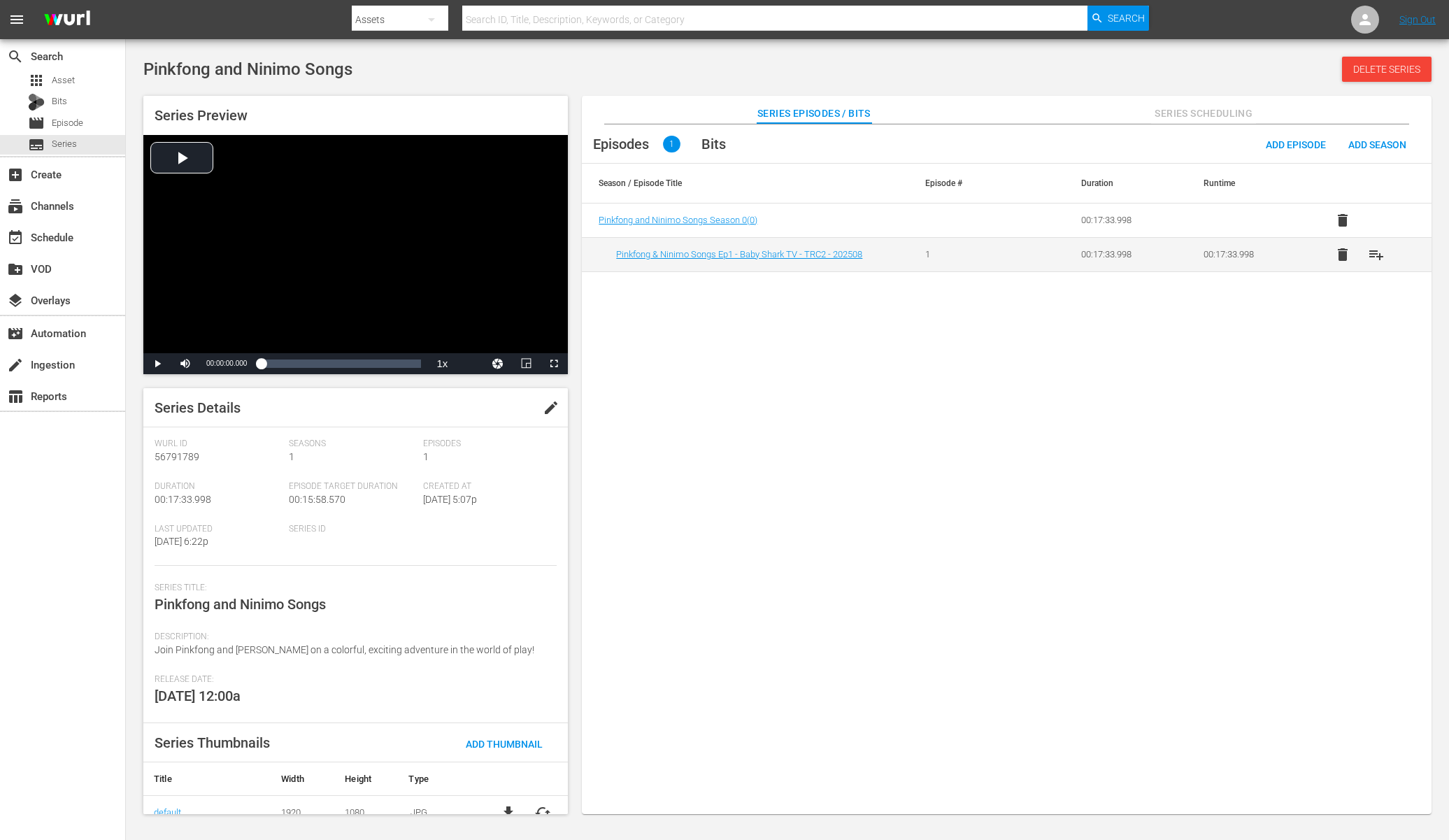
click at [738, 314] on div "Episodes 1 Bits Add Episode Add Season Season / Episode Title Episode # Duratio…" at bounding box center [1006, 476] width 849 height 704
click at [771, 302] on div "Episodes 1 Bits Add Episode Add Season Season / Episode Title Episode # Duratio…" at bounding box center [1006, 476] width 849 height 704
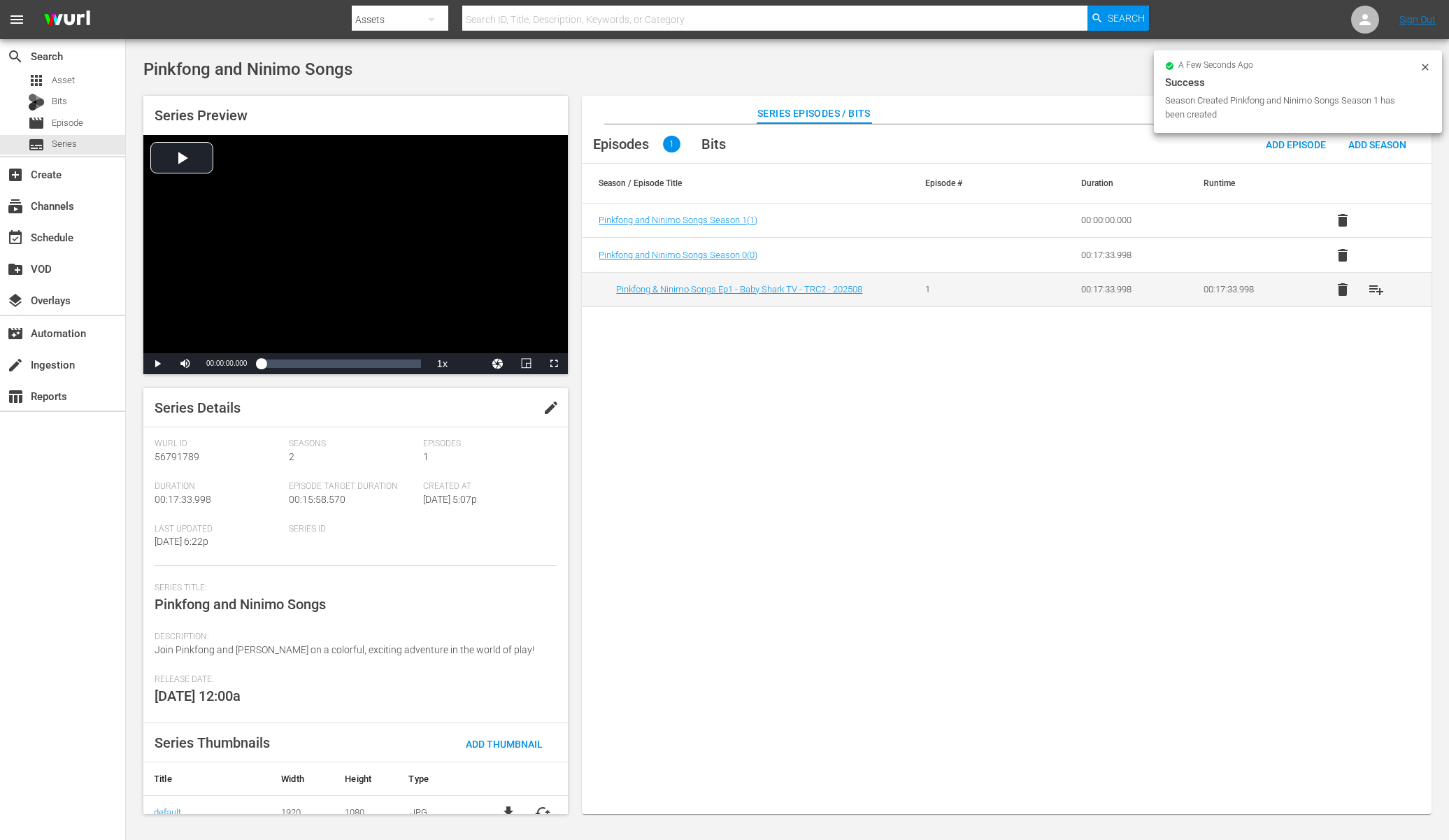
click at [1343, 243] on button "delete" at bounding box center [1342, 255] width 34 height 34
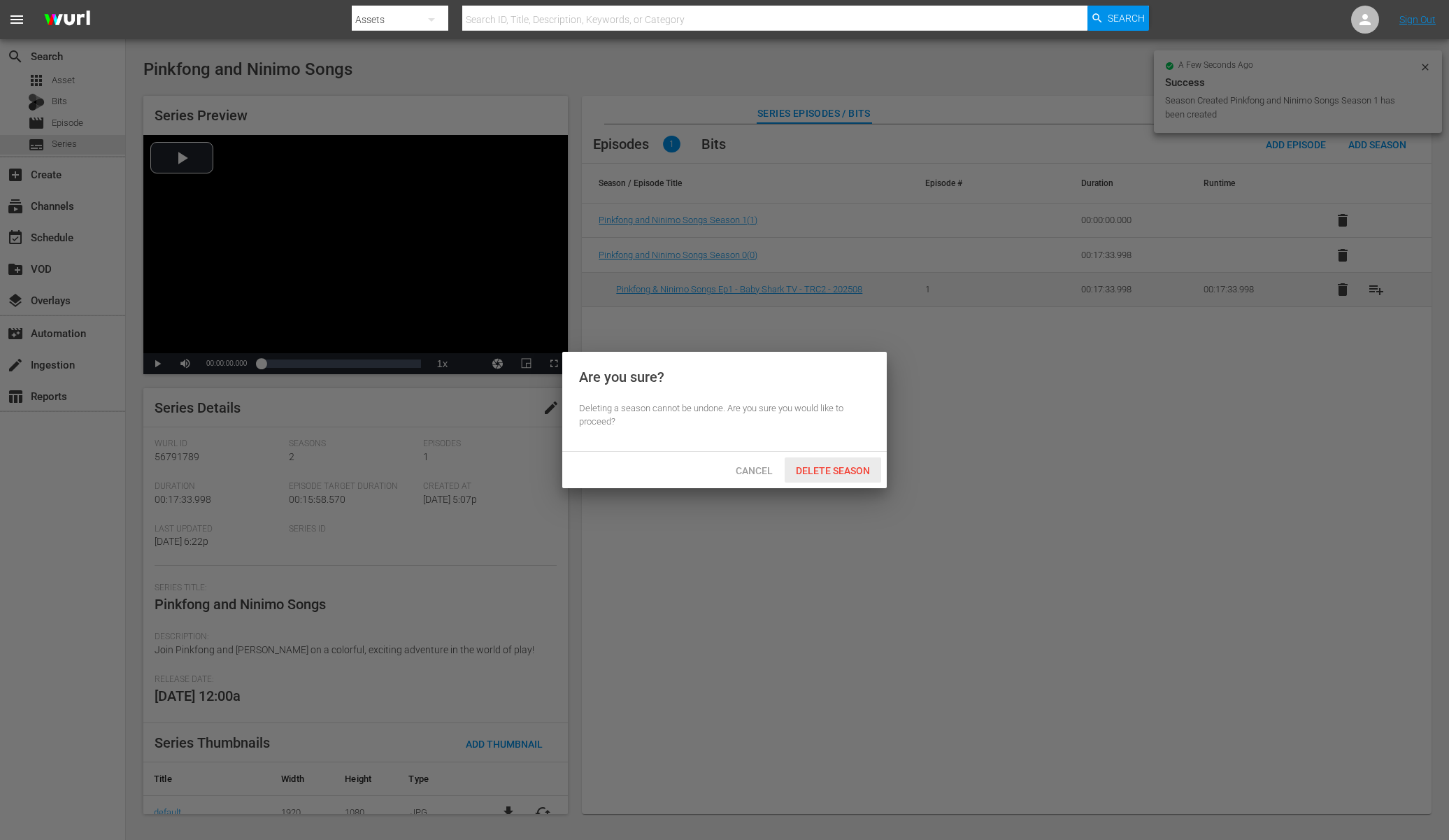
click at [840, 464] on div "Delete Season" at bounding box center [833, 470] width 97 height 26
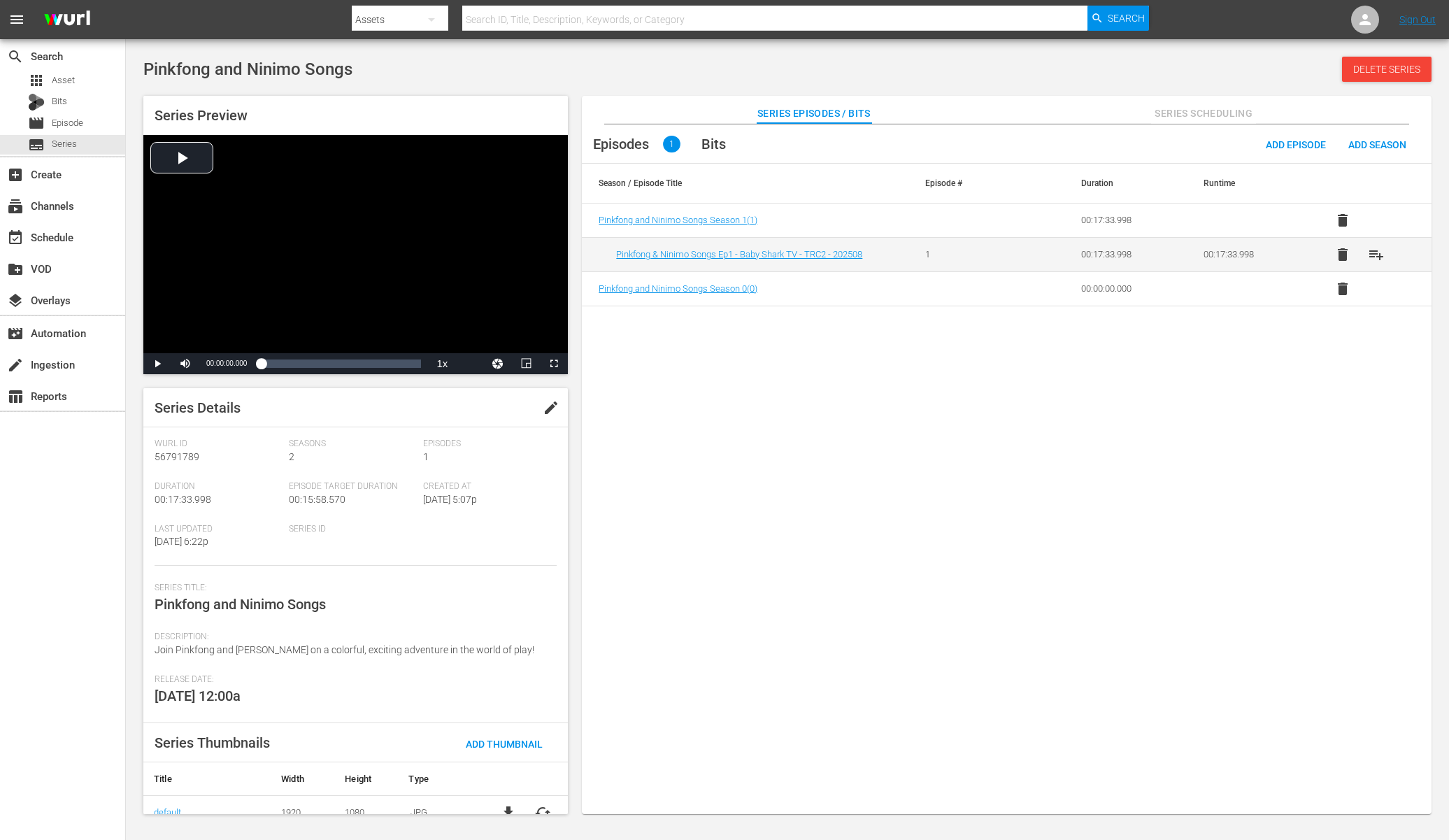
click at [1349, 291] on span "delete" at bounding box center [1342, 289] width 16 height 16
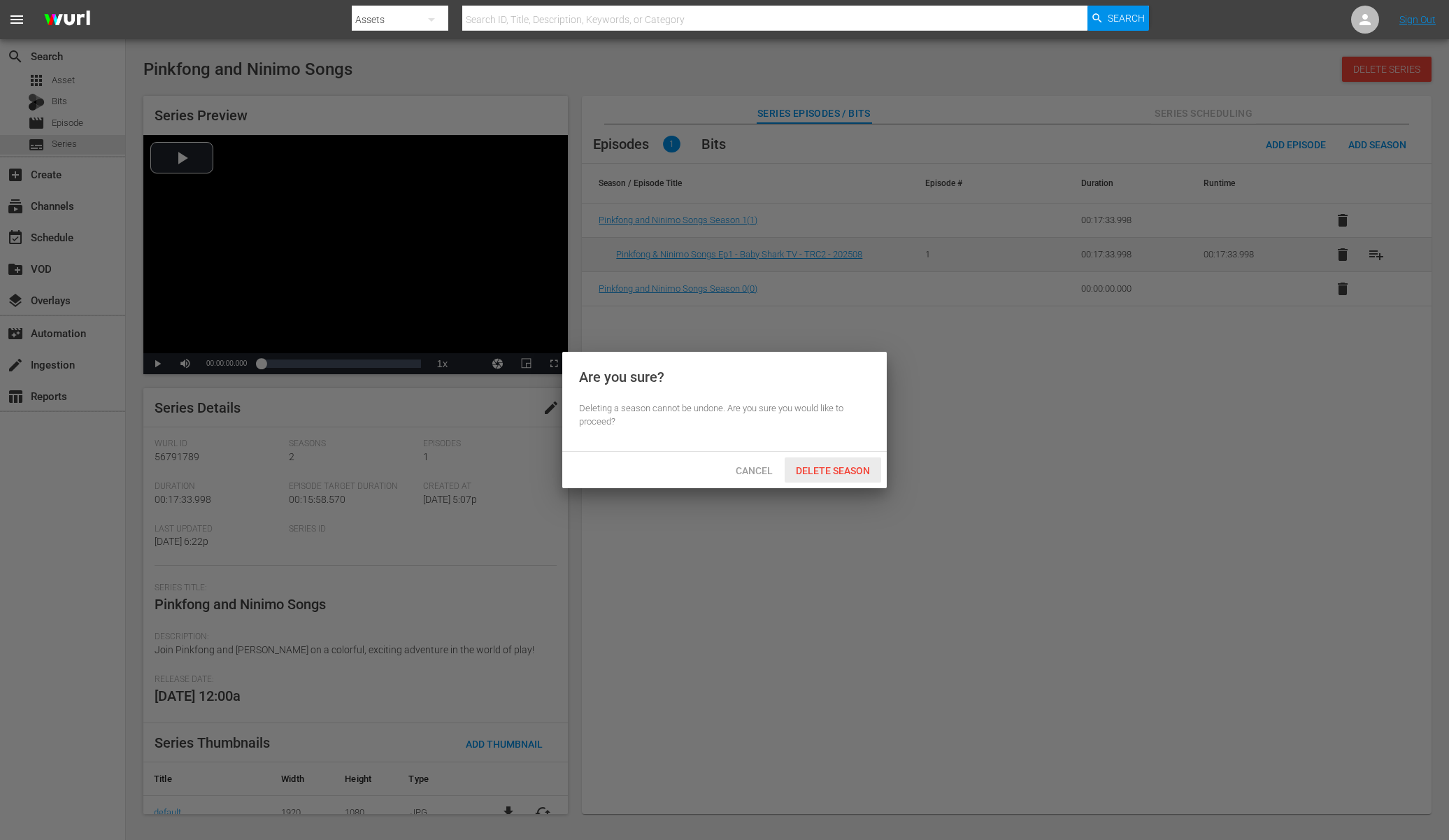
click at [858, 461] on div "Delete Season" at bounding box center [833, 470] width 97 height 26
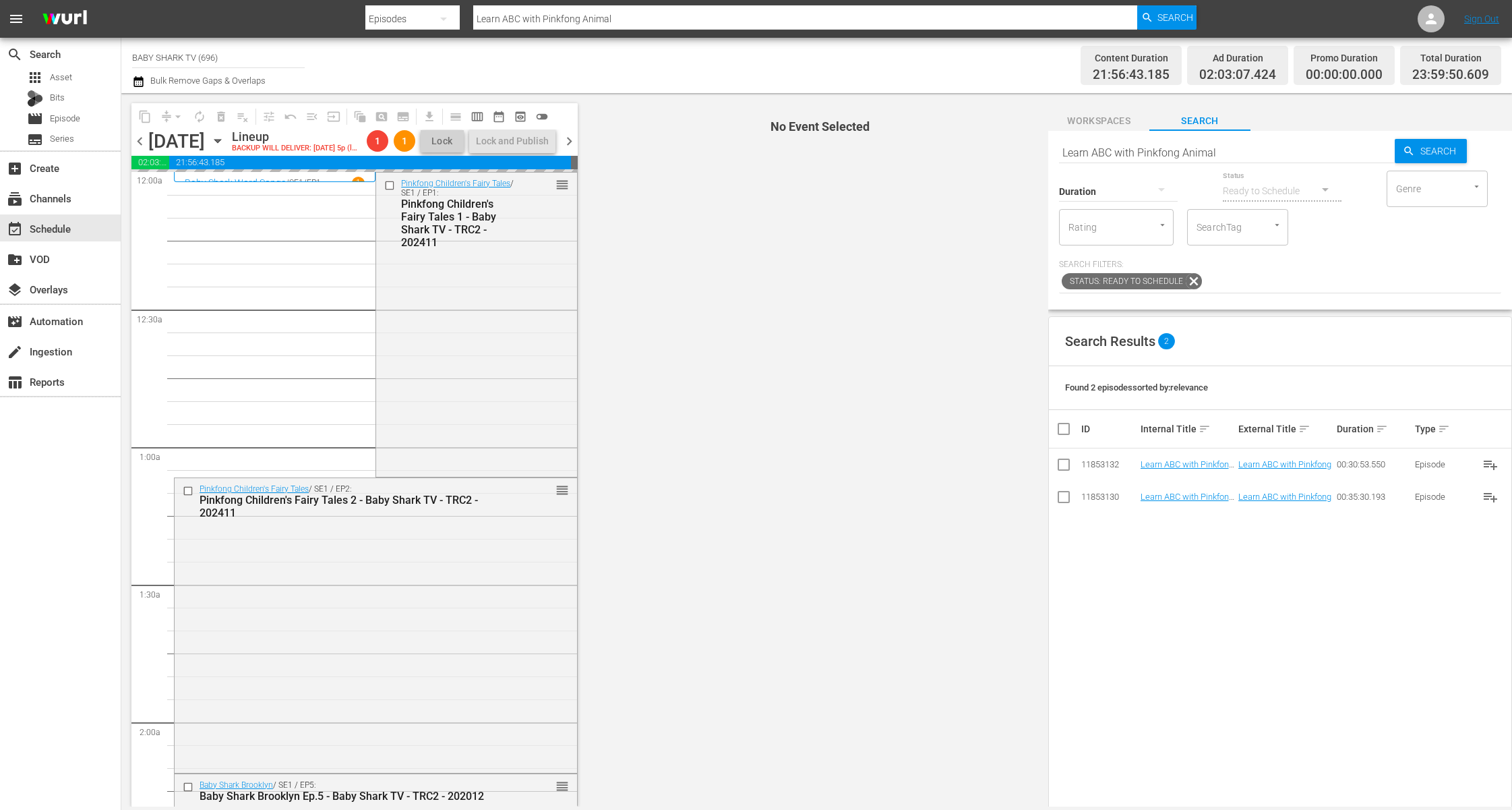
scroll to position [3, 0]
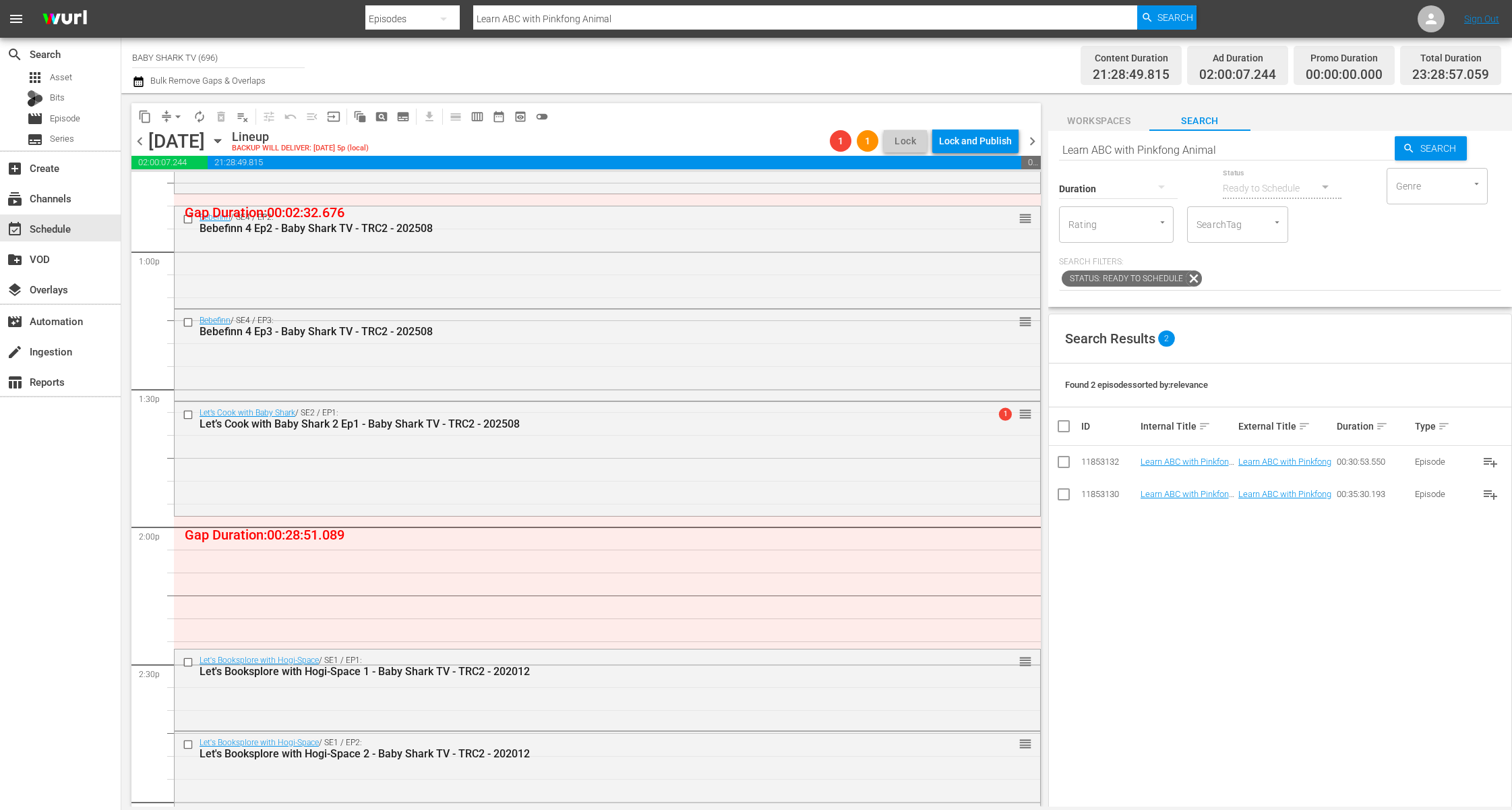
click at [1307, 147] on input "Learn ABC with Pinkfong Animal" at bounding box center [1227, 149] width 336 height 33
paste input "Fun Rhyming Songs"
type input "Fun Rhyming Songs"
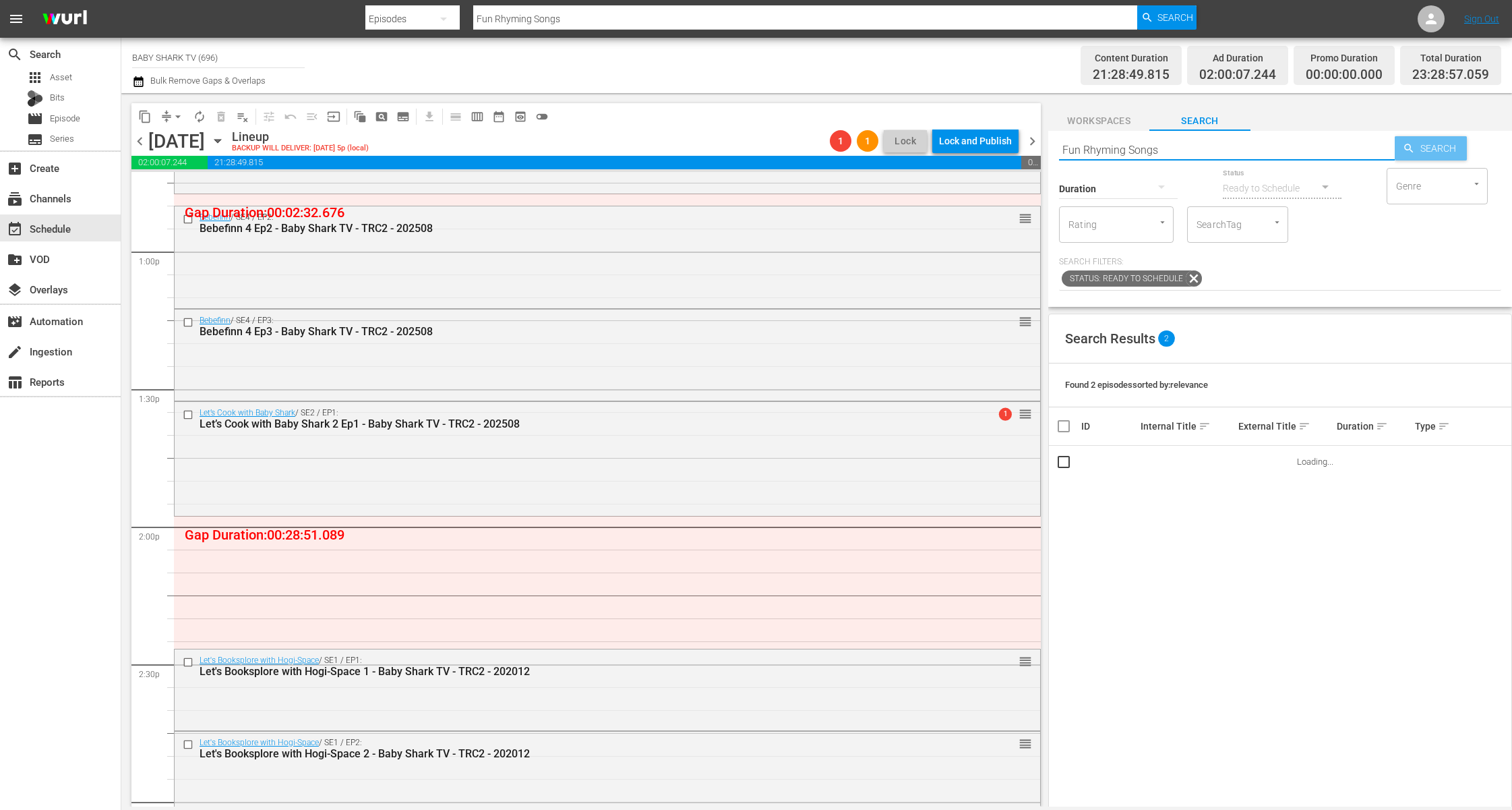
click at [1428, 144] on span "Search" at bounding box center [1441, 148] width 52 height 25
click at [1397, 261] on p "Search Filters:" at bounding box center [1280, 262] width 442 height 11
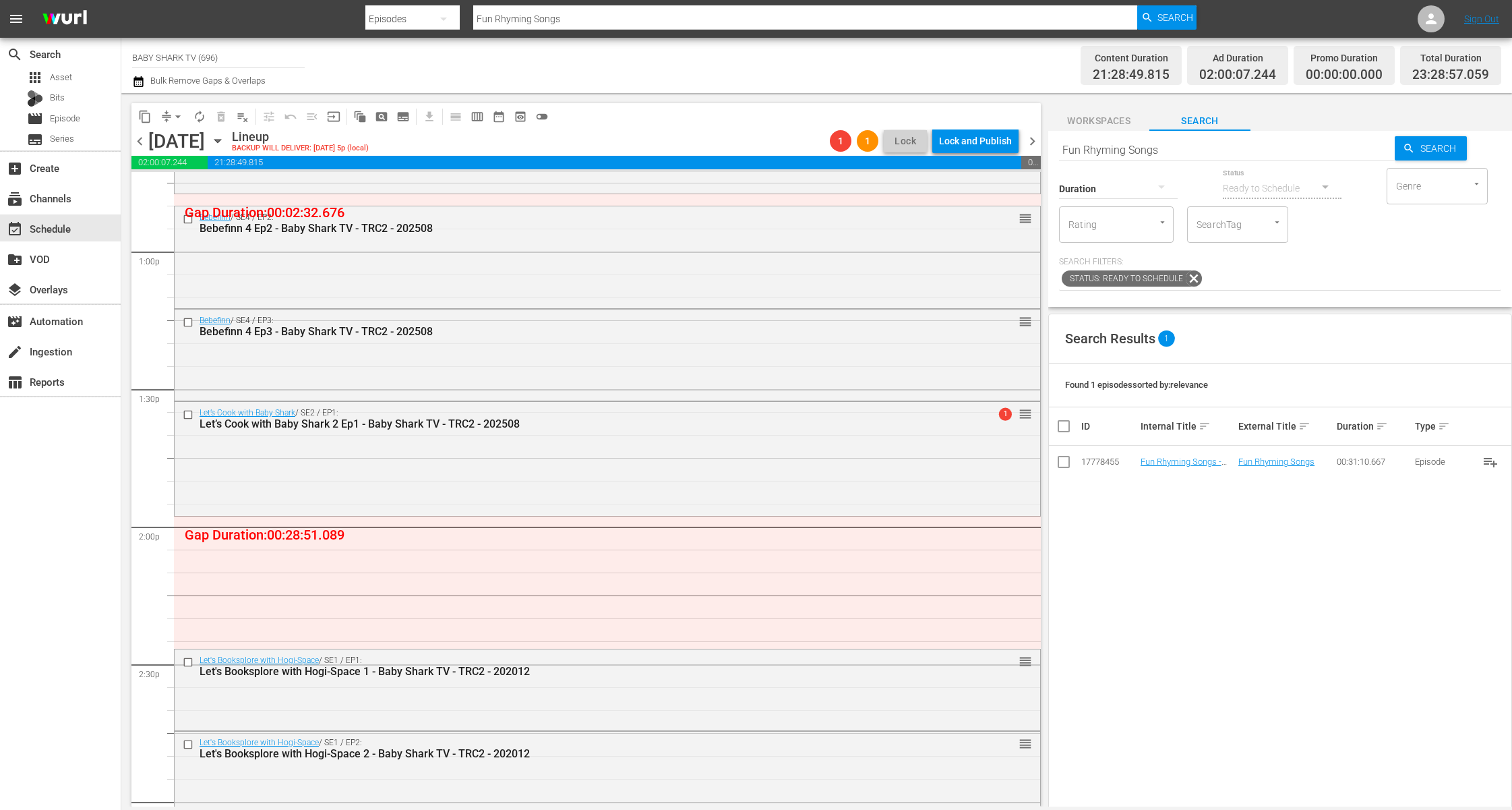
click at [1300, 508] on div "Search Results 1 Found 1 episodes sorted by: relevance ID Internal Title sort E…" at bounding box center [1280, 652] width 464 height 676
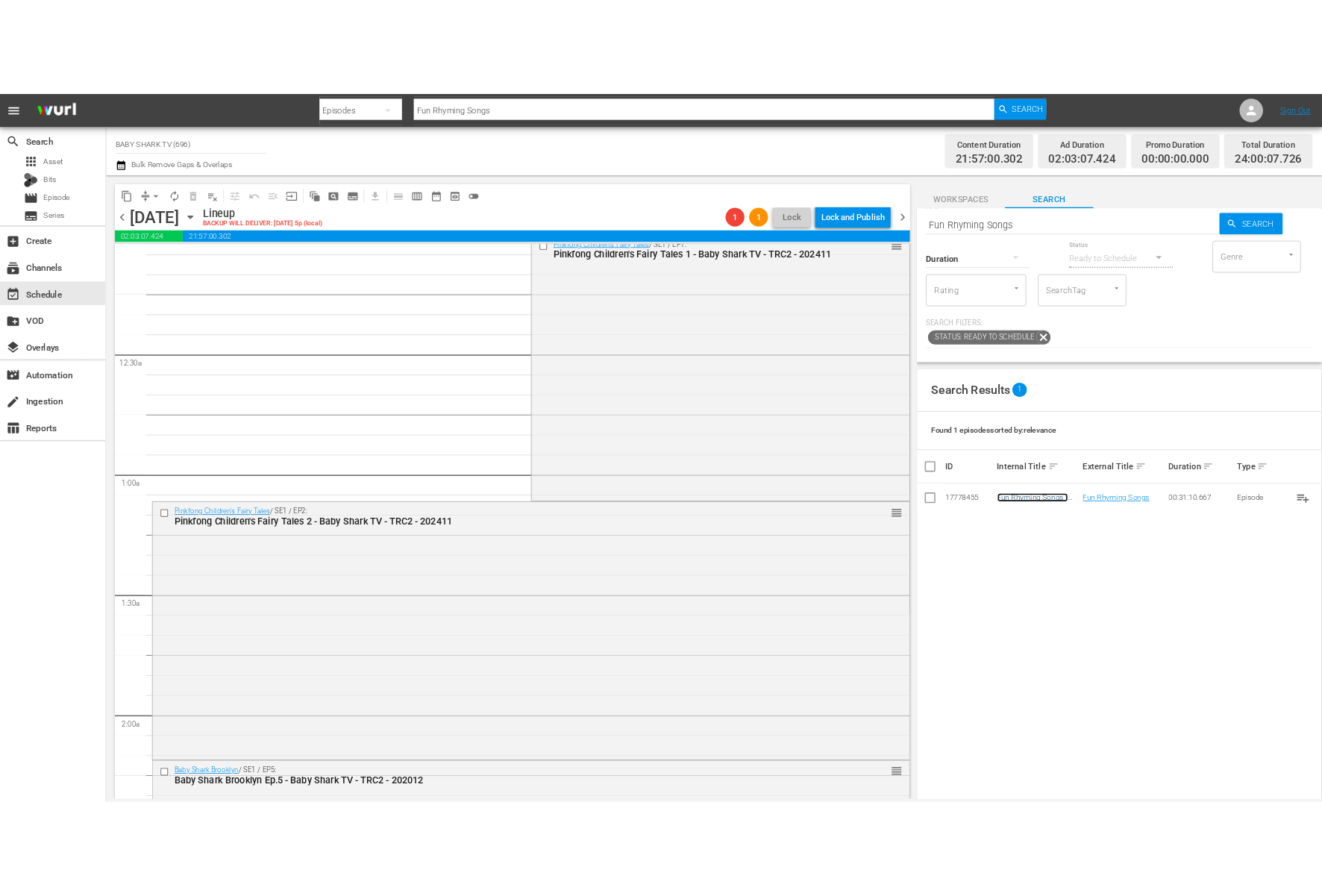
scroll to position [0, 0]
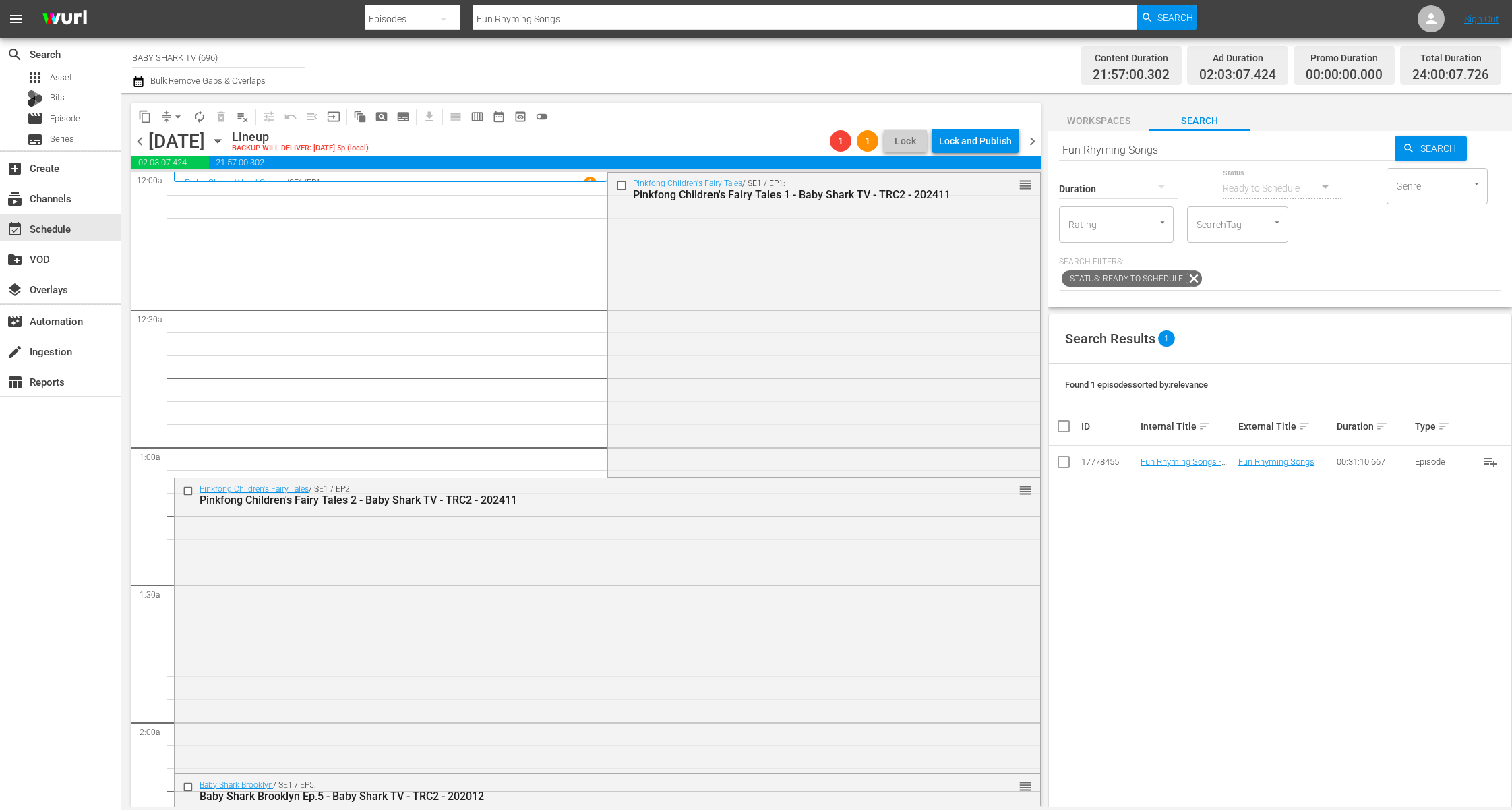
click at [672, 124] on div "content_copy compress arrow_drop_down autorenew_outlined delete_forever_outline…" at bounding box center [586, 116] width 909 height 26
click at [175, 119] on span "arrow_drop_down" at bounding box center [177, 116] width 13 height 13
click at [179, 139] on li "Align to Midnight" at bounding box center [178, 143] width 141 height 22
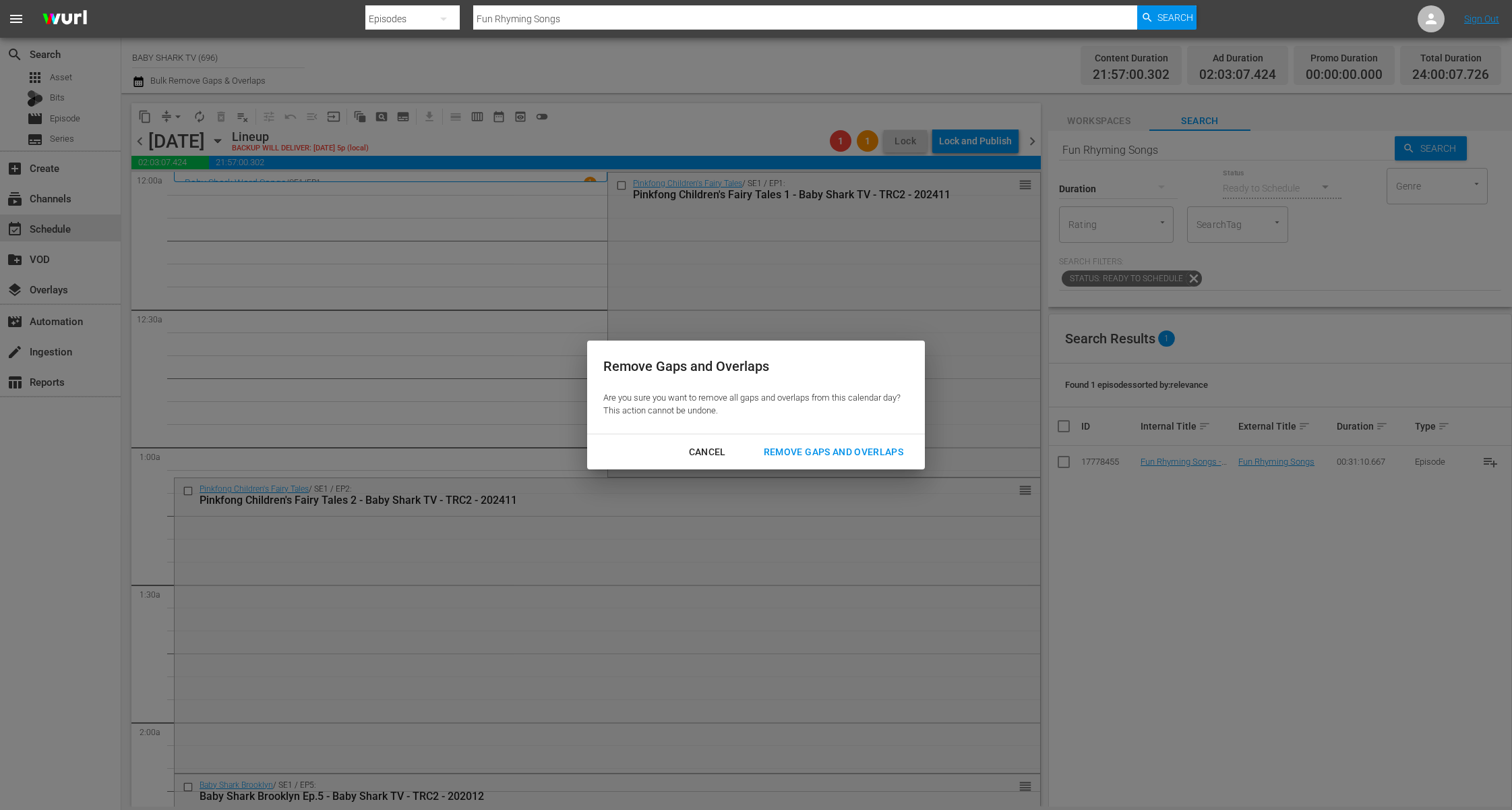
click at [802, 451] on div "Remove Gaps and Overlaps" at bounding box center [833, 452] width 161 height 17
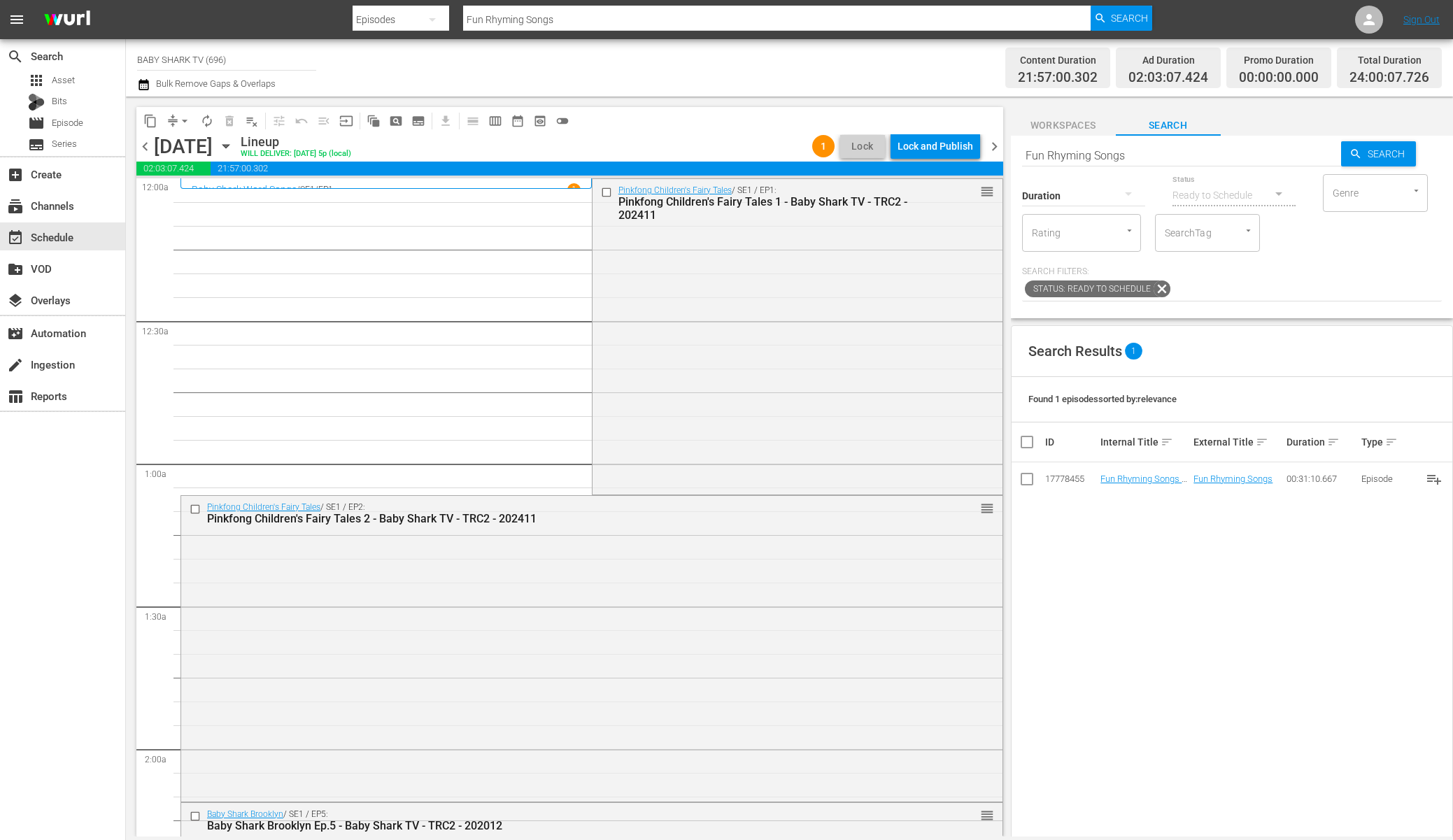
click at [624, 139] on div "Lineup WILL DELIVER: [DATE] 5p (local)" at bounding box center [523, 146] width 566 height 24
click at [187, 118] on span "arrow_drop_down" at bounding box center [184, 120] width 14 height 14
click at [188, 146] on li "Align to Midnight" at bounding box center [185, 149] width 147 height 23
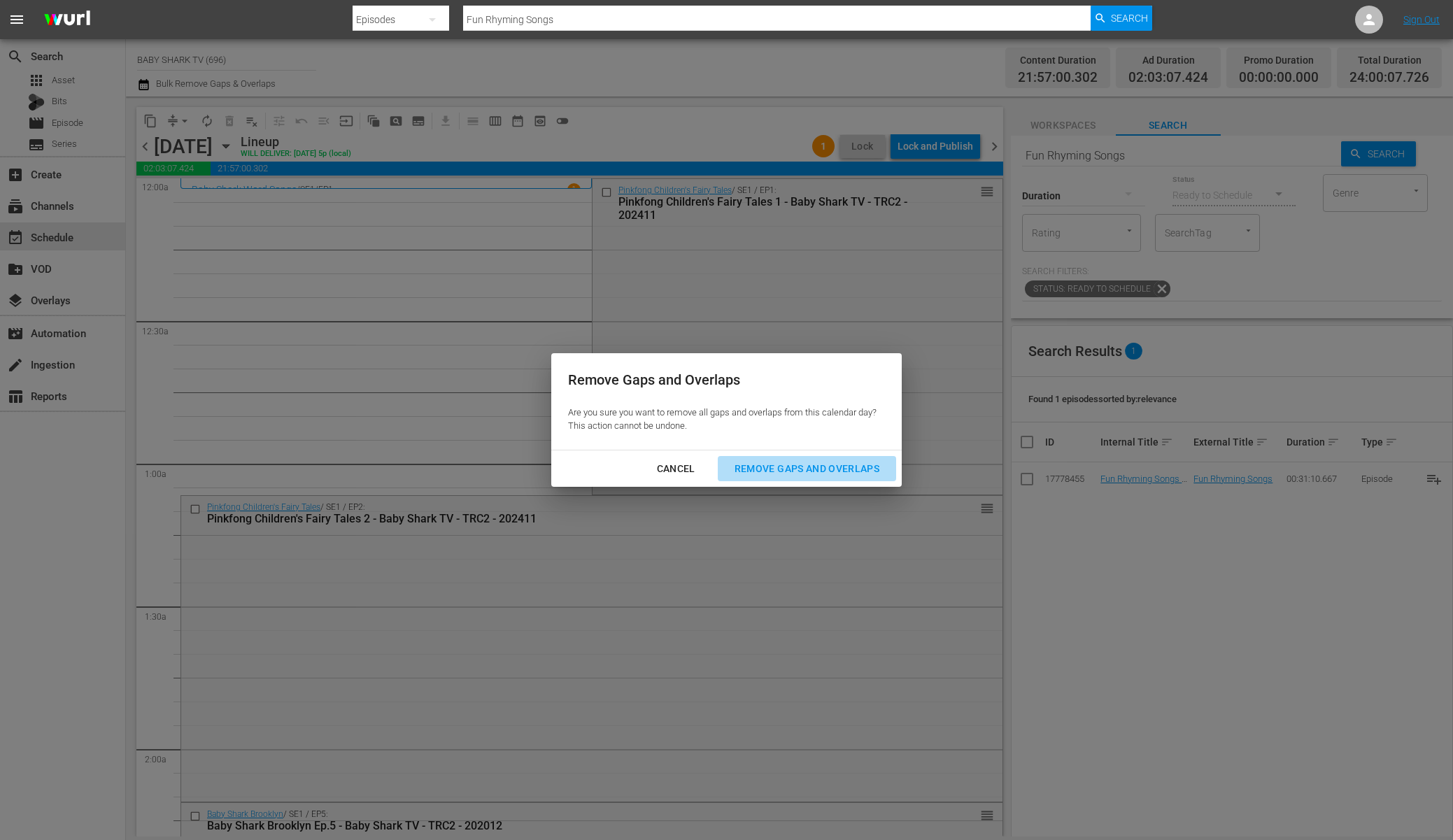
click at [745, 470] on div "Remove Gaps and Overlaps" at bounding box center [807, 468] width 167 height 17
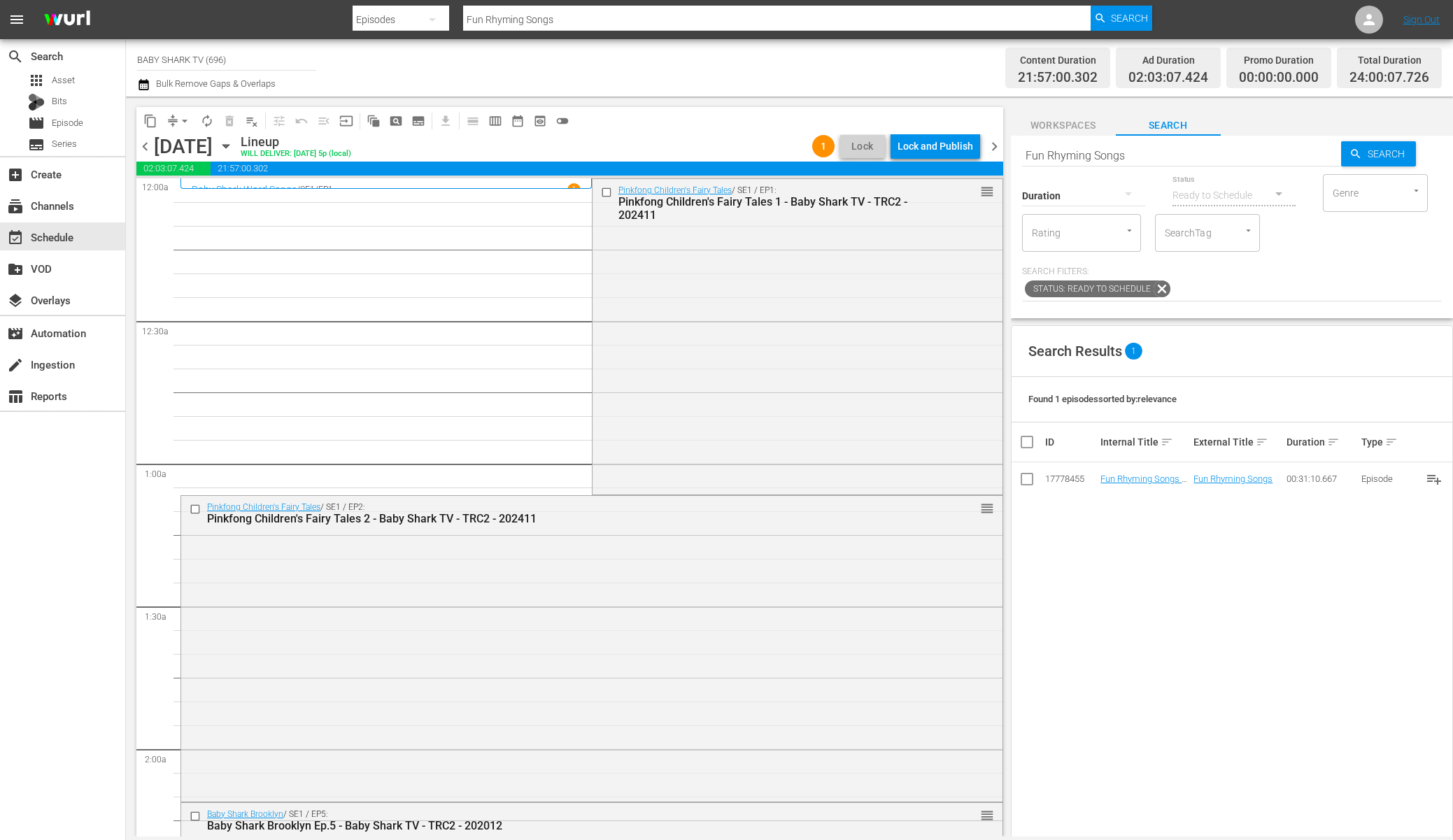
click at [687, 149] on div "Lineup WILL DELIVER: [DATE] 5p (local)" at bounding box center [523, 146] width 566 height 24
click at [949, 141] on div "Lock and Publish" at bounding box center [935, 147] width 76 height 26
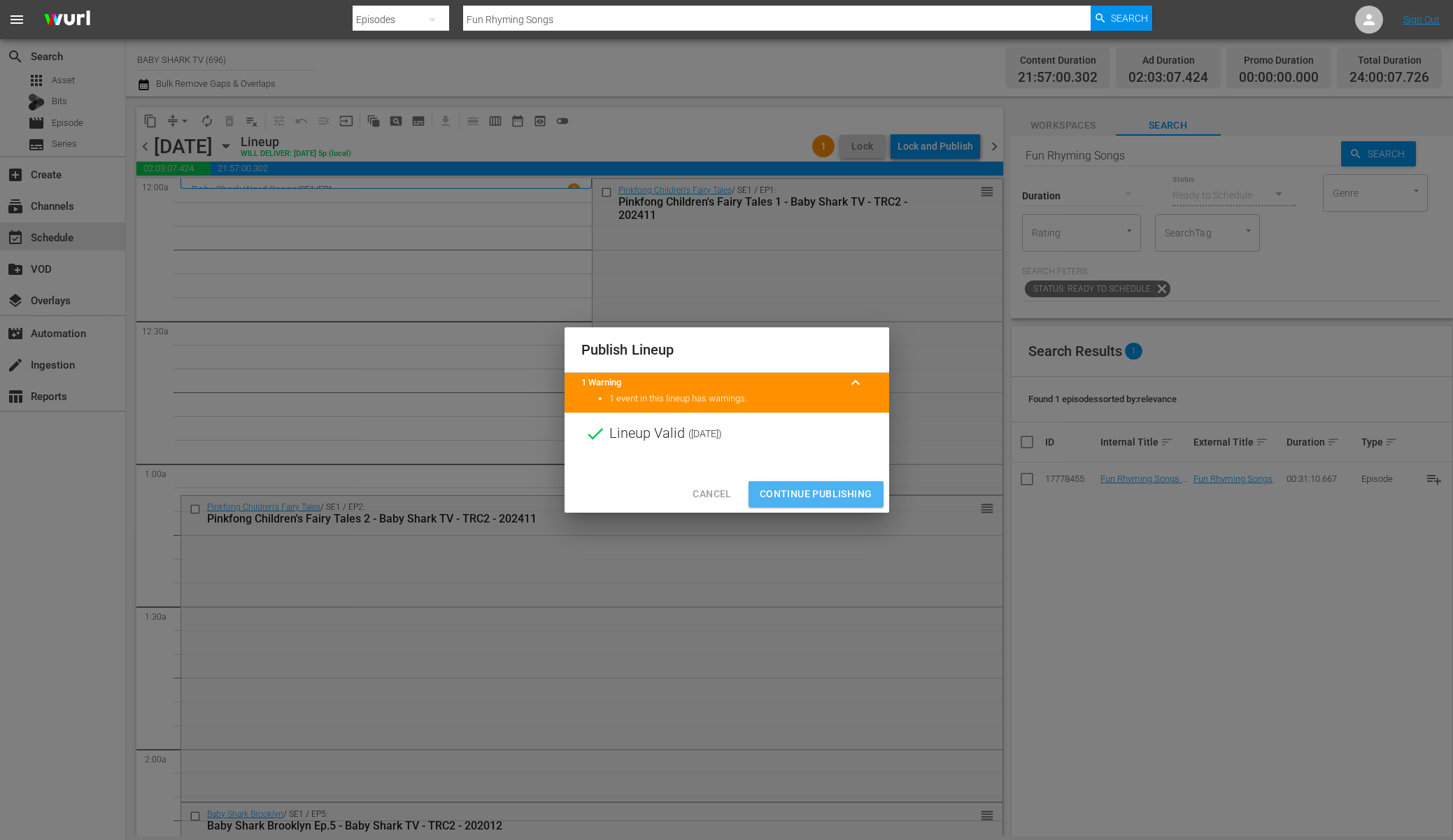
click at [806, 500] on span "Continue Publishing" at bounding box center [816, 494] width 113 height 17
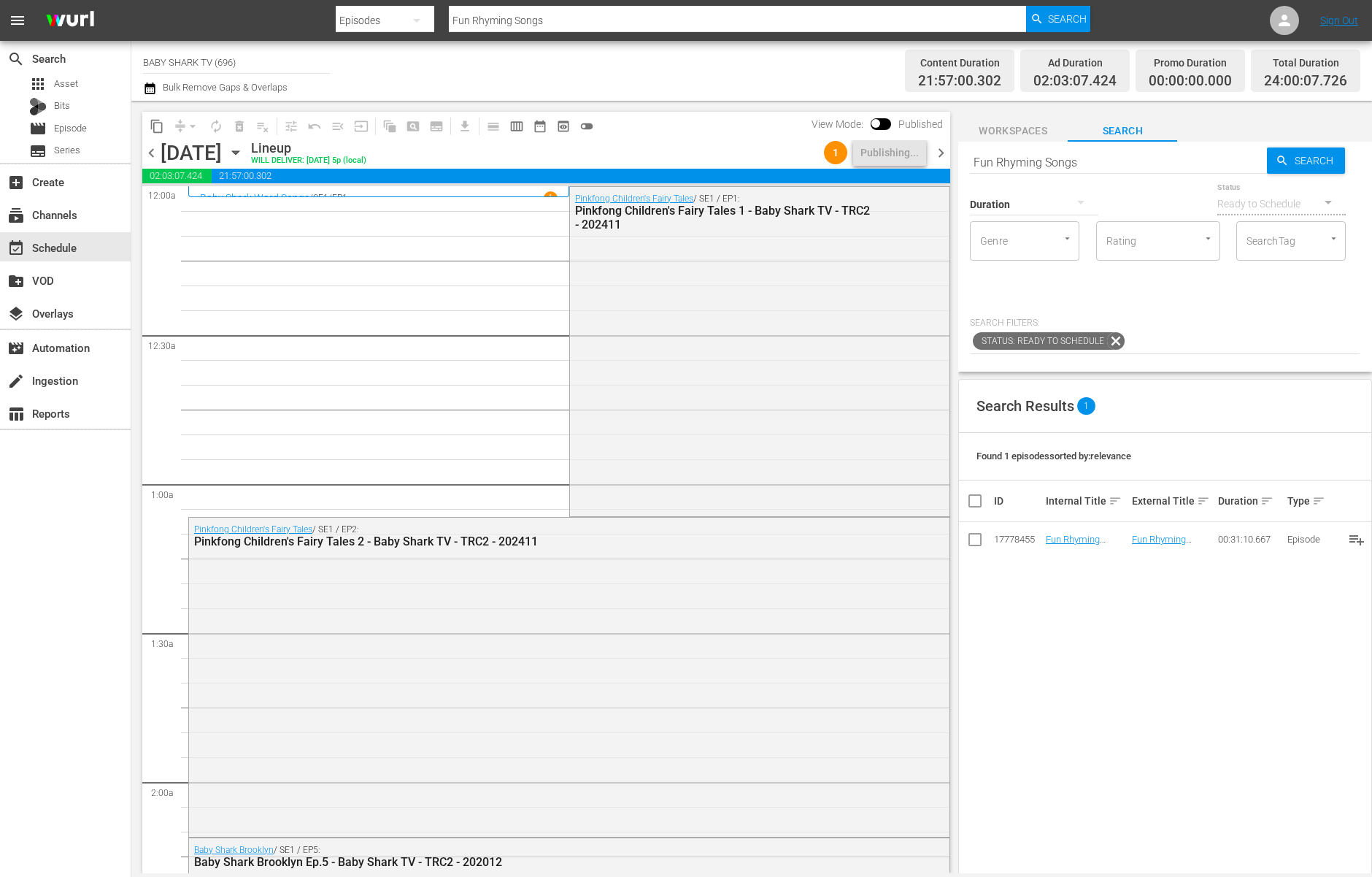
click at [637, 129] on div "content_copy compress arrow_drop_down autorenew_outlined delete_forever_outline…" at bounding box center [547, 126] width 808 height 29
click at [247, 157] on div "[DATE] [DATE]" at bounding box center [203, 152] width 87 height 24
click at [247, 155] on div "[DATE] [DATE]" at bounding box center [203, 152] width 87 height 24
click at [243, 149] on icon "button" at bounding box center [235, 152] width 16 height 16
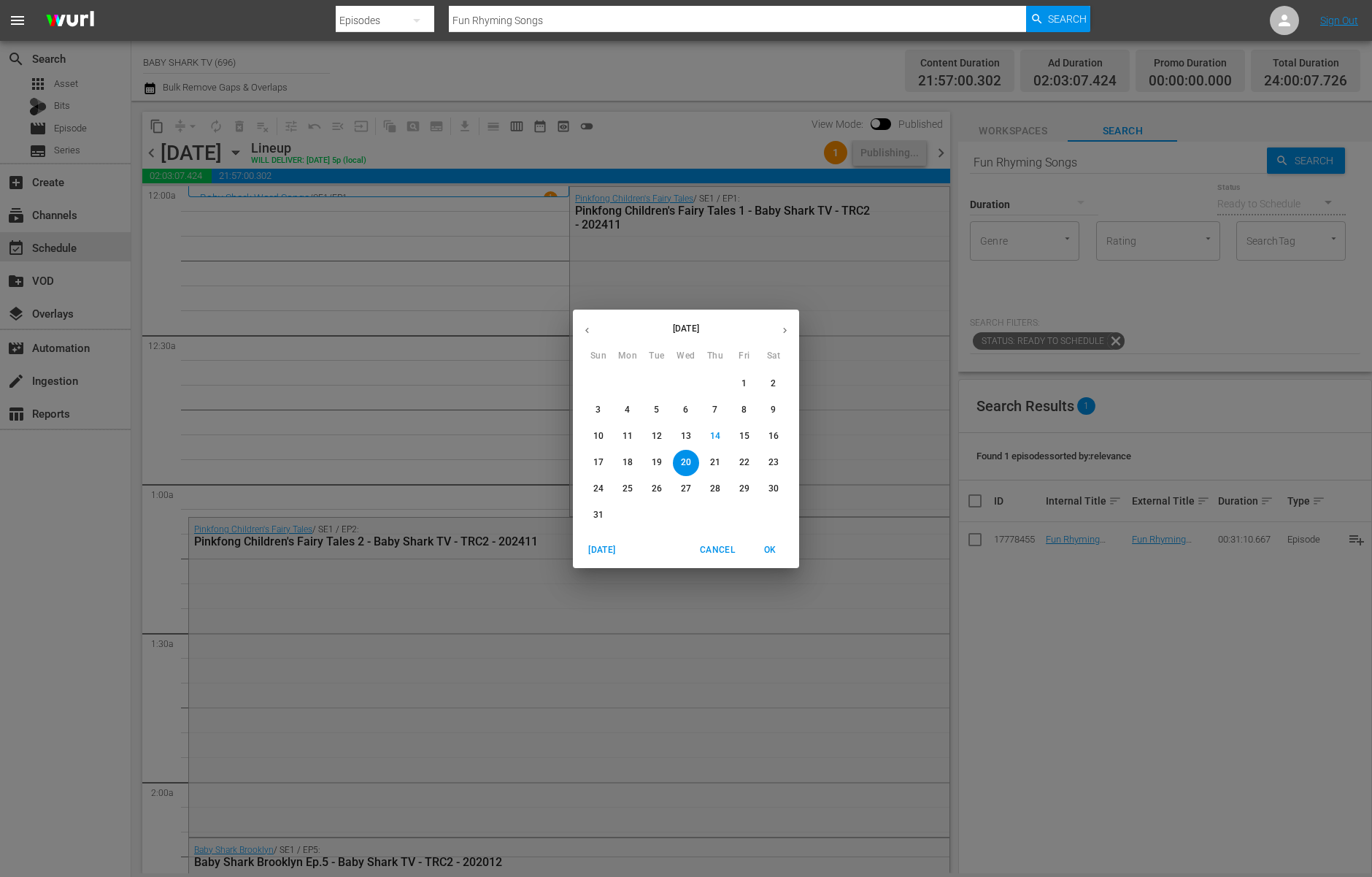
click at [652, 459] on p "19" at bounding box center [656, 462] width 10 height 12
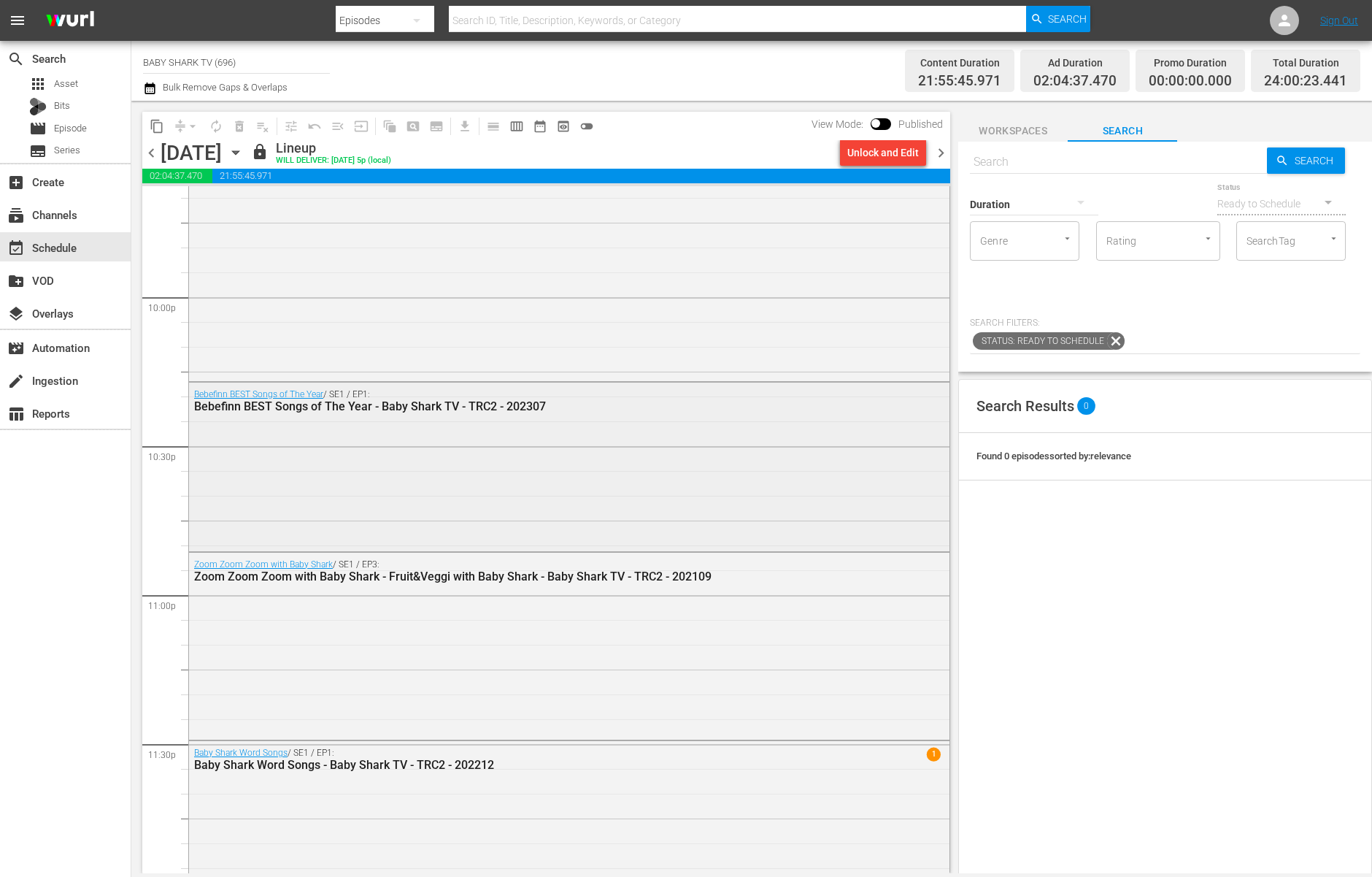
scroll to position [6462, 0]
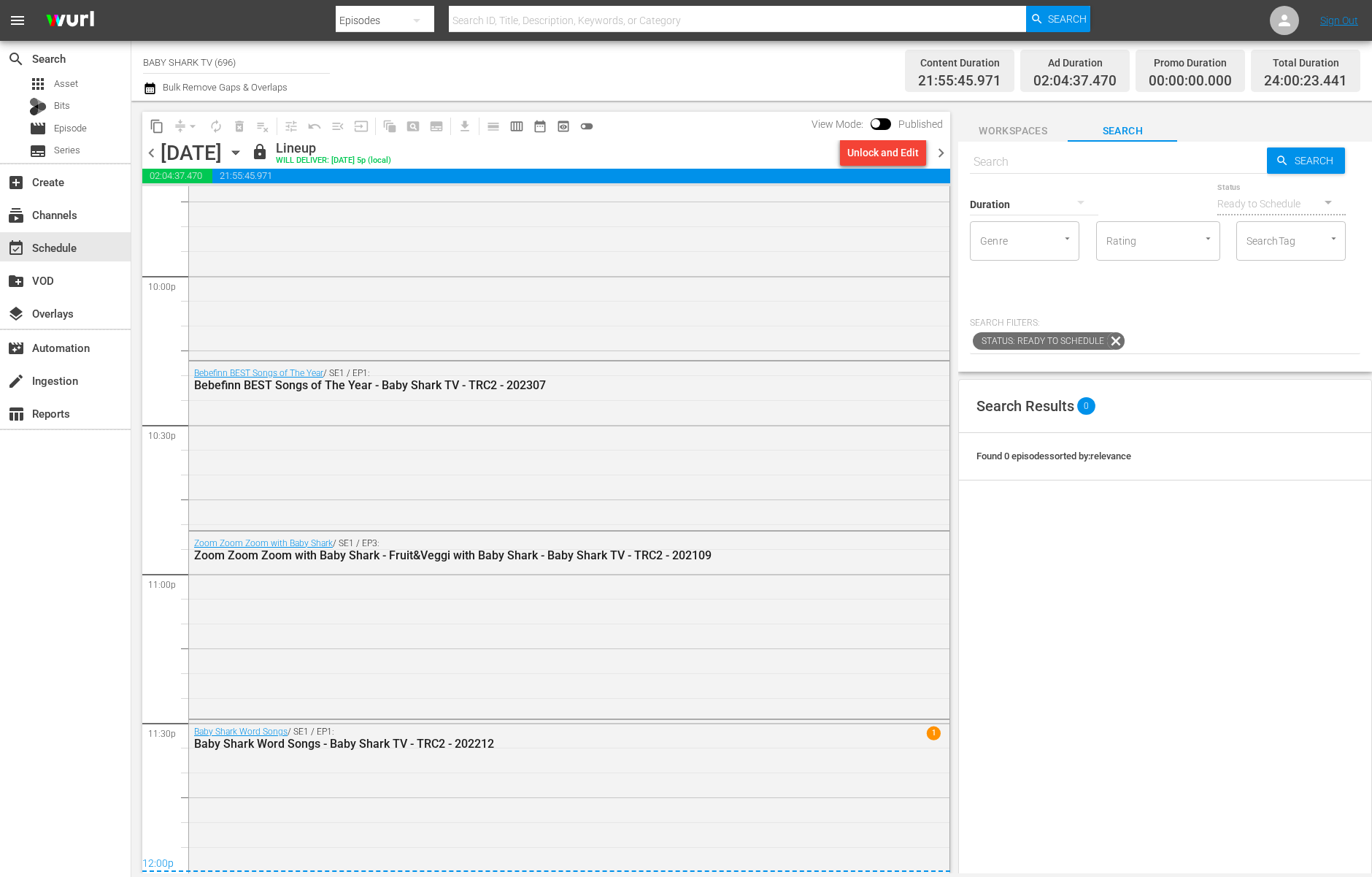
click at [243, 151] on icon "button" at bounding box center [235, 152] width 16 height 16
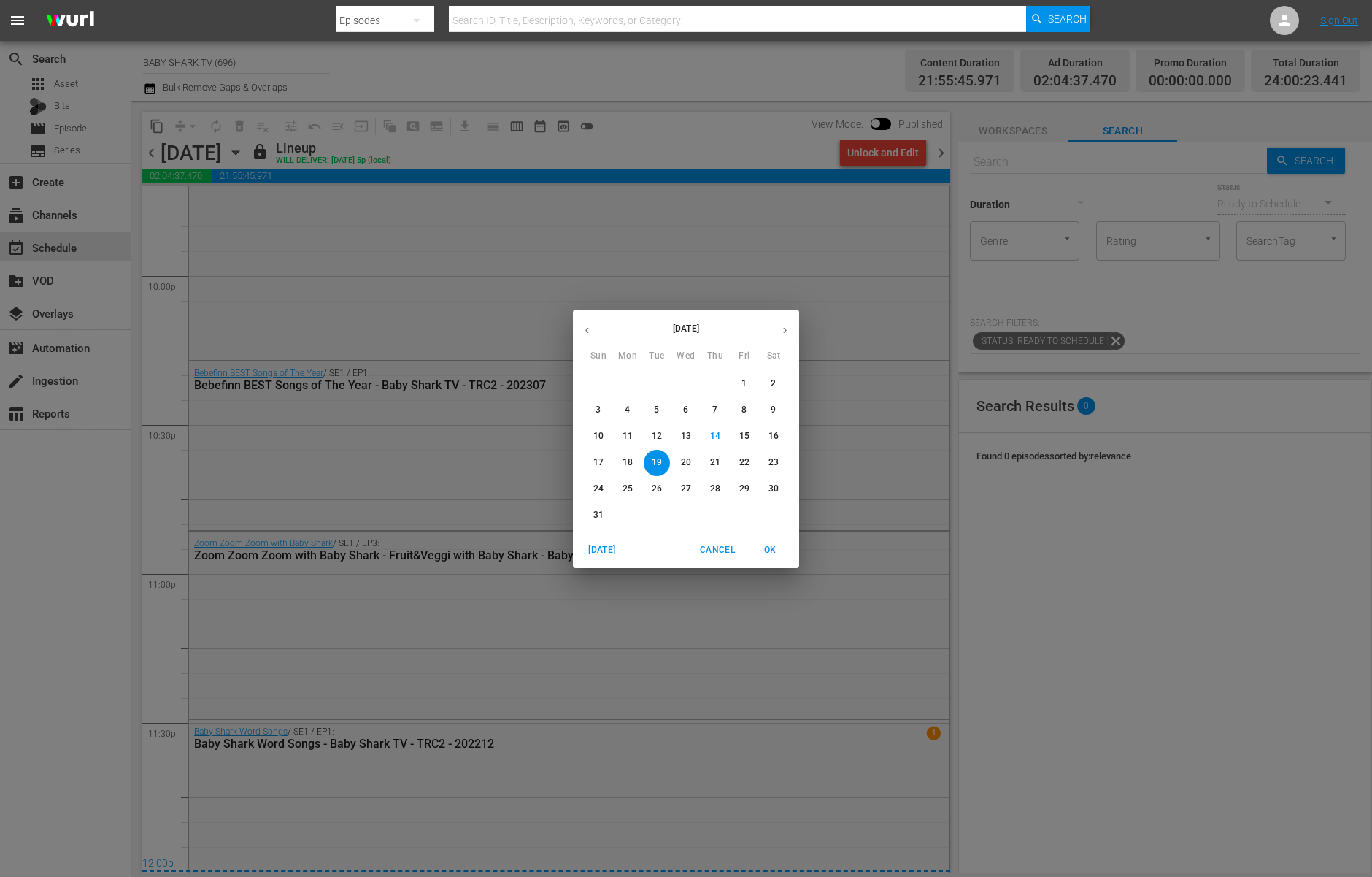
click at [623, 459] on p "18" at bounding box center [628, 462] width 10 height 12
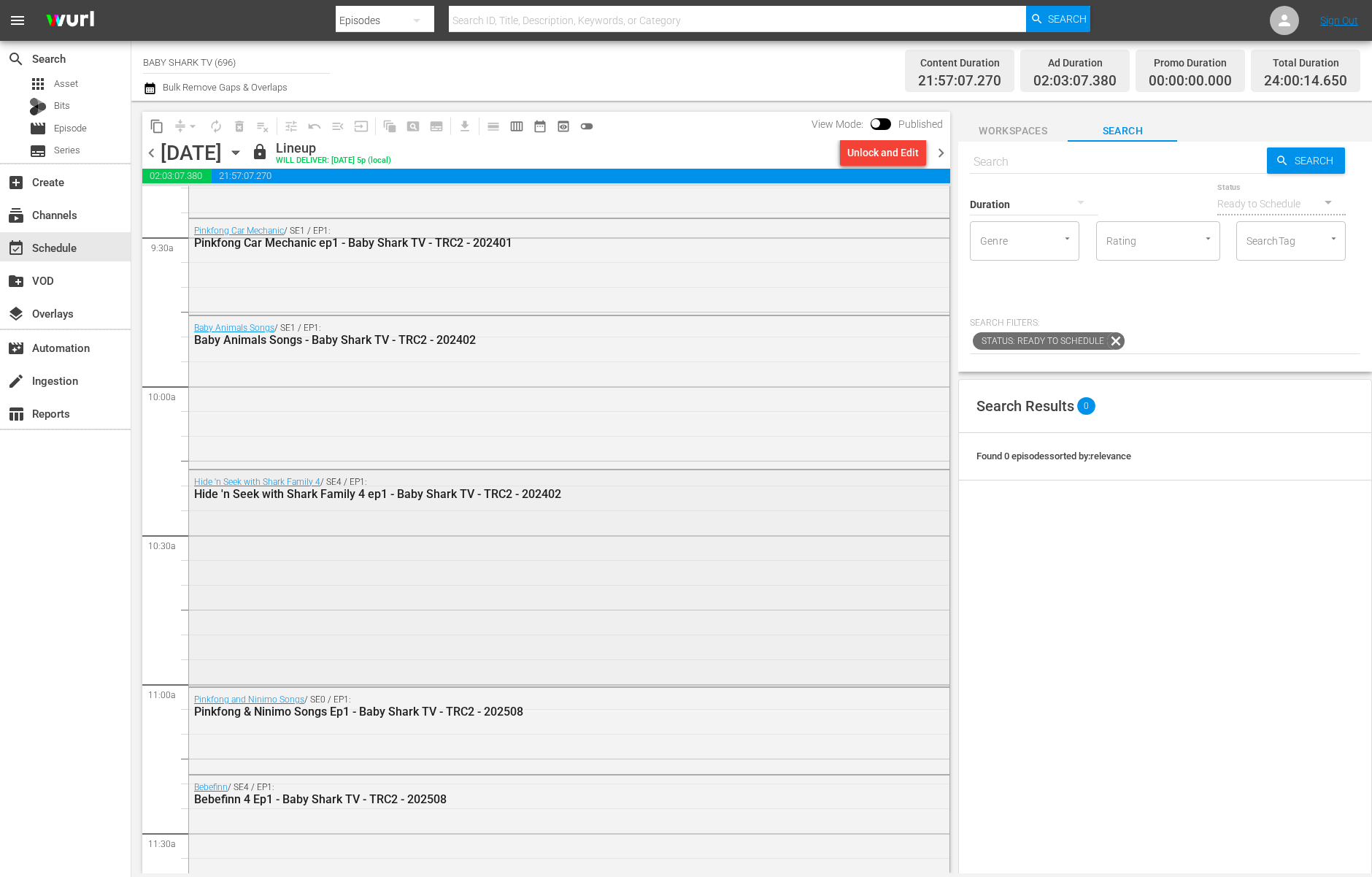
scroll to position [2813, 0]
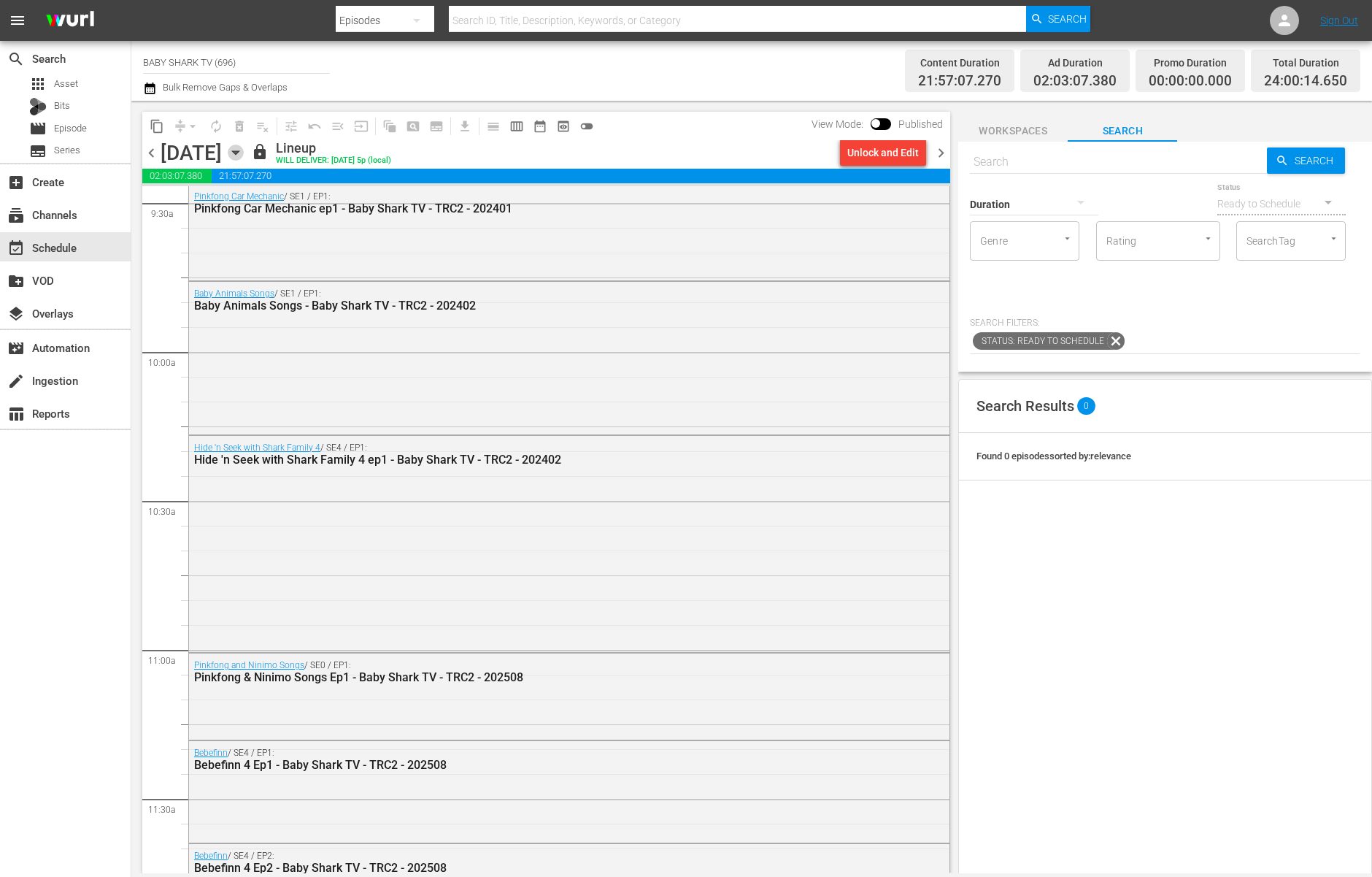
click at [243, 152] on icon "button" at bounding box center [235, 152] width 16 height 16
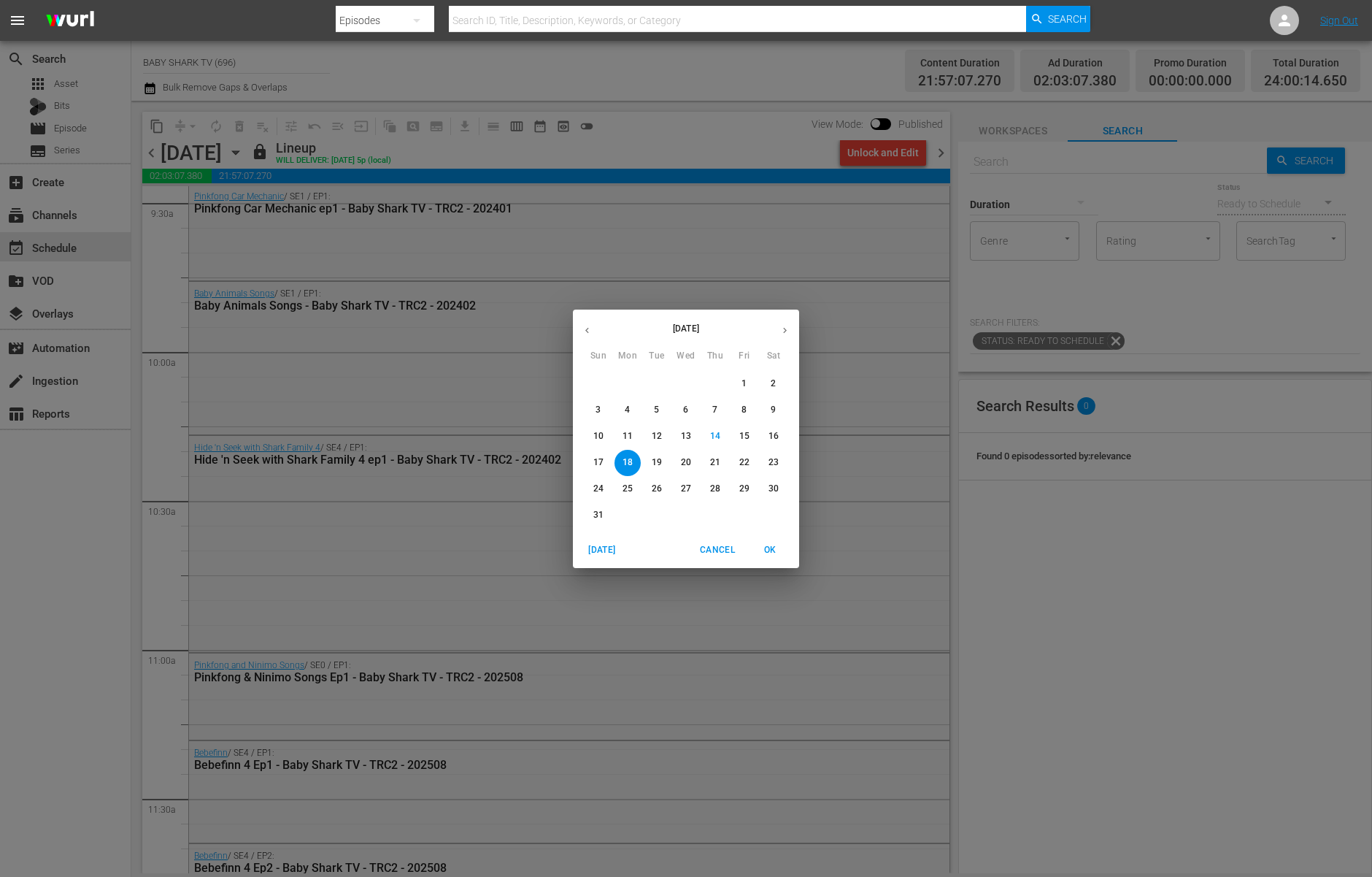
click at [693, 458] on span "20" at bounding box center [686, 462] width 27 height 12
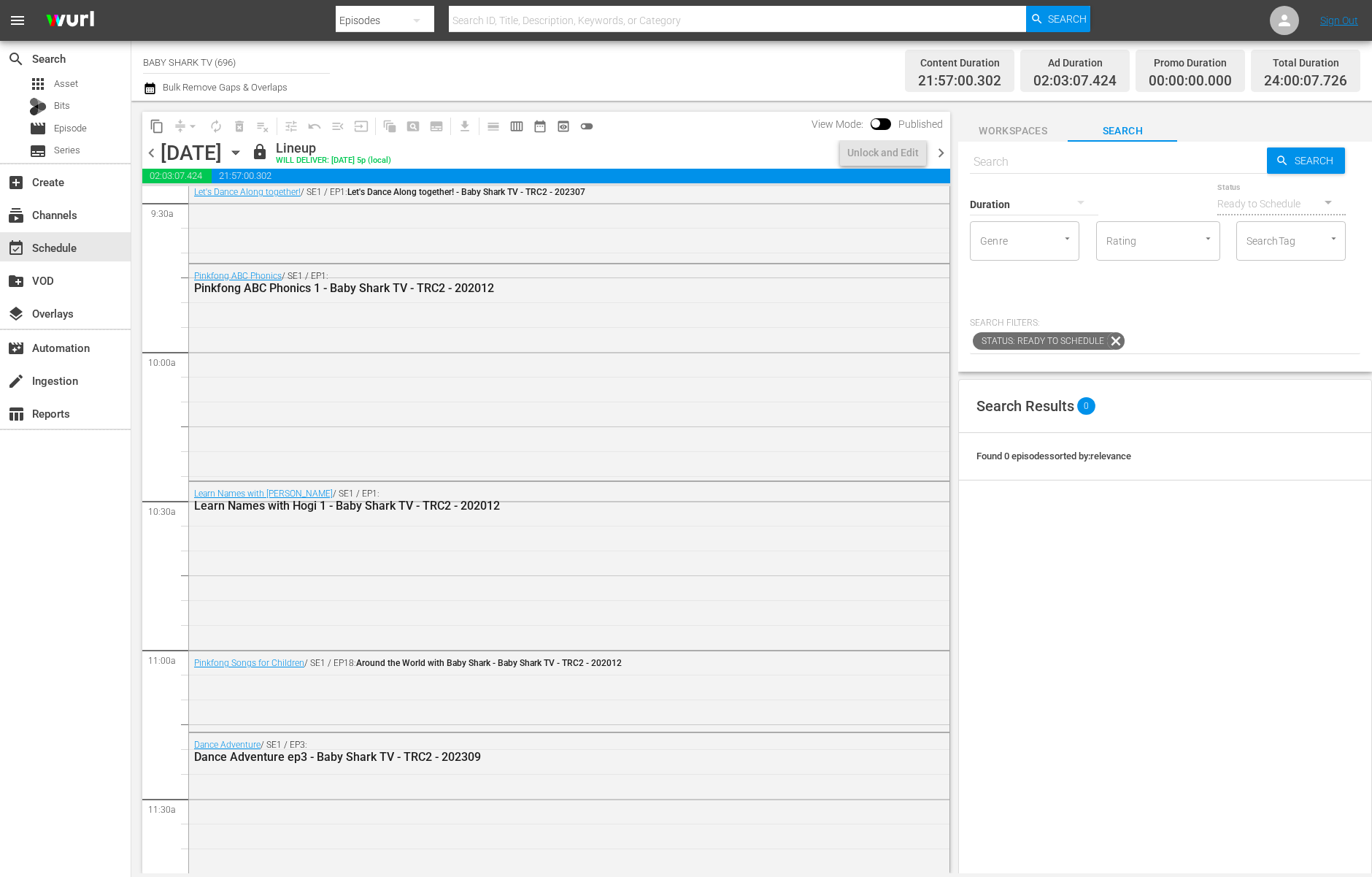
scroll to position [2589, 0]
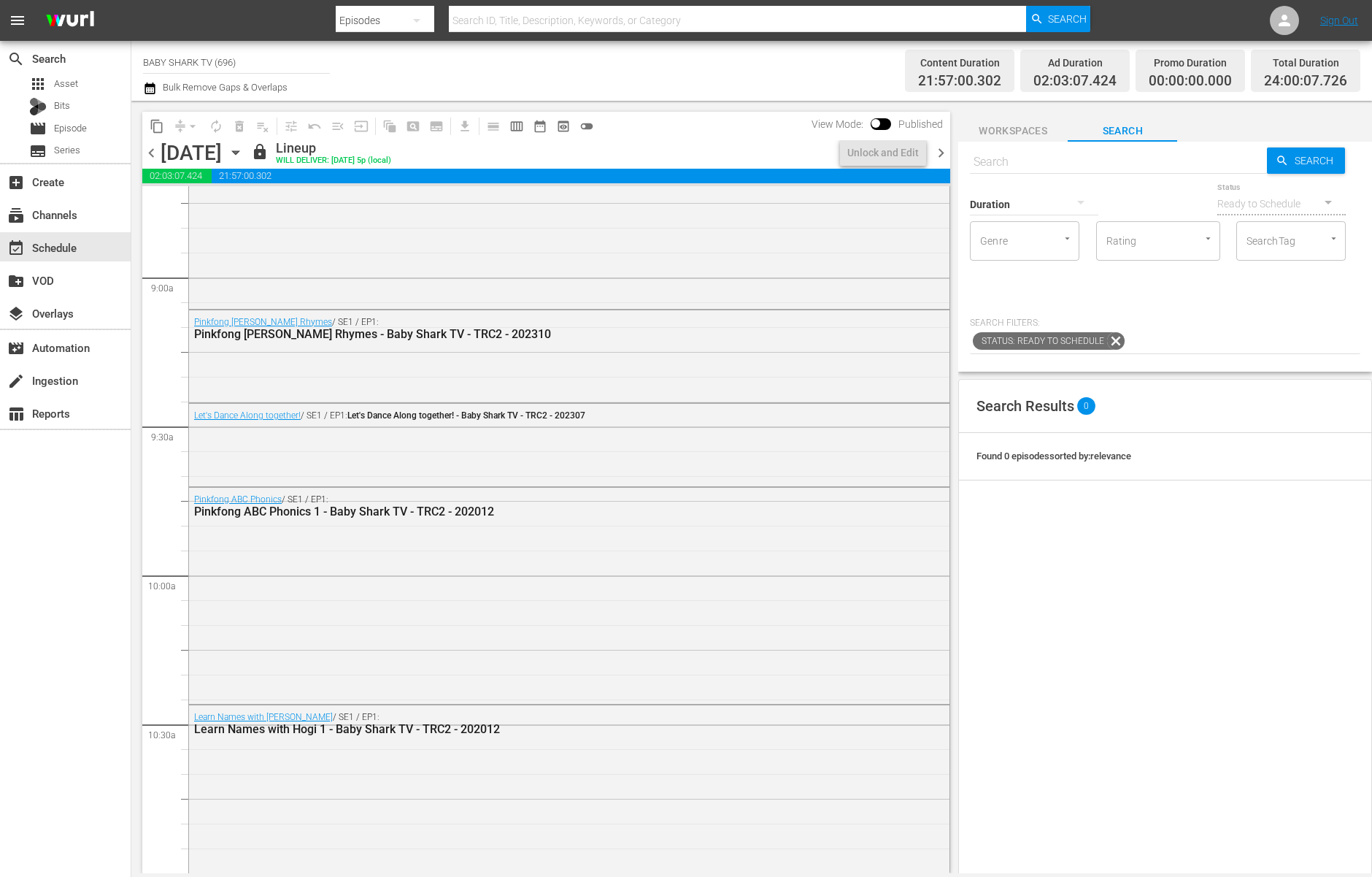
click at [243, 154] on icon "button" at bounding box center [235, 152] width 16 height 16
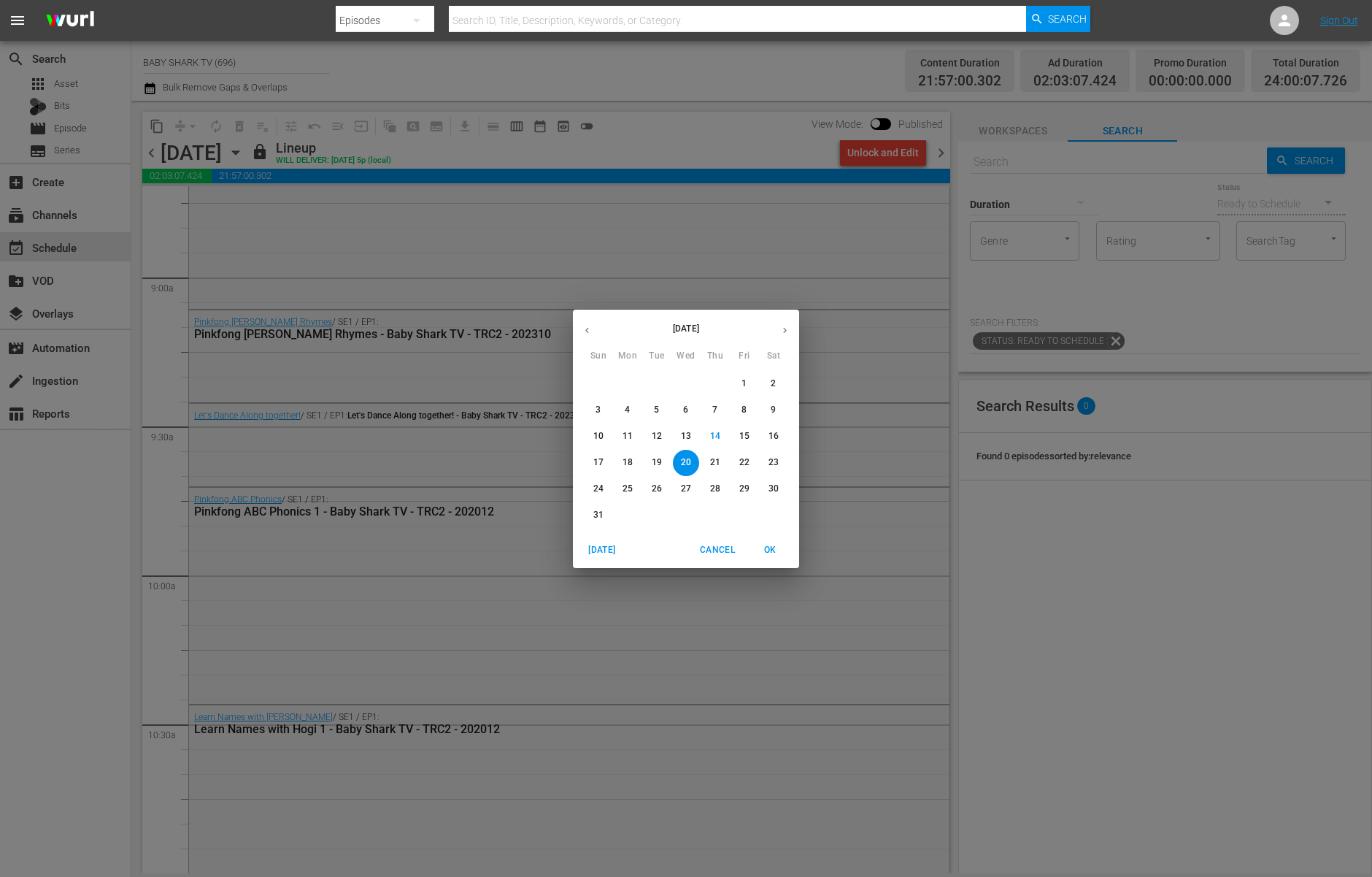
click at [710, 463] on p "21" at bounding box center [715, 462] width 10 height 12
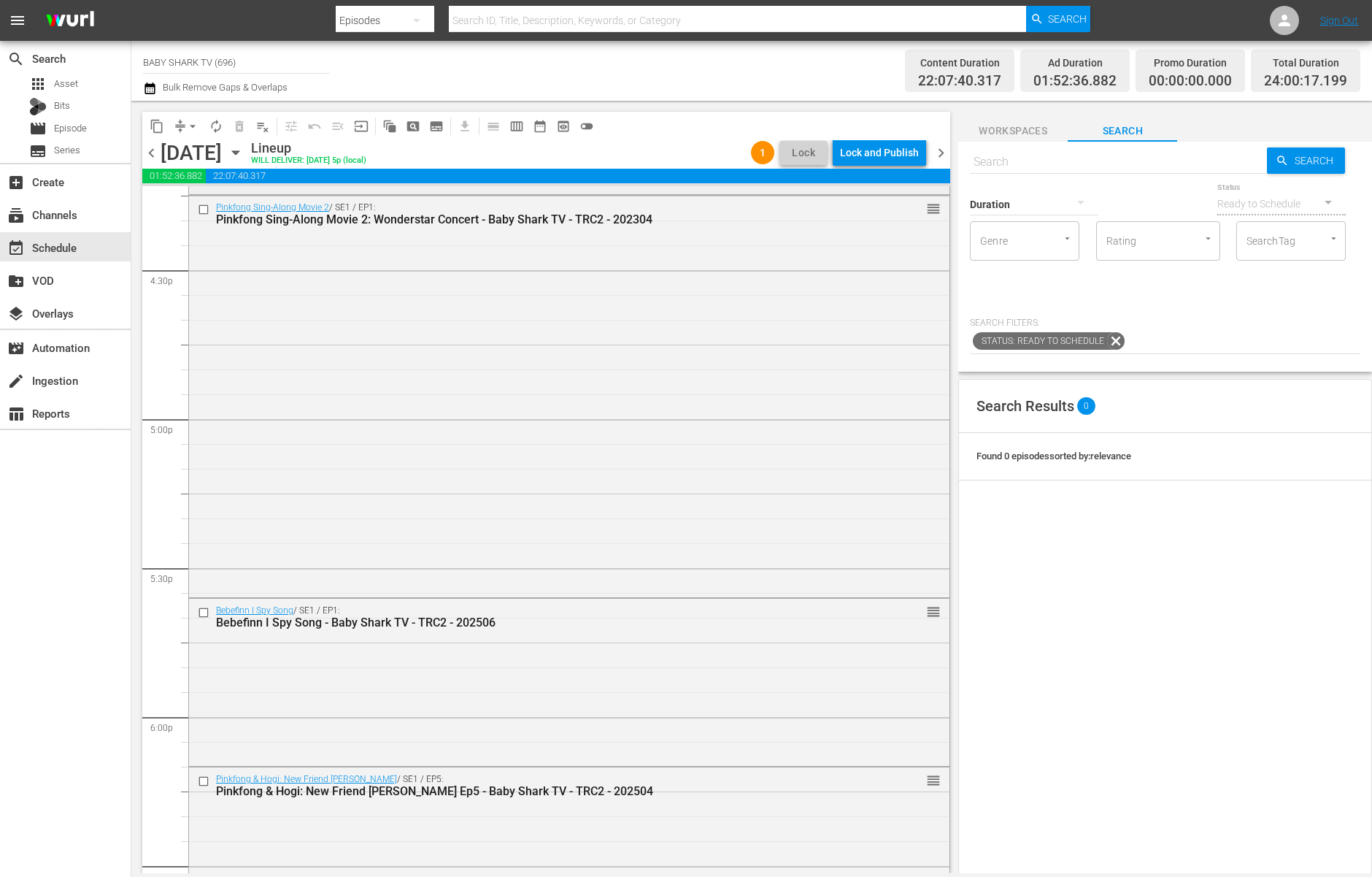
scroll to position [4727, 0]
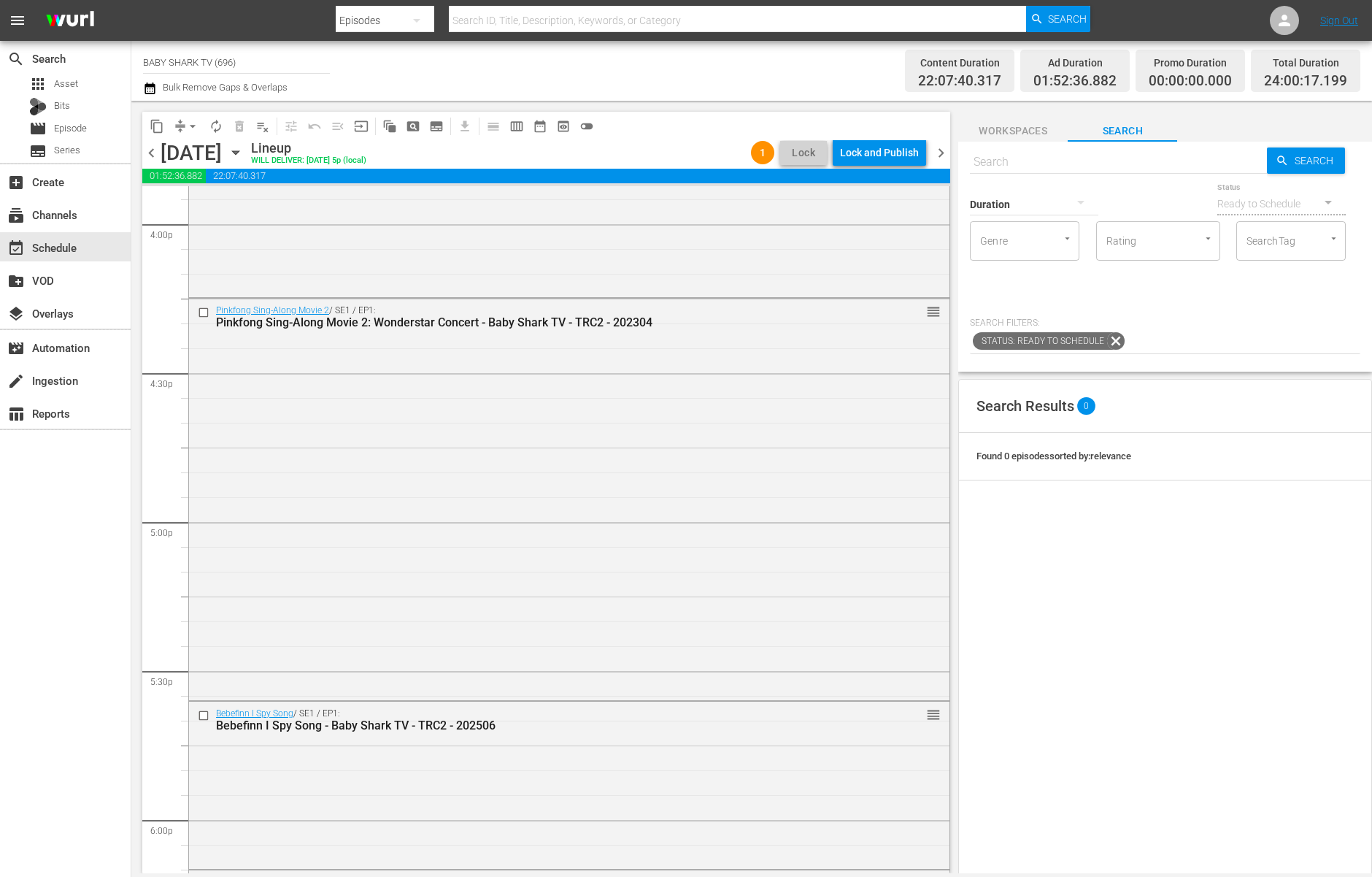
click at [193, 124] on span "arrow_drop_down" at bounding box center [192, 126] width 14 height 14
click at [200, 154] on li "Align to Midnight" at bounding box center [193, 155] width 153 height 24
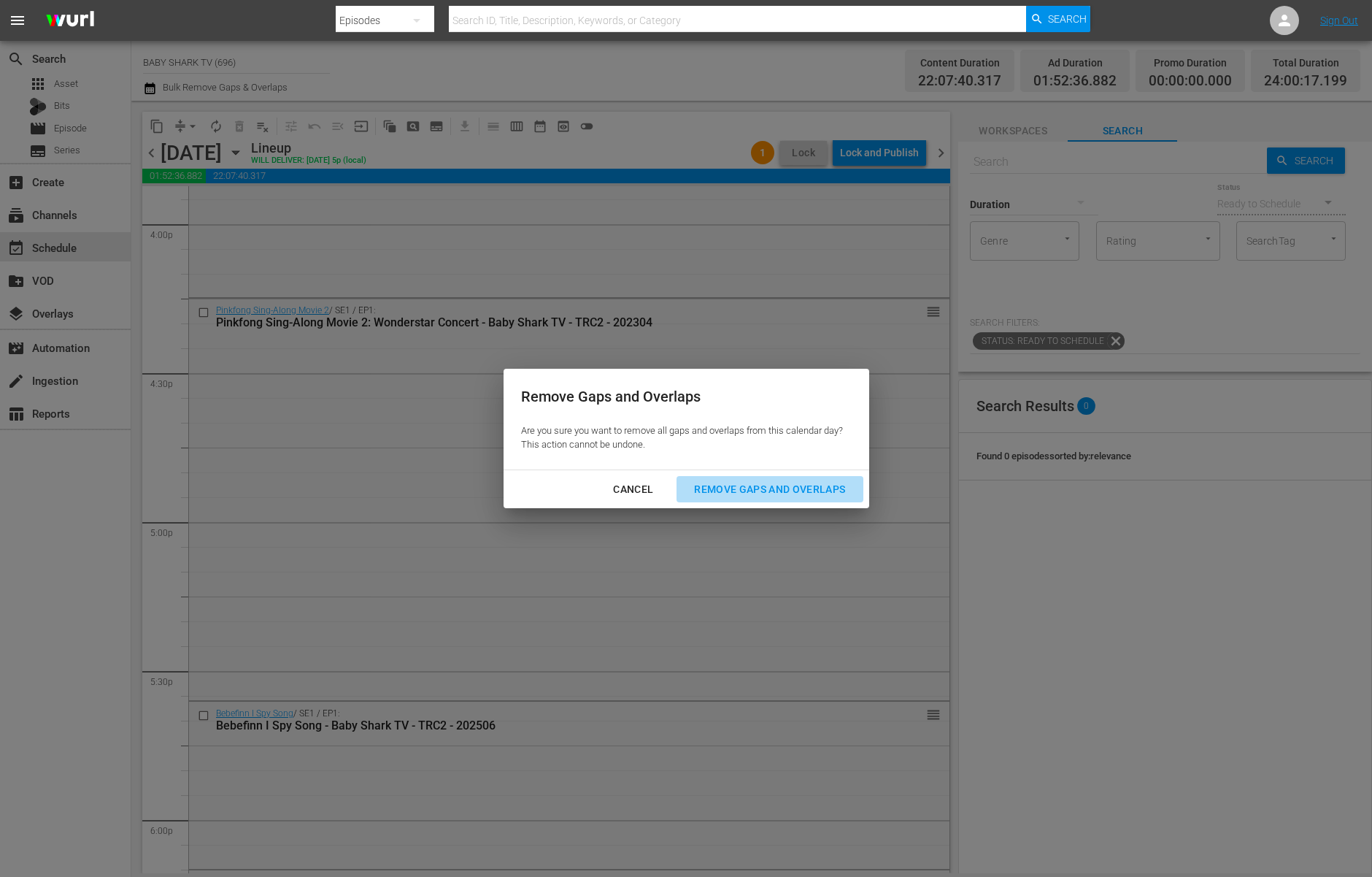
click at [739, 495] on div "Remove Gaps and Overlaps" at bounding box center [769, 489] width 174 height 18
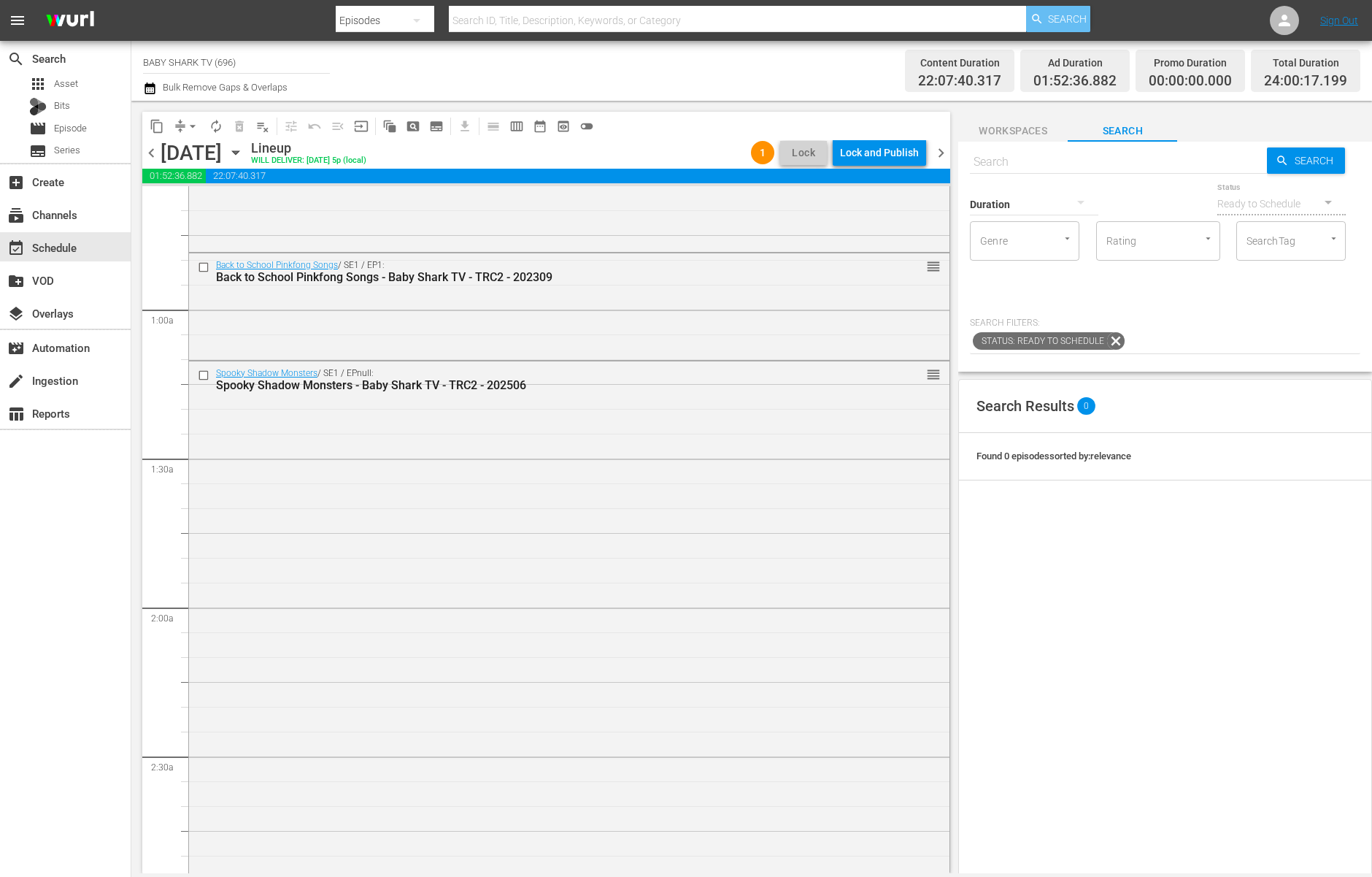
scroll to position [29, 0]
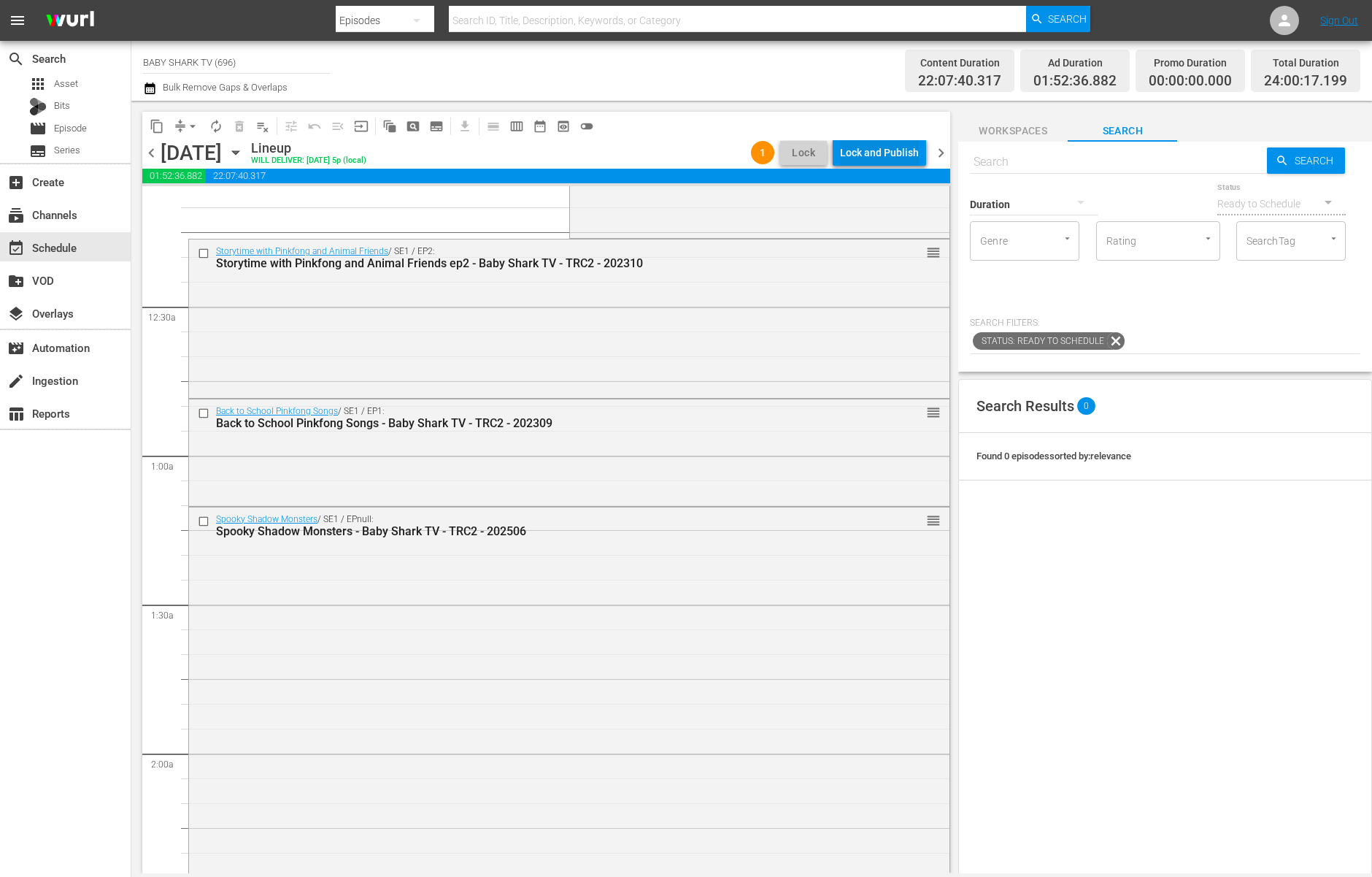
click at [903, 143] on div "Lock and Publish" at bounding box center [879, 153] width 79 height 27
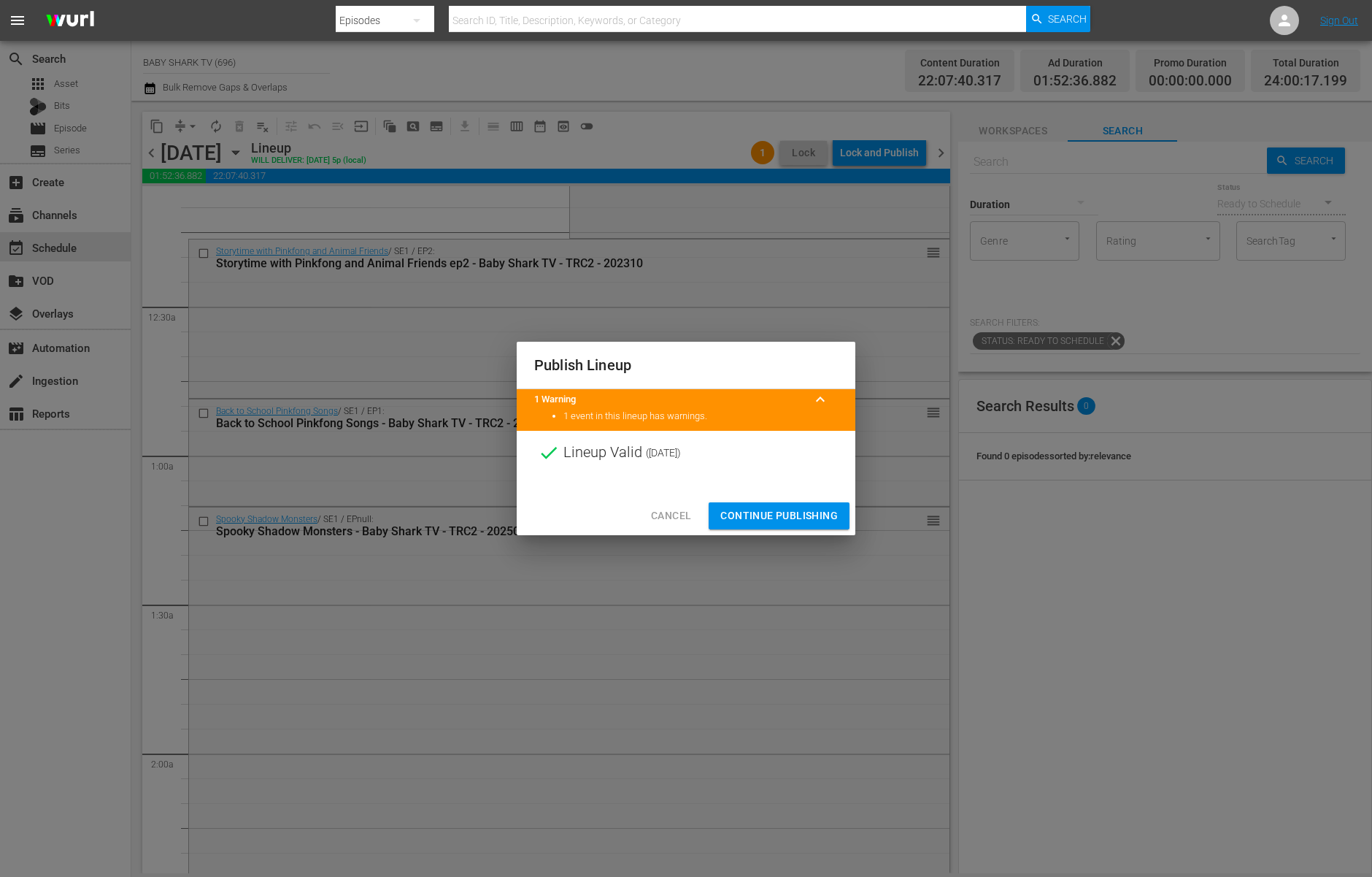
click at [804, 500] on div "Cancel Continue Publishing" at bounding box center [686, 516] width 338 height 39
click at [777, 519] on span "Continue Publishing" at bounding box center [779, 516] width 118 height 18
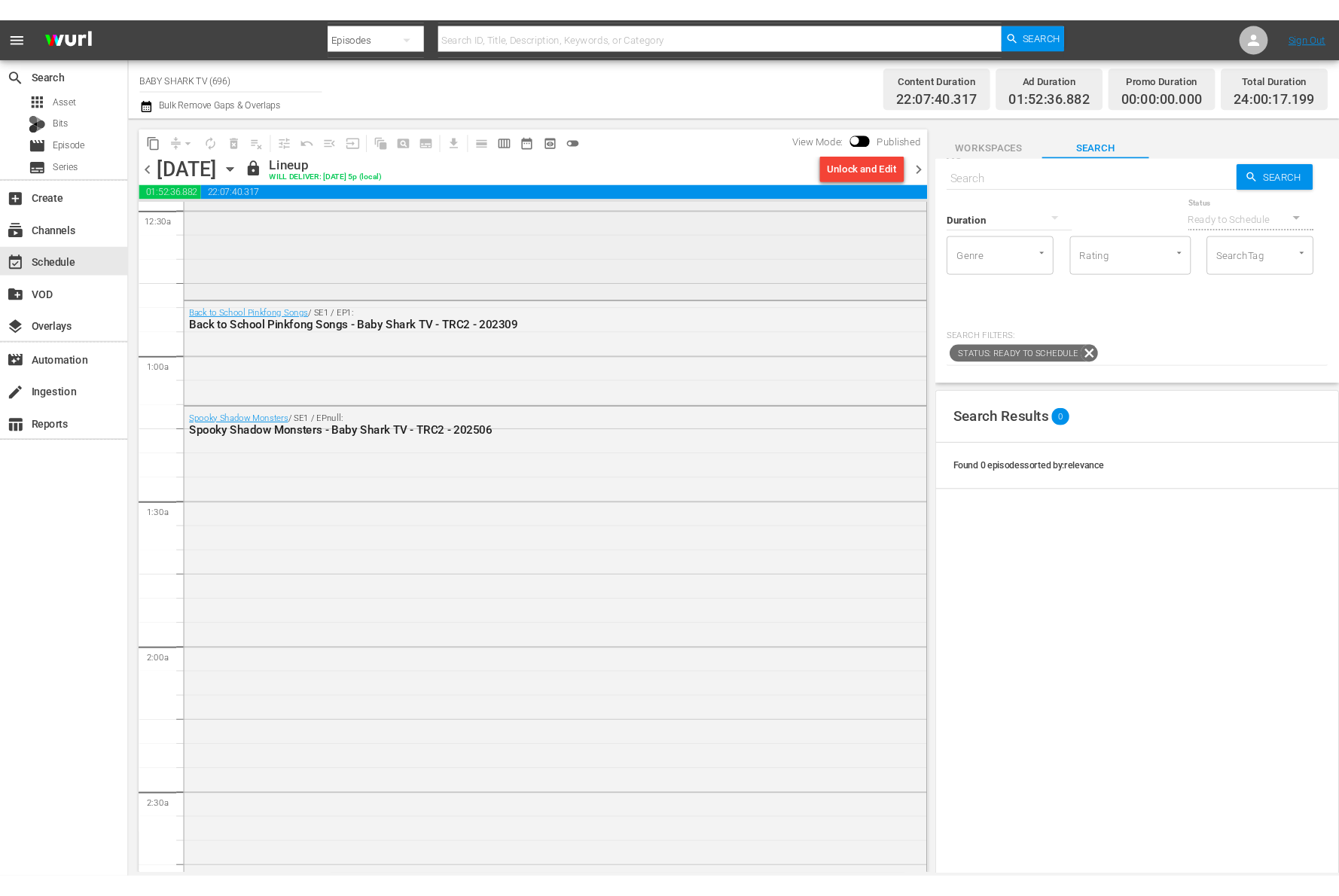
scroll to position [0, 0]
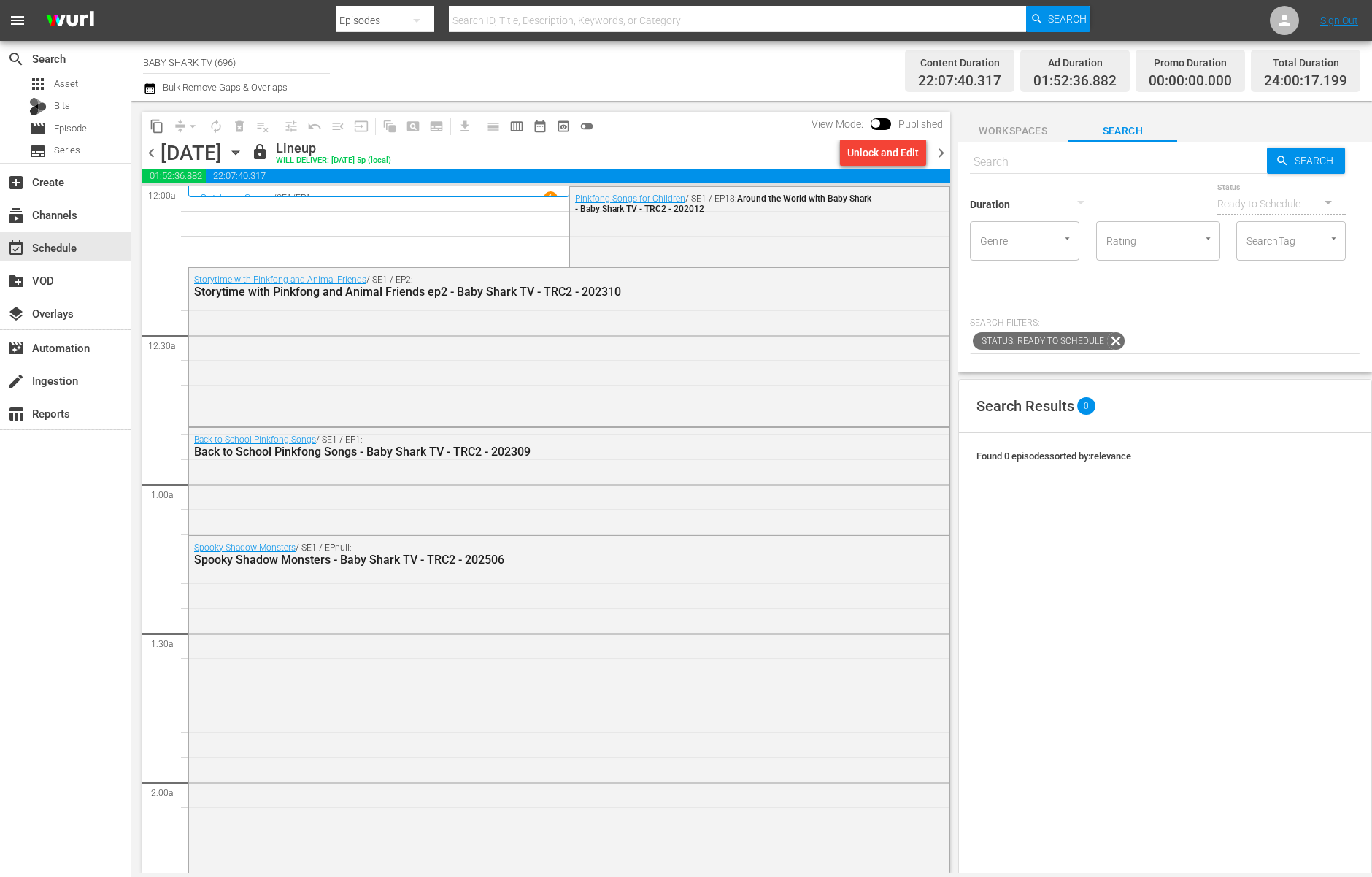
click at [243, 159] on icon "button" at bounding box center [235, 152] width 16 height 16
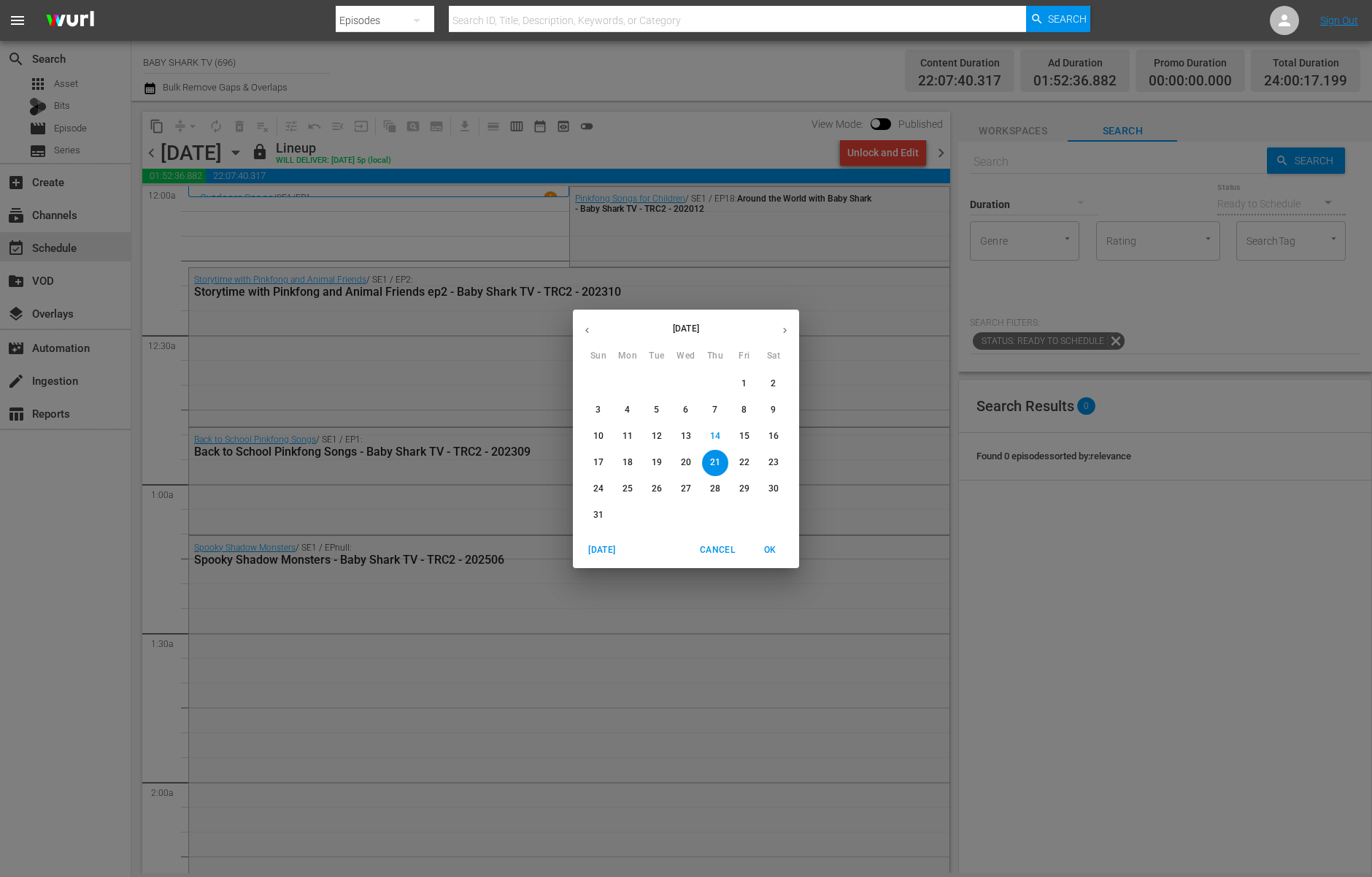
click at [625, 463] on p "18" at bounding box center [628, 462] width 10 height 12
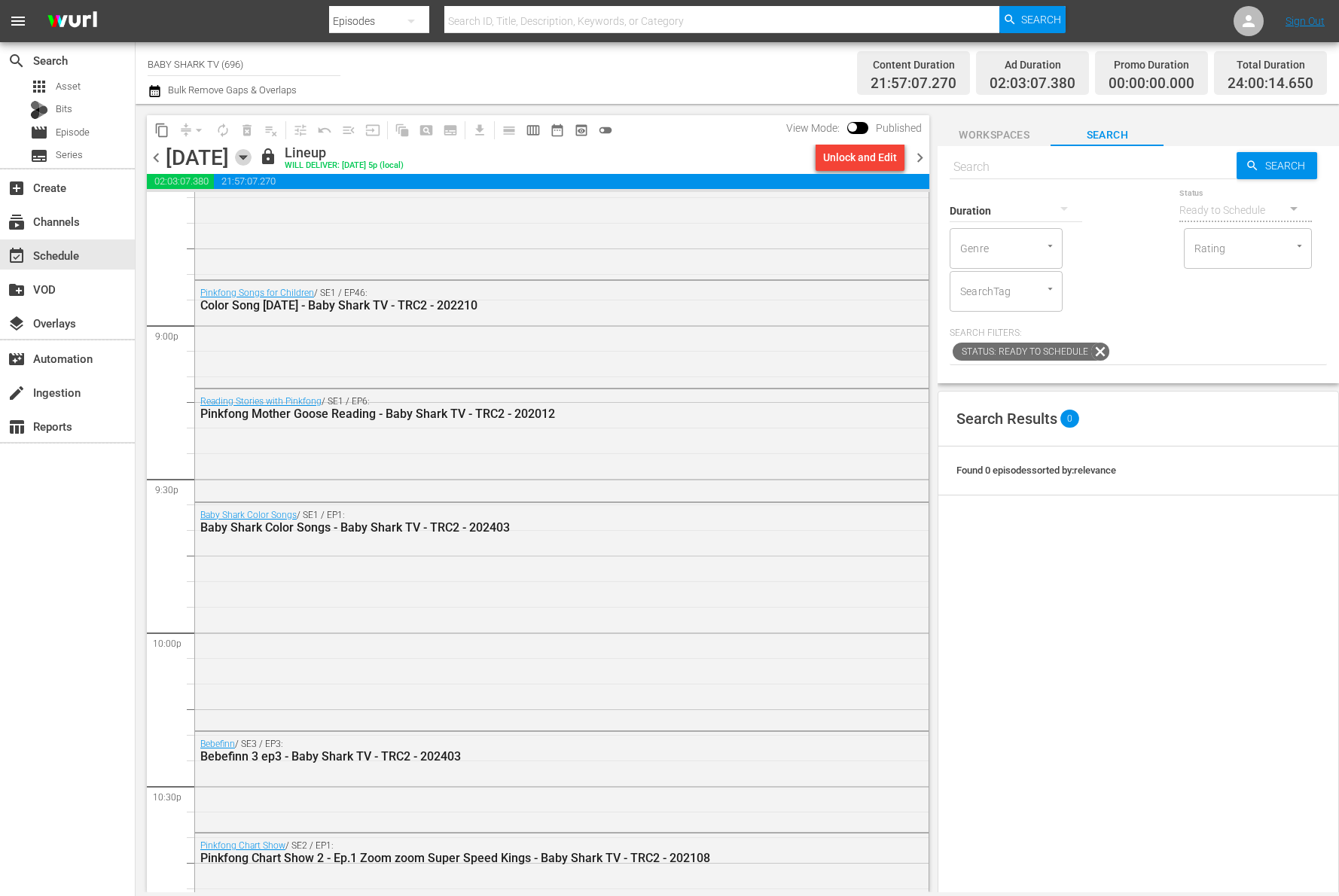
scroll to position [6666, 0]
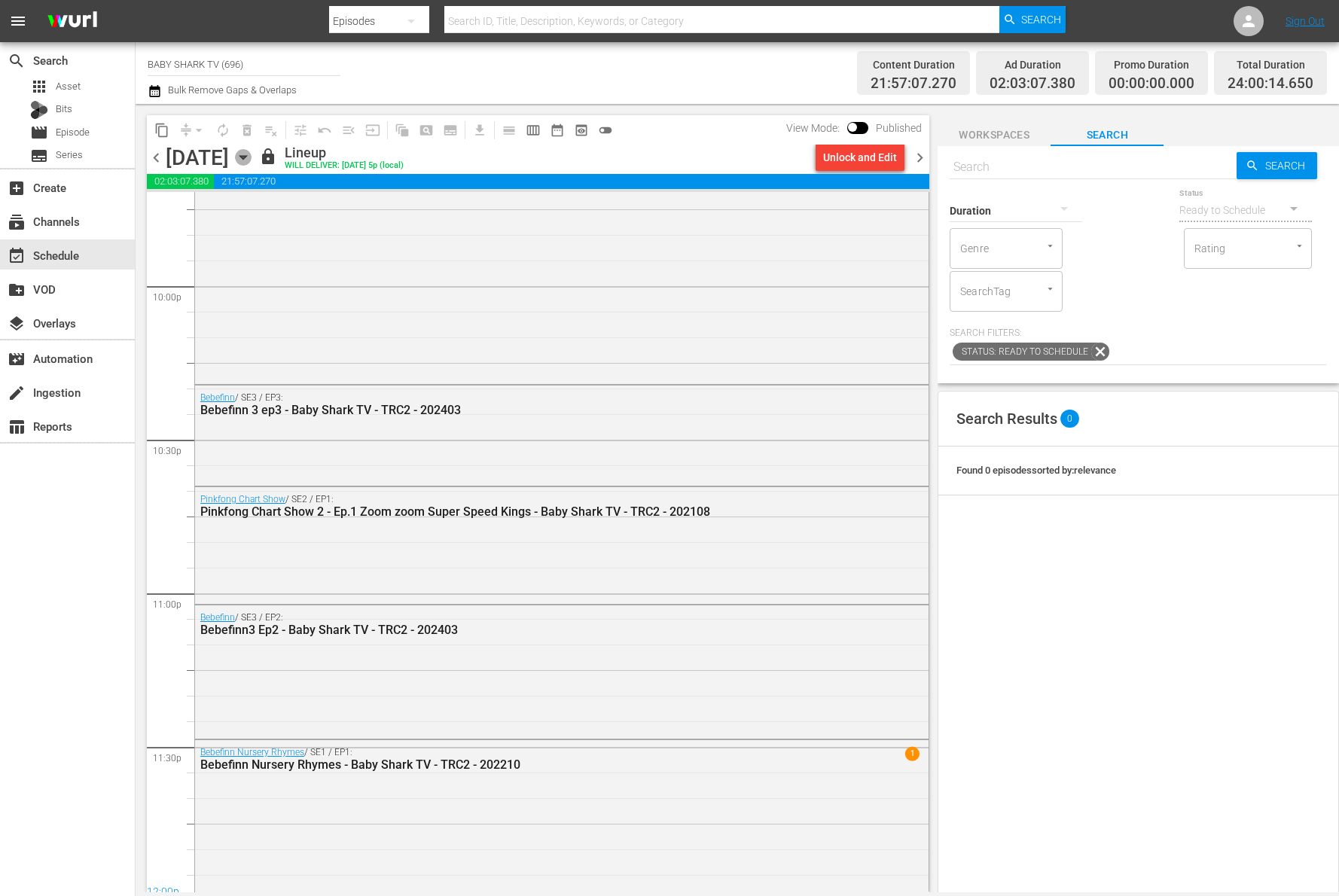
click at [251, 161] on icon "button" at bounding box center [242, 157] width 17 height 17
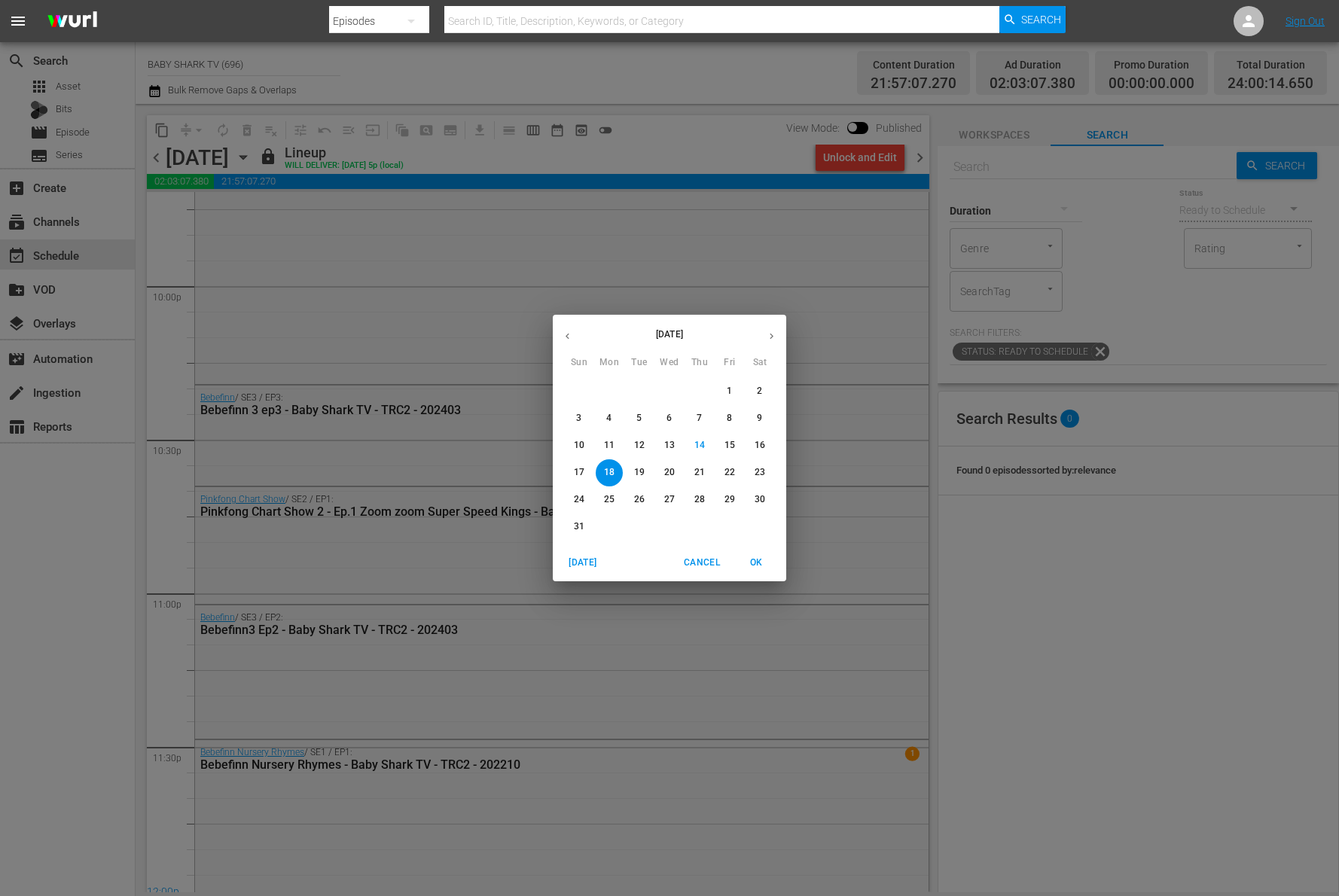
click at [649, 469] on span "19" at bounding box center [640, 472] width 27 height 13
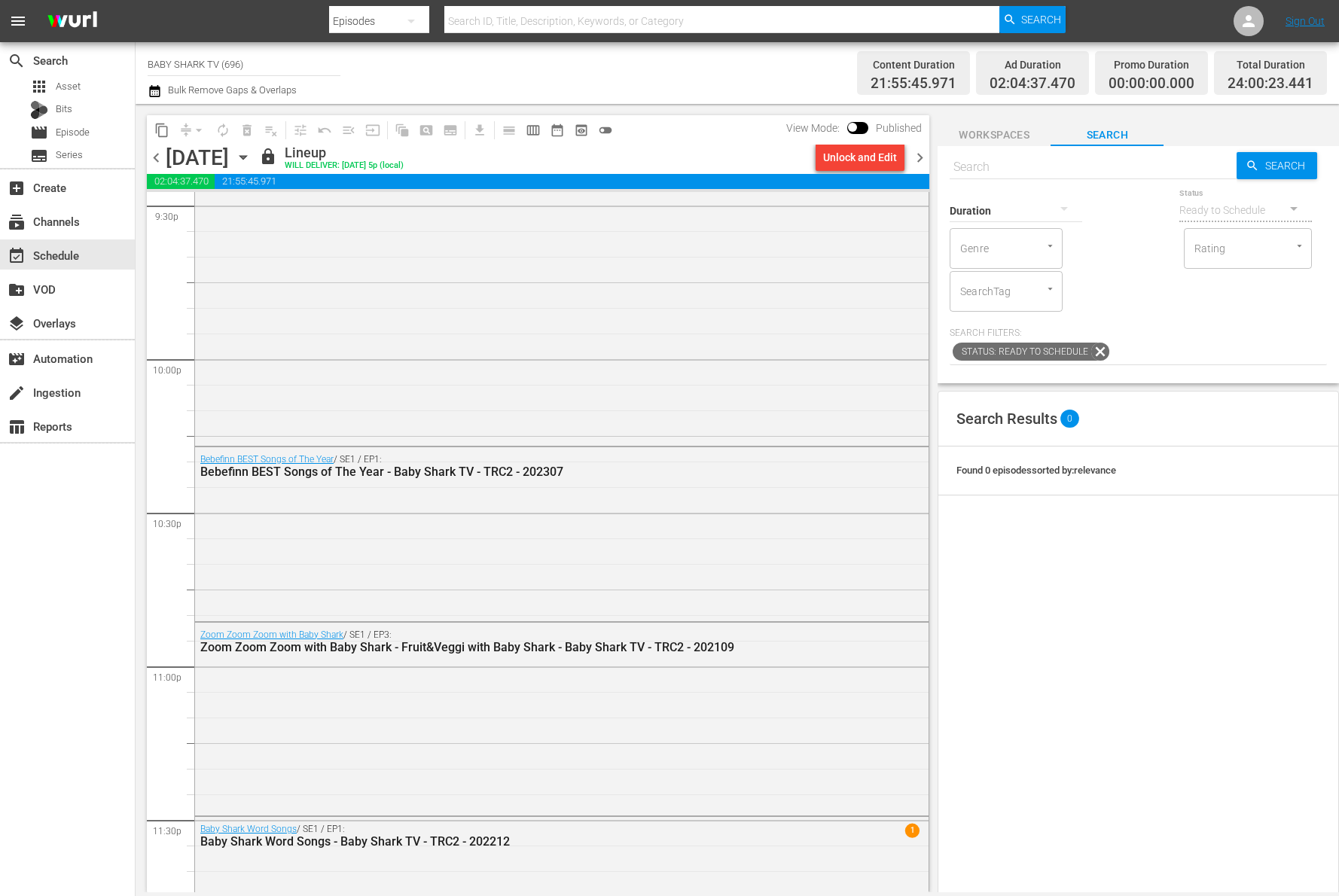
scroll to position [6675, 0]
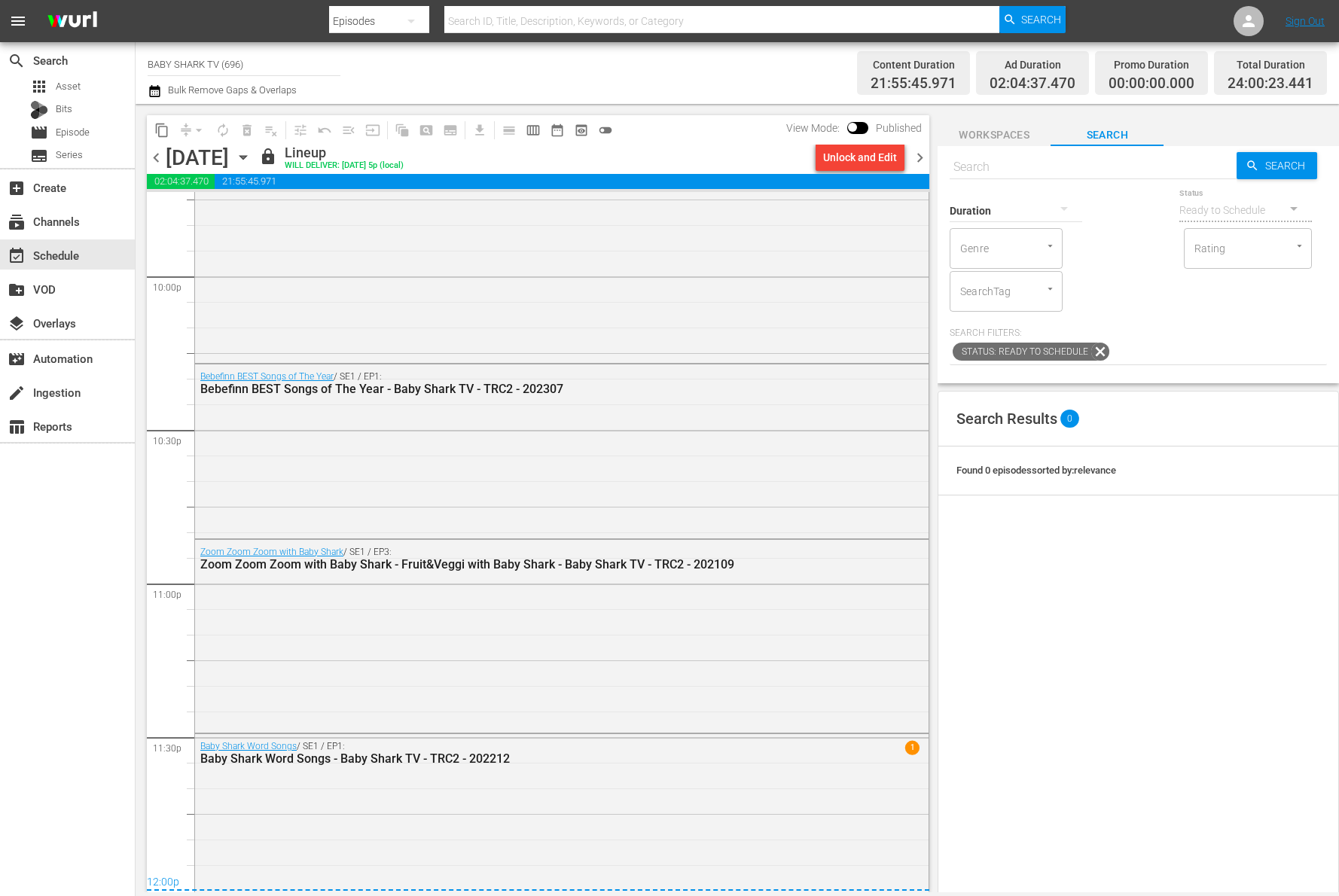
click at [246, 157] on icon "button" at bounding box center [242, 158] width 7 height 4
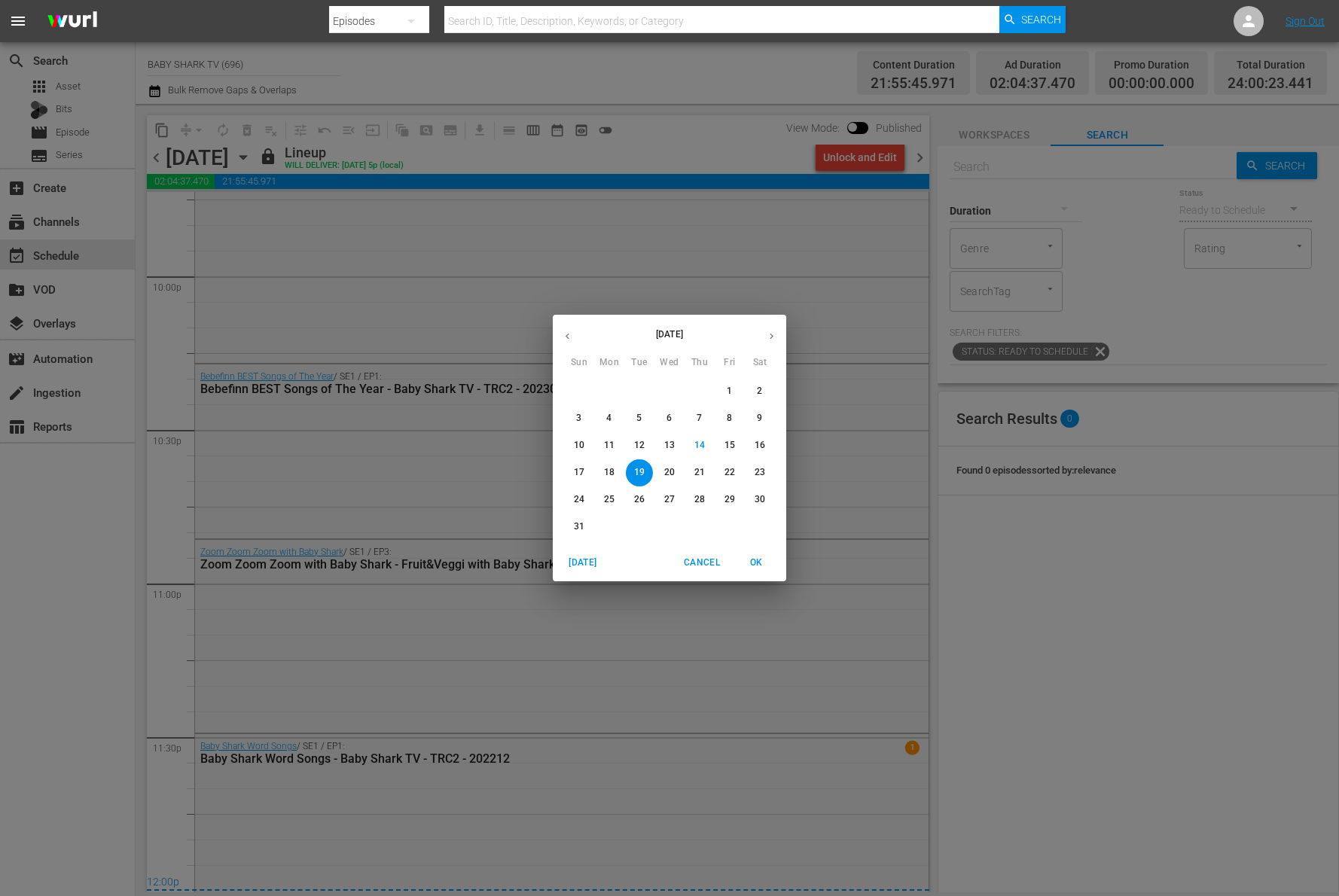
click at [675, 475] on span "20" at bounding box center [670, 472] width 27 height 13
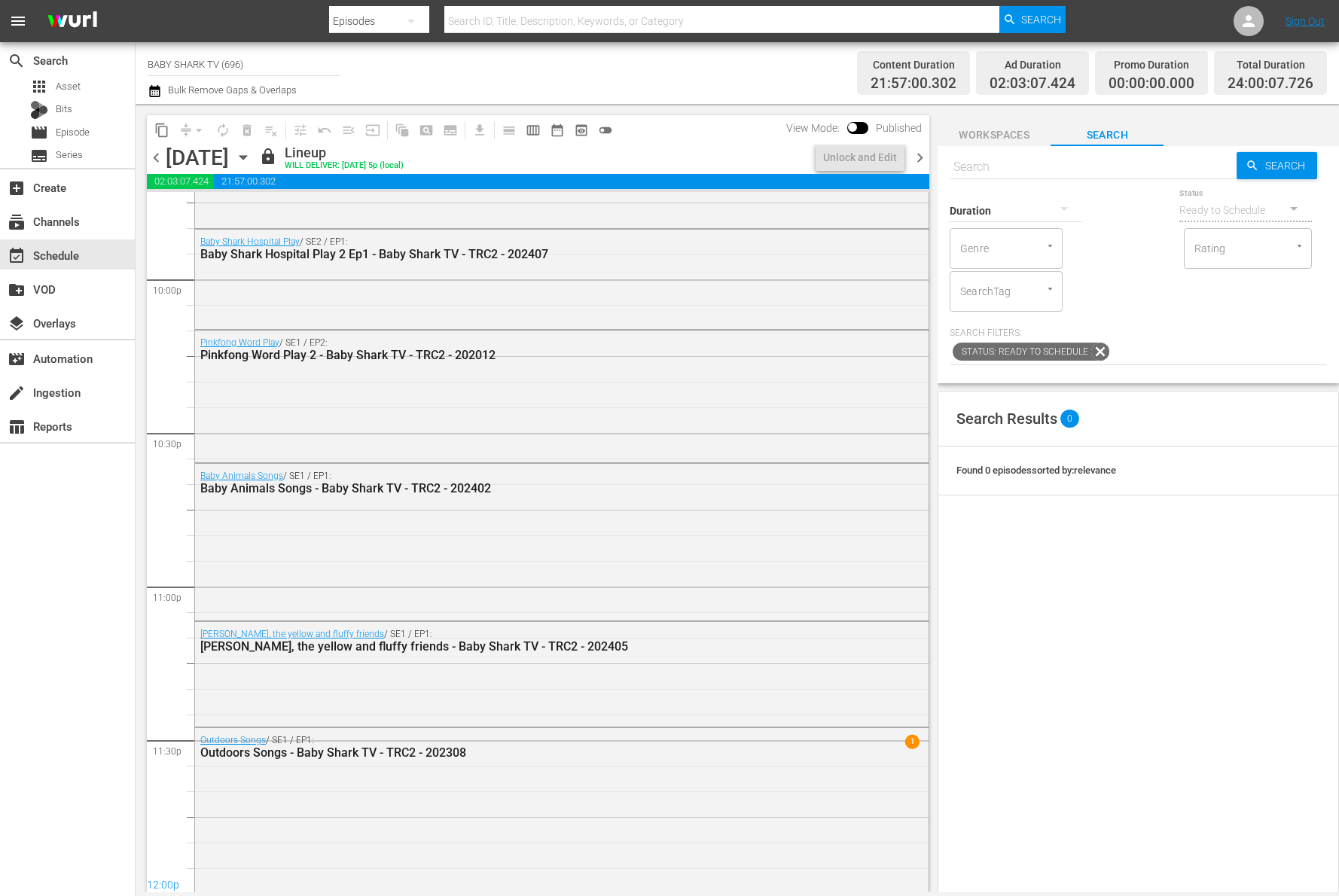
scroll to position [6674, 0]
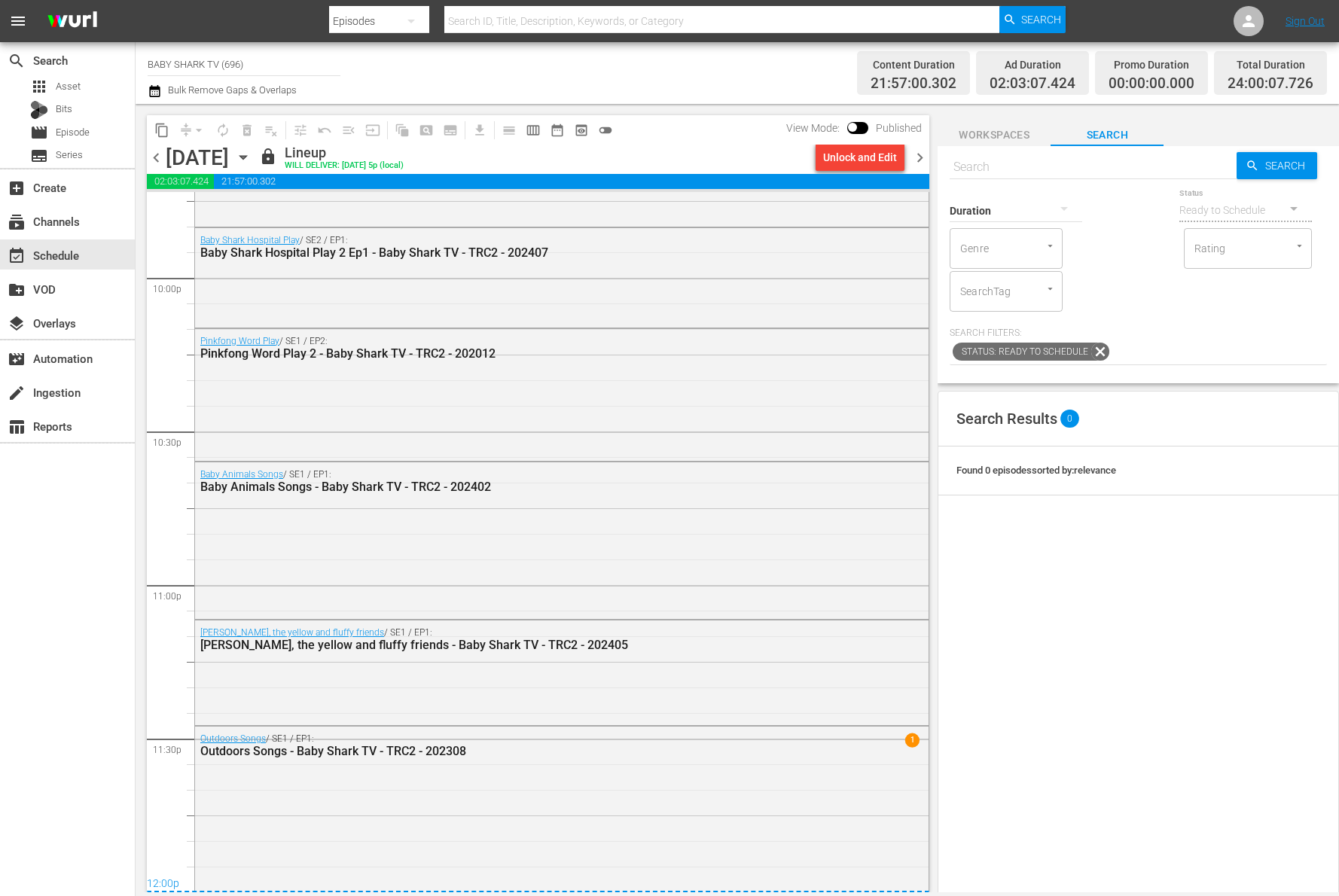
click at [251, 157] on icon "button" at bounding box center [242, 157] width 17 height 17
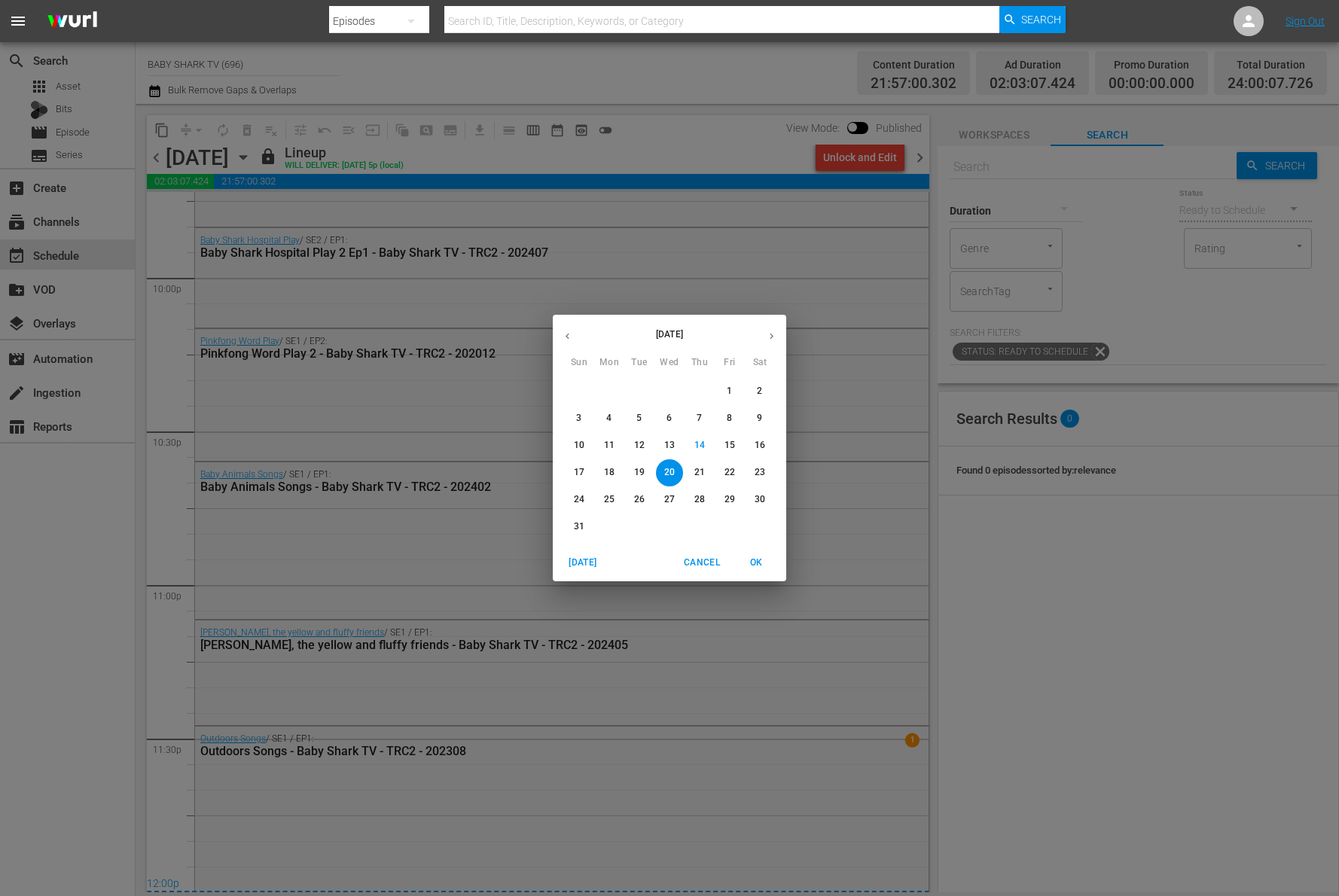
click at [705, 478] on p "21" at bounding box center [700, 472] width 11 height 13
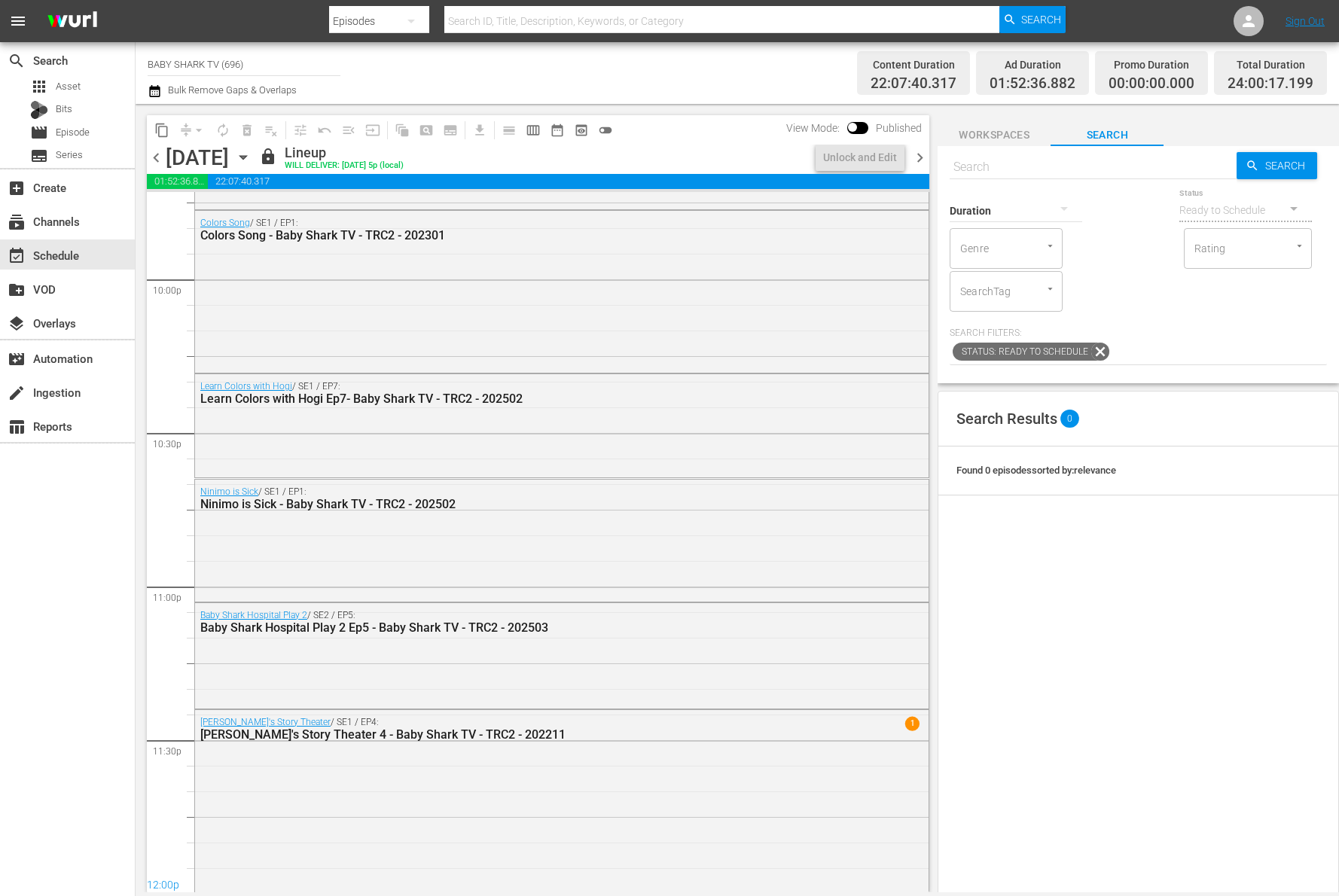
scroll to position [6573, 0]
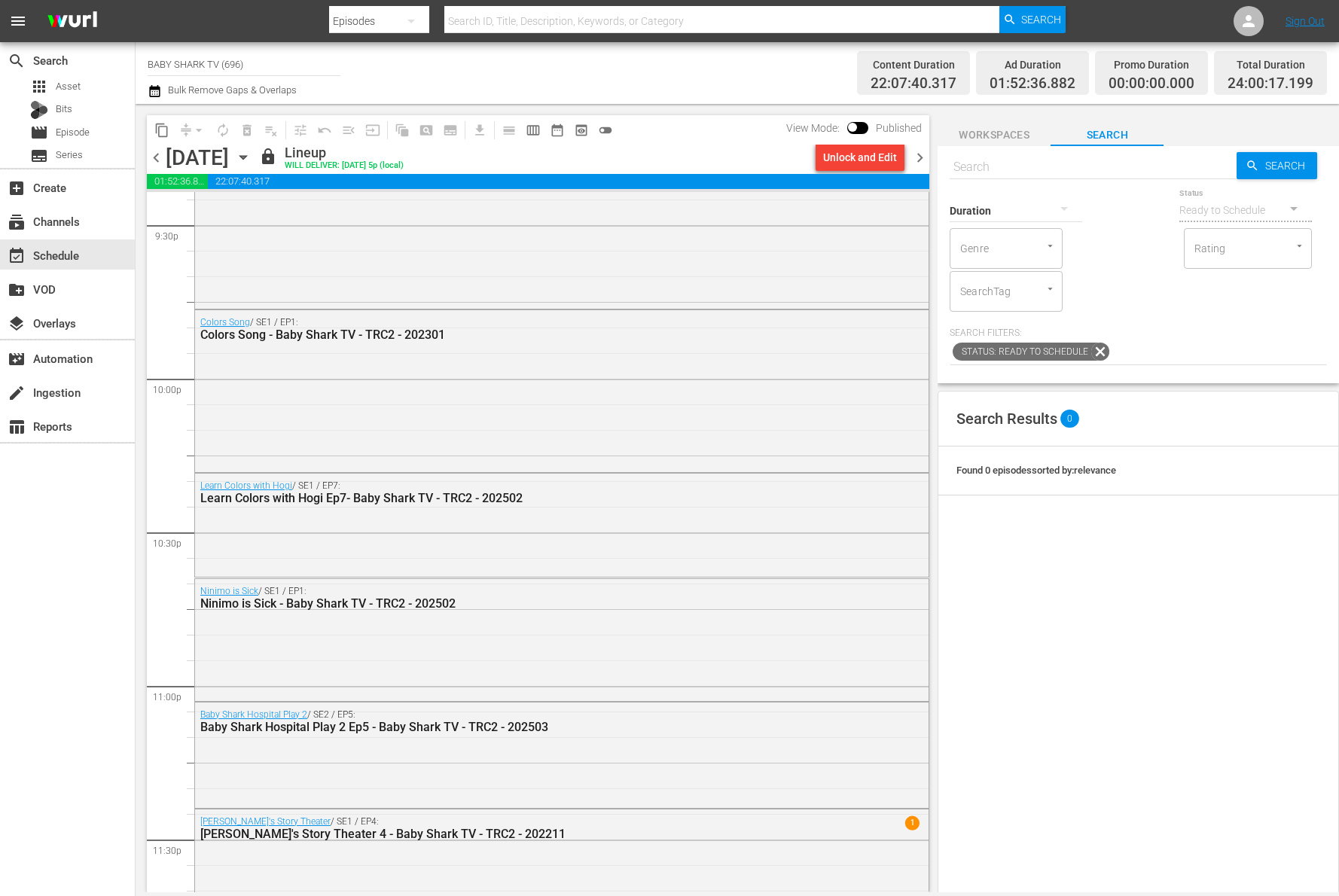
click at [1194, 596] on div "Search Results 0 Found 0 episodes sorted by: relevance" at bounding box center [1138, 764] width 402 height 747
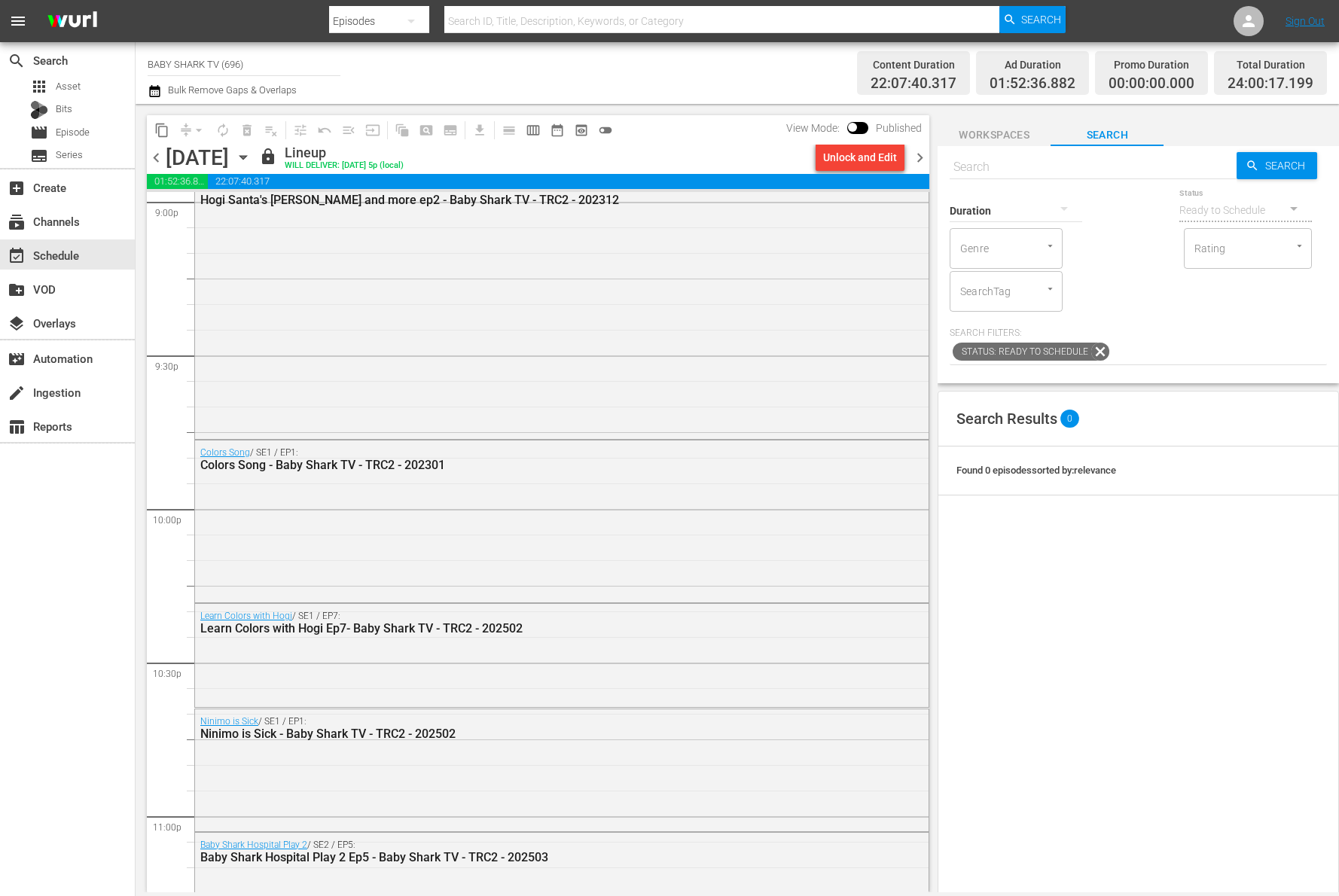
scroll to position [6675, 0]
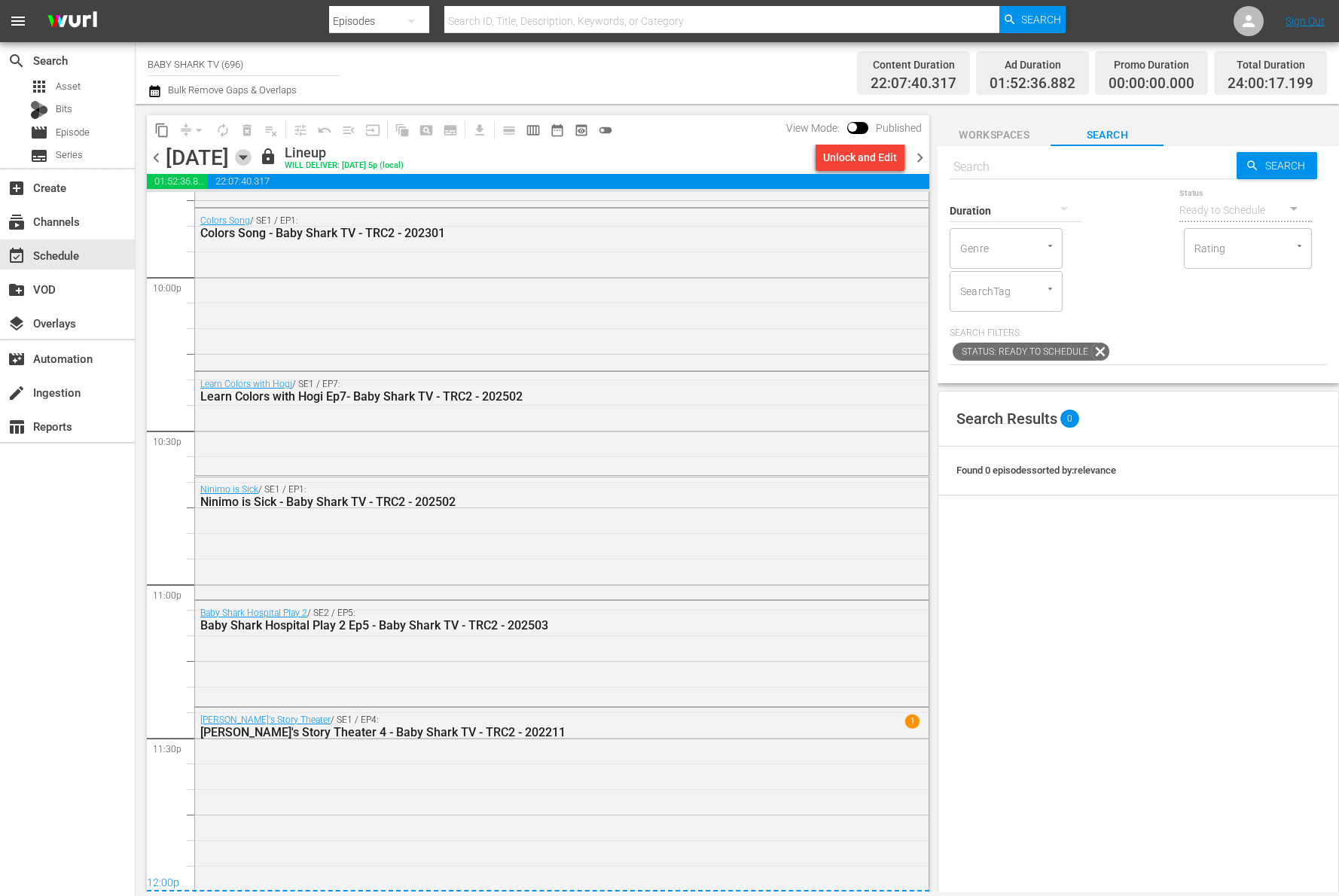
click at [251, 162] on icon "button" at bounding box center [242, 157] width 17 height 17
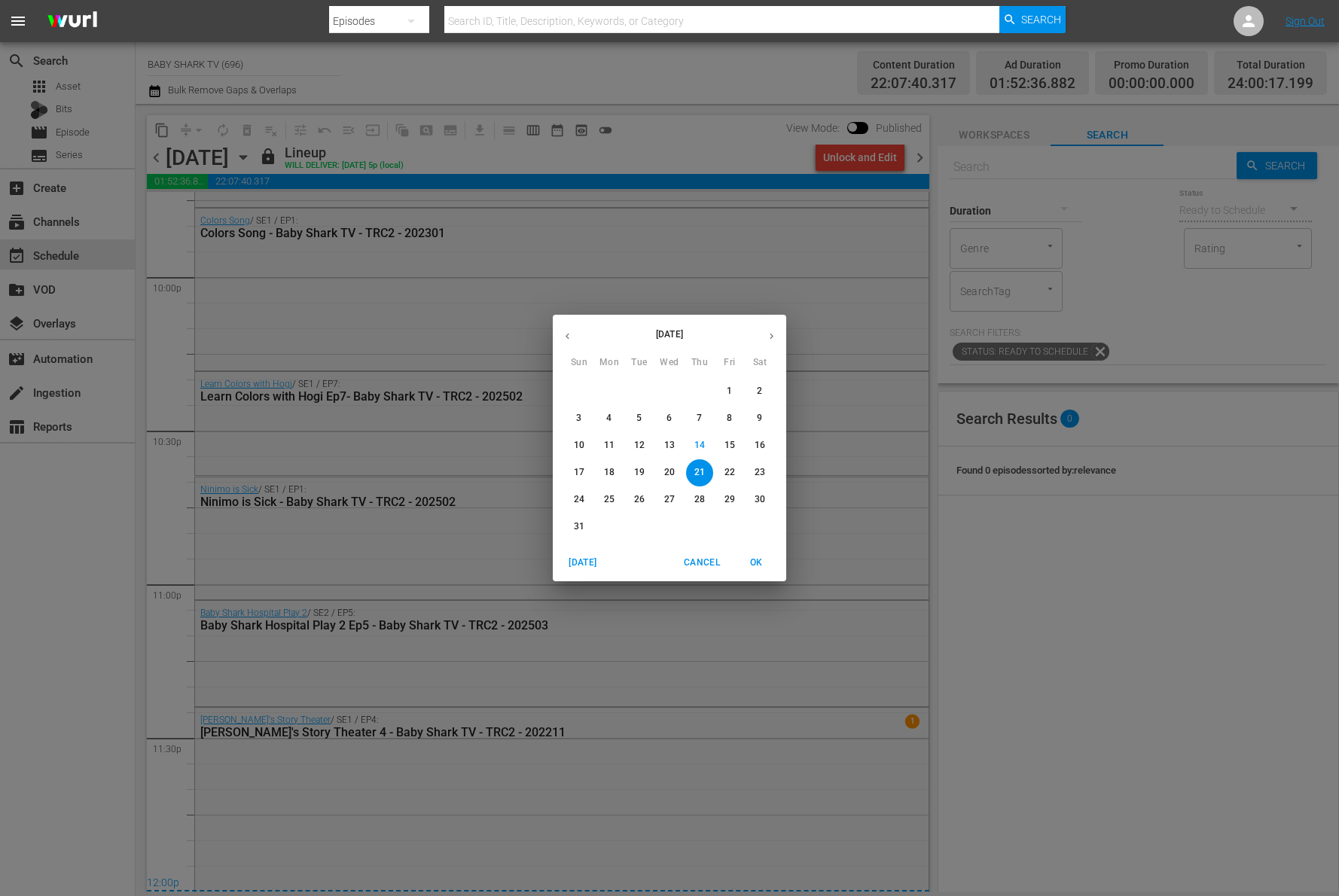
click at [721, 464] on button "22" at bounding box center [730, 473] width 27 height 27
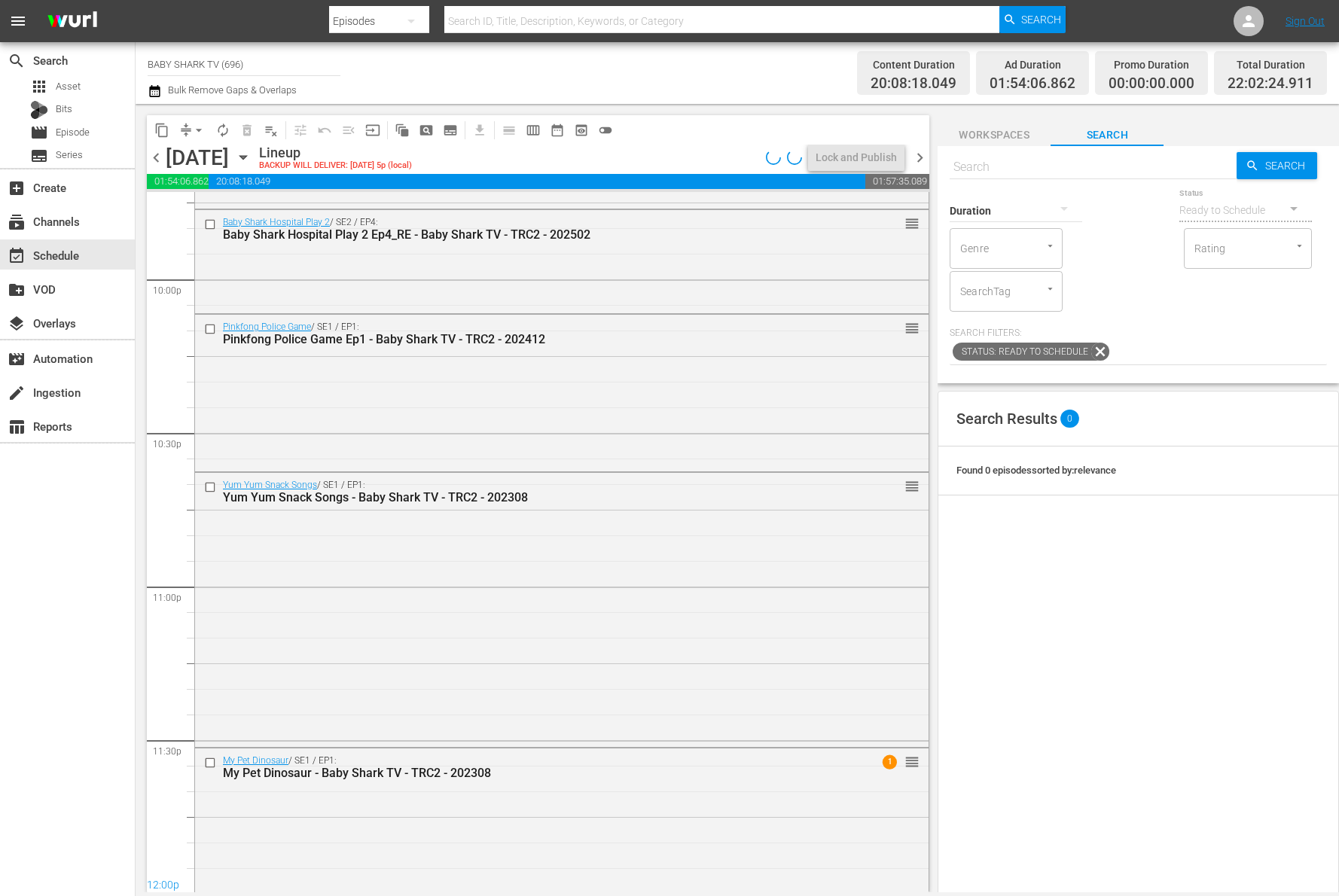
scroll to position [6675, 0]
